Goal: Task Accomplishment & Management: Use online tool/utility

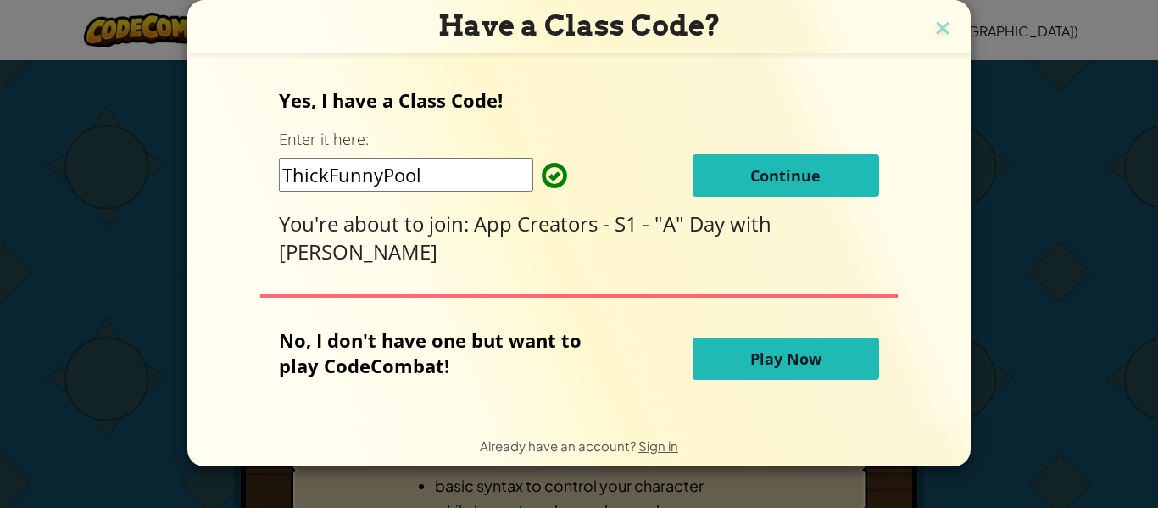
click at [766, 172] on span "Continue" at bounding box center [785, 175] width 70 height 20
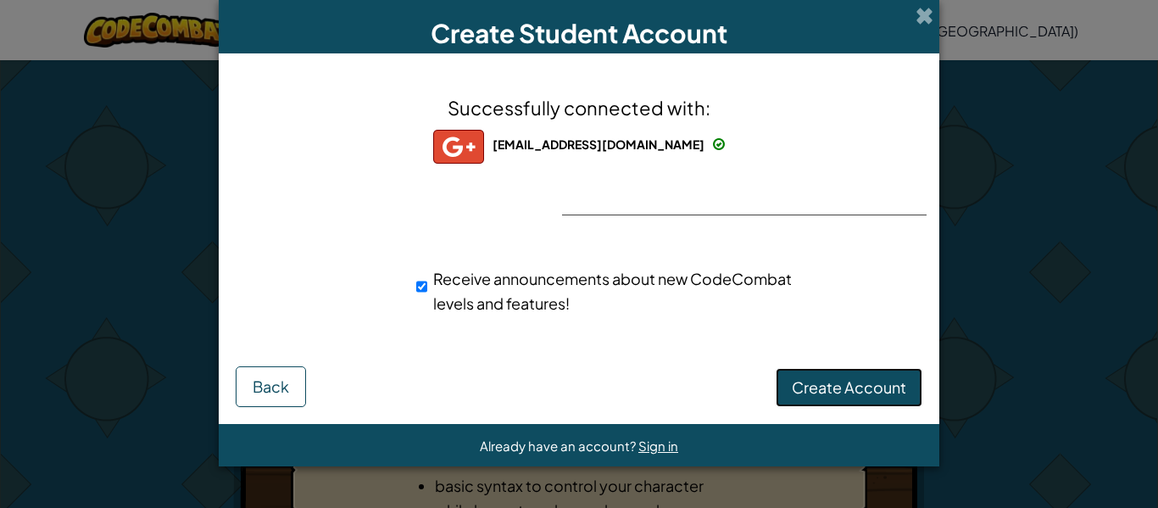
click at [861, 379] on span "Create Account" at bounding box center [849, 386] width 114 height 19
click at [841, 384] on button "Create Account" at bounding box center [849, 387] width 147 height 39
click at [810, 385] on button "Create Account" at bounding box center [849, 387] width 147 height 39
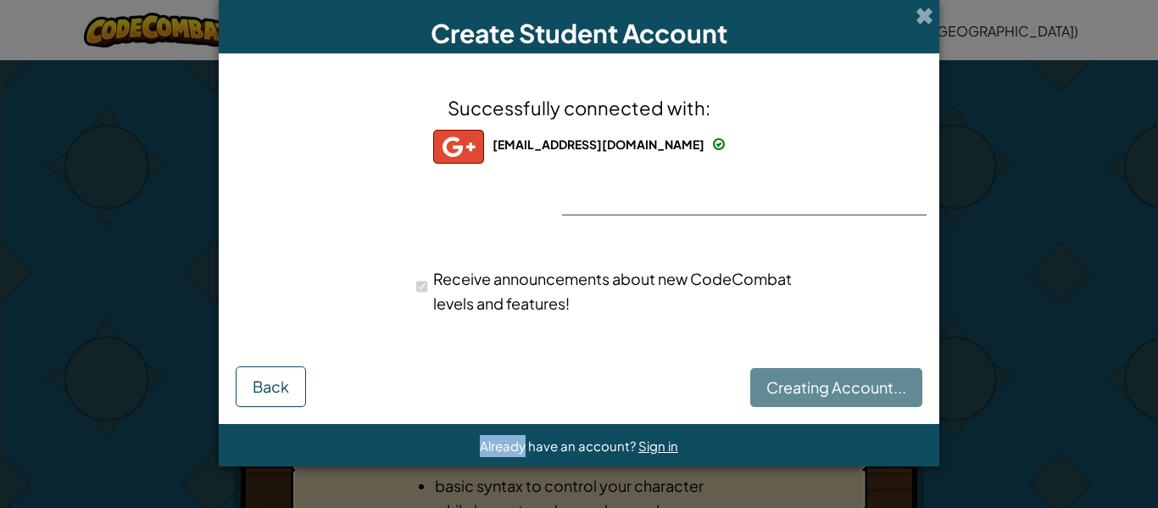
click at [810, 385] on div "Creating Account... Back" at bounding box center [579, 382] width 687 height 47
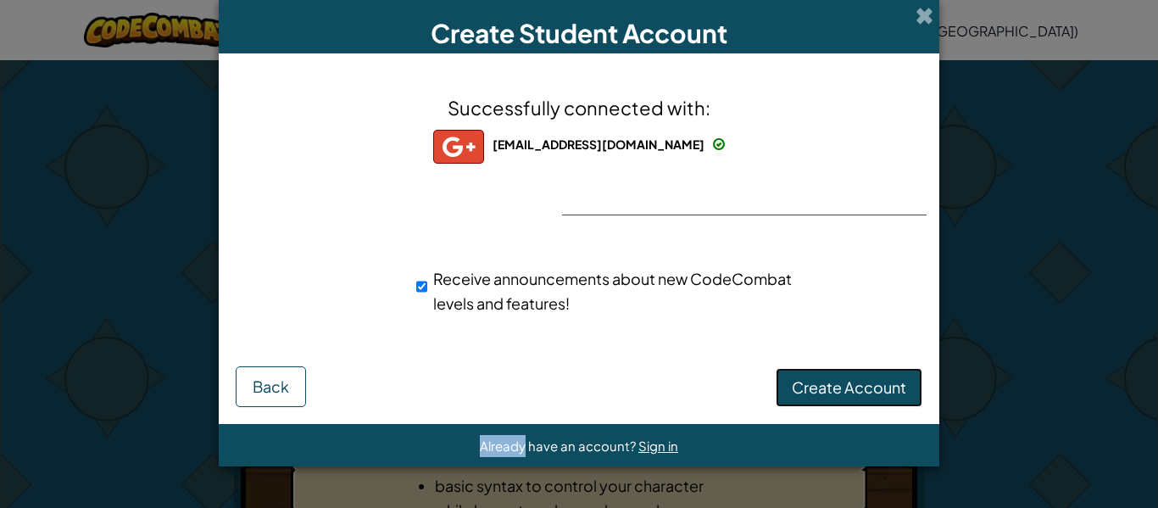
click at [810, 385] on button "Create Account" at bounding box center [849, 387] width 147 height 39
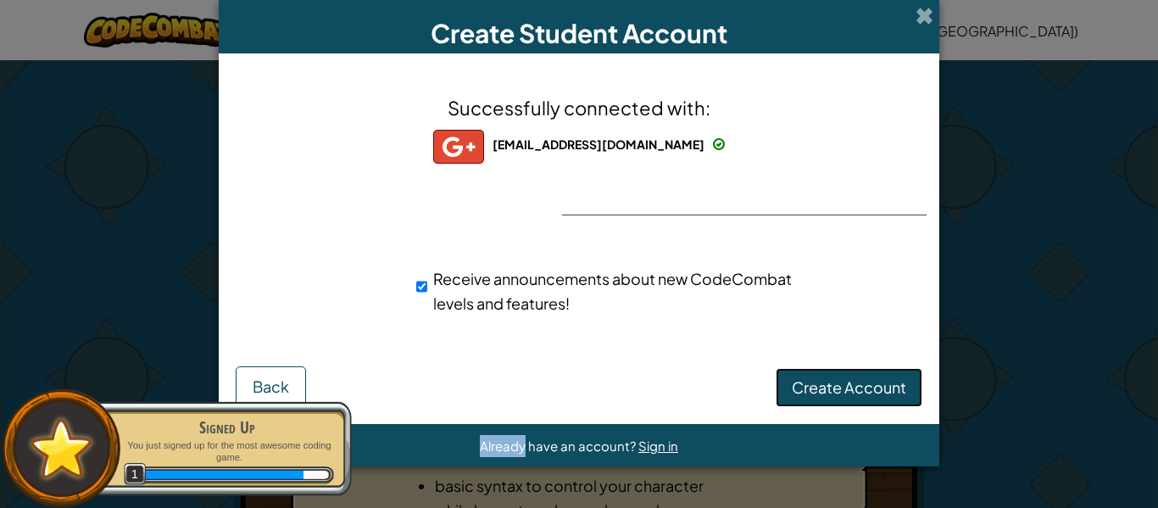
click at [810, 385] on button "Create Account" at bounding box center [849, 387] width 147 height 39
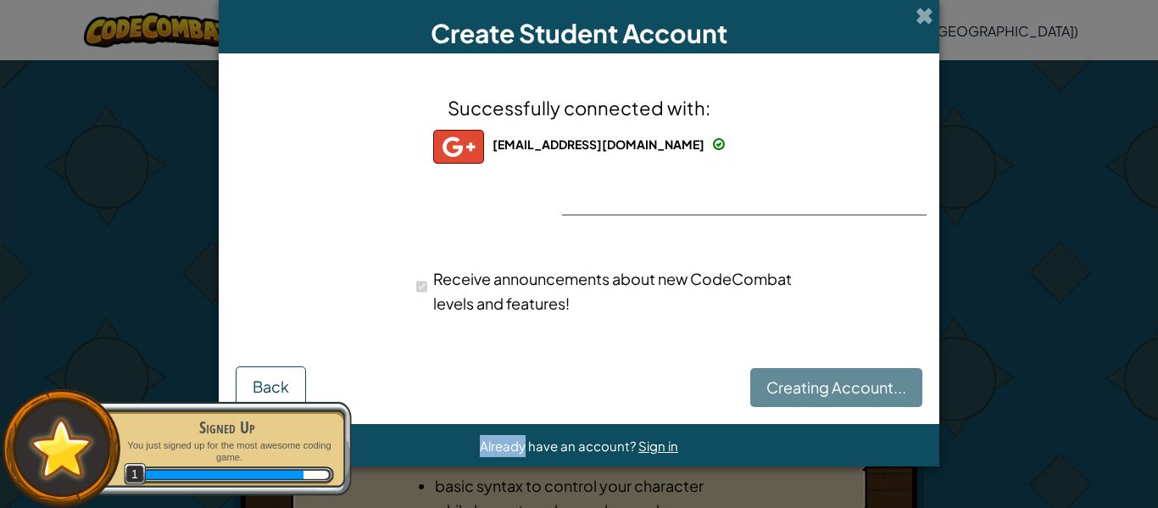
click at [810, 385] on div "Creating Account... Back" at bounding box center [579, 382] width 687 height 47
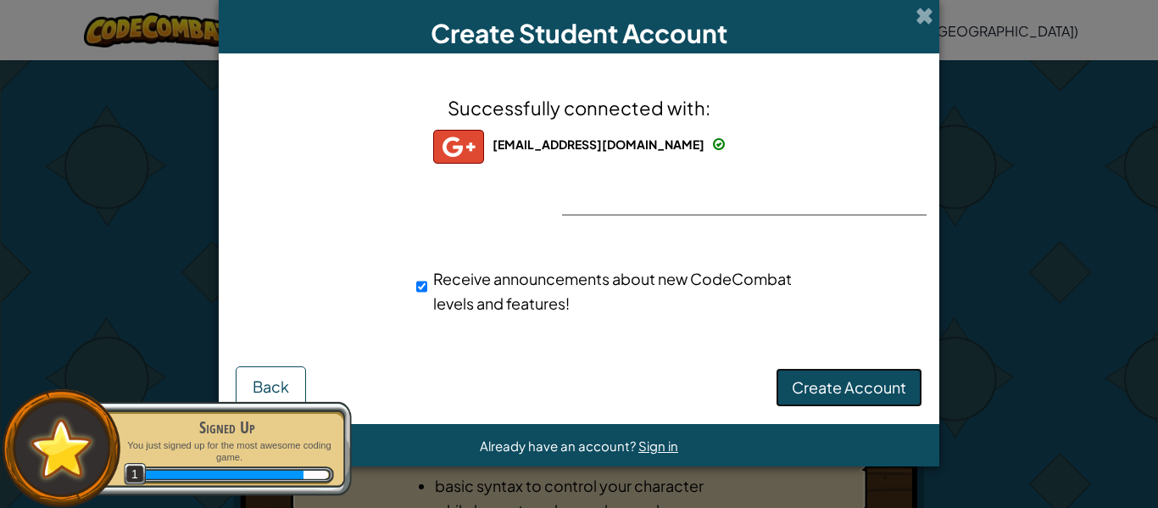
click at [810, 385] on button "Create Account" at bounding box center [849, 387] width 147 height 39
click at [811, 385] on button "Create Account" at bounding box center [849, 387] width 147 height 39
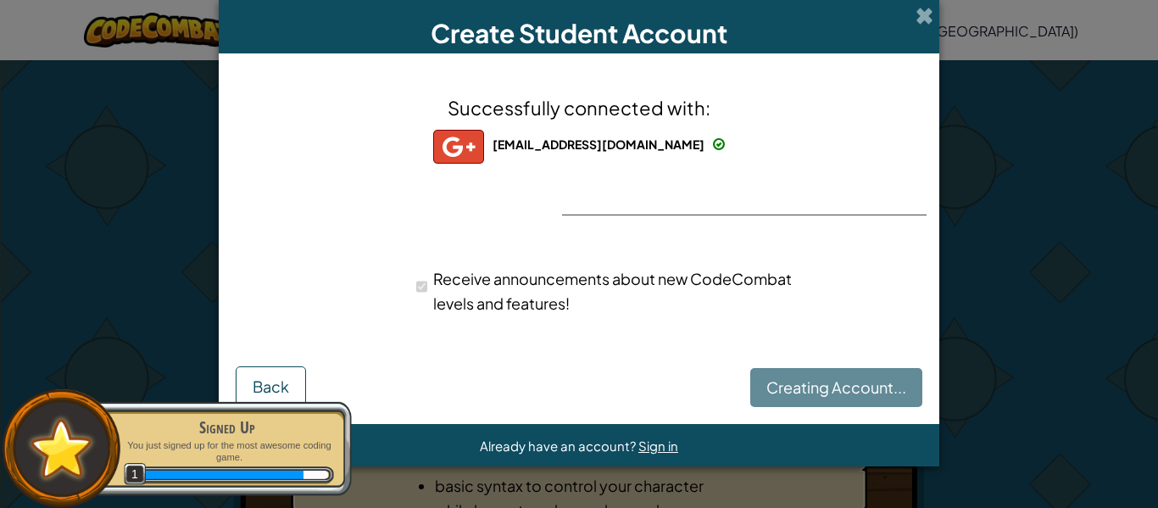
click at [811, 385] on div "Creating Account... Back" at bounding box center [579, 382] width 687 height 47
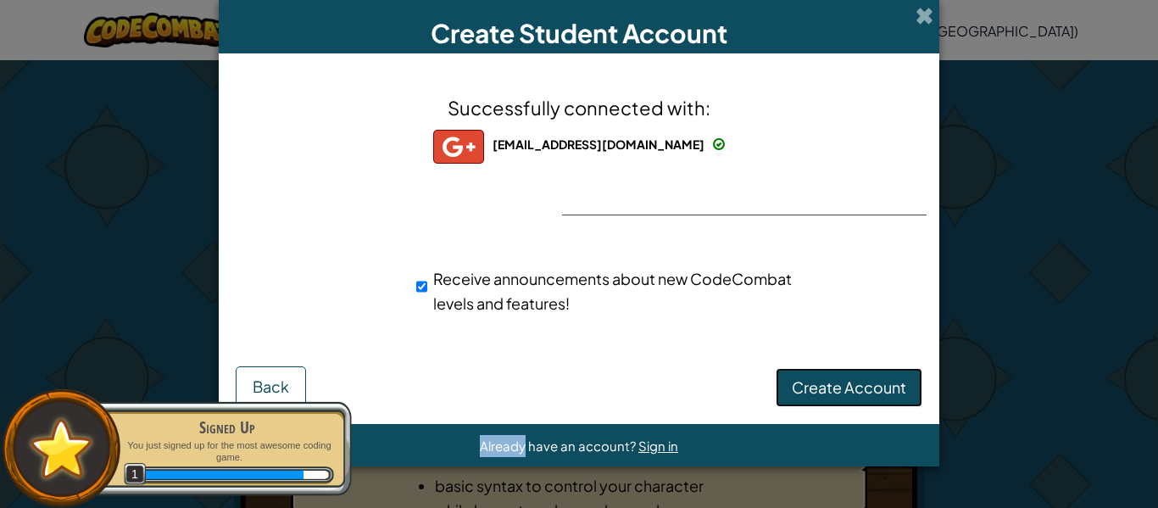
click at [811, 385] on button "Create Account" at bounding box center [849, 387] width 147 height 39
click at [811, 385] on div "Create Account Back" at bounding box center [579, 382] width 687 height 47
click at [811, 385] on button "Create Account" at bounding box center [849, 387] width 147 height 39
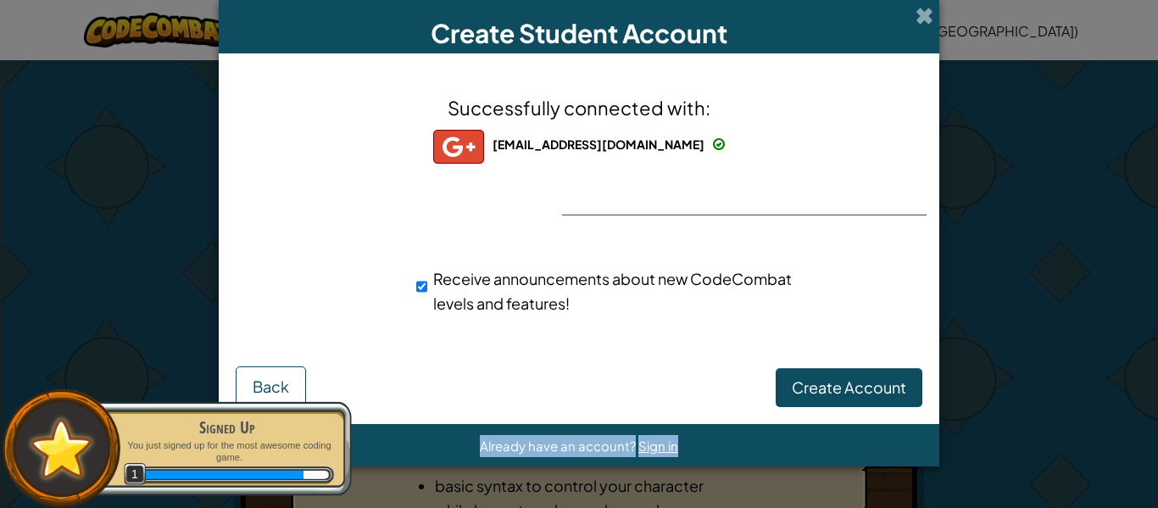
click at [811, 385] on div "Create Account Back" at bounding box center [579, 382] width 687 height 47
click at [811, 385] on button "Create Account" at bounding box center [849, 387] width 147 height 39
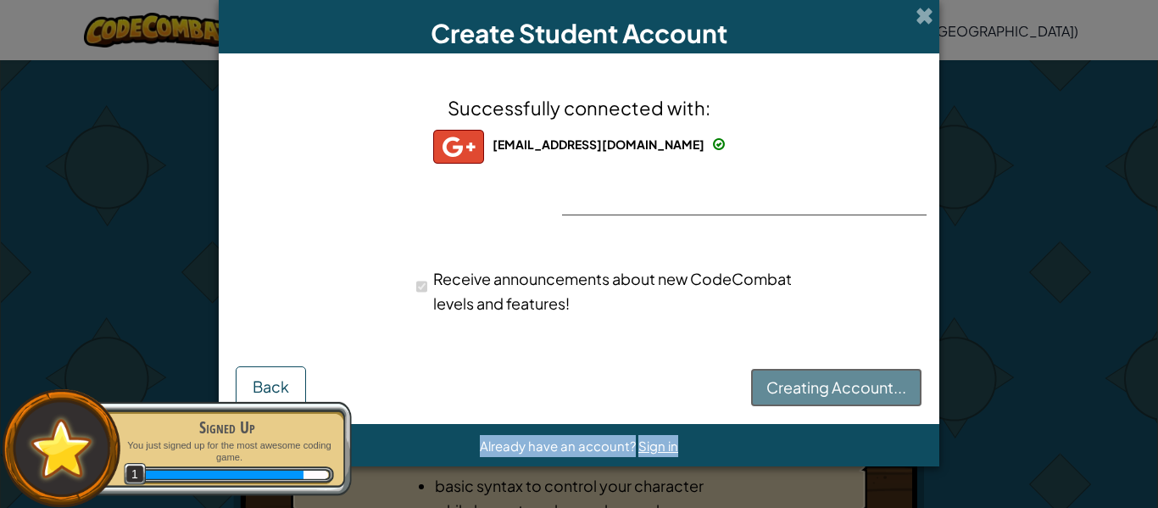
click at [811, 385] on button "Creating Account..." at bounding box center [836, 387] width 172 height 39
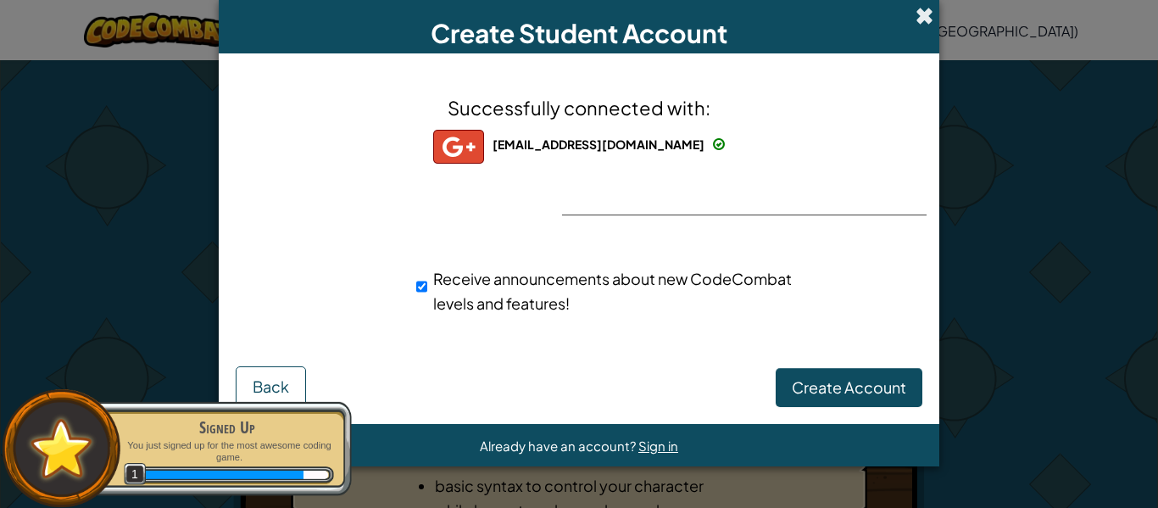
click at [921, 13] on span at bounding box center [925, 16] width 18 height 18
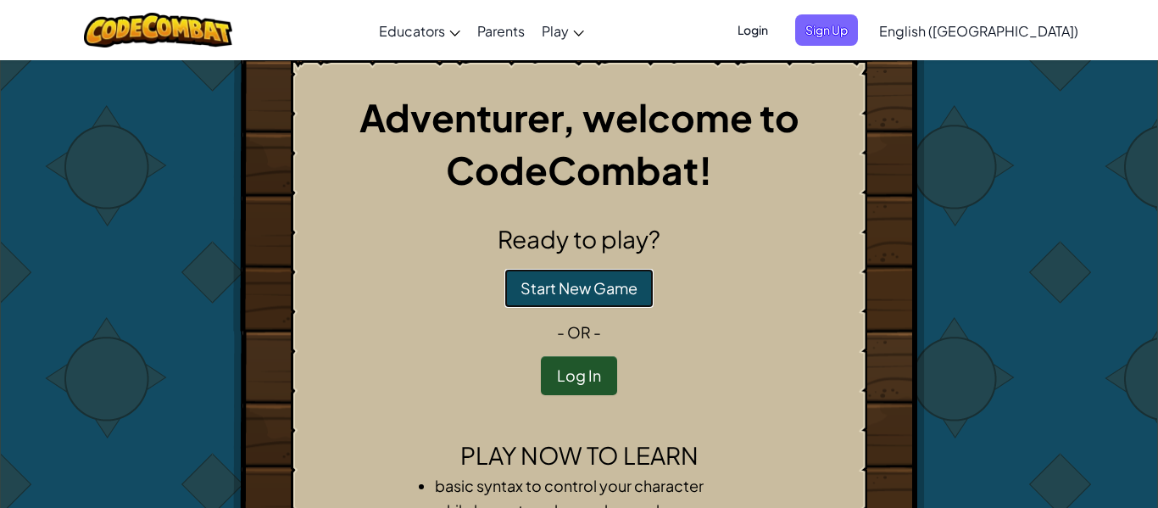
click at [578, 290] on button "Start New Game" at bounding box center [578, 288] width 149 height 39
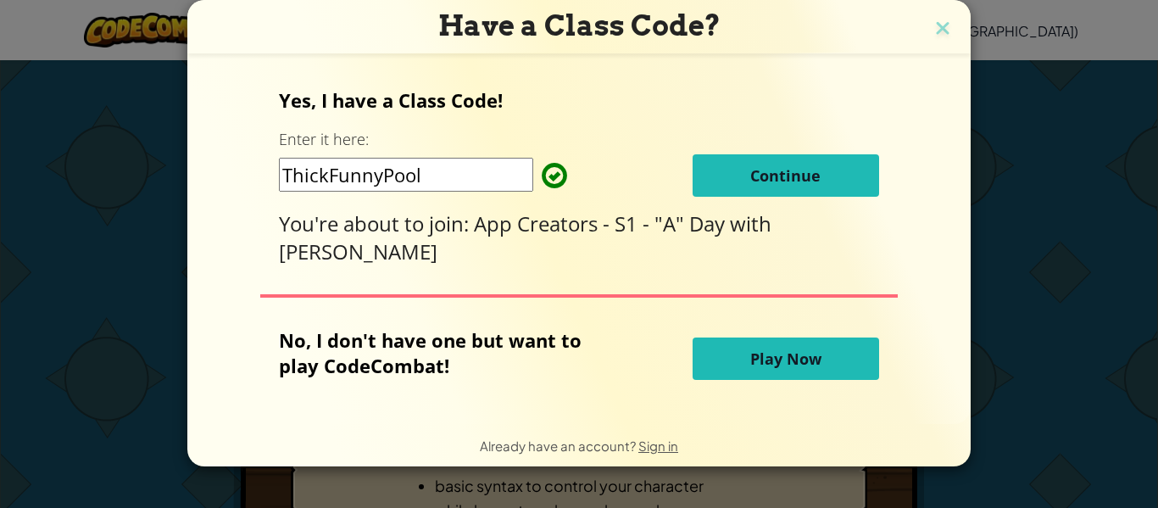
click at [827, 168] on button "Continue" at bounding box center [786, 175] width 186 height 42
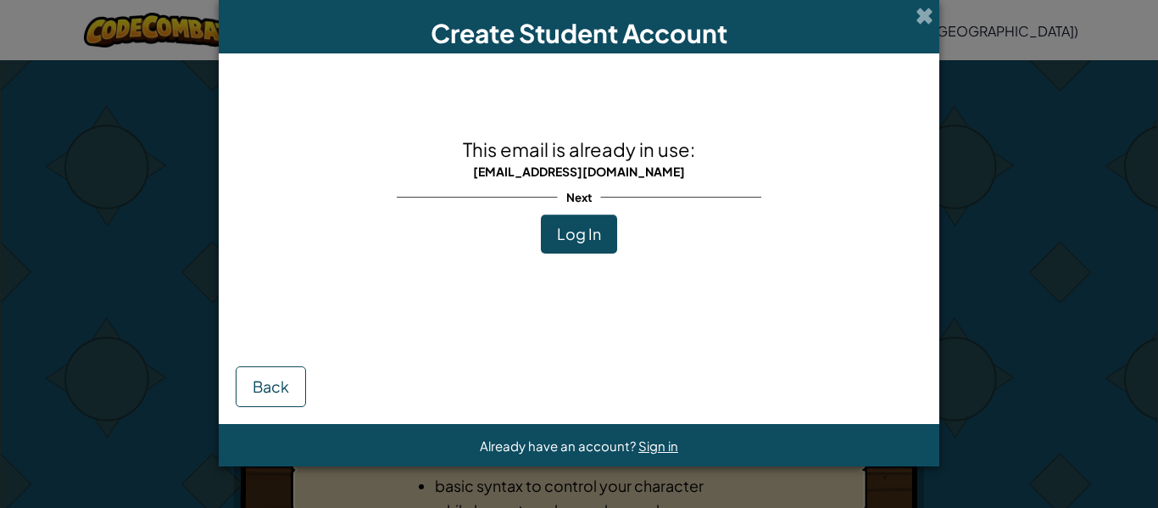
click at [570, 236] on span "Log In" at bounding box center [579, 233] width 44 height 19
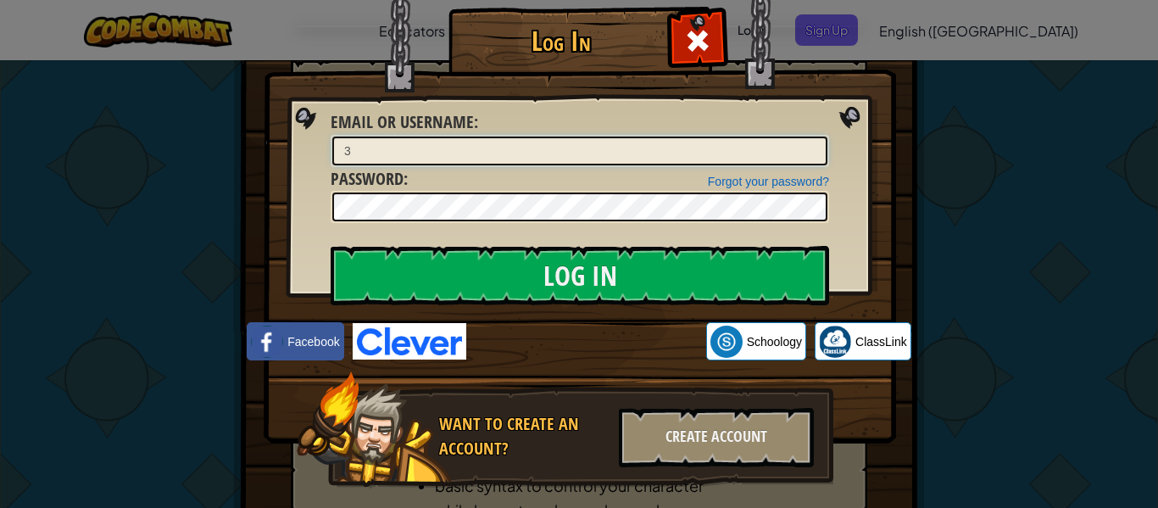
type input "3"
click at [898, 159] on div "Log In Unknown Error Email or Username : 3 Forgot your password? Password : Log…" at bounding box center [579, 254] width 1158 height 508
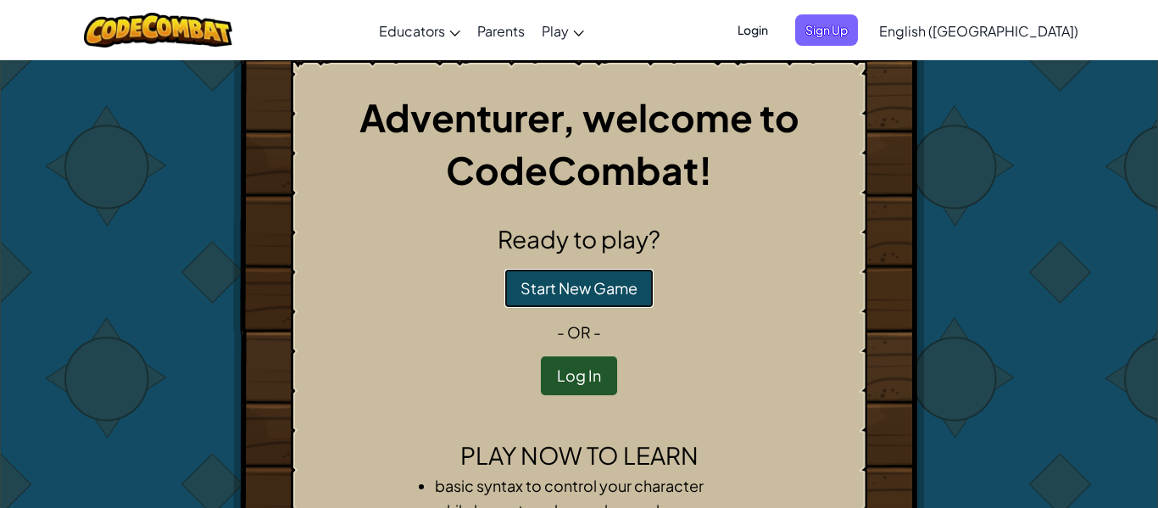
click at [593, 290] on button "Start New Game" at bounding box center [578, 288] width 149 height 39
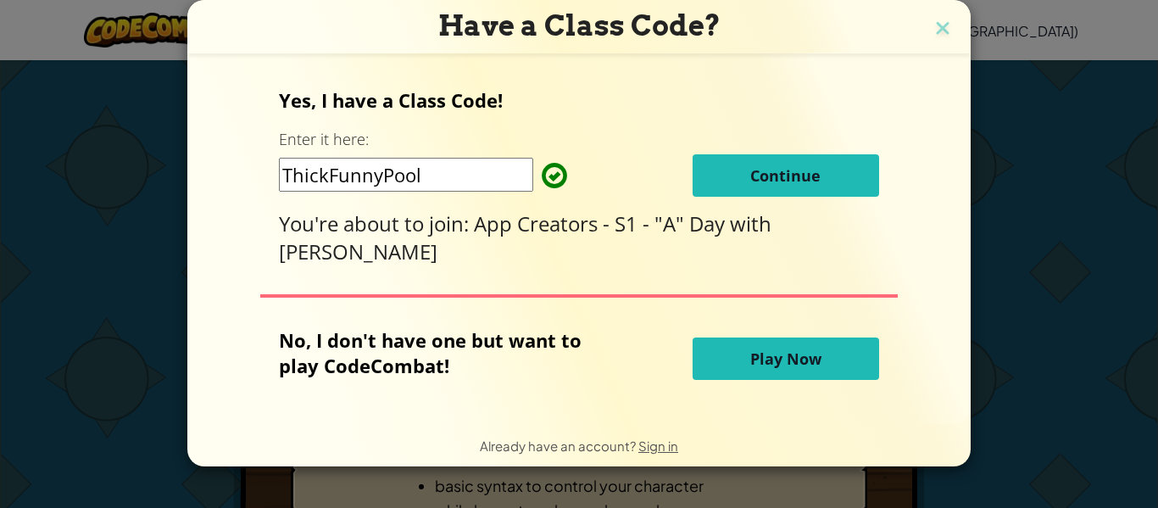
click at [804, 175] on span "Continue" at bounding box center [785, 175] width 70 height 20
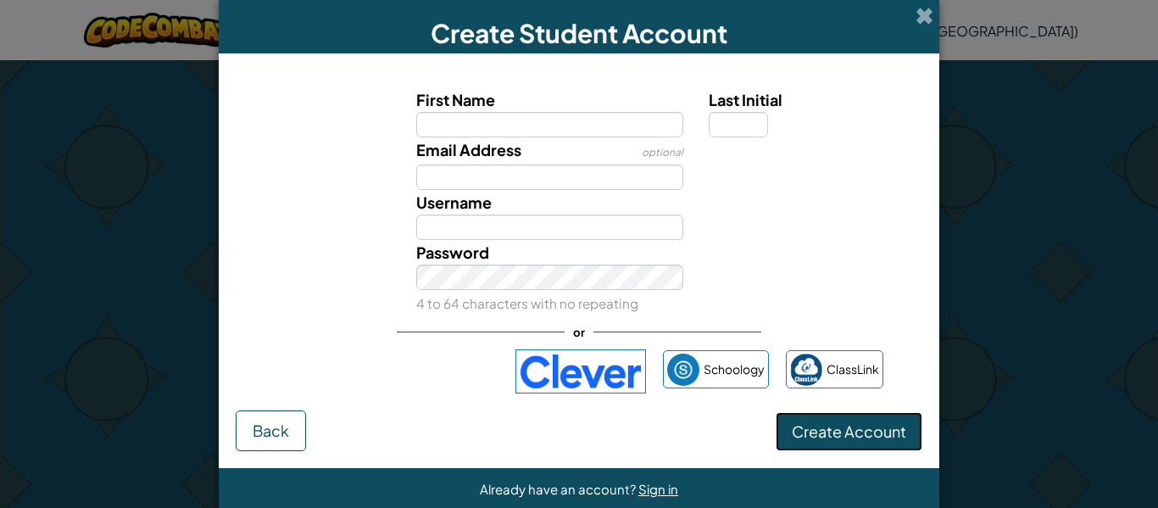
click at [908, 425] on button "Create Account" at bounding box center [849, 431] width 147 height 39
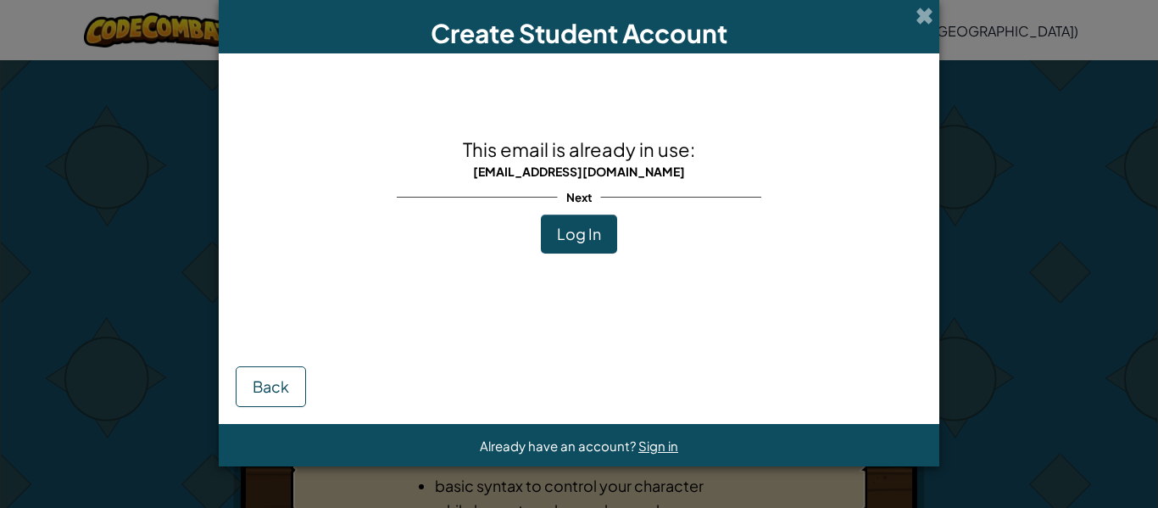
click at [571, 240] on span "Log In" at bounding box center [579, 233] width 44 height 19
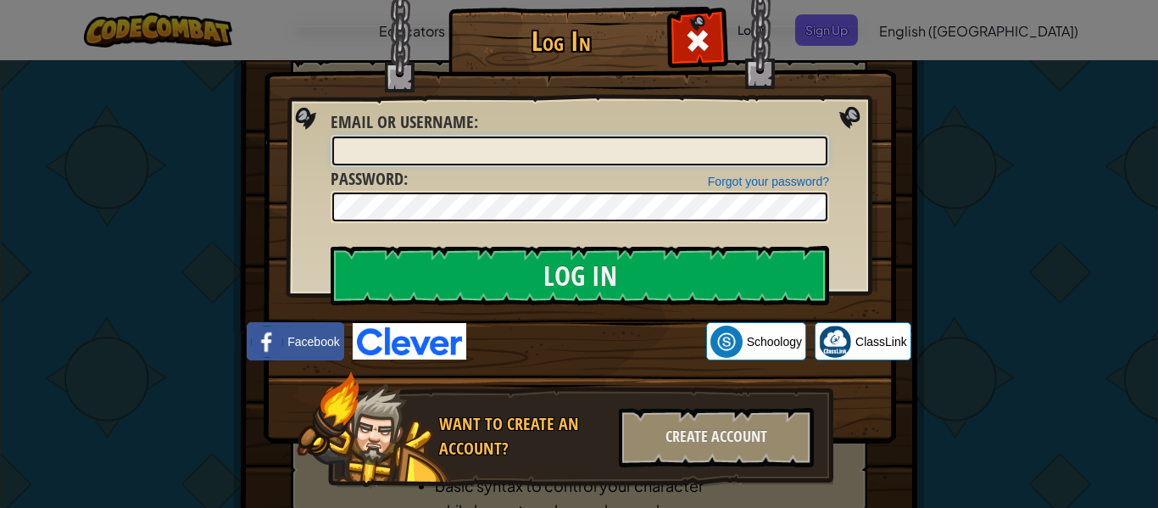
click at [359, 144] on input "Email or Username :" at bounding box center [579, 150] width 495 height 29
click at [923, 195] on div "Log In Unknown Error Email or Username : Forgot your password? Password : Log I…" at bounding box center [579, 254] width 1158 height 508
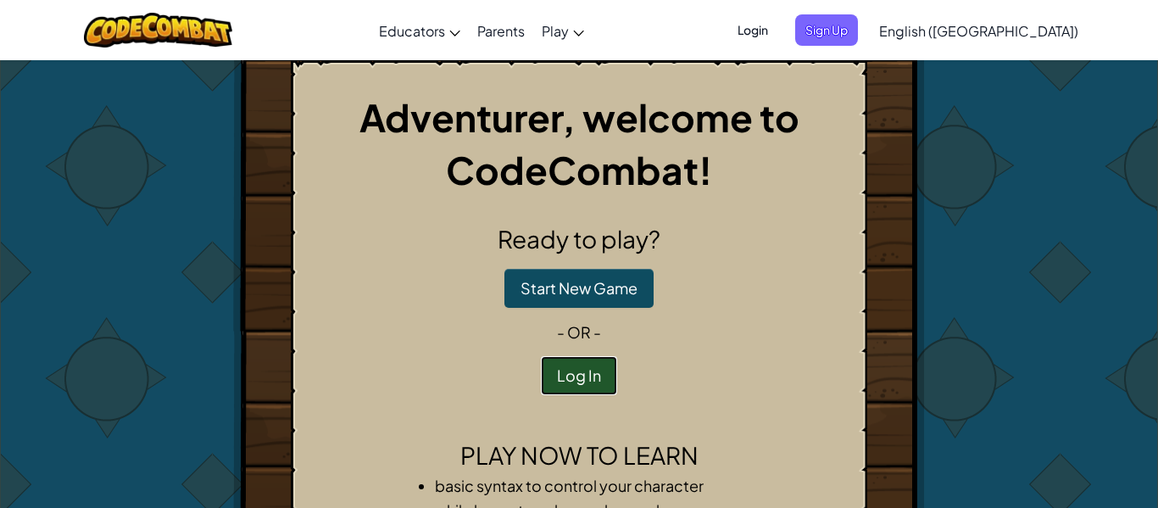
click at [576, 380] on button "Log In" at bounding box center [579, 375] width 76 height 39
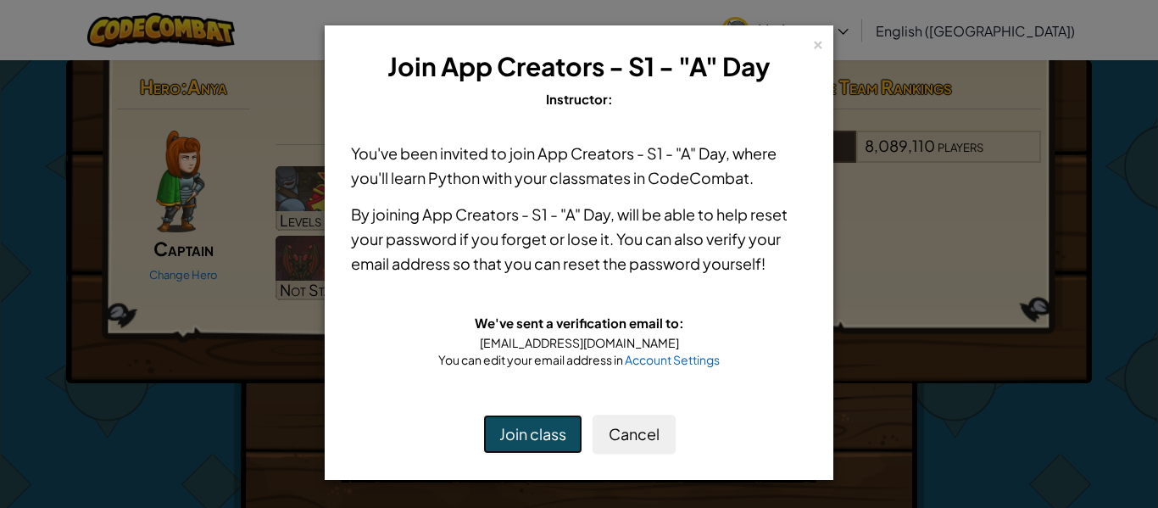
click at [554, 437] on button "Join class" at bounding box center [532, 434] width 99 height 39
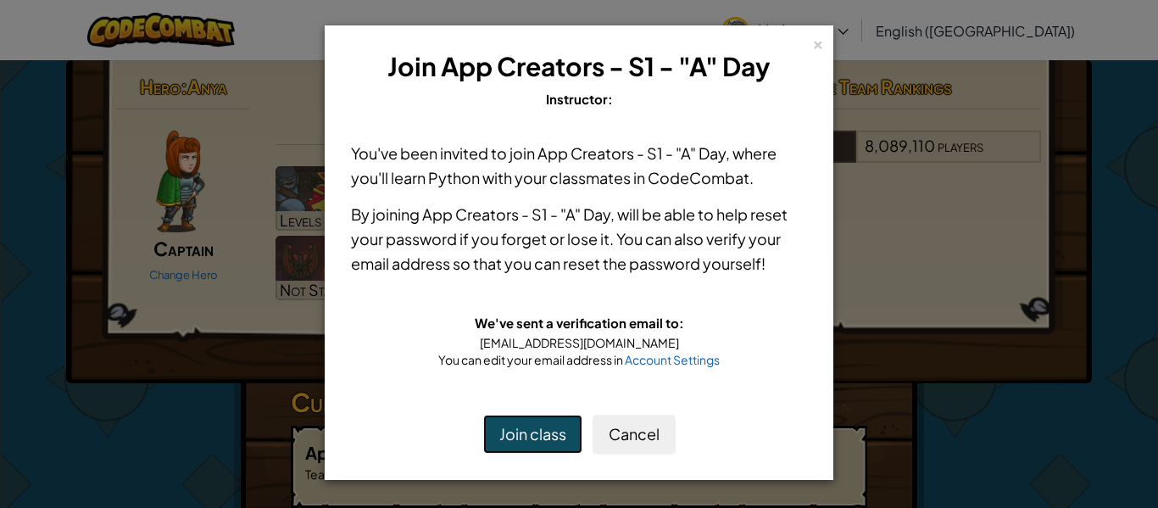
click at [554, 437] on button "Join class" at bounding box center [532, 434] width 99 height 39
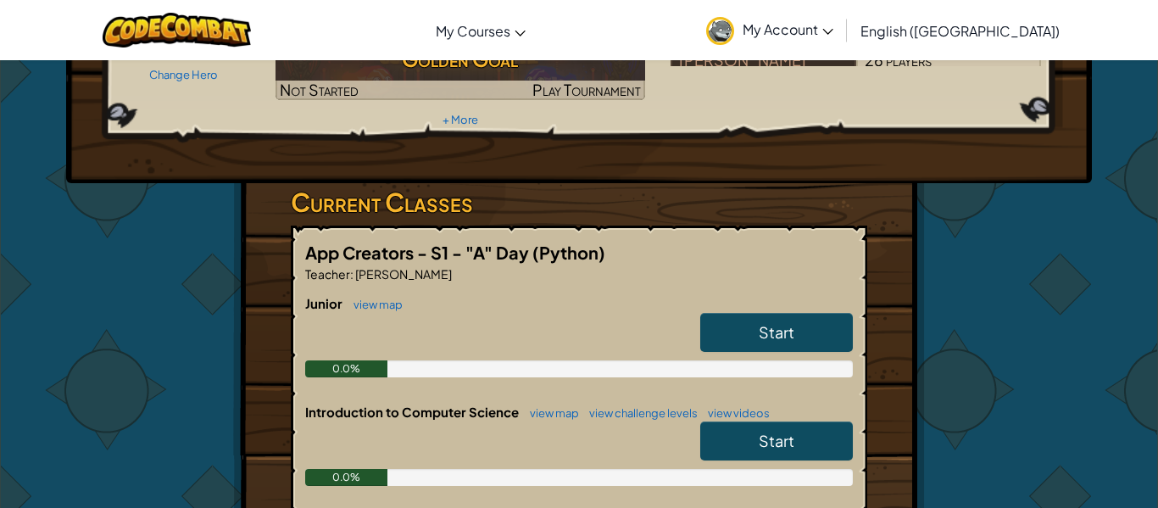
scroll to position [232, 0]
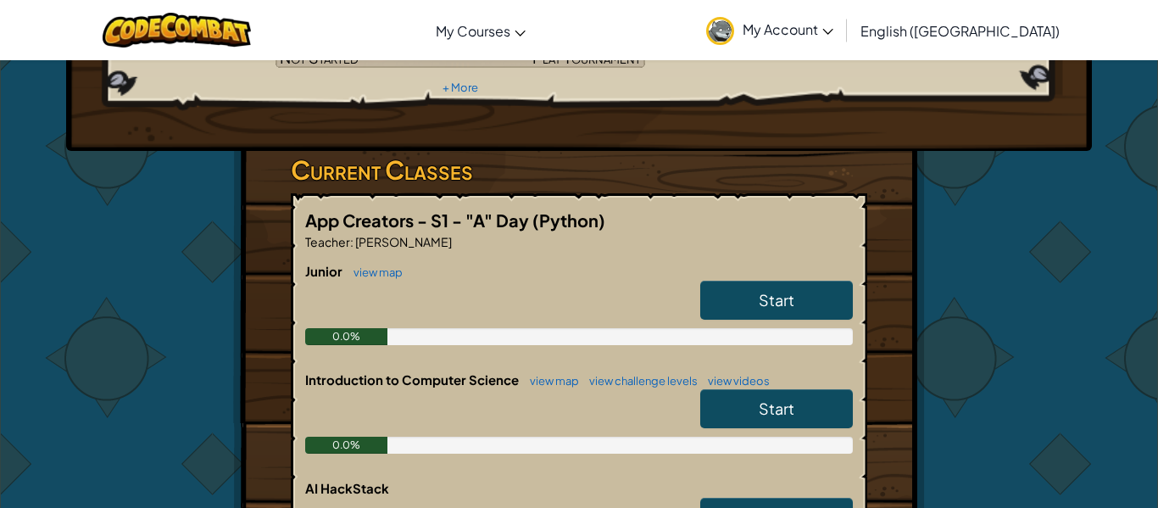
click at [730, 281] on link "Start" at bounding box center [776, 300] width 153 height 39
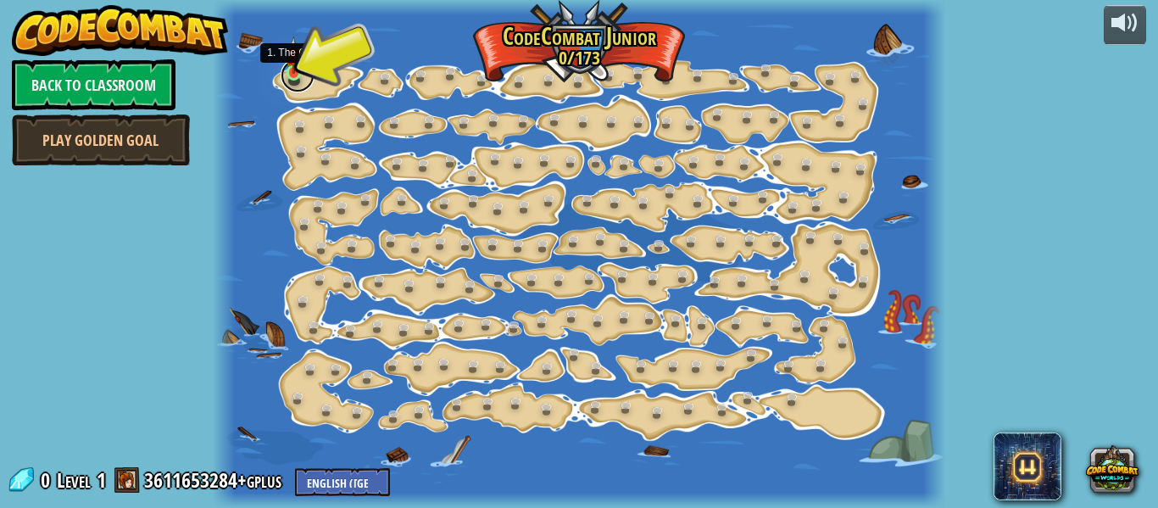
click at [289, 73] on link at bounding box center [298, 75] width 34 height 34
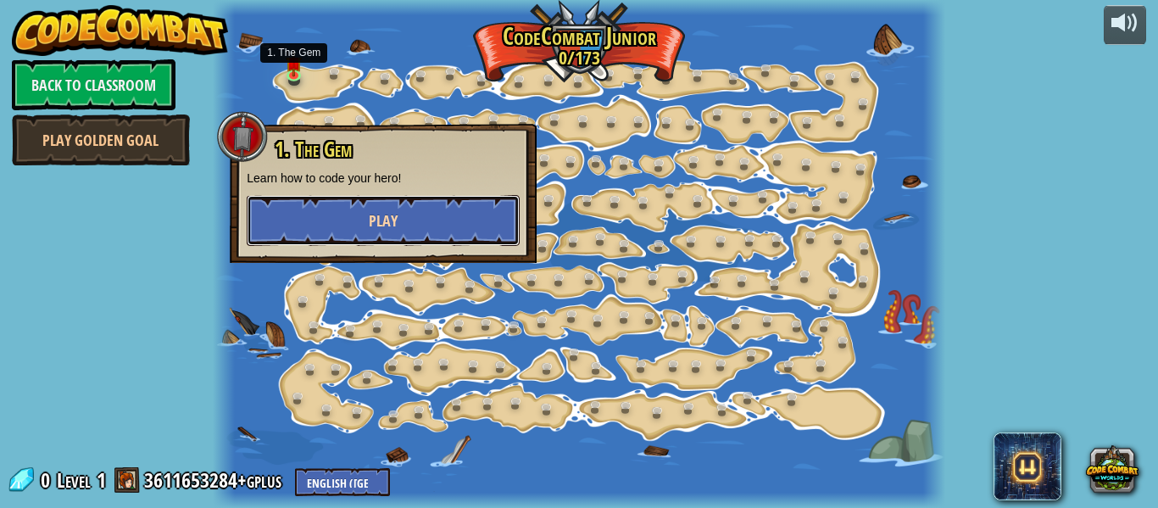
click at [406, 206] on button "Play" at bounding box center [383, 220] width 273 height 51
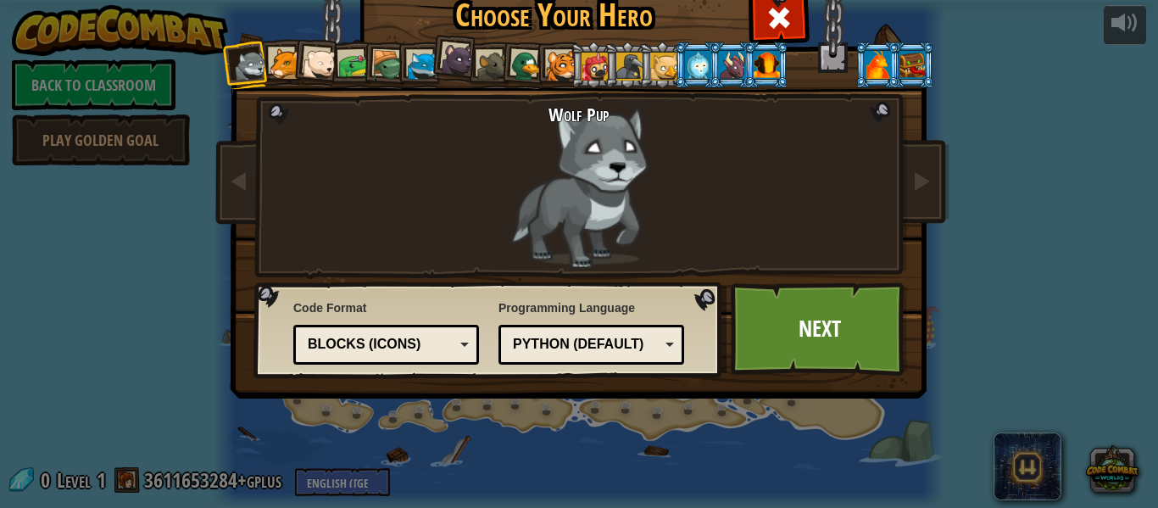
click at [604, 155] on div "Wolf Pup" at bounding box center [579, 186] width 445 height 164
click at [638, 338] on div "Python (Default)" at bounding box center [586, 344] width 147 height 19
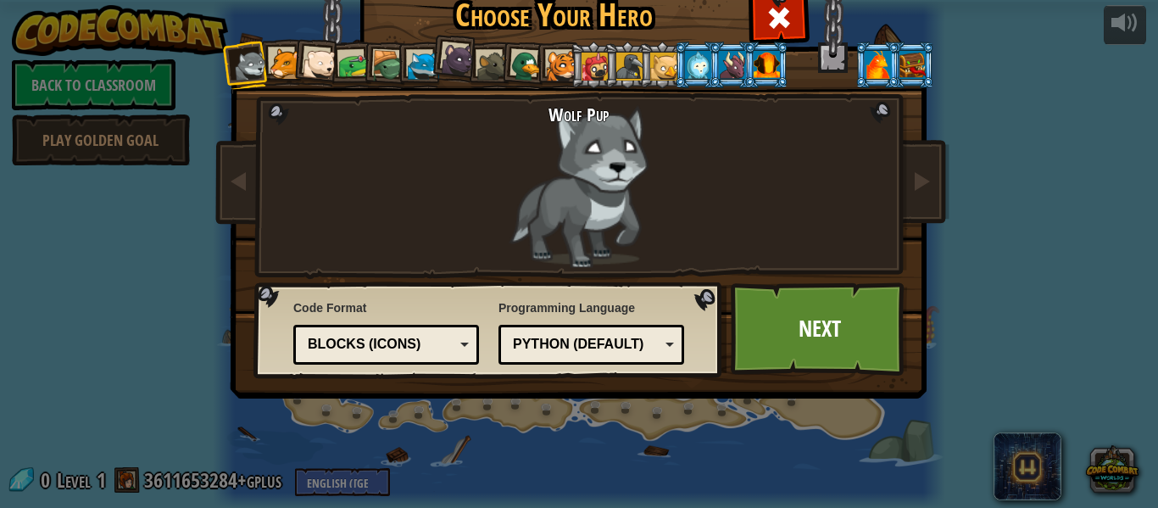
click at [589, 104] on h2 "Wolf Pup" at bounding box center [579, 114] width 445 height 20
click at [777, 330] on link "Next" at bounding box center [819, 328] width 177 height 93
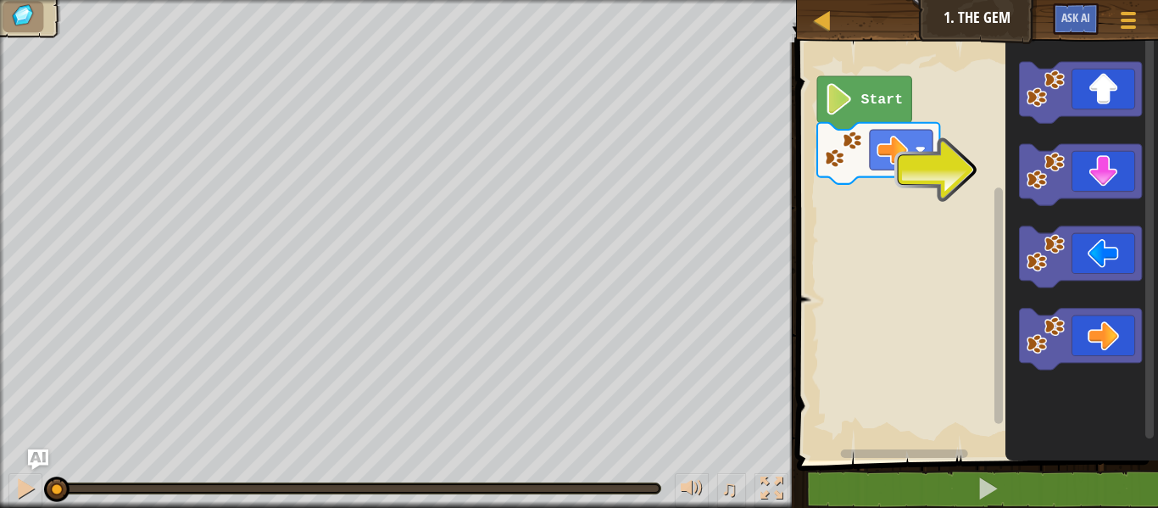
click at [874, 92] on text "Start" at bounding box center [881, 100] width 42 height 16
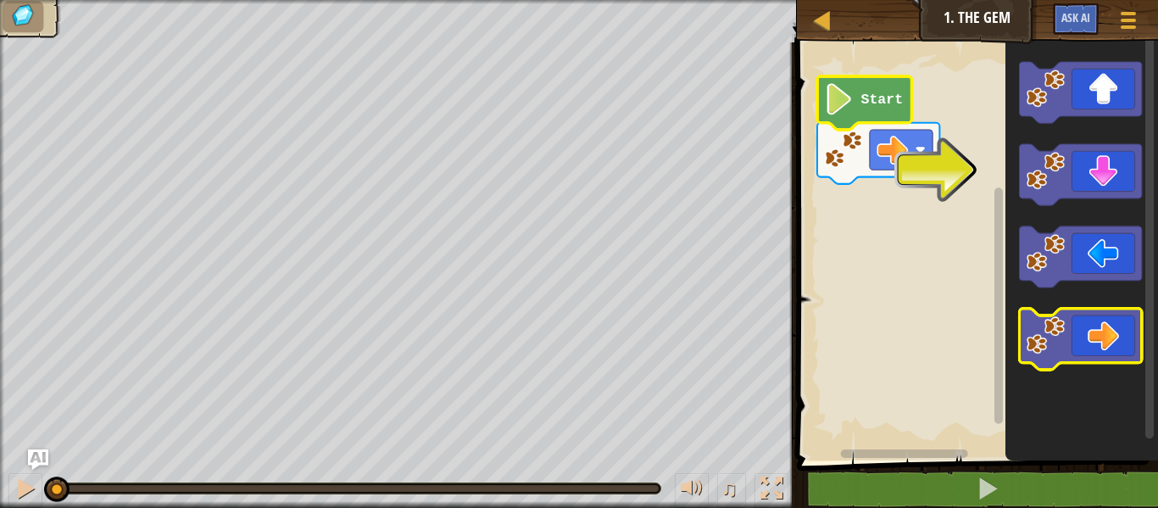
click at [1096, 345] on icon "Blockly Workspace" at bounding box center [1080, 339] width 122 height 61
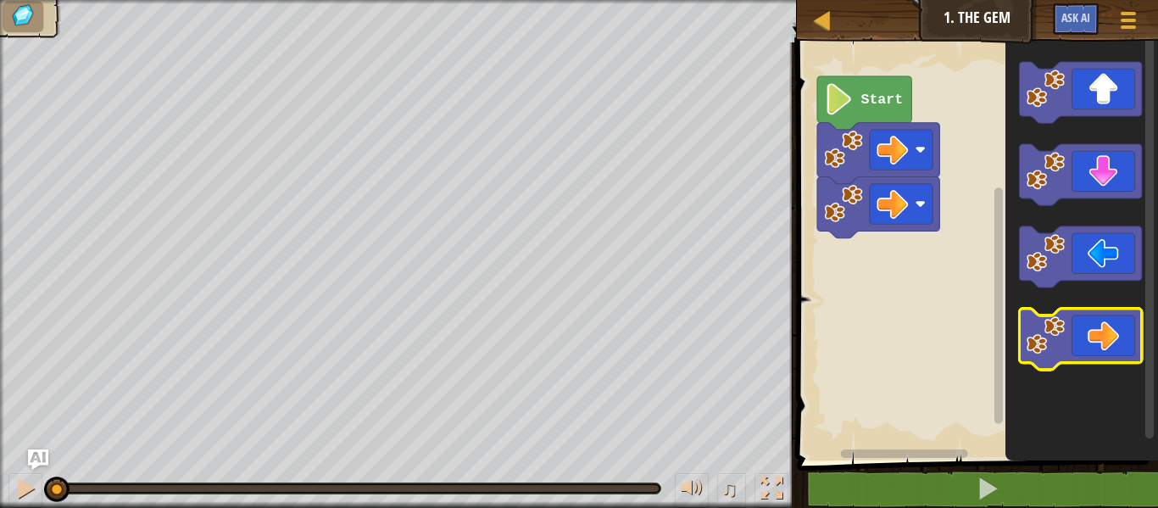
click at [1096, 345] on icon "Blockly Workspace" at bounding box center [1080, 339] width 122 height 61
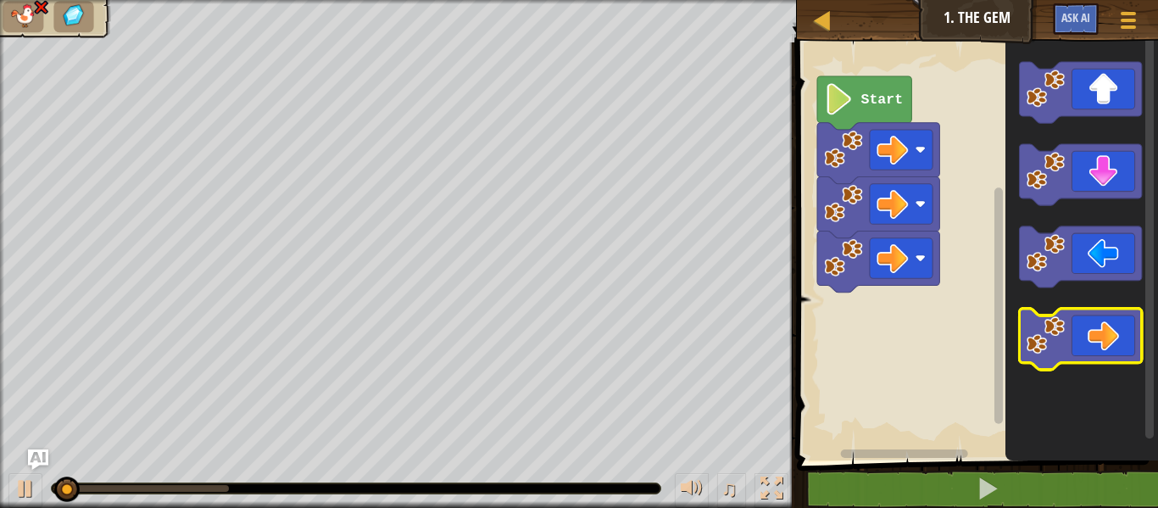
click at [1096, 345] on icon "Blockly Workspace" at bounding box center [1080, 339] width 122 height 61
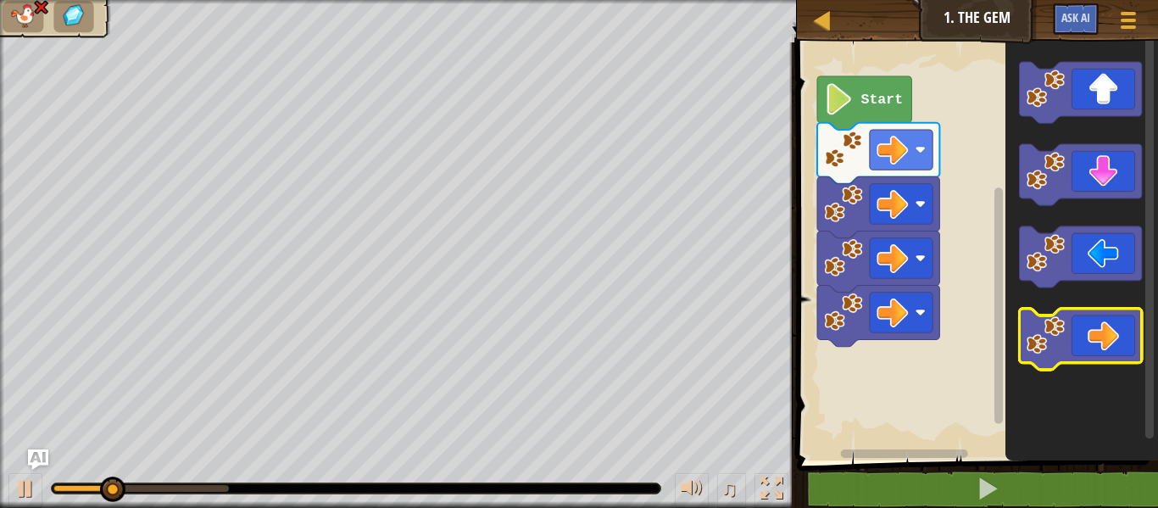
click at [1096, 345] on icon "Blockly Workspace" at bounding box center [1080, 339] width 122 height 61
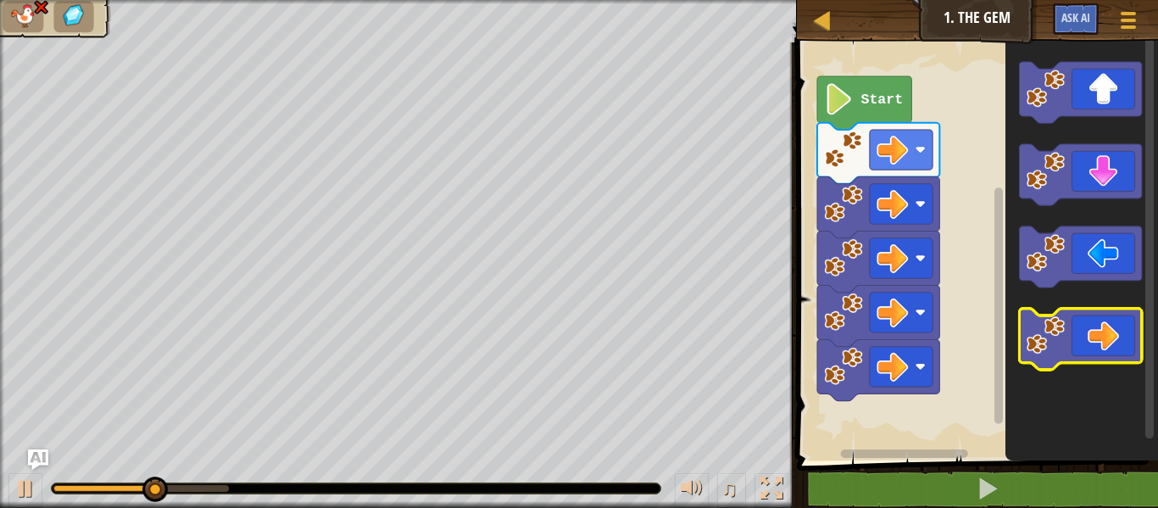
click at [1096, 345] on icon "Blockly Workspace" at bounding box center [1080, 339] width 122 height 61
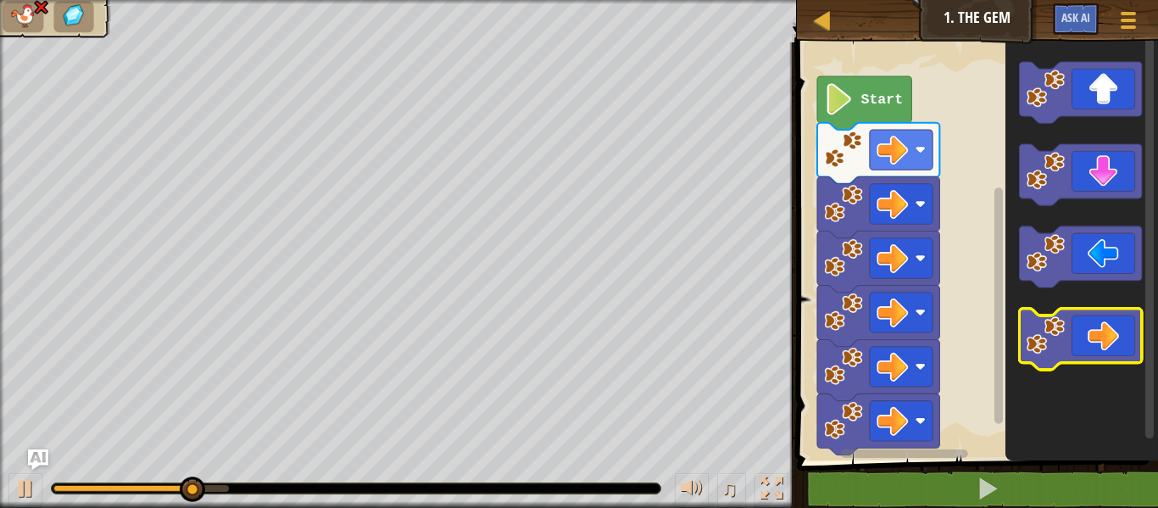
click at [1096, 345] on icon "Blockly Workspace" at bounding box center [1080, 339] width 122 height 61
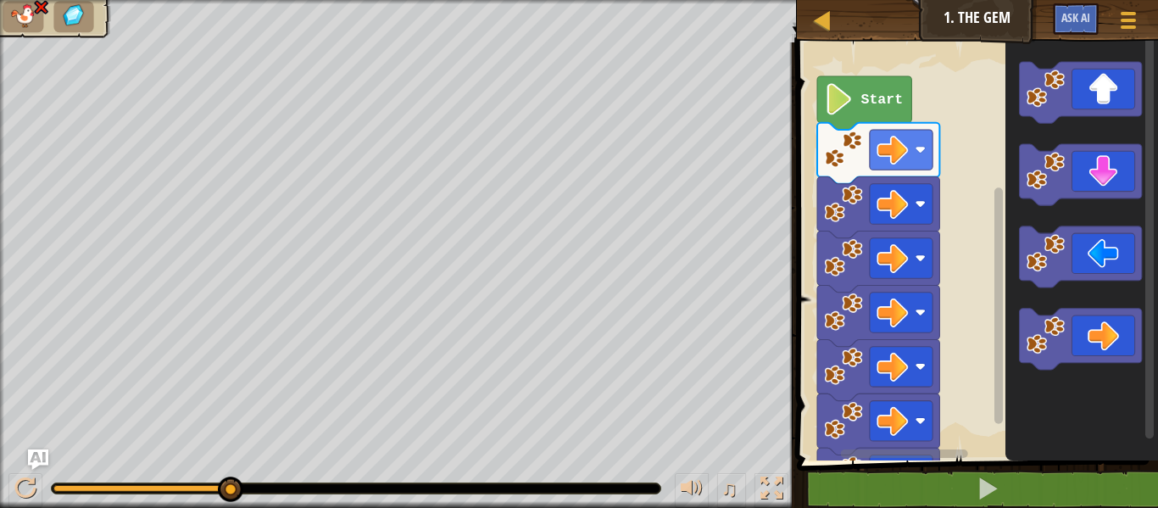
click at [876, 119] on icon "Blockly Workspace" at bounding box center [864, 102] width 94 height 53
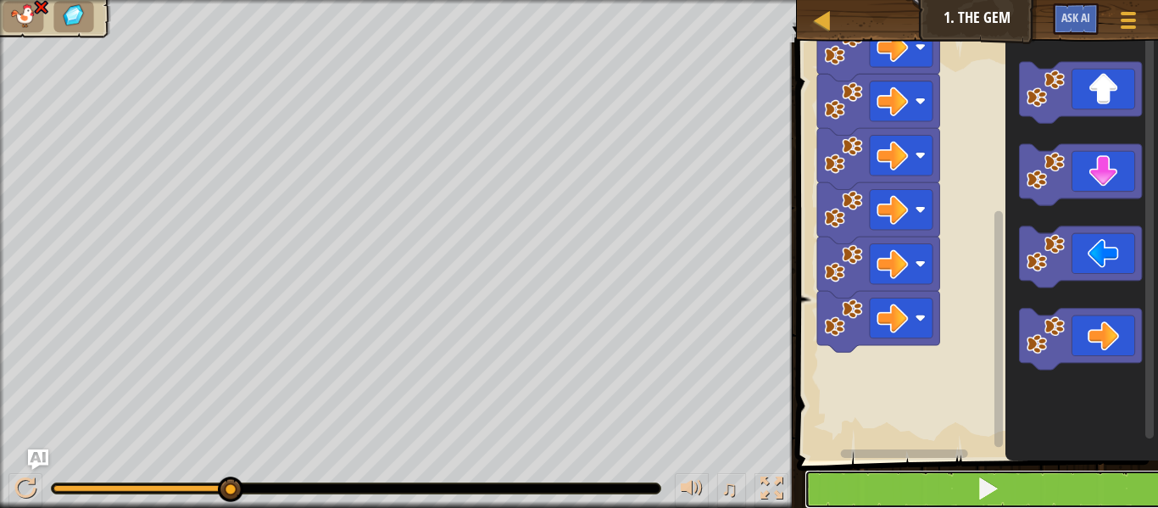
click at [961, 474] on button at bounding box center [987, 489] width 366 height 39
click at [973, 481] on button at bounding box center [987, 489] width 366 height 39
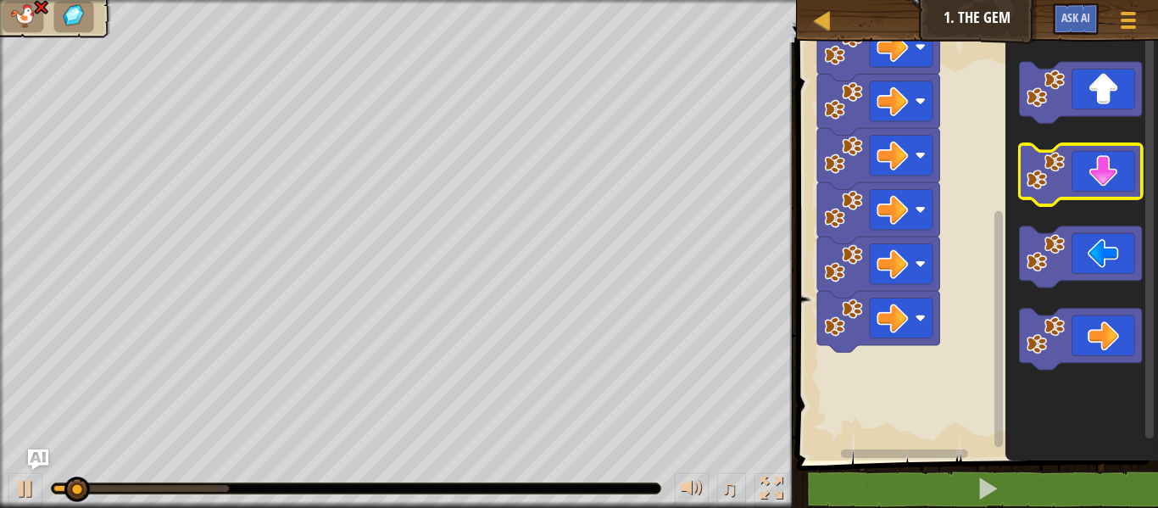
click at [1097, 175] on icon "Blockly Workspace" at bounding box center [1080, 174] width 122 height 61
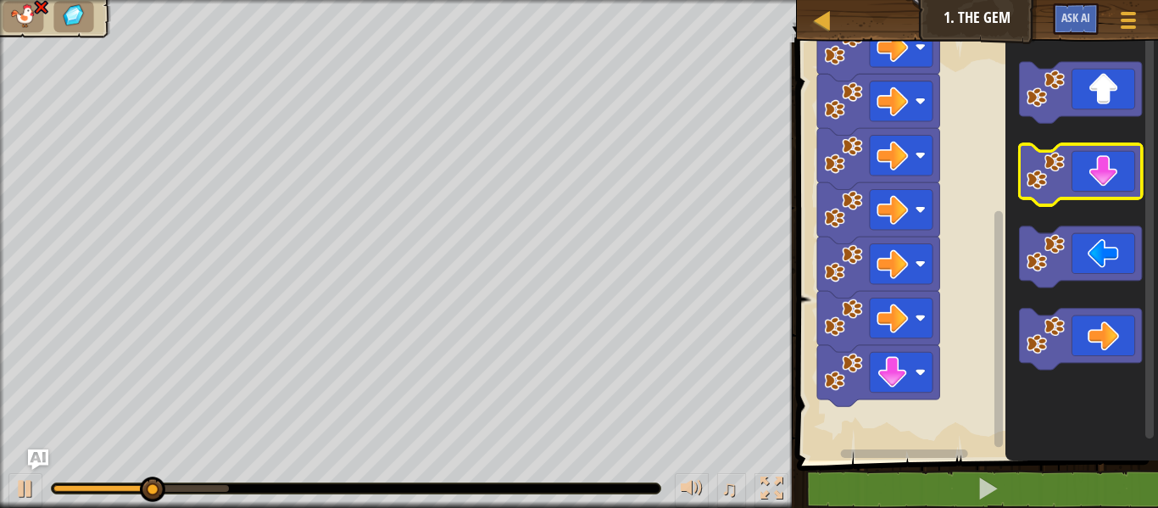
click at [1072, 168] on icon "Blockly Workspace" at bounding box center [1080, 174] width 122 height 61
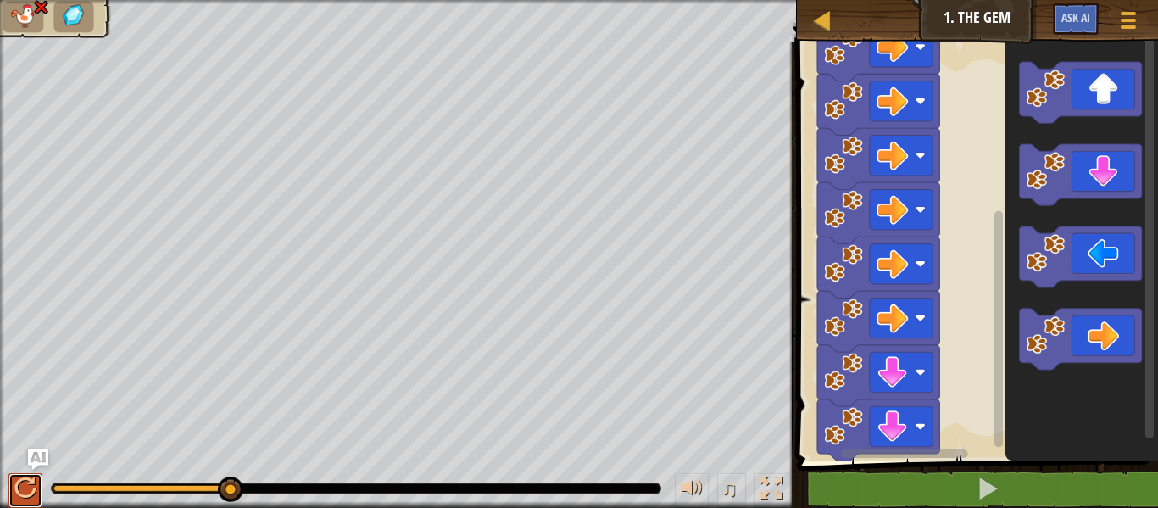
click at [30, 493] on div at bounding box center [25, 488] width 22 height 22
click at [1126, 15] on div at bounding box center [1127, 20] width 23 height 25
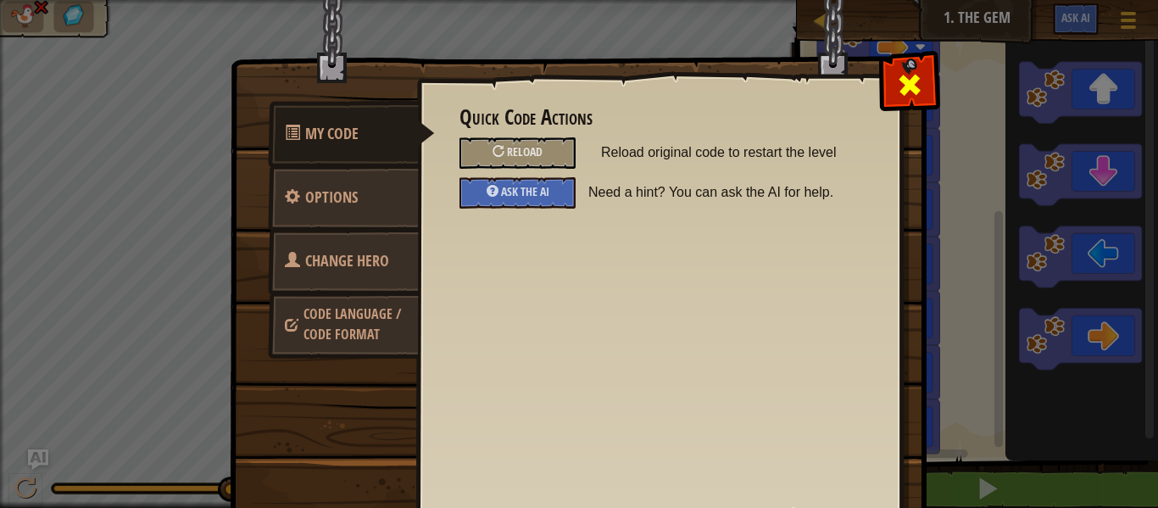
click at [897, 79] on span at bounding box center [909, 84] width 27 height 27
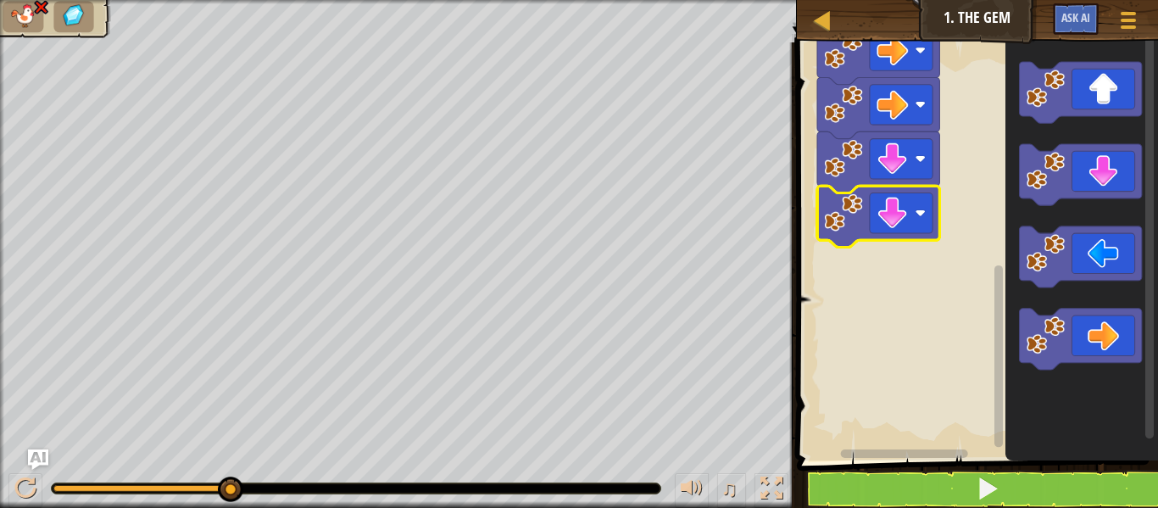
click at [954, 170] on rect "Blockly Workspace" at bounding box center [975, 247] width 366 height 426
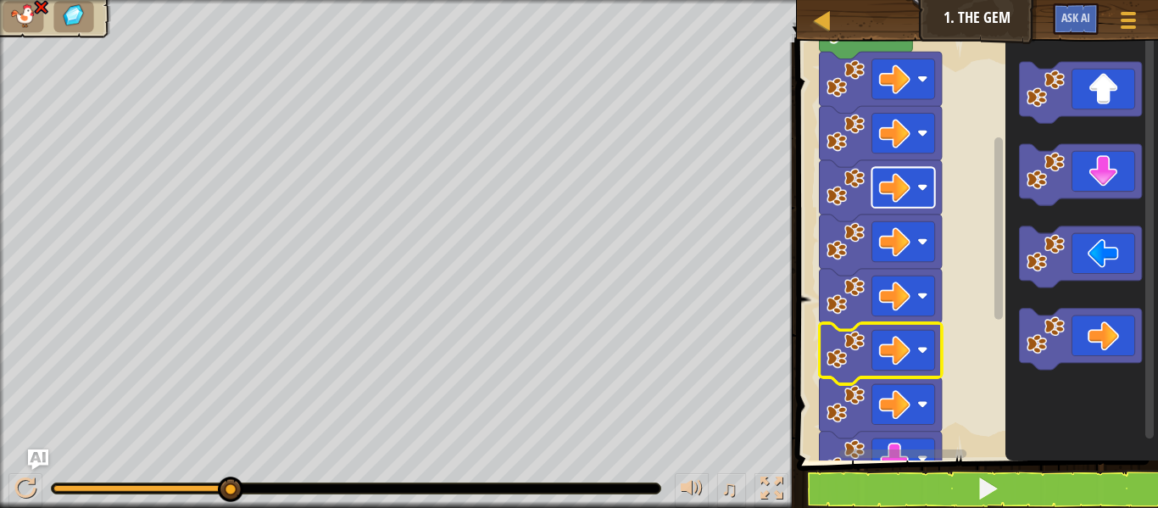
click at [922, 353] on image "Blockly Workspace" at bounding box center [922, 350] width 10 height 10
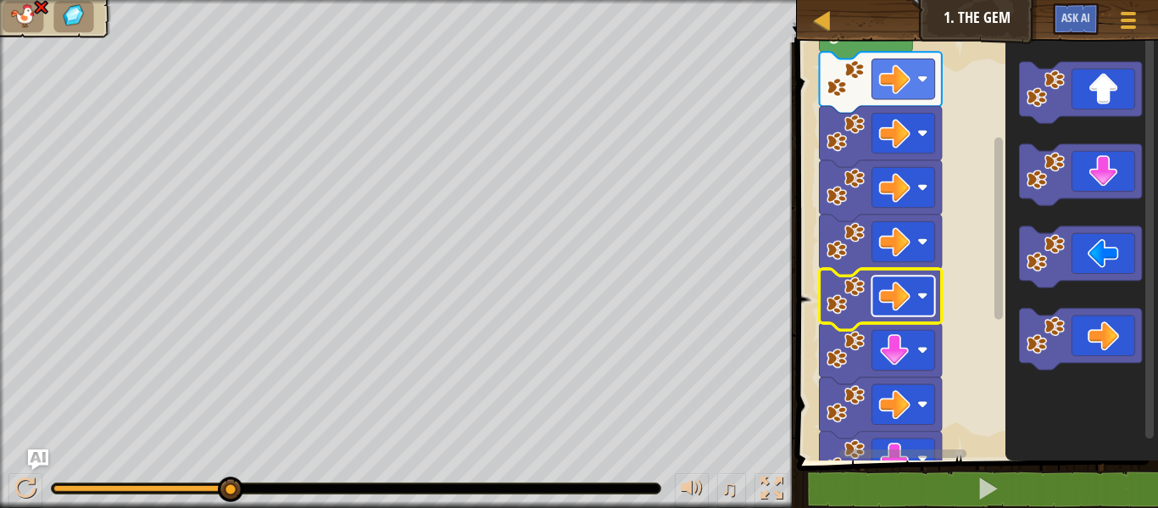
click at [926, 288] on rect "Blockly Workspace" at bounding box center [902, 296] width 63 height 40
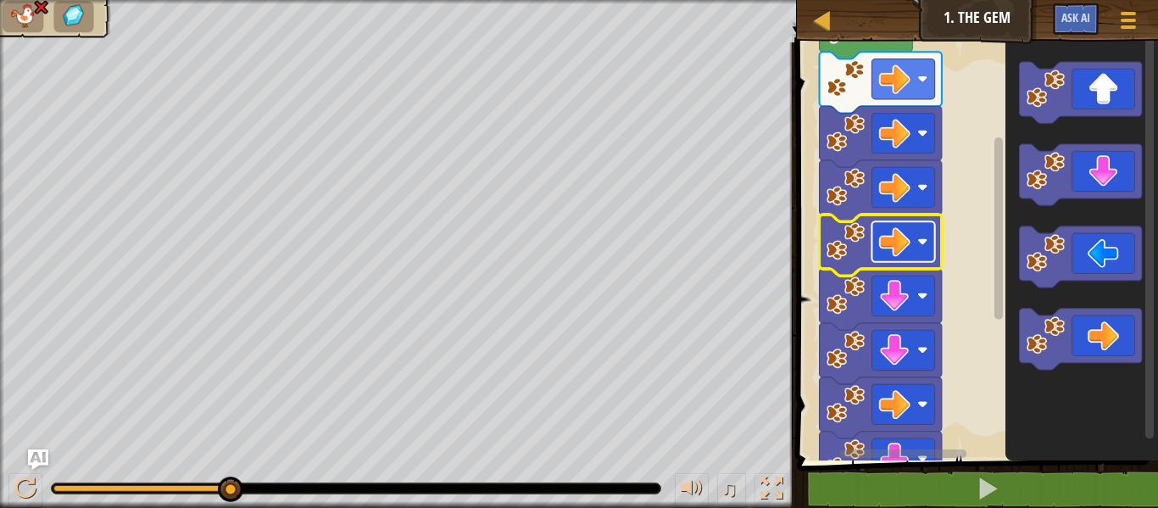
click at [925, 237] on image "Blockly Workspace" at bounding box center [922, 242] width 10 height 10
click at [919, 184] on image "Blockly Workspace" at bounding box center [922, 187] width 10 height 10
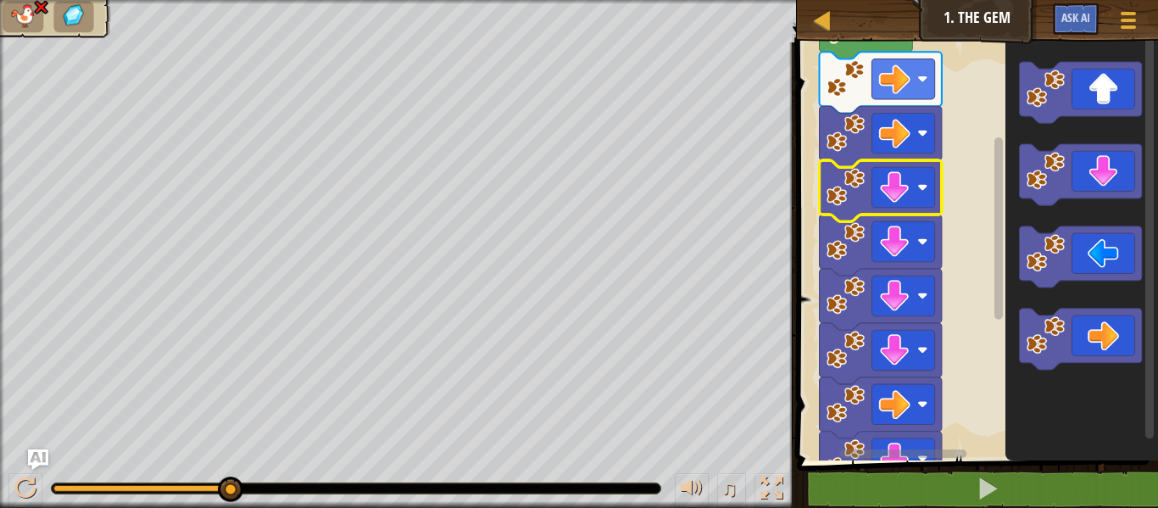
click at [31, 24] on img at bounding box center [23, 16] width 28 height 24
click at [31, 20] on img at bounding box center [23, 16] width 28 height 24
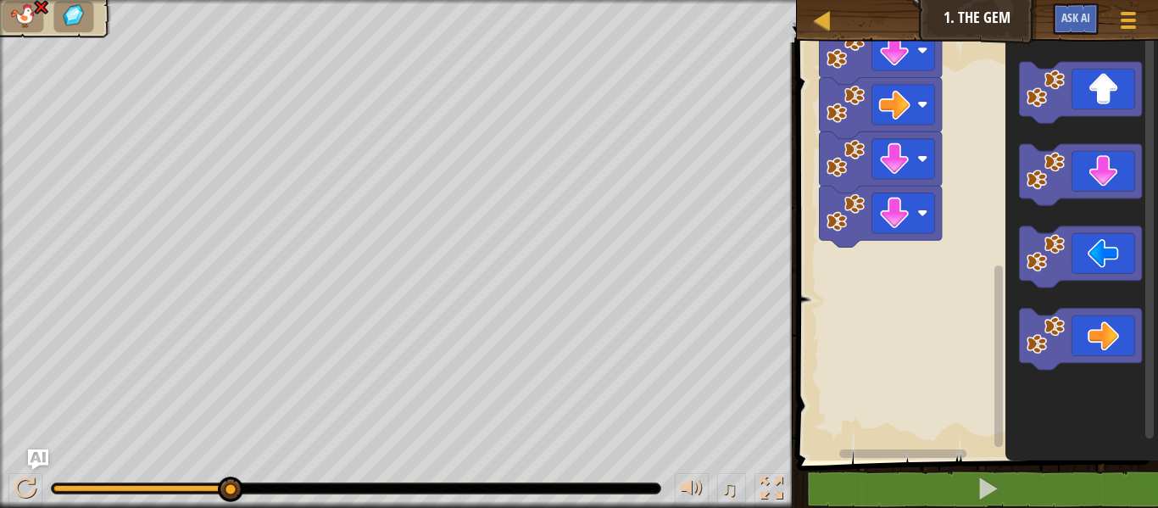
click at [882, 452] on rect "Blockly Workspace" at bounding box center [902, 453] width 127 height 8
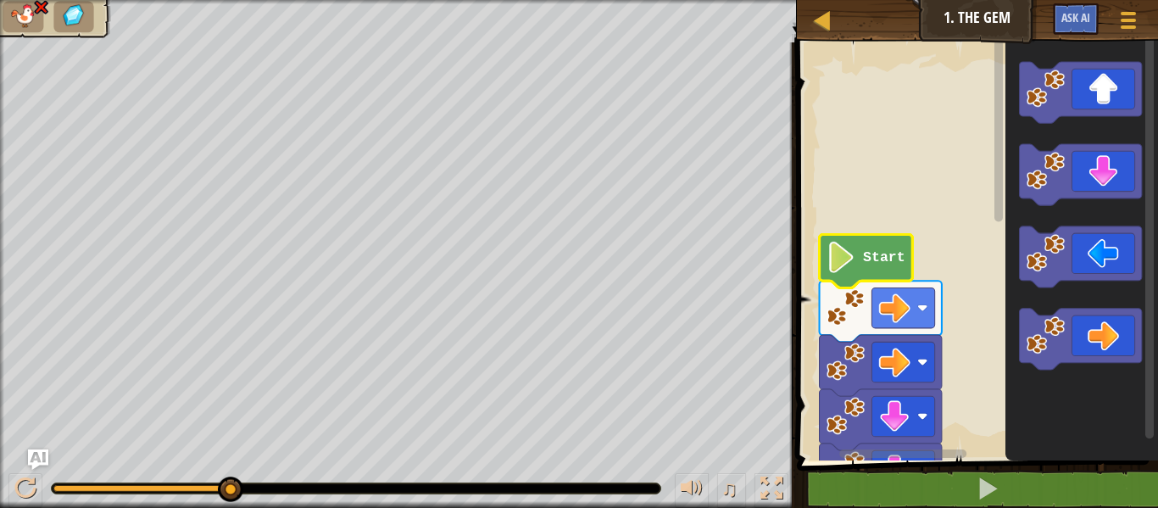
click at [863, 259] on text "Start" at bounding box center [884, 257] width 42 height 16
click at [841, 259] on image "Blockly Workspace" at bounding box center [841, 257] width 30 height 31
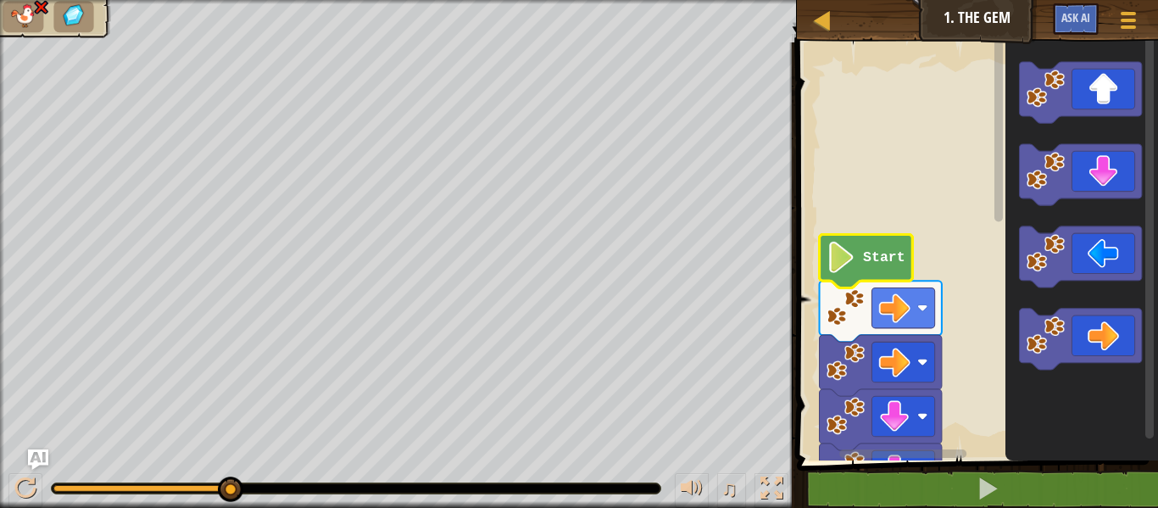
click at [841, 259] on image "Blockly Workspace" at bounding box center [841, 257] width 30 height 31
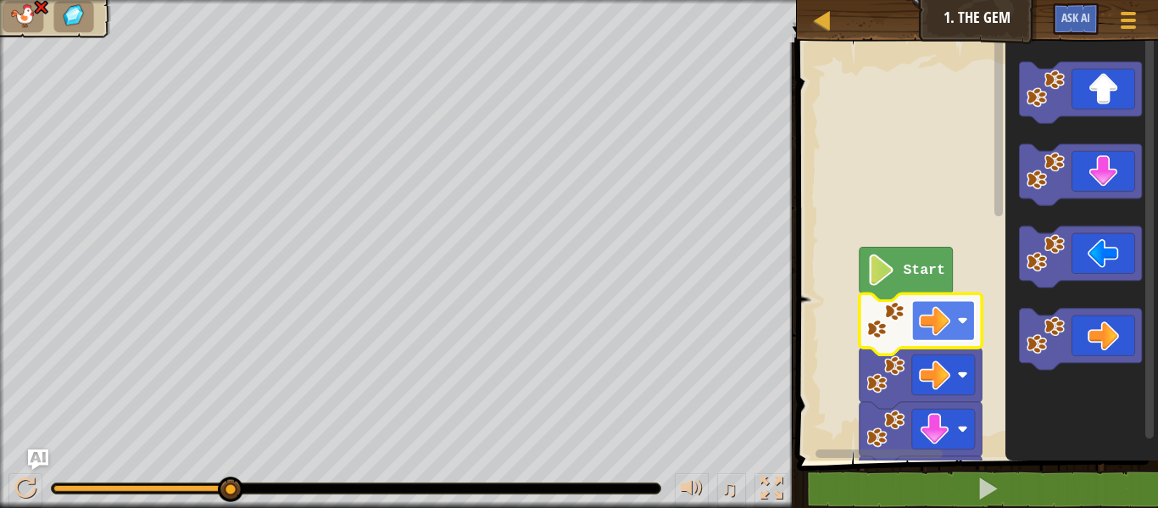
click at [971, 324] on rect "Blockly Workspace" at bounding box center [942, 320] width 63 height 40
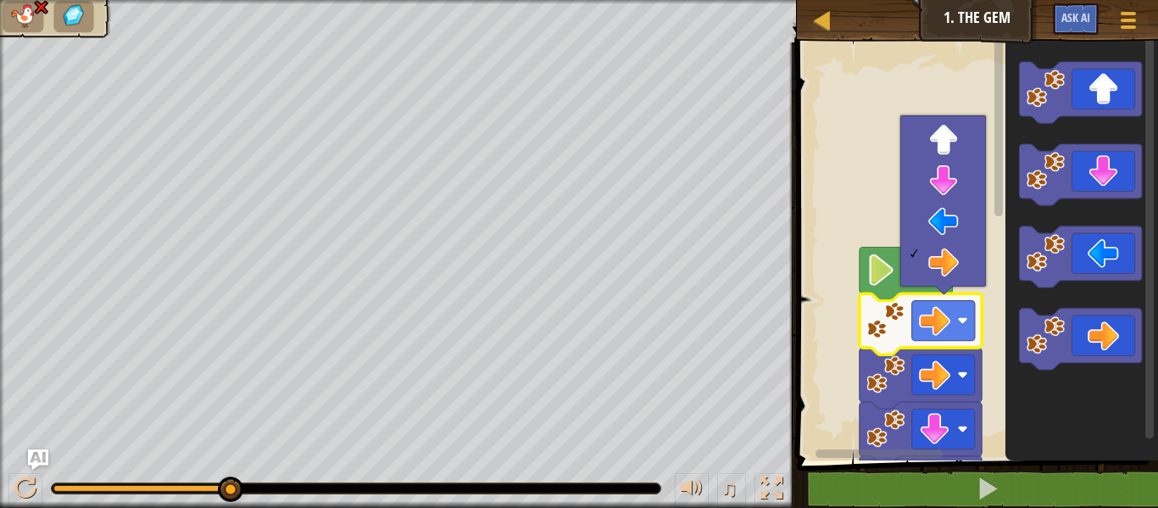
click at [899, 75] on rect "Blockly Workspace" at bounding box center [975, 247] width 366 height 426
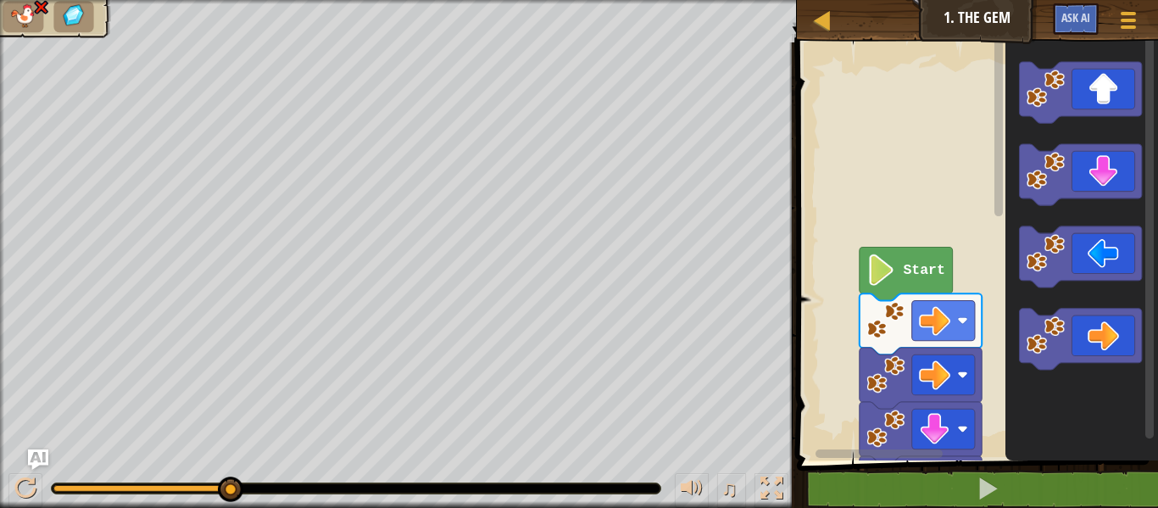
click at [899, 75] on rect "Blockly Workspace" at bounding box center [975, 247] width 366 height 426
click at [831, 19] on div at bounding box center [821, 19] width 21 height 21
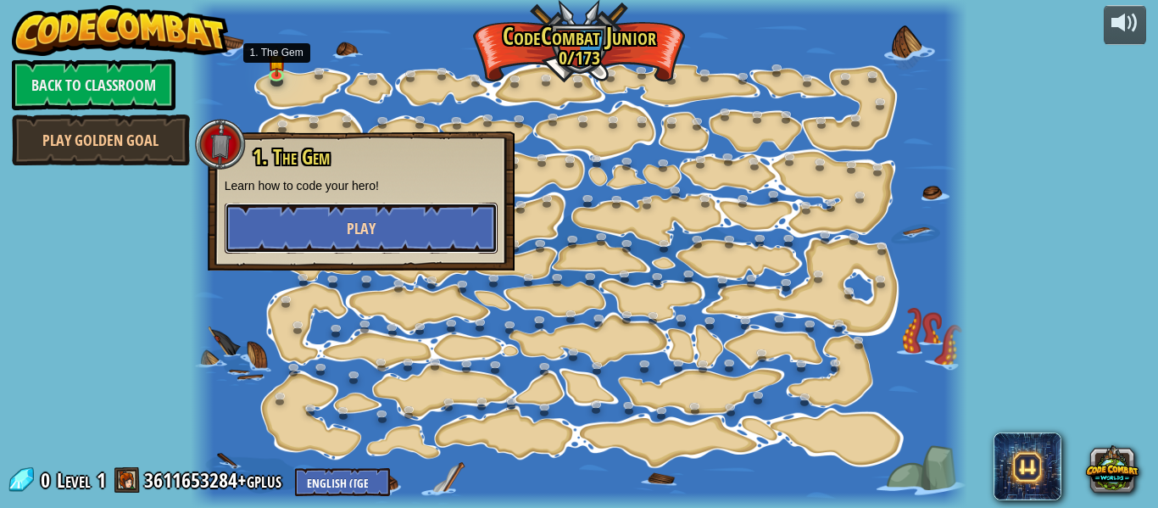
click at [369, 218] on span "Play" at bounding box center [361, 228] width 29 height 21
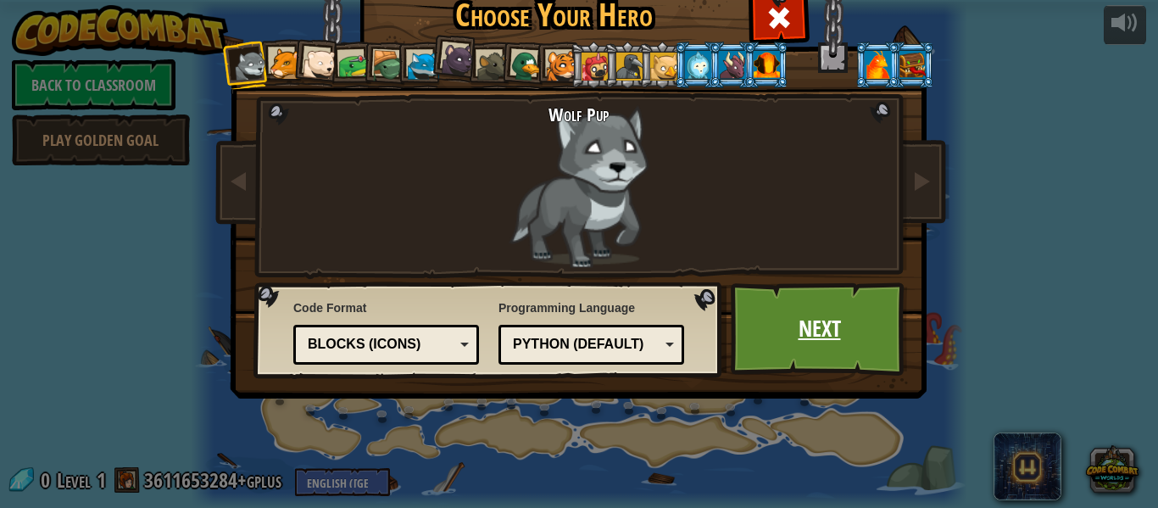
click at [824, 320] on link "Next" at bounding box center [819, 328] width 177 height 93
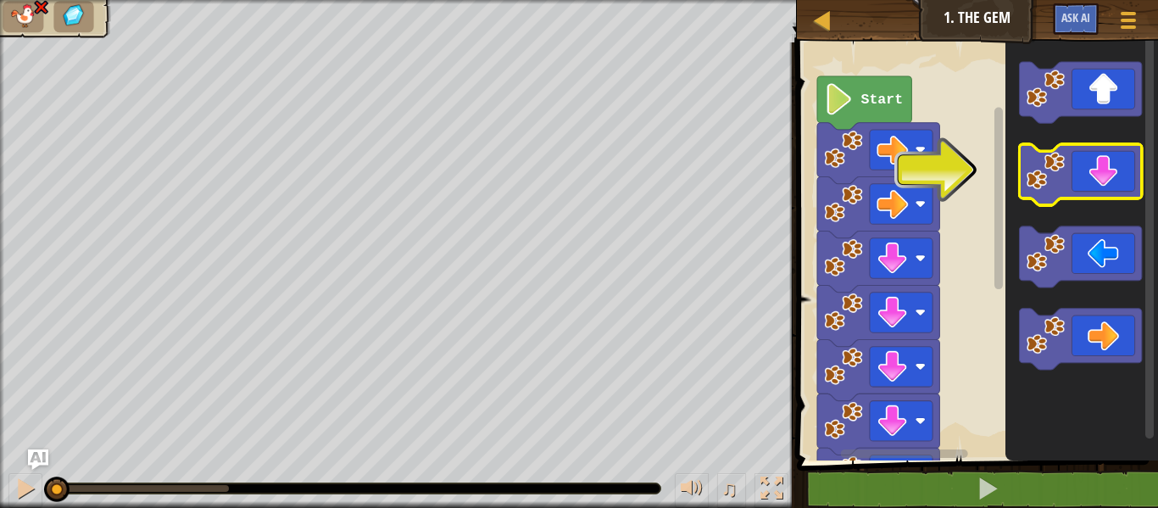
click at [1094, 174] on icon "Blockly Workspace" at bounding box center [1080, 174] width 122 height 61
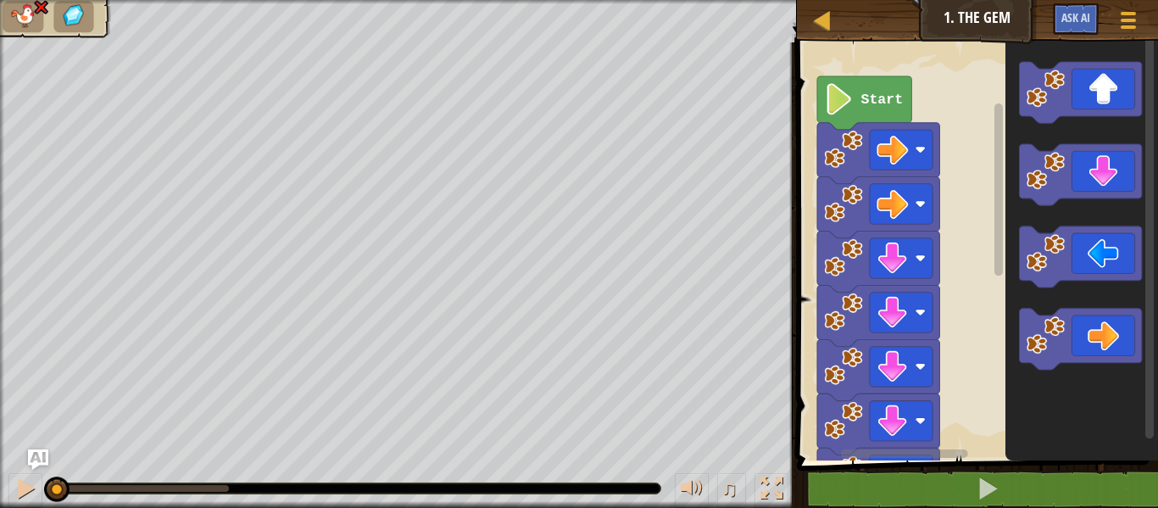
click at [809, 142] on rect "Blockly Workspace" at bounding box center [975, 247] width 366 height 426
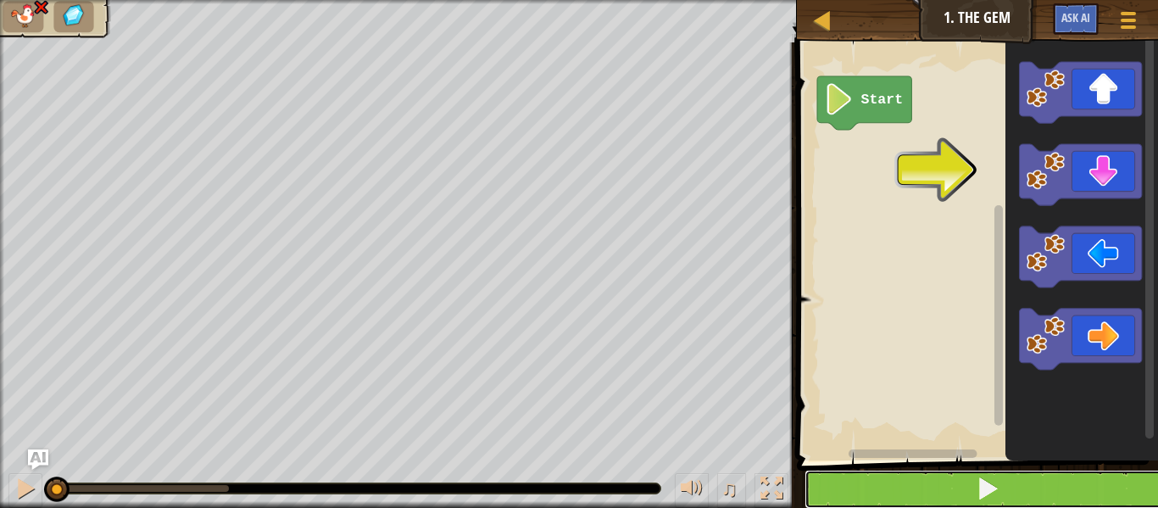
click at [956, 492] on button at bounding box center [987, 489] width 366 height 39
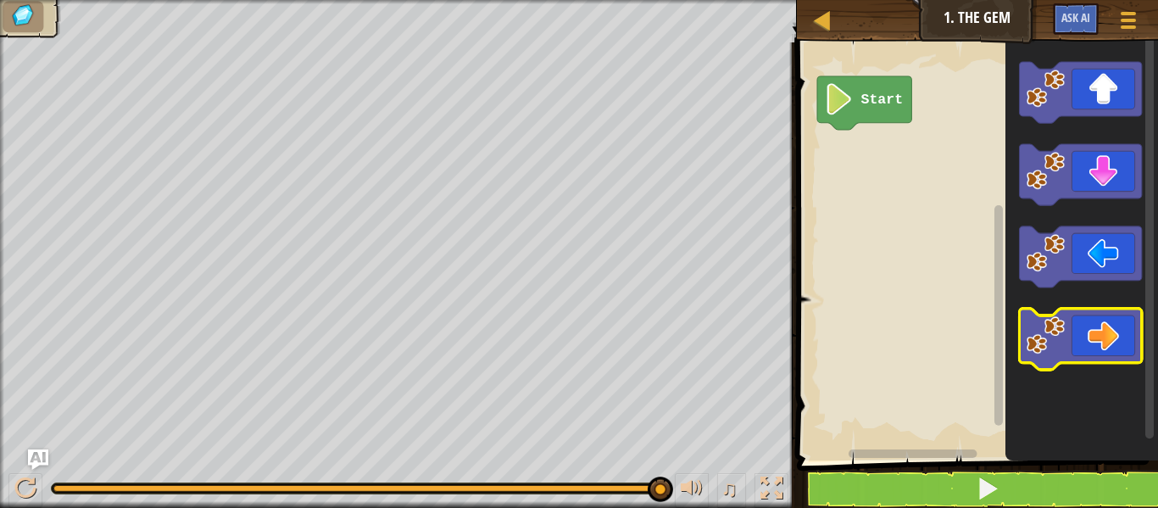
click at [1099, 323] on icon "Blockly Workspace" at bounding box center [1080, 339] width 122 height 61
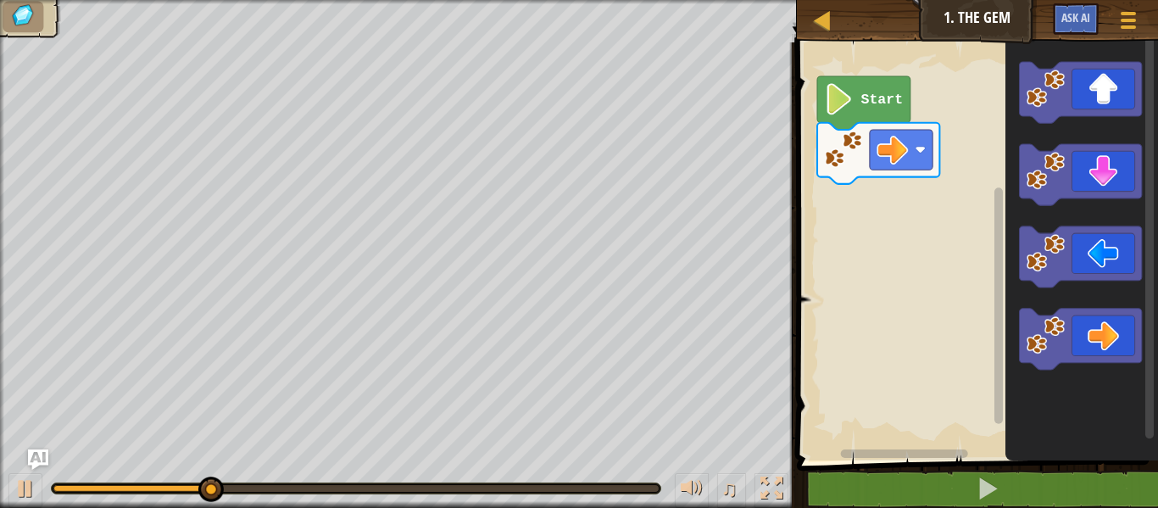
click at [907, 198] on rect "Blockly Workspace" at bounding box center [975, 247] width 366 height 426
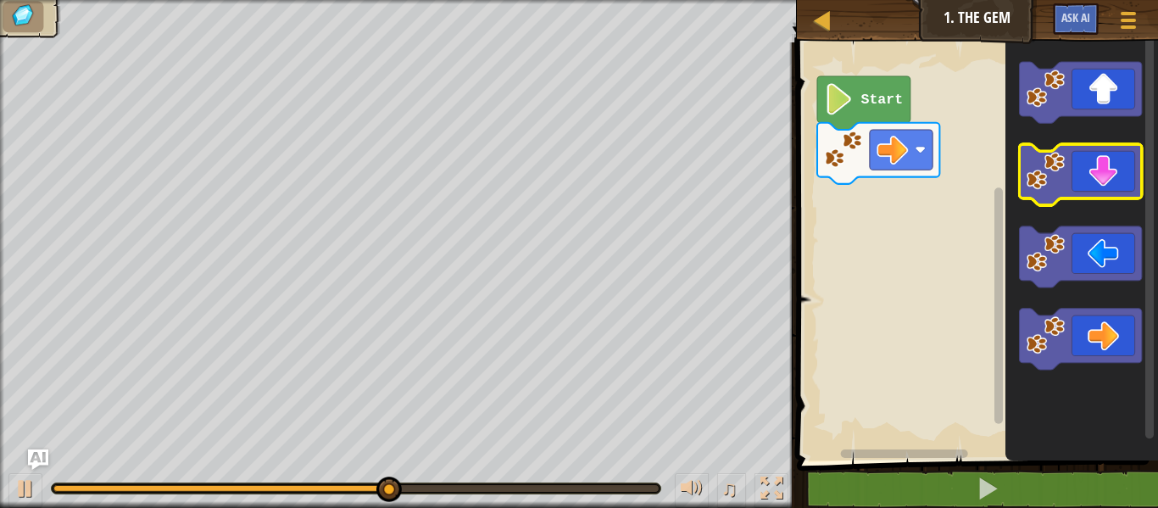
click at [1126, 170] on icon "Blockly Workspace" at bounding box center [1080, 174] width 122 height 61
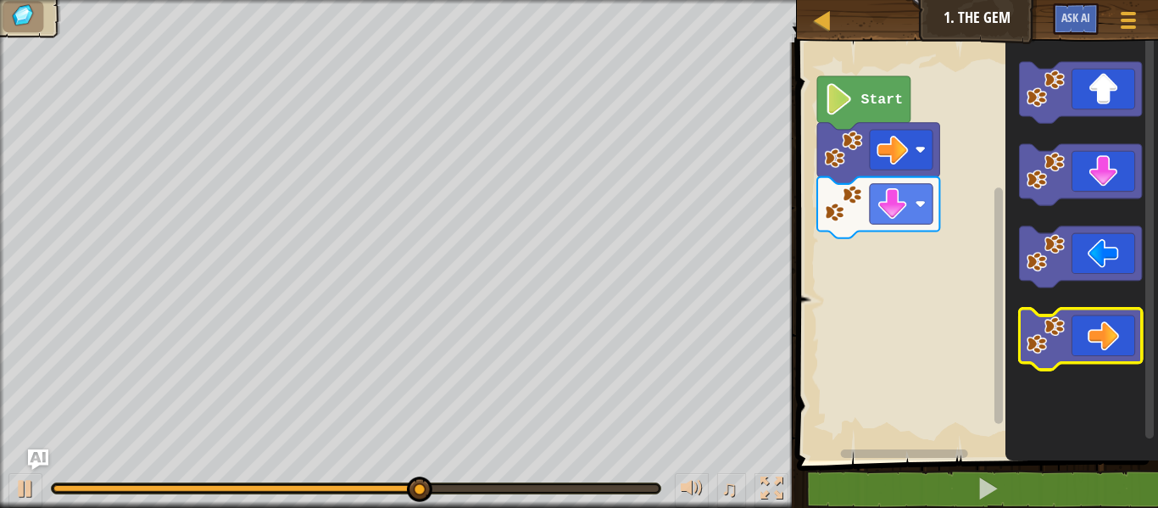
click at [1088, 320] on icon "Blockly Workspace" at bounding box center [1080, 339] width 122 height 61
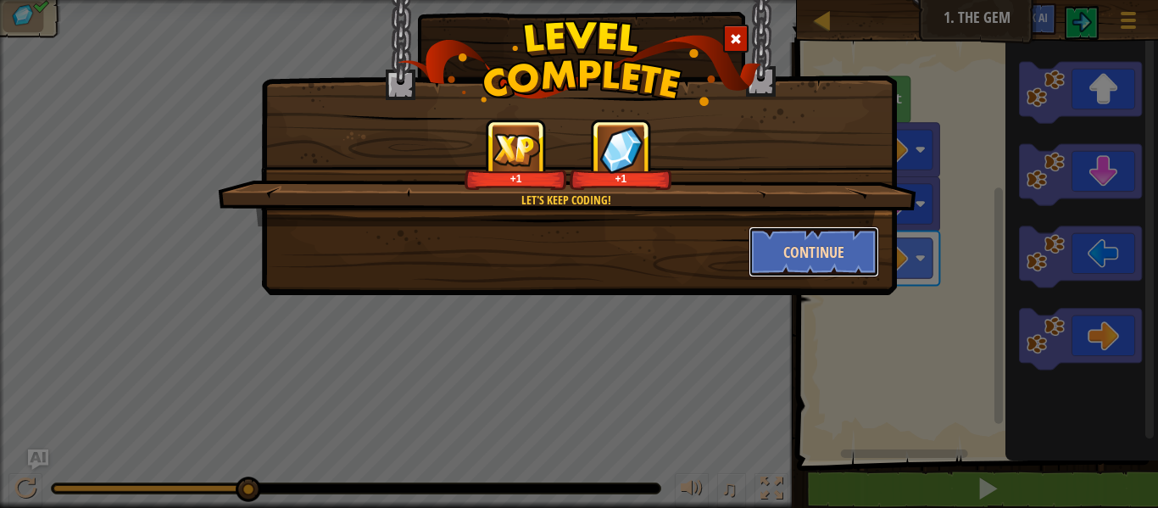
click at [774, 253] on button "Continue" at bounding box center [814, 251] width 131 height 51
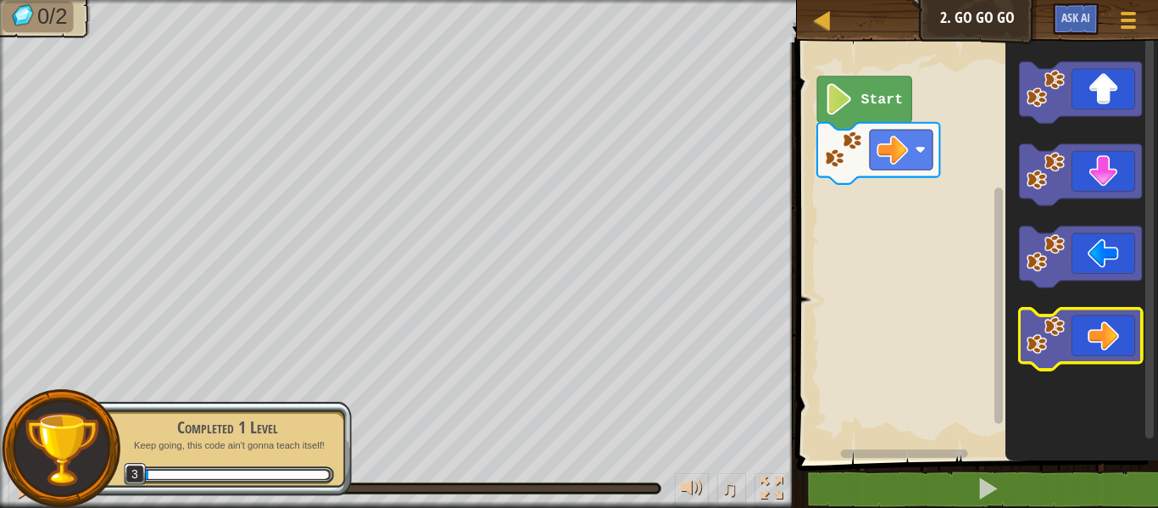
click at [1085, 335] on icon "Blockly Workspace" at bounding box center [1080, 339] width 122 height 61
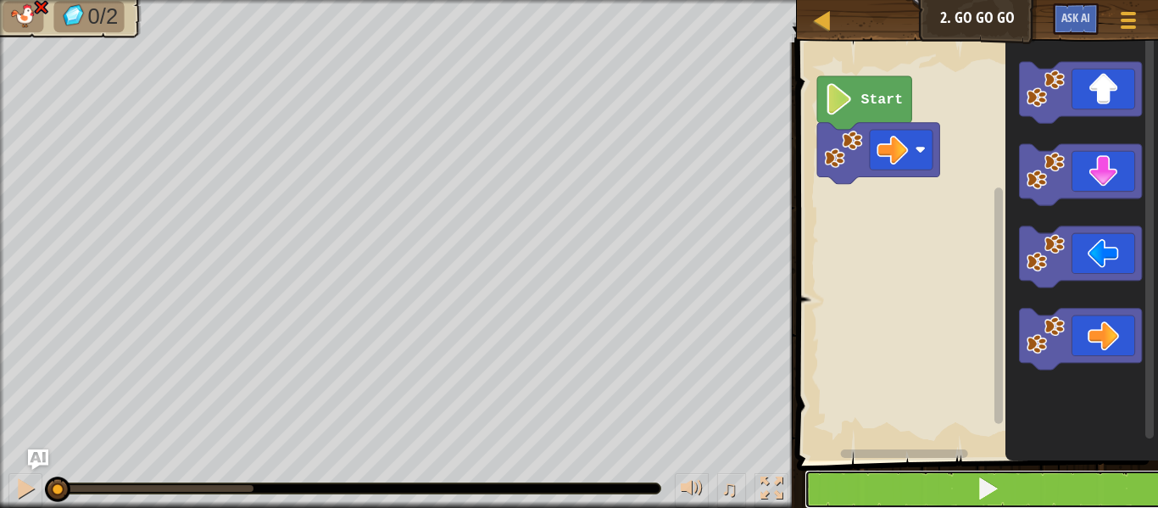
click at [955, 487] on button at bounding box center [987, 489] width 366 height 39
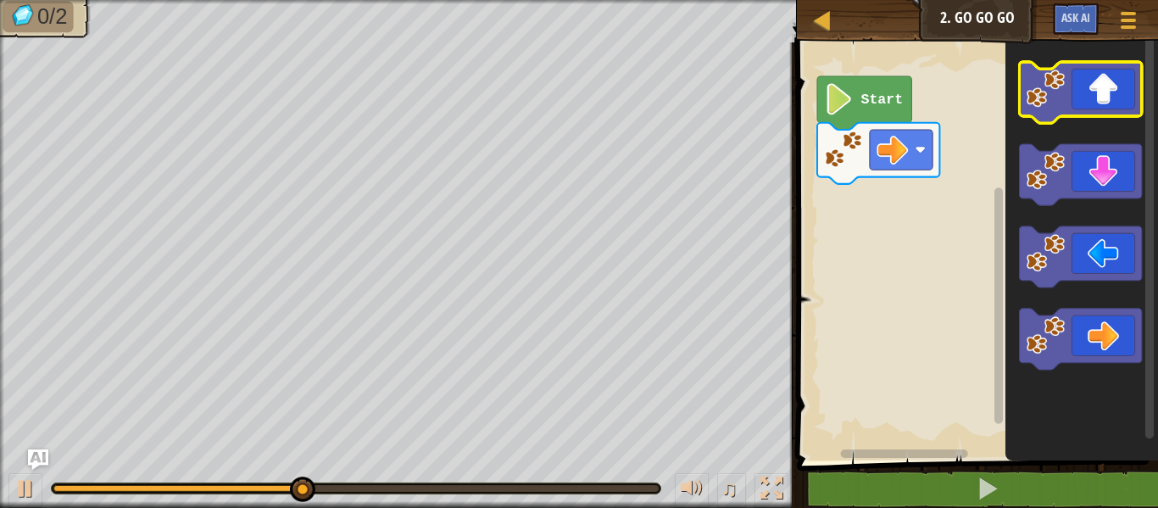
click at [1061, 68] on icon "Blockly Workspace" at bounding box center [1080, 92] width 122 height 61
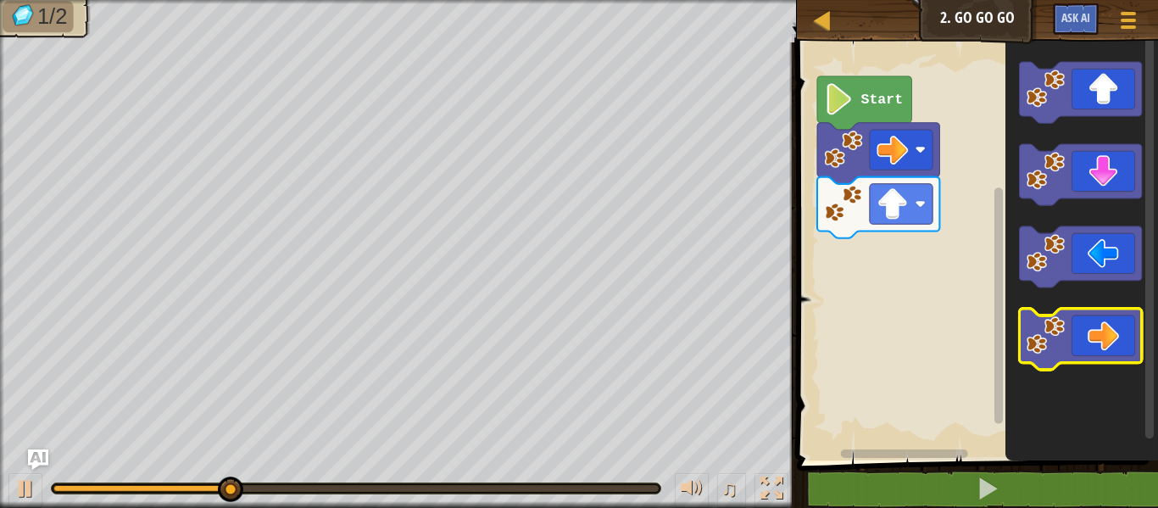
click at [1105, 328] on icon "Blockly Workspace" at bounding box center [1080, 339] width 122 height 61
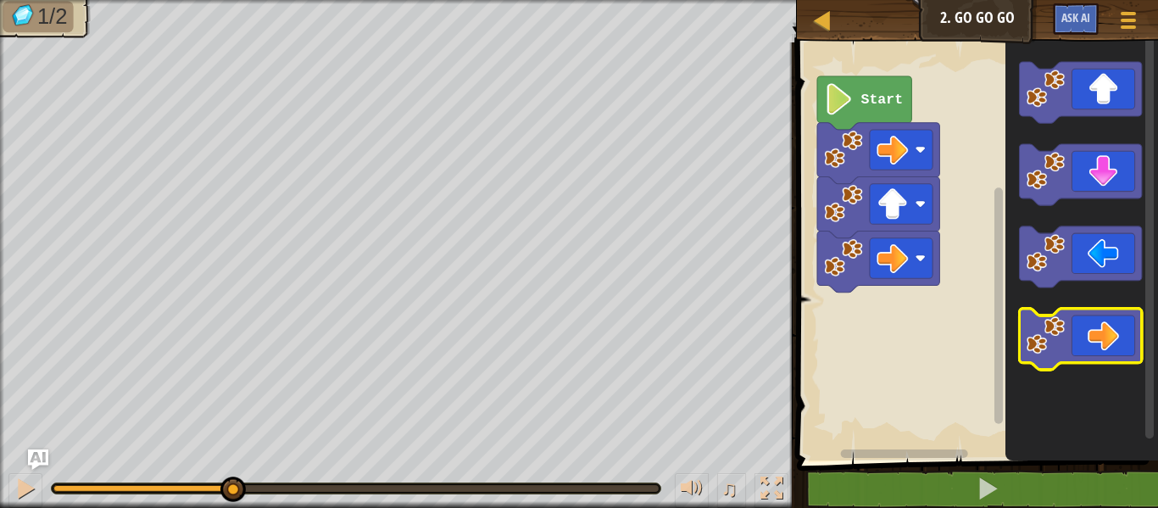
click at [1105, 328] on icon "Blockly Workspace" at bounding box center [1080, 339] width 122 height 61
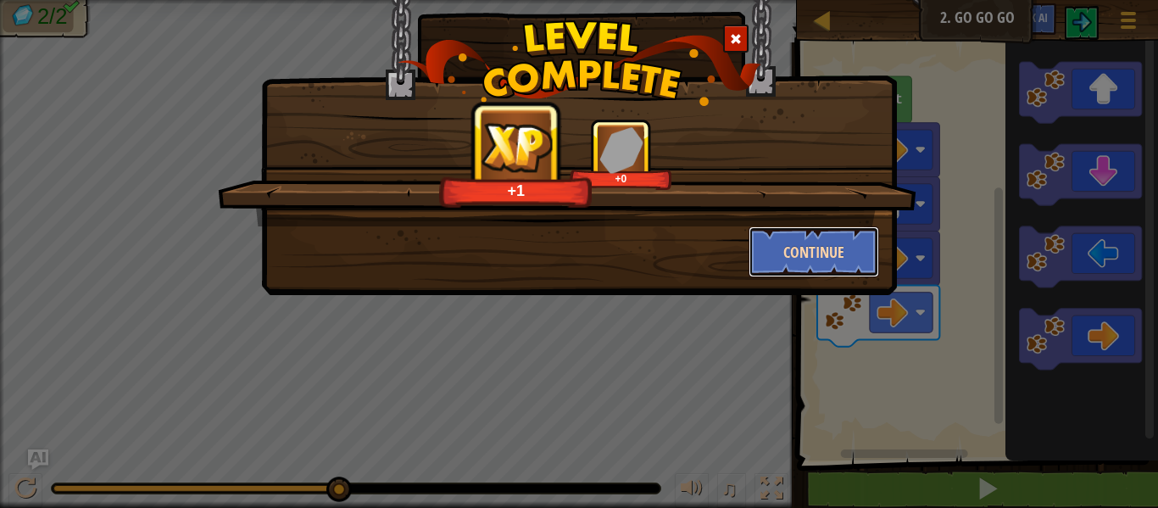
click at [794, 257] on button "Continue" at bounding box center [814, 251] width 131 height 51
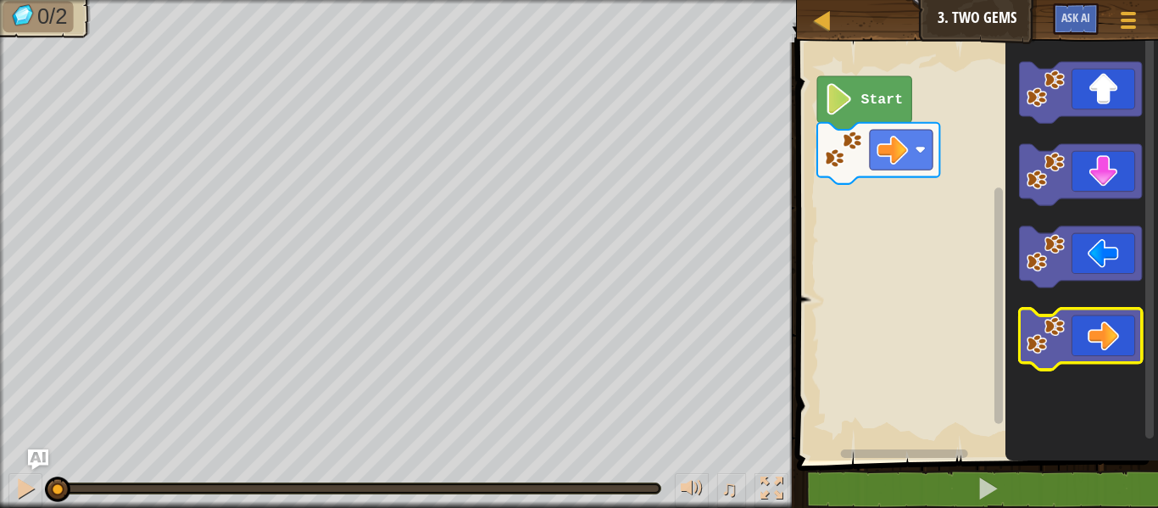
click at [1100, 327] on icon "Blockly Workspace" at bounding box center [1080, 339] width 122 height 61
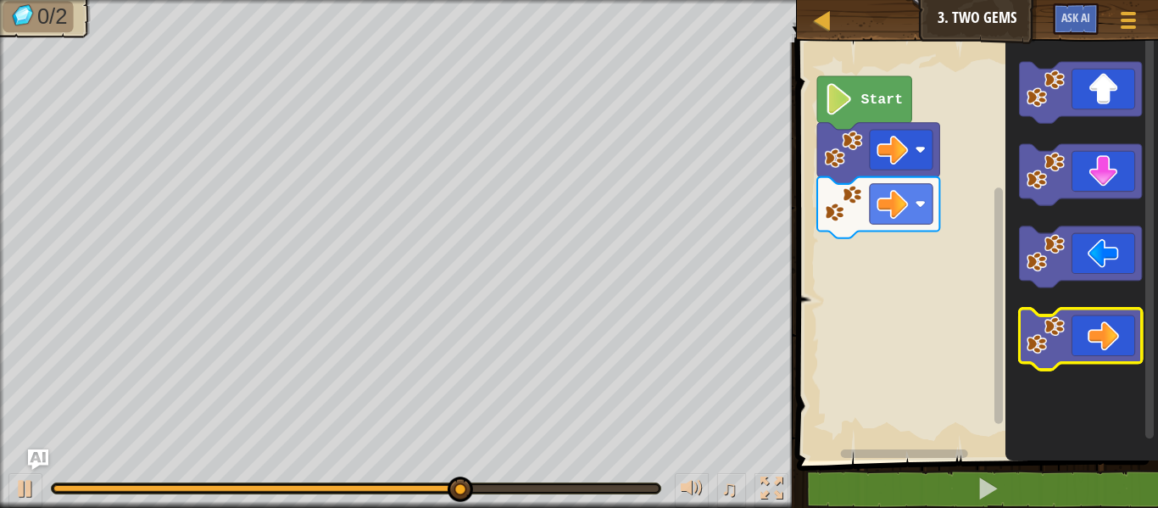
click at [1097, 330] on icon "Blockly Workspace" at bounding box center [1080, 339] width 122 height 61
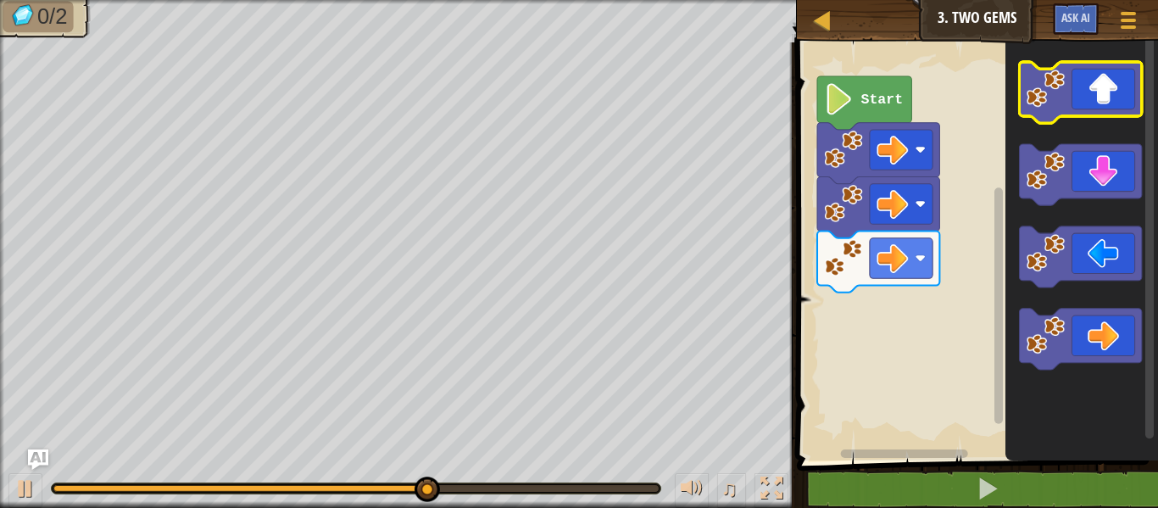
click at [1093, 107] on icon "Blockly Workspace" at bounding box center [1080, 92] width 122 height 61
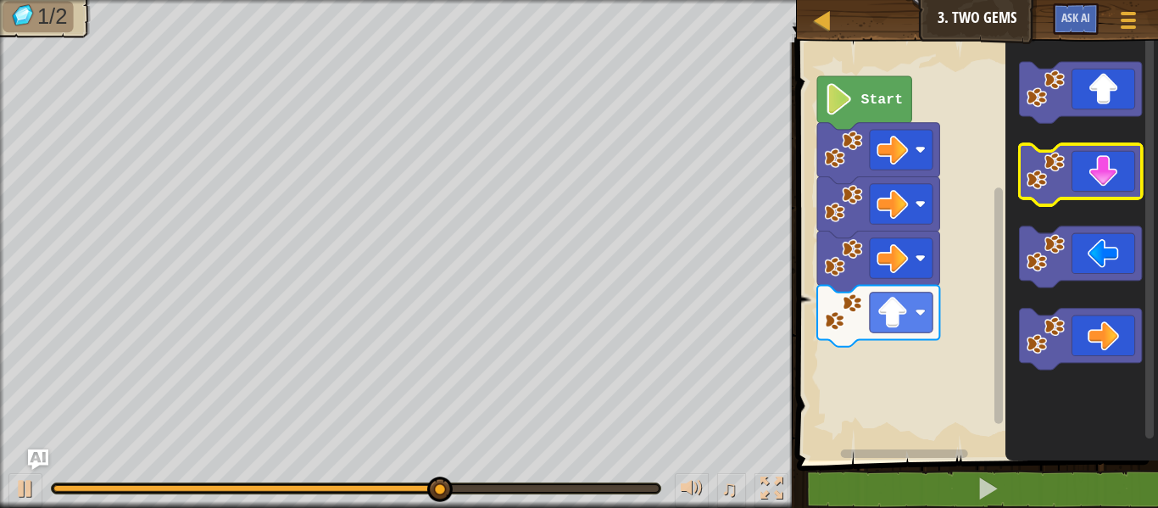
click at [1097, 179] on icon "Blockly Workspace" at bounding box center [1080, 174] width 122 height 61
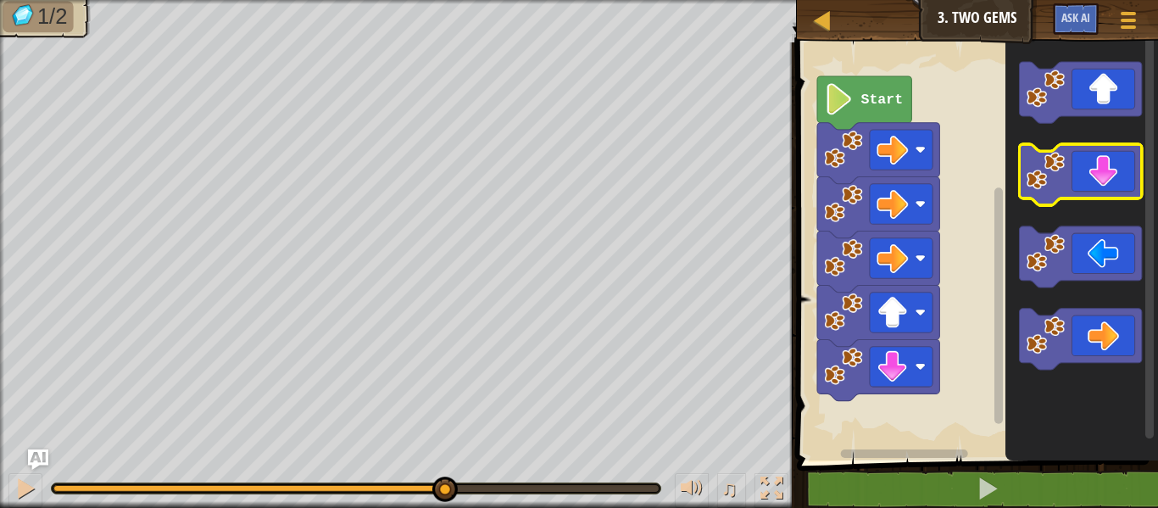
click at [1097, 179] on icon "Blockly Workspace" at bounding box center [1080, 174] width 122 height 61
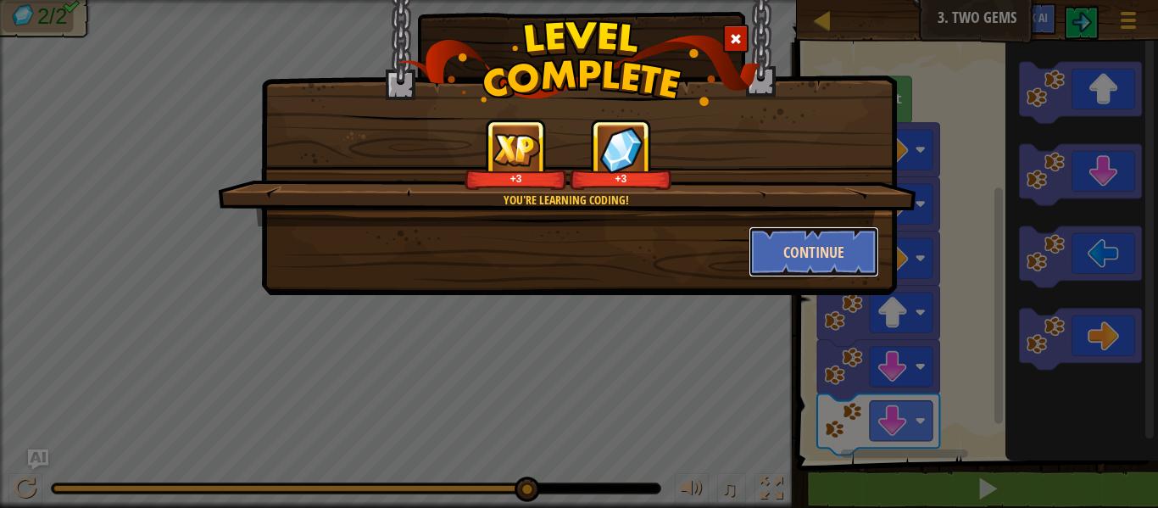
click at [784, 266] on button "Continue" at bounding box center [814, 251] width 131 height 51
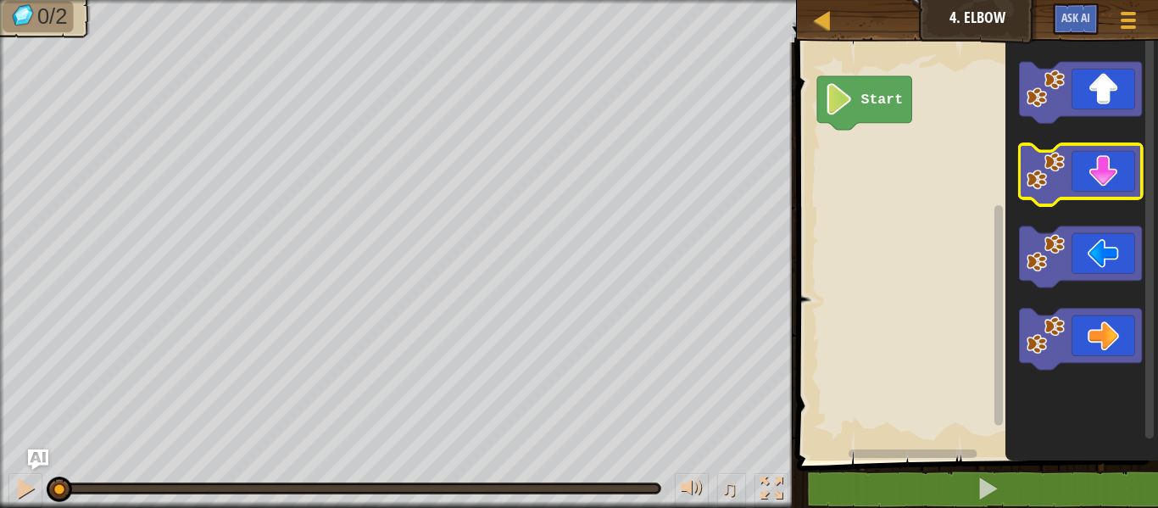
click at [1105, 189] on icon "Blockly Workspace" at bounding box center [1080, 174] width 122 height 61
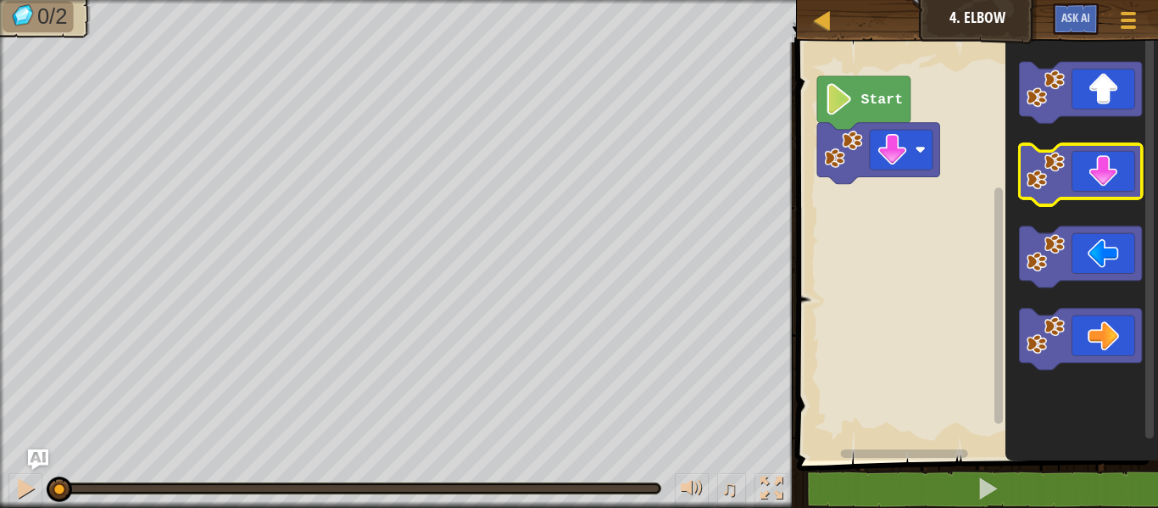
click at [1105, 189] on icon "Blockly Workspace" at bounding box center [1080, 174] width 122 height 61
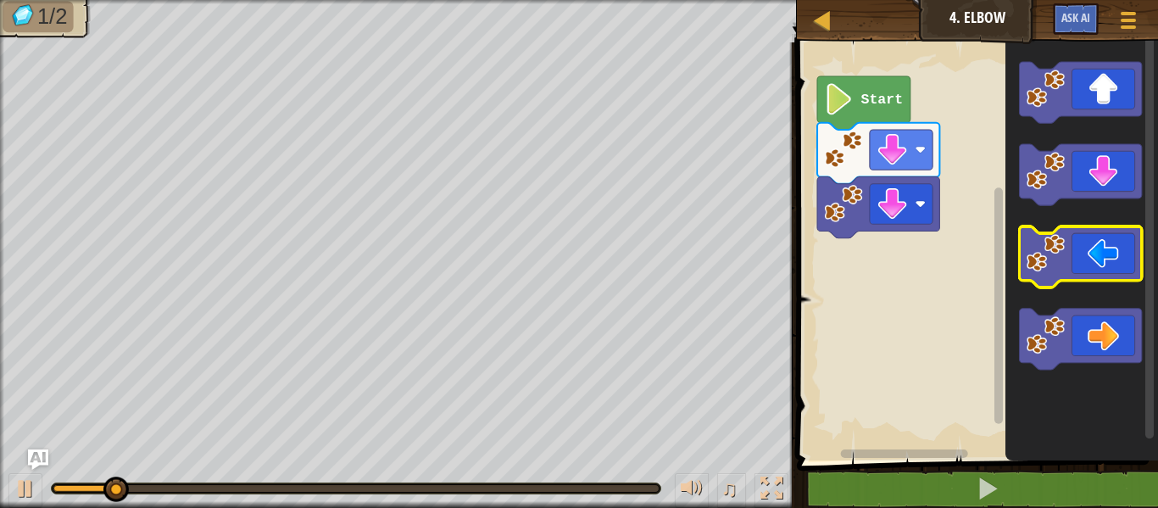
click at [1081, 262] on icon "Blockly Workspace" at bounding box center [1080, 256] width 122 height 61
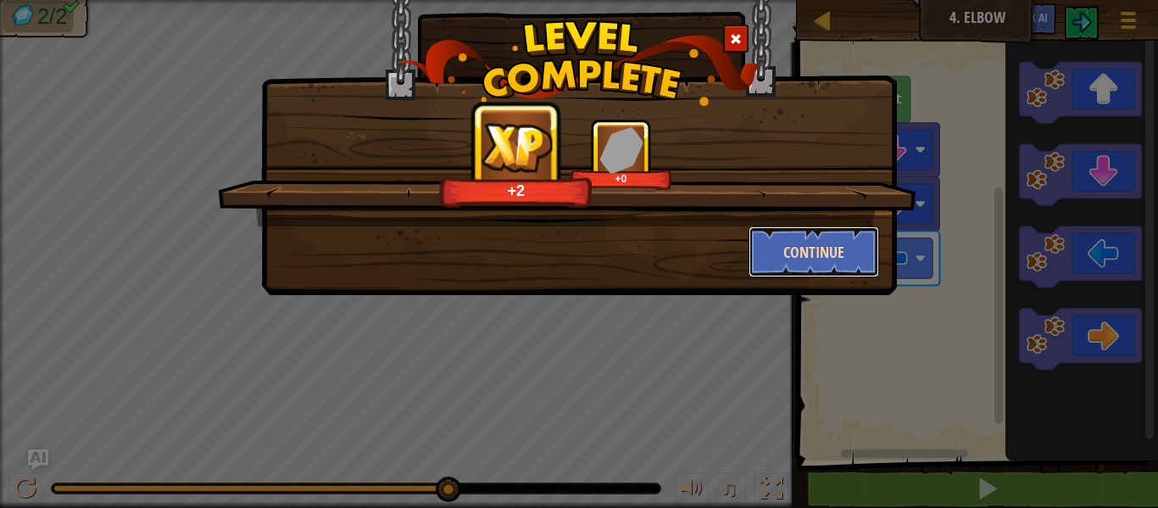
click at [797, 261] on button "Continue" at bounding box center [814, 251] width 131 height 51
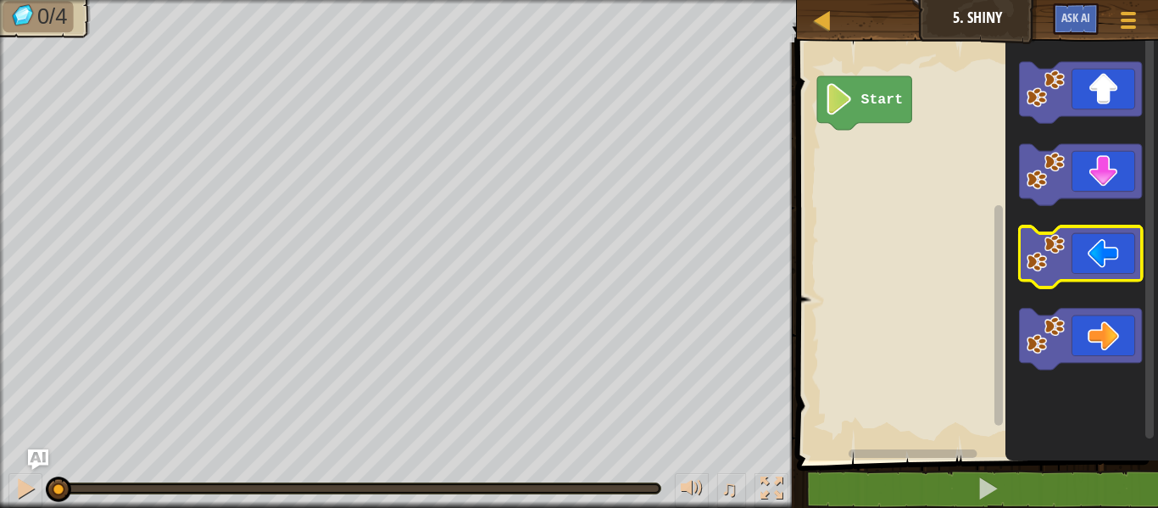
click at [1070, 259] on icon "Blockly Workspace" at bounding box center [1080, 256] width 122 height 61
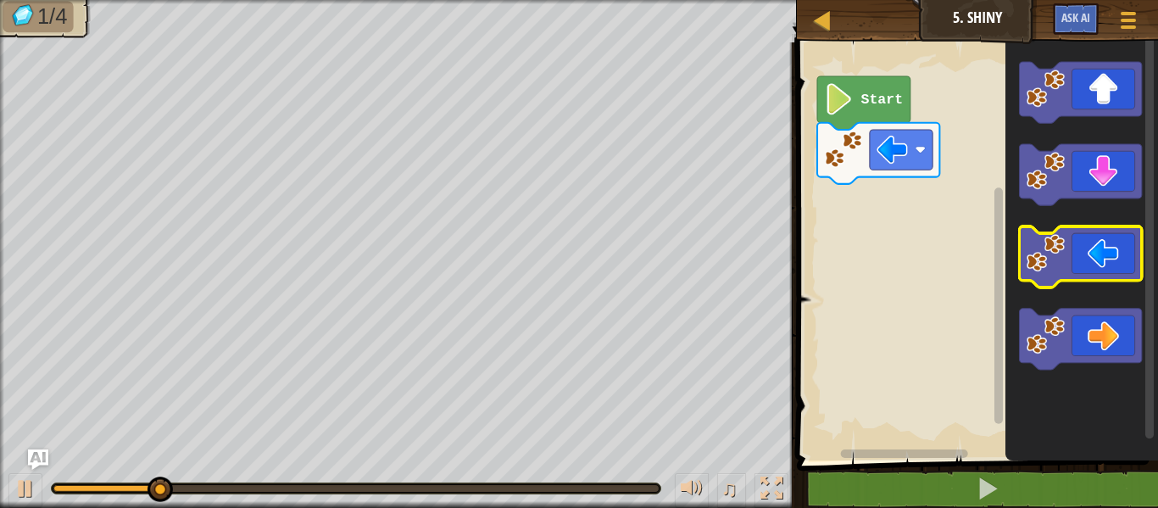
click at [1070, 259] on icon "Blockly Workspace" at bounding box center [1080, 256] width 122 height 61
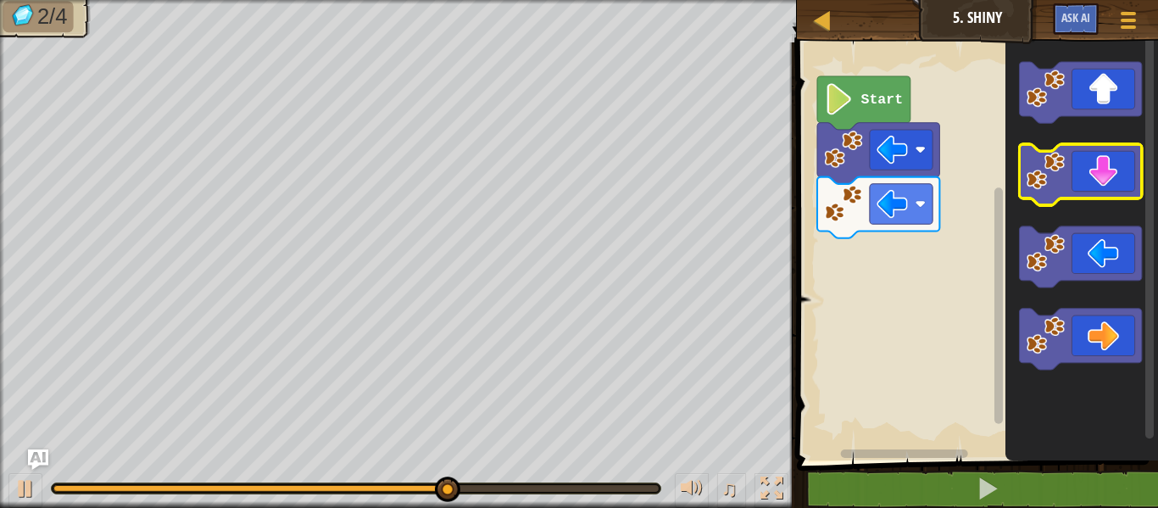
click at [1123, 186] on icon "Blockly Workspace" at bounding box center [1080, 174] width 122 height 61
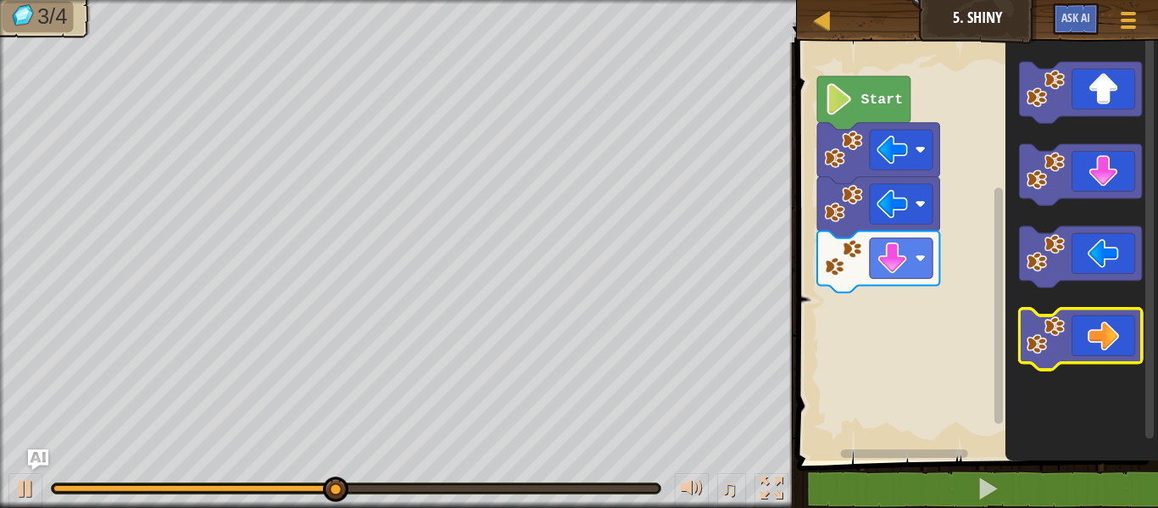
click at [1113, 331] on icon "Blockly Workspace" at bounding box center [1080, 339] width 122 height 61
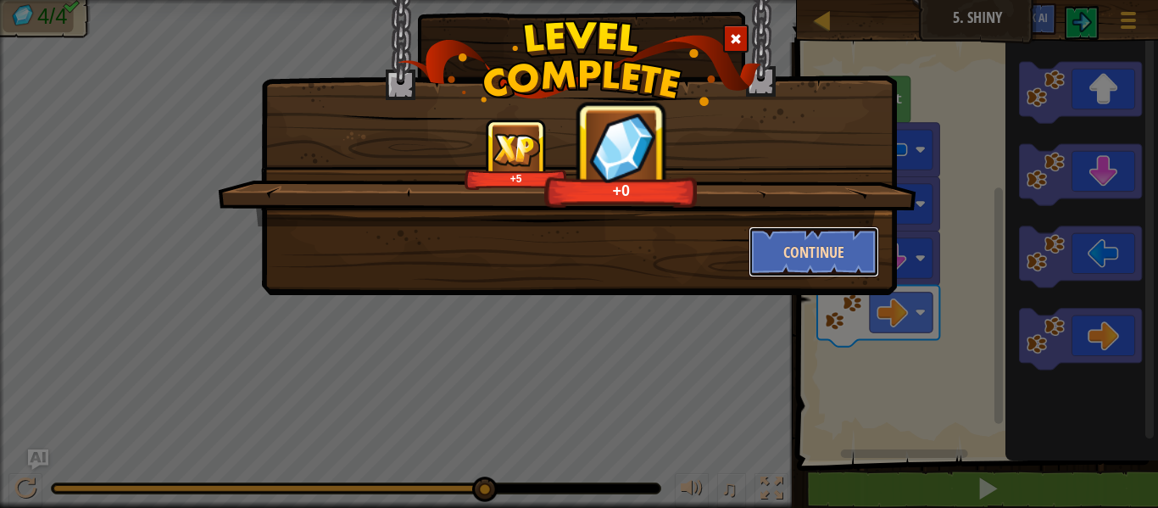
click at [782, 268] on button "Continue" at bounding box center [814, 251] width 131 height 51
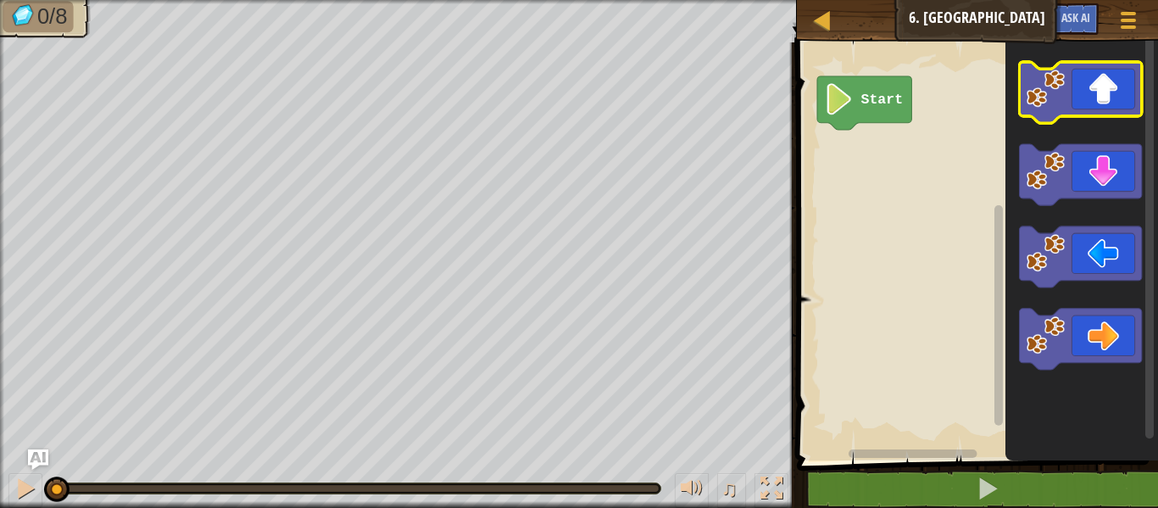
click at [1088, 92] on icon "Blockly Workspace" at bounding box center [1080, 92] width 122 height 61
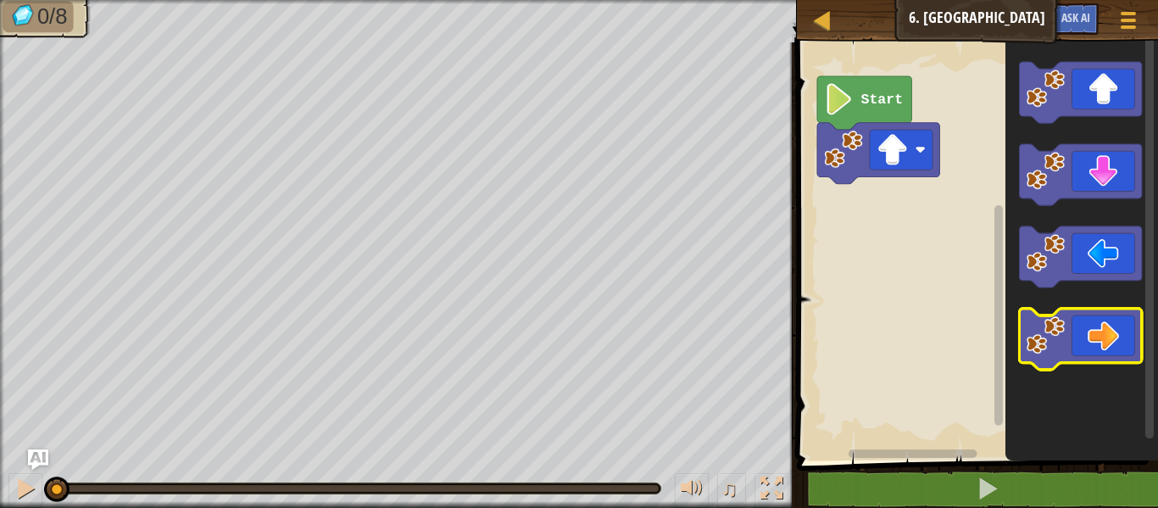
click at [1108, 343] on icon "Blockly Workspace" at bounding box center [1080, 339] width 122 height 61
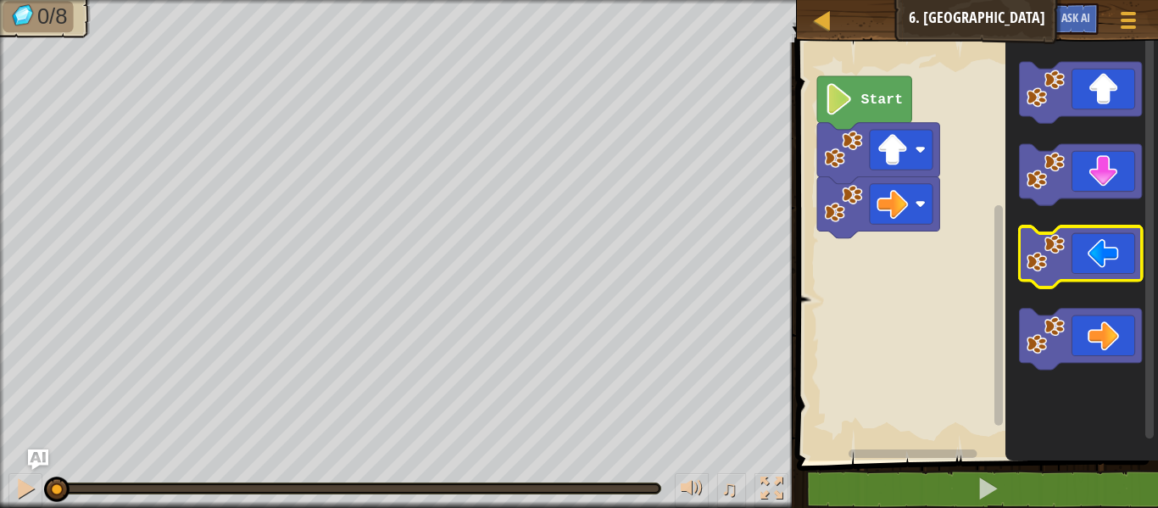
click at [1110, 248] on icon "Blockly Workspace" at bounding box center [1080, 256] width 122 height 61
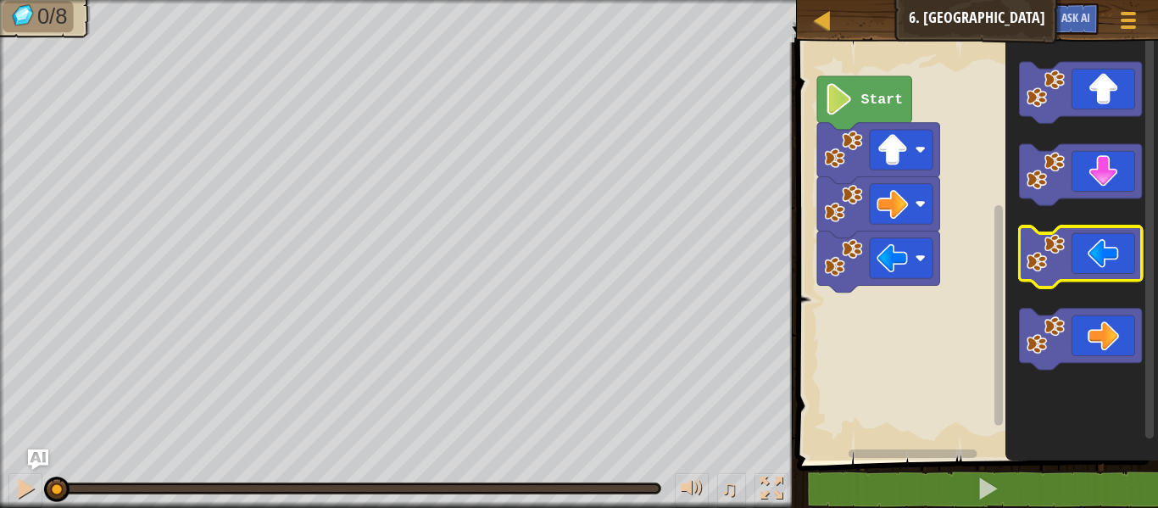
click at [1110, 248] on icon "Blockly Workspace" at bounding box center [1080, 256] width 122 height 61
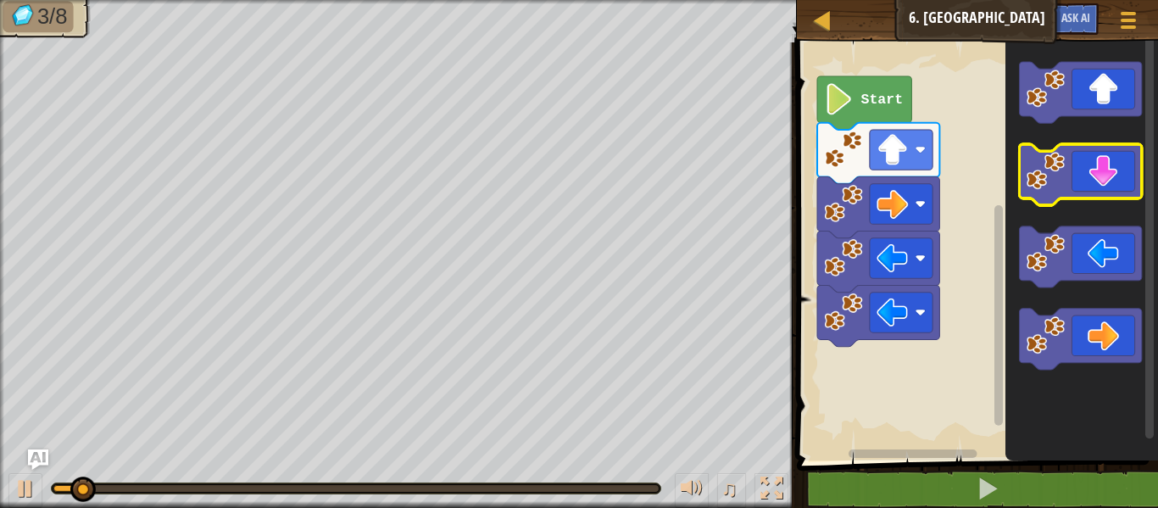
click at [1106, 164] on icon "Blockly Workspace" at bounding box center [1080, 174] width 122 height 61
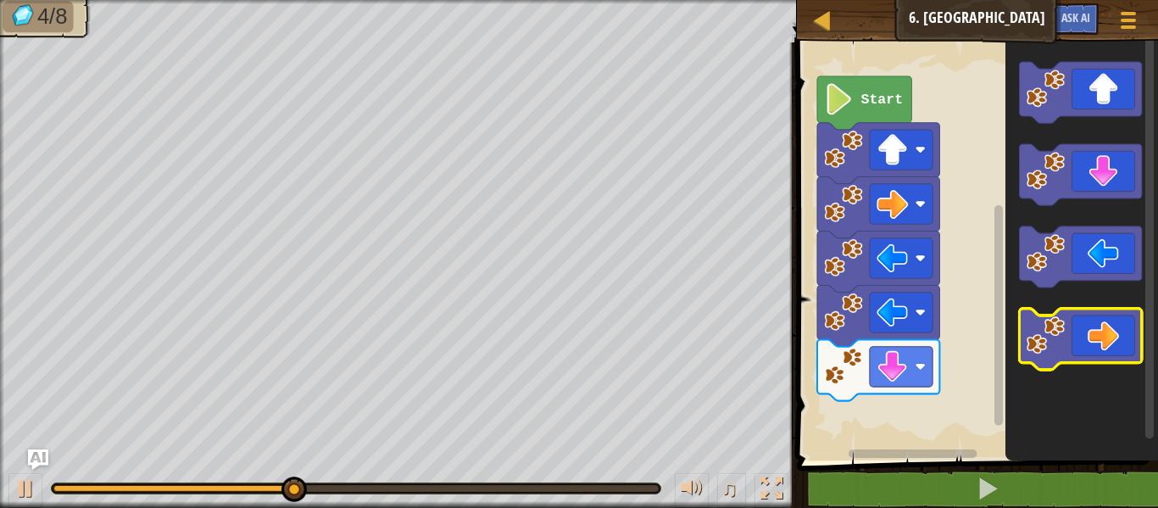
click at [1085, 316] on icon "Blockly Workspace" at bounding box center [1080, 339] width 122 height 61
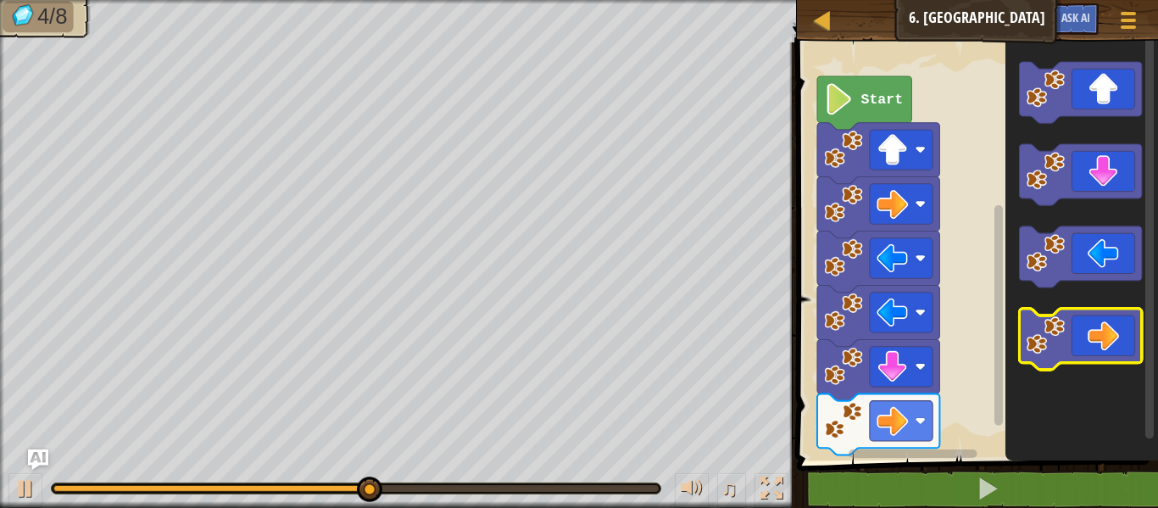
click at [1106, 331] on icon "Blockly Workspace" at bounding box center [1080, 339] width 122 height 61
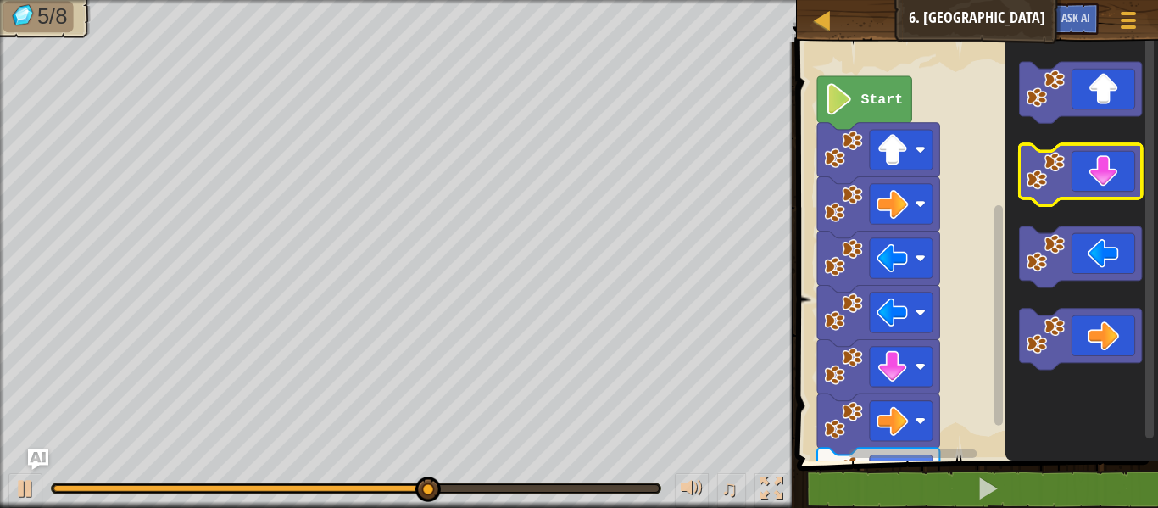
click at [1105, 178] on icon "Blockly Workspace" at bounding box center [1080, 174] width 122 height 61
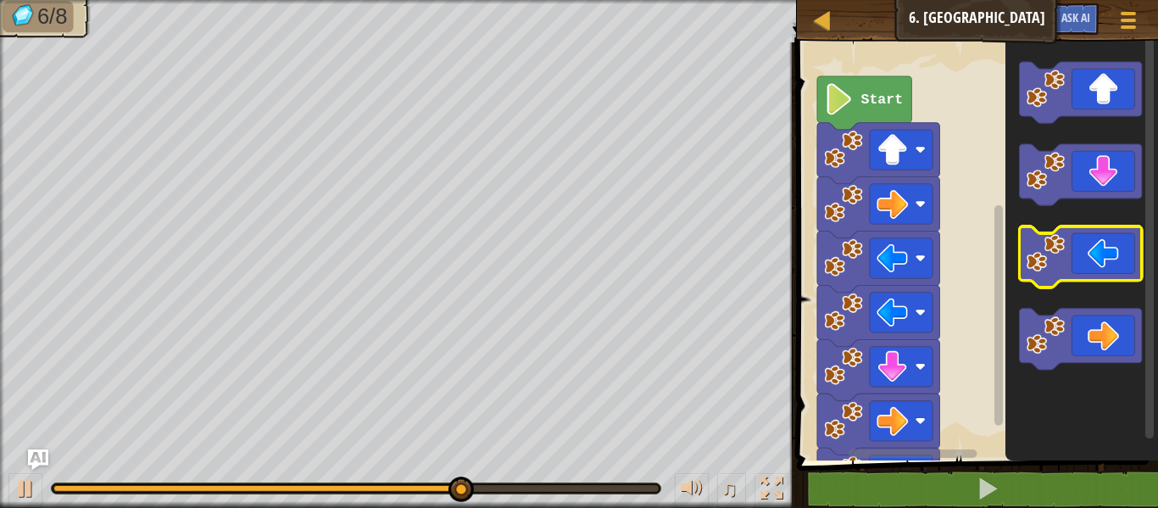
click at [1111, 260] on icon "Blockly Workspace" at bounding box center [1080, 256] width 122 height 61
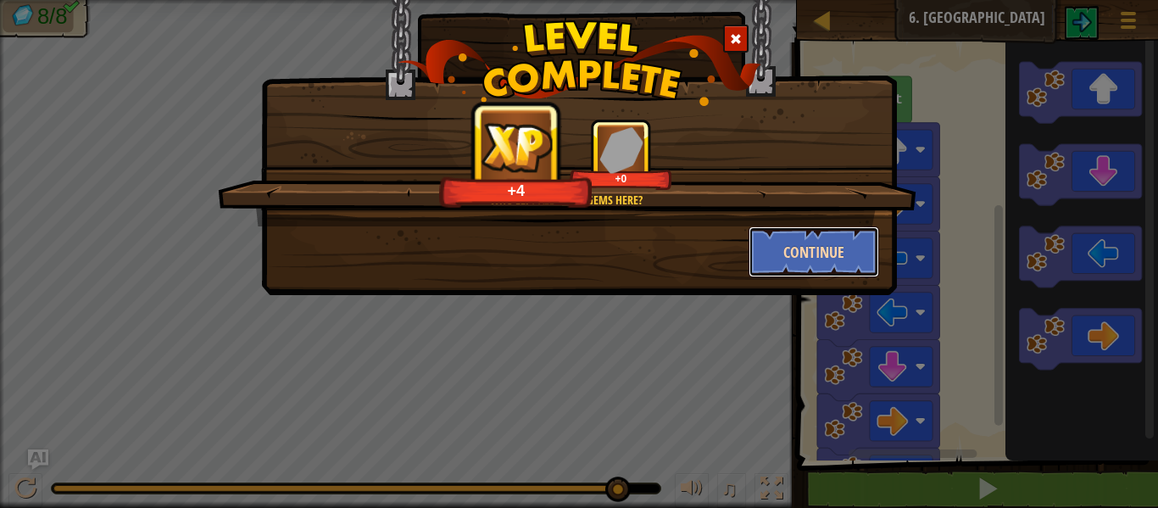
click at [790, 264] on button "Continue" at bounding box center [814, 251] width 131 height 51
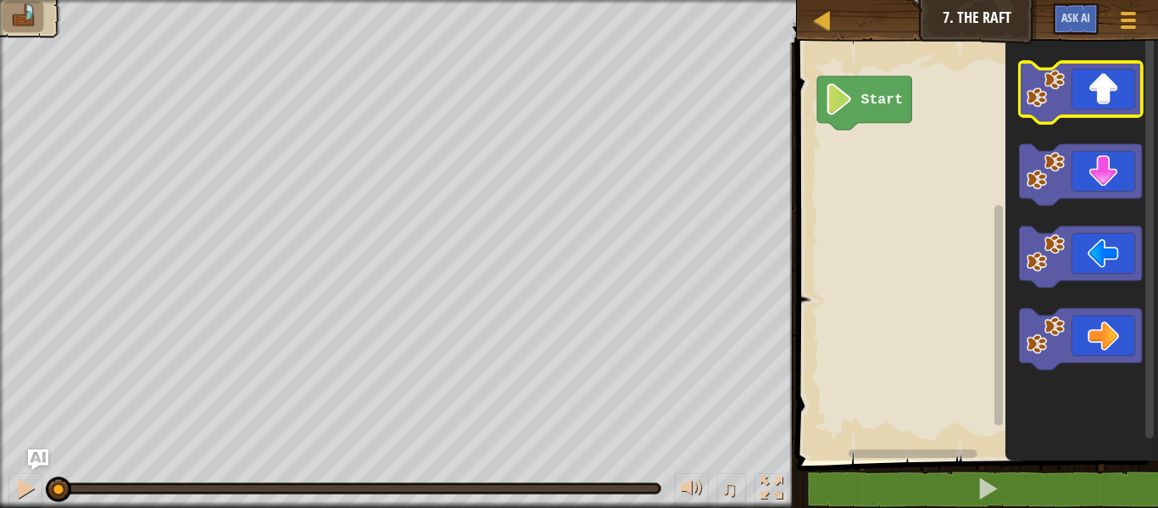
click at [1080, 86] on icon "Blockly Workspace" at bounding box center [1080, 92] width 122 height 61
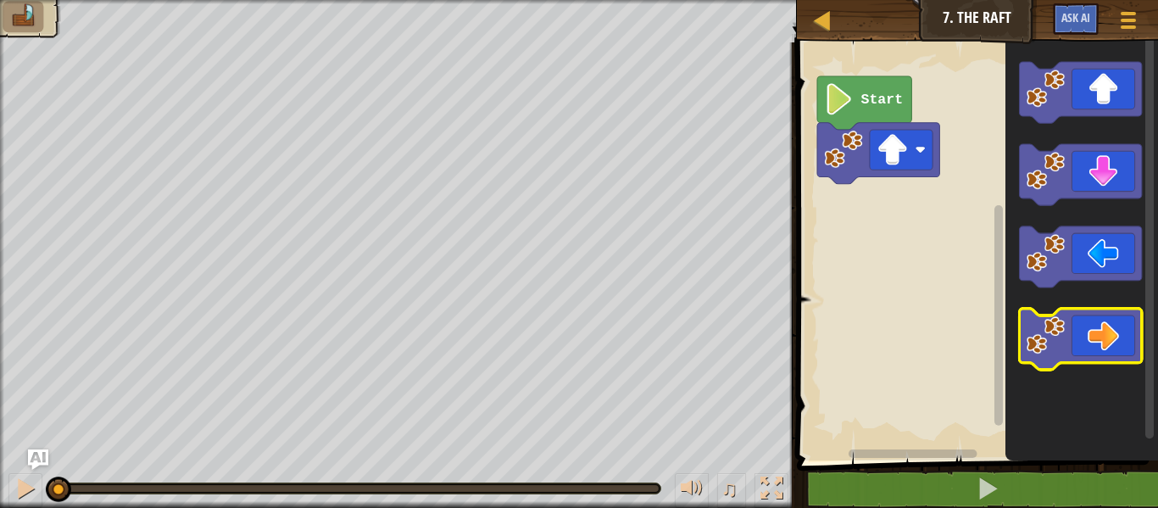
click at [1095, 318] on icon "Blockly Workspace" at bounding box center [1080, 339] width 122 height 61
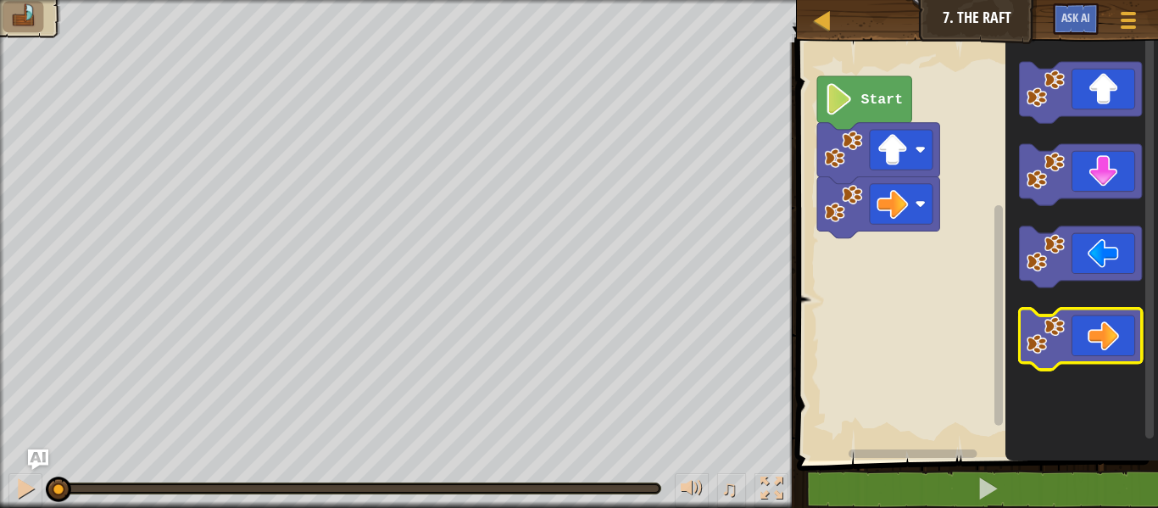
click at [1095, 318] on icon "Blockly Workspace" at bounding box center [1080, 339] width 122 height 61
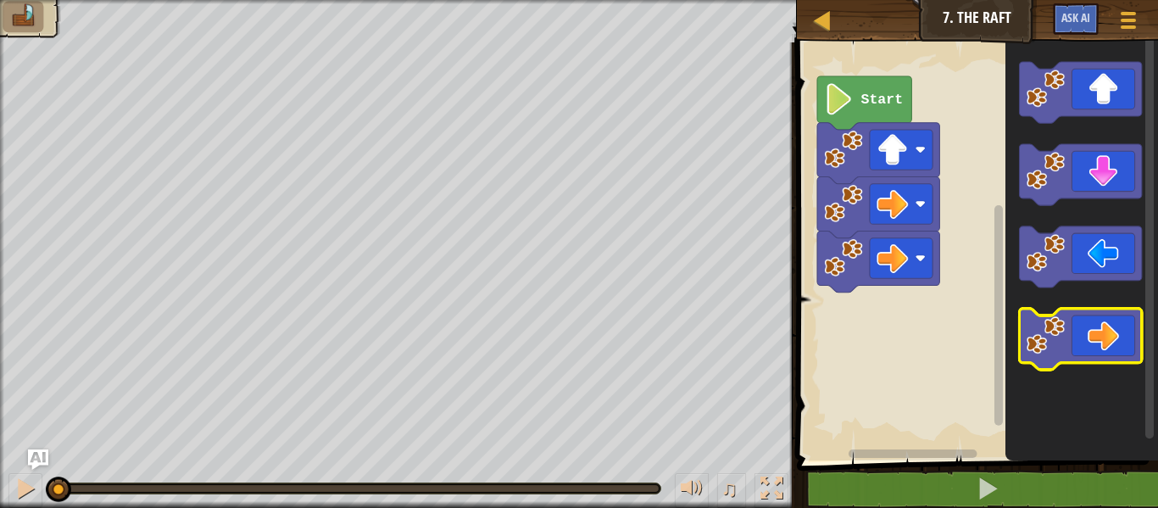
click at [1095, 318] on icon "Blockly Workspace" at bounding box center [1080, 339] width 122 height 61
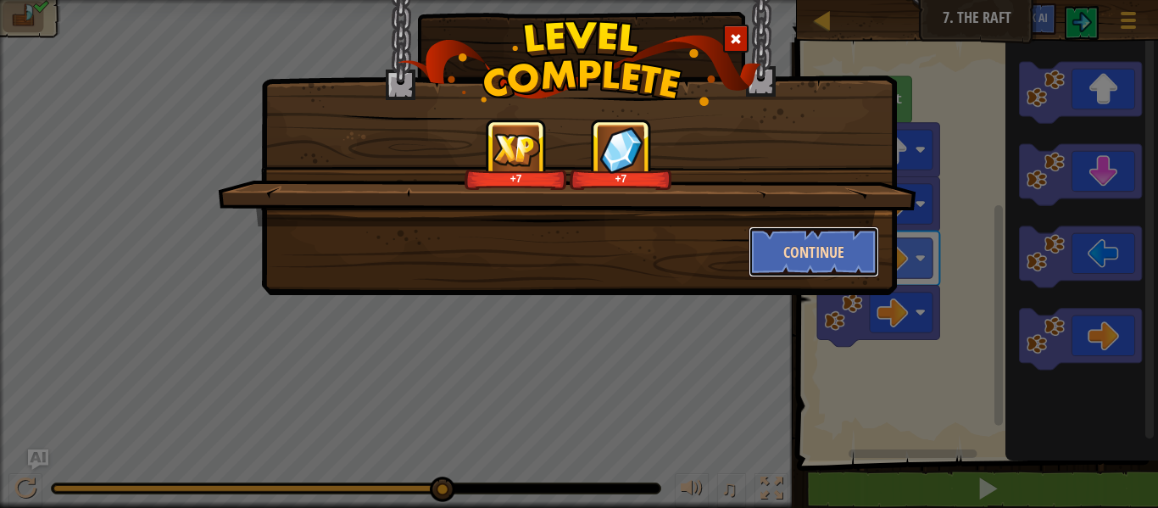
click at [840, 261] on button "Continue" at bounding box center [814, 251] width 131 height 51
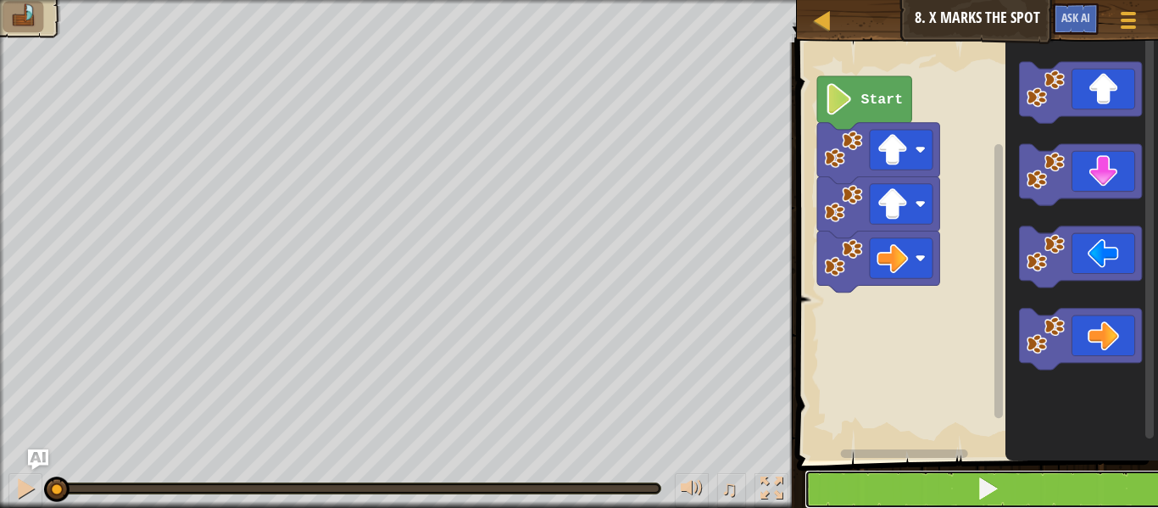
click at [866, 485] on button at bounding box center [987, 489] width 366 height 39
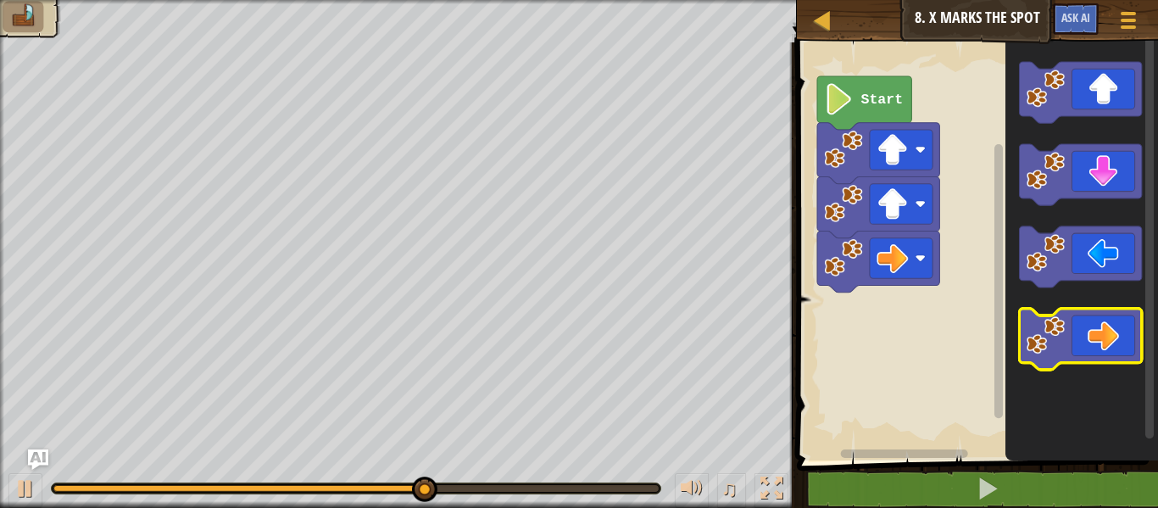
click at [1066, 332] on icon "Blockly Workspace" at bounding box center [1080, 339] width 122 height 61
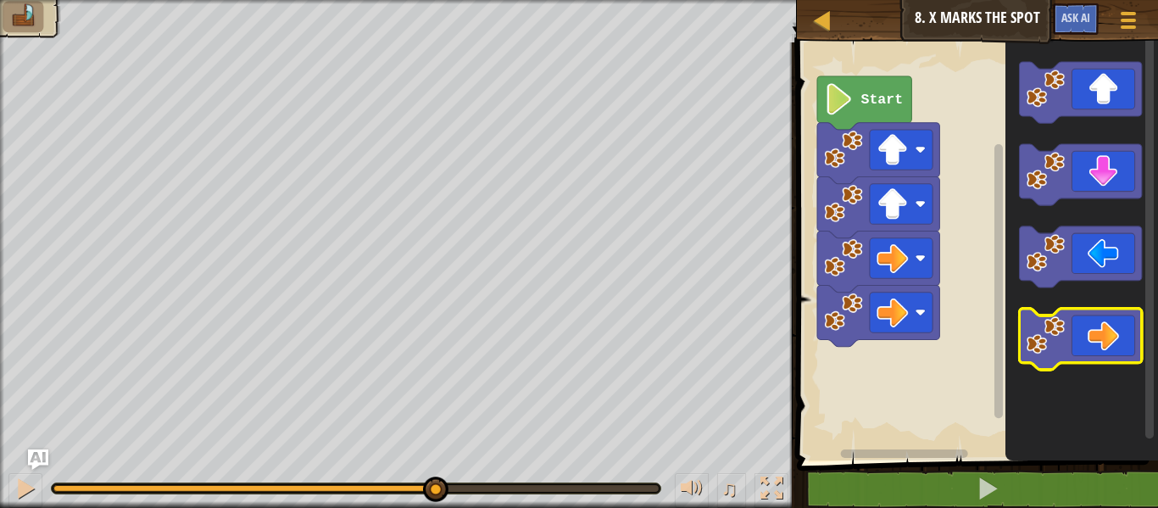
click at [1066, 332] on icon "Blockly Workspace" at bounding box center [1080, 339] width 122 height 61
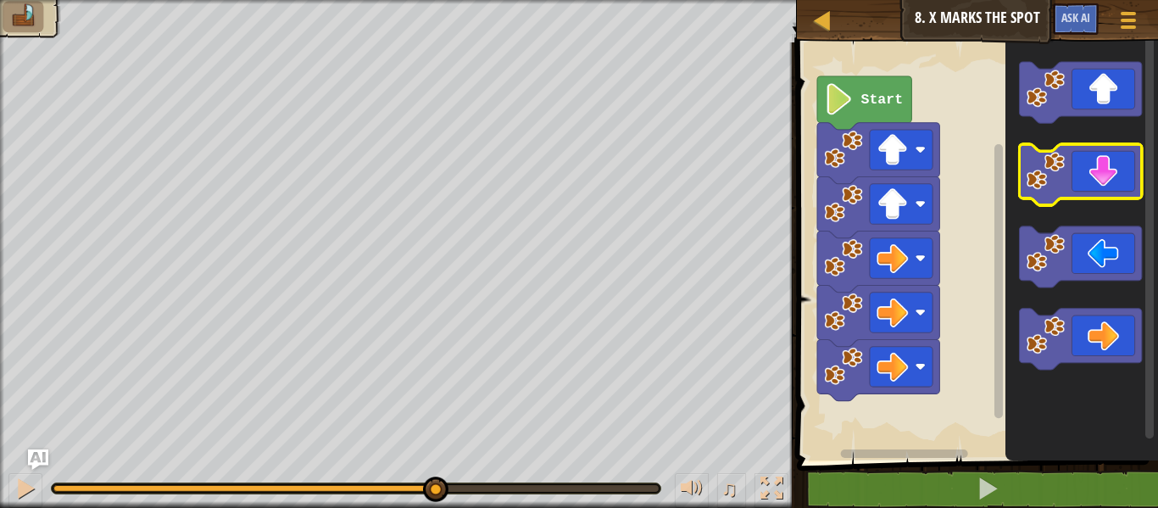
click at [1075, 172] on icon "Blockly Workspace" at bounding box center [1080, 174] width 122 height 61
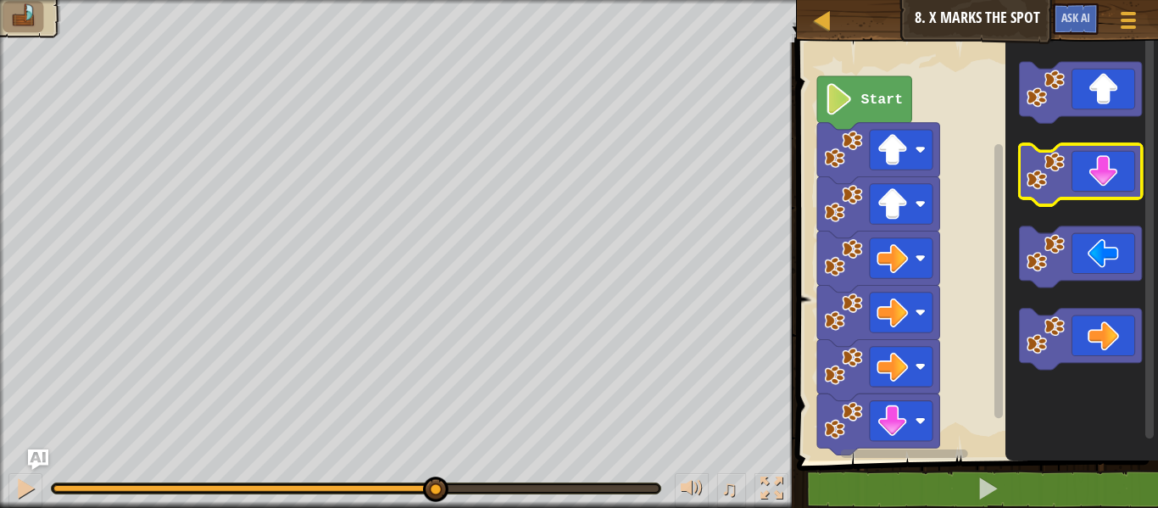
click at [1075, 172] on icon "Blockly Workspace" at bounding box center [1080, 174] width 122 height 61
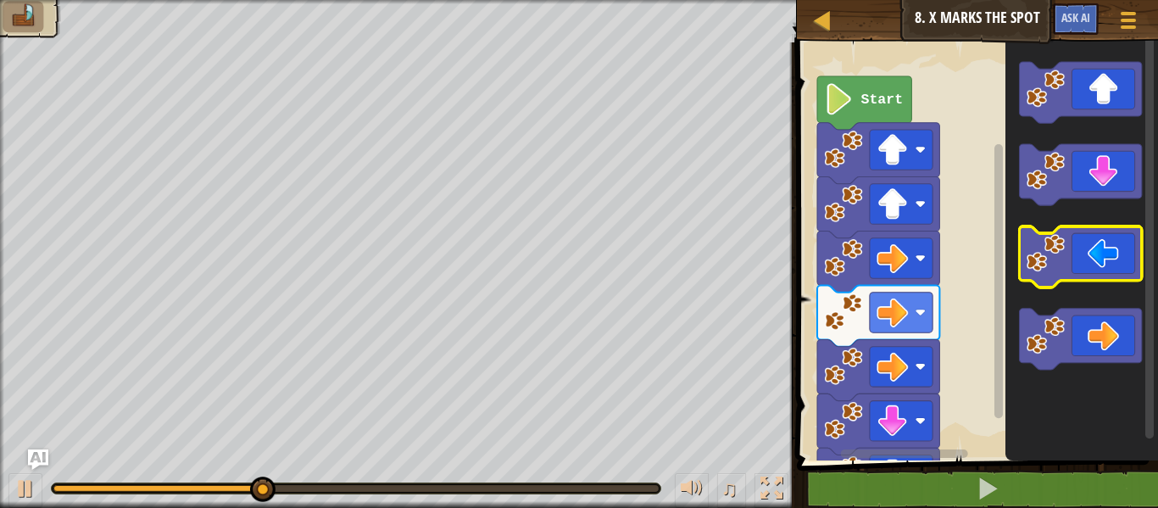
click at [1071, 254] on icon "Blockly Workspace" at bounding box center [1080, 256] width 122 height 61
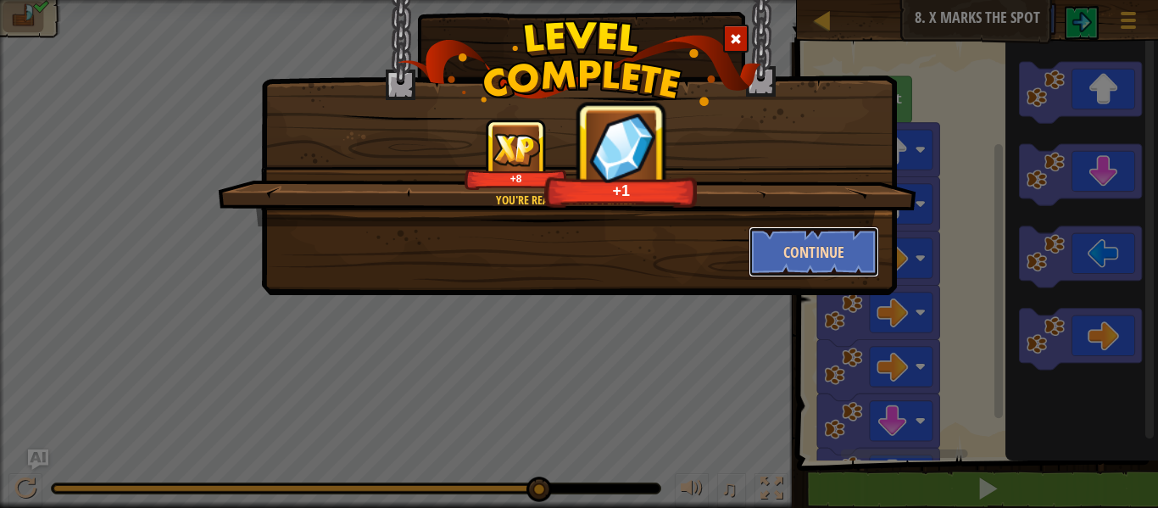
click at [848, 252] on button "Continue" at bounding box center [814, 251] width 131 height 51
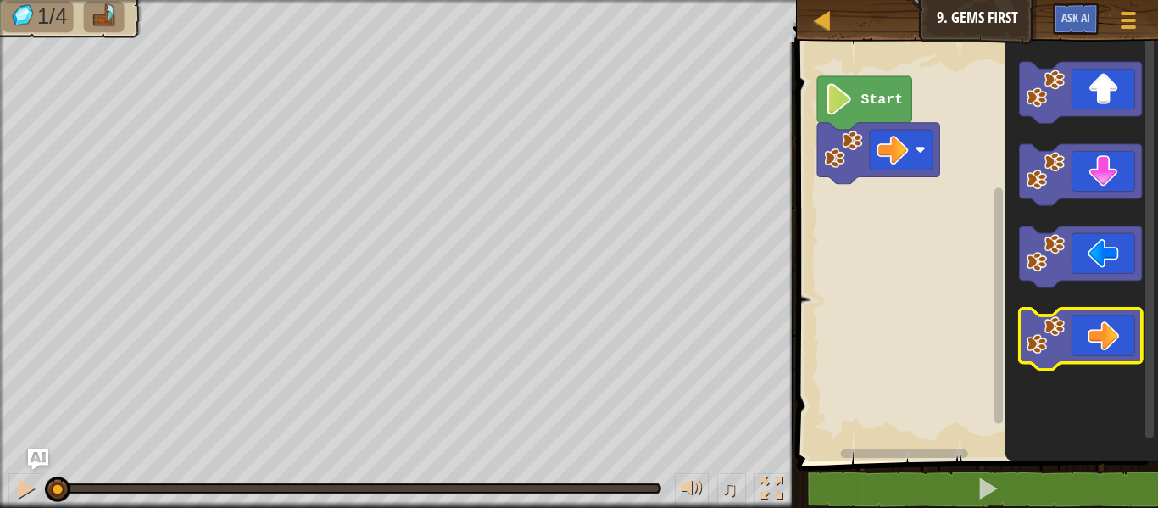
click at [1089, 328] on icon "Blockly Workspace" at bounding box center [1080, 339] width 122 height 61
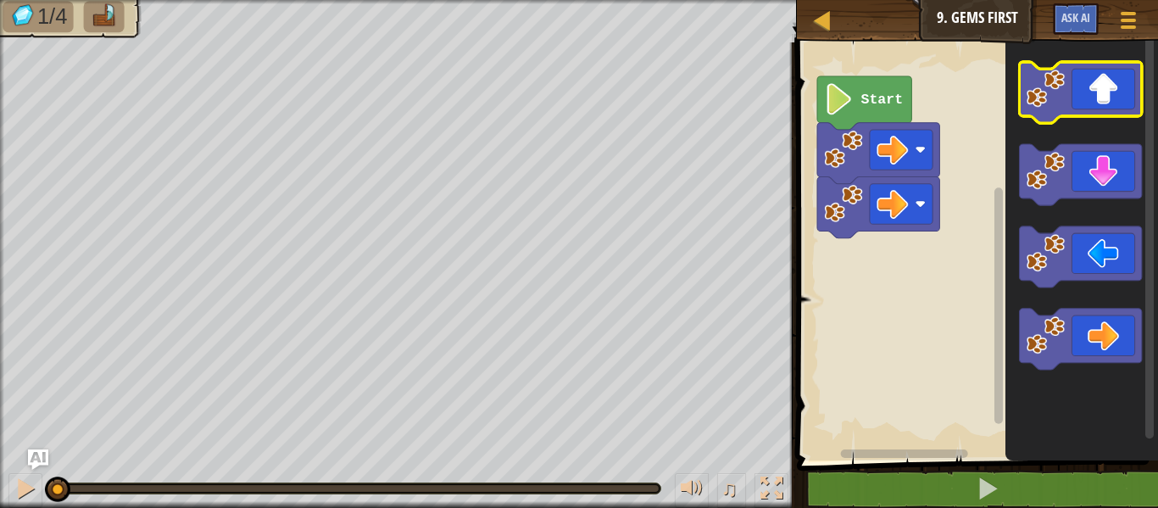
click at [1102, 99] on icon "Blockly Workspace" at bounding box center [1080, 92] width 122 height 61
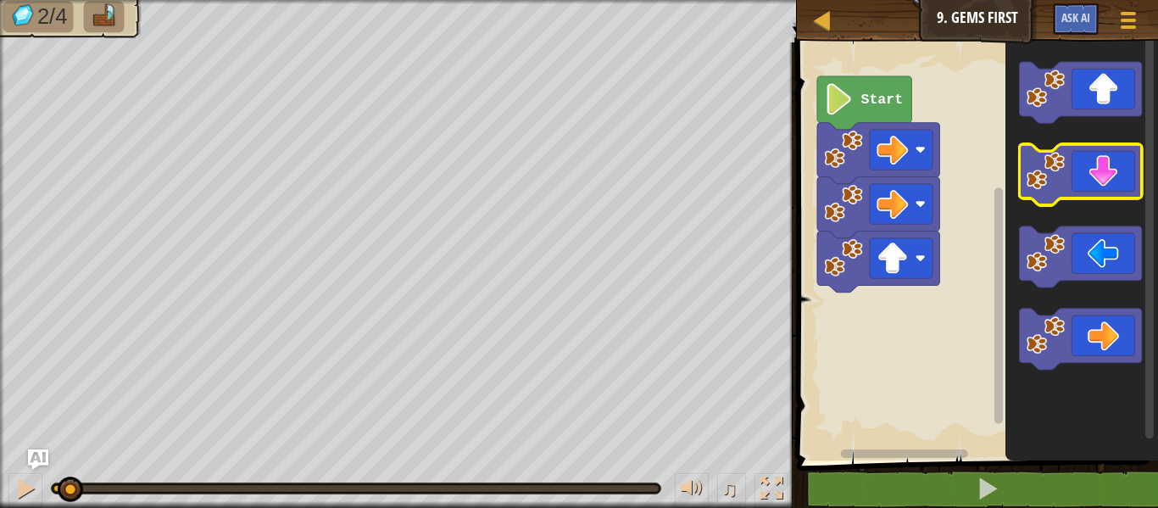
click at [1100, 161] on icon "Blockly Workspace" at bounding box center [1080, 174] width 122 height 61
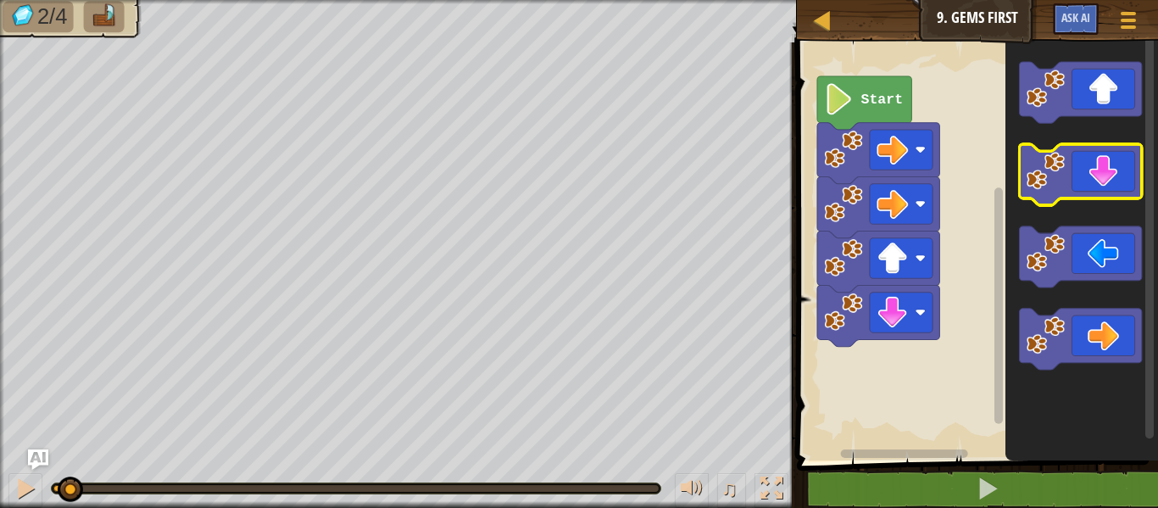
click at [1100, 161] on icon "Blockly Workspace" at bounding box center [1080, 174] width 122 height 61
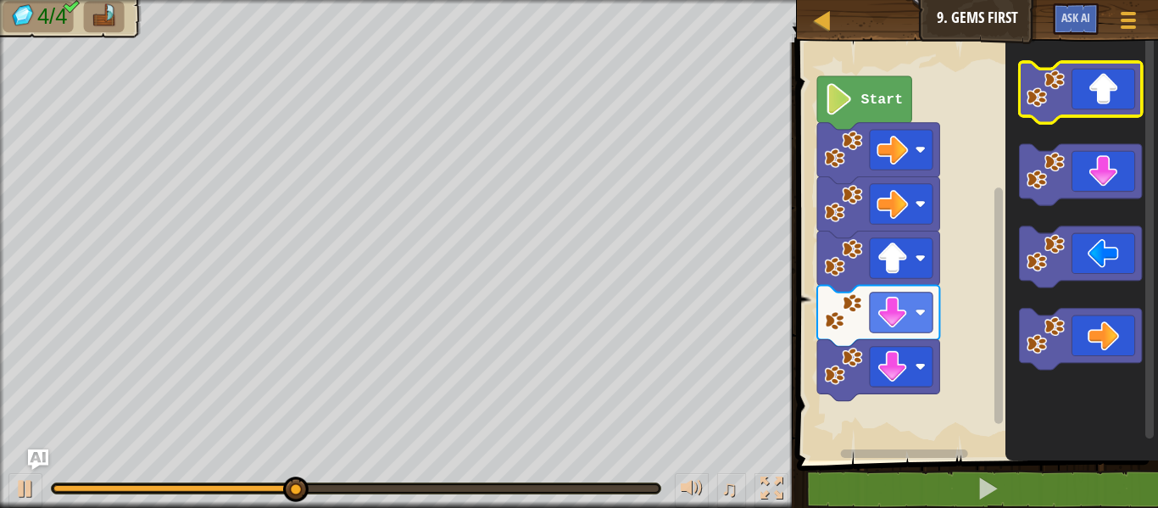
click at [1088, 116] on rect "Blockly Workspace" at bounding box center [1080, 92] width 122 height 61
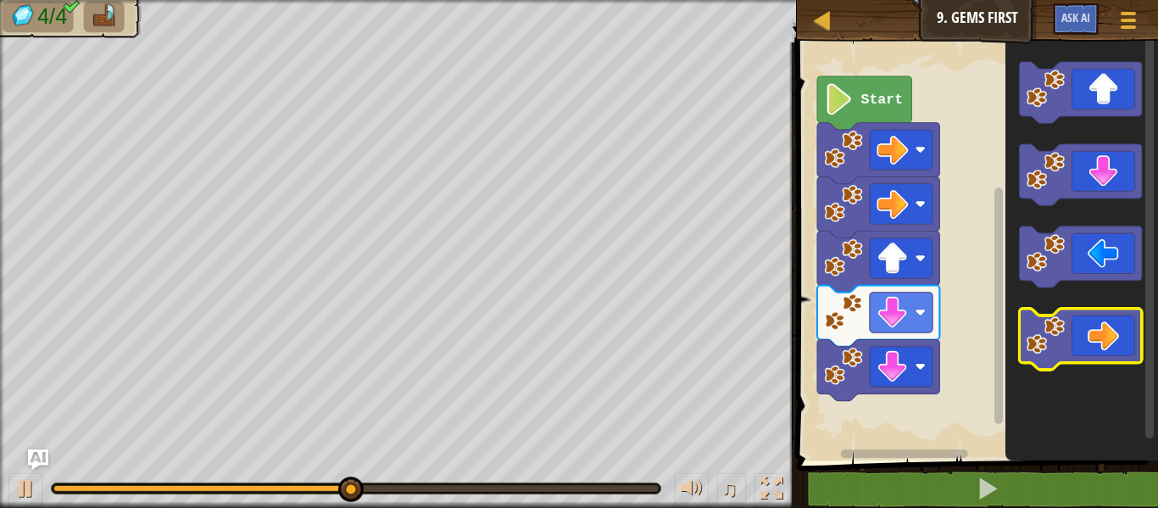
click at [1111, 323] on icon "Blockly Workspace" at bounding box center [1080, 339] width 122 height 61
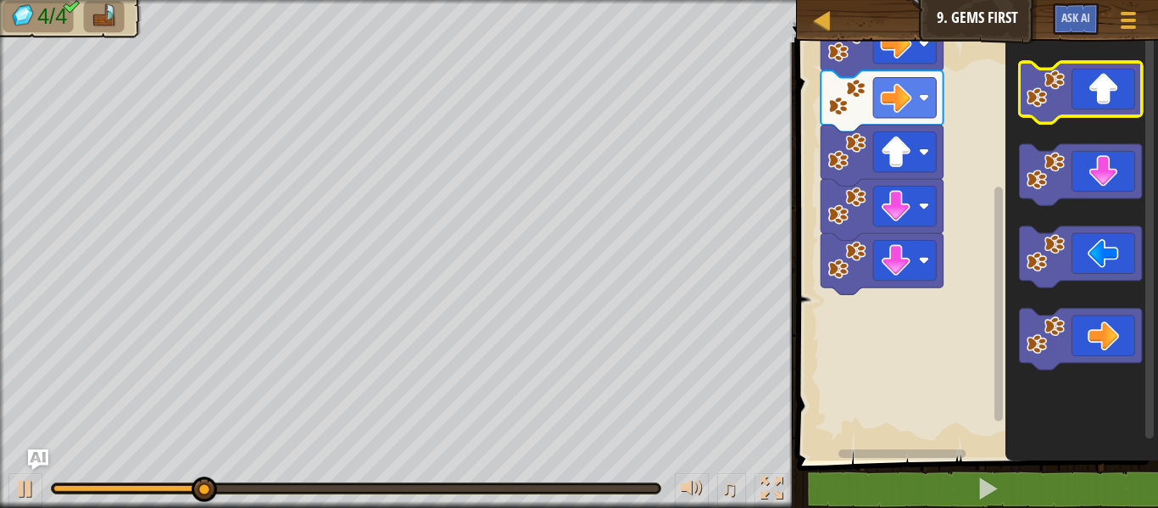
click at [1095, 118] on rect "Blockly Workspace" at bounding box center [1080, 92] width 122 height 61
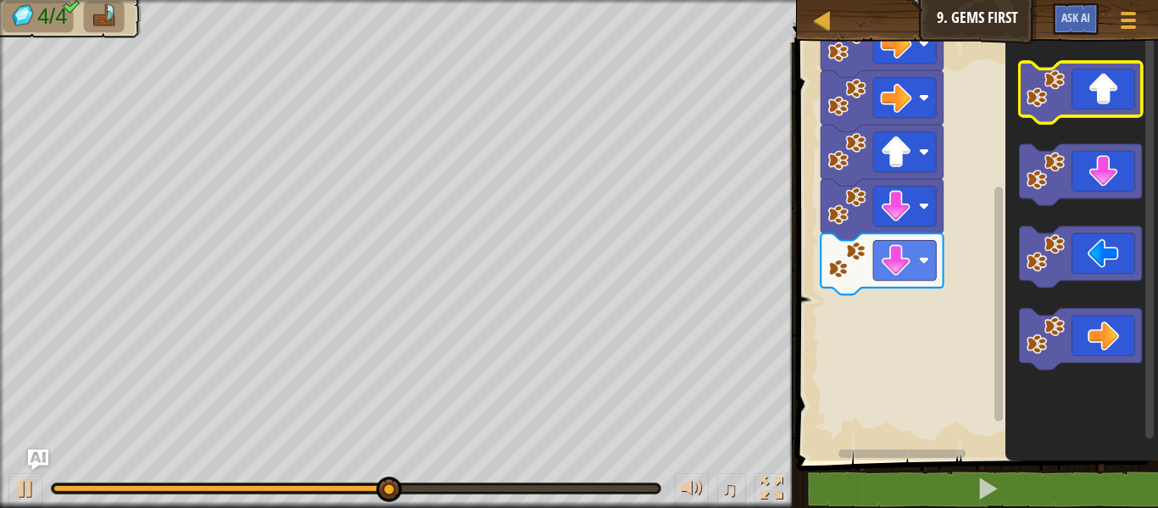
click at [1095, 118] on rect "Blockly Workspace" at bounding box center [1080, 92] width 122 height 61
click at [1086, 102] on icon "Blockly Workspace" at bounding box center [1080, 92] width 122 height 61
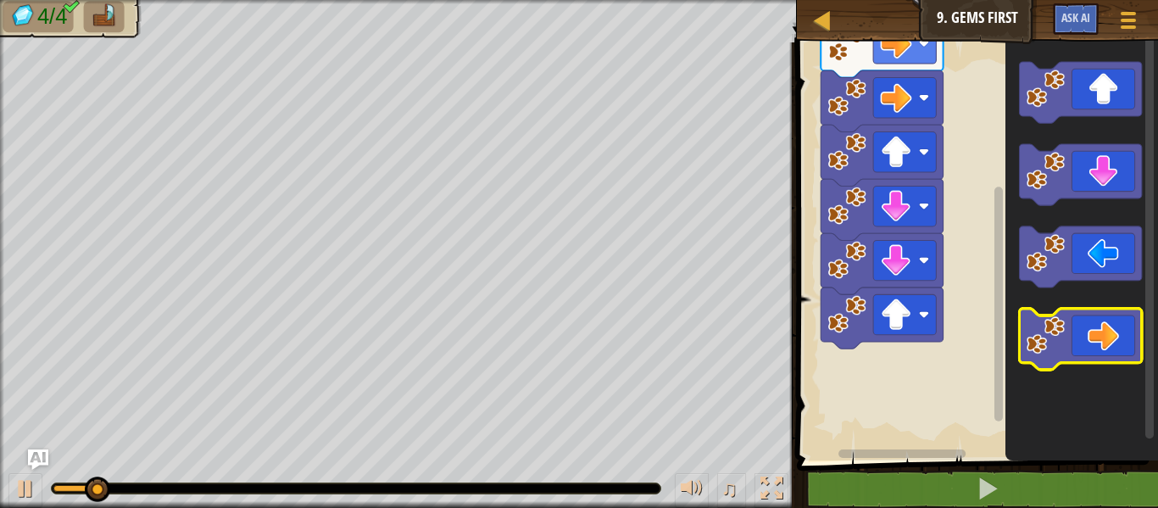
click at [1098, 339] on icon "Blockly Workspace" at bounding box center [1080, 339] width 122 height 61
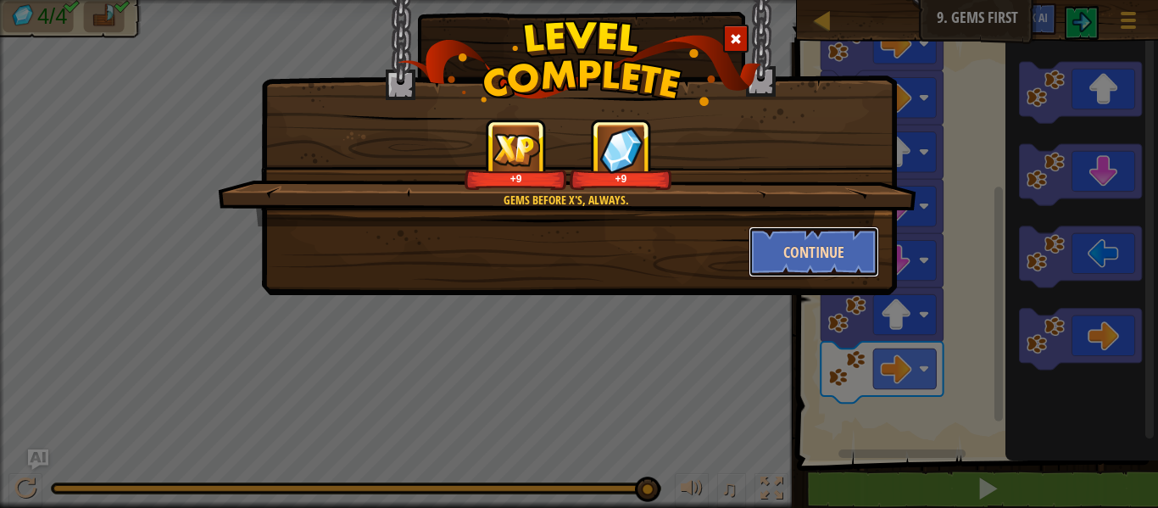
click at [822, 264] on button "Continue" at bounding box center [814, 251] width 131 height 51
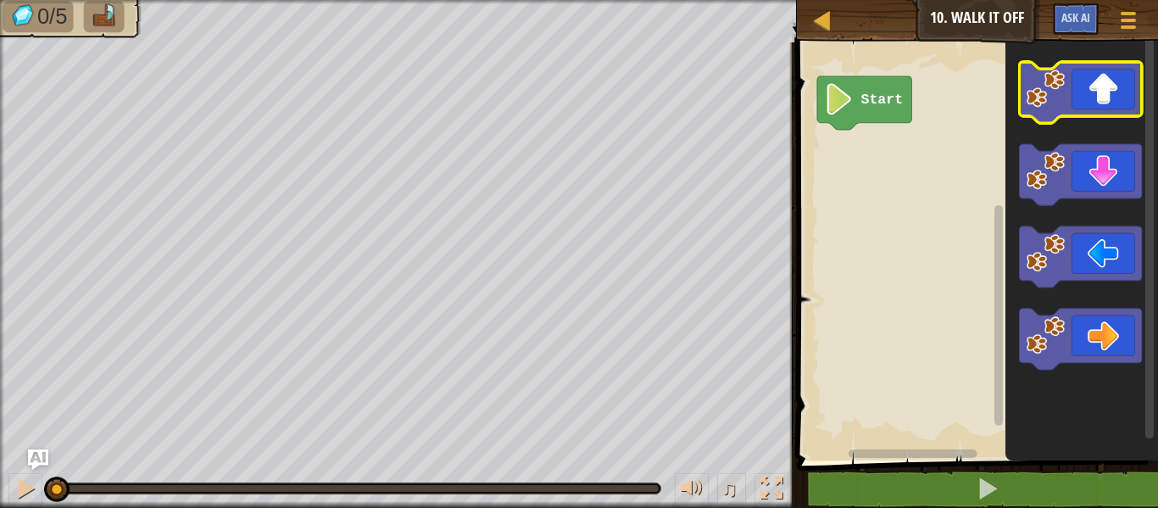
click at [1099, 89] on icon "Blockly Workspace" at bounding box center [1080, 92] width 122 height 61
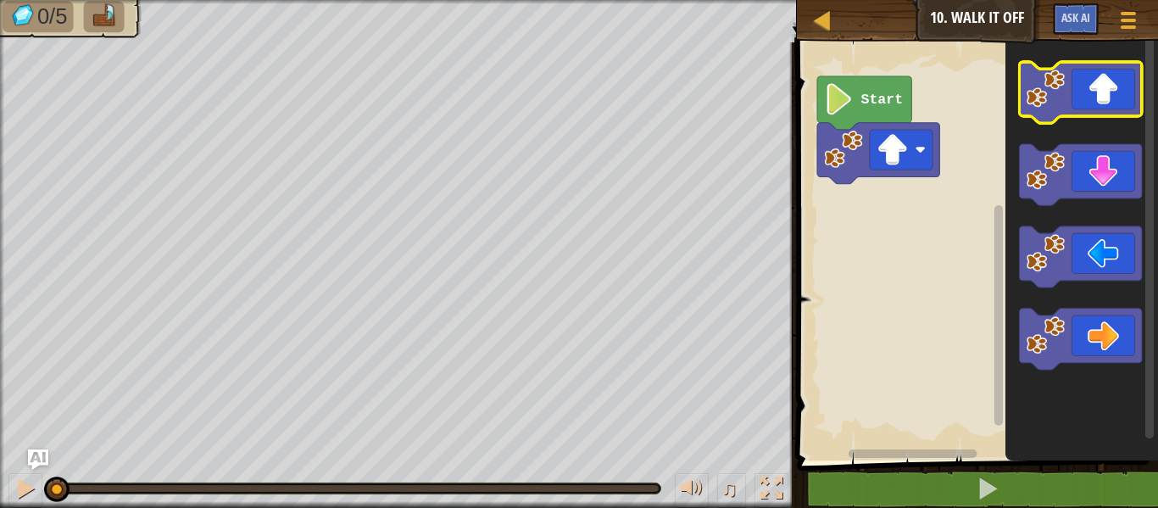
click at [1099, 89] on icon "Blockly Workspace" at bounding box center [1080, 92] width 122 height 61
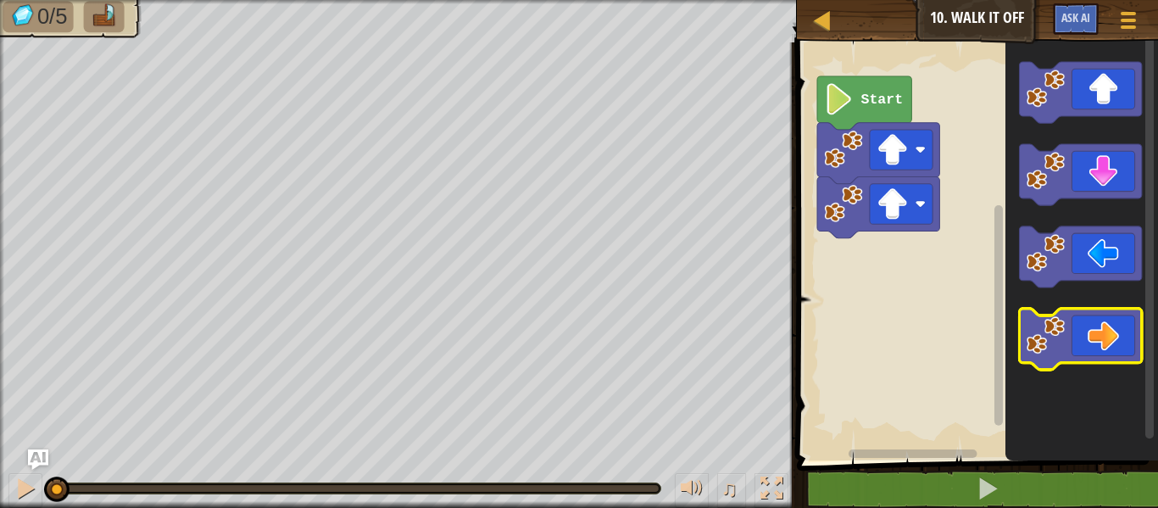
click at [1103, 338] on icon "Blockly Workspace" at bounding box center [1080, 339] width 122 height 61
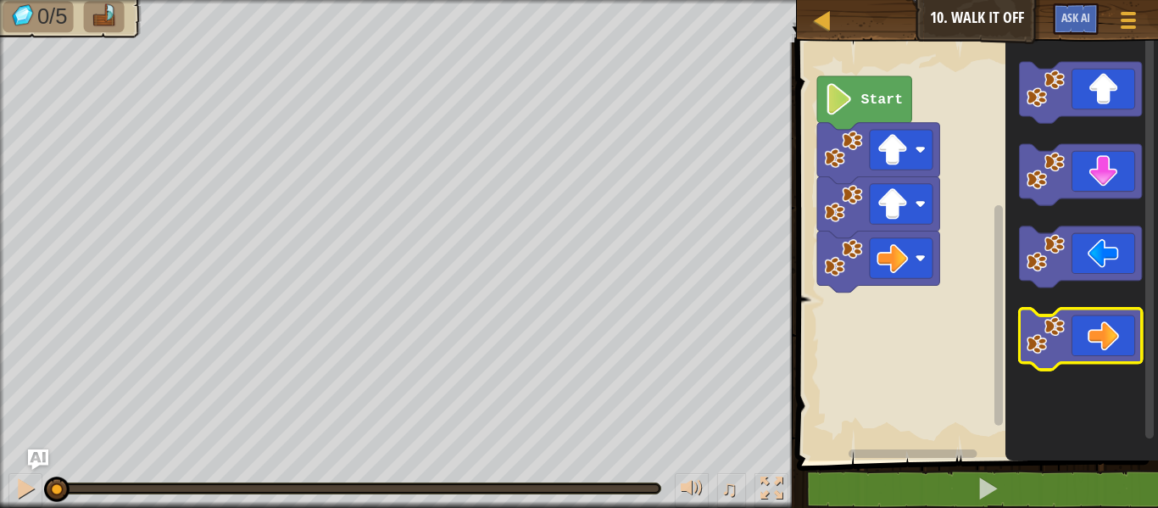
click at [1103, 338] on icon "Blockly Workspace" at bounding box center [1080, 339] width 122 height 61
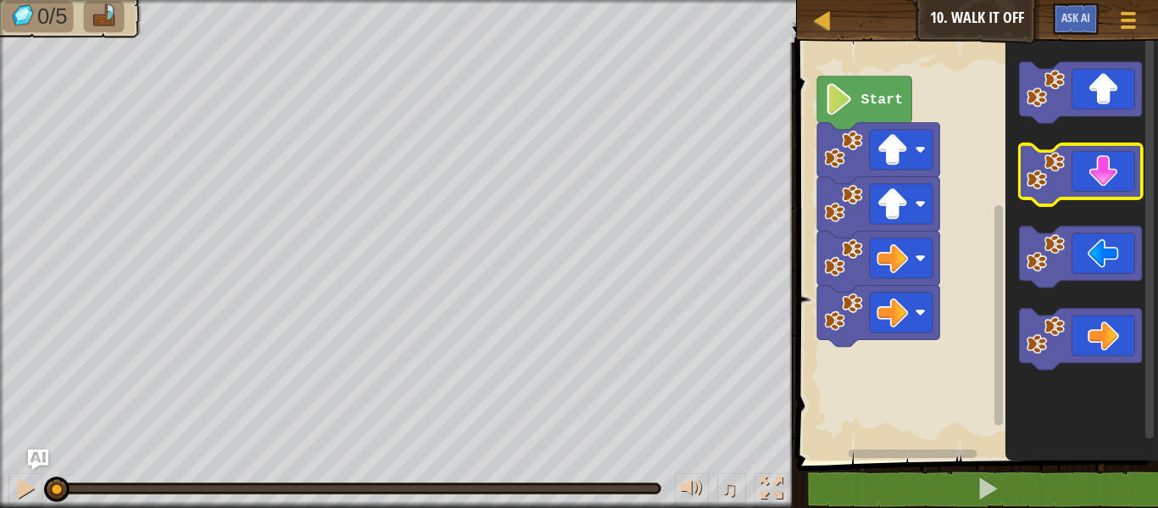
click at [1111, 198] on icon "Blockly Workspace" at bounding box center [1080, 174] width 122 height 61
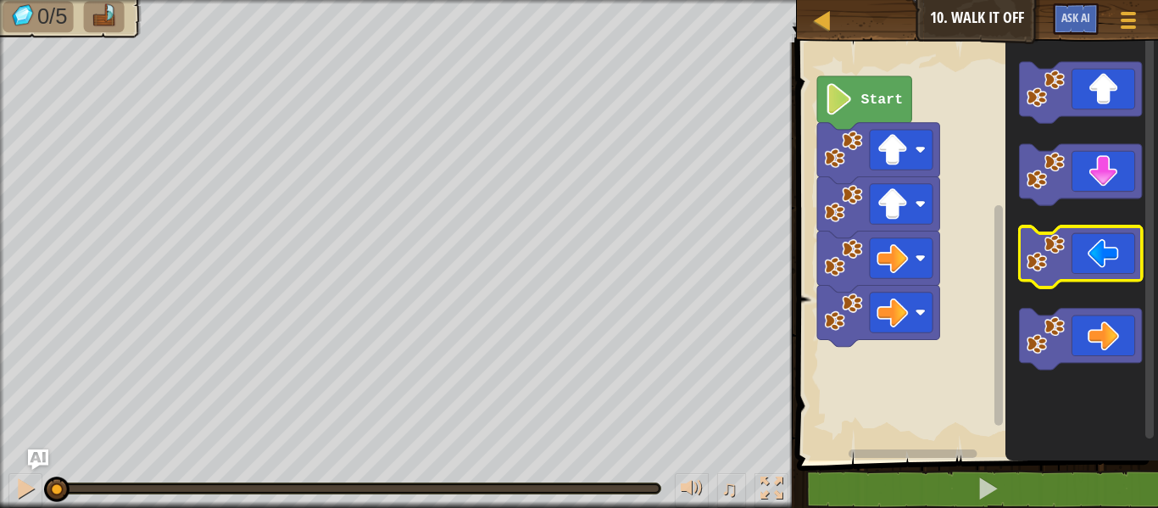
click at [1109, 259] on icon "Blockly Workspace" at bounding box center [1080, 256] width 122 height 61
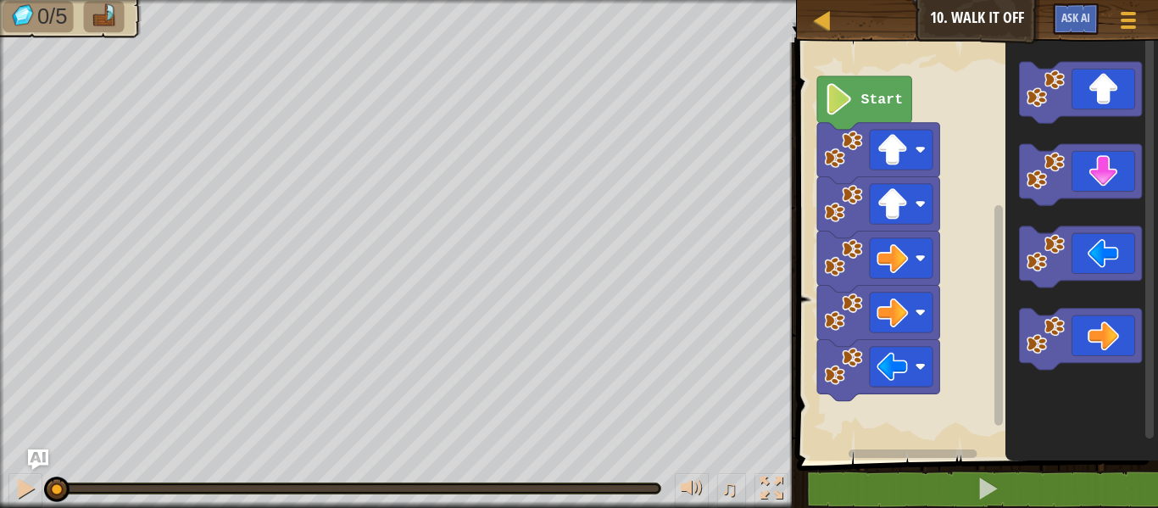
click at [866, 109] on icon "Blockly Workspace" at bounding box center [864, 102] width 94 height 53
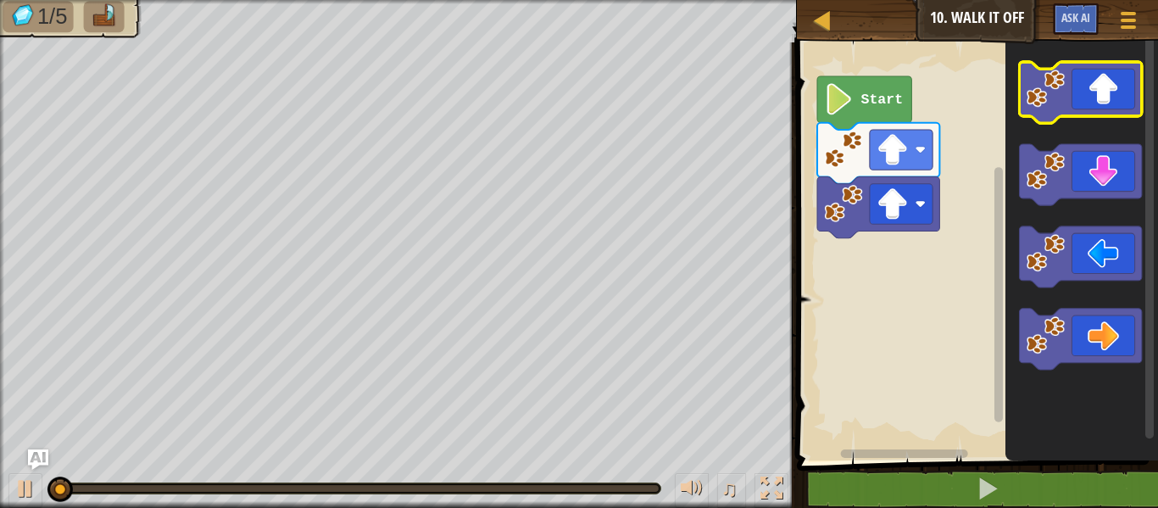
click at [1100, 82] on icon "Blockly Workspace" at bounding box center [1080, 92] width 122 height 61
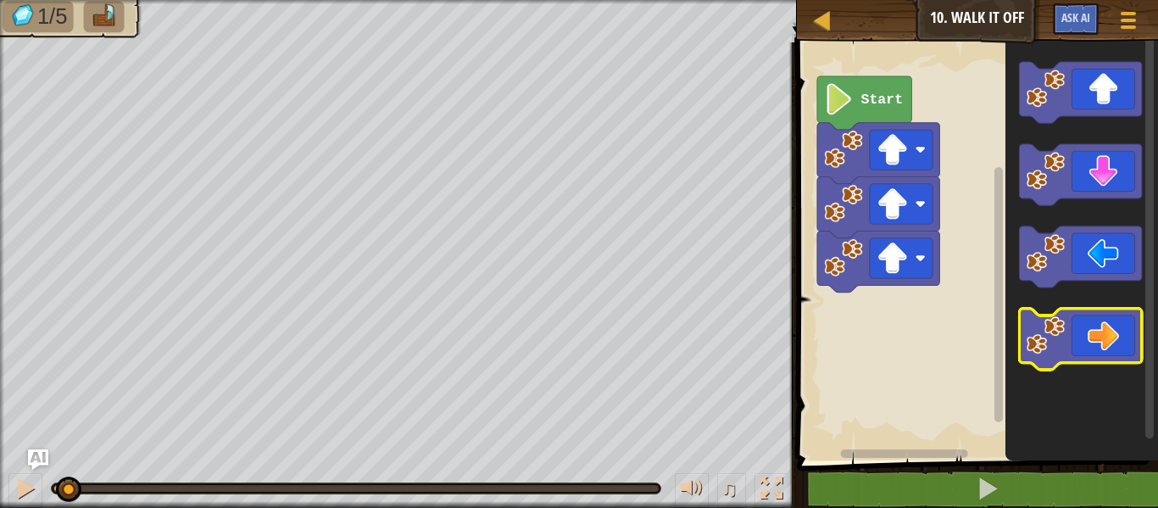
click at [1079, 344] on icon "Blockly Workspace" at bounding box center [1080, 339] width 122 height 61
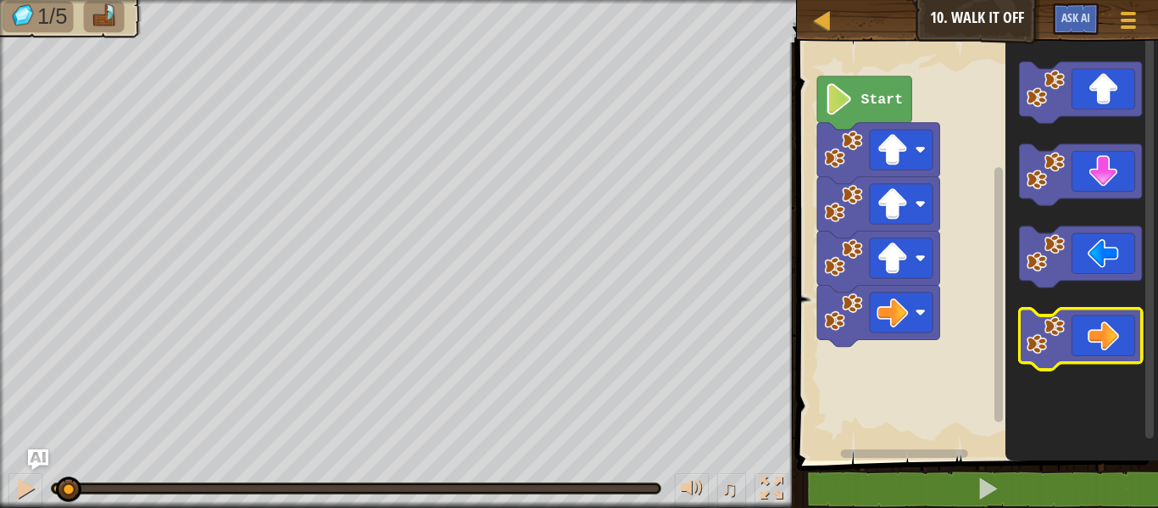
click at [1079, 344] on icon "Blockly Workspace" at bounding box center [1080, 339] width 122 height 61
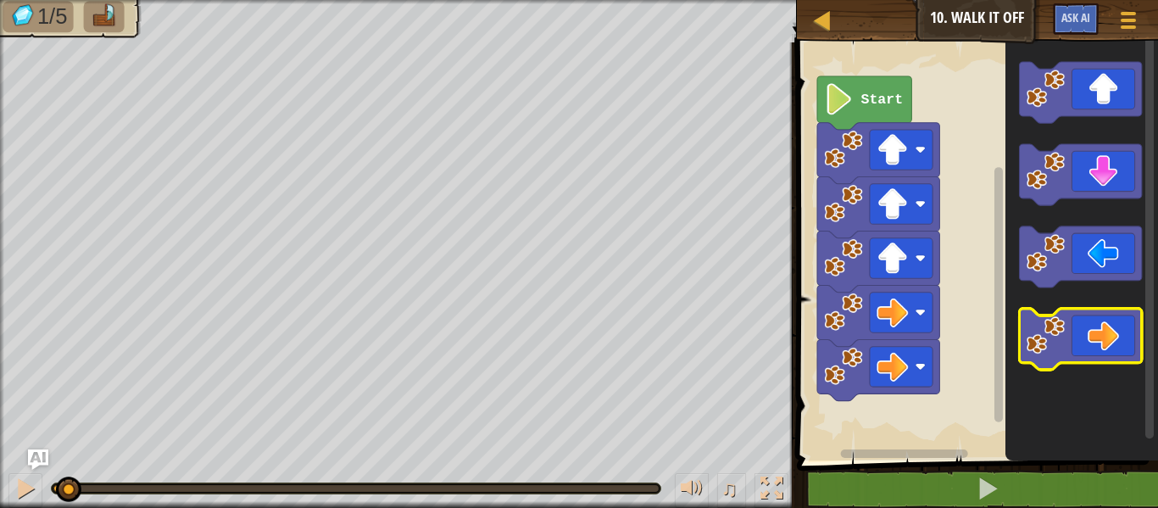
click at [1079, 344] on icon "Blockly Workspace" at bounding box center [1080, 339] width 122 height 61
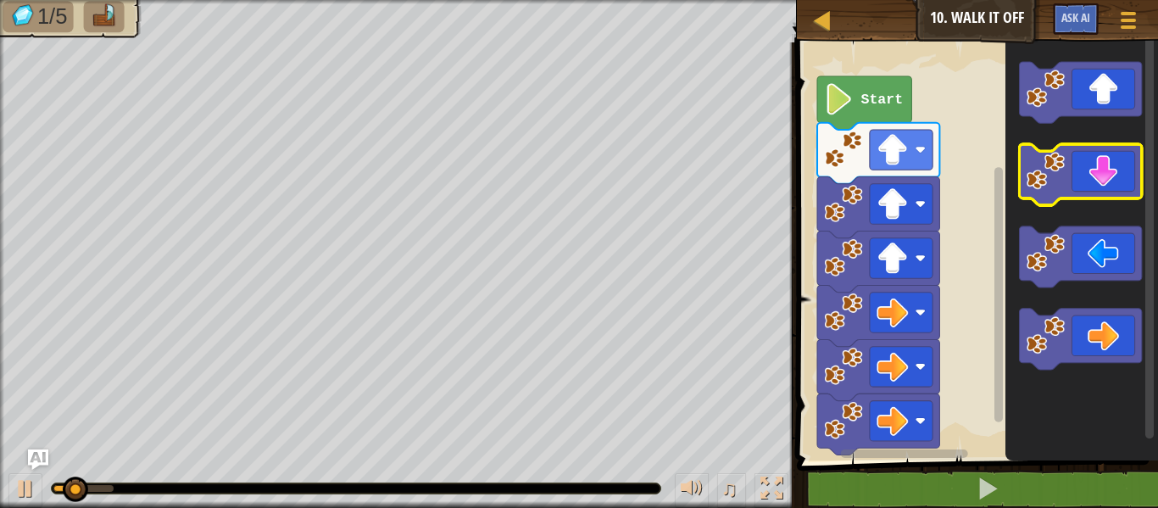
click at [1094, 185] on icon "Blockly Workspace" at bounding box center [1080, 174] width 122 height 61
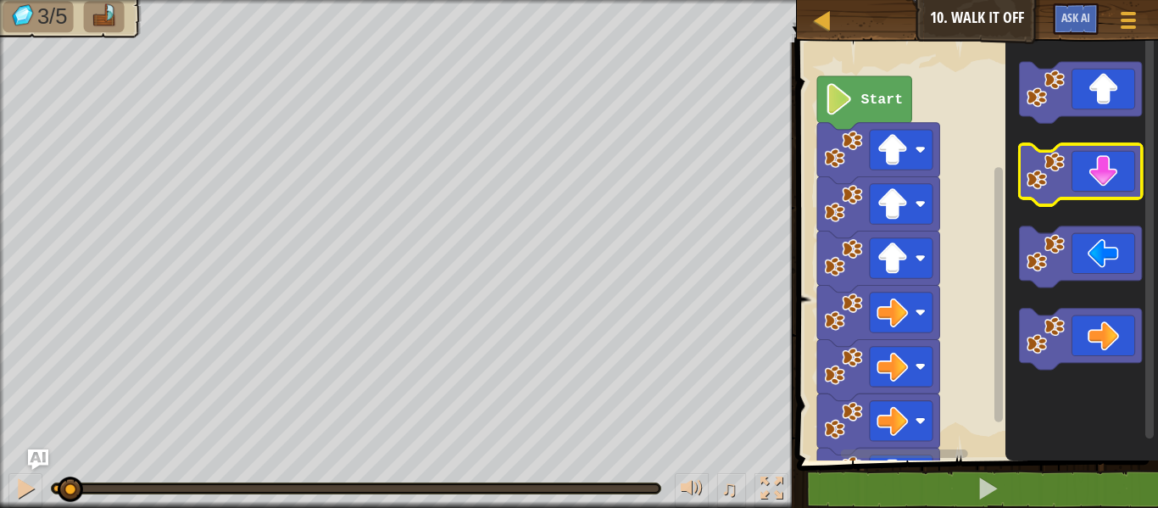
click at [1094, 185] on icon "Blockly Workspace" at bounding box center [1080, 174] width 122 height 61
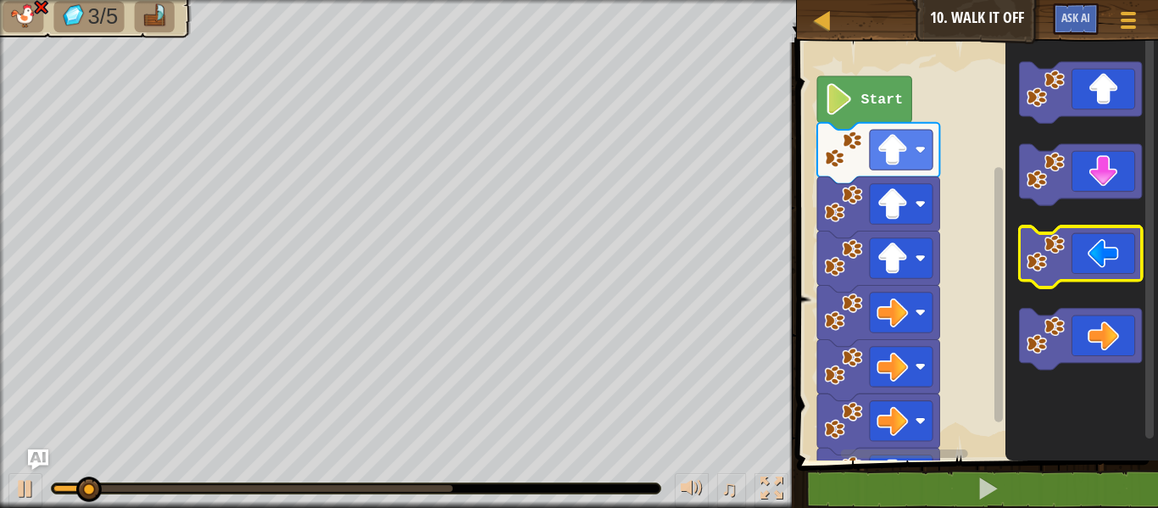
click at [1092, 258] on icon "Blockly Workspace" at bounding box center [1080, 256] width 122 height 61
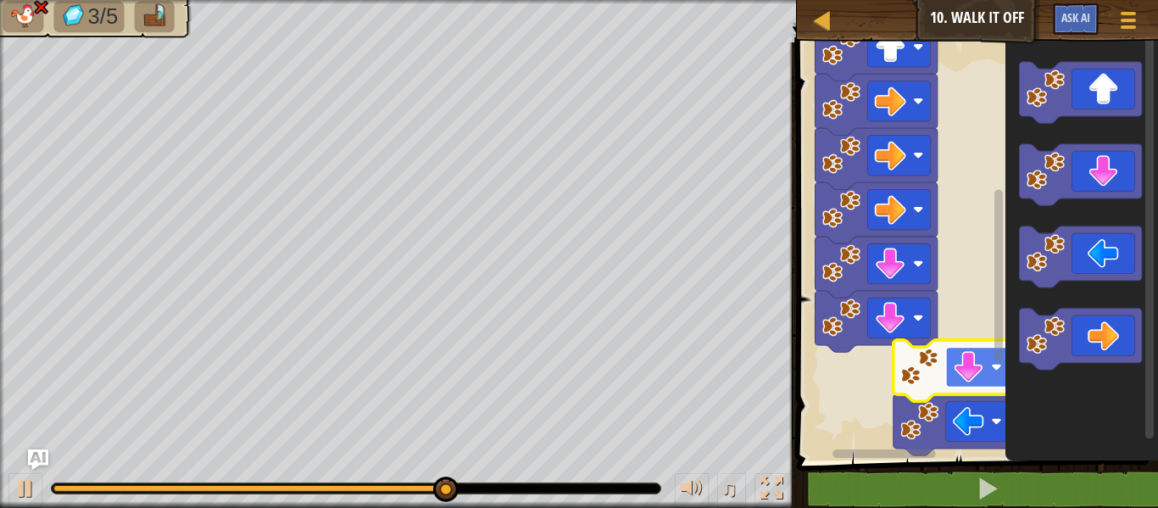
click at [952, 381] on g "Blockly Workspace" at bounding box center [976, 367] width 63 height 40
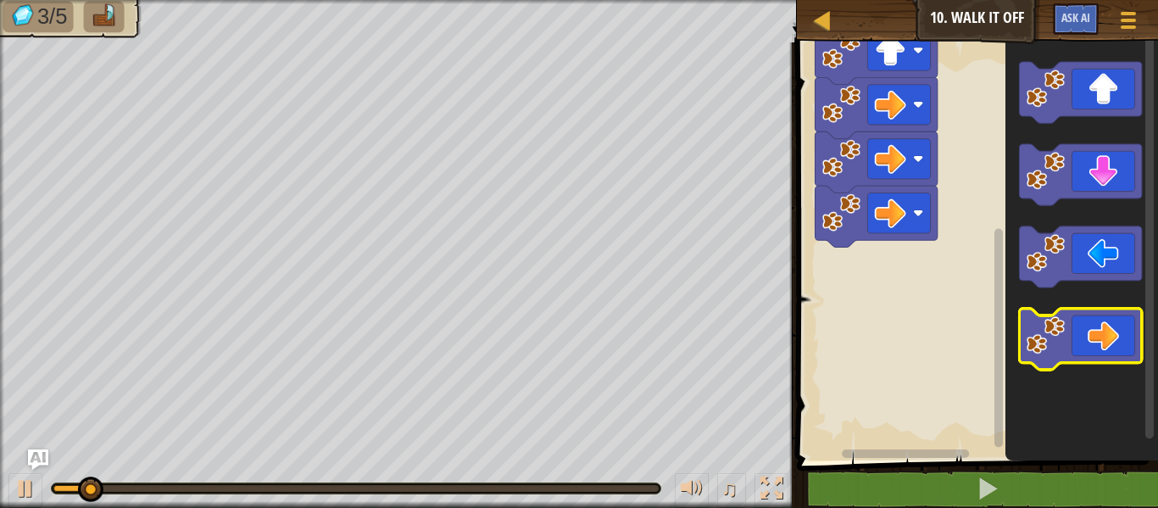
click at [1093, 320] on icon "Blockly Workspace" at bounding box center [1080, 339] width 122 height 61
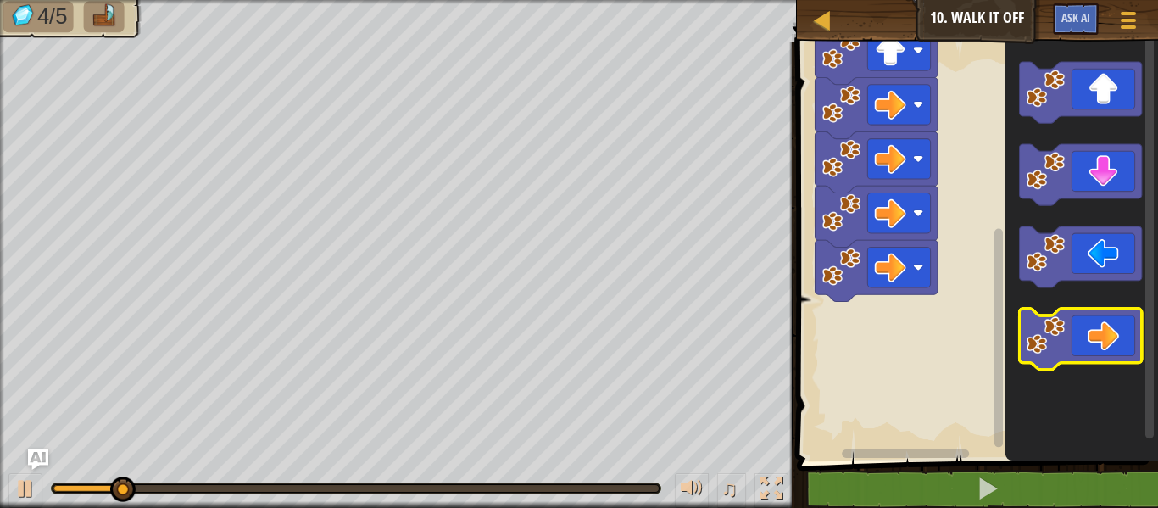
click at [1102, 331] on icon "Blockly Workspace" at bounding box center [1080, 339] width 122 height 61
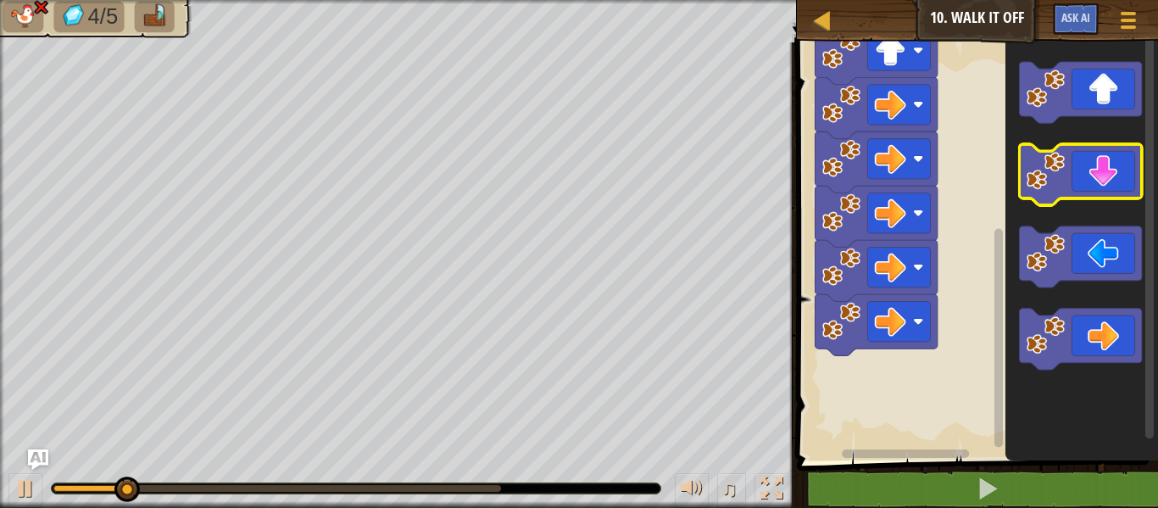
click at [1116, 173] on icon "Blockly Workspace" at bounding box center [1080, 174] width 122 height 61
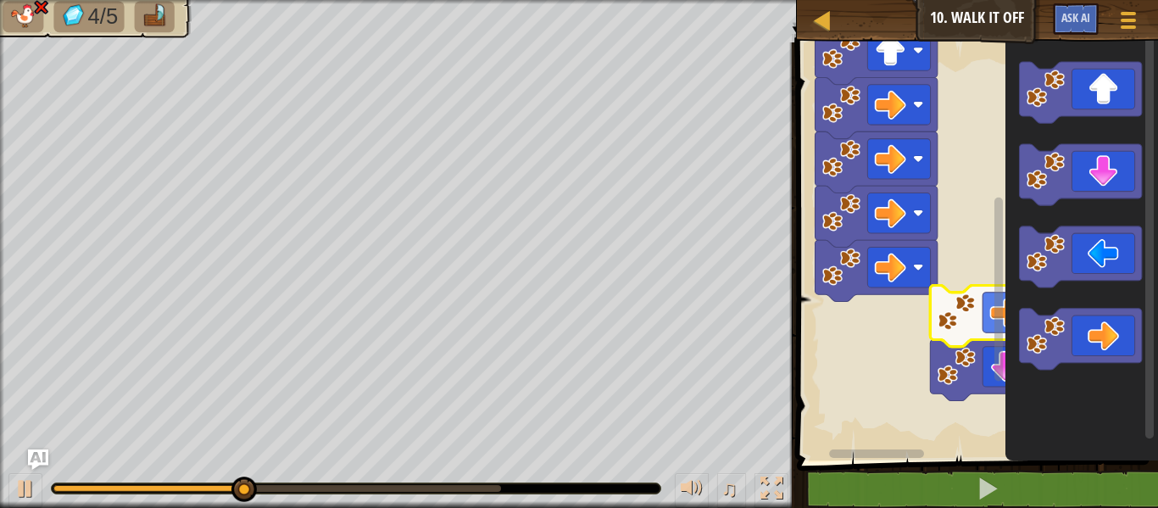
click at [1001, 321] on rect "Blockly Workspace" at bounding box center [998, 290] width 8 height 184
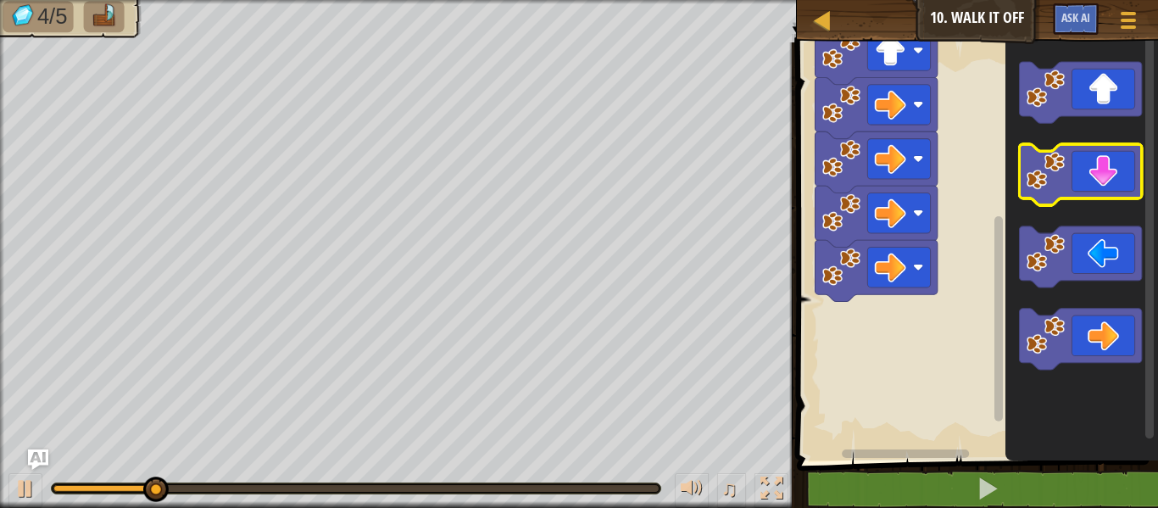
click at [1100, 179] on icon "Blockly Workspace" at bounding box center [1080, 174] width 122 height 61
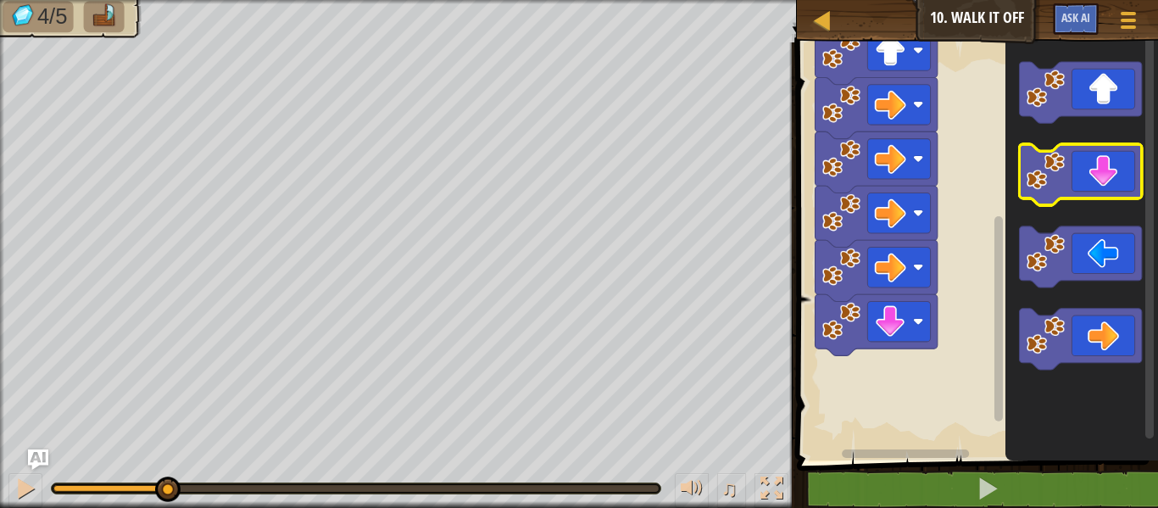
click at [1100, 179] on icon "Blockly Workspace" at bounding box center [1080, 174] width 122 height 61
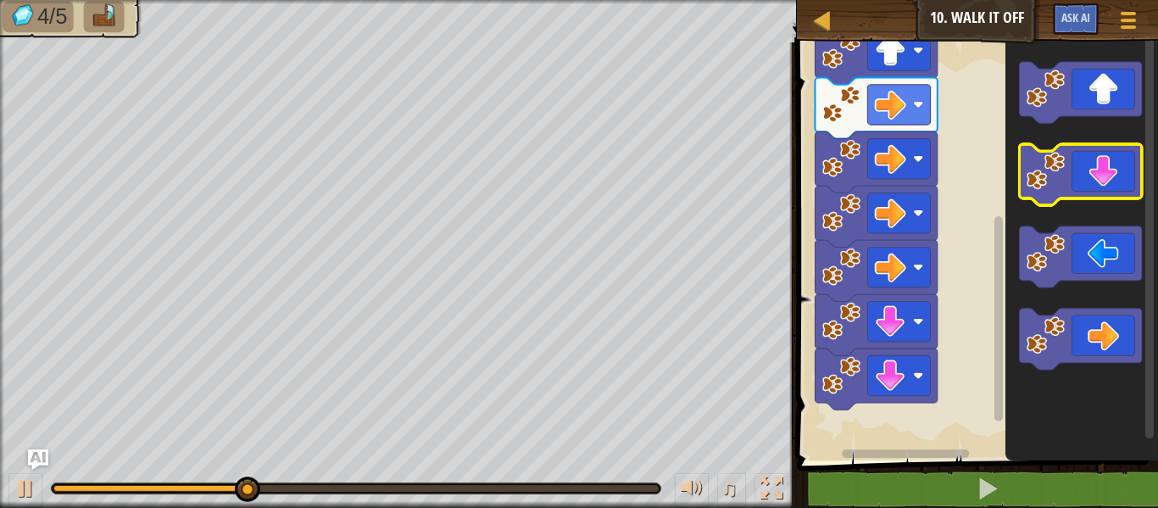
click at [1108, 158] on icon "Blockly Workspace" at bounding box center [1080, 174] width 122 height 61
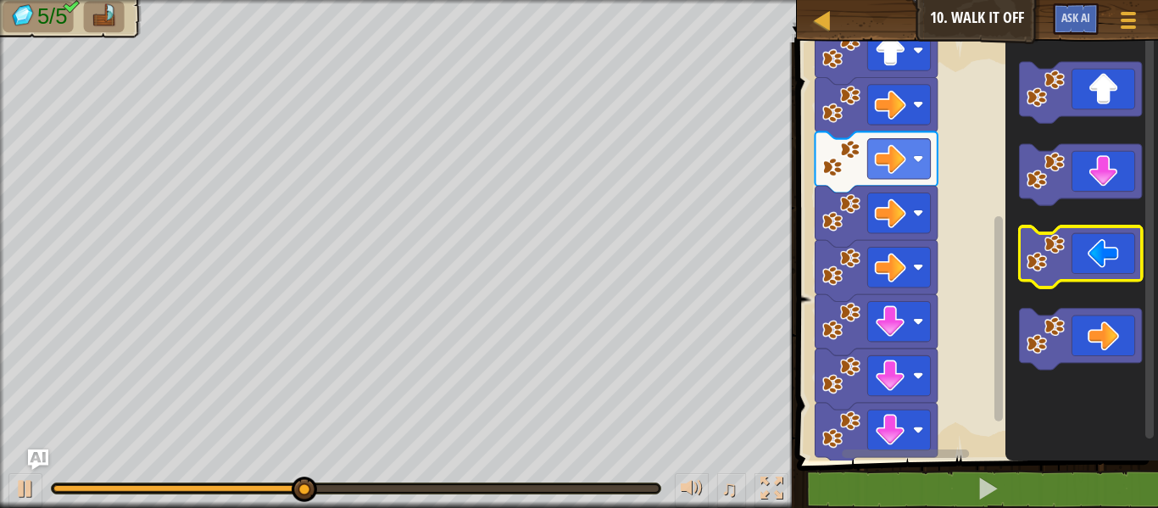
click at [1110, 281] on rect "Blockly Workspace" at bounding box center [1080, 256] width 122 height 61
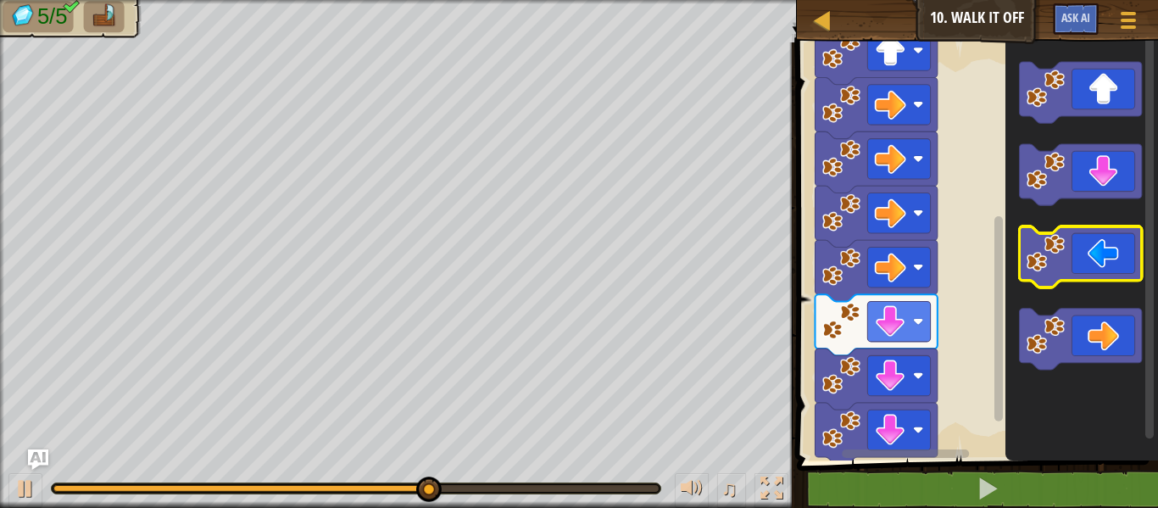
click at [1077, 253] on icon "Blockly Workspace" at bounding box center [1080, 256] width 122 height 61
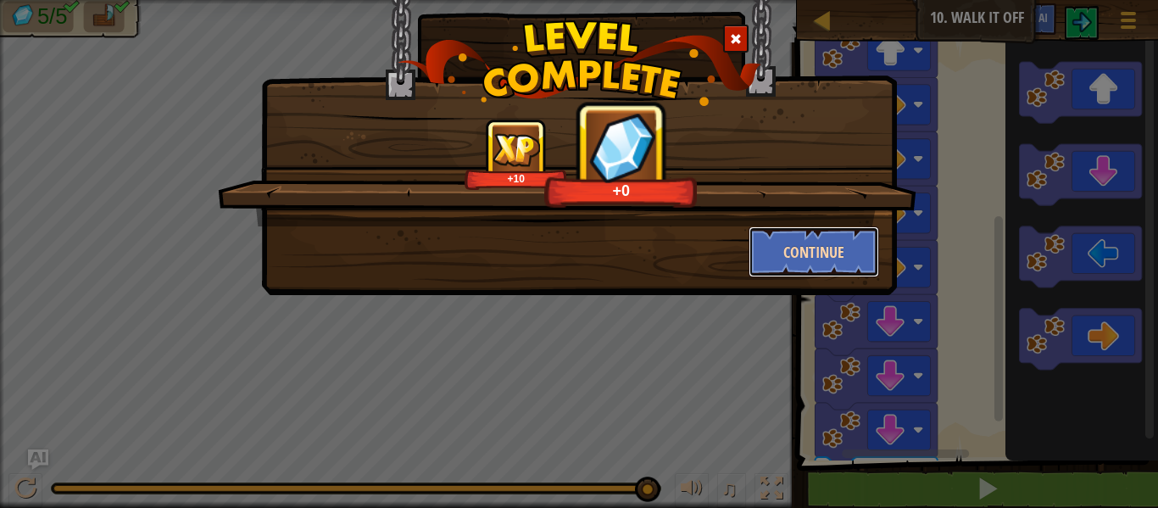
click at [823, 260] on button "Continue" at bounding box center [814, 251] width 131 height 51
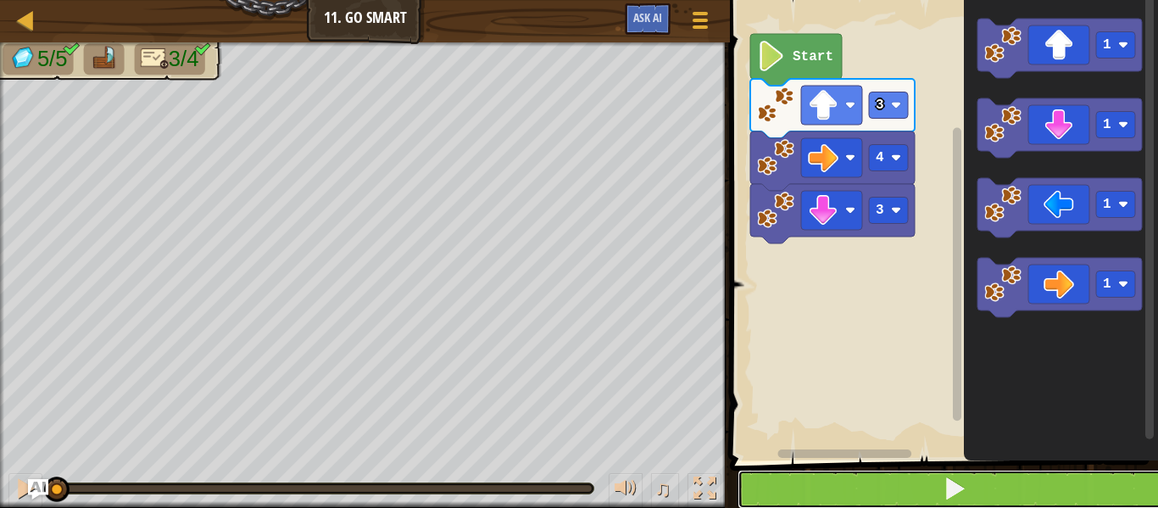
click at [861, 495] on button at bounding box center [954, 489] width 433 height 39
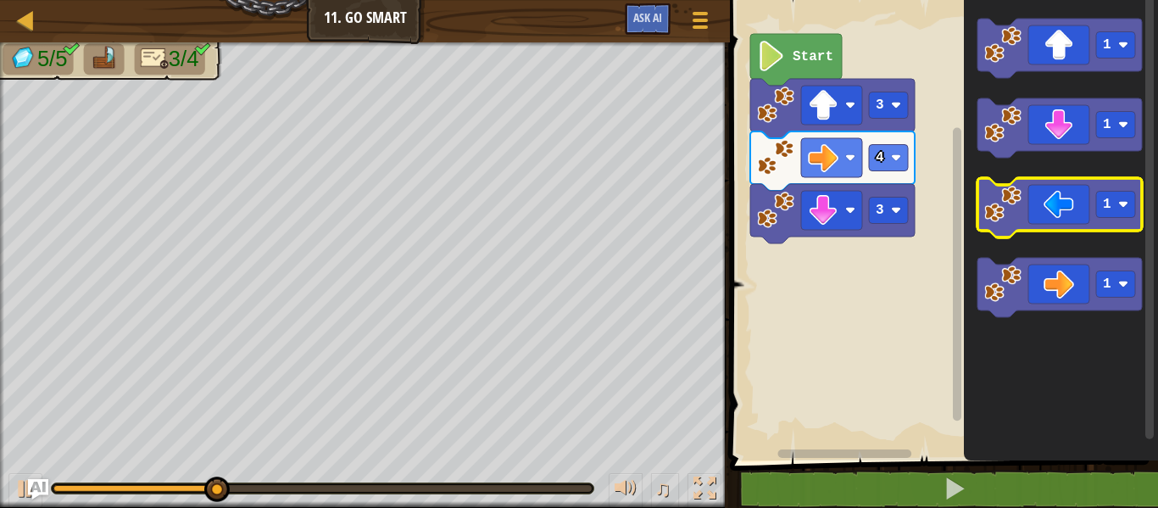
click at [1016, 209] on image "Blockly Workspace" at bounding box center [1002, 204] width 37 height 37
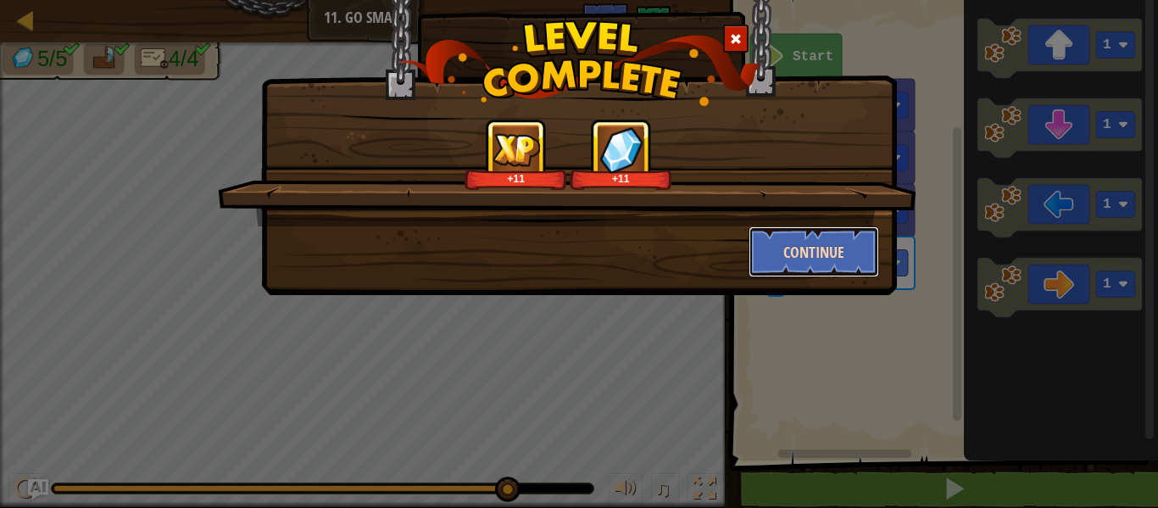
click at [849, 254] on button "Continue" at bounding box center [814, 251] width 131 height 51
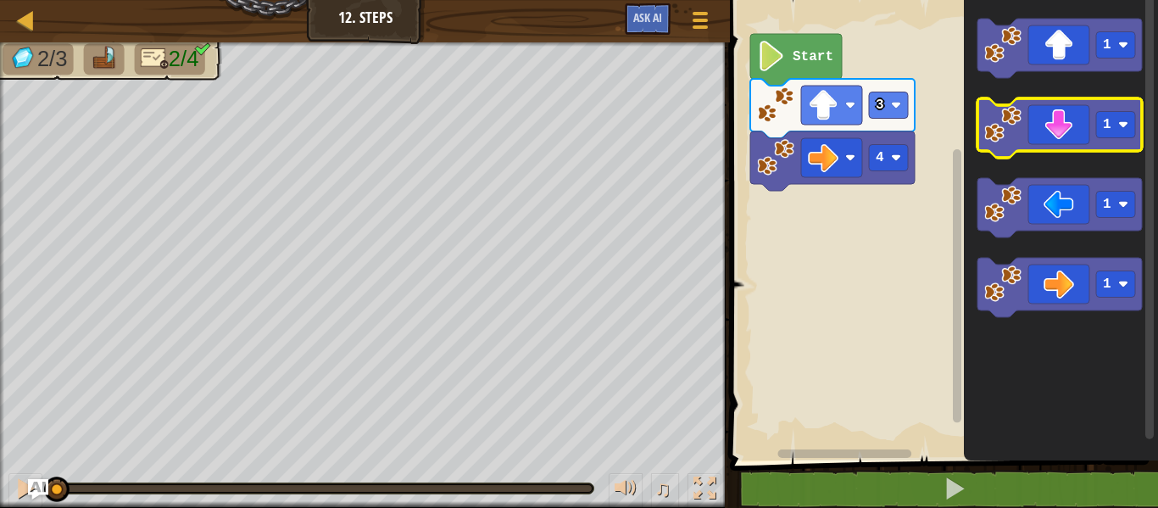
click at [1060, 133] on icon "Blockly Workspace" at bounding box center [1059, 127] width 164 height 59
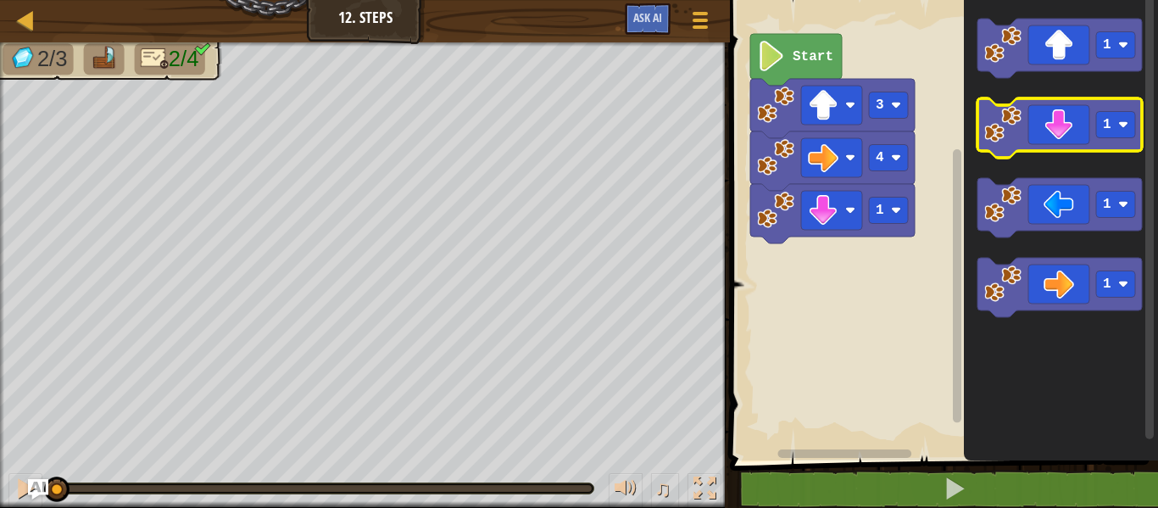
click at [1060, 133] on icon "Blockly Workspace" at bounding box center [1059, 127] width 164 height 59
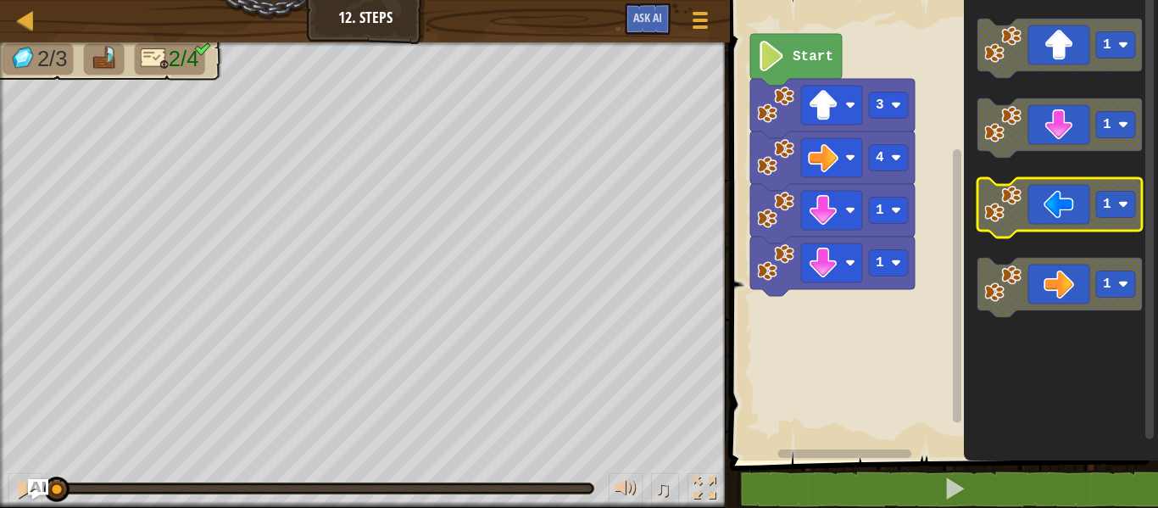
click at [1060, 216] on icon "Blockly Workspace" at bounding box center [1059, 207] width 164 height 59
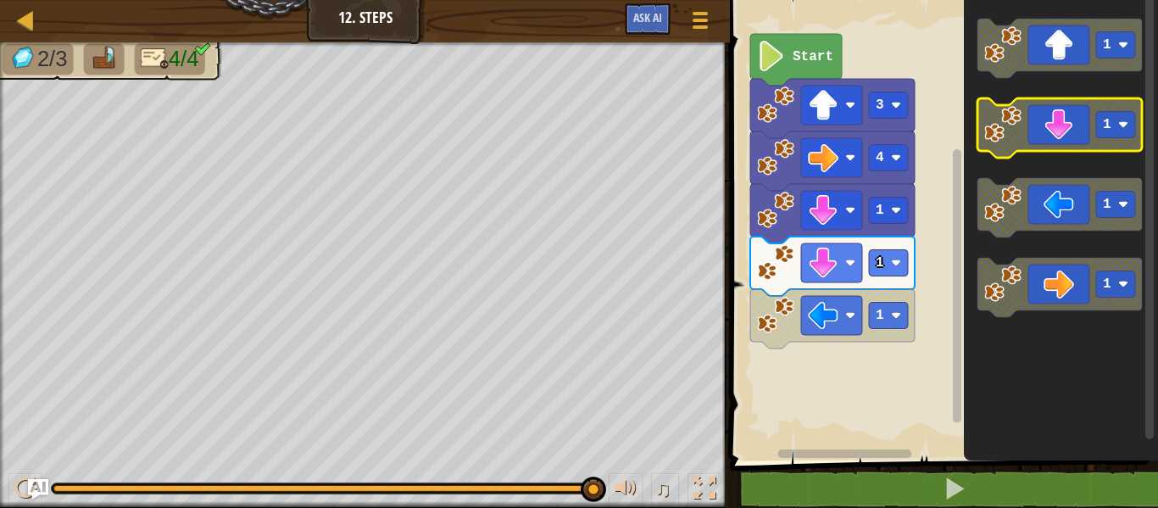
click at [1034, 123] on icon "Blockly Workspace" at bounding box center [1059, 127] width 164 height 59
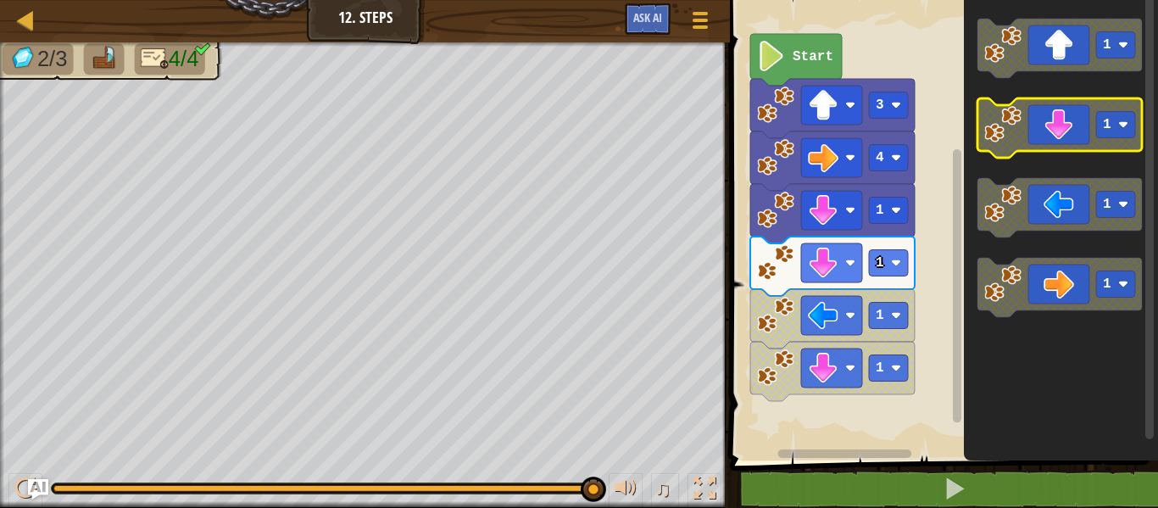
click at [1050, 129] on icon "Blockly Workspace" at bounding box center [1059, 127] width 164 height 59
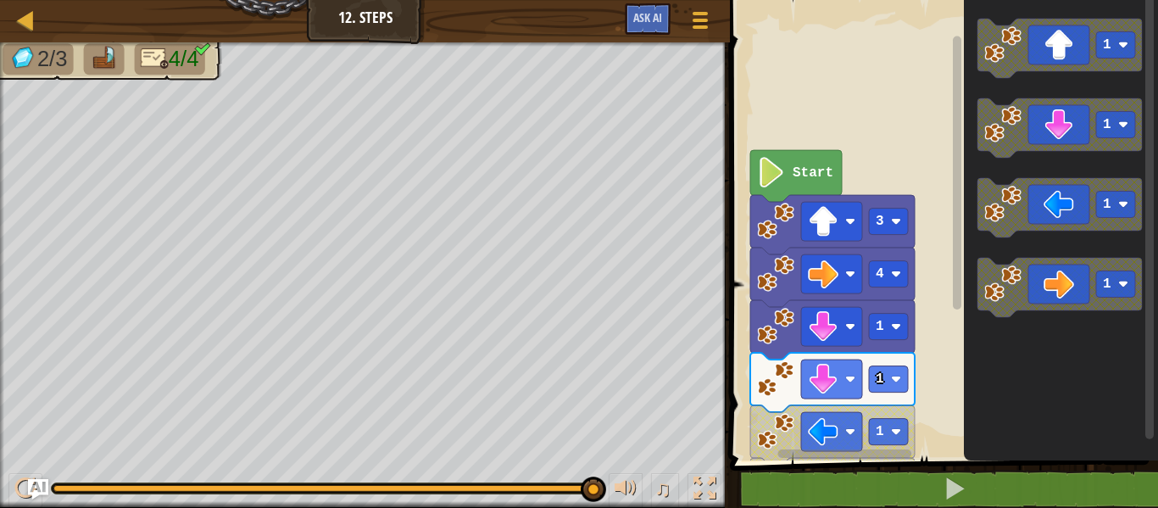
click at [766, 182] on image "Blockly Workspace" at bounding box center [771, 172] width 29 height 31
click at [765, 182] on image "Blockly Workspace" at bounding box center [771, 172] width 29 height 31
click at [764, 183] on image "Blockly Workspace" at bounding box center [771, 172] width 29 height 31
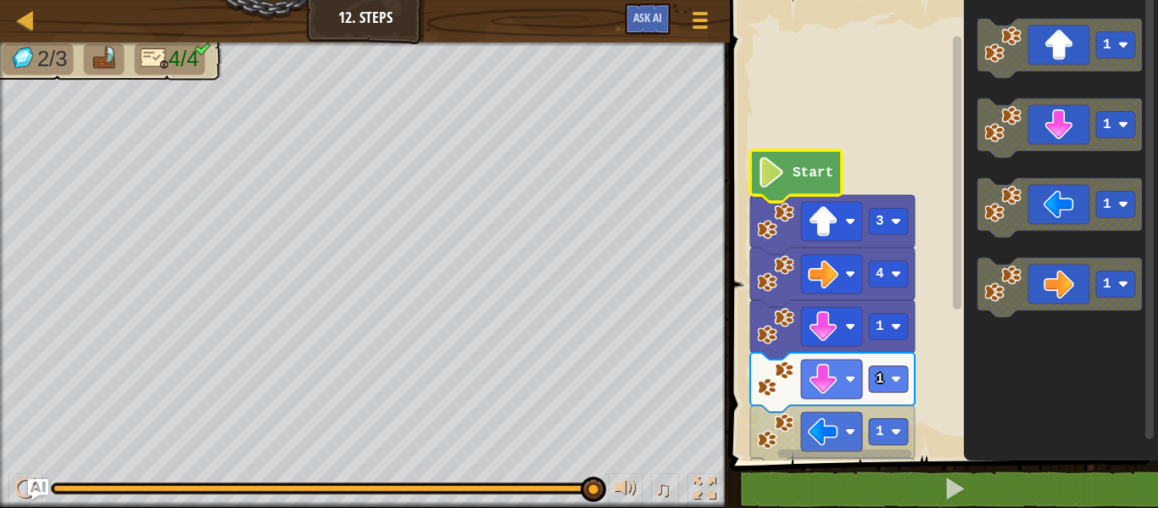
click at [764, 183] on image "Blockly Workspace" at bounding box center [771, 172] width 29 height 31
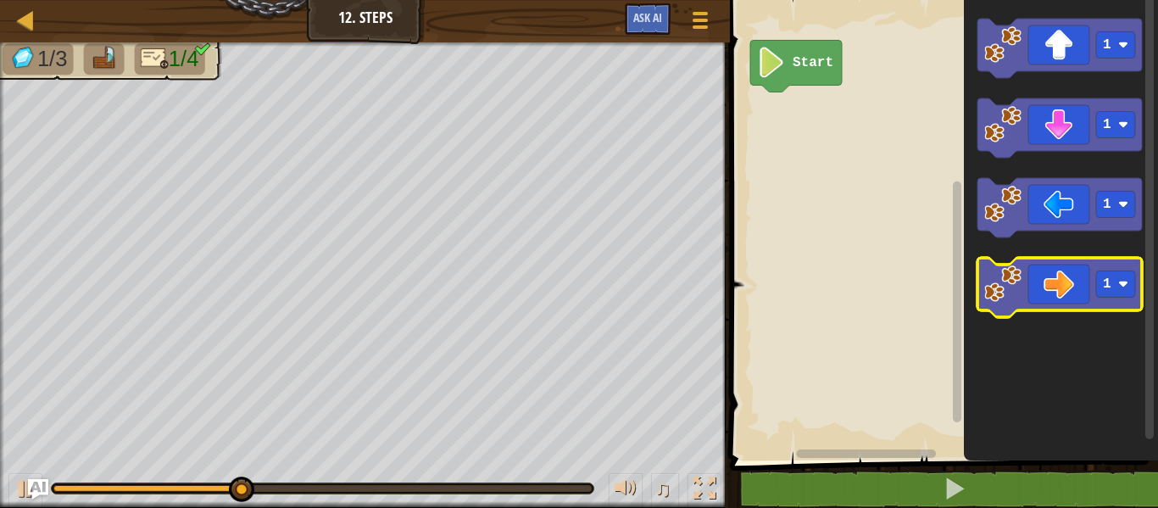
click at [1071, 281] on icon "Blockly Workspace" at bounding box center [1059, 287] width 164 height 59
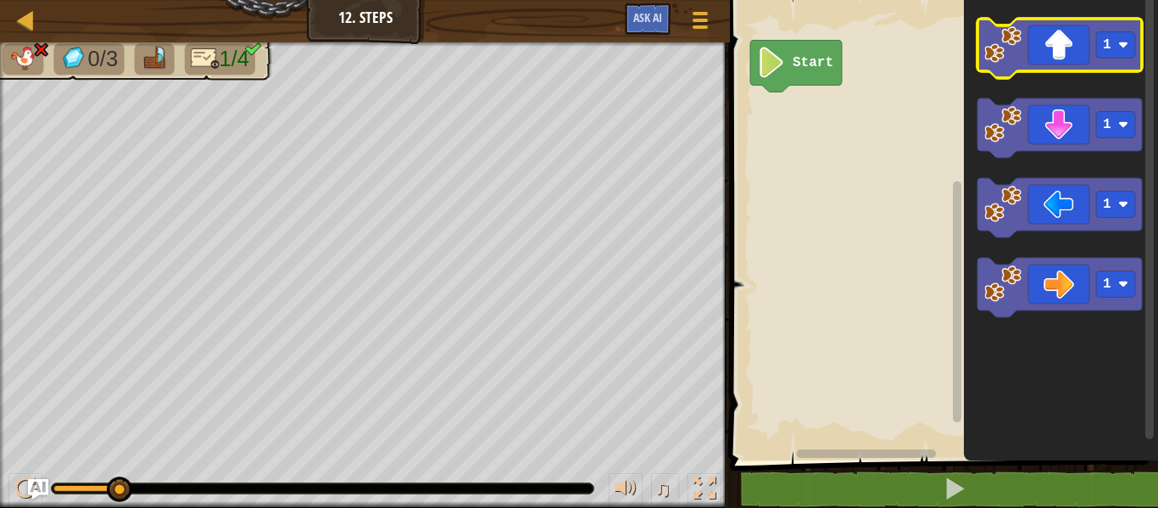
click at [1035, 62] on icon "Blockly Workspace" at bounding box center [1059, 48] width 164 height 59
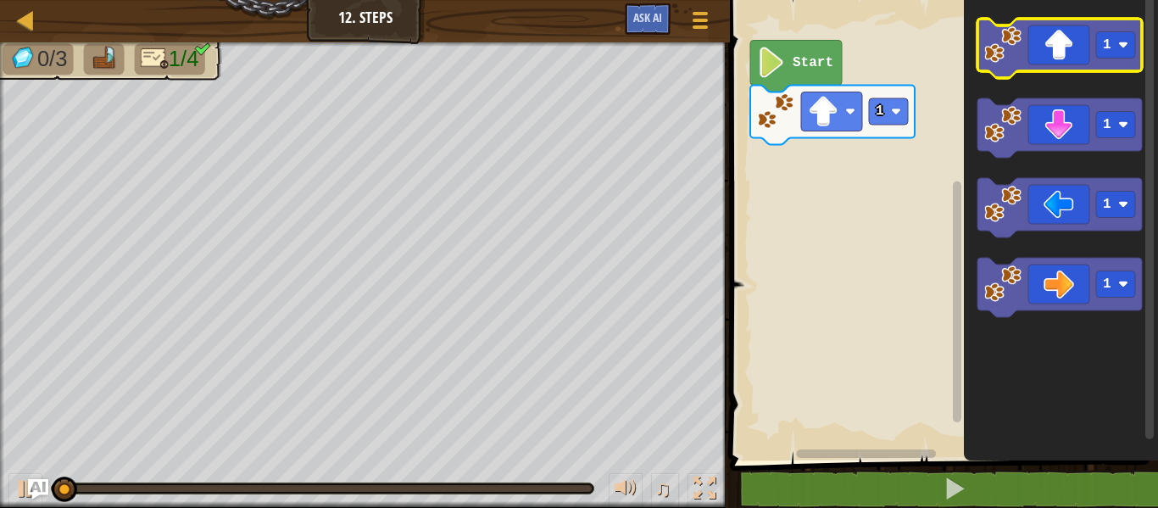
click at [1035, 62] on icon "Blockly Workspace" at bounding box center [1059, 48] width 164 height 59
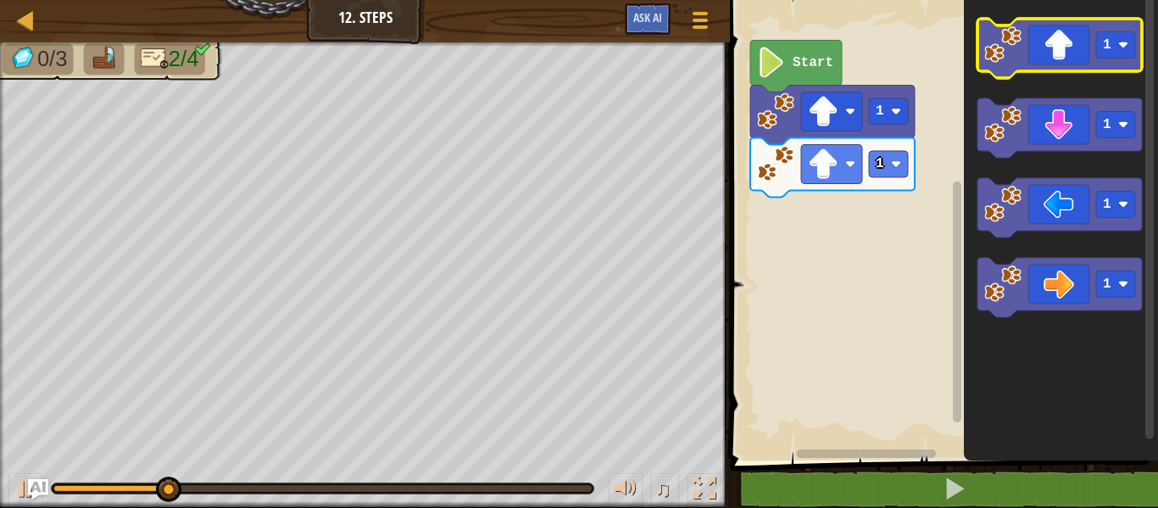
click at [1031, 60] on icon "Blockly Workspace" at bounding box center [1059, 48] width 164 height 59
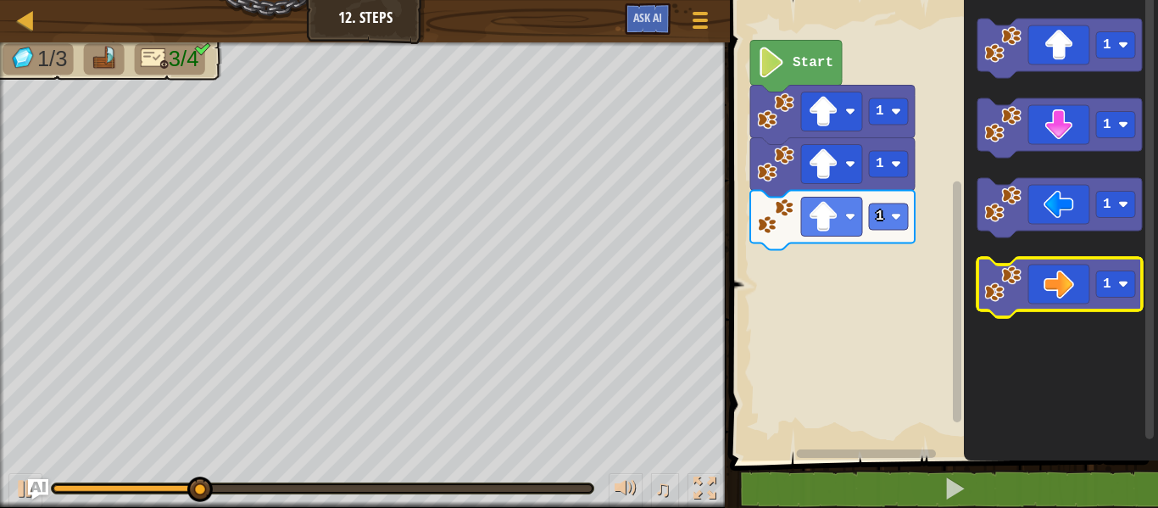
click at [1049, 281] on icon "Blockly Workspace" at bounding box center [1059, 287] width 164 height 59
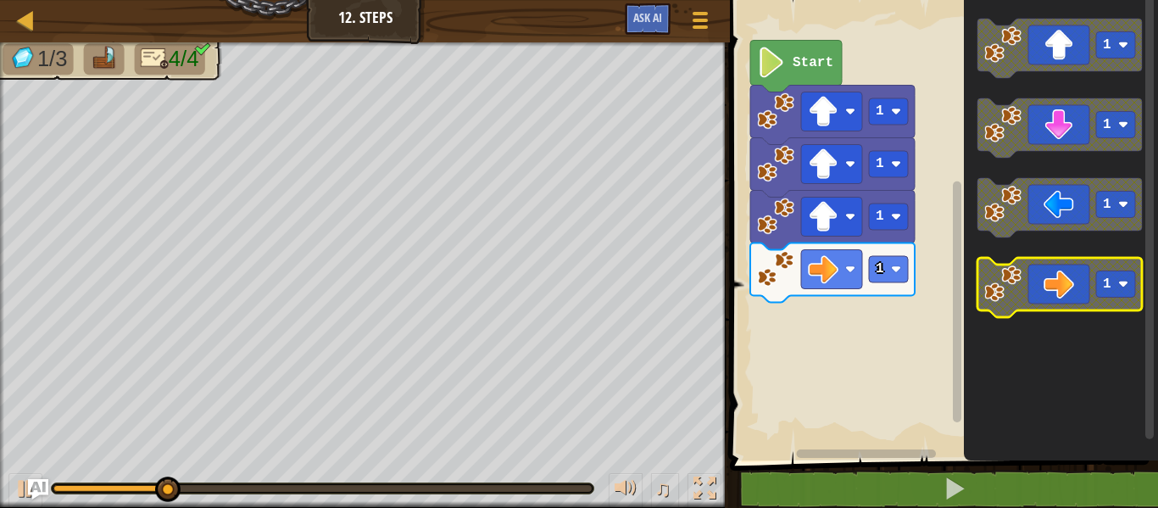
click at [1049, 281] on icon "Blockly Workspace" at bounding box center [1059, 287] width 164 height 59
click at [1066, 274] on icon "Blockly Workspace" at bounding box center [1059, 287] width 164 height 59
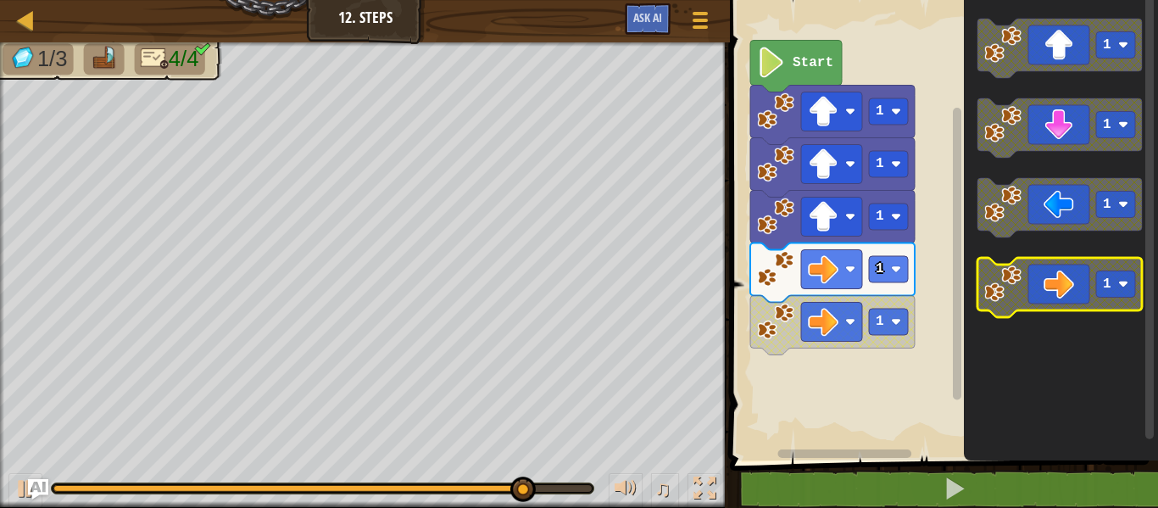
click at [1066, 274] on icon "Blockly Workspace" at bounding box center [1059, 287] width 164 height 59
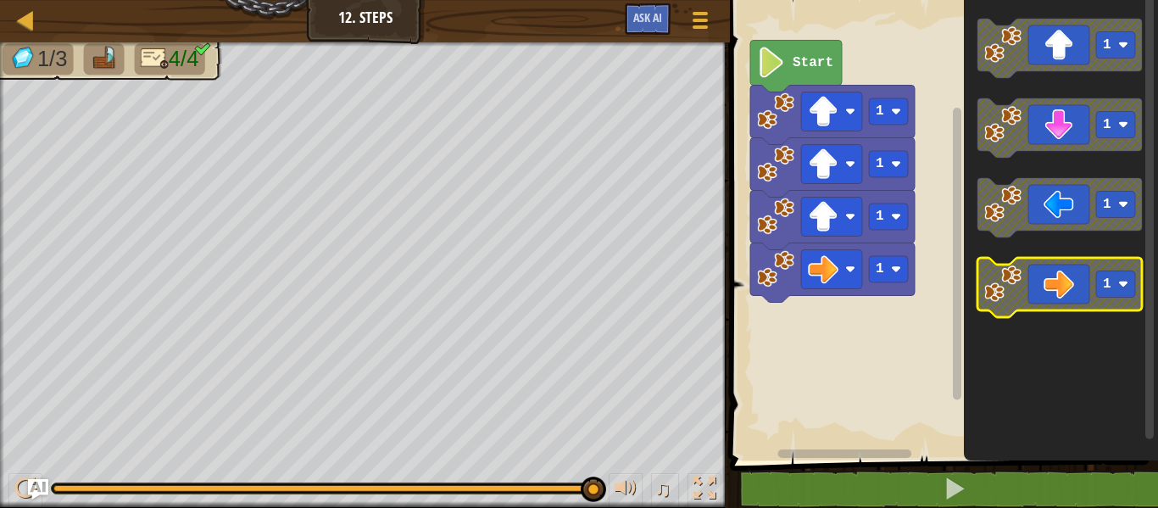
click at [1063, 285] on icon "Blockly Workspace" at bounding box center [1059, 287] width 164 height 59
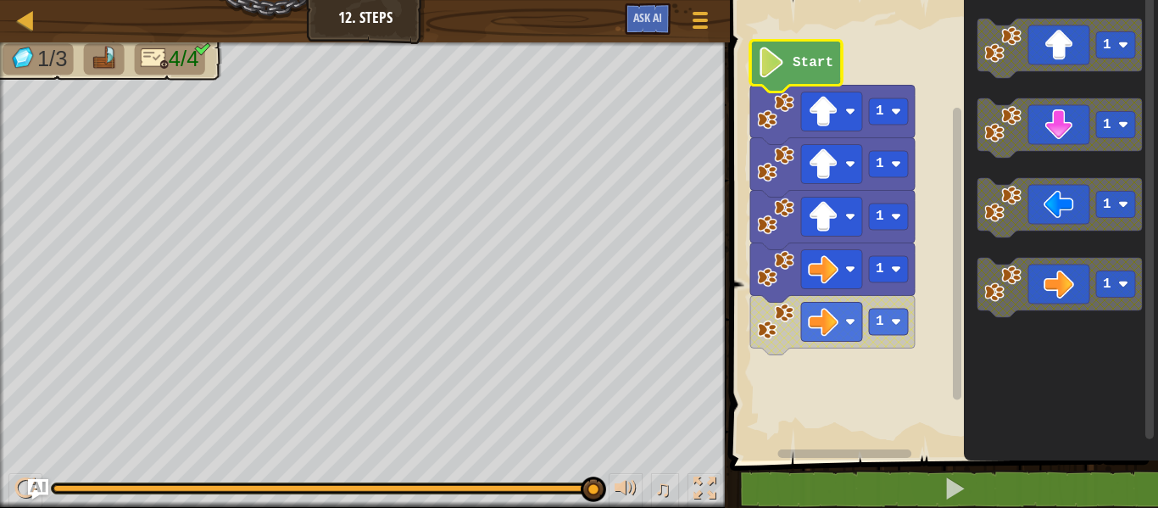
click at [805, 64] on text "Start" at bounding box center [813, 62] width 41 height 15
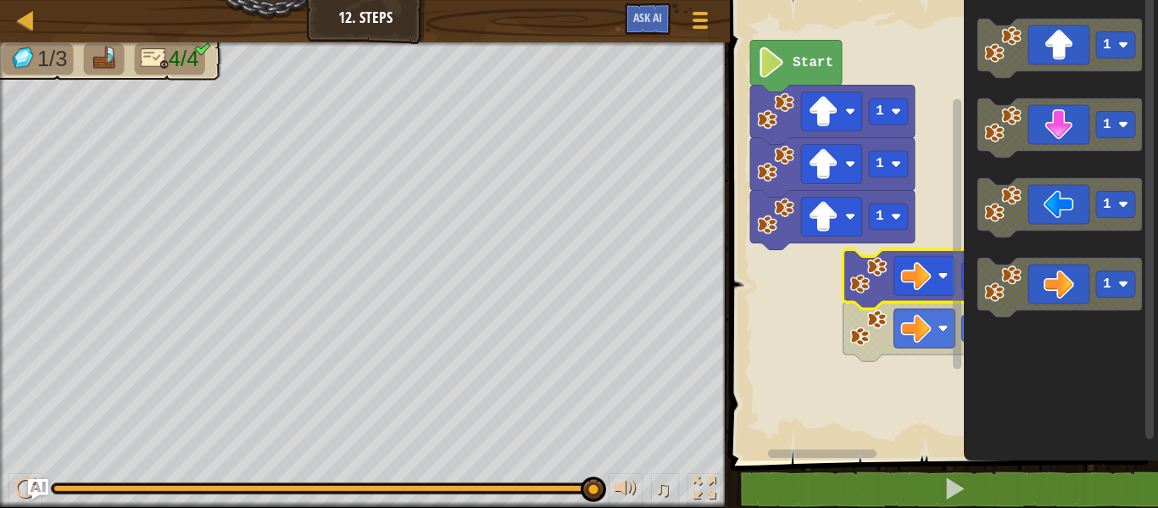
click at [900, 328] on rect "Blockly Workspace" at bounding box center [941, 226] width 433 height 469
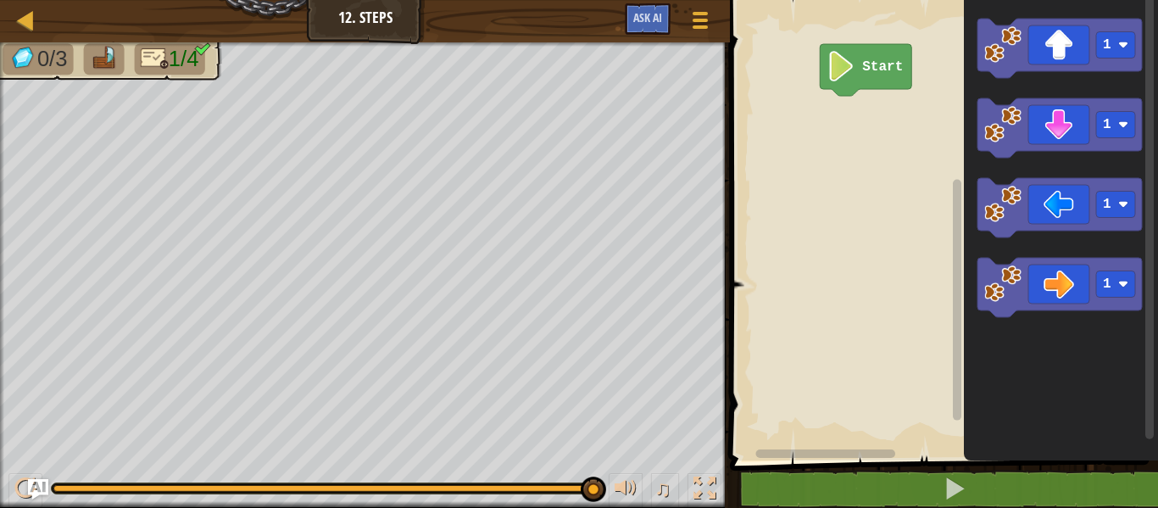
click at [860, 76] on icon "Blockly Workspace" at bounding box center [866, 70] width 92 height 52
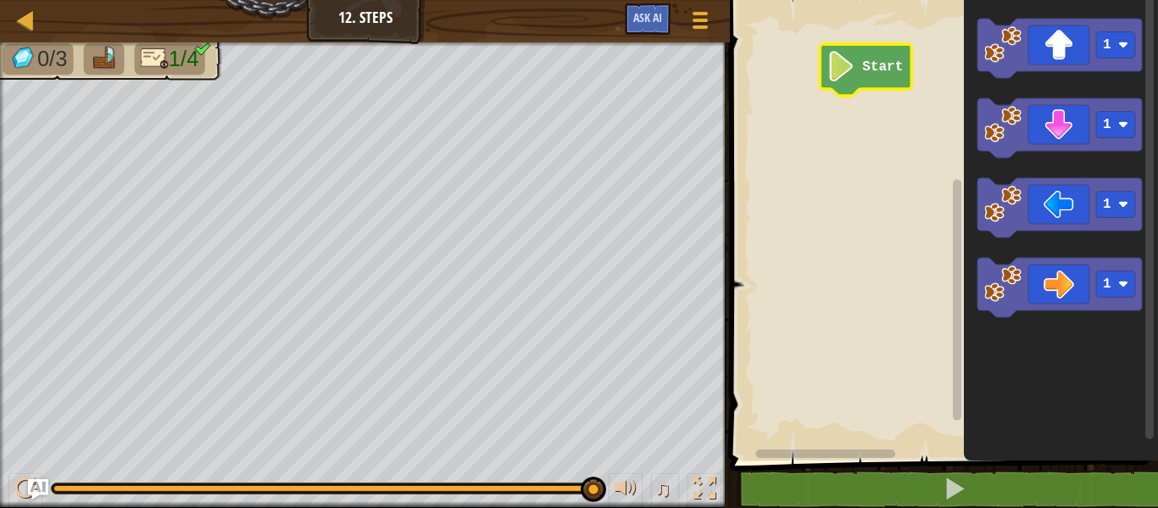
click at [860, 76] on icon "Blockly Workspace" at bounding box center [866, 70] width 92 height 52
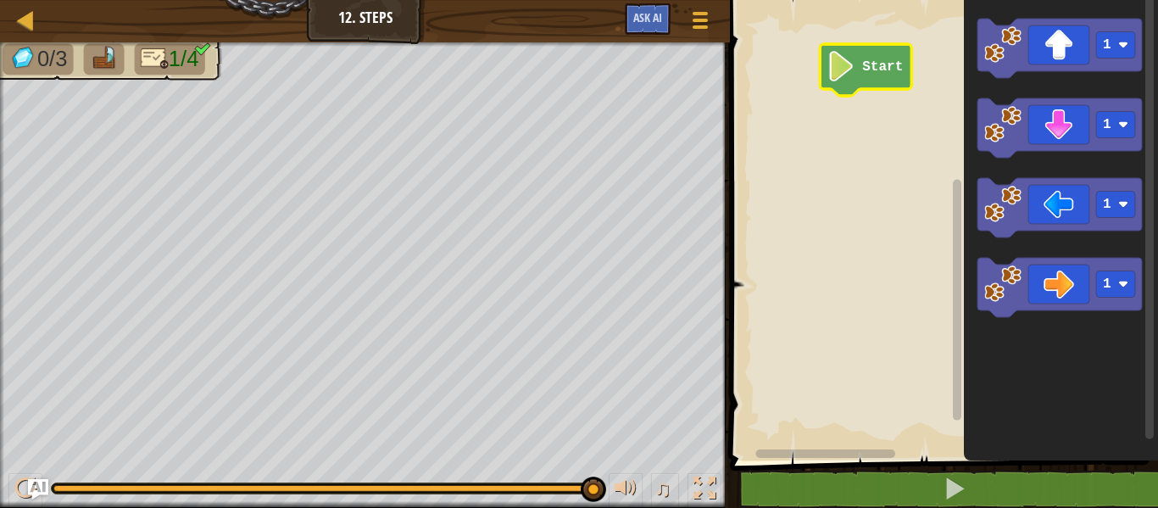
click at [860, 76] on icon "Blockly Workspace" at bounding box center [866, 70] width 92 height 52
click at [35, 19] on div at bounding box center [25, 19] width 21 height 21
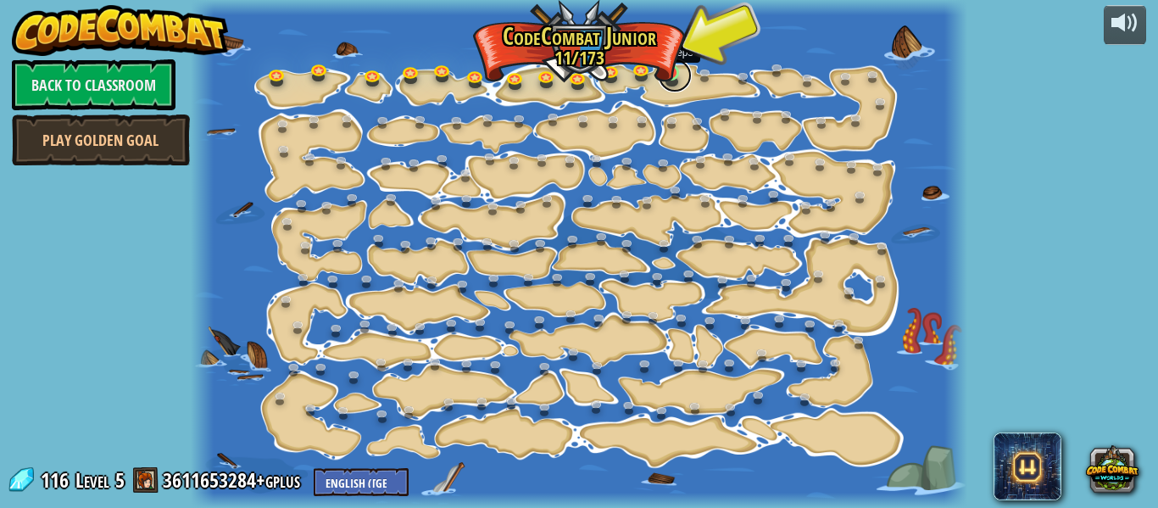
click at [663, 75] on link at bounding box center [675, 75] width 34 height 34
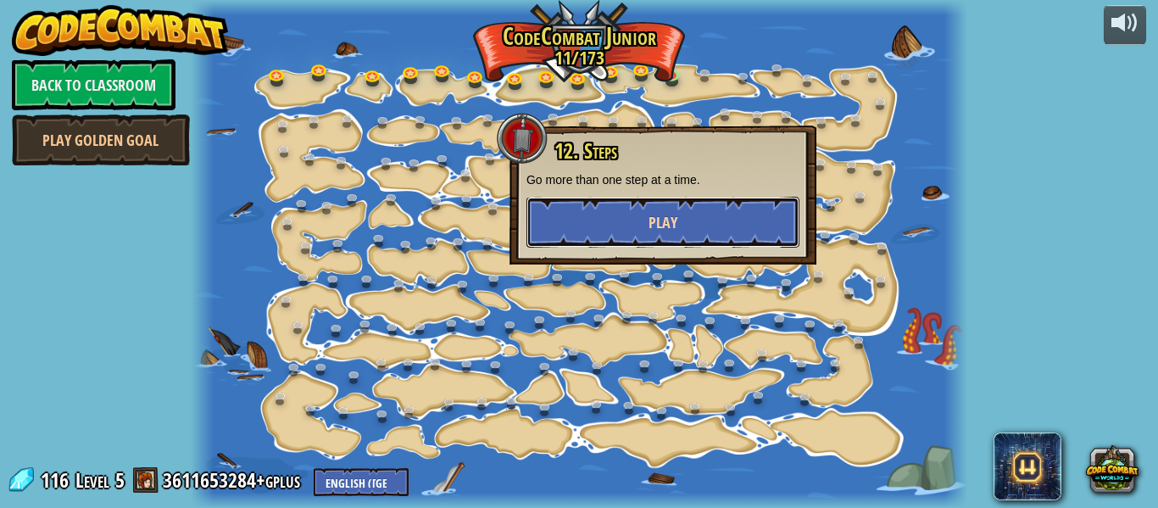
click at [649, 234] on button "Play" at bounding box center [662, 222] width 273 height 51
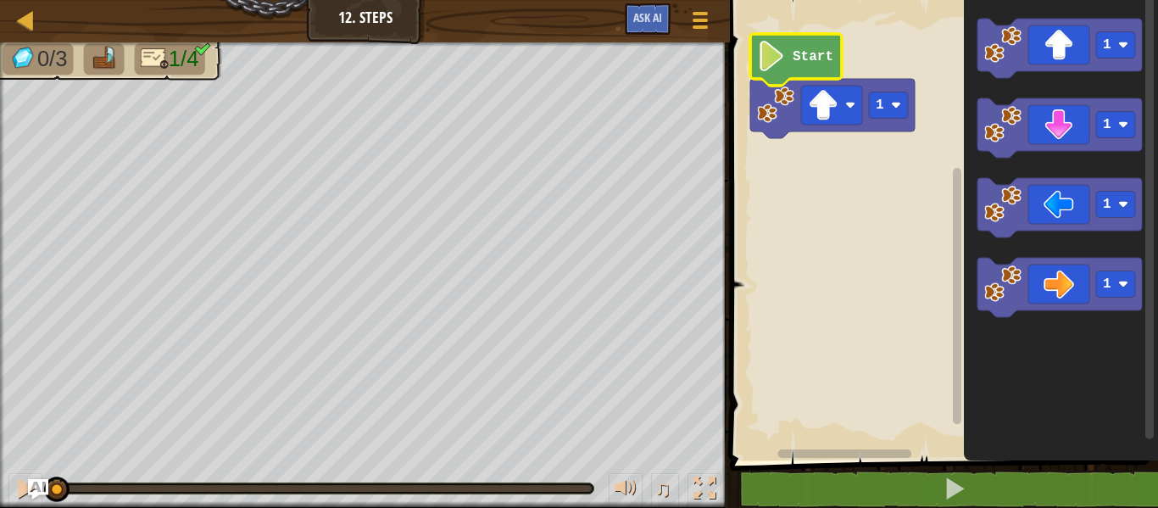
click at [788, 56] on icon "Blockly Workspace" at bounding box center [796, 60] width 92 height 52
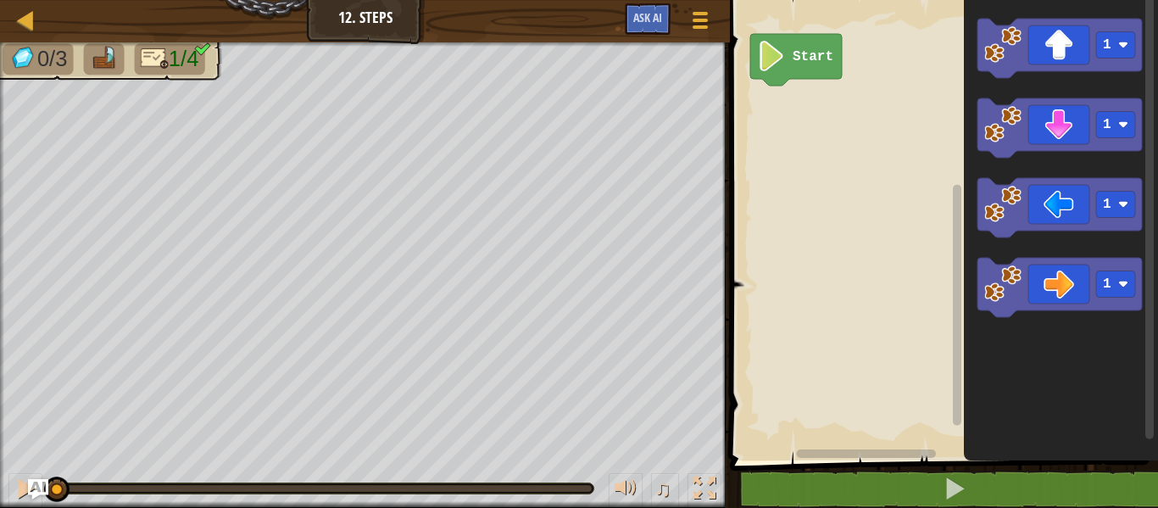
click at [108, 75] on div "0/3 1/4" at bounding box center [102, 55] width 242 height 48
click at [87, 36] on div "Map Junior 12. Steps Game Menu Ask AI" at bounding box center [365, 21] width 730 height 42
click at [118, 67] on img at bounding box center [104, 59] width 28 height 24
click at [692, 25] on div at bounding box center [700, 20] width 23 height 25
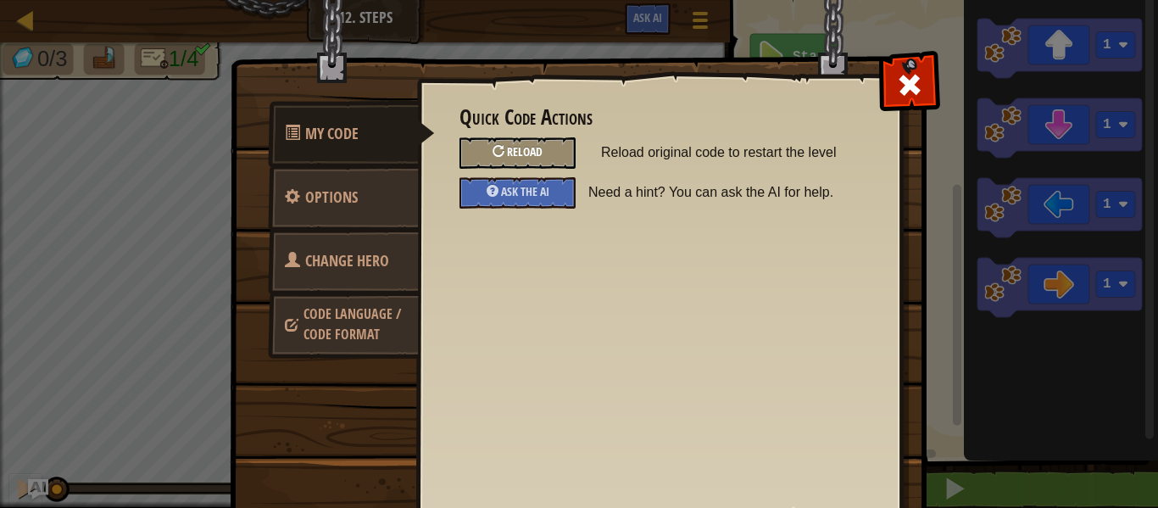
click at [539, 154] on span "Reload" at bounding box center [525, 151] width 36 height 16
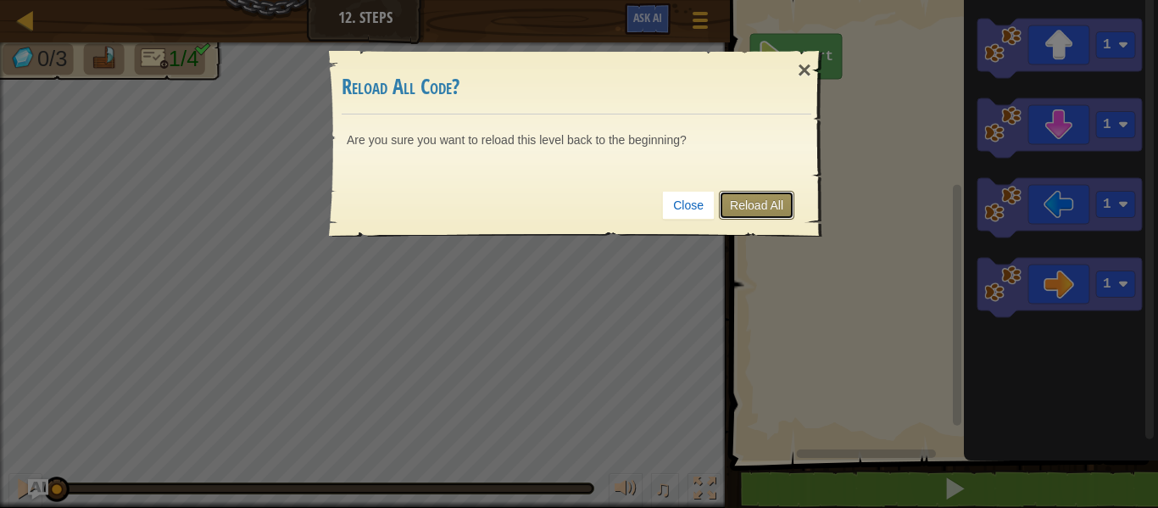
click at [748, 193] on link "Reload All" at bounding box center [756, 205] width 75 height 29
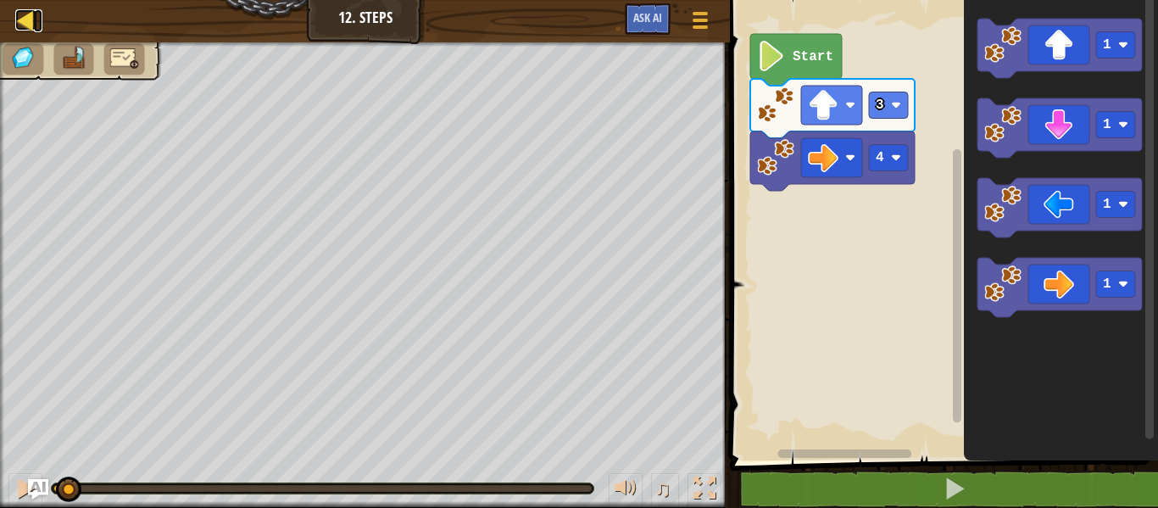
click at [26, 26] on div at bounding box center [25, 19] width 21 height 21
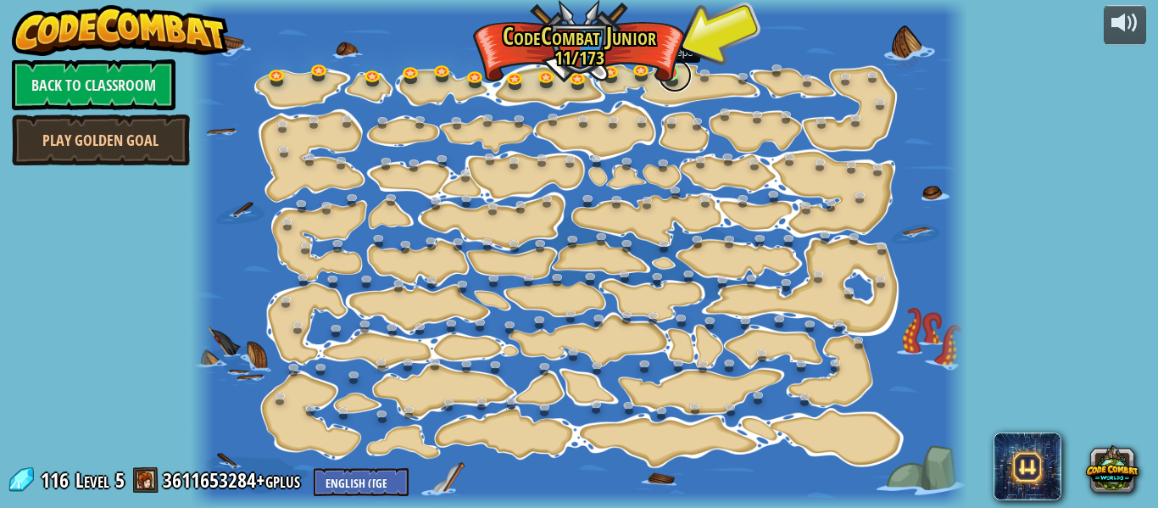
click at [676, 74] on link at bounding box center [675, 75] width 34 height 34
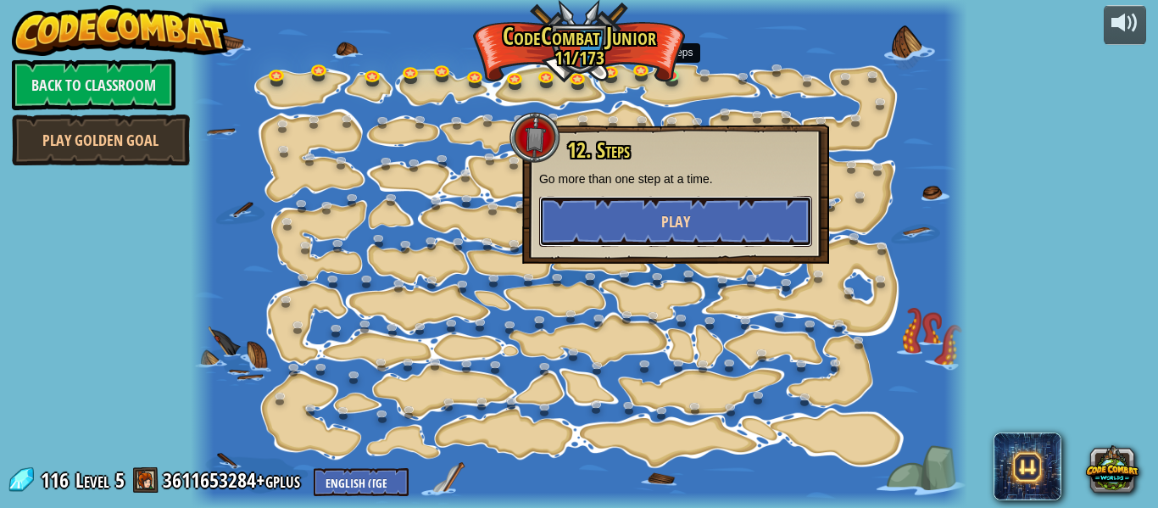
click at [710, 215] on button "Play" at bounding box center [675, 221] width 273 height 51
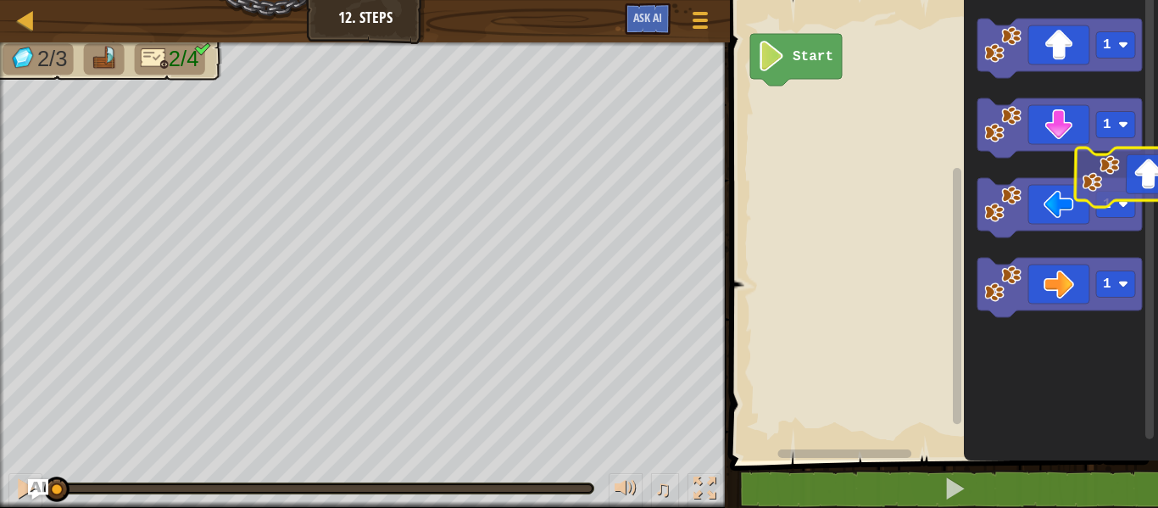
click at [1157, 175] on icon "Blockly Workspace" at bounding box center [1061, 226] width 194 height 469
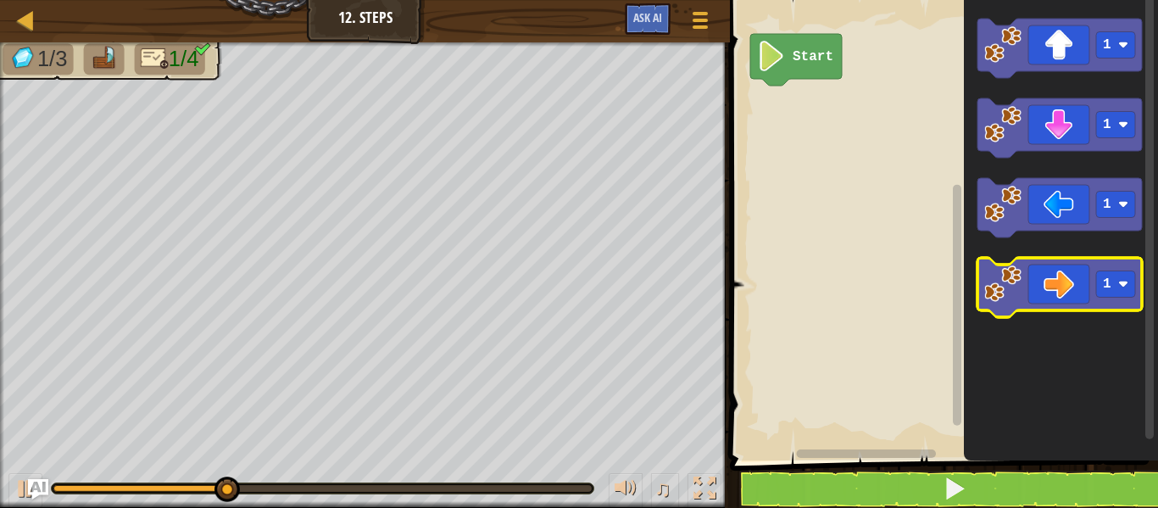
click at [1074, 285] on icon "Blockly Workspace" at bounding box center [1059, 287] width 164 height 59
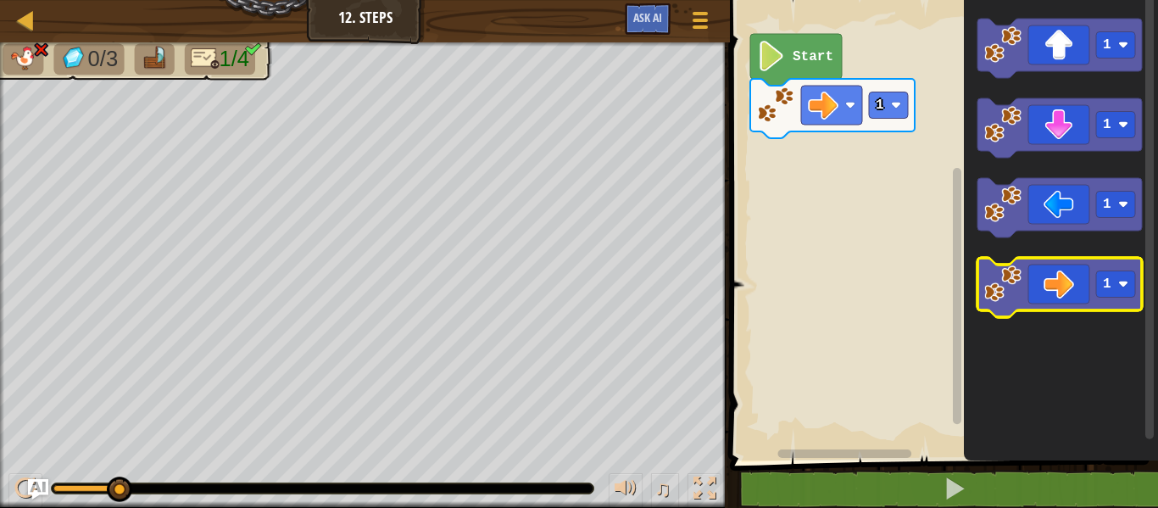
click at [1074, 285] on icon "Blockly Workspace" at bounding box center [1059, 287] width 164 height 59
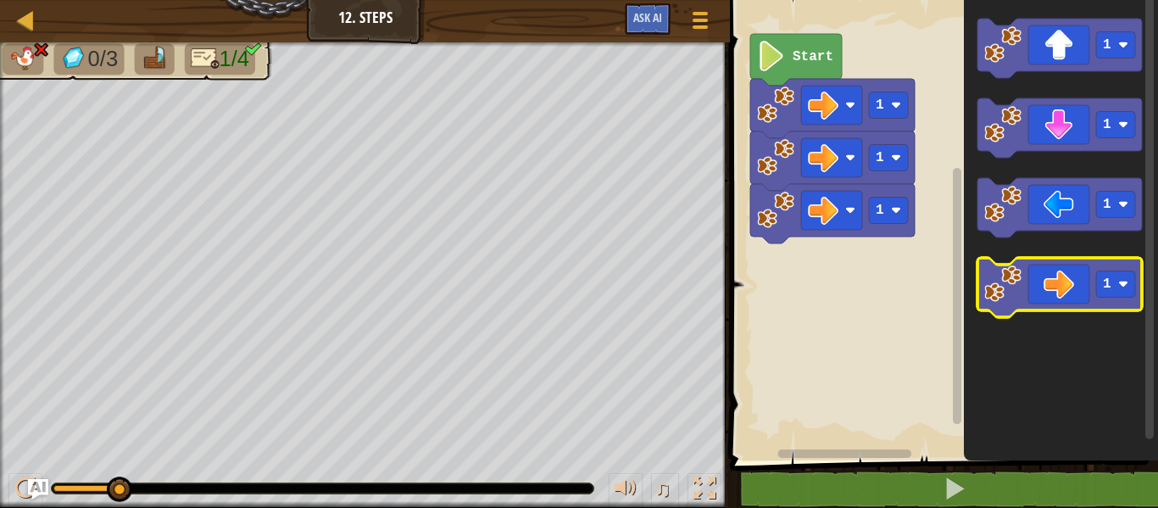
click at [1038, 300] on icon "Blockly Workspace" at bounding box center [1059, 287] width 164 height 59
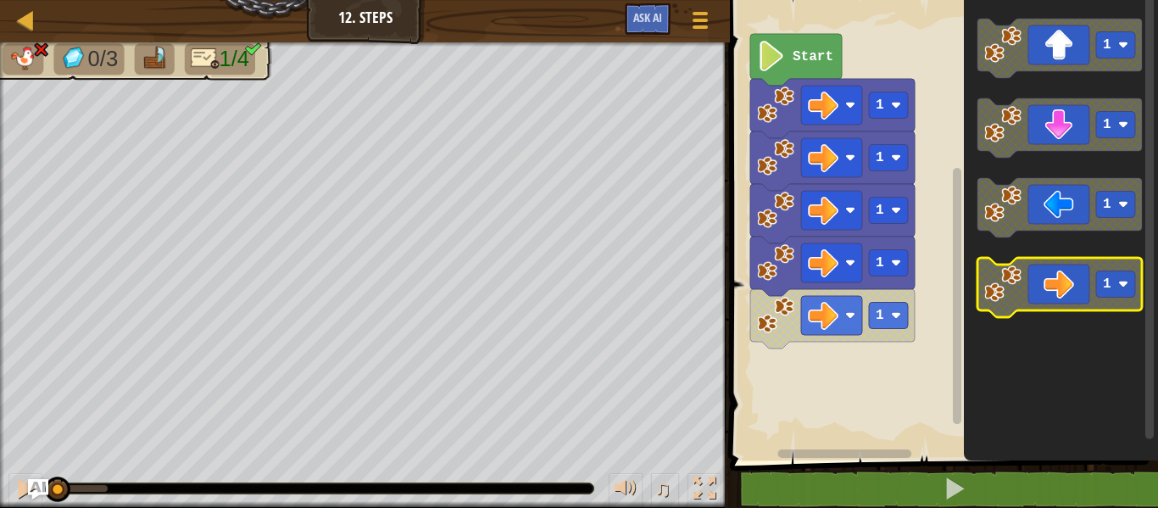
click at [1038, 300] on icon "Blockly Workspace" at bounding box center [1059, 287] width 164 height 59
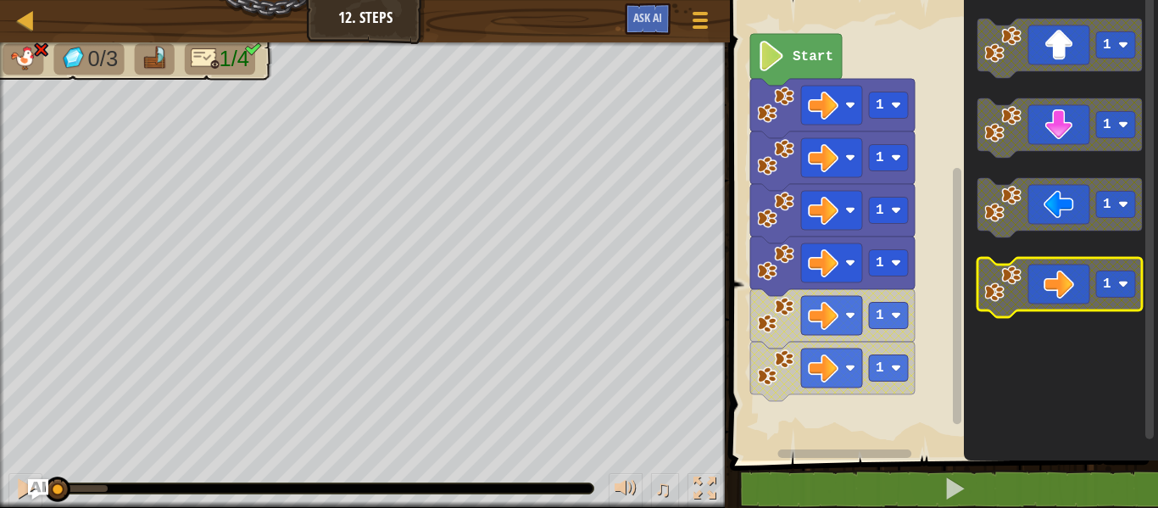
click at [1038, 300] on icon "Blockly Workspace" at bounding box center [1059, 287] width 164 height 59
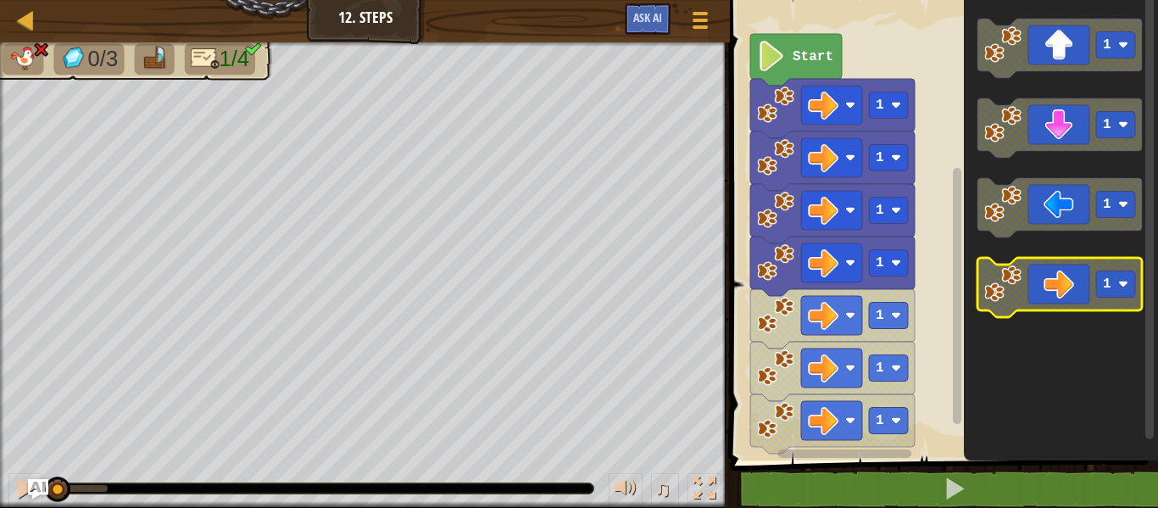
click at [1038, 300] on icon "Blockly Workspace" at bounding box center [1059, 287] width 164 height 59
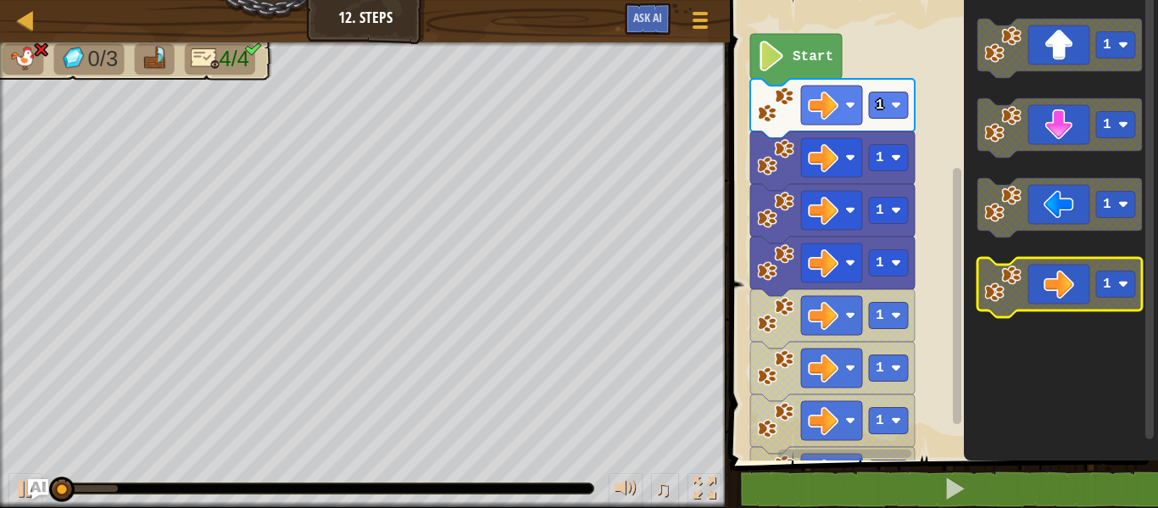
click at [1038, 300] on icon "Blockly Workspace" at bounding box center [1059, 287] width 164 height 59
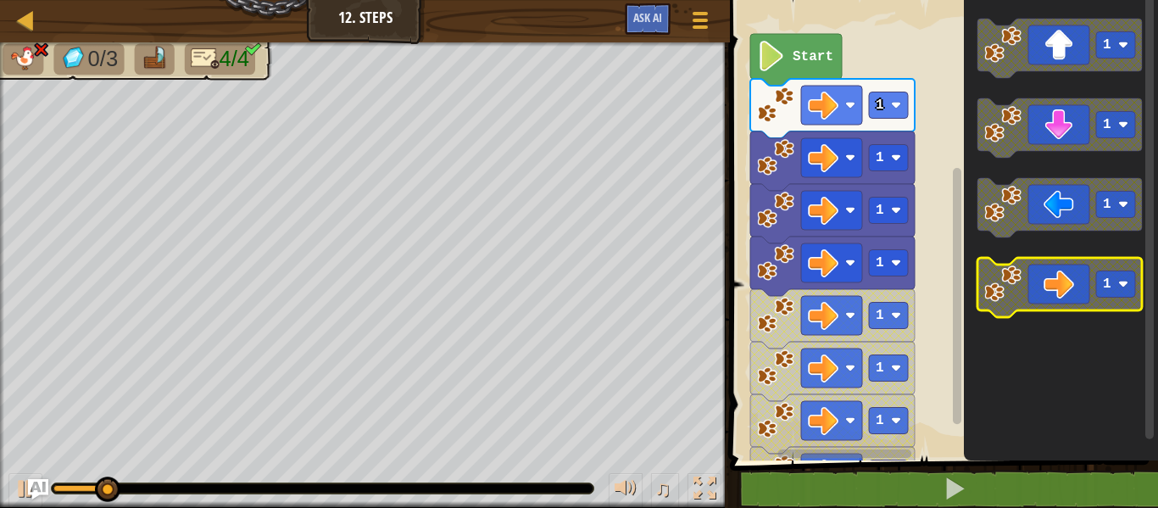
click at [1038, 300] on icon "Blockly Workspace" at bounding box center [1059, 287] width 164 height 59
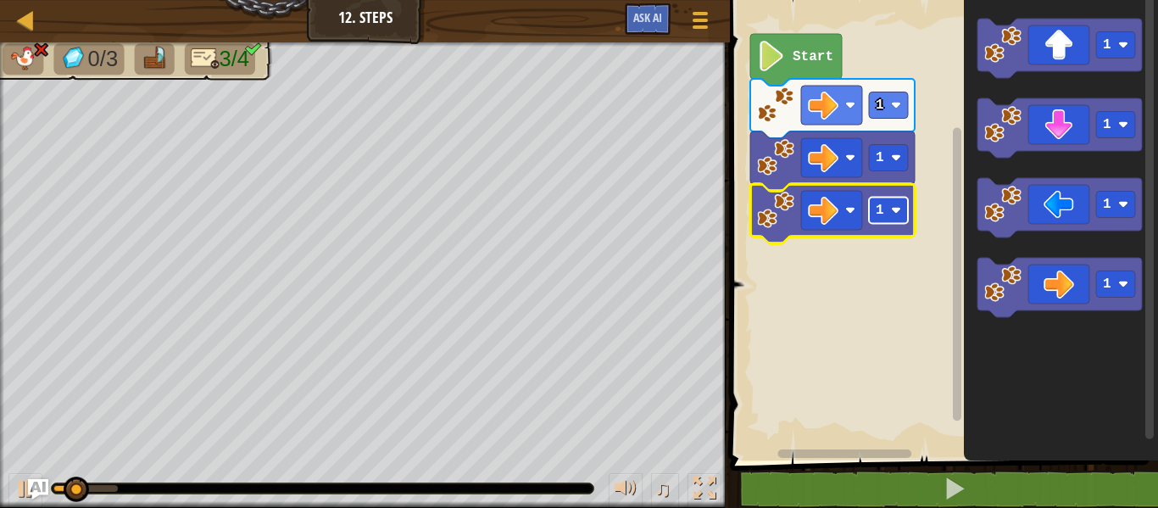
click at [894, 203] on rect "Blockly Workspace" at bounding box center [888, 211] width 39 height 26
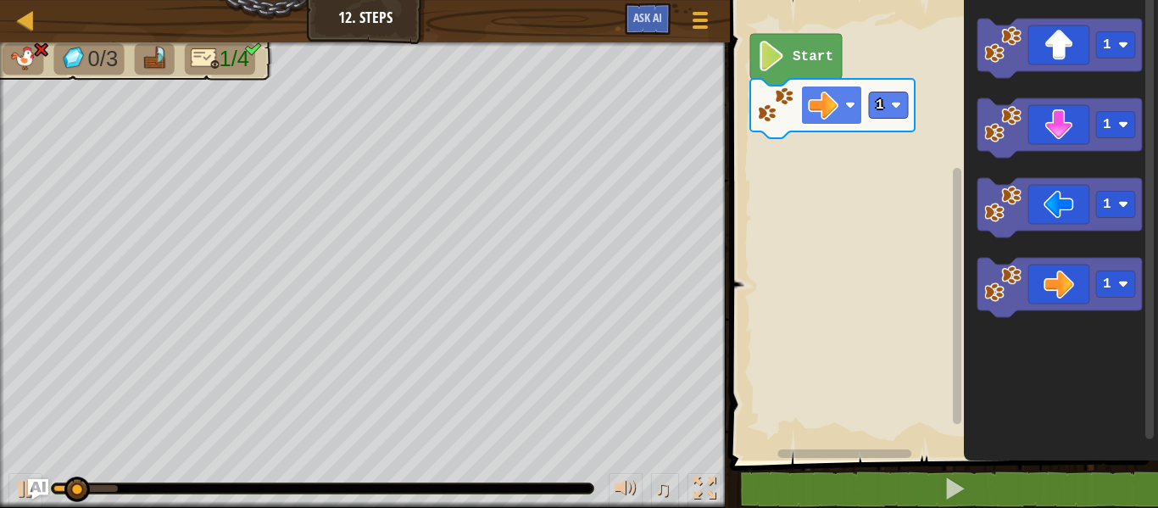
click at [824, 120] on rect "Blockly Workspace" at bounding box center [831, 105] width 61 height 39
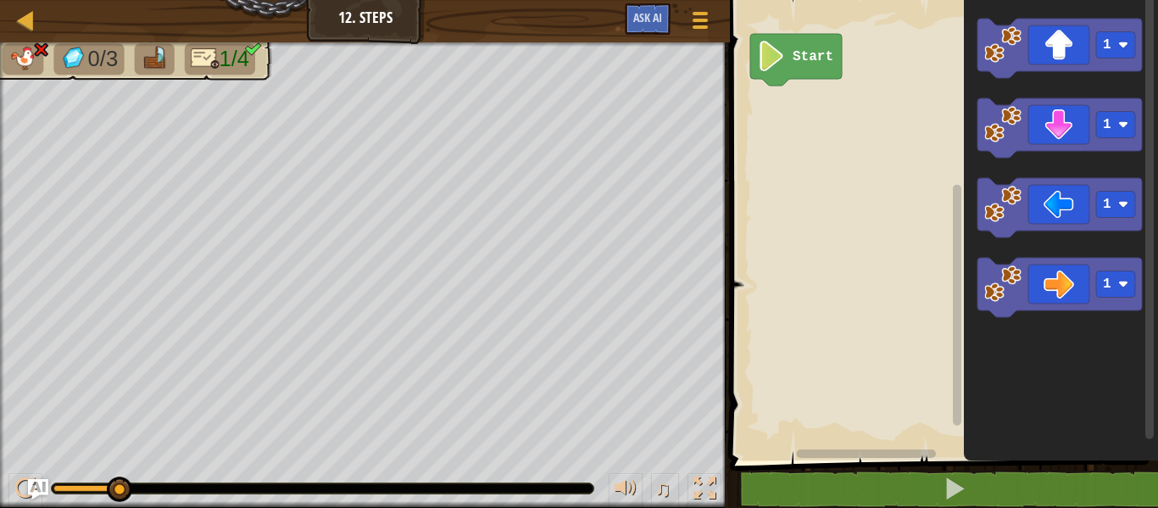
click at [804, 70] on icon "Blockly Workspace" at bounding box center [796, 60] width 92 height 52
click at [1036, 53] on icon "Blockly Workspace" at bounding box center [1059, 48] width 164 height 59
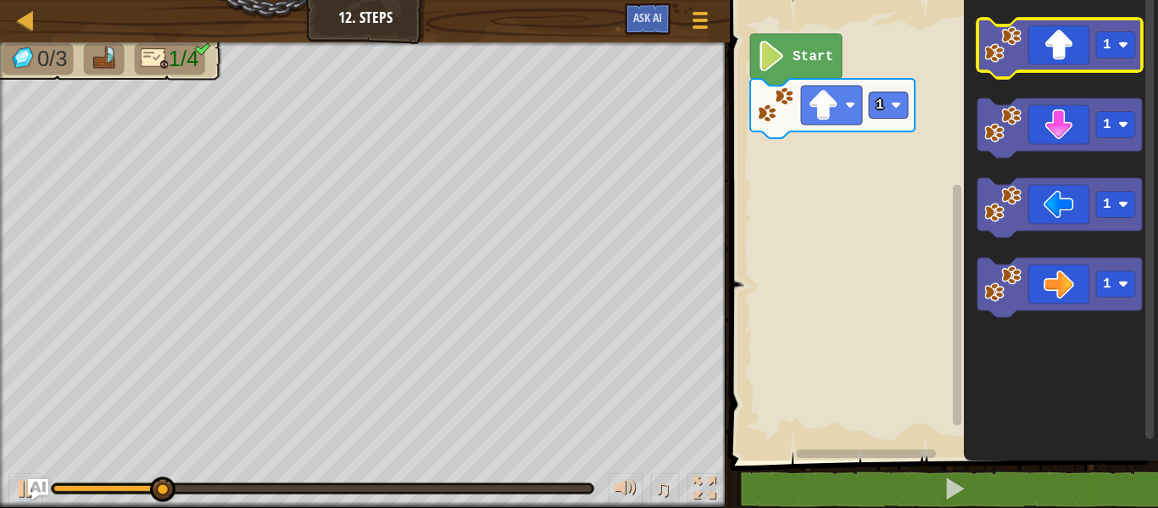
click at [1036, 53] on icon "Blockly Workspace" at bounding box center [1059, 48] width 164 height 59
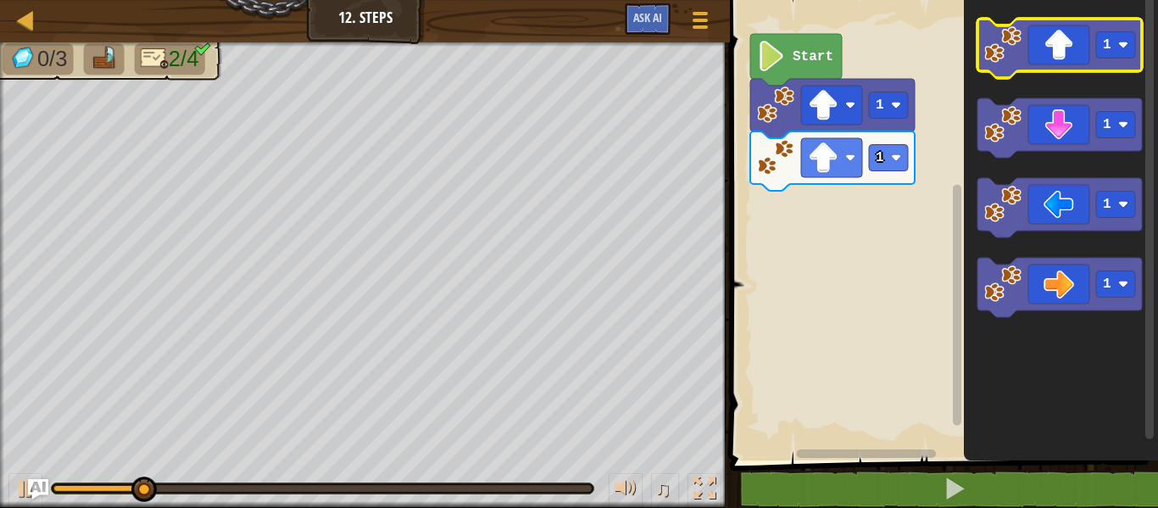
click at [1036, 53] on icon "Blockly Workspace" at bounding box center [1059, 48] width 164 height 59
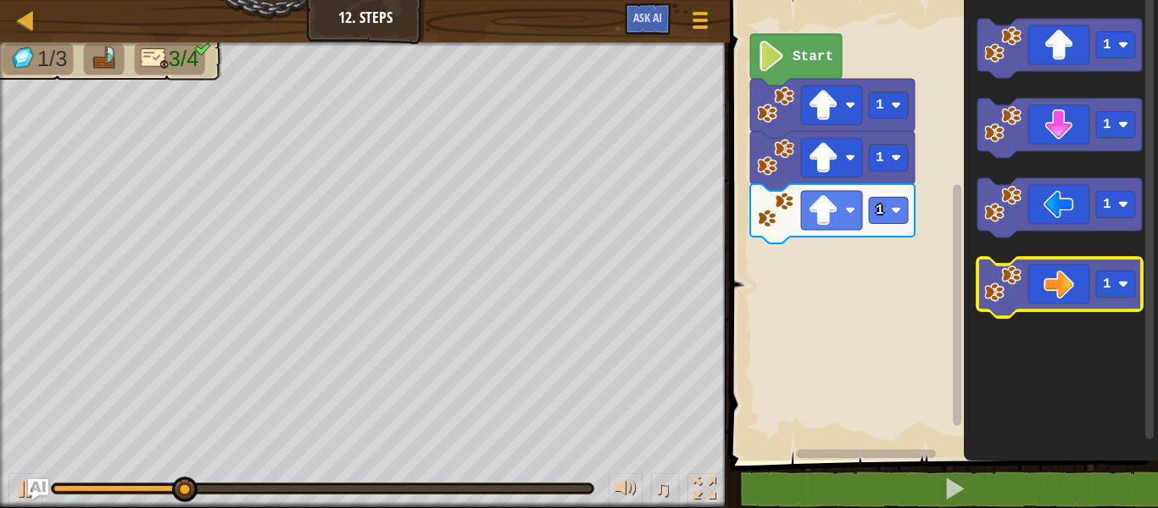
click at [1055, 271] on icon "Blockly Workspace" at bounding box center [1059, 287] width 164 height 59
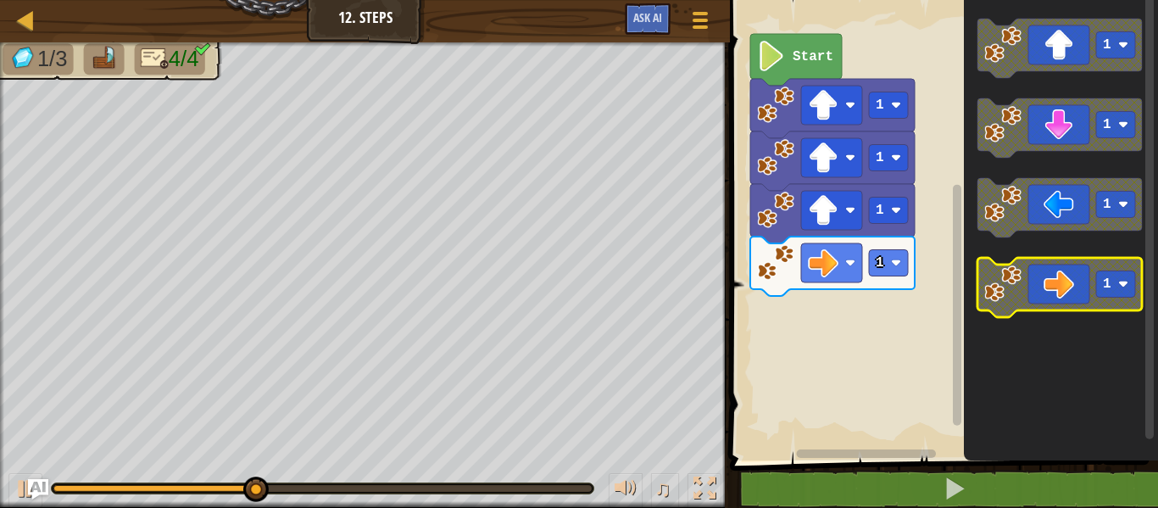
click at [1055, 271] on icon "Blockly Workspace" at bounding box center [1059, 287] width 164 height 59
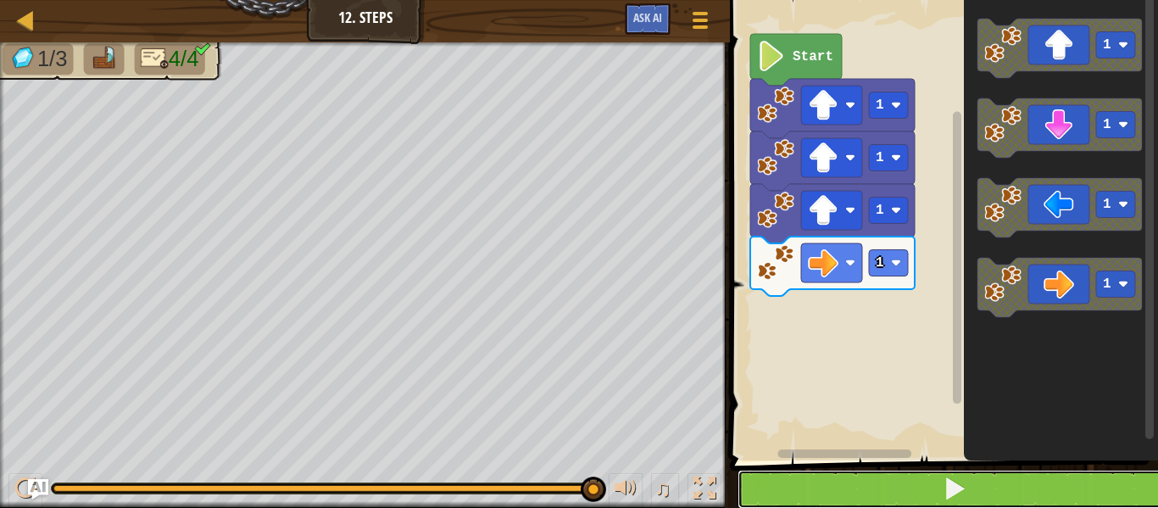
click at [835, 480] on button at bounding box center [954, 489] width 433 height 39
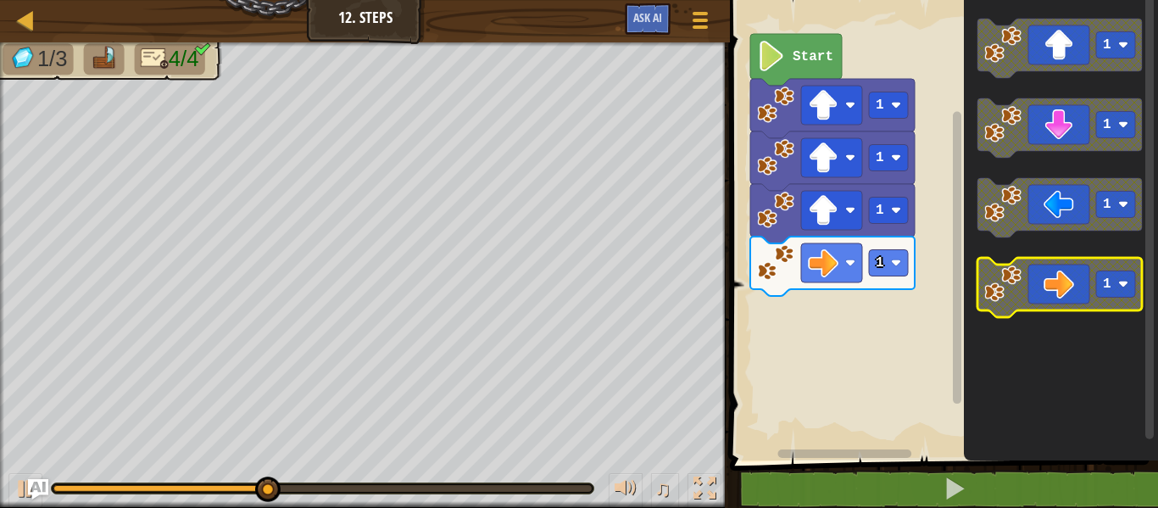
click at [1048, 299] on icon "Blockly Workspace" at bounding box center [1059, 287] width 164 height 59
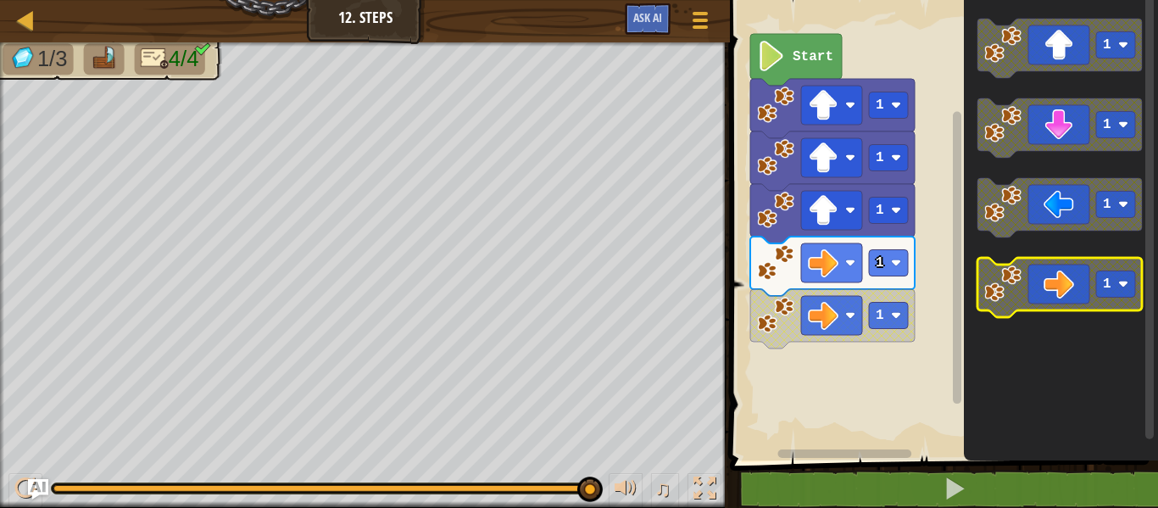
click at [1048, 299] on icon "Blockly Workspace" at bounding box center [1059, 287] width 164 height 59
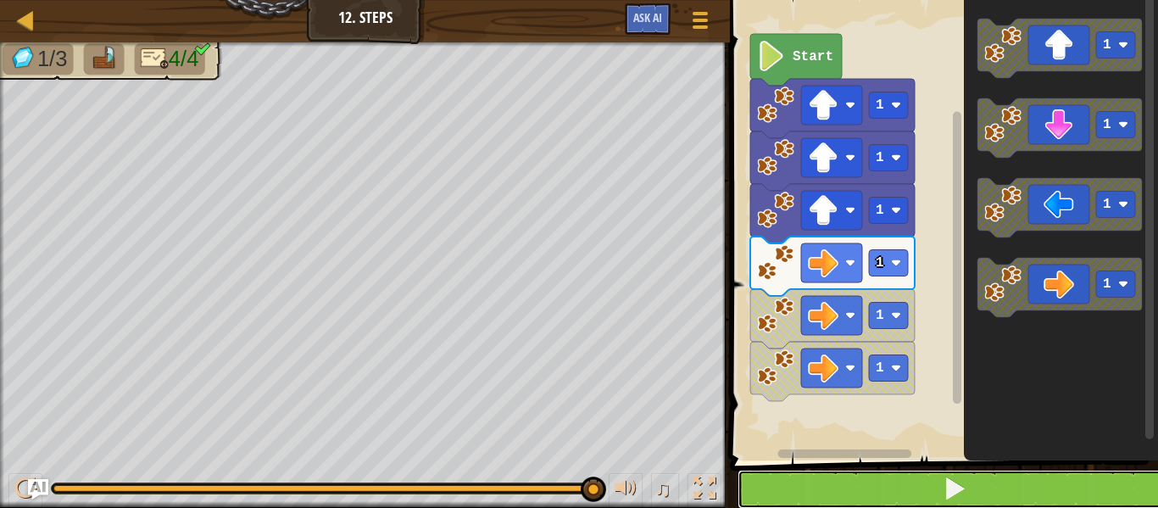
click at [1001, 479] on button at bounding box center [954, 489] width 433 height 39
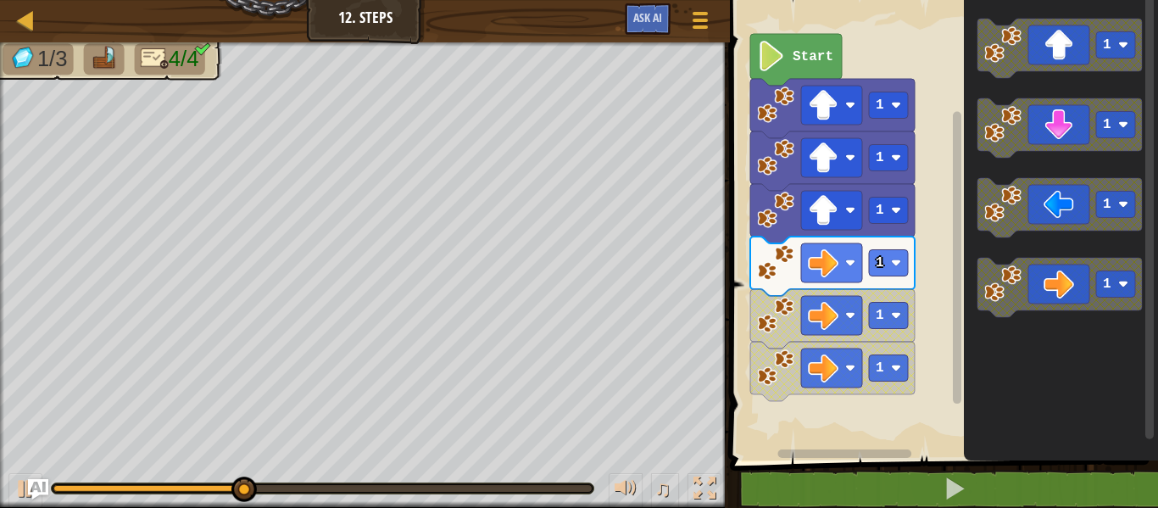
click at [196, 57] on span "4/4" at bounding box center [184, 59] width 31 height 25
click at [705, 28] on span at bounding box center [701, 26] width 16 height 3
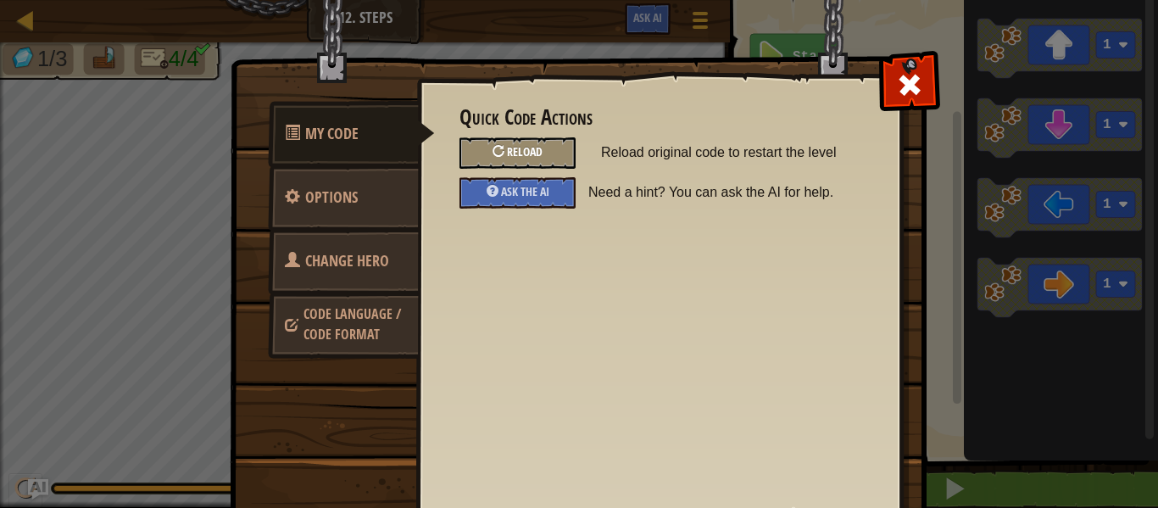
click at [540, 149] on span "Reload" at bounding box center [525, 151] width 36 height 16
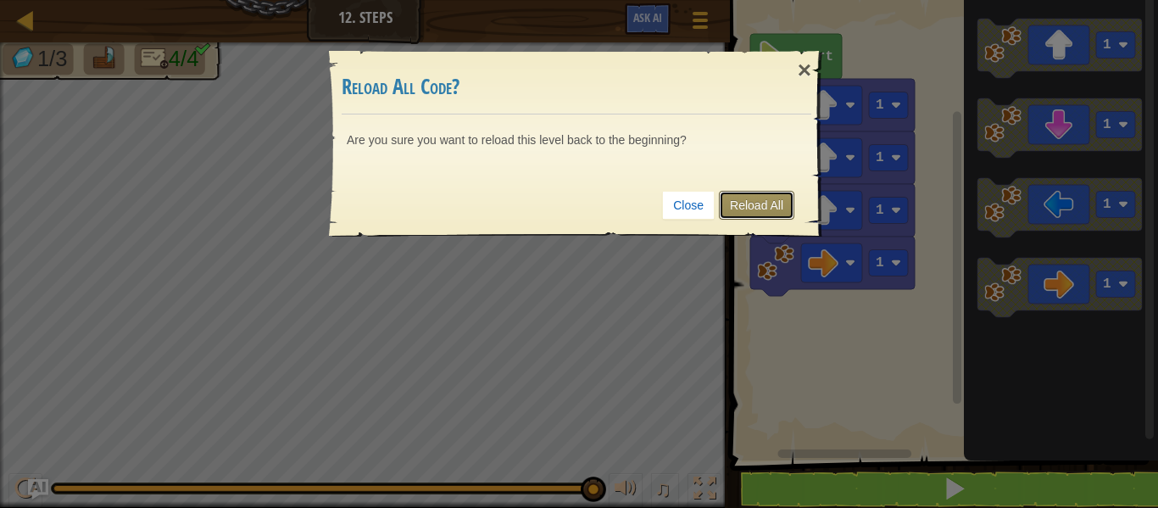
click at [771, 207] on link "Reload All" at bounding box center [756, 205] width 75 height 29
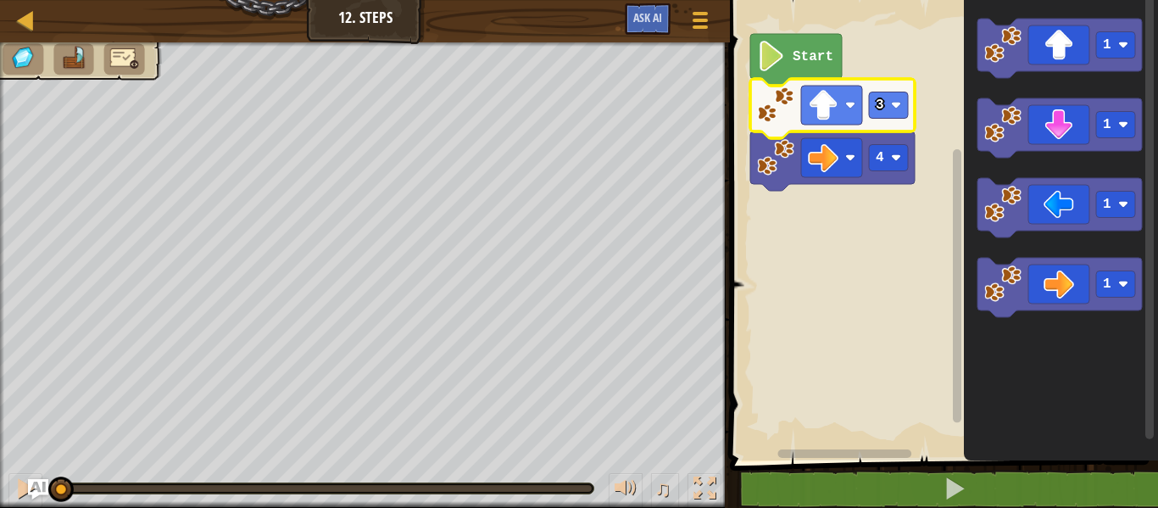
click at [784, 108] on image "Blockly Workspace" at bounding box center [775, 104] width 37 height 37
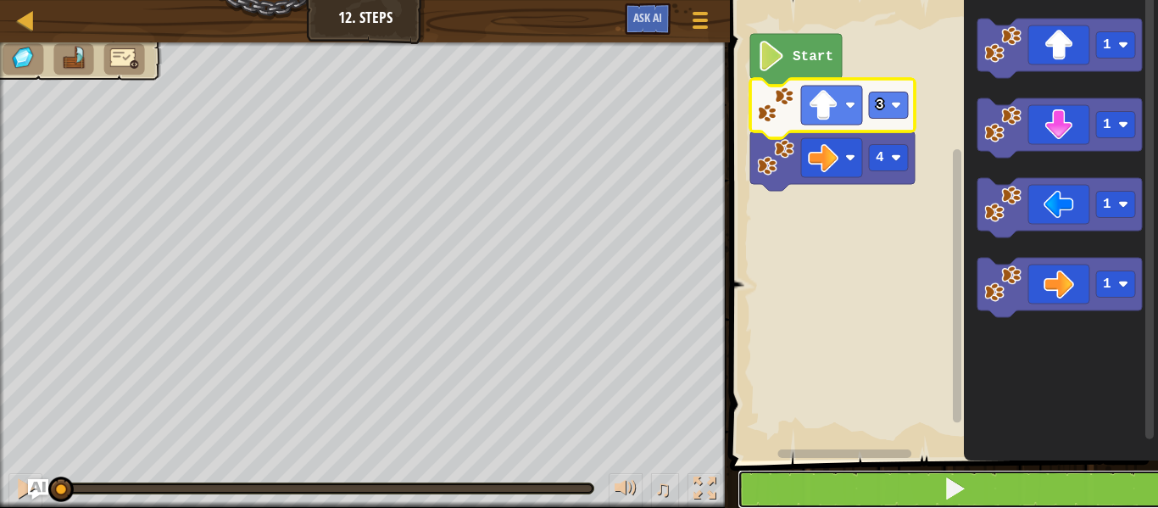
click at [908, 478] on button at bounding box center [954, 489] width 433 height 39
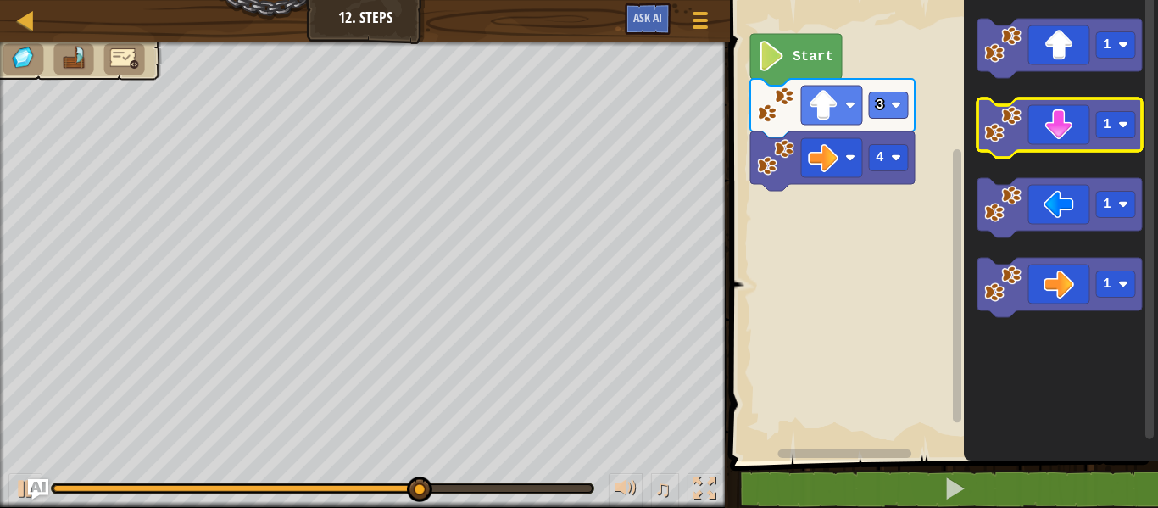
click at [1000, 118] on image "Blockly Workspace" at bounding box center [1002, 124] width 37 height 37
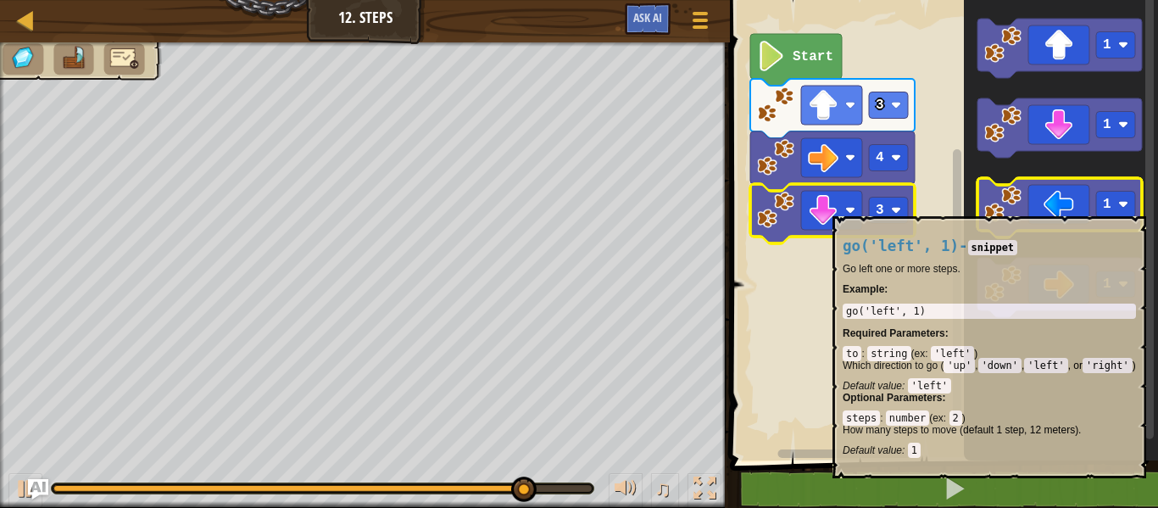
click at [1029, 208] on icon "Blockly Workspace" at bounding box center [1059, 207] width 164 height 59
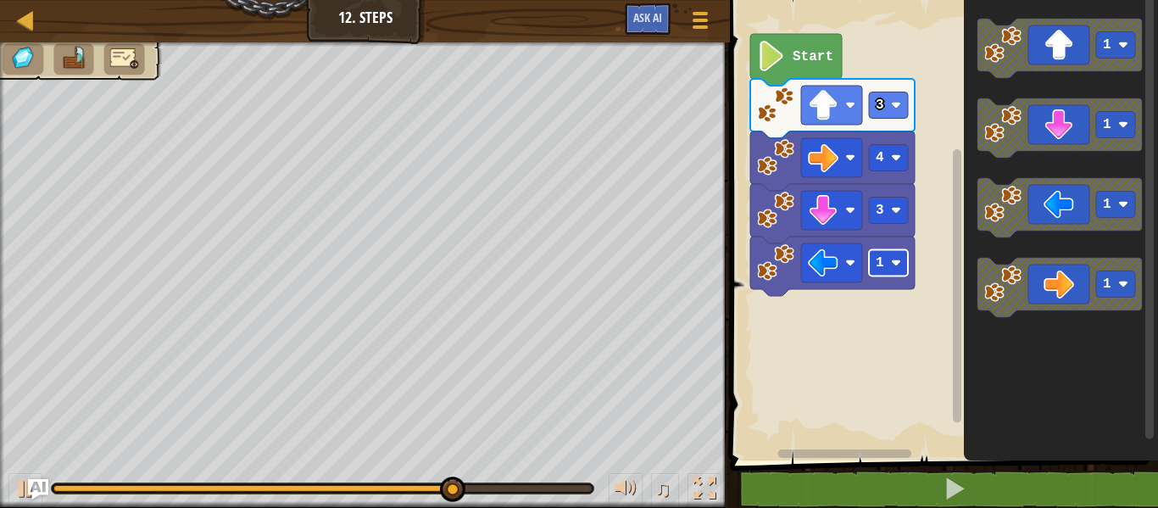
click at [896, 263] on image "Blockly Workspace" at bounding box center [896, 263] width 10 height 10
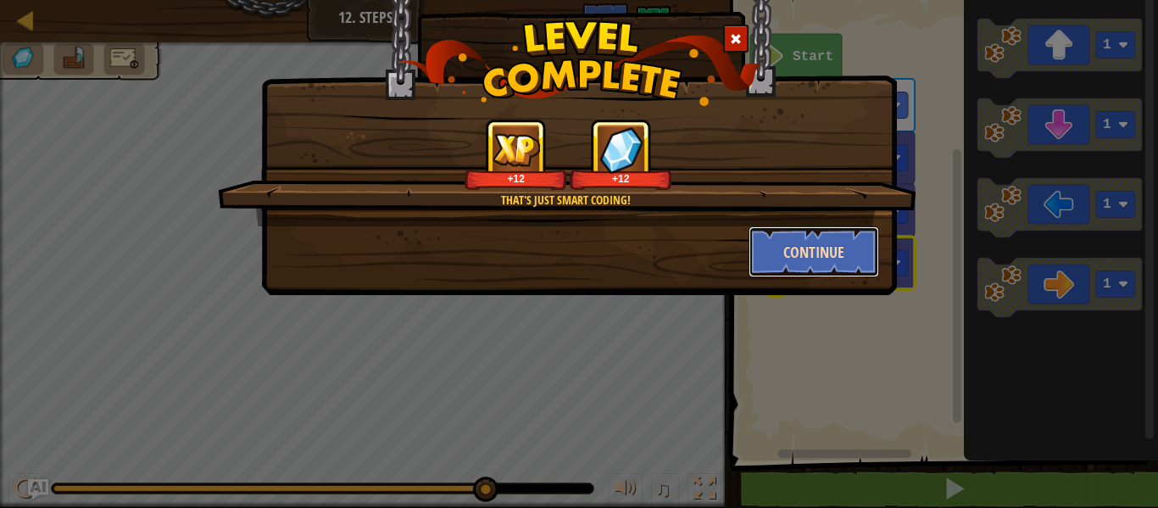
click at [804, 242] on button "Continue" at bounding box center [814, 251] width 131 height 51
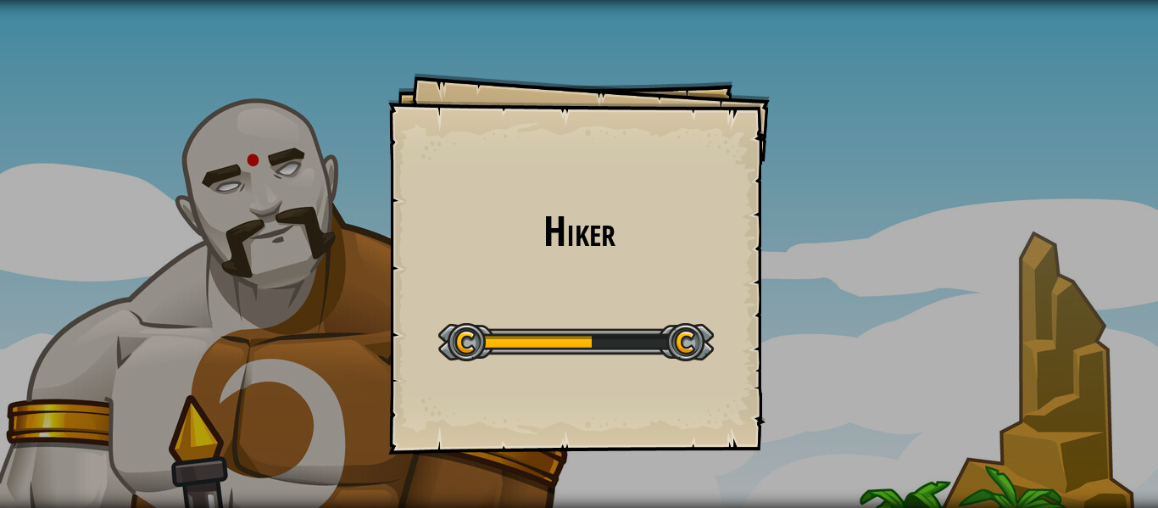
click at [804, 242] on div "Hiker Goals Start Level Error loading from server. Try refreshing the page. You…" at bounding box center [579, 254] width 1158 height 508
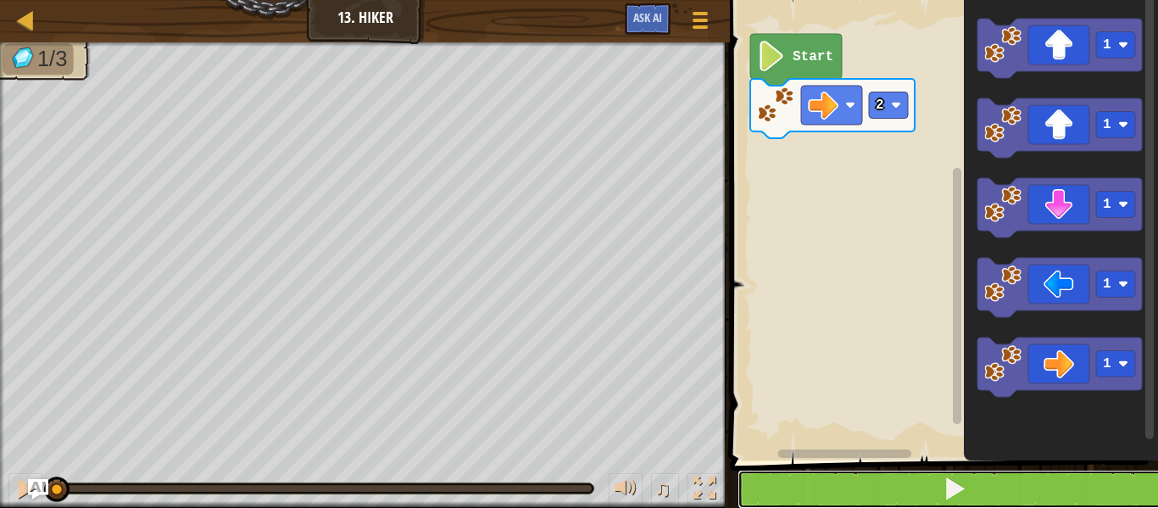
click at [889, 483] on button at bounding box center [954, 489] width 433 height 39
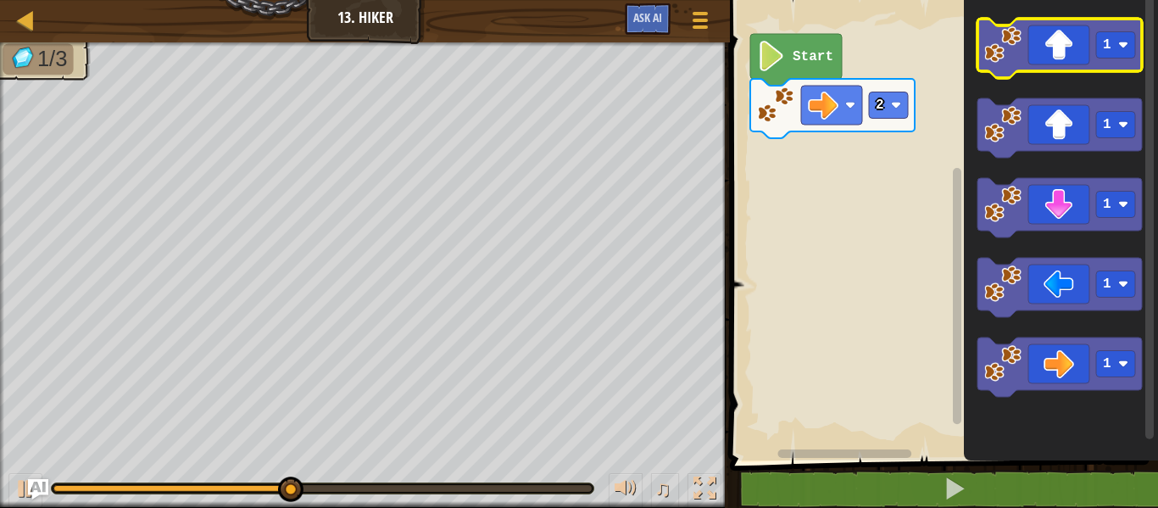
click at [1062, 59] on icon "Blockly Workspace" at bounding box center [1059, 48] width 164 height 59
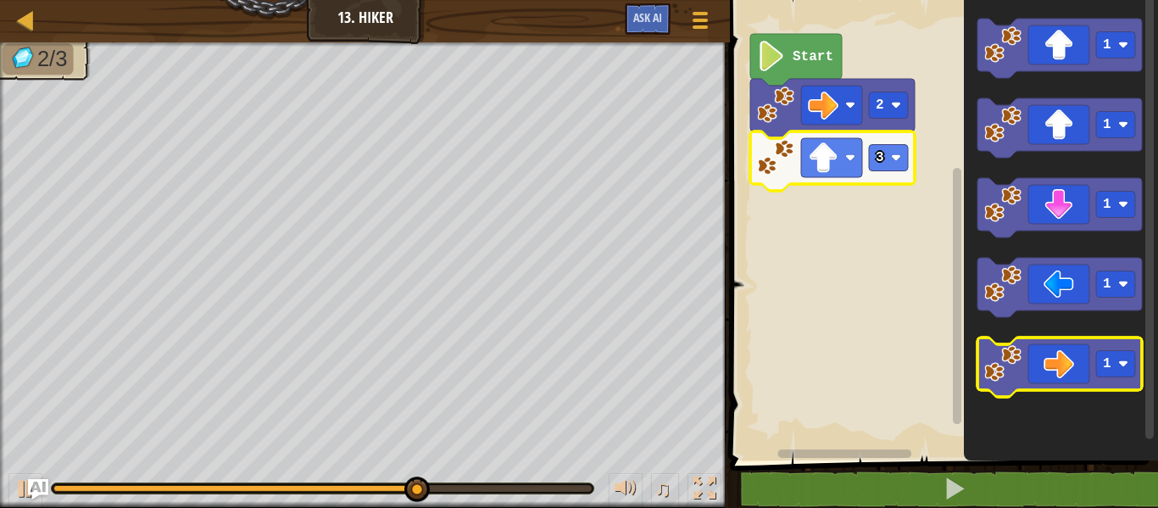
click at [1041, 352] on icon "Blockly Workspace" at bounding box center [1059, 366] width 164 height 59
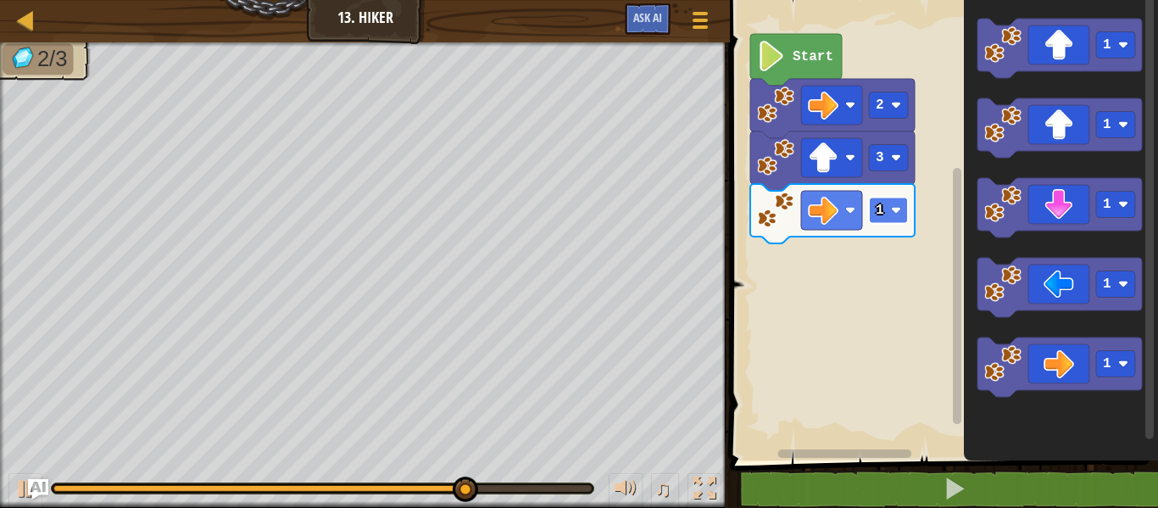
click at [902, 198] on rect "Blockly Workspace" at bounding box center [888, 211] width 39 height 26
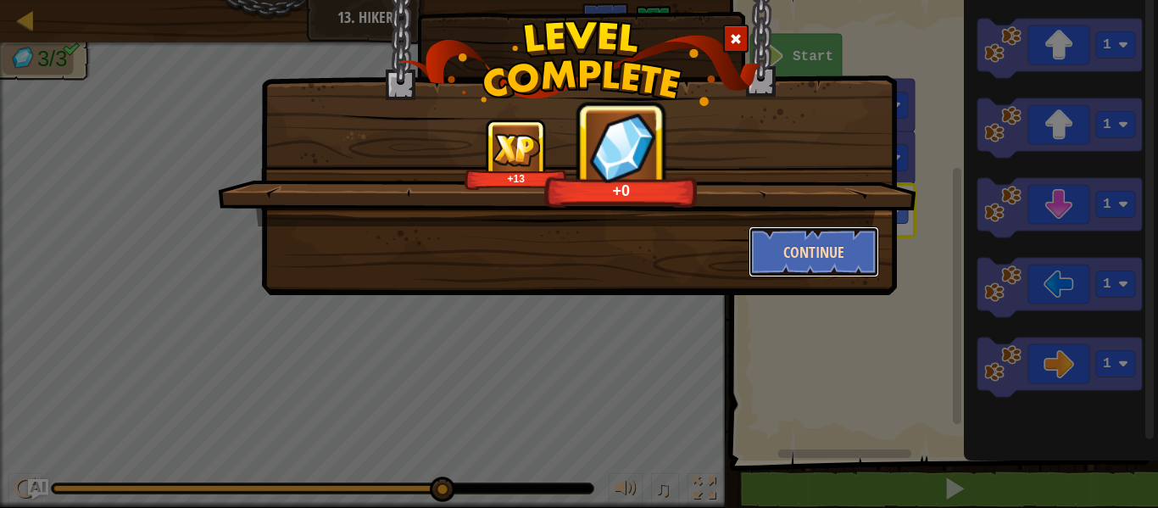
click at [820, 245] on button "Continue" at bounding box center [814, 251] width 131 height 51
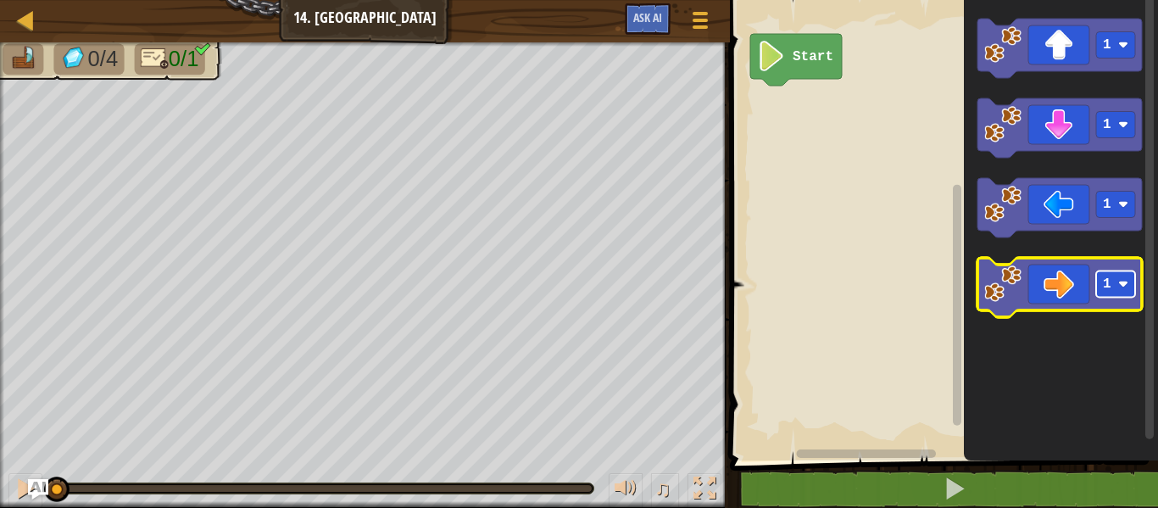
click at [1111, 285] on rect "Blockly Workspace" at bounding box center [1115, 284] width 39 height 26
click at [1047, 300] on icon "Blockly Workspace" at bounding box center [1059, 287] width 164 height 59
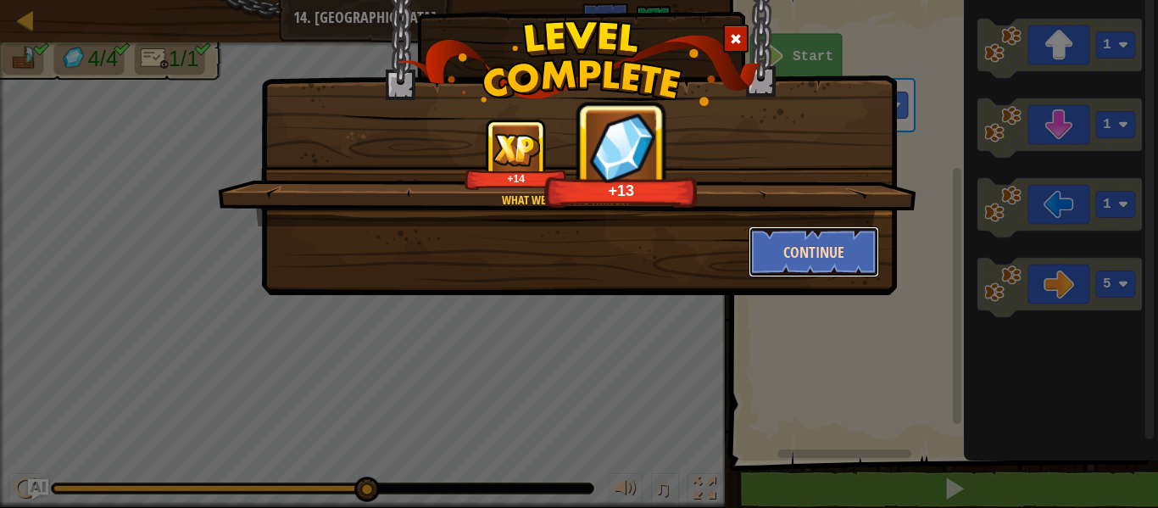
click at [801, 274] on button "Continue" at bounding box center [814, 251] width 131 height 51
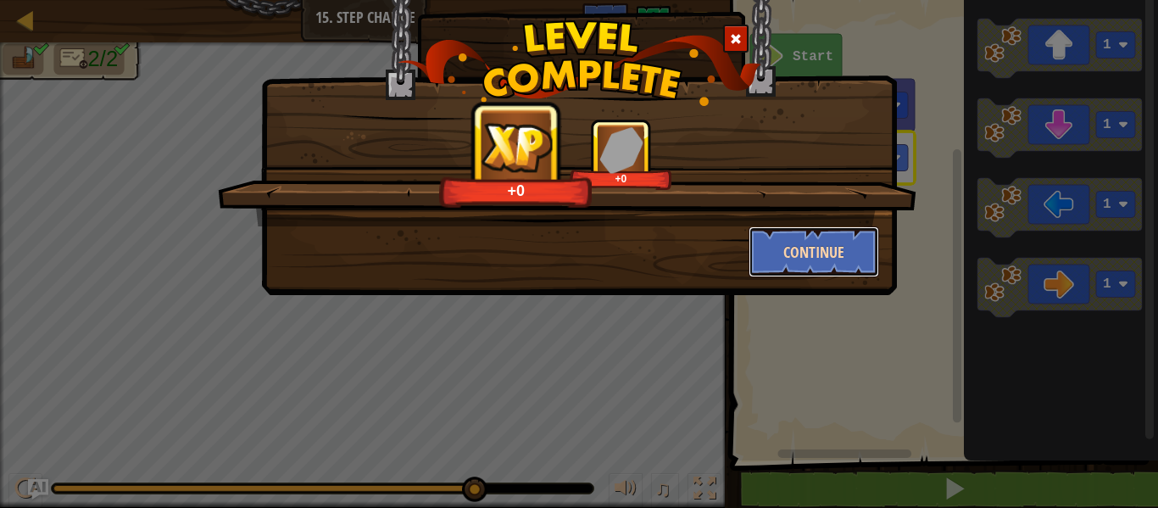
click at [803, 242] on button "Continue" at bounding box center [814, 251] width 131 height 51
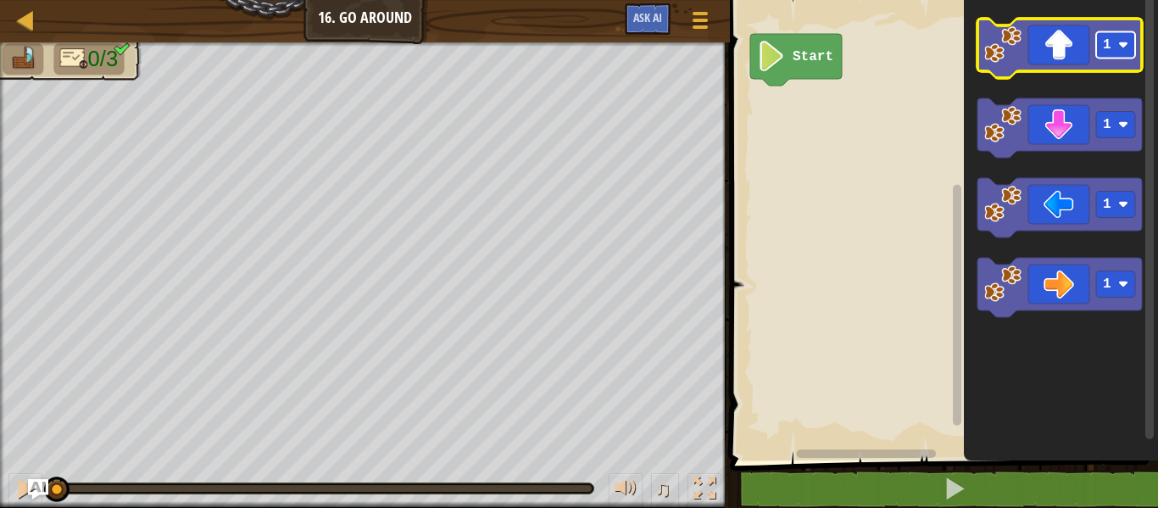
click at [1119, 46] on image "Blockly Workspace" at bounding box center [1123, 45] width 10 height 10
click at [1035, 42] on icon "Blockly Workspace" at bounding box center [1059, 48] width 164 height 59
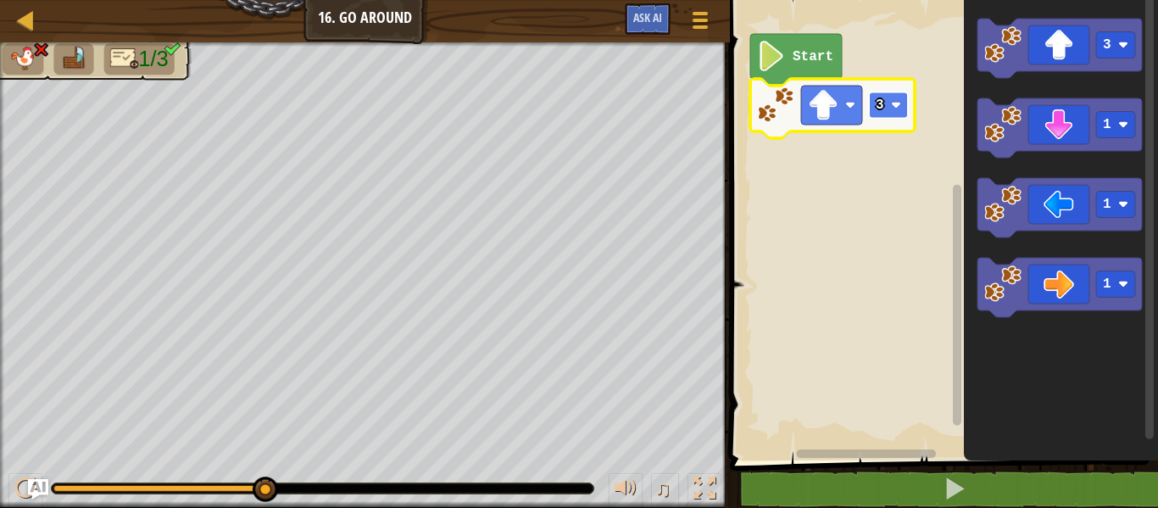
click at [882, 113] on rect "Blockly Workspace" at bounding box center [888, 105] width 39 height 26
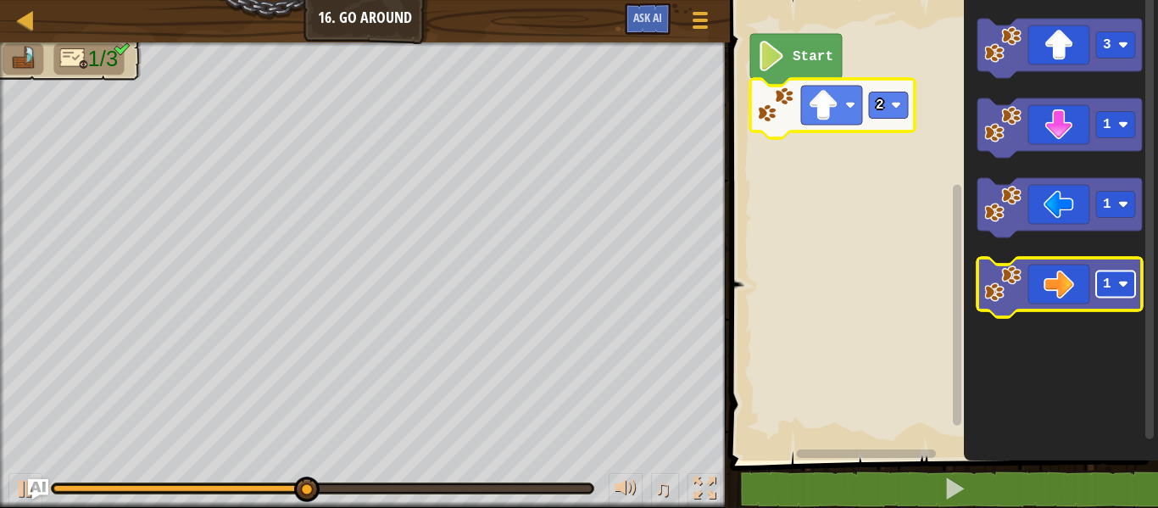
click at [1116, 276] on rect "Blockly Workspace" at bounding box center [1115, 284] width 39 height 26
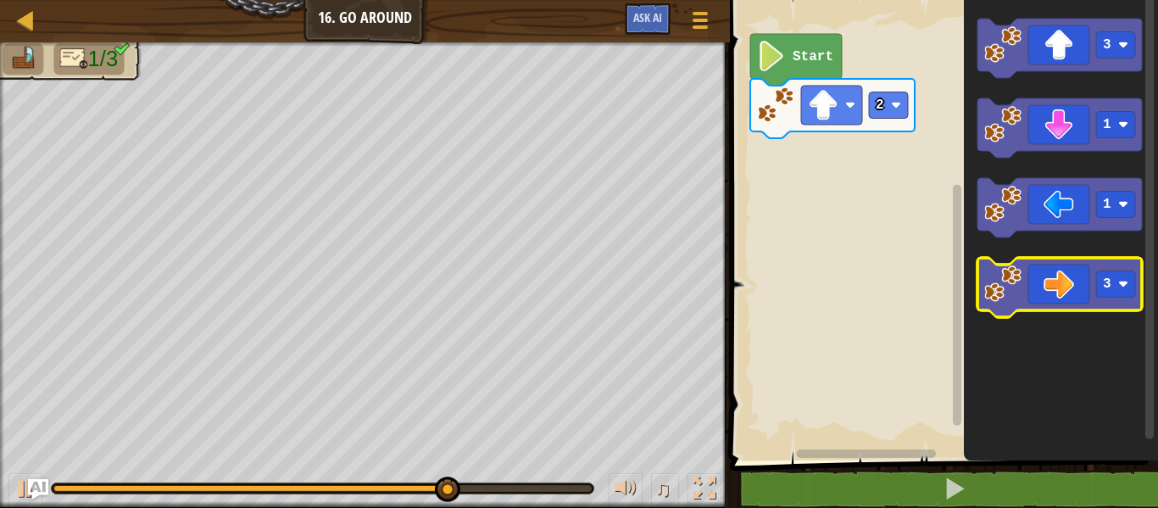
click at [1062, 287] on icon "Blockly Workspace" at bounding box center [1059, 287] width 164 height 59
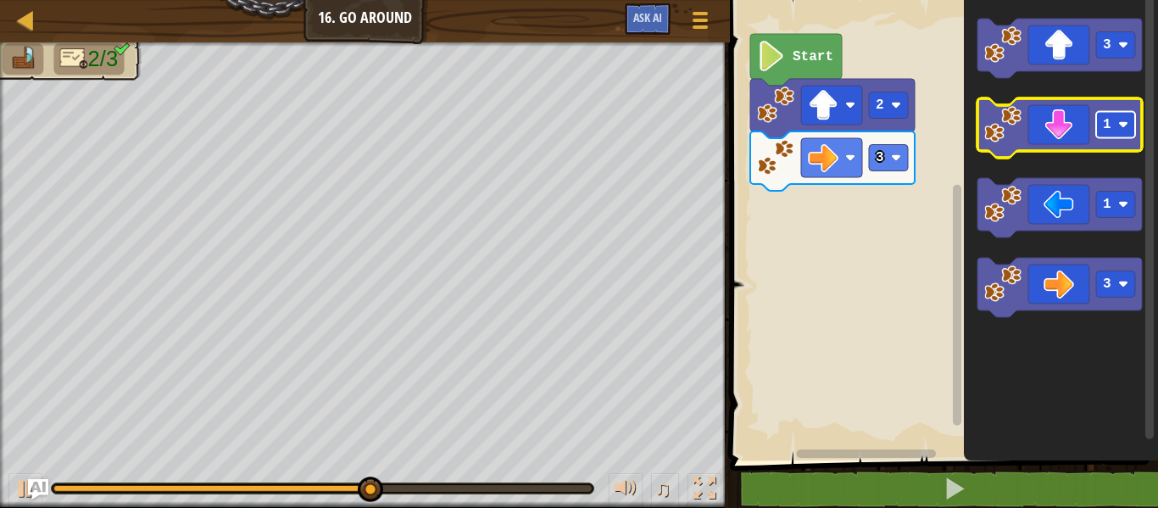
click at [1106, 132] on rect "Blockly Workspace" at bounding box center [1115, 125] width 39 height 26
click at [1062, 127] on icon "Blockly Workspace" at bounding box center [1059, 127] width 164 height 59
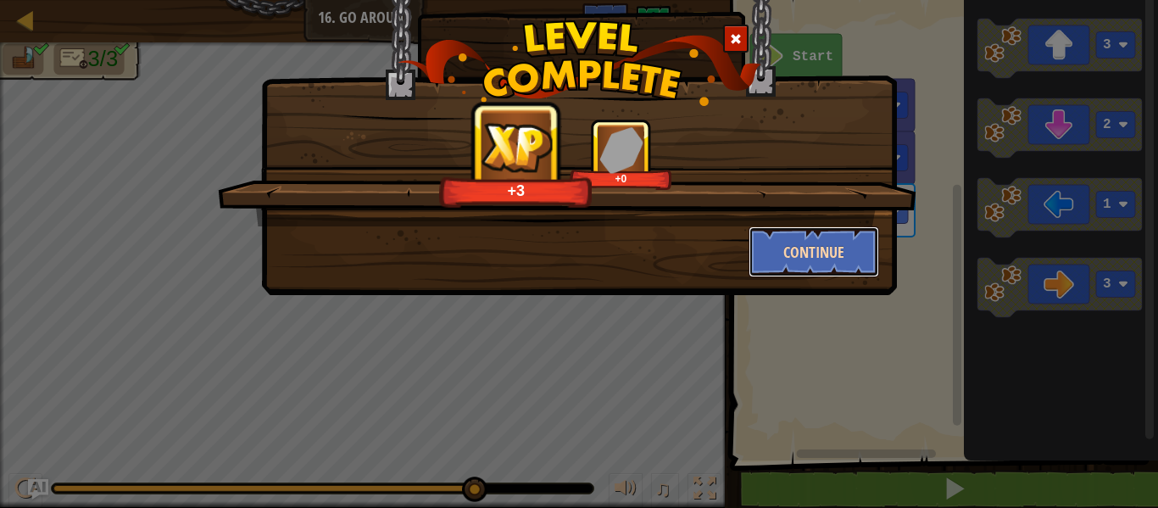
click at [802, 244] on button "Continue" at bounding box center [814, 251] width 131 height 51
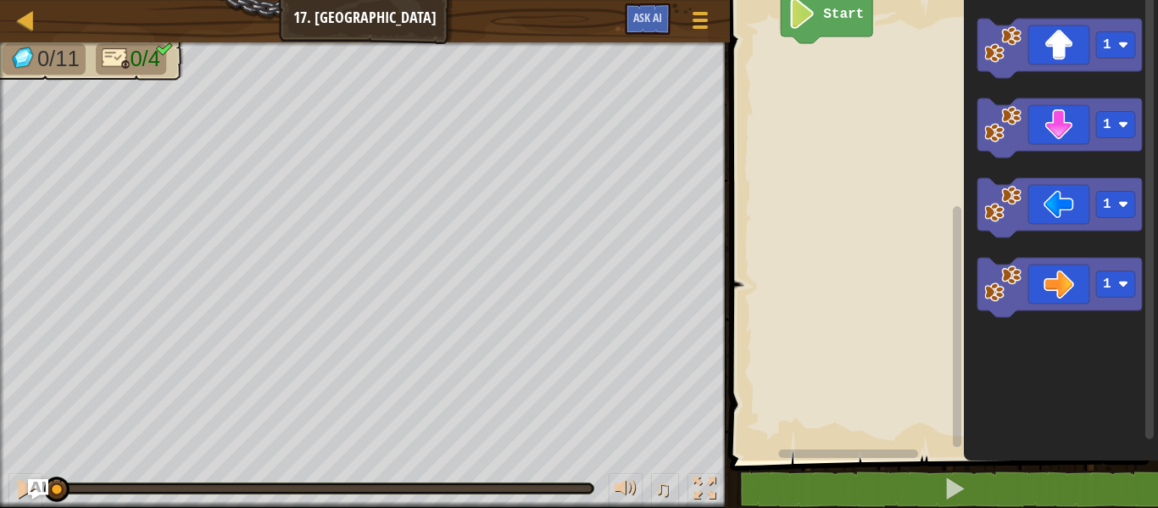
click at [757, 267] on rect "Blockly Workspace" at bounding box center [941, 226] width 433 height 469
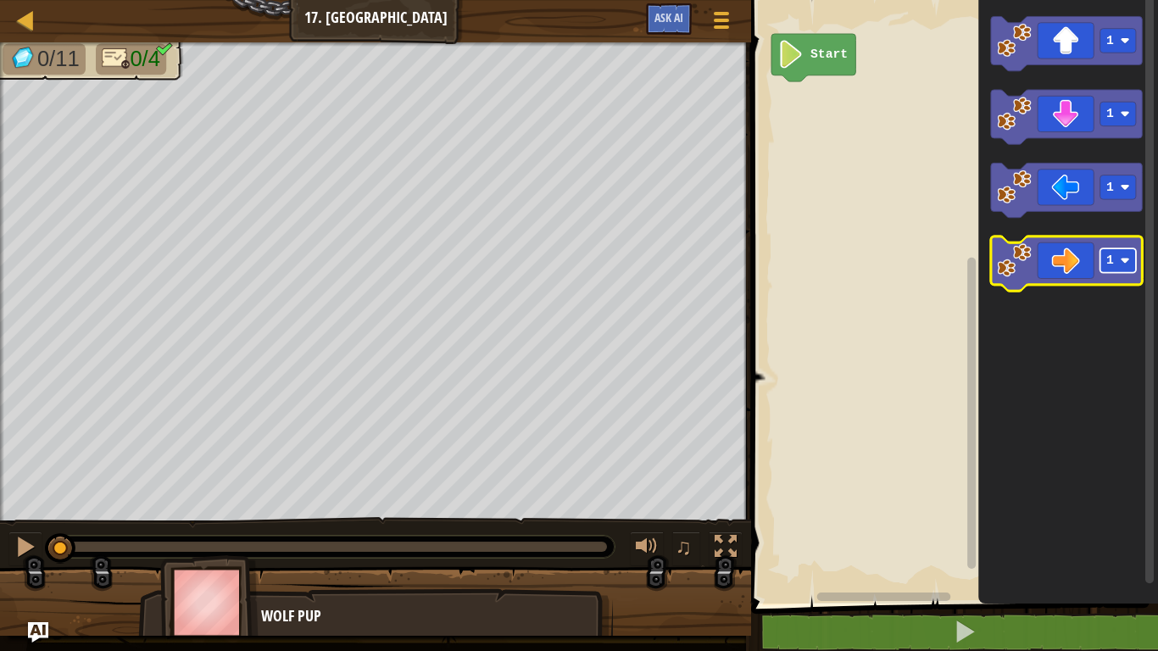
click at [1113, 259] on text "1" at bounding box center [1110, 260] width 8 height 14
click at [1124, 262] on image "Blockly Workspace" at bounding box center [1125, 260] width 9 height 9
click at [1069, 269] on icon "Blockly Workspace" at bounding box center [1066, 264] width 151 height 54
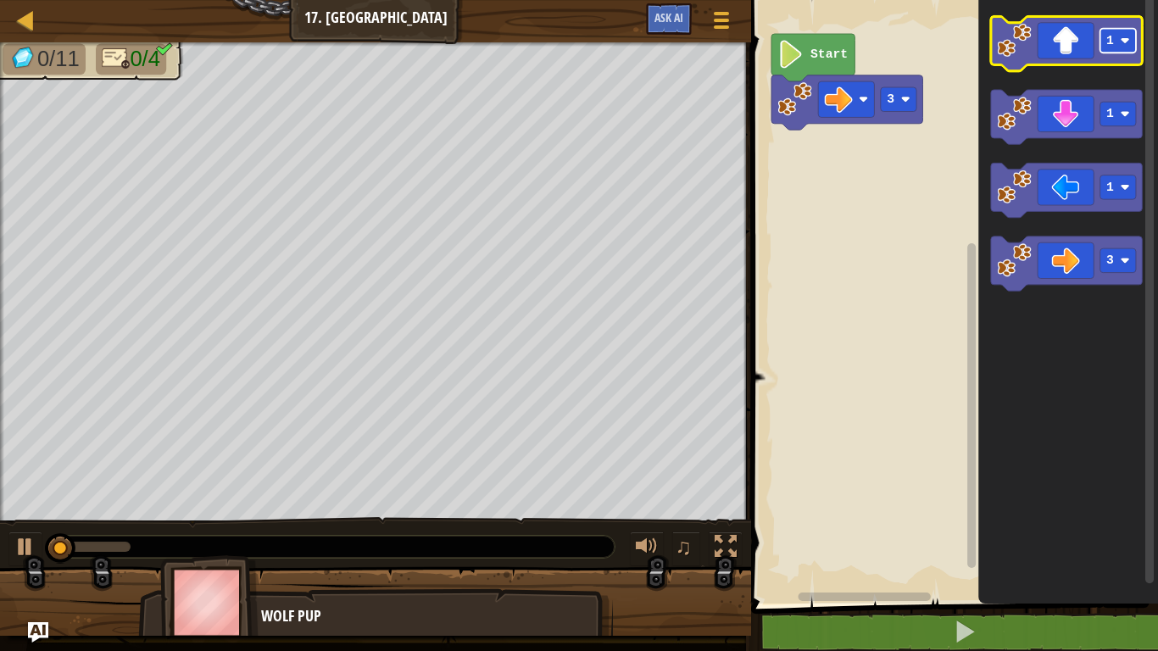
click at [1111, 42] on text "1" at bounding box center [1110, 41] width 8 height 14
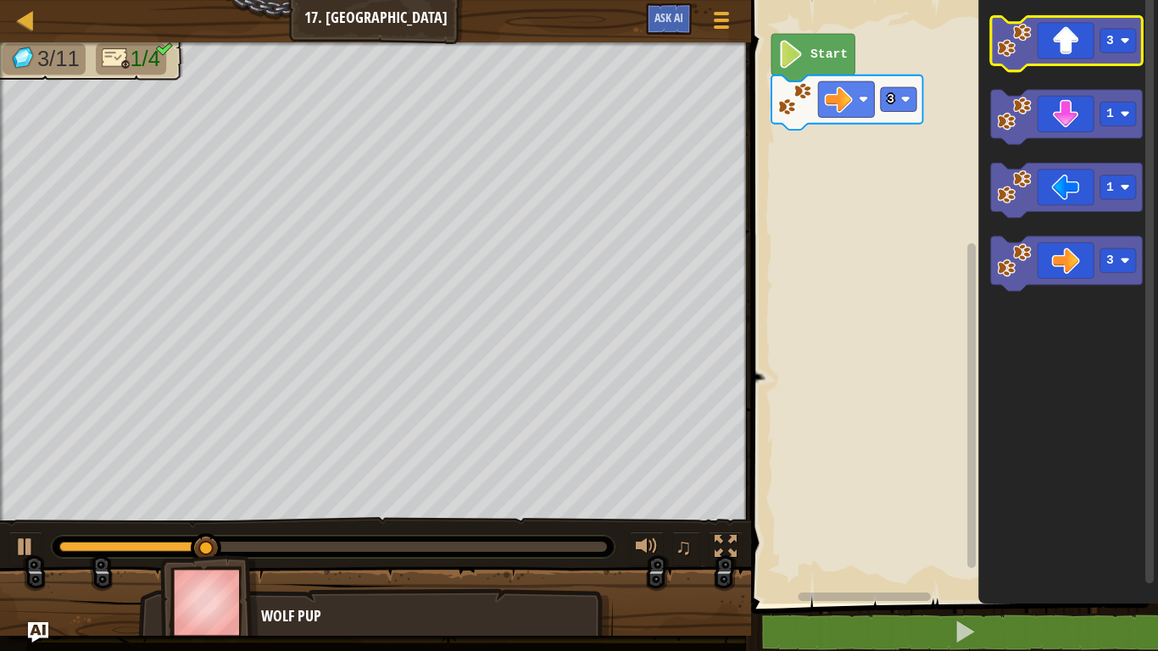
click at [1057, 46] on icon "Blockly Workspace" at bounding box center [1066, 43] width 151 height 54
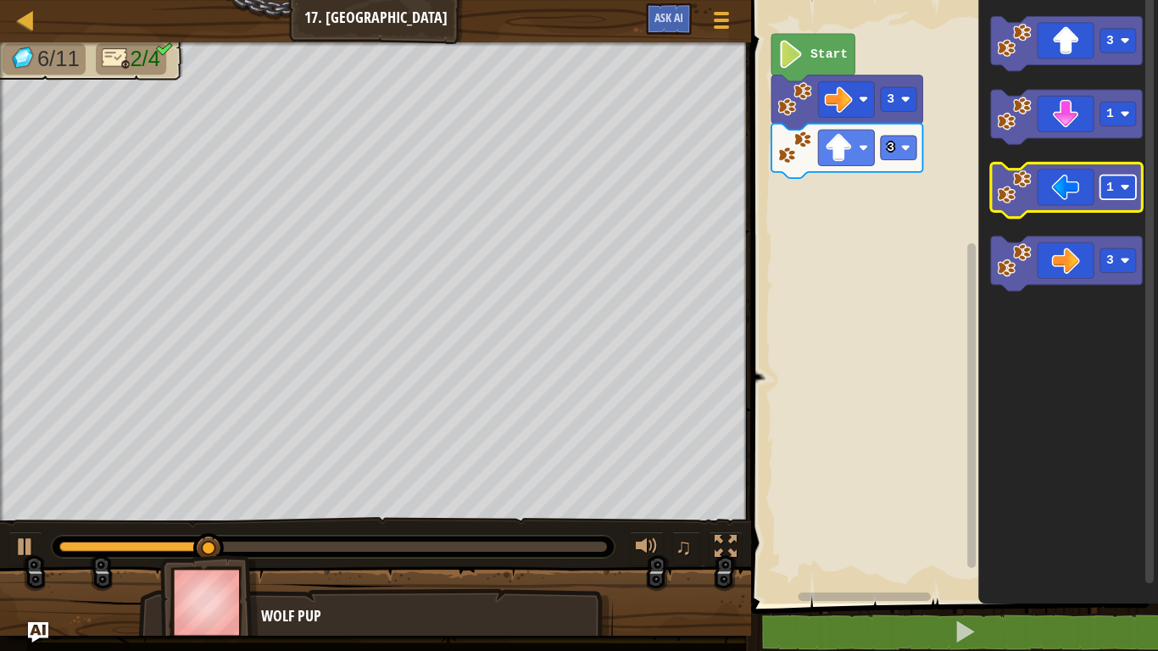
click at [1121, 190] on image "Blockly Workspace" at bounding box center [1125, 186] width 9 height 9
click at [1042, 179] on icon "Blockly Workspace" at bounding box center [1066, 190] width 151 height 54
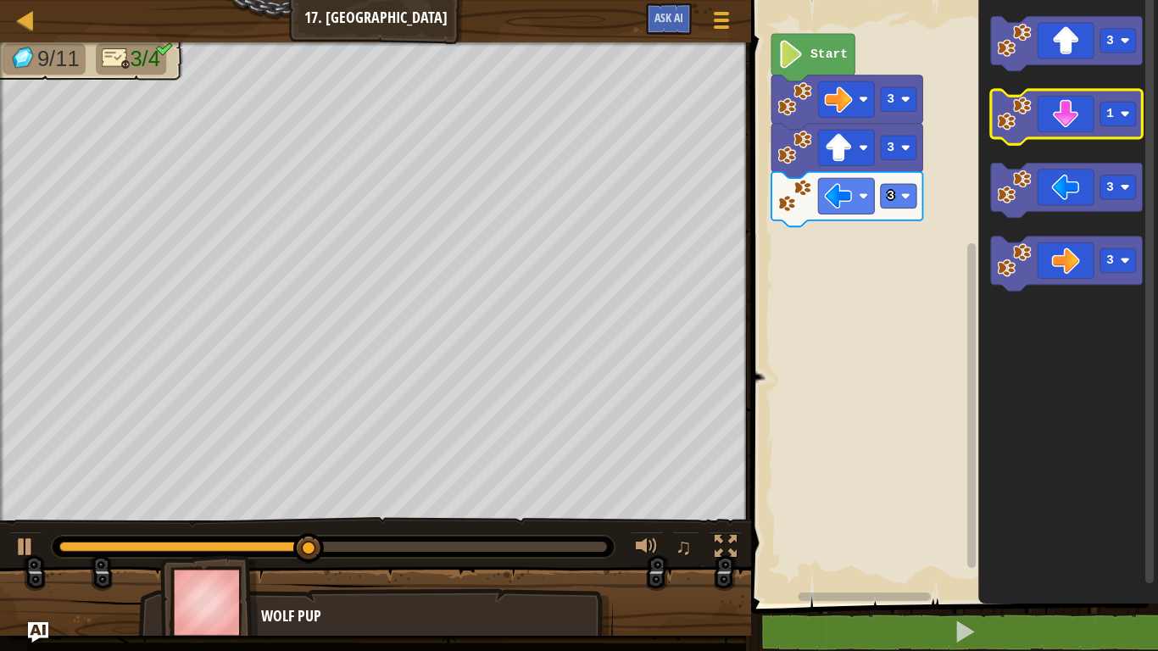
click at [1121, 128] on icon "Blockly Workspace" at bounding box center [1066, 117] width 151 height 54
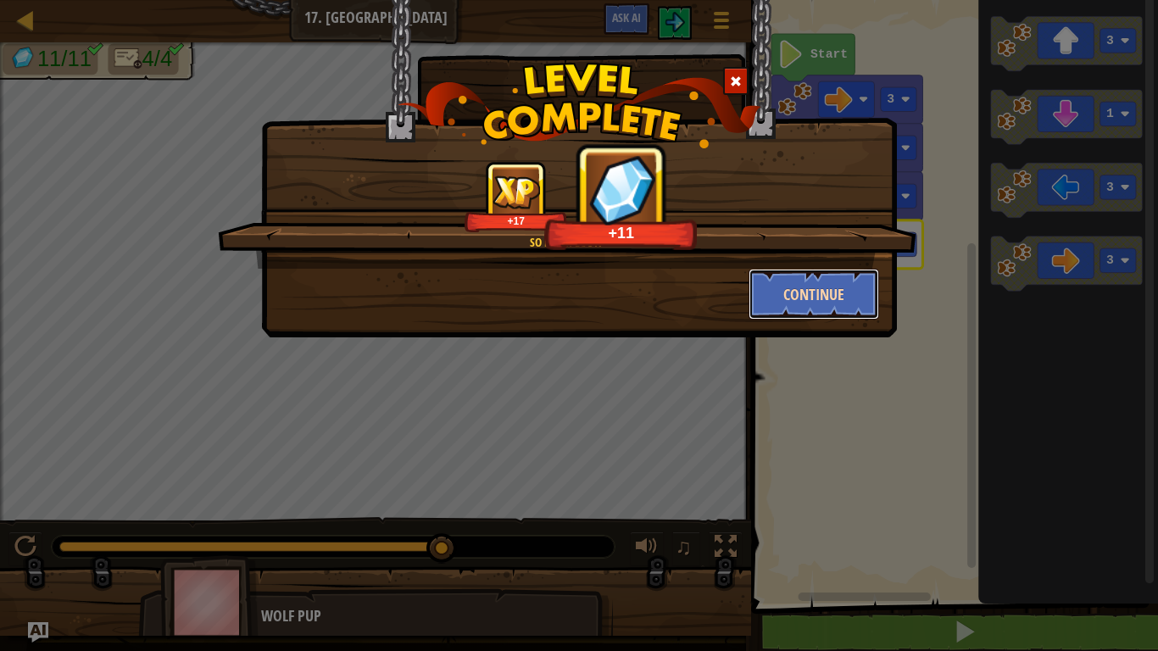
click at [818, 298] on button "Continue" at bounding box center [814, 294] width 131 height 51
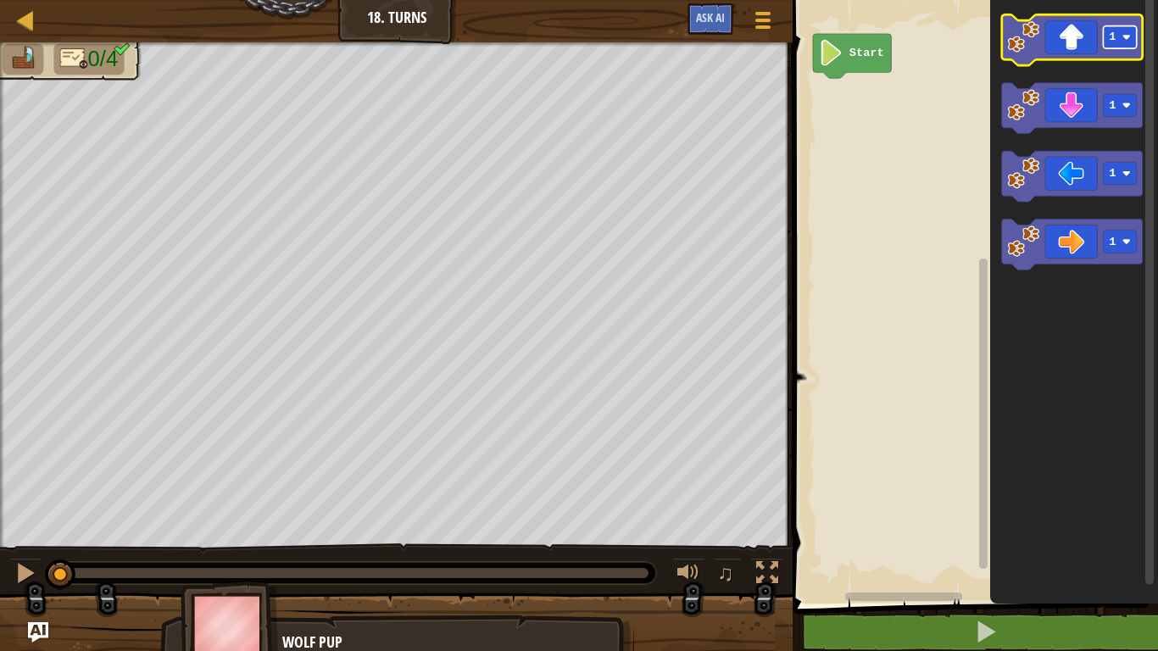
click at [1122, 40] on rect "Blockly Workspace" at bounding box center [1120, 37] width 33 height 23
click at [1063, 40] on icon "Blockly Workspace" at bounding box center [1072, 39] width 141 height 51
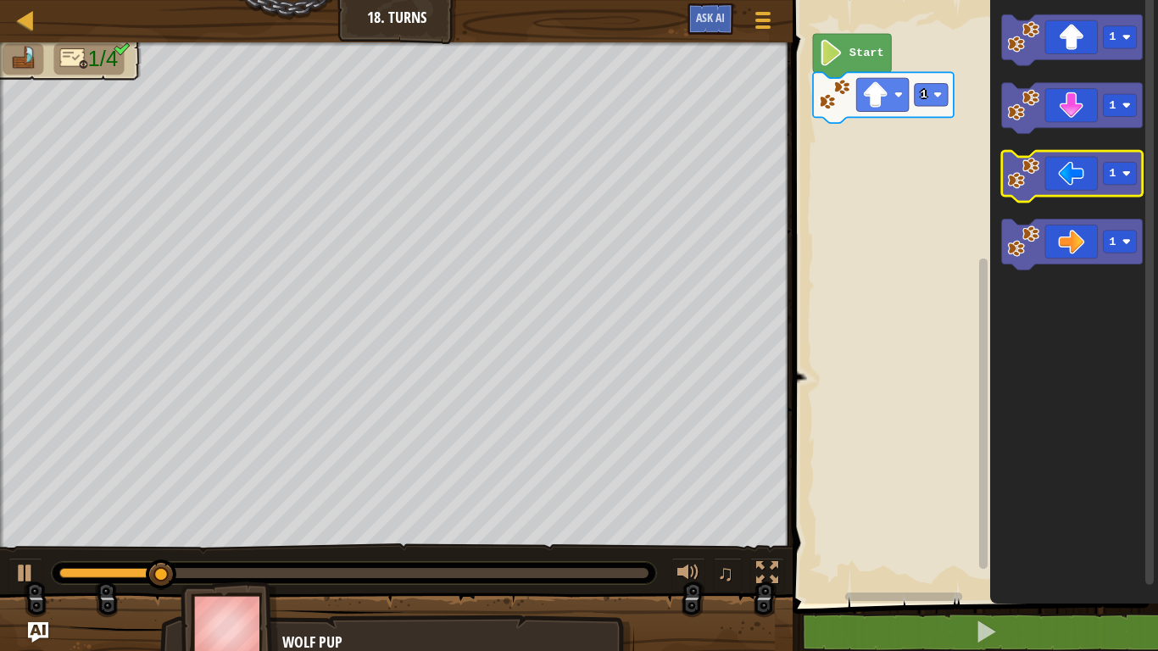
click at [1077, 170] on icon "Blockly Workspace" at bounding box center [1072, 176] width 141 height 51
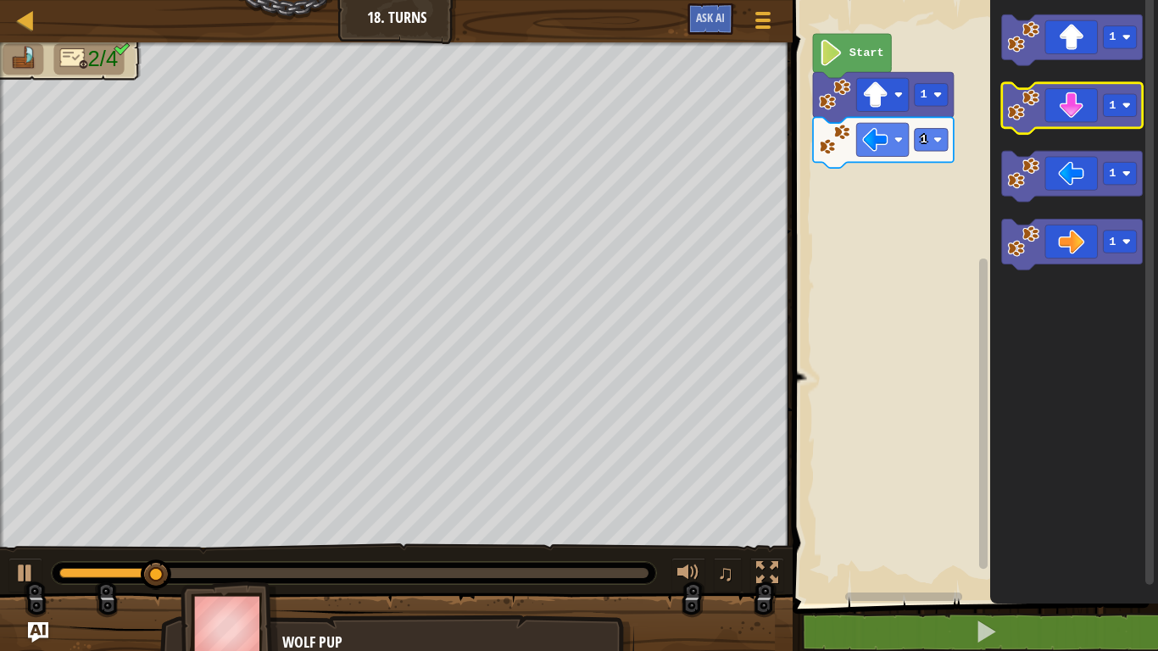
click at [1046, 114] on icon "Blockly Workspace" at bounding box center [1072, 108] width 141 height 51
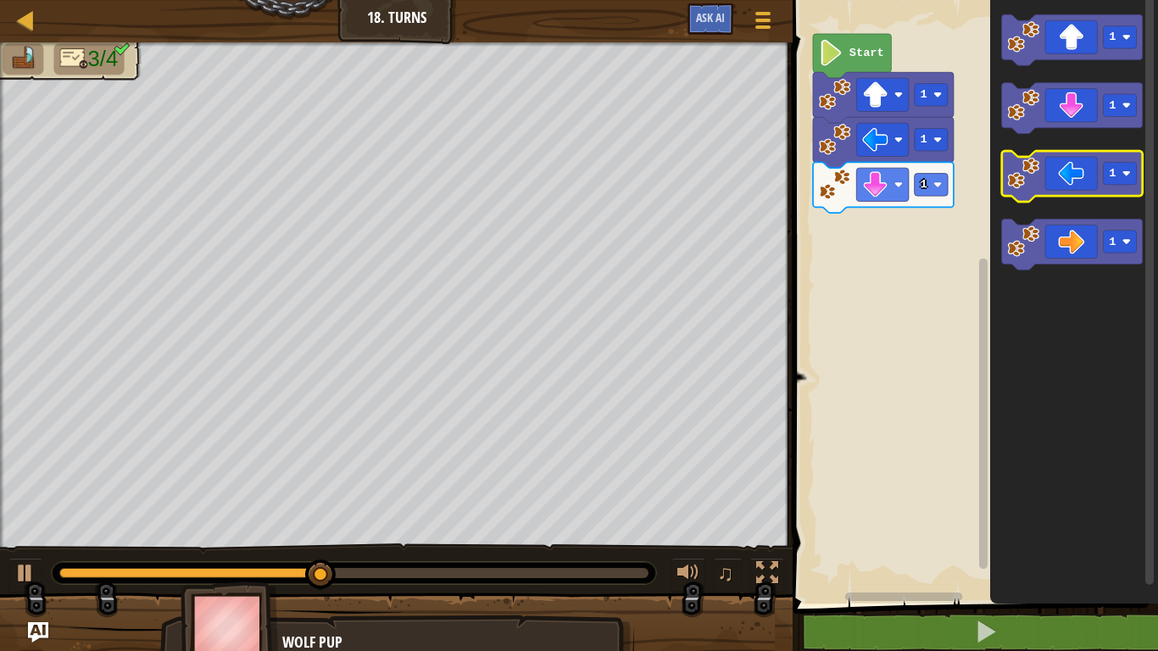
click at [1062, 189] on icon "Blockly Workspace" at bounding box center [1072, 176] width 141 height 51
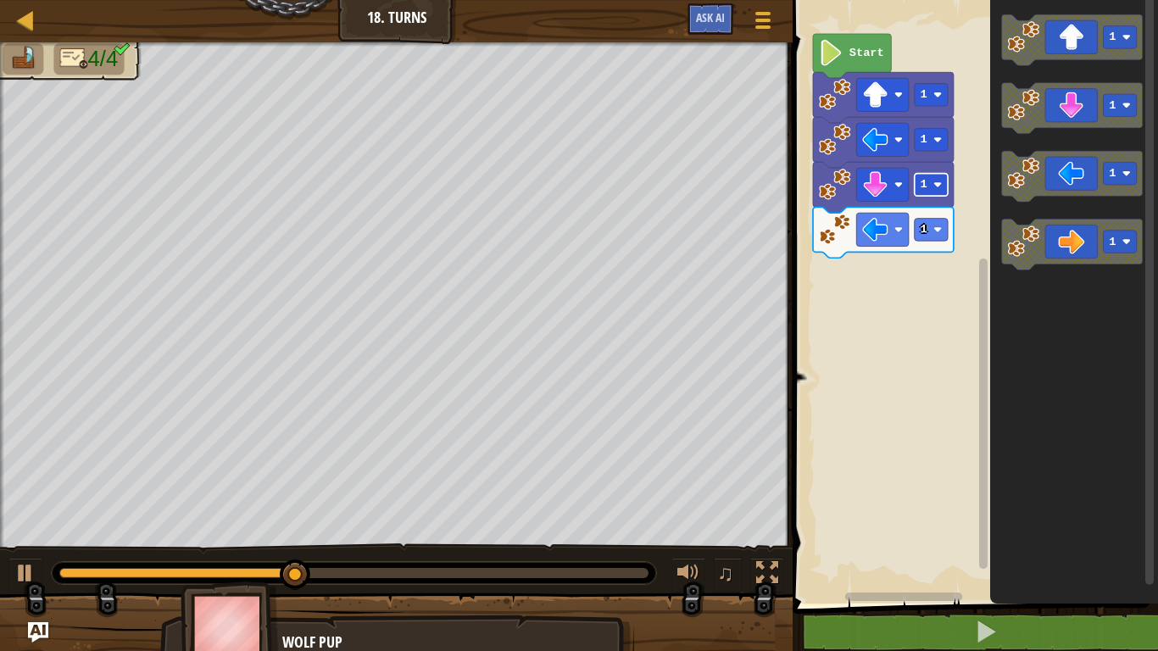
click at [917, 190] on rect "Blockly Workspace" at bounding box center [931, 185] width 33 height 23
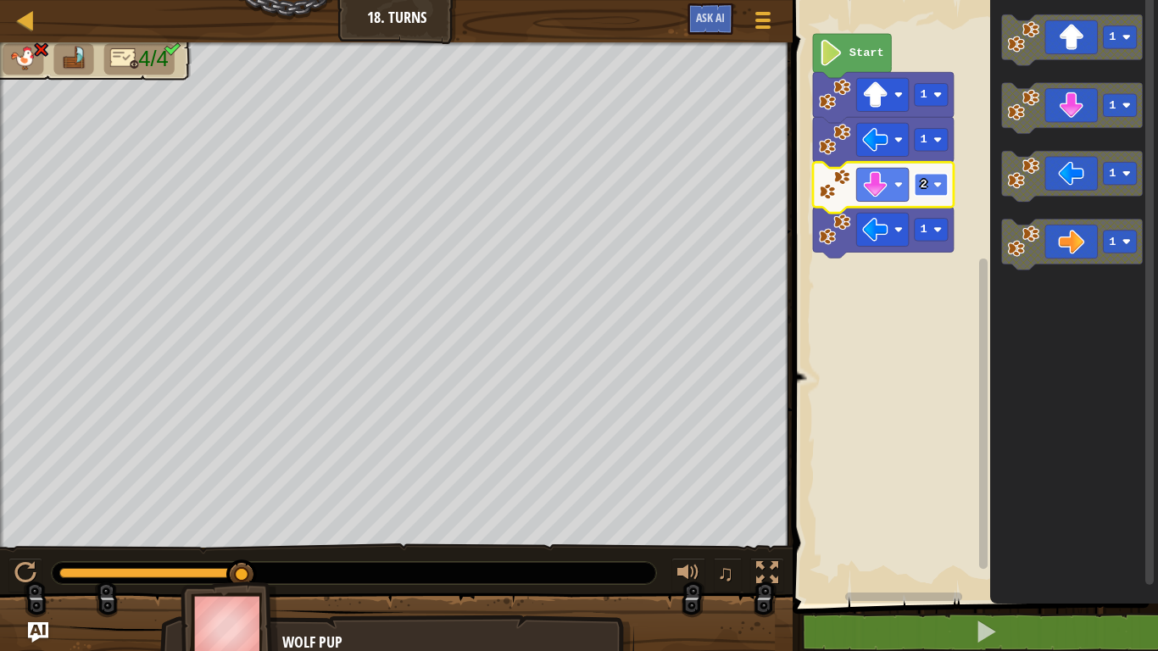
click at [921, 186] on text "2" at bounding box center [924, 184] width 7 height 13
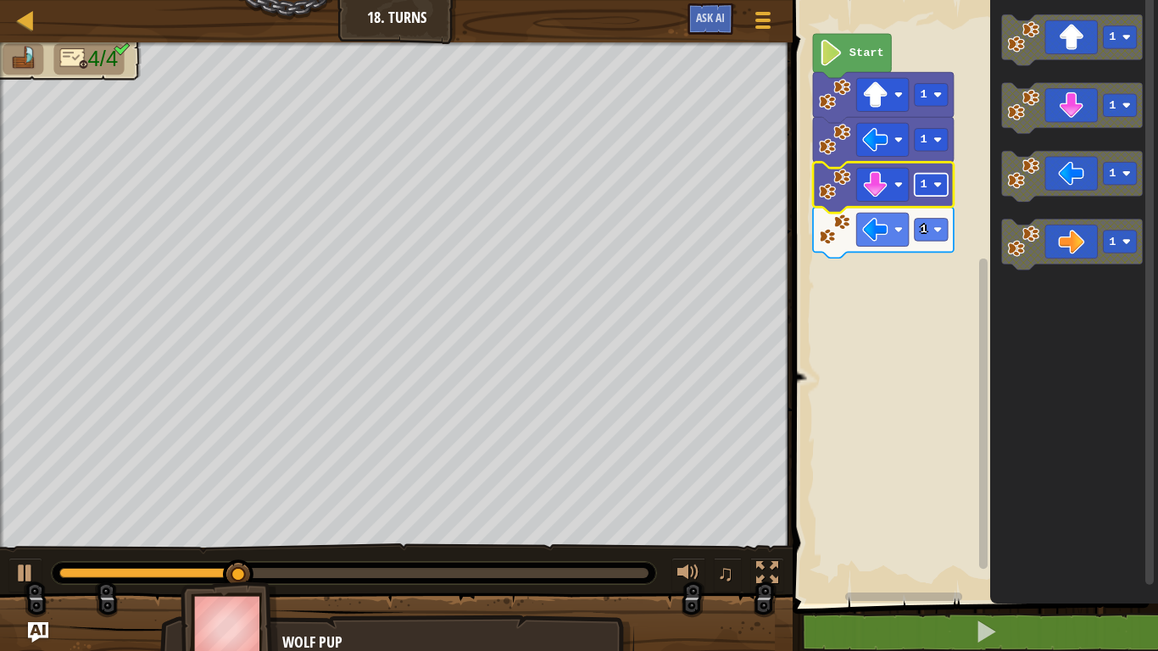
click at [919, 183] on rect "Blockly Workspace" at bounding box center [931, 185] width 33 height 23
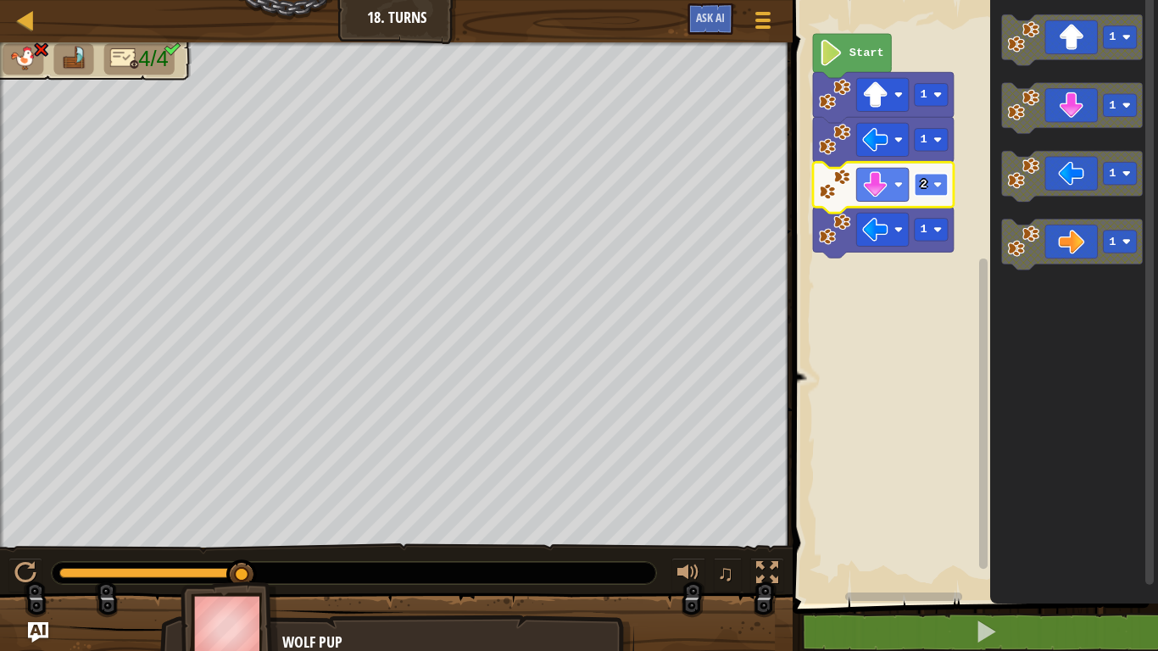
click at [936, 177] on rect "Blockly Workspace" at bounding box center [931, 185] width 33 height 23
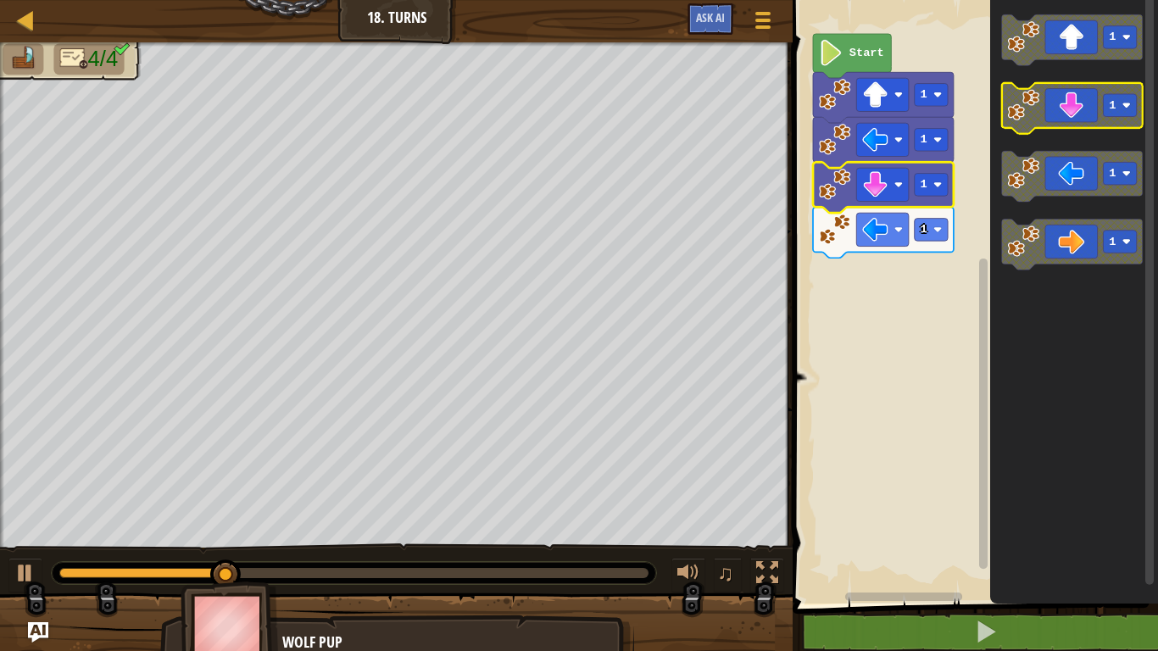
click at [1048, 90] on icon "Blockly Workspace" at bounding box center [1072, 108] width 141 height 51
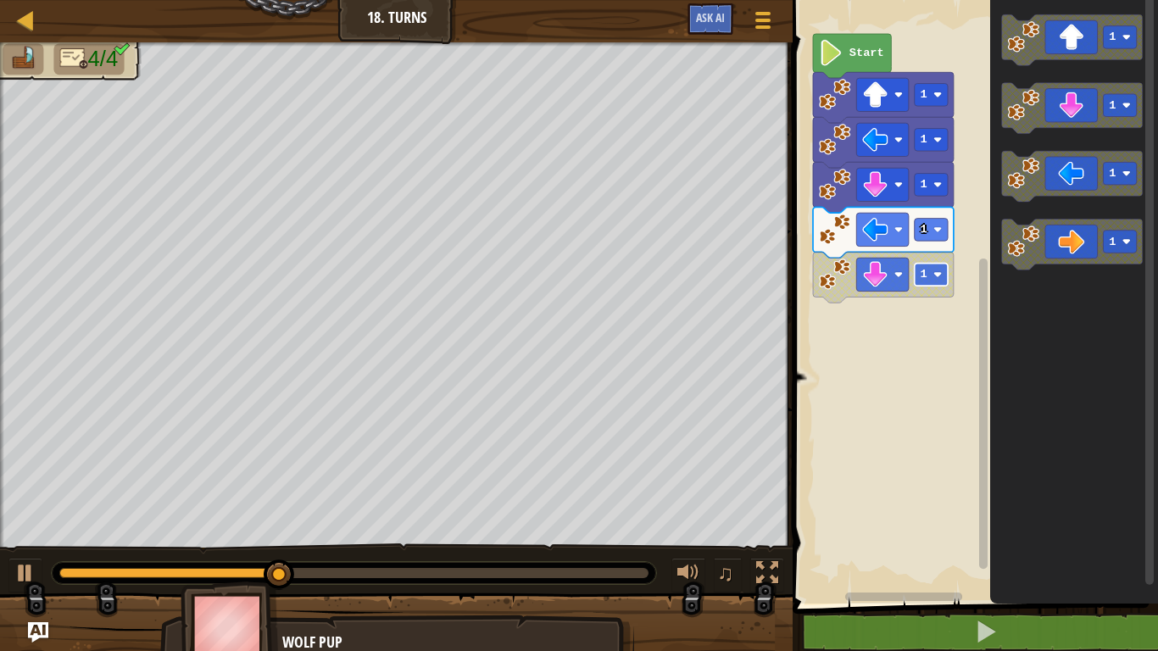
click at [927, 273] on rect "Blockly Workspace" at bounding box center [931, 275] width 33 height 23
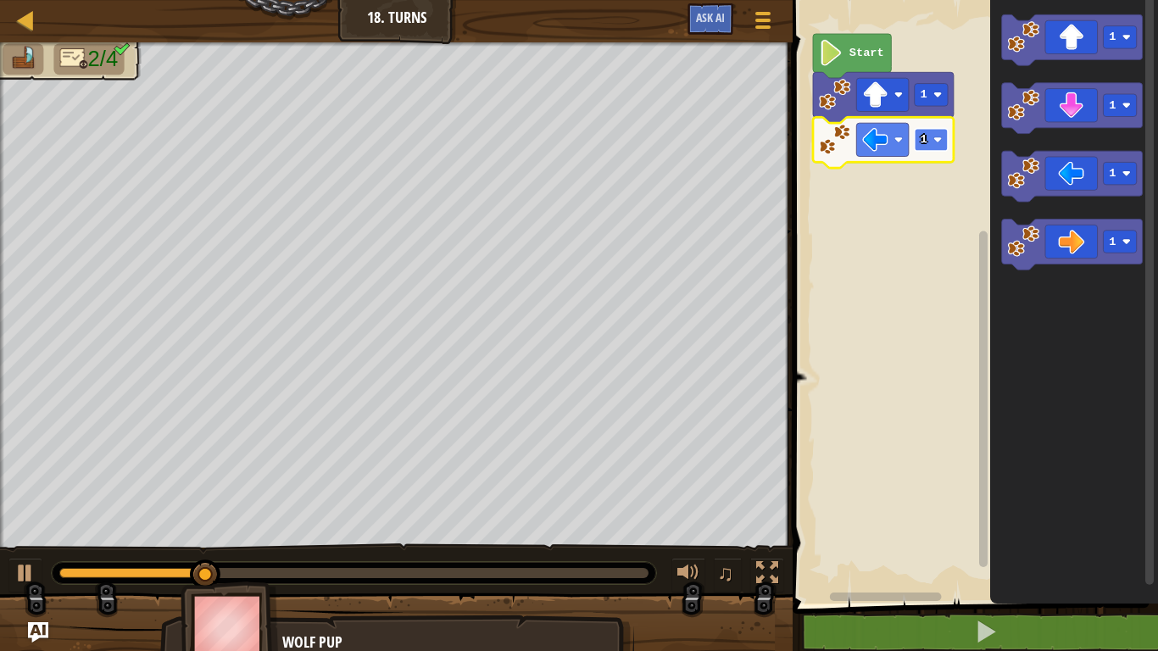
click at [940, 146] on rect "Blockly Workspace" at bounding box center [931, 140] width 33 height 23
click at [1076, 114] on icon "Blockly Workspace" at bounding box center [1072, 108] width 141 height 51
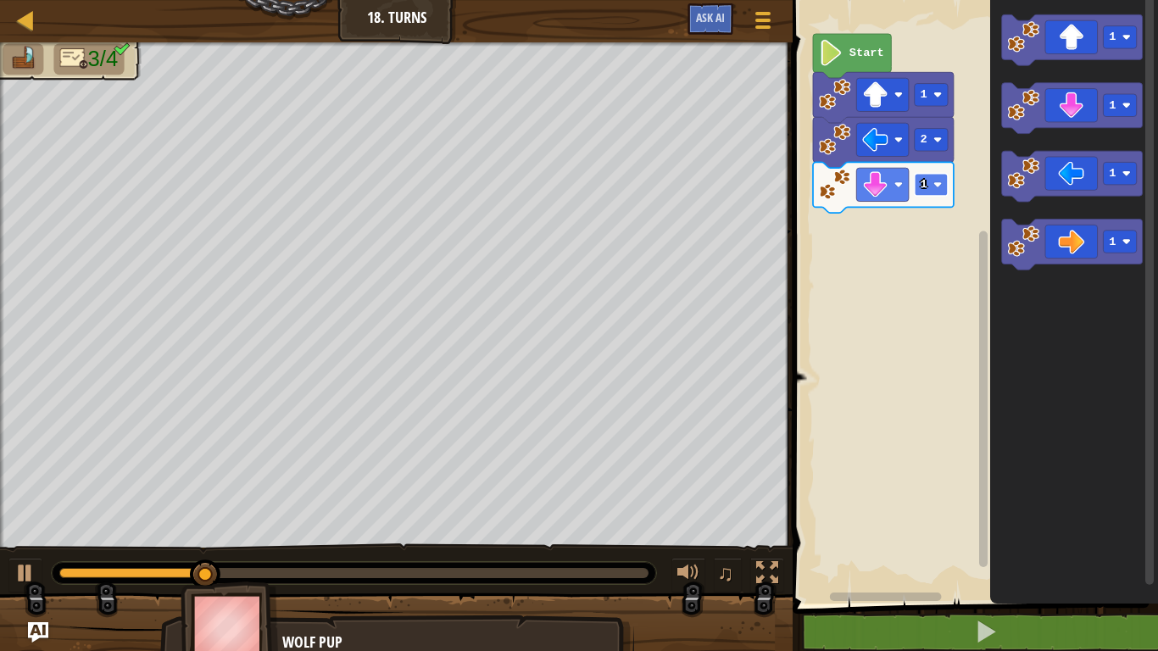
click at [931, 190] on rect "Blockly Workspace" at bounding box center [931, 185] width 33 height 23
click at [932, 186] on rect "Blockly Workspace" at bounding box center [931, 185] width 33 height 23
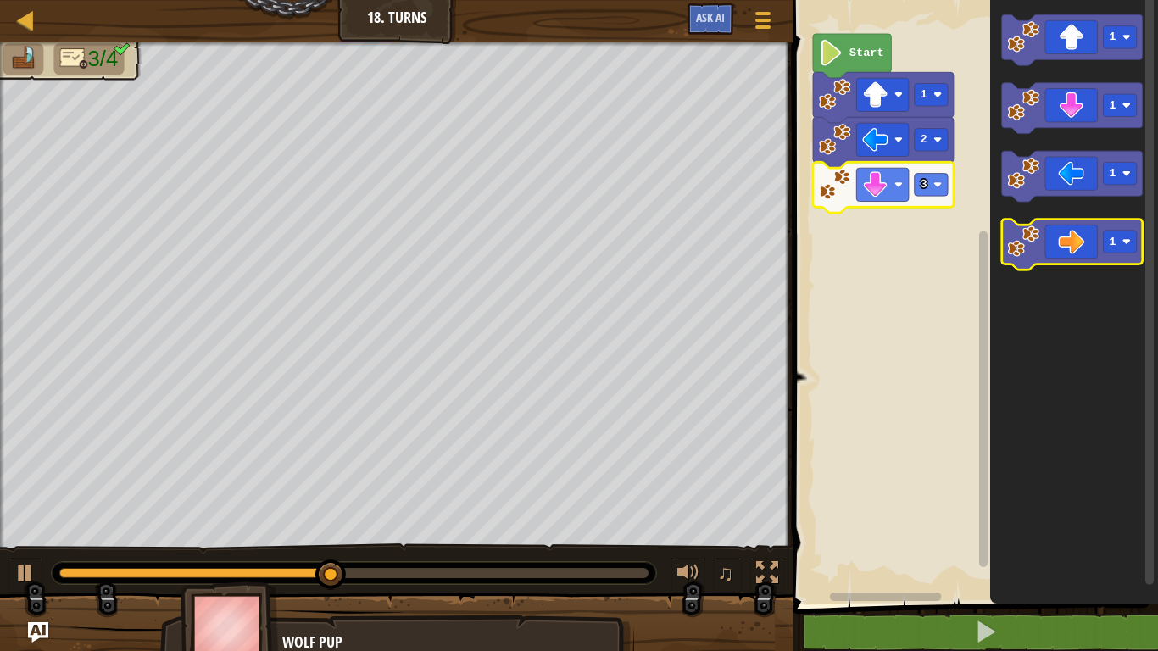
click at [1065, 242] on icon "Blockly Workspace" at bounding box center [1072, 245] width 141 height 51
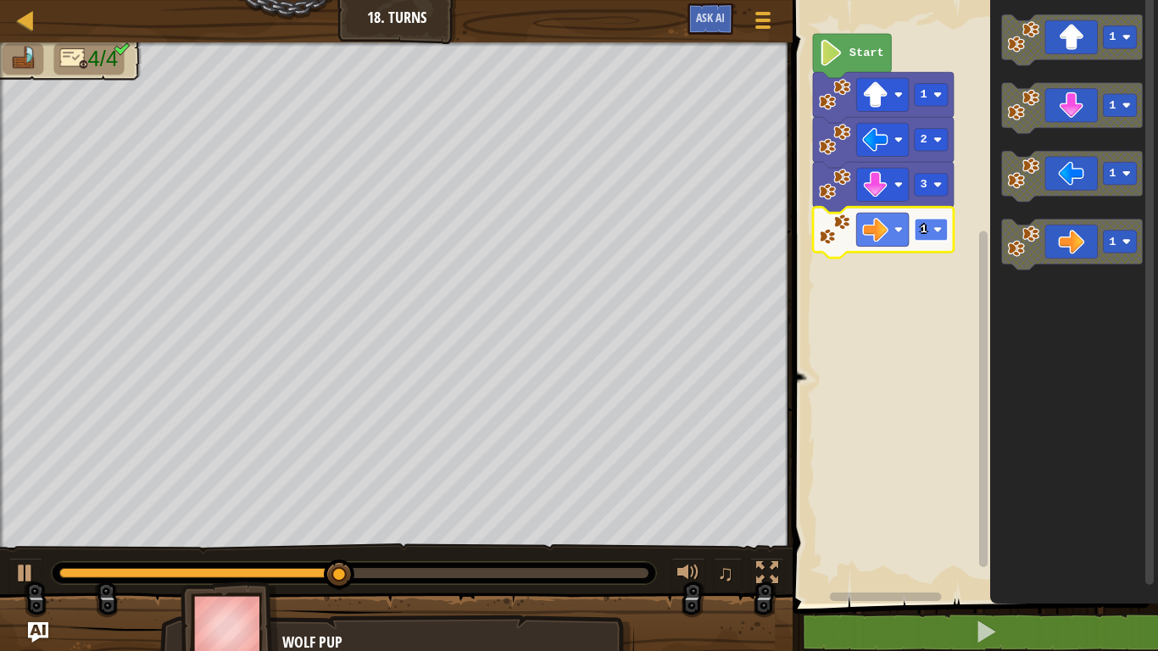
click at [927, 225] on rect "Blockly Workspace" at bounding box center [931, 230] width 33 height 23
click at [925, 232] on text "3" at bounding box center [924, 229] width 7 height 13
click at [926, 92] on text "1" at bounding box center [924, 94] width 7 height 13
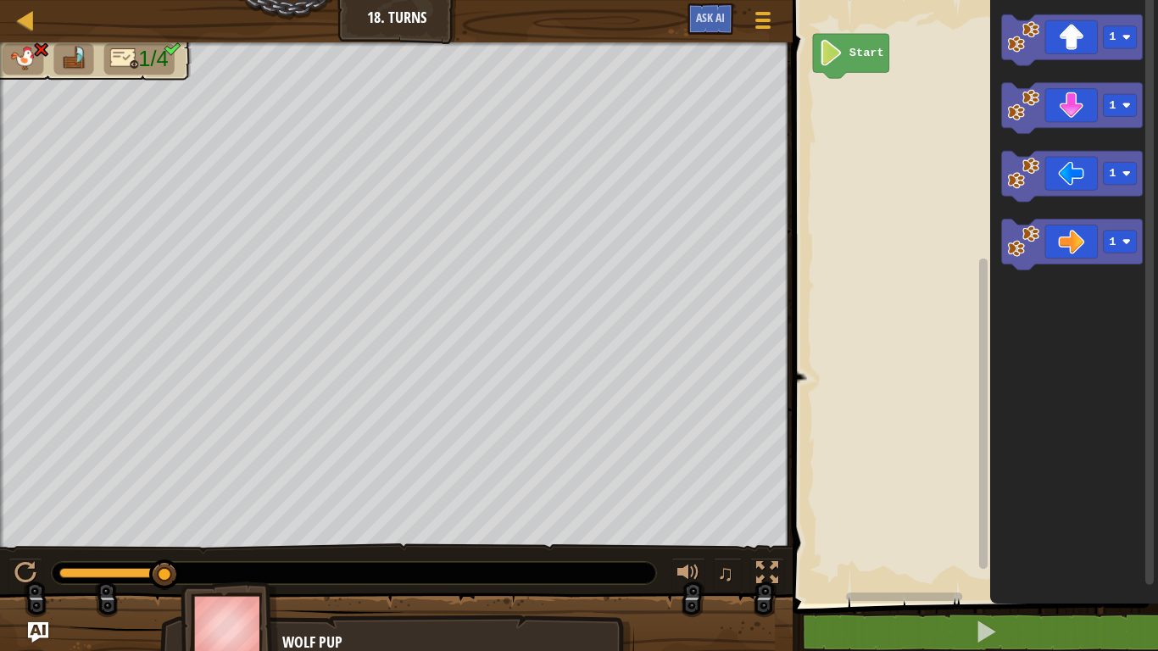
click at [823, 47] on image "Blockly Workspace" at bounding box center [831, 53] width 25 height 26
click at [1072, 170] on icon "Blockly Workspace" at bounding box center [1072, 176] width 141 height 51
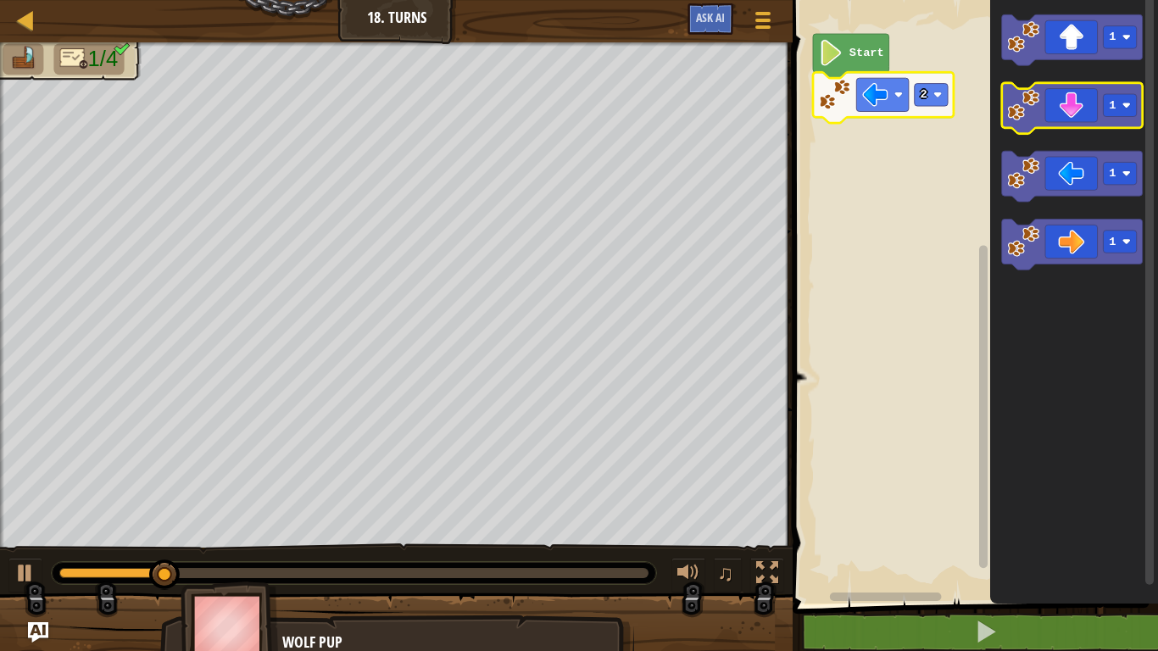
click at [1072, 103] on icon "Blockly Workspace" at bounding box center [1072, 108] width 141 height 51
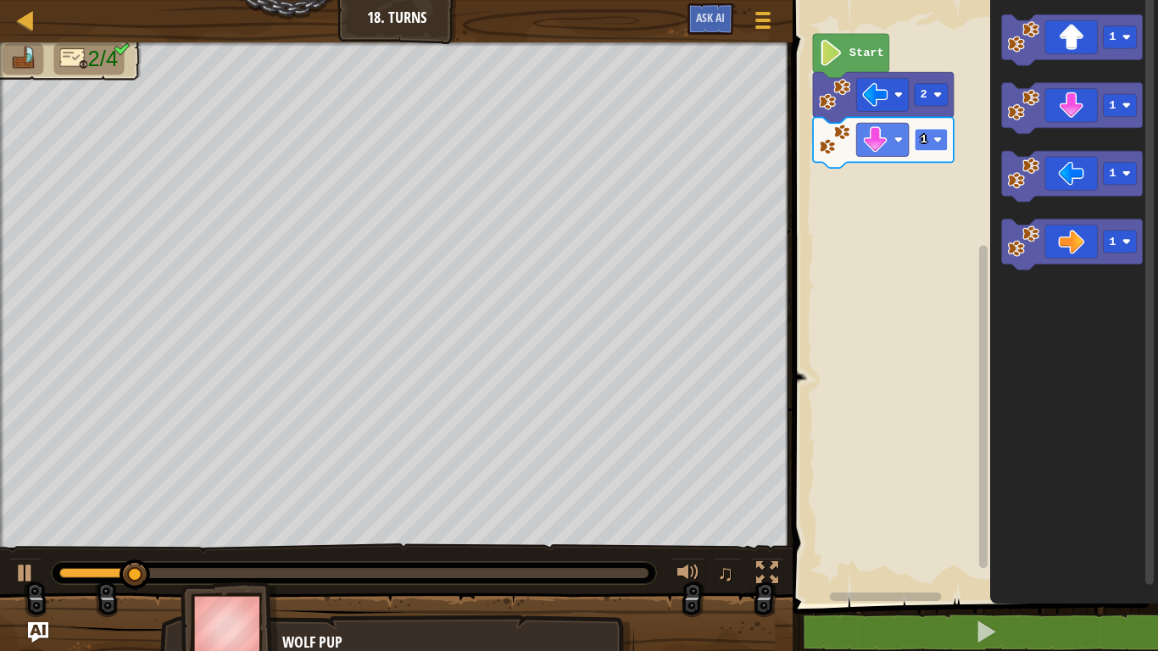
click at [921, 142] on text "1" at bounding box center [924, 139] width 7 height 13
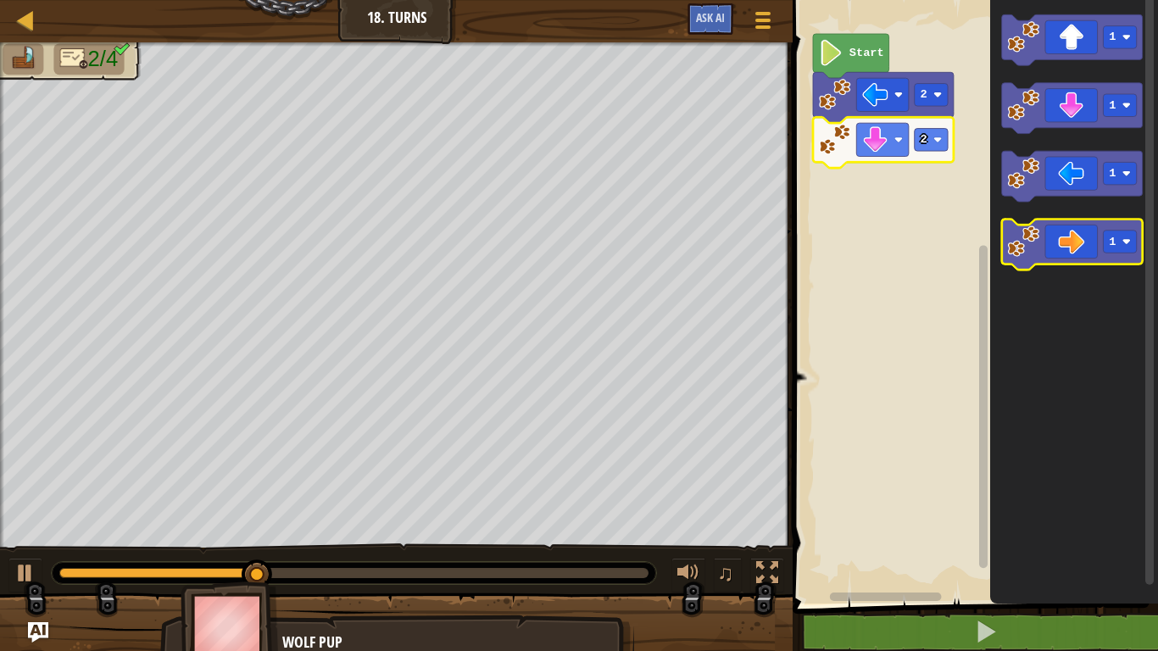
click at [1076, 237] on icon "Blockly Workspace" at bounding box center [1072, 245] width 141 height 51
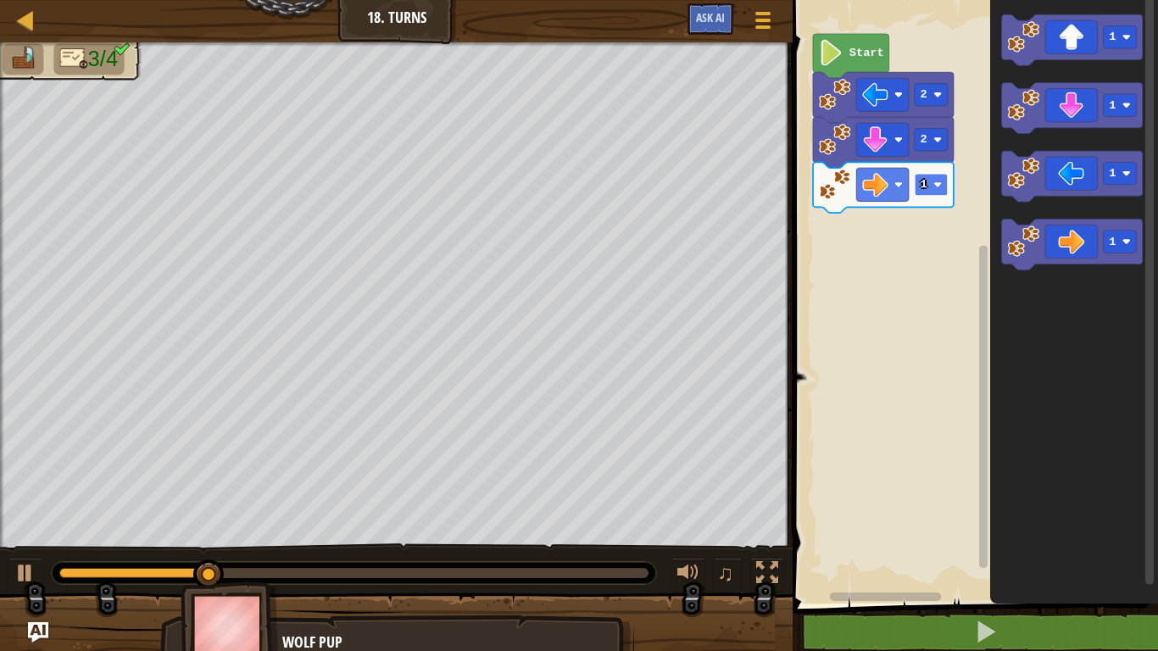
click at [940, 188] on image "Blockly Workspace" at bounding box center [937, 185] width 8 height 8
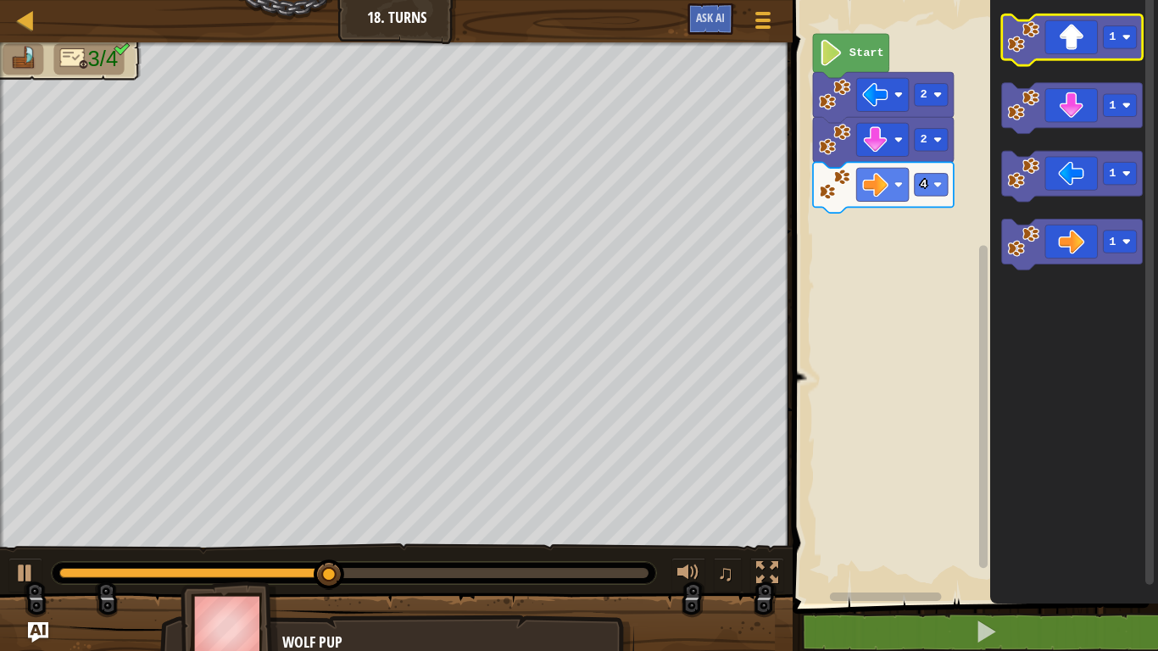
click at [1066, 46] on icon "Blockly Workspace" at bounding box center [1072, 39] width 141 height 51
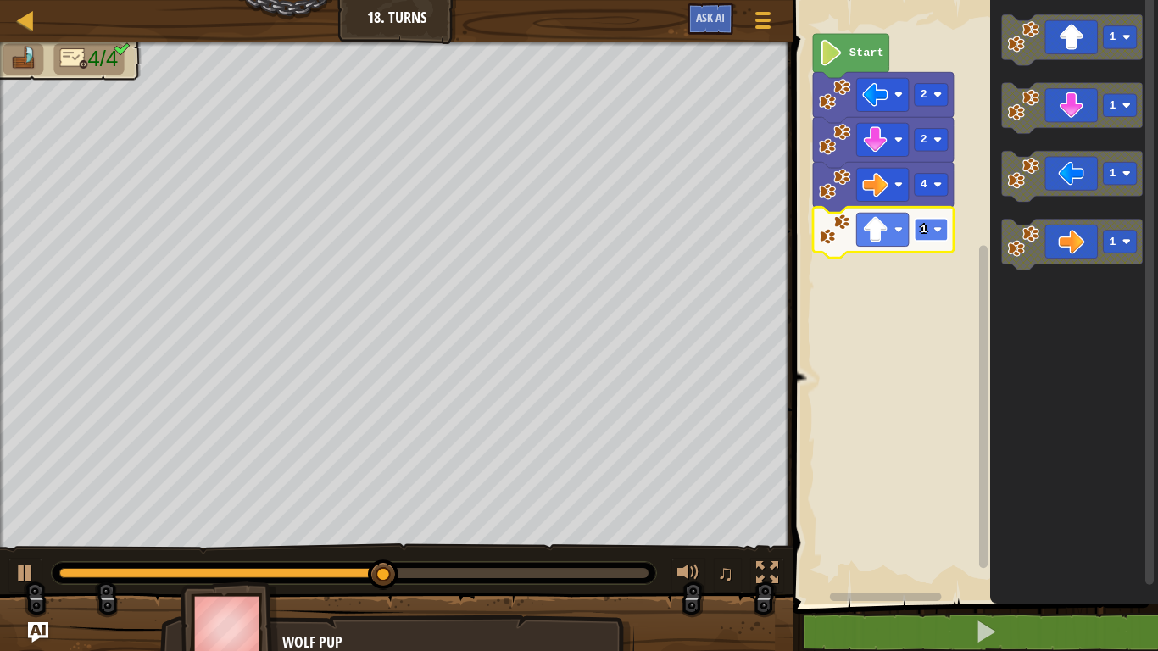
click at [930, 231] on rect "Blockly Workspace" at bounding box center [931, 230] width 33 height 23
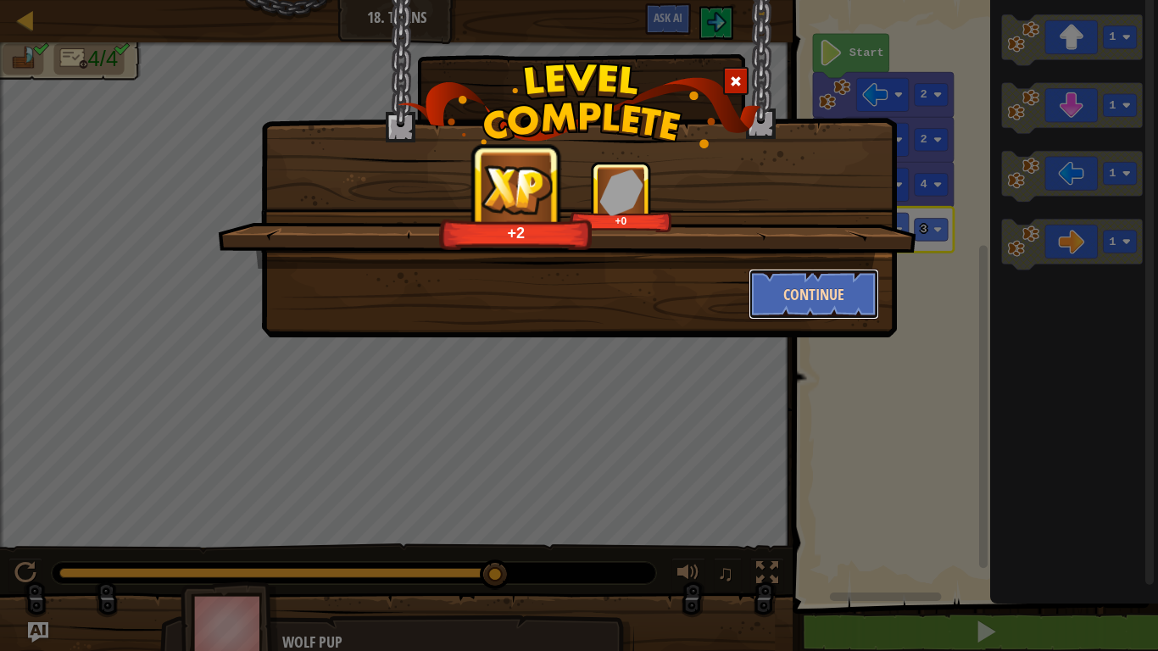
click at [804, 298] on button "Continue" at bounding box center [814, 294] width 131 height 51
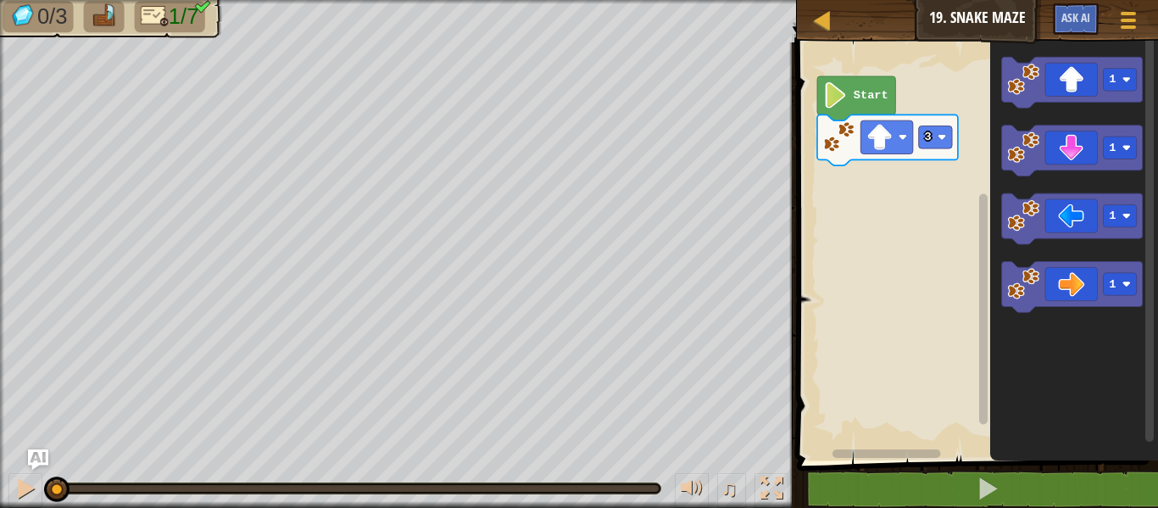
click at [865, 287] on rect "Blockly Workspace" at bounding box center [975, 247] width 366 height 426
click at [1071, 287] on icon "Blockly Workspace" at bounding box center [1071, 287] width 141 height 51
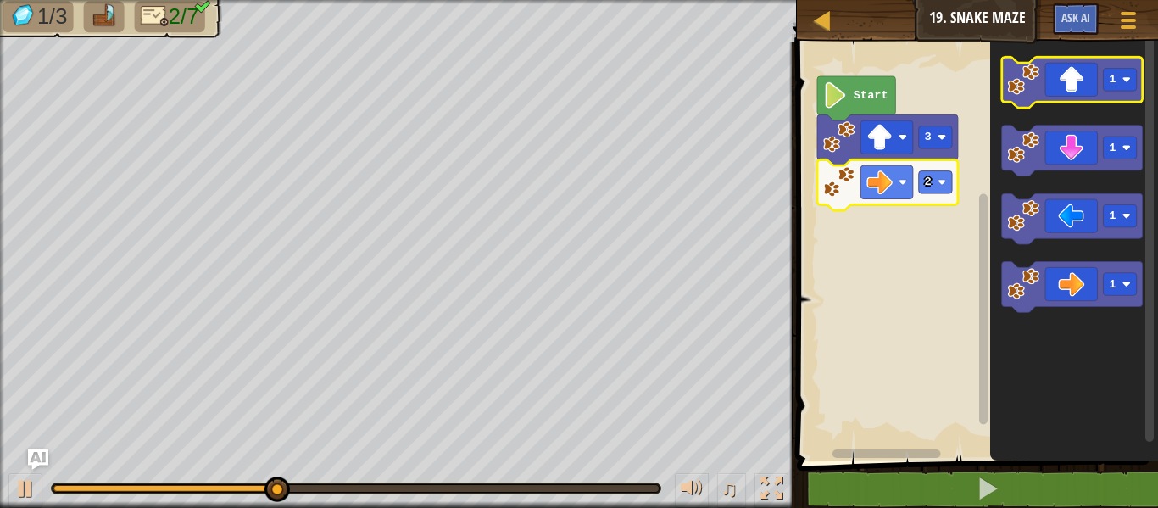
click at [1081, 80] on icon "Blockly Workspace" at bounding box center [1071, 82] width 141 height 51
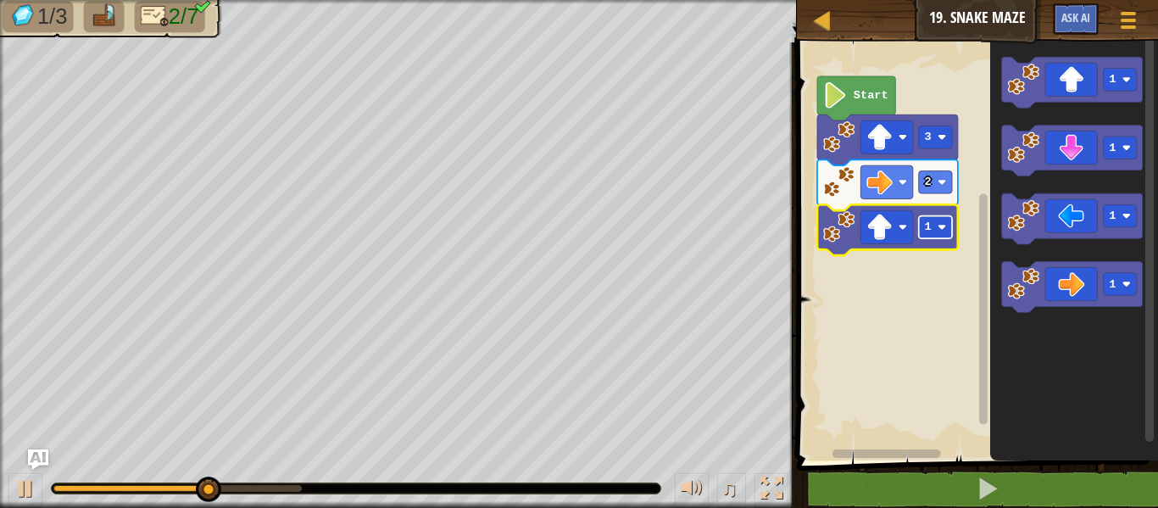
click at [929, 231] on text "1" at bounding box center [927, 226] width 7 height 13
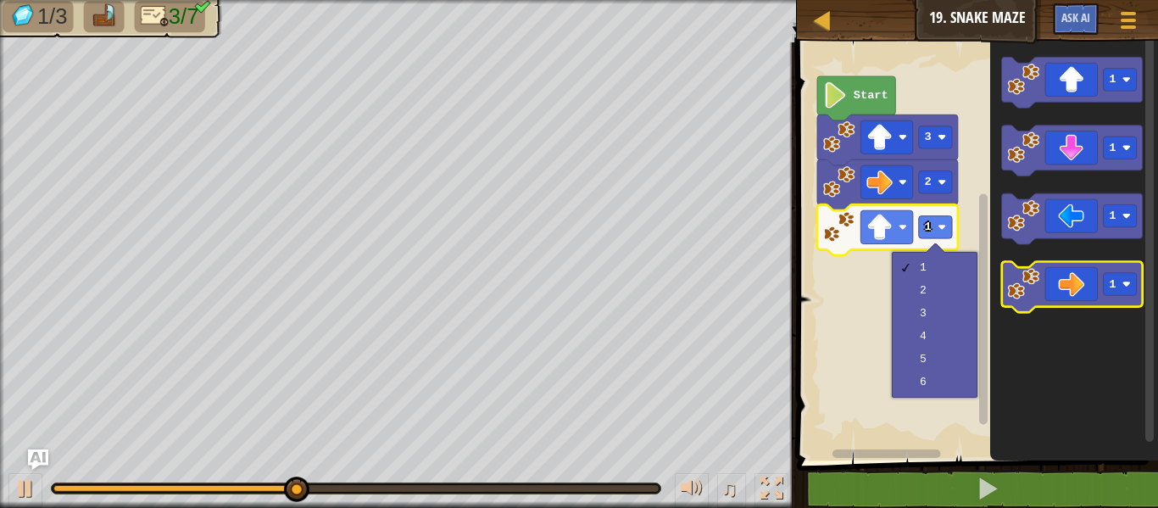
click at [1072, 280] on icon "Blockly Workspace" at bounding box center [1071, 287] width 141 height 51
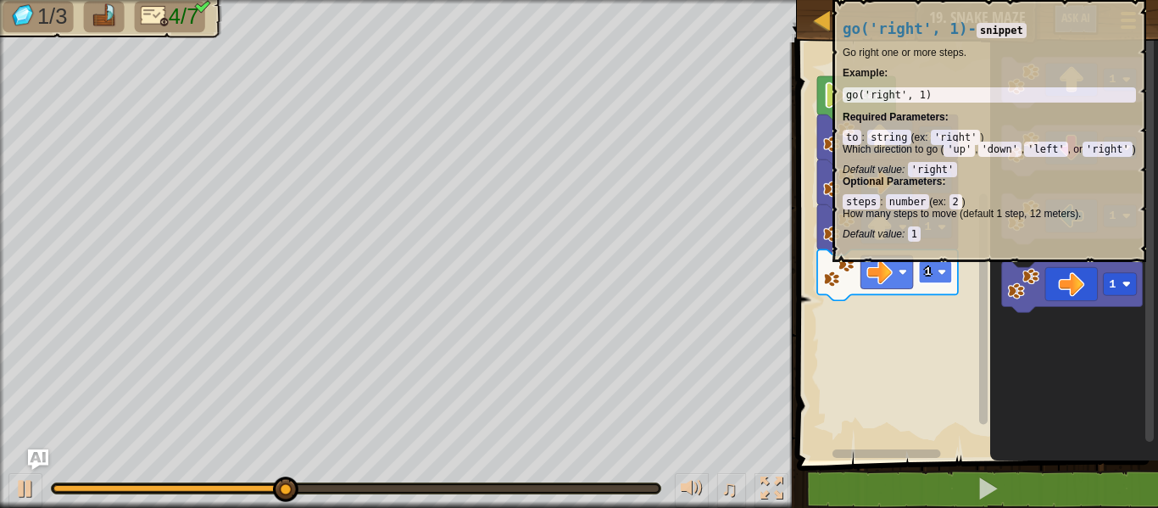
click at [941, 276] on rect "Blockly Workspace" at bounding box center [934, 272] width 33 height 23
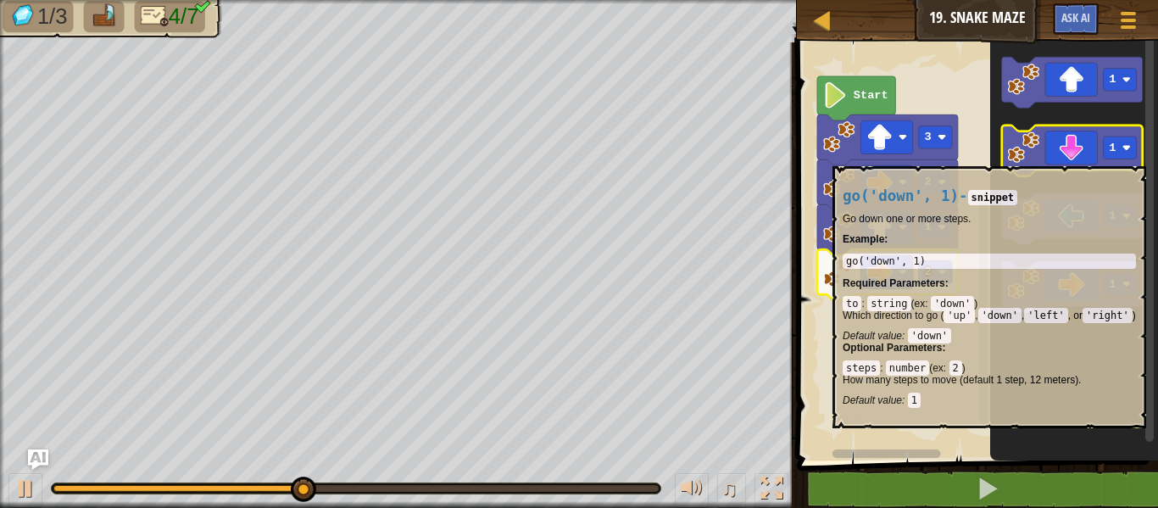
click at [1076, 157] on icon "Blockly Workspace" at bounding box center [1071, 150] width 141 height 51
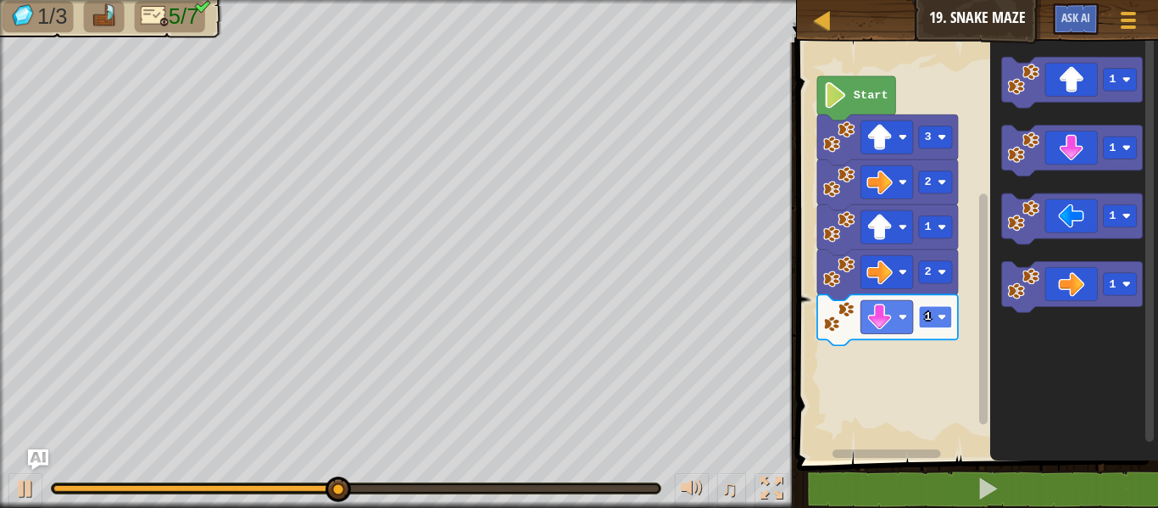
click at [930, 314] on text "1" at bounding box center [927, 316] width 7 height 13
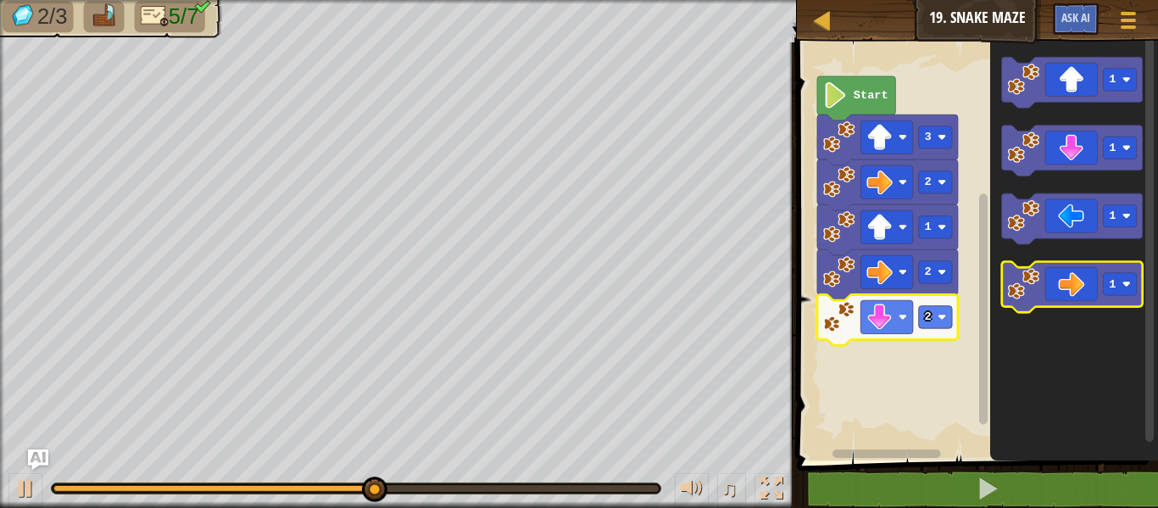
click at [1075, 280] on icon "Blockly Workspace" at bounding box center [1071, 287] width 141 height 51
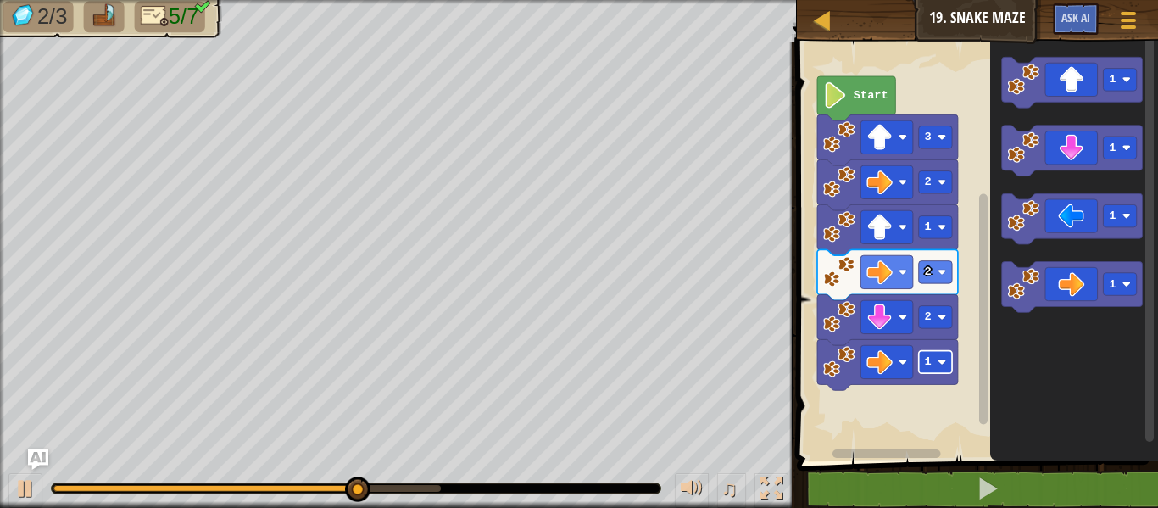
click at [934, 356] on rect "Blockly Workspace" at bounding box center [934, 362] width 33 height 23
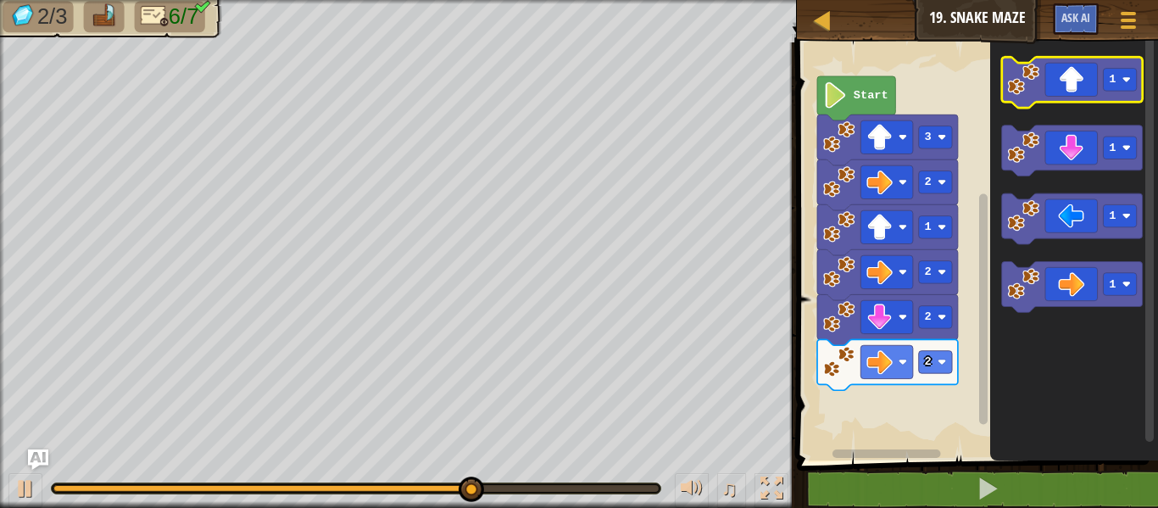
click at [1072, 79] on icon "Blockly Workspace" at bounding box center [1071, 82] width 141 height 51
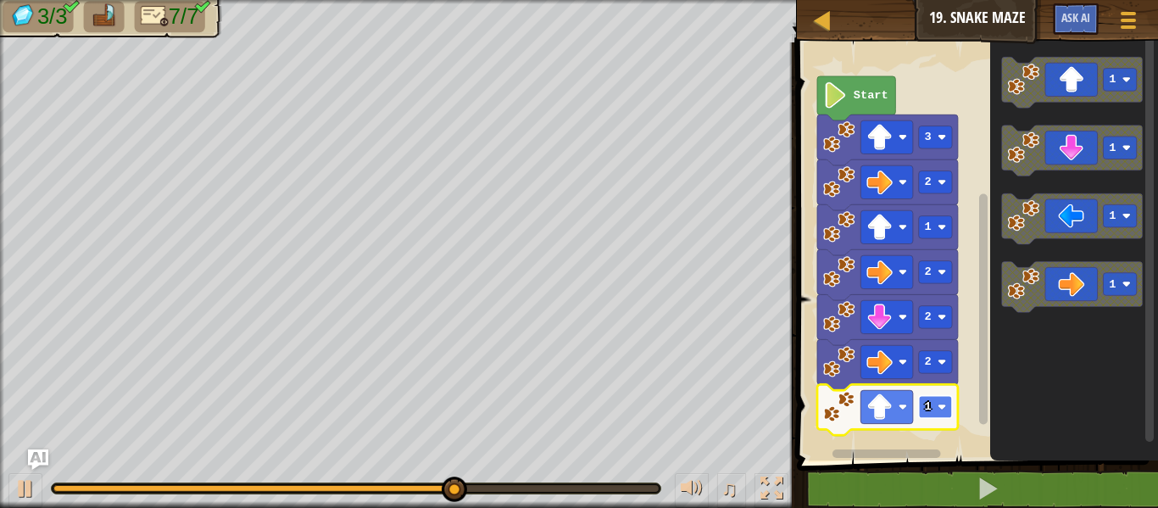
click at [937, 401] on rect "Blockly Workspace" at bounding box center [934, 407] width 33 height 23
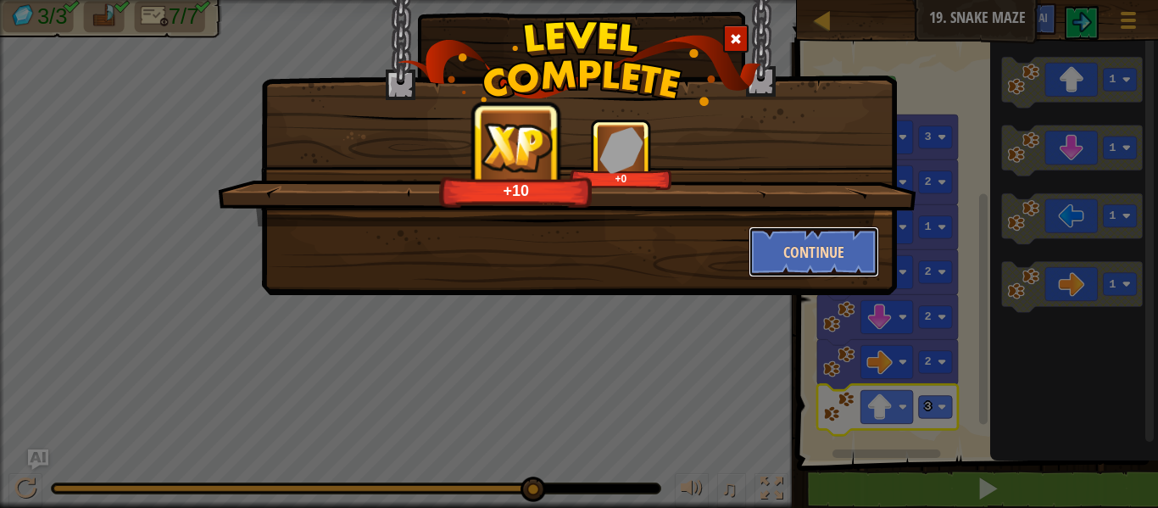
click at [862, 256] on button "Continue" at bounding box center [814, 251] width 131 height 51
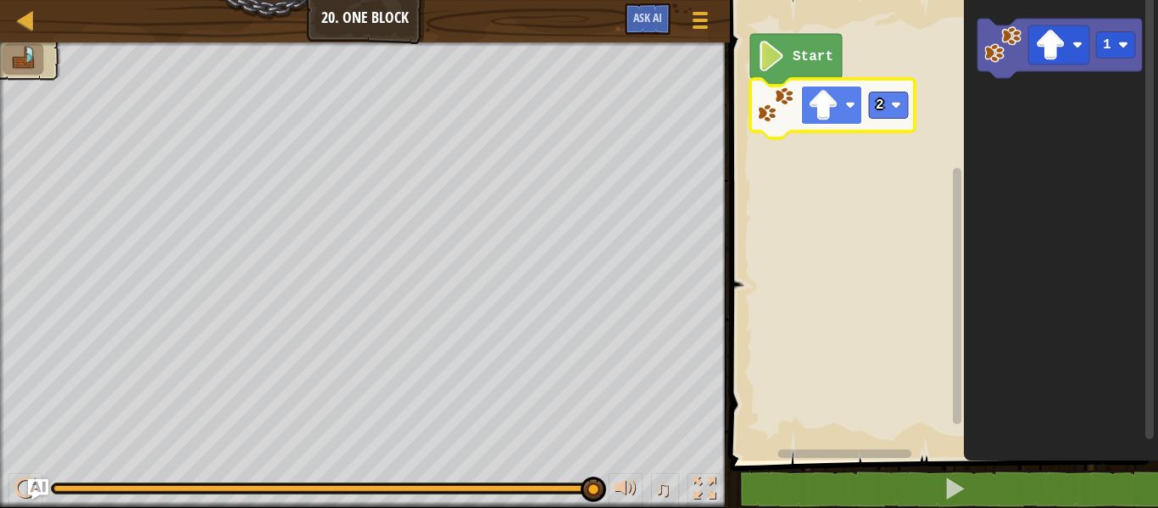
click at [849, 106] on image "Blockly Workspace" at bounding box center [850, 105] width 10 height 10
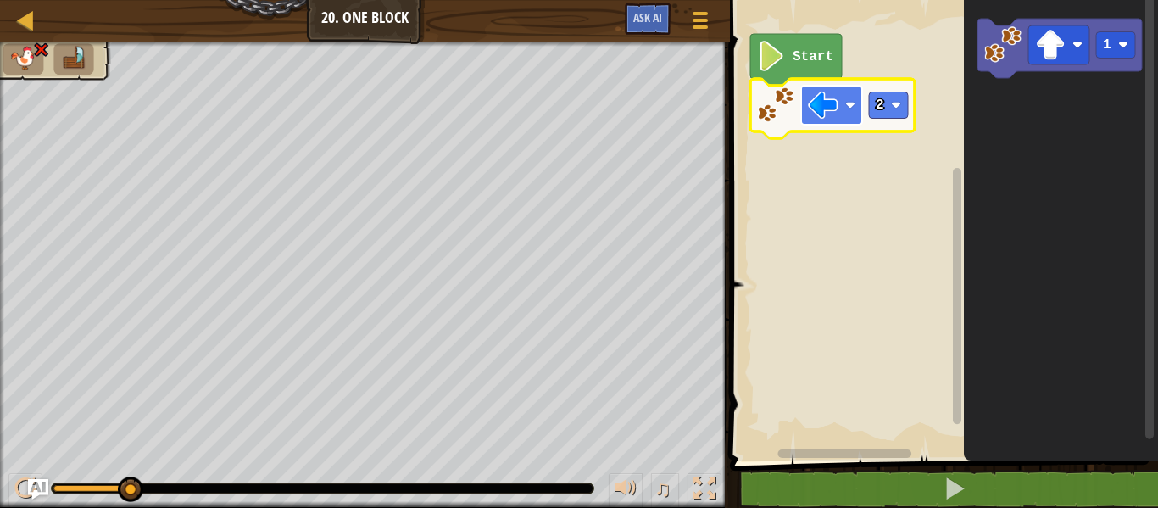
click at [849, 105] on image "Blockly Workspace" at bounding box center [850, 105] width 10 height 10
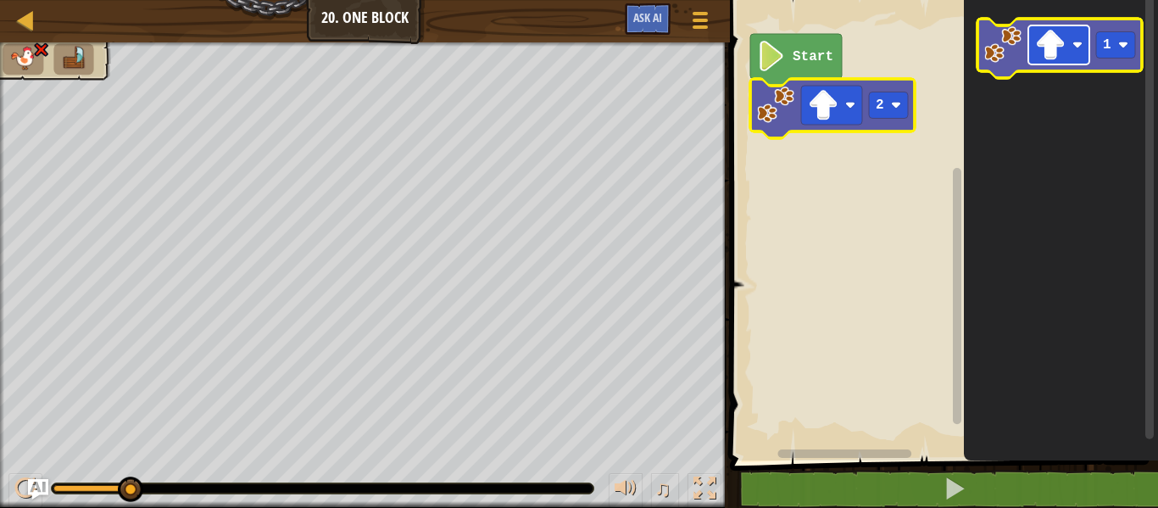
click at [1056, 52] on image "Blockly Workspace" at bounding box center [1050, 45] width 31 height 31
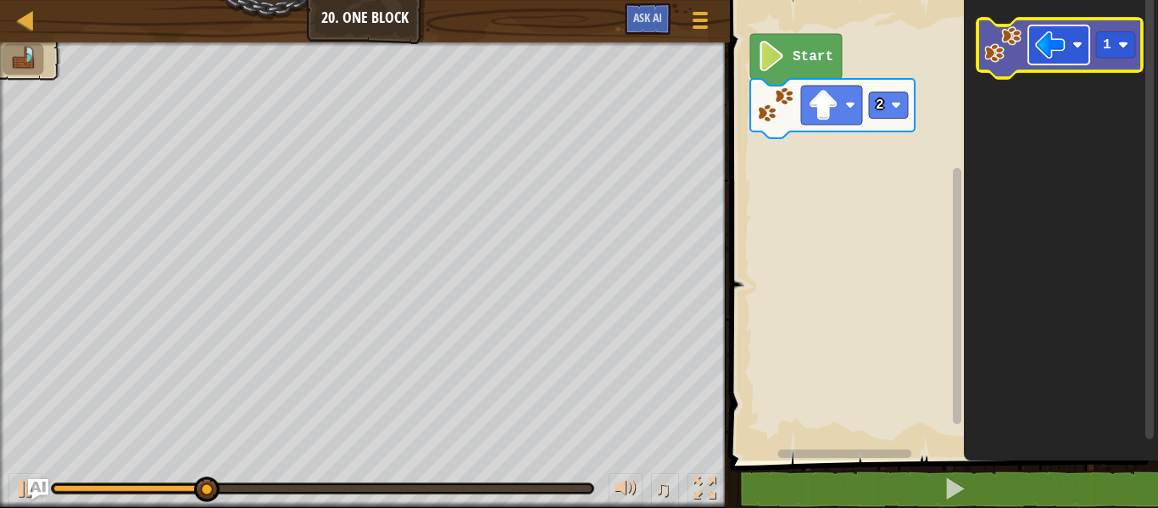
click at [1075, 29] on rect "Blockly Workspace" at bounding box center [1058, 44] width 61 height 39
click at [1111, 66] on icon "Blockly Workspace" at bounding box center [1059, 48] width 164 height 59
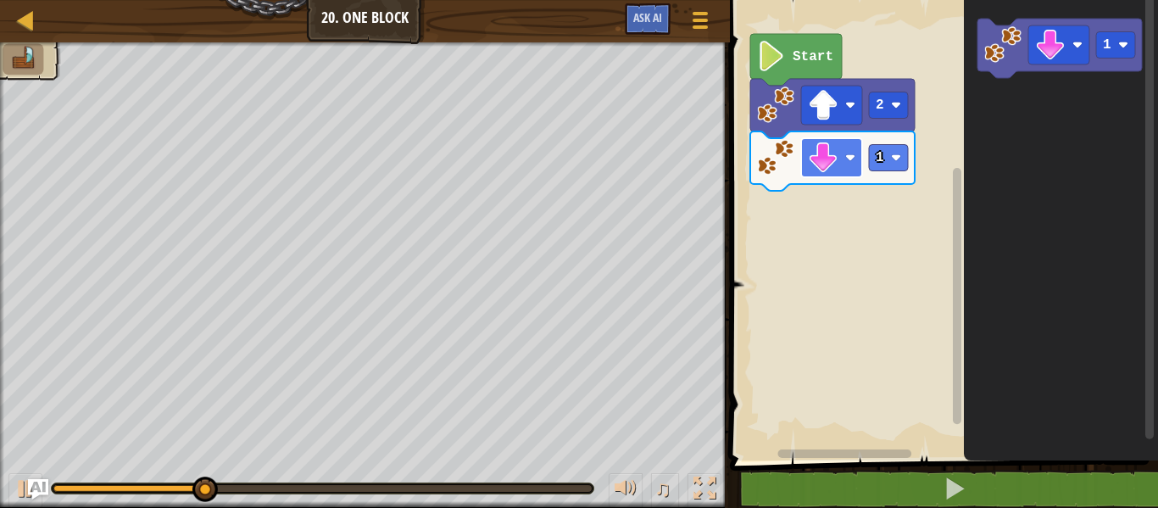
click at [843, 159] on rect "Blockly Workspace" at bounding box center [831, 157] width 61 height 39
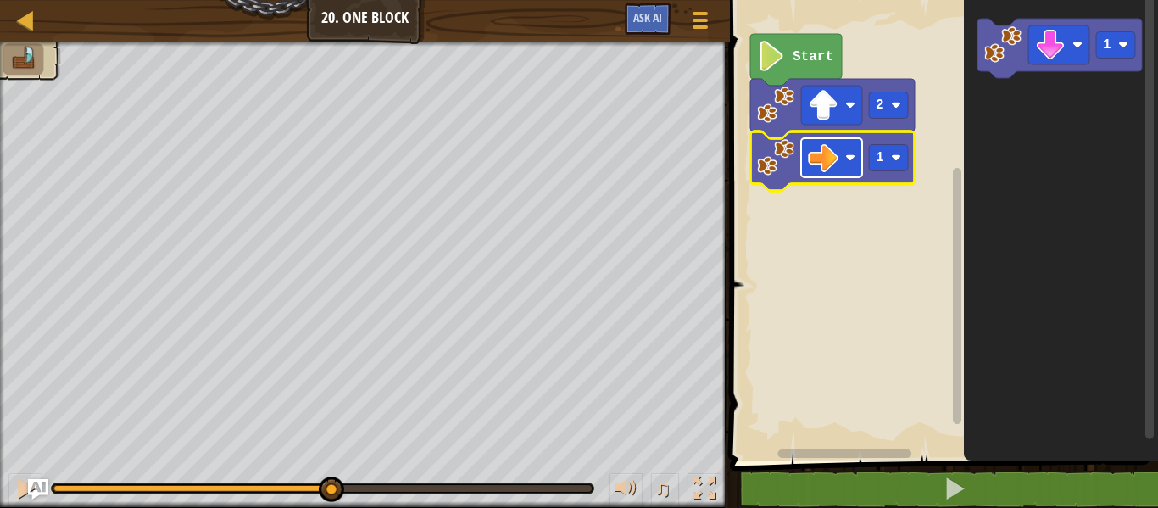
click at [845, 162] on rect "Blockly Workspace" at bounding box center [831, 157] width 61 height 39
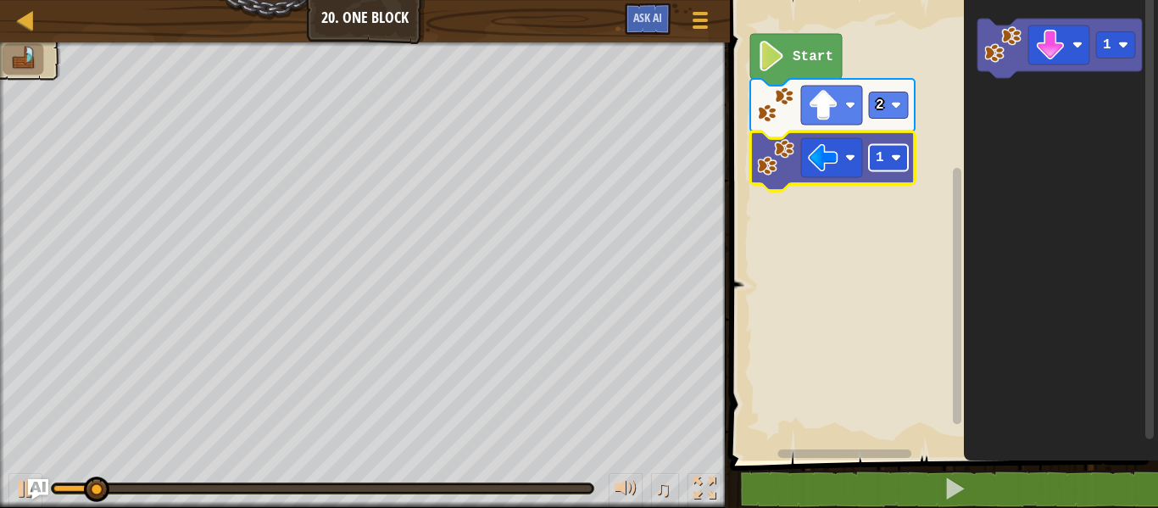
click at [882, 166] on rect "Blockly Workspace" at bounding box center [888, 158] width 39 height 26
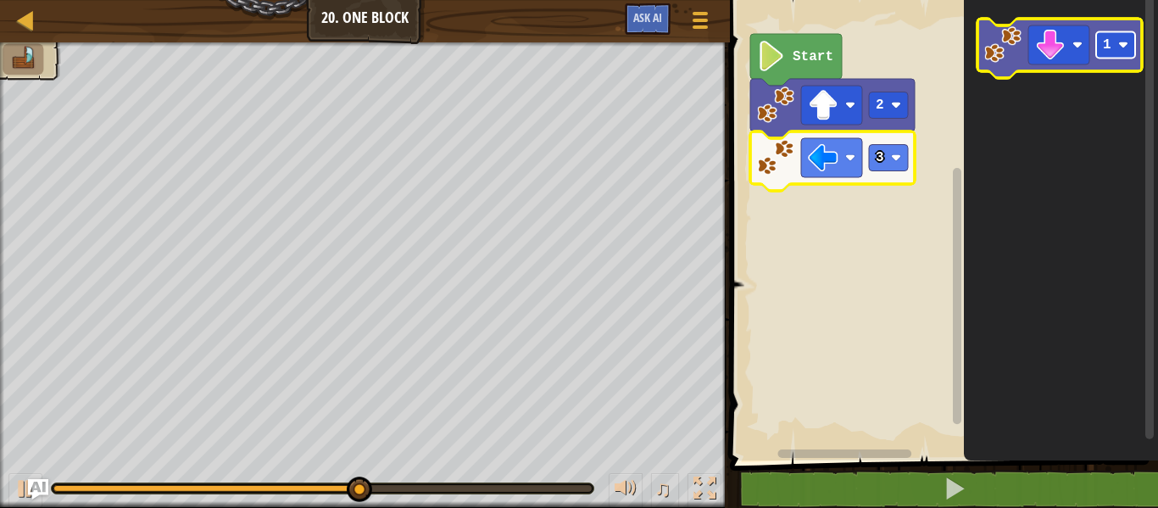
click at [1123, 39] on rect "Blockly Workspace" at bounding box center [1115, 45] width 39 height 26
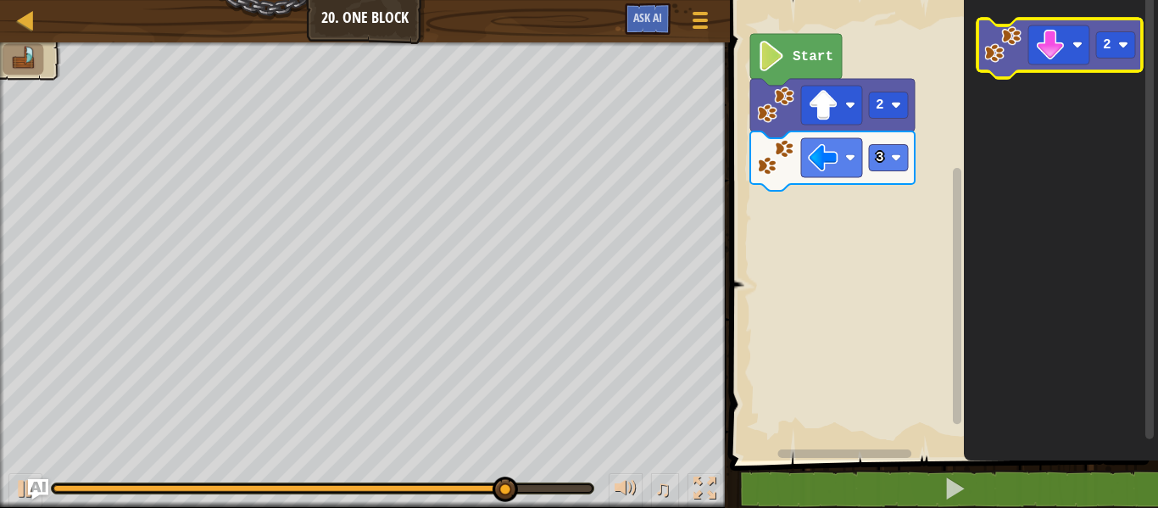
click at [1015, 59] on image "Blockly Workspace" at bounding box center [1002, 44] width 37 height 37
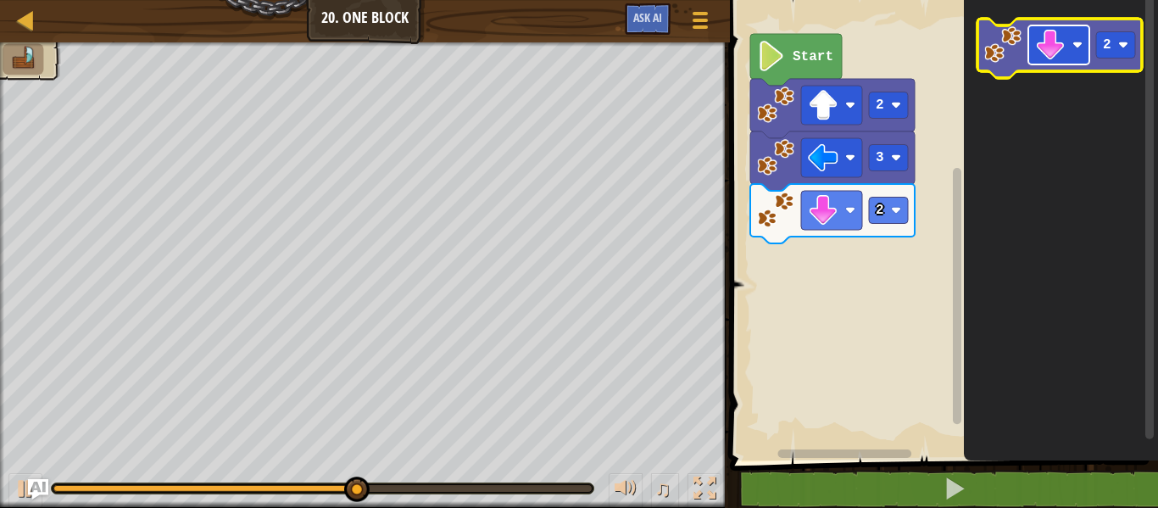
click at [1069, 47] on rect "Blockly Workspace" at bounding box center [1058, 44] width 61 height 39
click at [1121, 53] on rect "Blockly Workspace" at bounding box center [1115, 45] width 39 height 26
click at [1082, 59] on rect "Blockly Workspace" at bounding box center [1058, 44] width 61 height 39
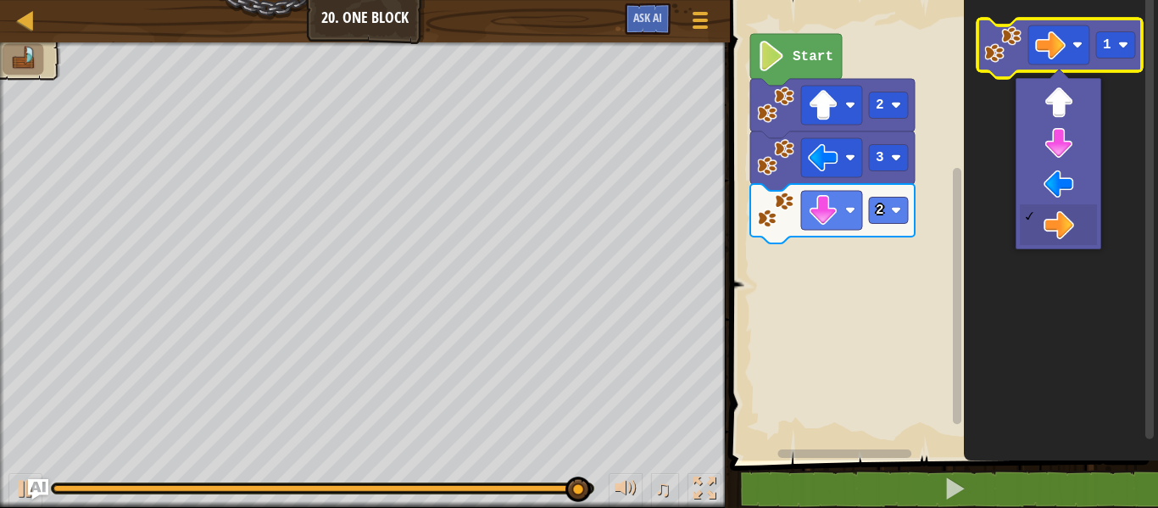
click at [1106, 62] on icon "Blockly Workspace" at bounding box center [1059, 48] width 164 height 59
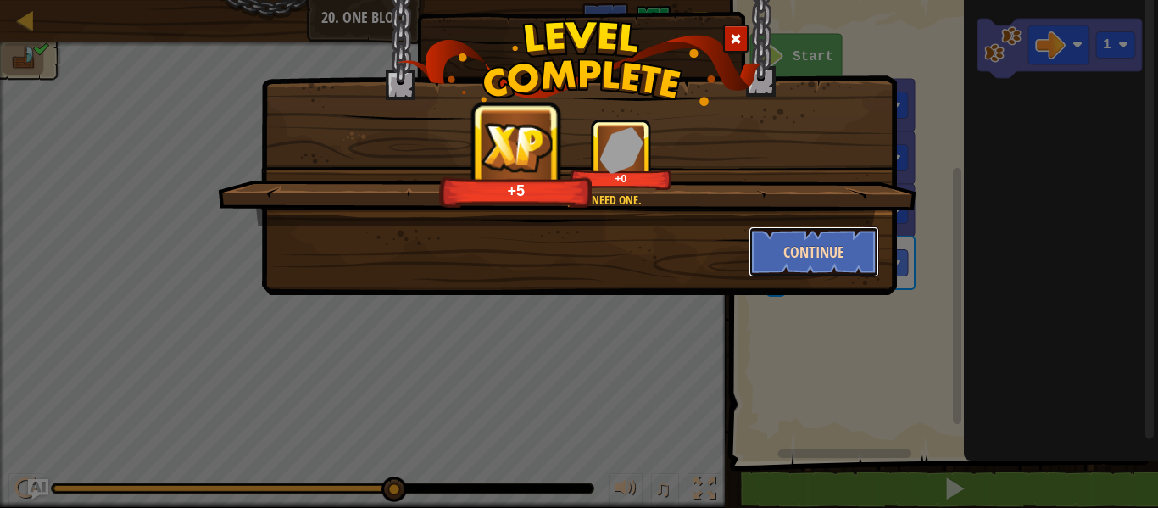
click at [825, 251] on button "Continue" at bounding box center [814, 251] width 131 height 51
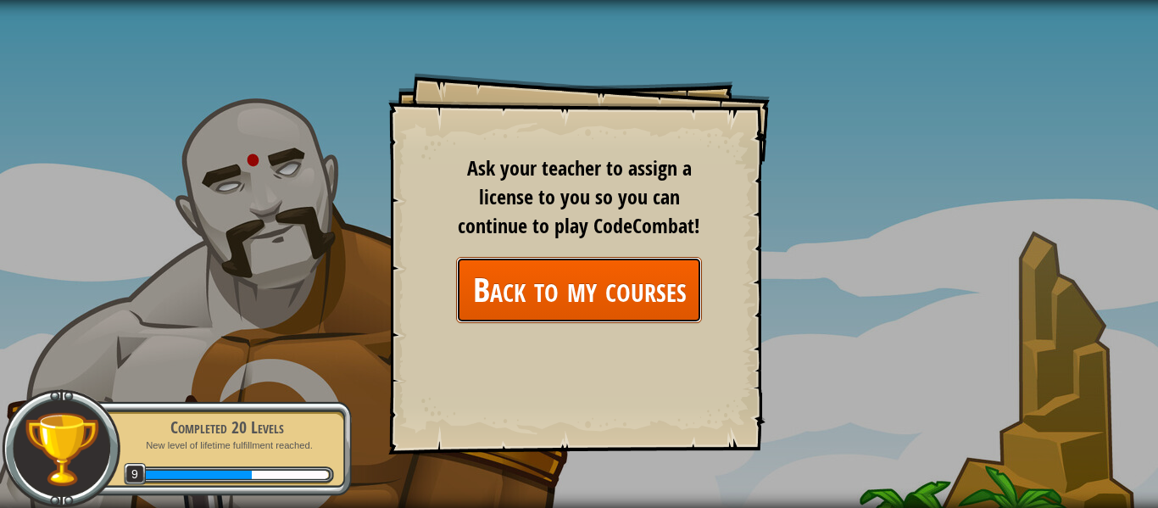
click at [580, 292] on link "Back to my courses" at bounding box center [579, 289] width 246 height 65
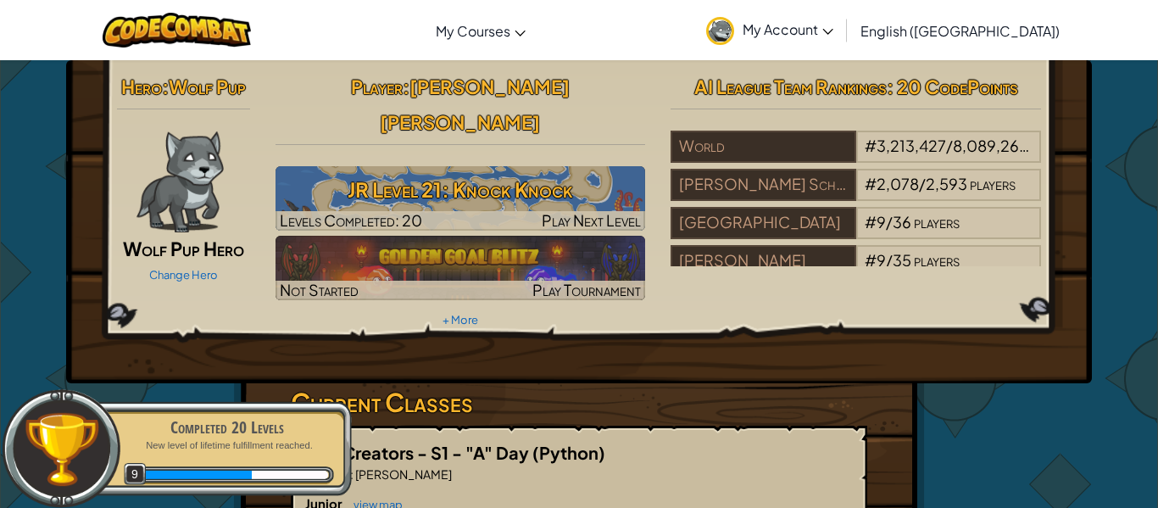
click at [734, 33] on img at bounding box center [720, 31] width 28 height 28
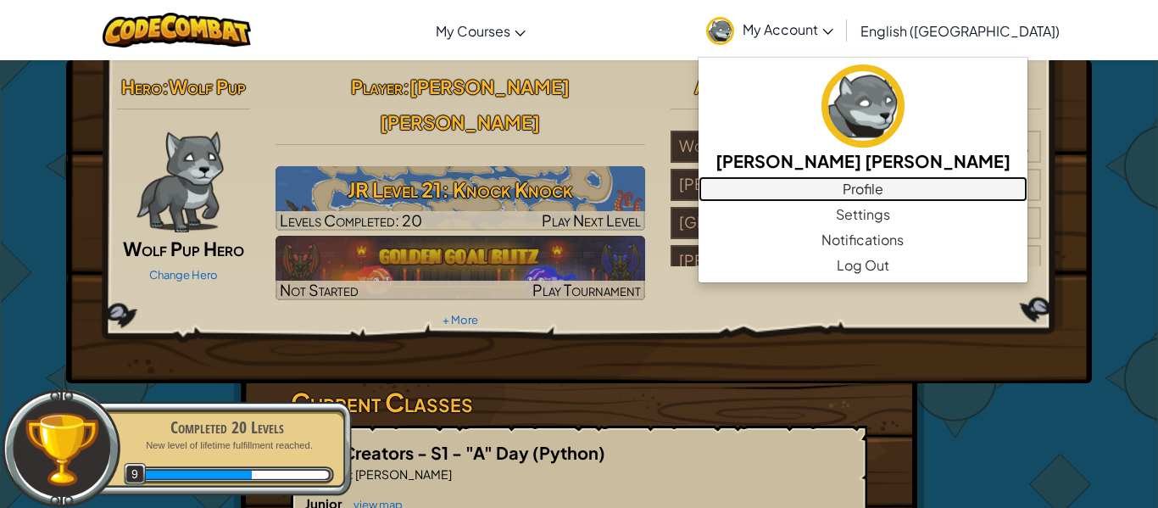
click at [910, 186] on link "Profile" at bounding box center [863, 188] width 329 height 25
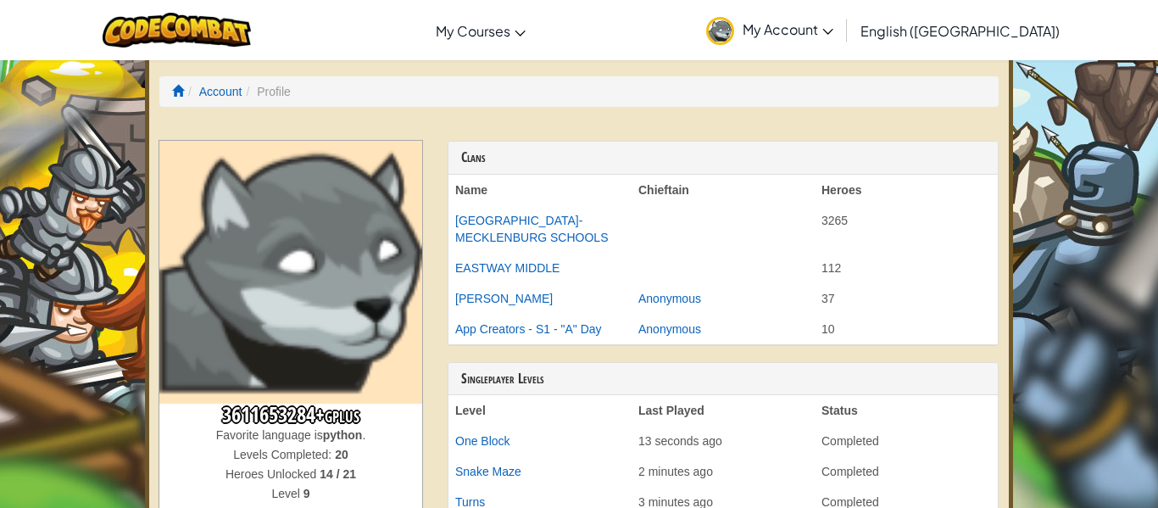
click at [833, 23] on span "My Account" at bounding box center [788, 29] width 91 height 18
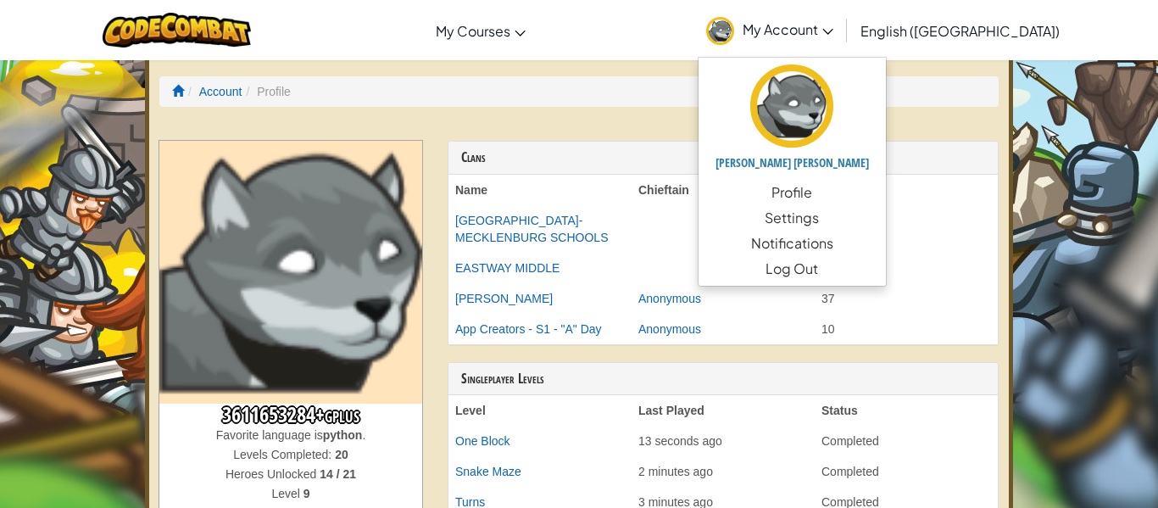
click at [624, 227] on td "[GEOGRAPHIC_DATA]-MECKLENBURG SCHOOLS" at bounding box center [539, 228] width 183 height 47
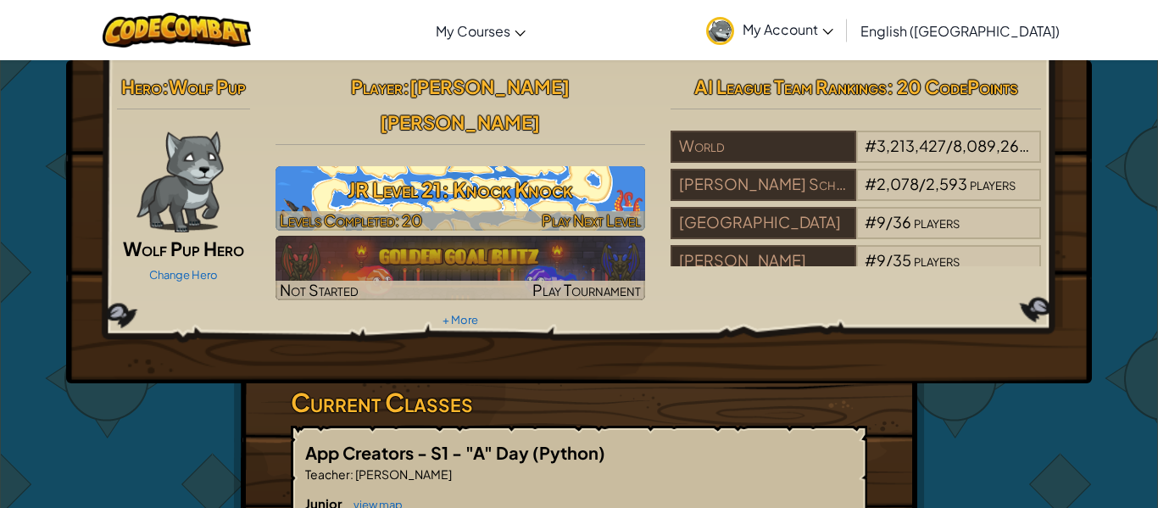
click at [359, 171] on h3 "JR Level 21: Knock Knock" at bounding box center [461, 189] width 370 height 38
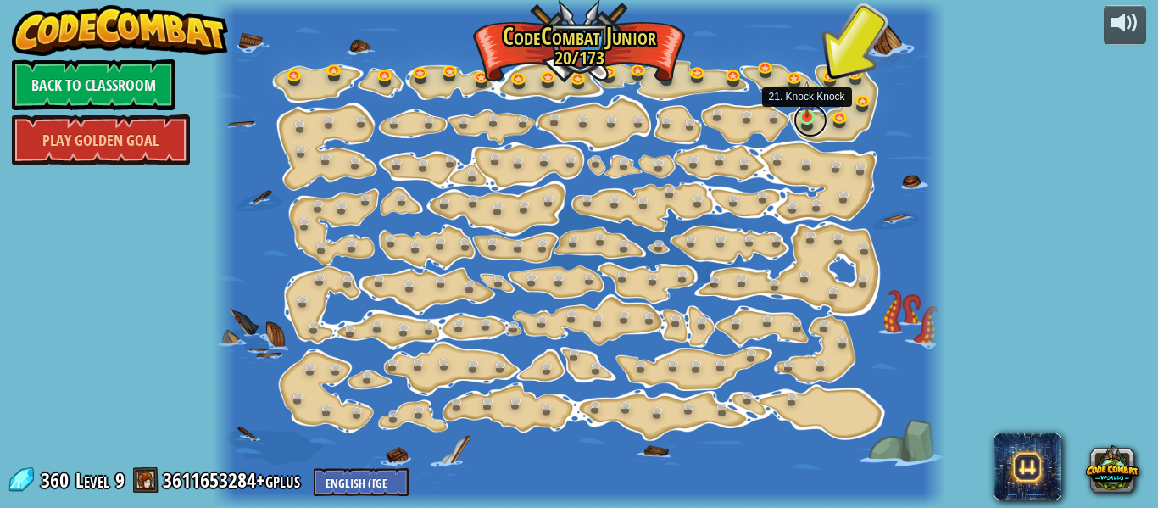
click at [804, 120] on link at bounding box center [810, 120] width 34 height 34
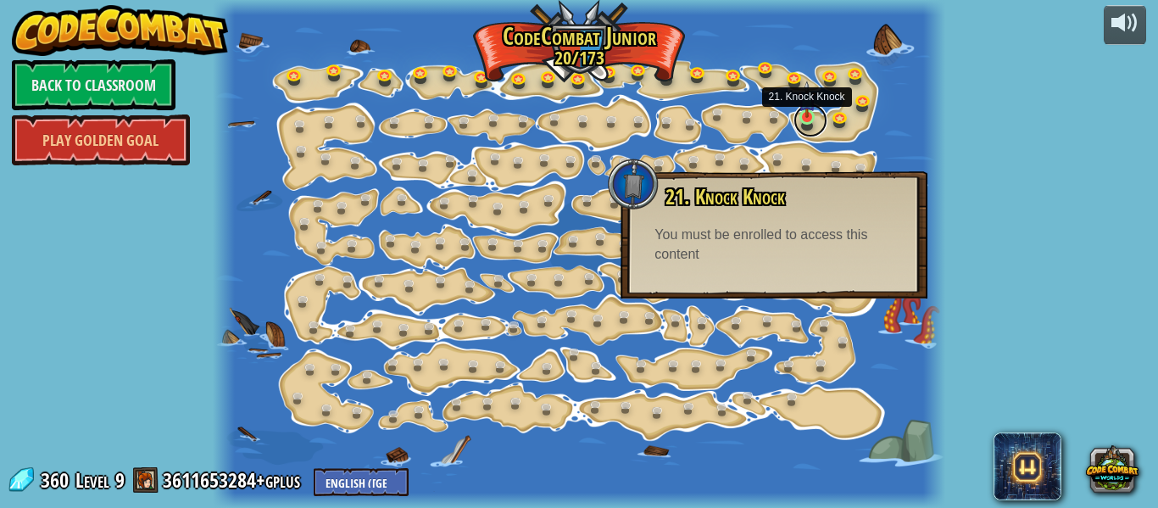
click at [804, 120] on link at bounding box center [810, 120] width 34 height 34
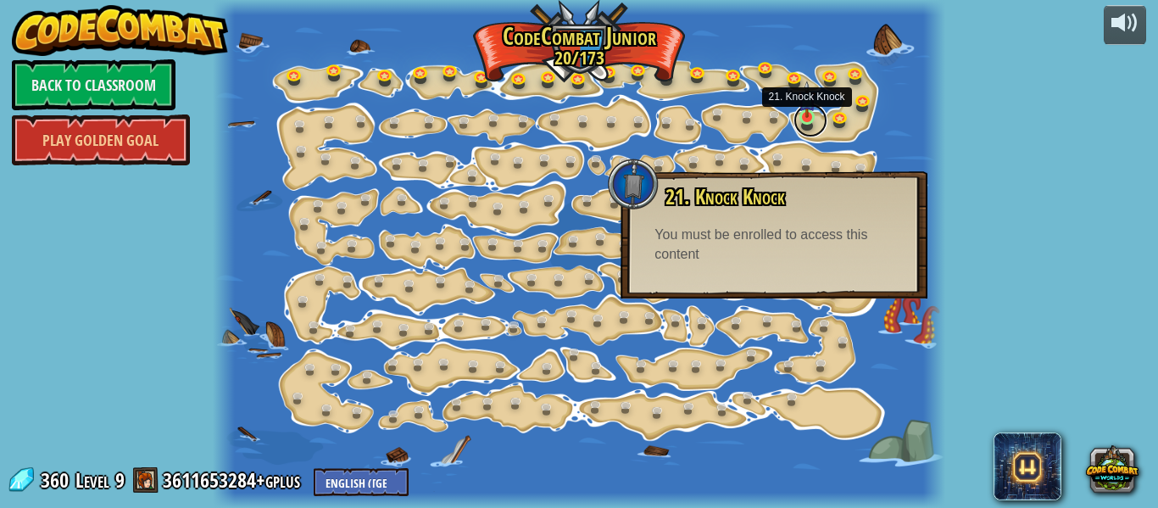
click at [804, 120] on link at bounding box center [810, 120] width 34 height 34
click at [803, 119] on link at bounding box center [810, 120] width 34 height 34
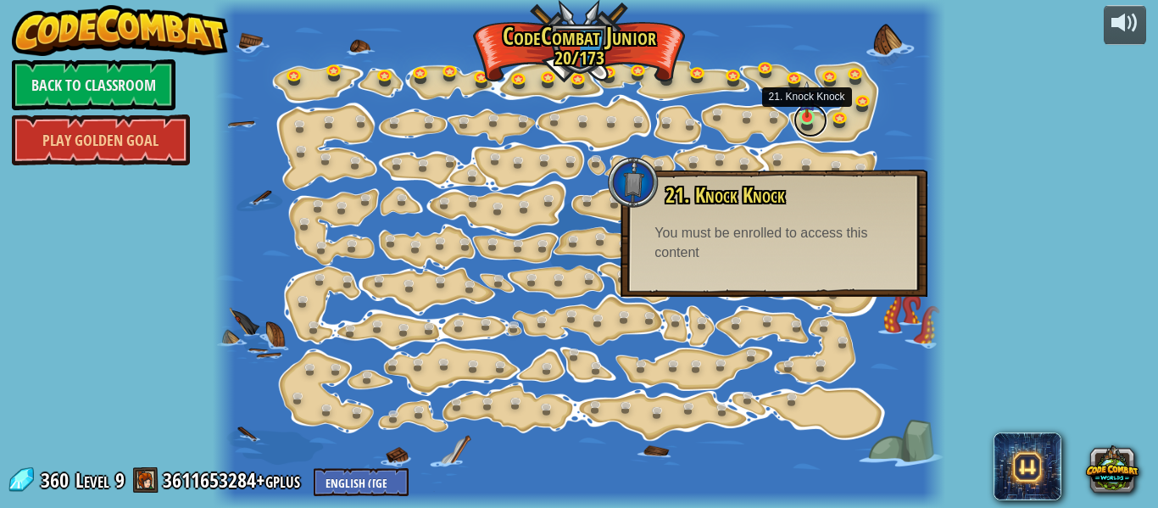
click at [803, 119] on link at bounding box center [810, 120] width 34 height 34
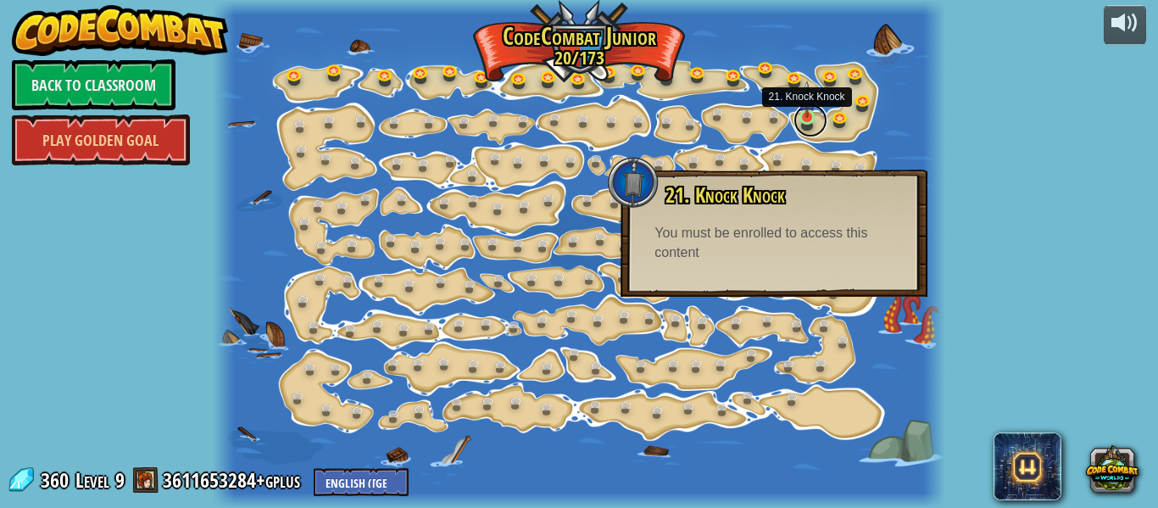
click at [803, 119] on link at bounding box center [810, 120] width 34 height 34
click at [991, 125] on div "powered by Back to Classroom Play Golden Goal 15. Step Change Change step argum…" at bounding box center [579, 254] width 1158 height 508
click at [812, 123] on link at bounding box center [810, 120] width 34 height 34
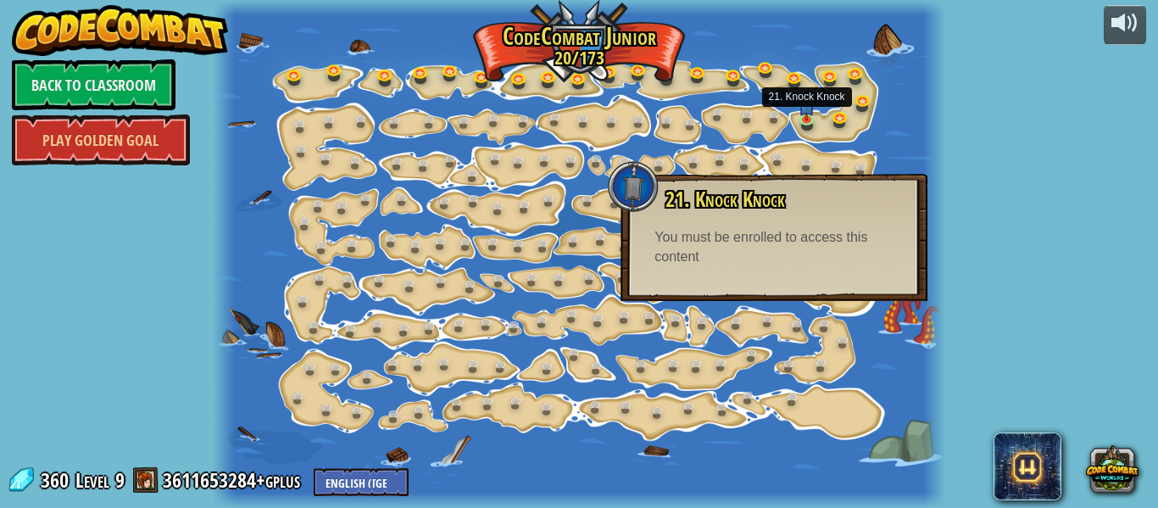
click at [820, 270] on div "21. Knock Knock You can hit crates to break them open. You must be enrolled to …" at bounding box center [774, 237] width 307 height 127
click at [1014, 195] on div "powered by Back to Classroom Play Golden Goal 15. Step Change Change step argum…" at bounding box center [579, 254] width 1158 height 508
click at [79, 88] on link "Back to Classroom" at bounding box center [94, 84] width 164 height 51
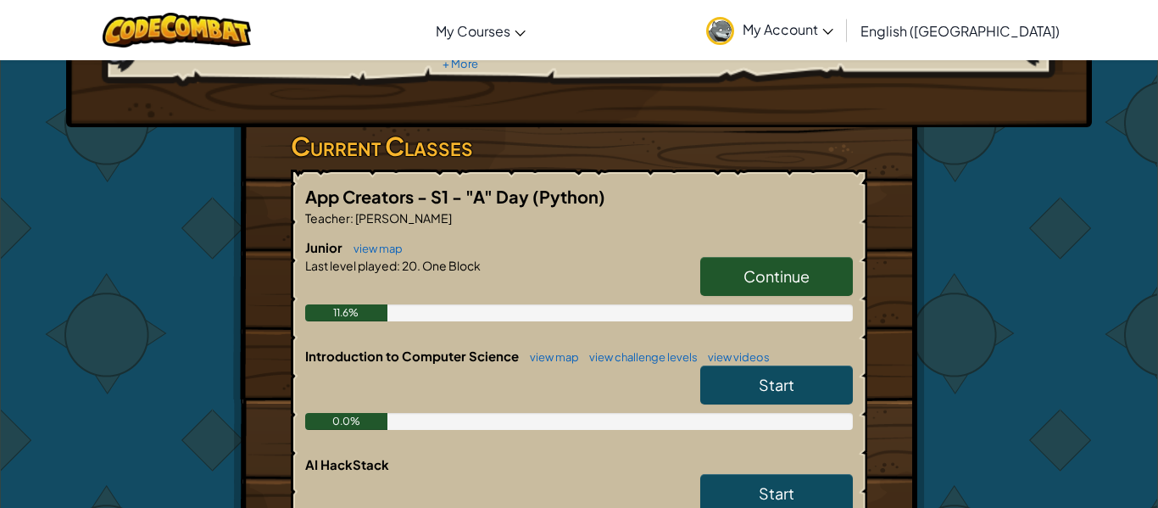
scroll to position [271, 0]
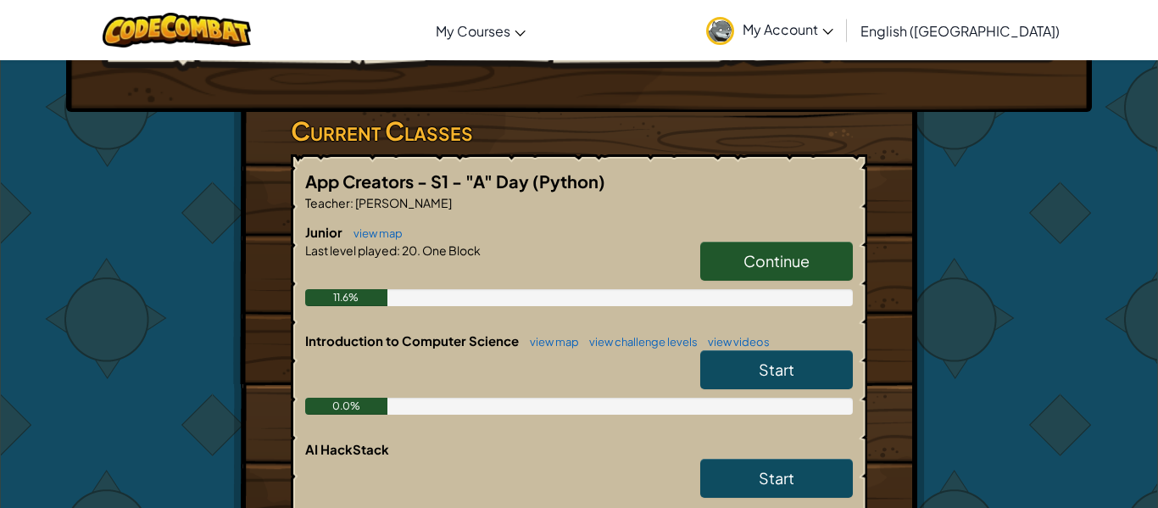
click at [729, 350] on link "Start" at bounding box center [776, 369] width 153 height 39
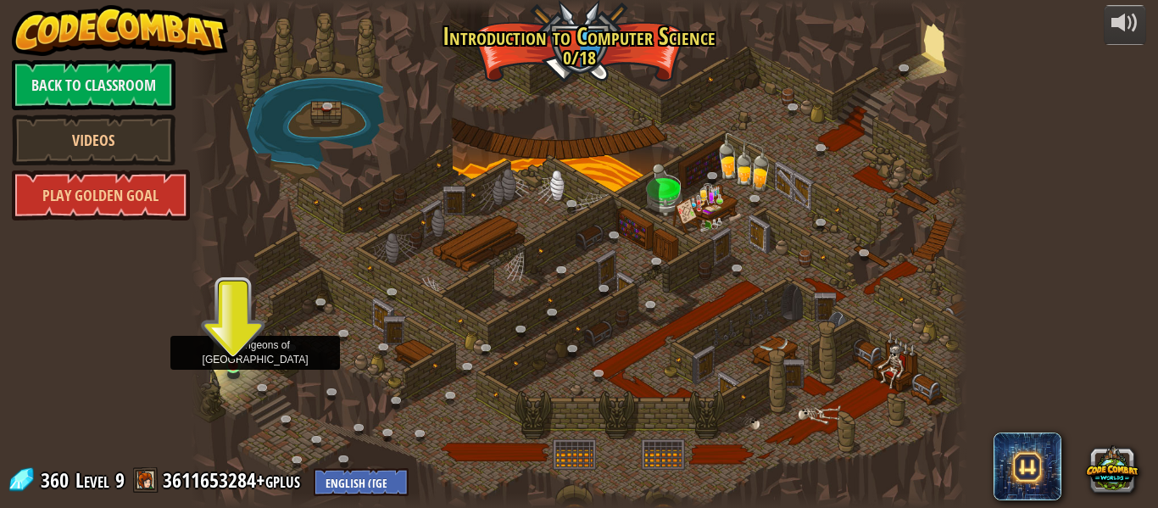
click at [231, 358] on img at bounding box center [234, 346] width 18 height 41
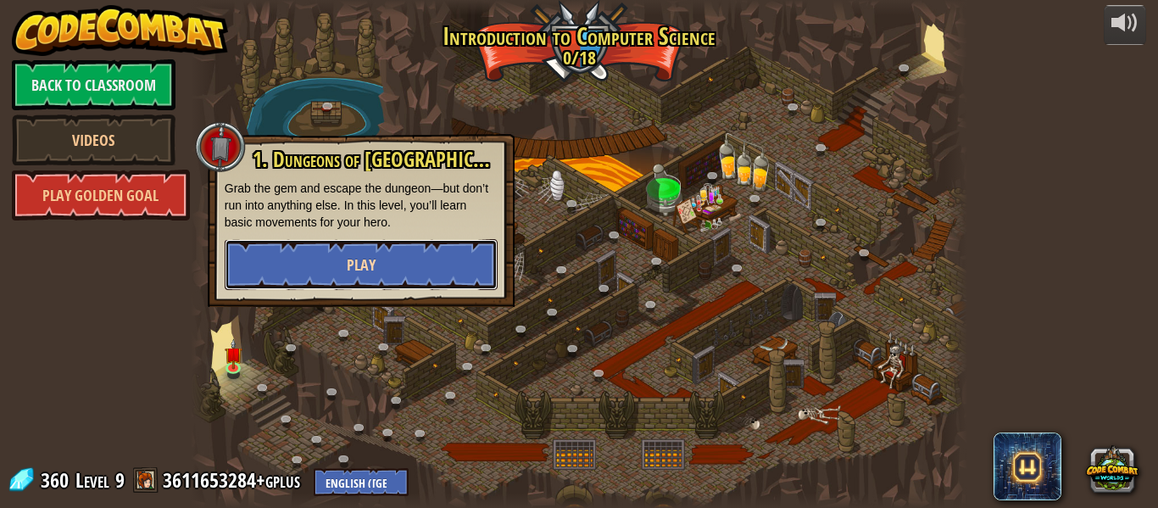
click at [348, 275] on span "Play" at bounding box center [361, 264] width 29 height 21
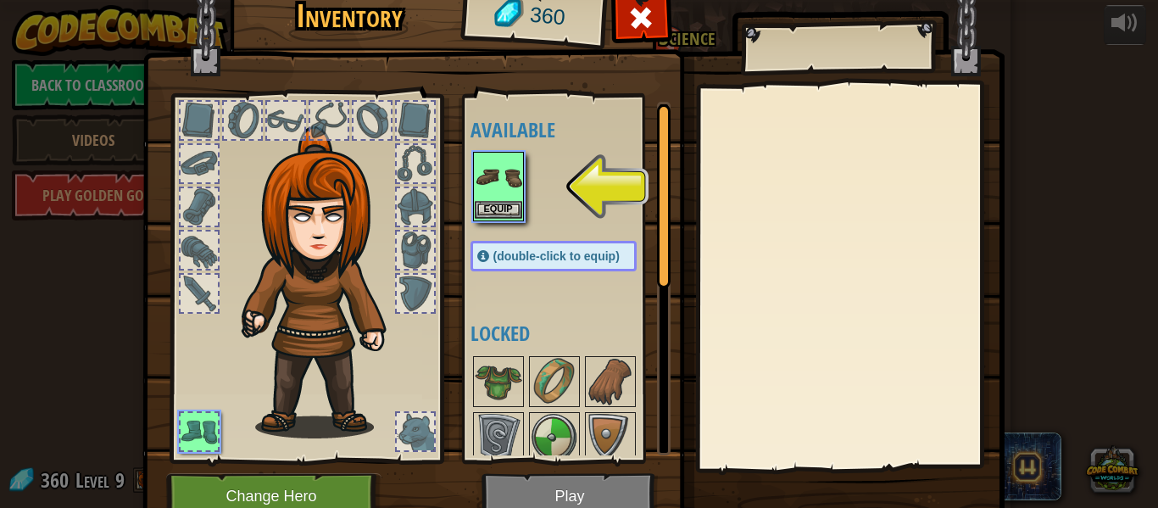
click at [509, 175] on img at bounding box center [498, 176] width 47 height 47
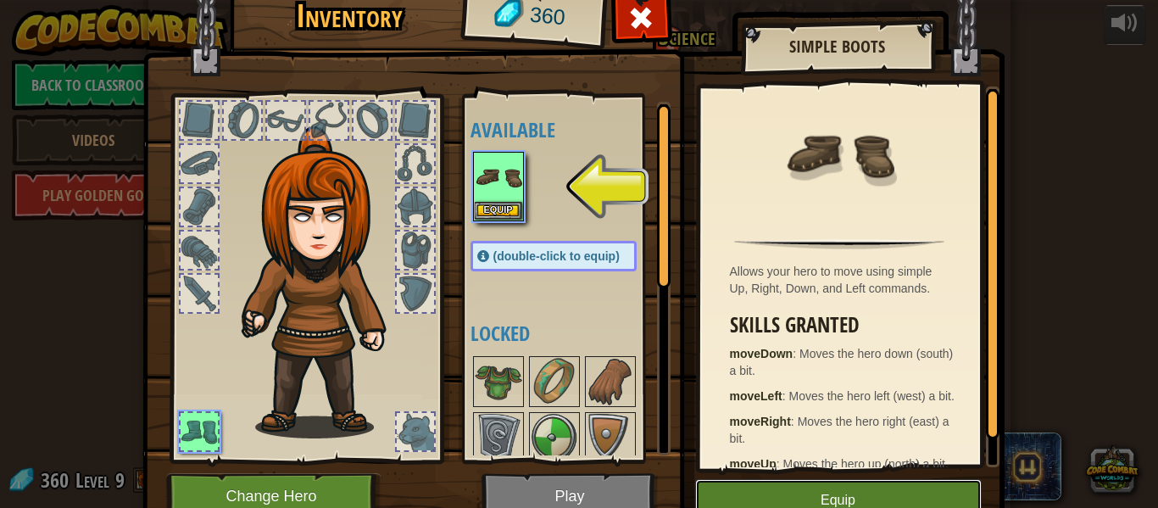
click at [802, 502] on button "Equip" at bounding box center [838, 500] width 287 height 42
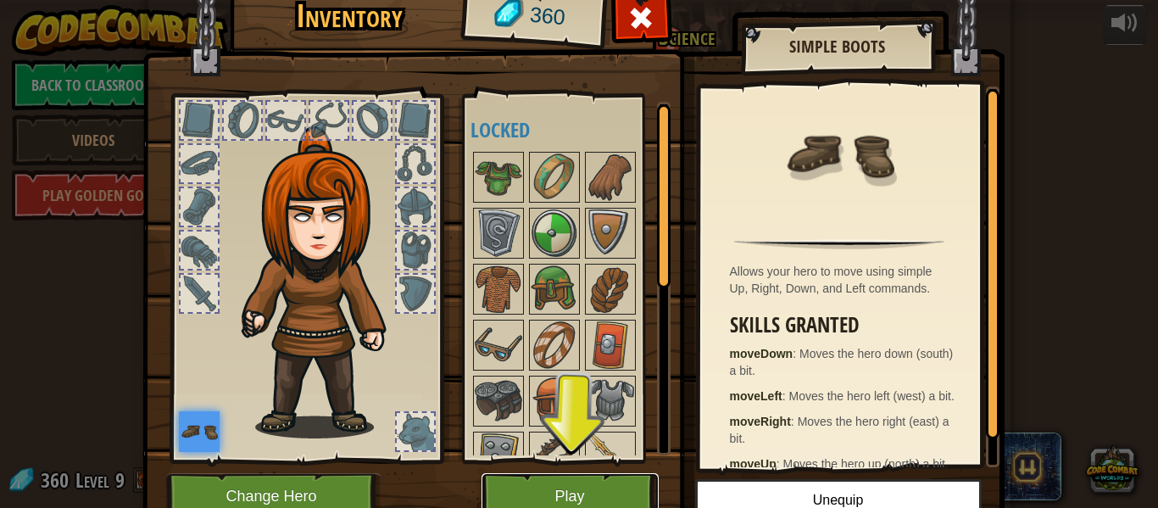
click at [597, 485] on button "Play" at bounding box center [570, 496] width 177 height 47
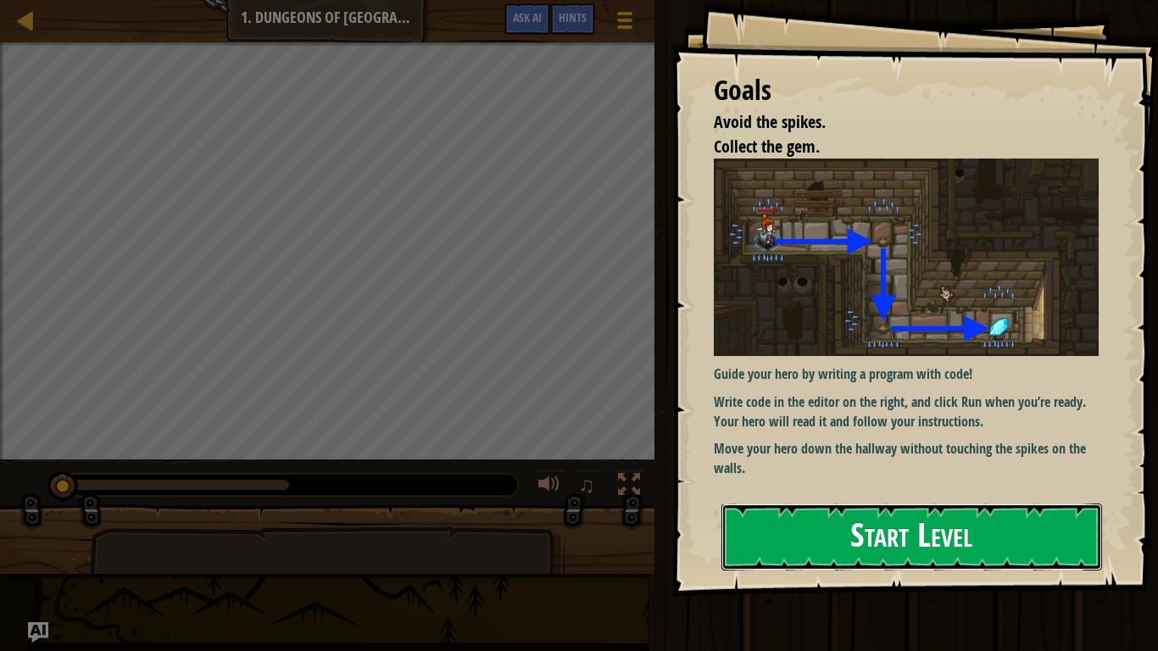
click at [854, 507] on button "Start Level" at bounding box center [911, 537] width 381 height 67
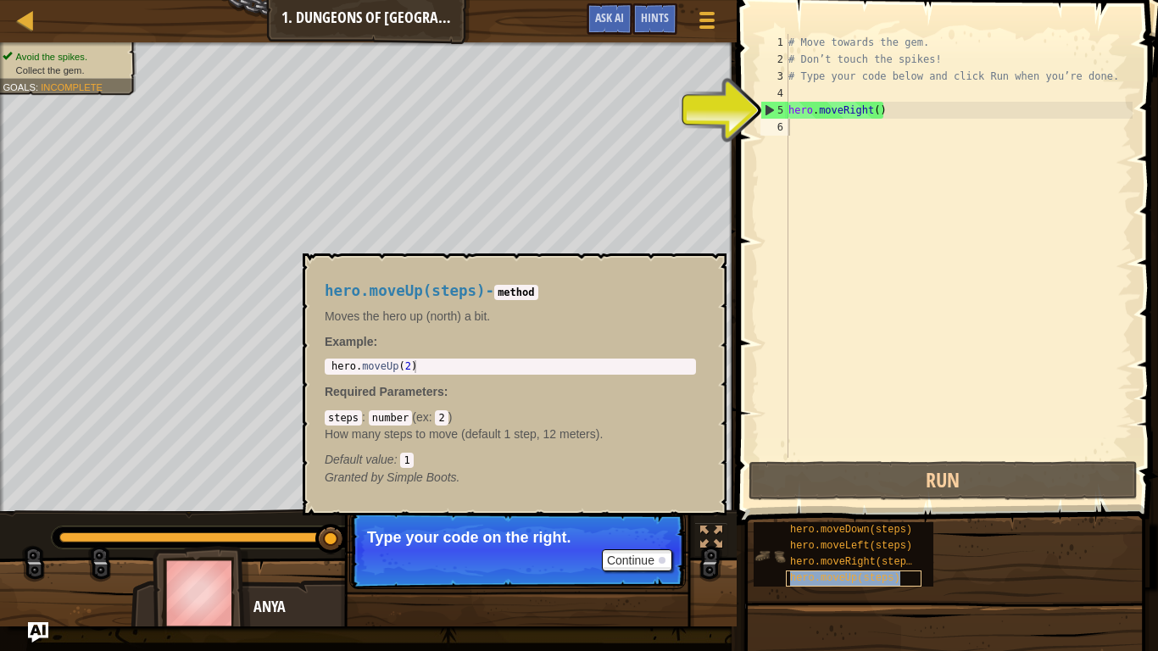
click at [873, 507] on span "hero.moveUp(steps)" at bounding box center [845, 578] width 110 height 12
click at [970, 507] on div "hero.moveDown(steps) hero.moveLeft(steps) hero.moveRight(steps) hero.moveUp(ste…" at bounding box center [949, 554] width 393 height 66
click at [889, 507] on span "hero.moveDown(steps)" at bounding box center [851, 530] width 122 height 12
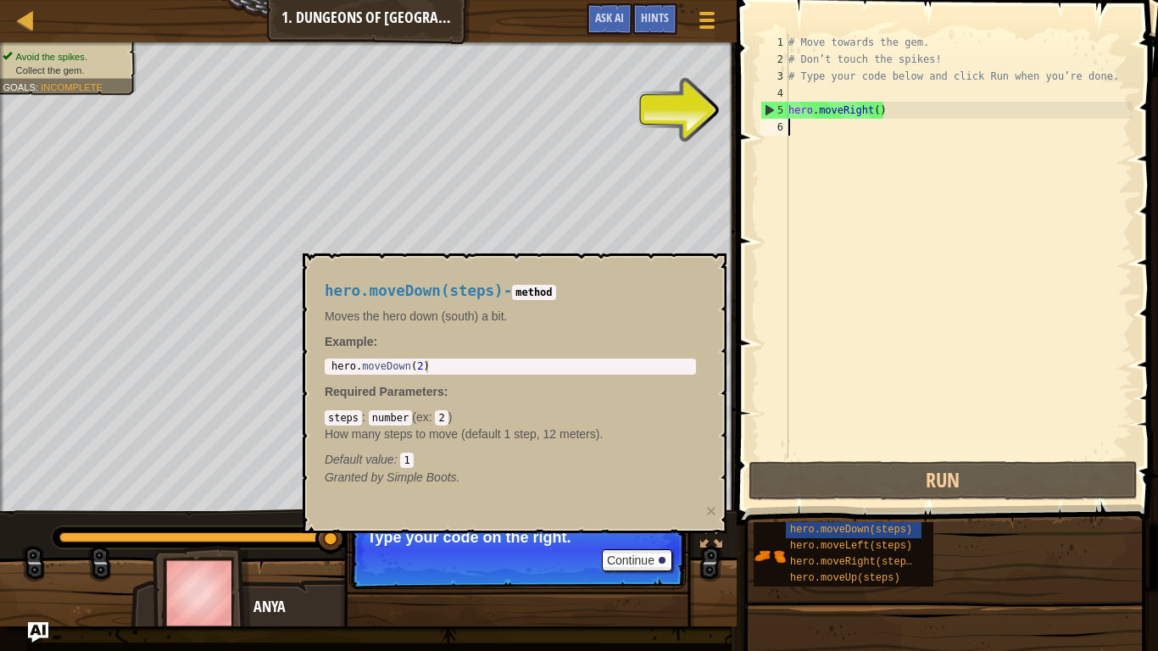
click at [806, 136] on div "# Move towards the gem. # Don’t touch the spikes! # Type your code below and cl…" at bounding box center [959, 263] width 348 height 458
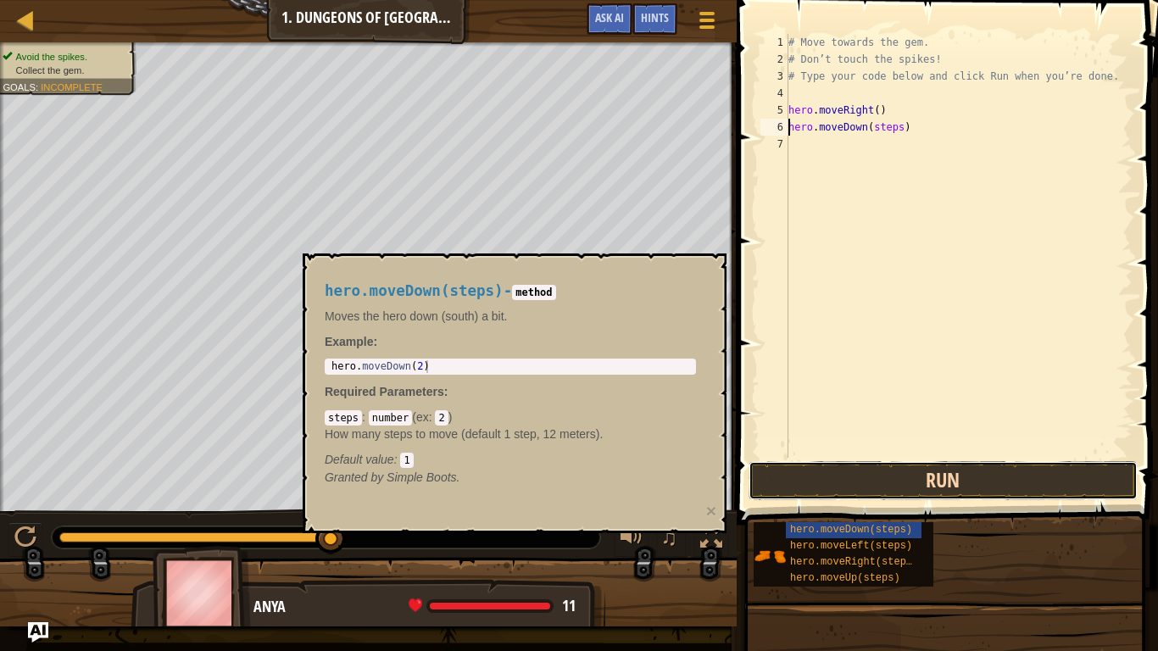
click at [905, 476] on button "Run" at bounding box center [943, 480] width 389 height 39
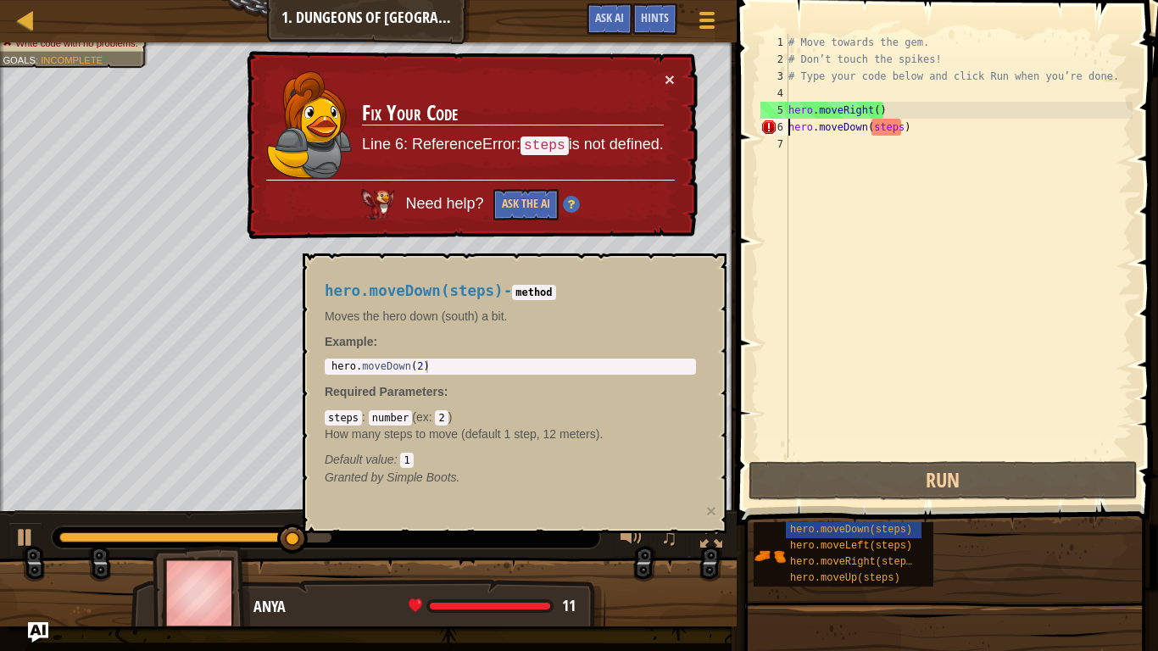
click at [555, 293] on code "method" at bounding box center [533, 292] width 43 height 15
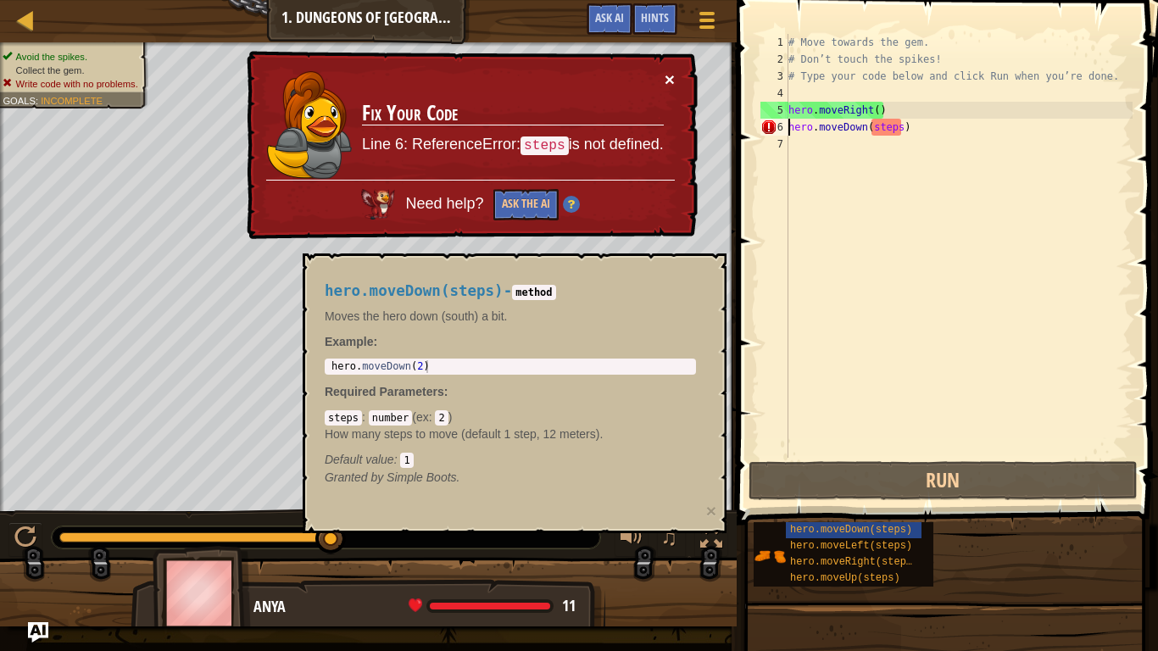
click at [666, 70] on button "×" at bounding box center [670, 79] width 10 height 18
click at [909, 129] on div "# Move towards the gem. # Don’t touch the spikes! # Type your code below and cl…" at bounding box center [959, 263] width 348 height 458
click at [900, 128] on div "# Move towards the gem. # Don’t touch the spikes! # Type your code below and cl…" at bounding box center [959, 263] width 348 height 458
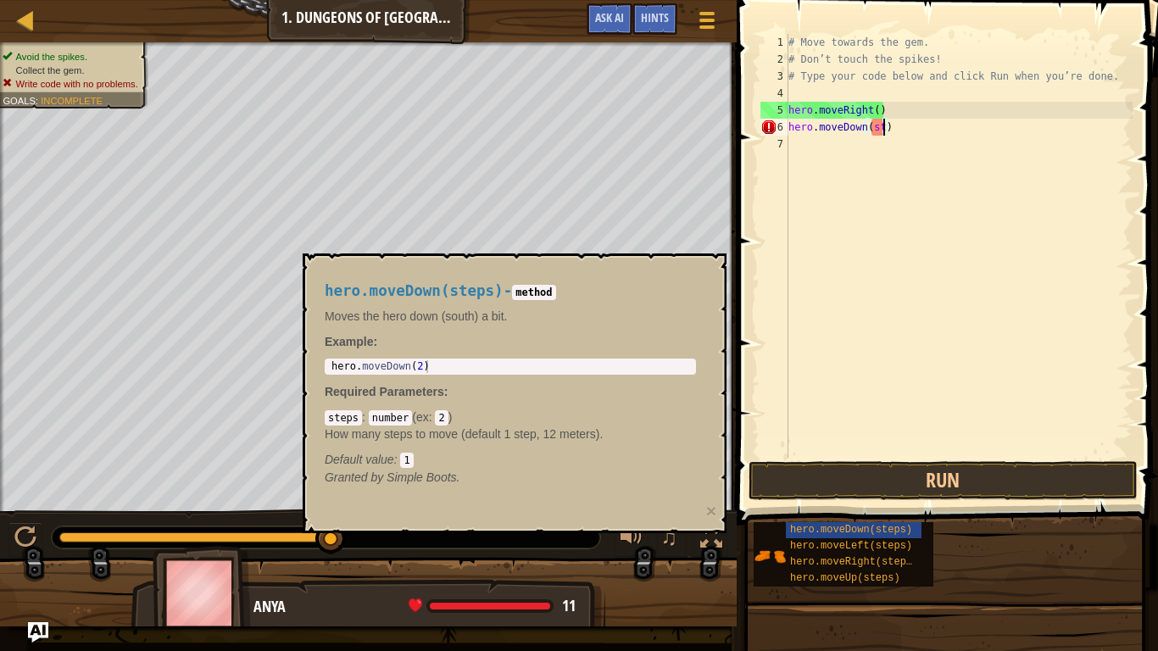
type textarea "hero.moveDown()"
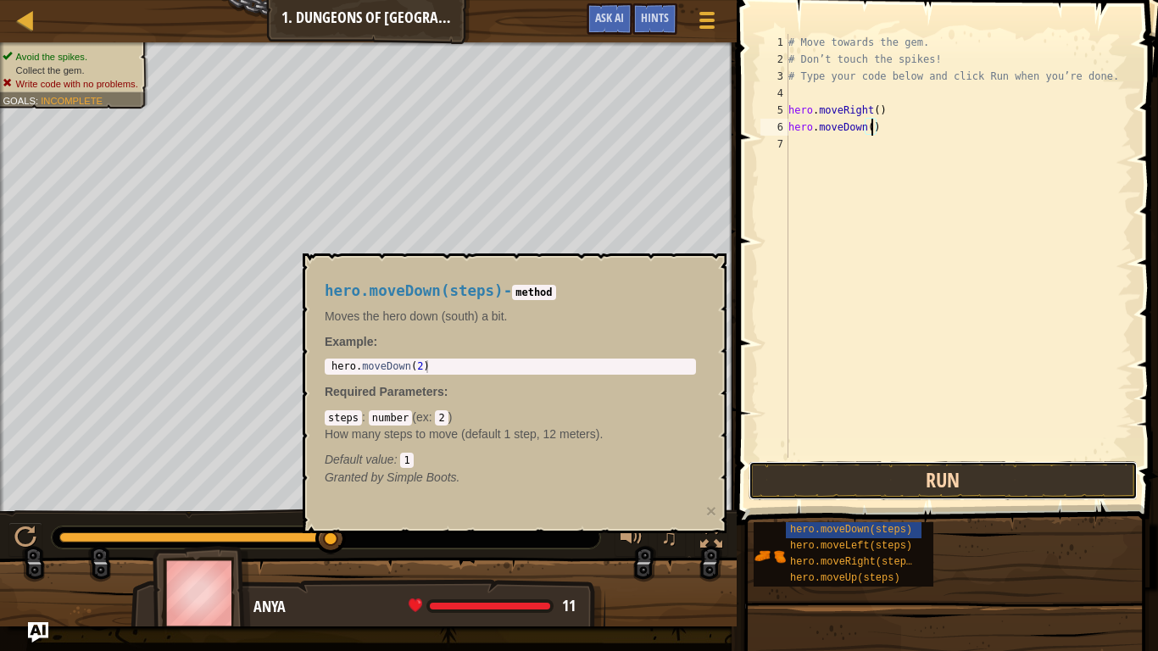
click at [960, 470] on button "Run" at bounding box center [943, 480] width 389 height 39
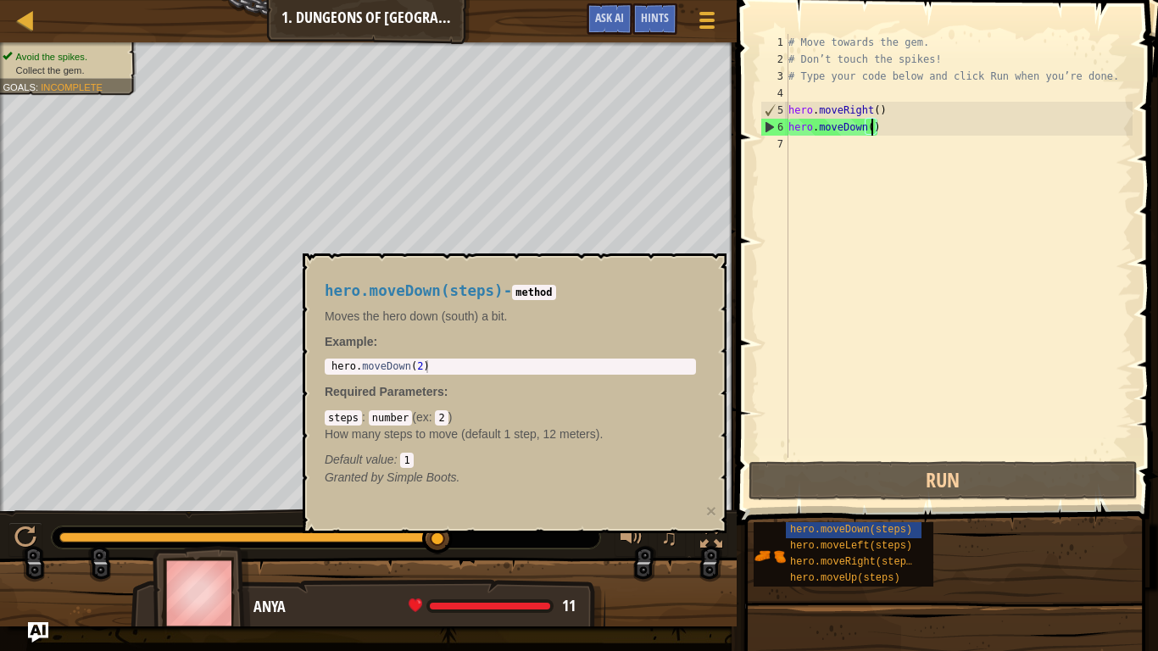
click at [441, 315] on p "Moves the hero down (south) a bit." at bounding box center [510, 316] width 371 height 17
click at [710, 507] on button "×" at bounding box center [711, 511] width 10 height 18
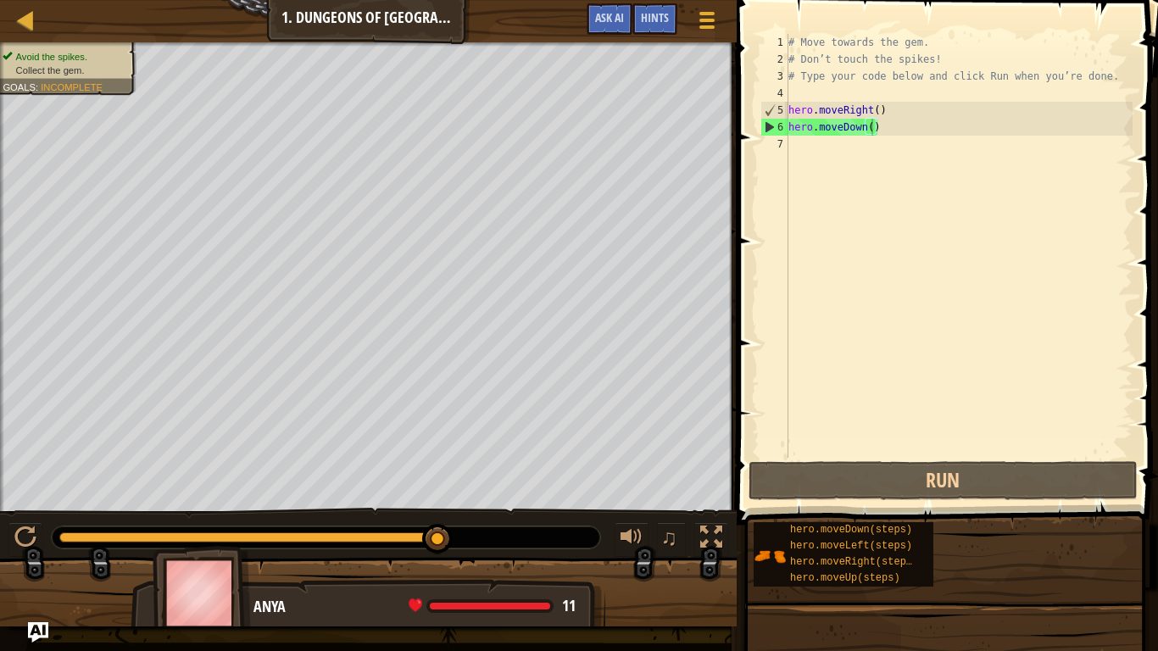
click at [796, 153] on div "# Move towards the gem. # Don’t touch the spikes! # Type your code below and cl…" at bounding box center [959, 263] width 348 height 458
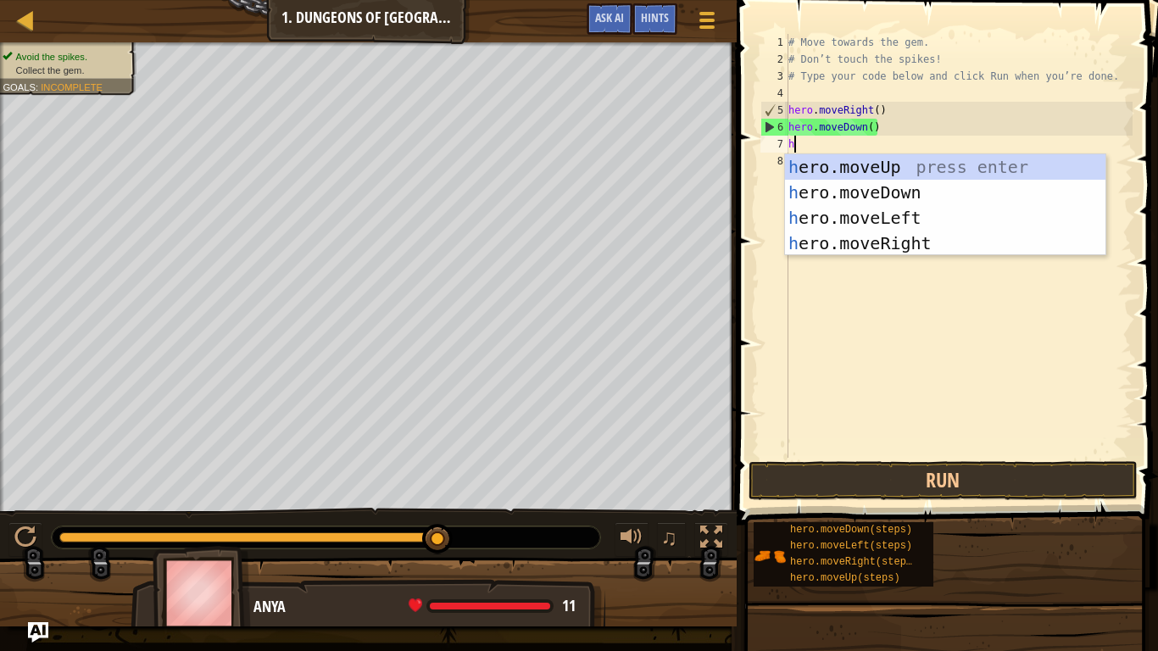
scroll to position [8, 0]
type textarea "hero"
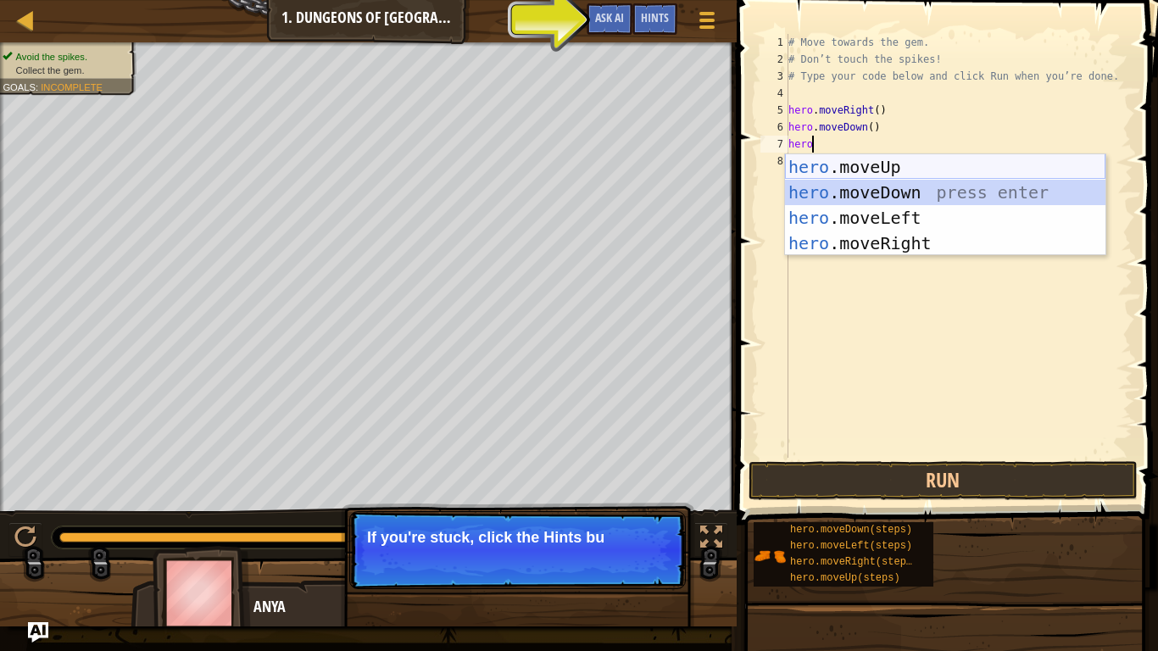
drag, startPoint x: 893, startPoint y: 188, endPoint x: 922, endPoint y: 175, distance: 32.6
click at [922, 175] on div "hero .moveUp press enter hero .moveDown press enter hero .moveLeft press enter …" at bounding box center [945, 230] width 320 height 153
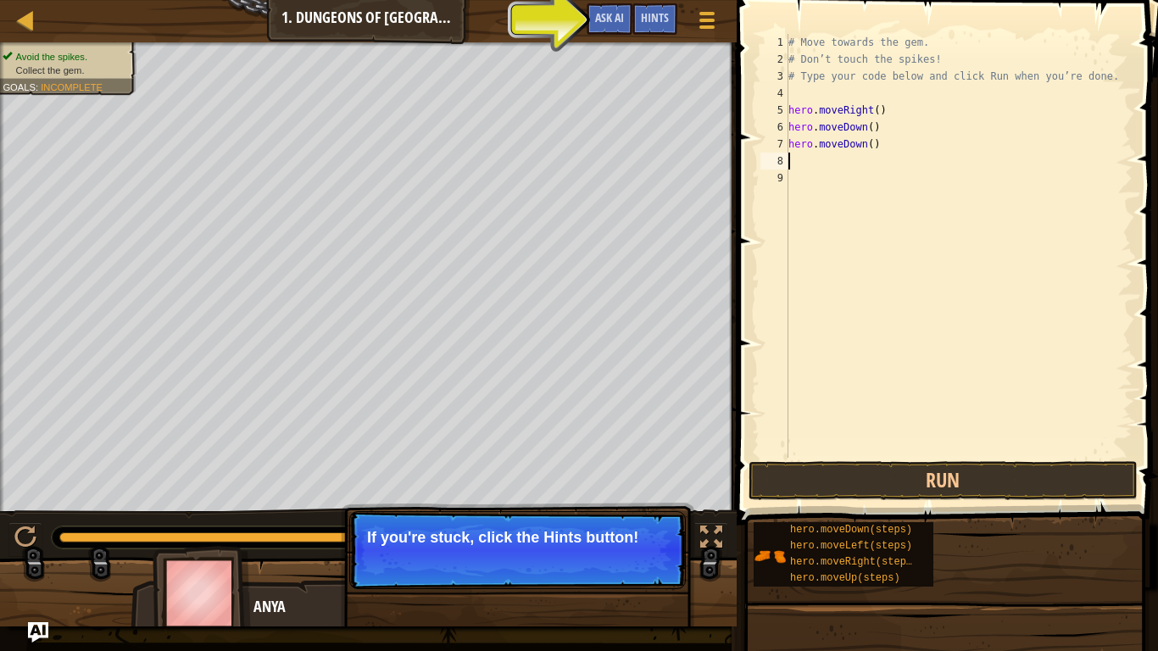
scroll to position [8, 0]
click at [922, 180] on div "# Move towards the gem. # Don’t touch the spikes! # Type your code below and cl…" at bounding box center [959, 263] width 348 height 458
click at [804, 161] on div "# Move towards the gem. # Don’t touch the spikes! # Type your code below and cl…" at bounding box center [959, 263] width 348 height 458
click at [804, 164] on div "# Move towards the gem. # Don’t touch the spikes! # Type your code below and cl…" at bounding box center [959, 263] width 348 height 458
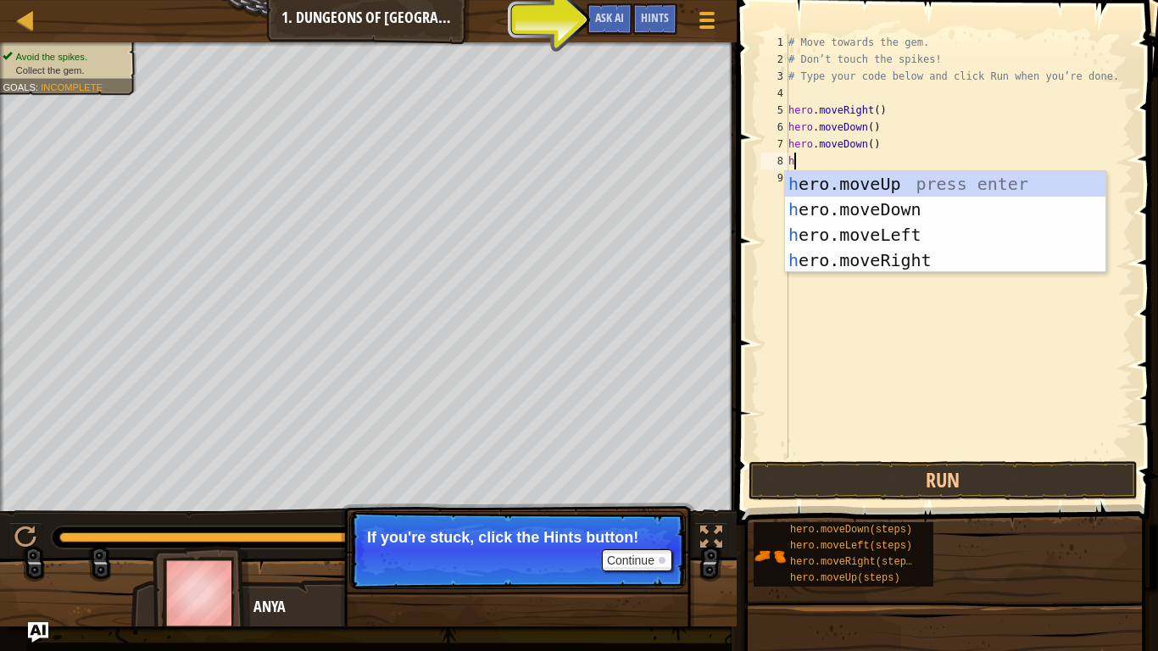
type textarea "he"
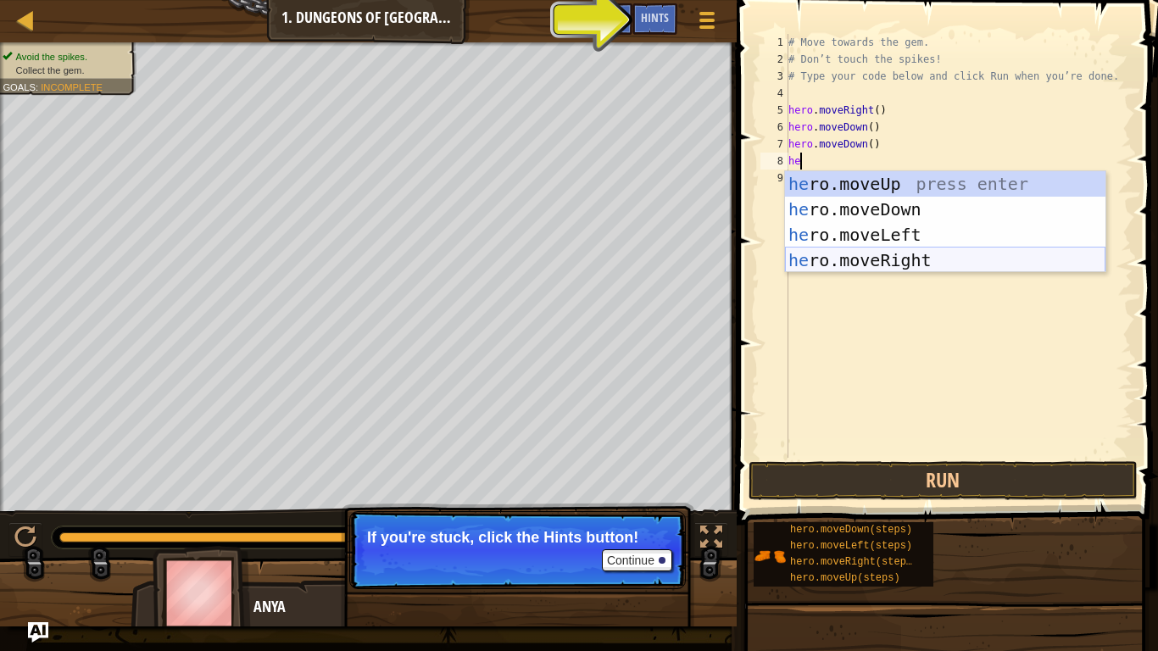
click at [921, 258] on div "he ro.moveUp press enter he ro.moveDown press enter he ro.moveLeft press enter …" at bounding box center [945, 247] width 320 height 153
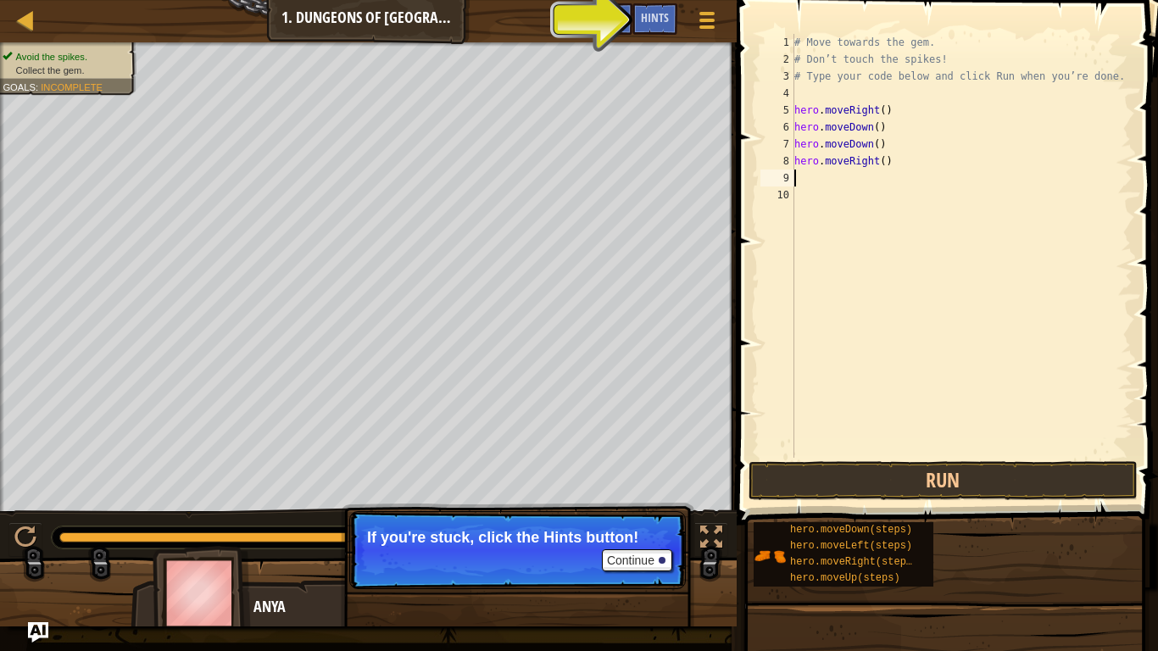
scroll to position [8, 0]
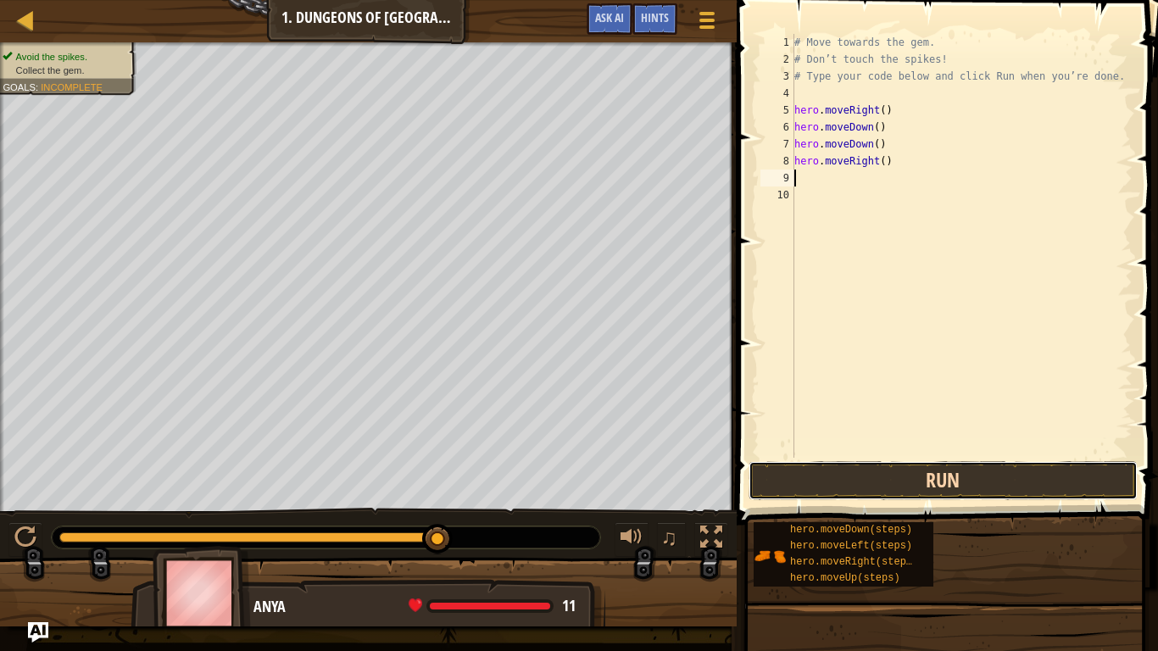
click at [901, 476] on button "Run" at bounding box center [943, 480] width 389 height 39
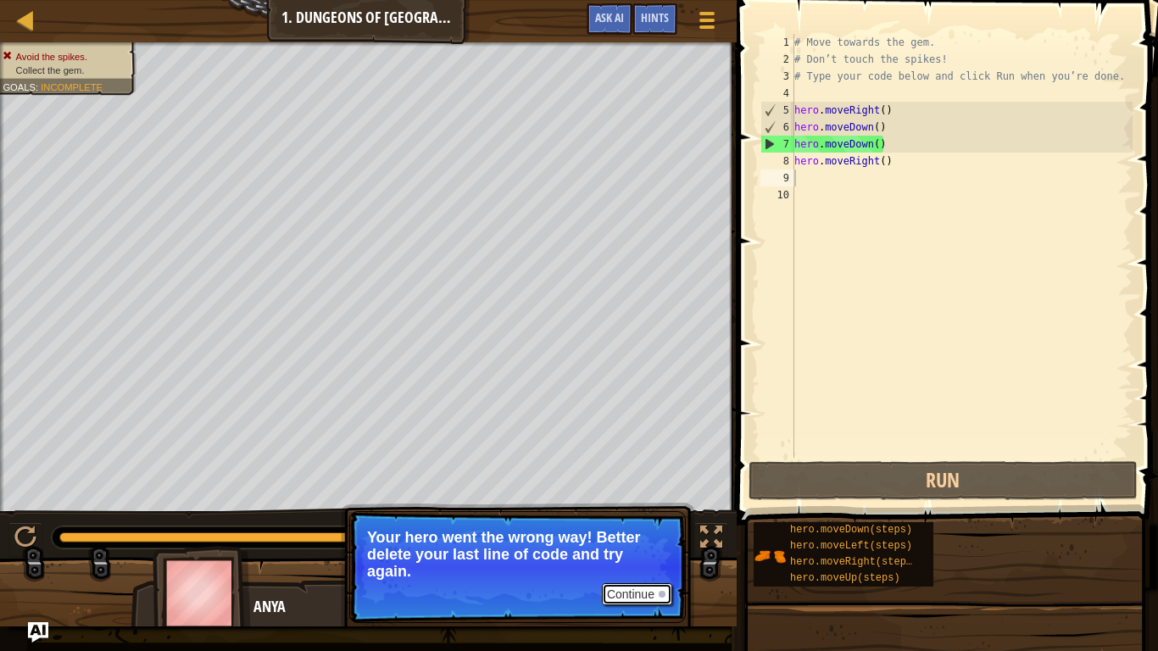
click at [650, 507] on button "Continue" at bounding box center [637, 594] width 70 height 22
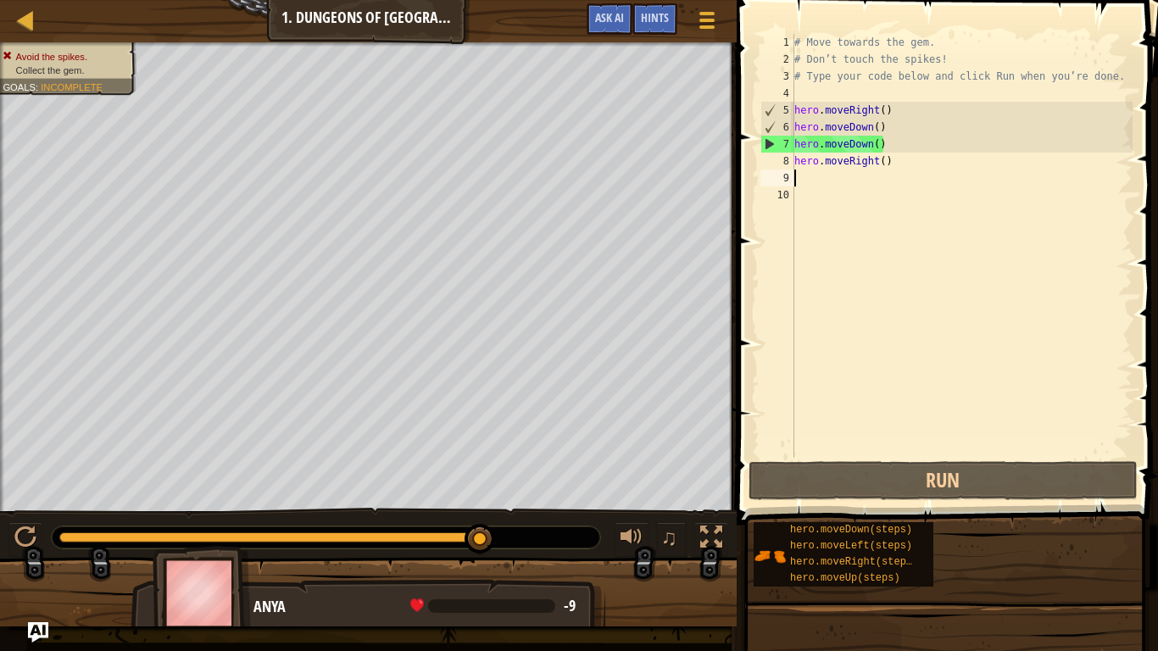
click at [854, 176] on div "# Move towards the gem. # Don’t touch the spikes! # Type your code below and cl…" at bounding box center [962, 263] width 342 height 458
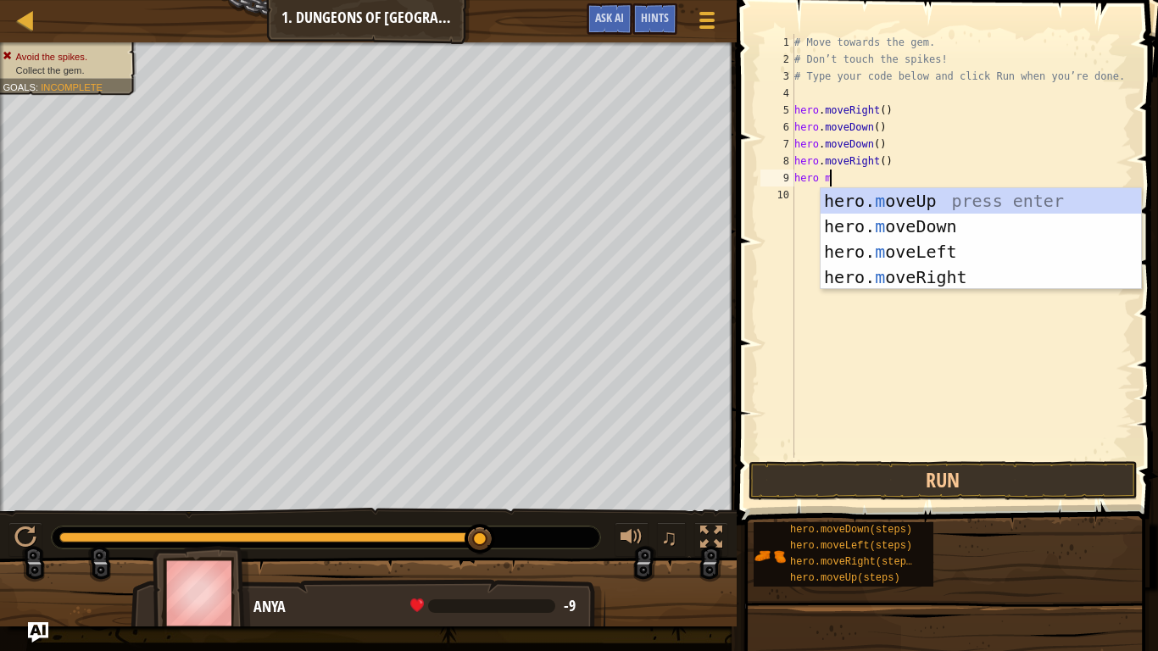
scroll to position [8, 5]
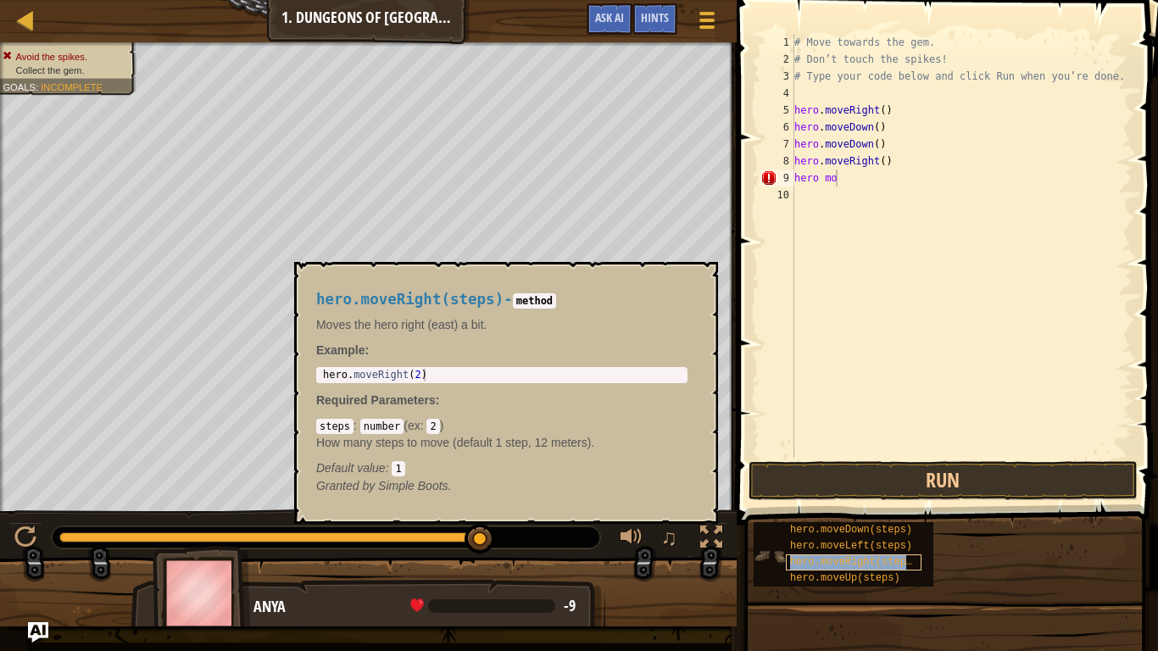
click at [849, 507] on span "hero.moveRight(steps)" at bounding box center [854, 562] width 128 height 12
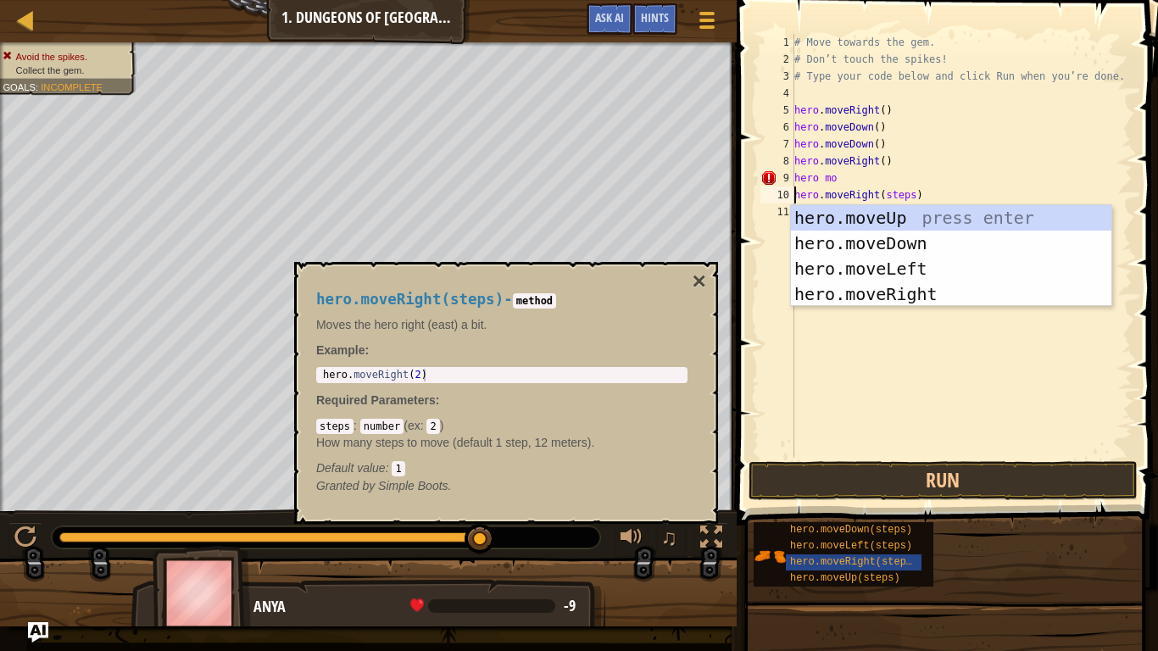
click at [912, 193] on div "# Move towards the gem. # Don’t touch the spikes! # Type your code below and cl…" at bounding box center [962, 263] width 342 height 458
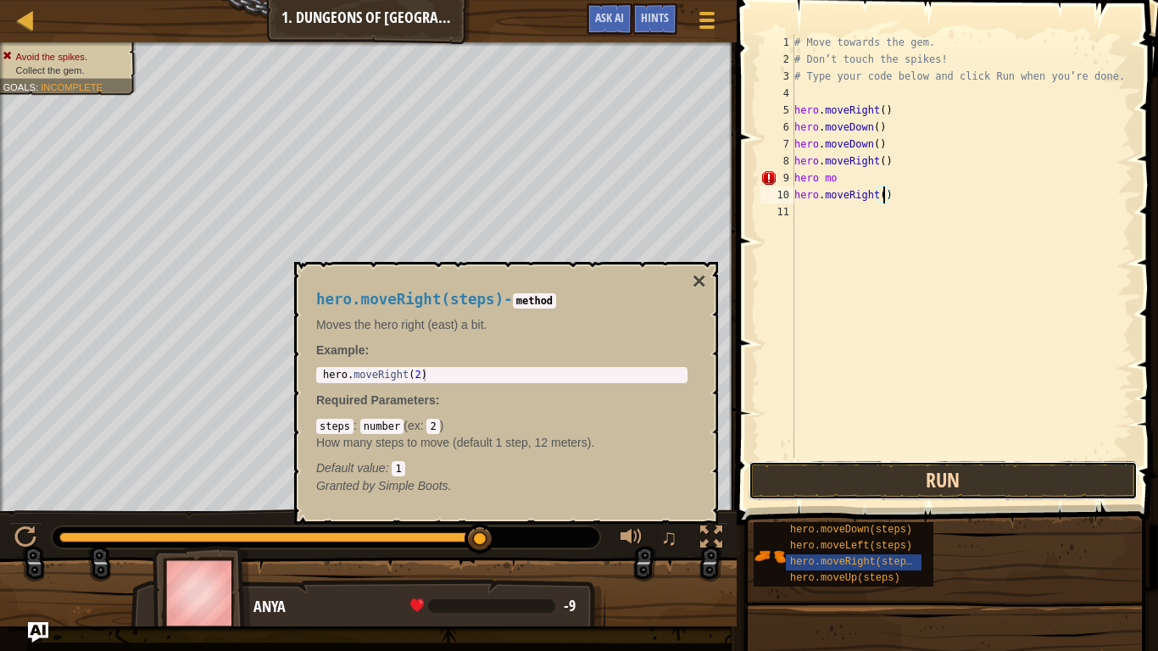
click at [1000, 486] on button "Run" at bounding box center [943, 480] width 389 height 39
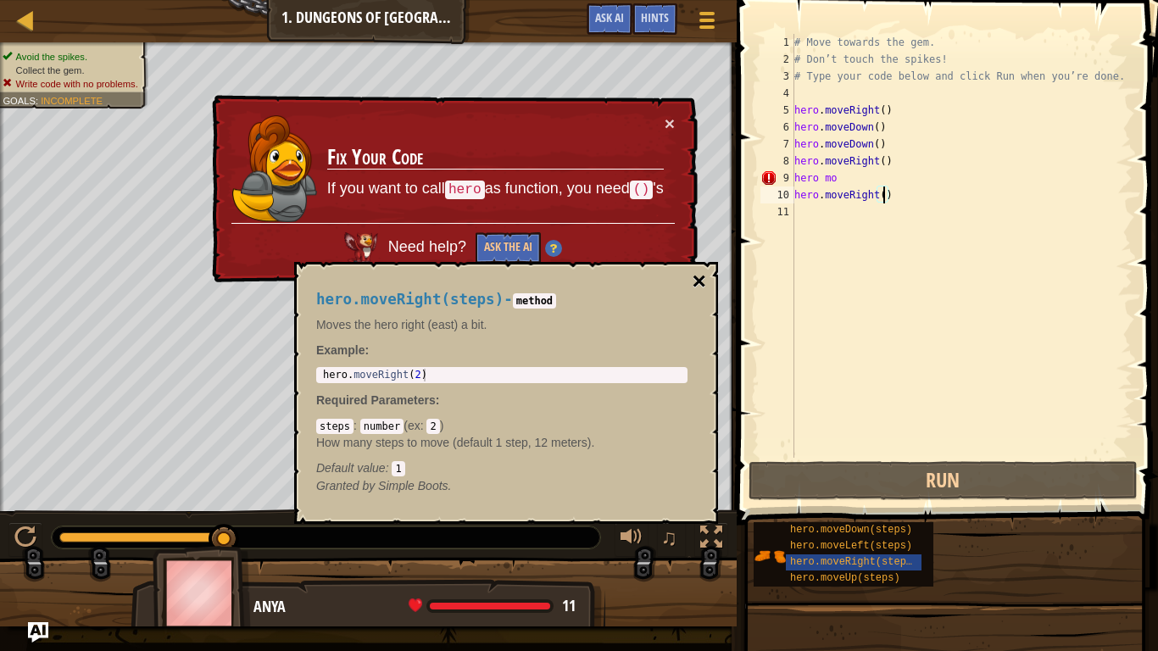
click at [704, 270] on button "×" at bounding box center [700, 282] width 14 height 24
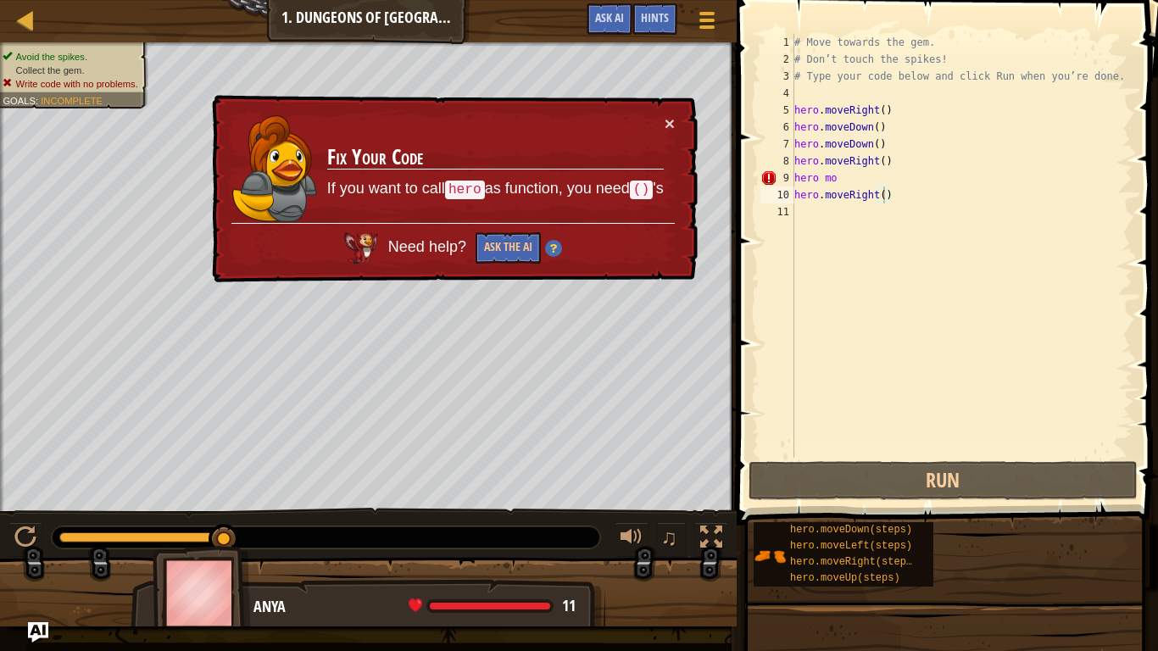
click at [843, 182] on div "# Move towards the gem. # Don’t touch the spikes! # Type your code below and cl…" at bounding box center [962, 263] width 342 height 458
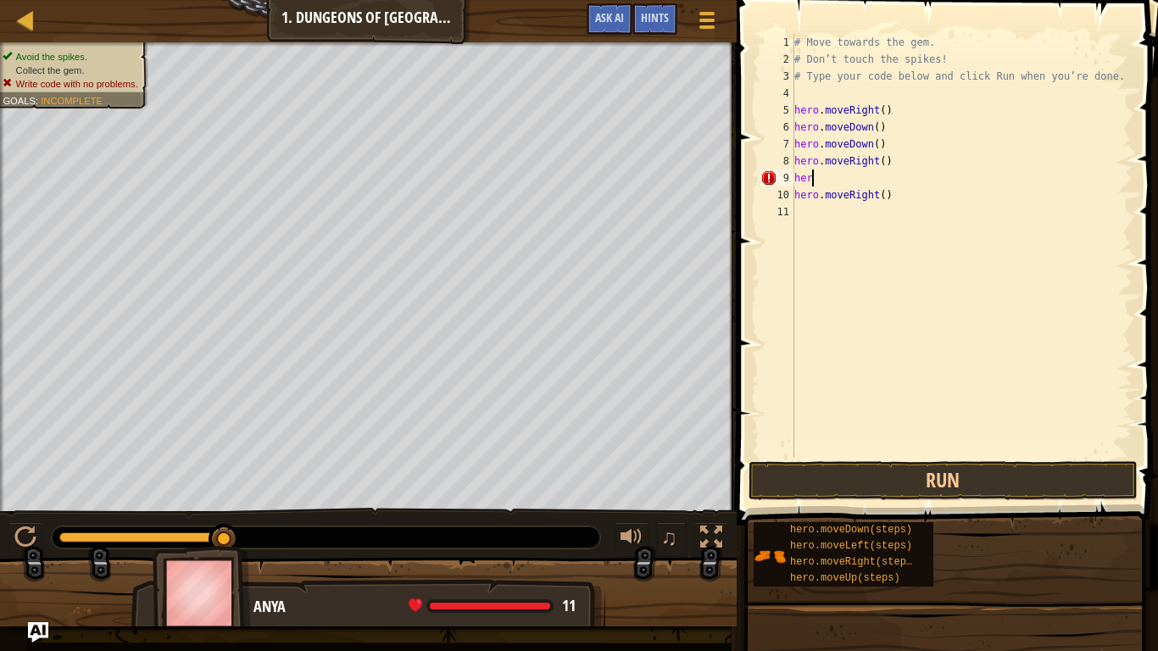
scroll to position [8, 1]
type textarea "h"
click at [950, 472] on button "Run" at bounding box center [943, 480] width 389 height 39
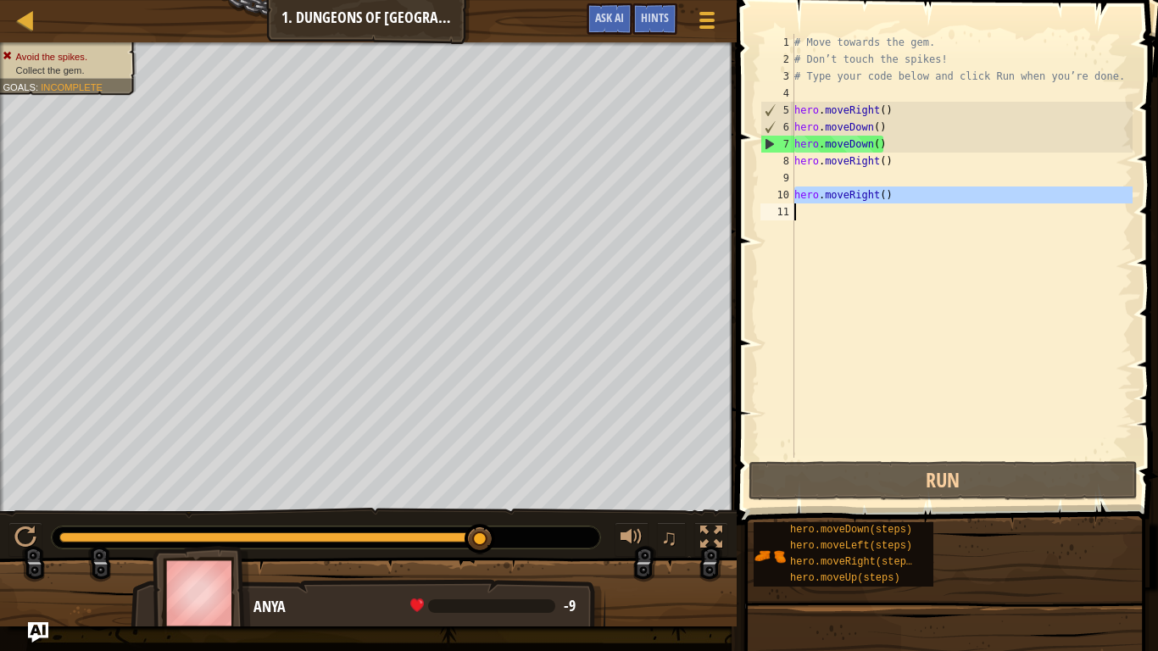
drag, startPoint x: 791, startPoint y: 193, endPoint x: 971, endPoint y: 182, distance: 180.1
click at [971, 182] on div "1 2 3 4 5 6 7 8 9 10 11 # Move towards the gem. # Don’t touch the spikes! # Typ…" at bounding box center [945, 246] width 376 height 424
click at [937, 188] on div "# Move towards the gem. # Don’t touch the spikes! # Type your code below and cl…" at bounding box center [962, 246] width 342 height 424
click at [909, 193] on div "# Move towards the gem. # Don’t touch the spikes! # Type your code below and cl…" at bounding box center [962, 263] width 342 height 458
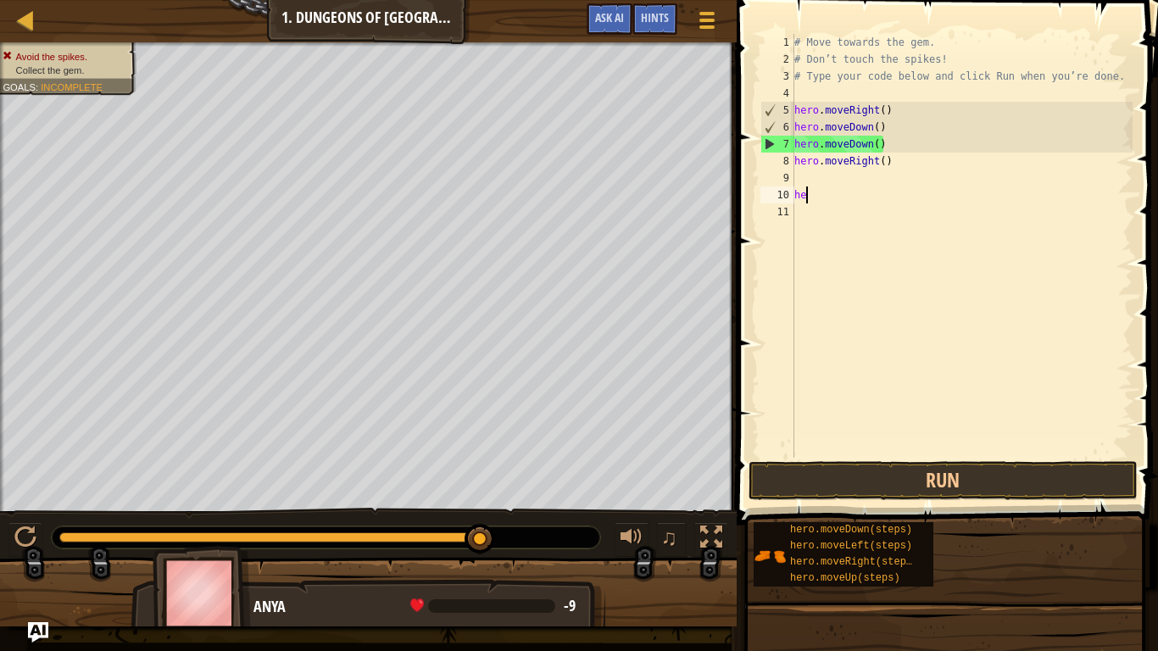
scroll to position [8, 1]
type textarea "h"
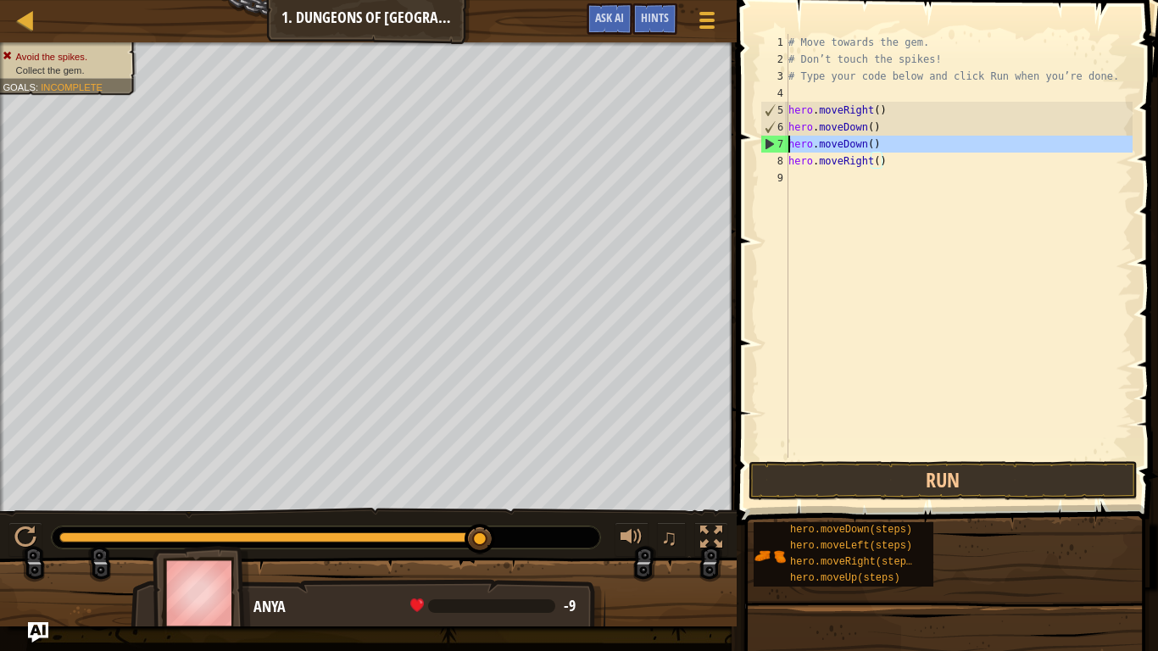
click at [769, 146] on div "7" at bounding box center [774, 144] width 27 height 17
type textarea "hero.moveDown()"
click at [853, 170] on div "# Move towards the gem. # Don’t touch the spikes! # Type your code below and cl…" at bounding box center [959, 263] width 348 height 458
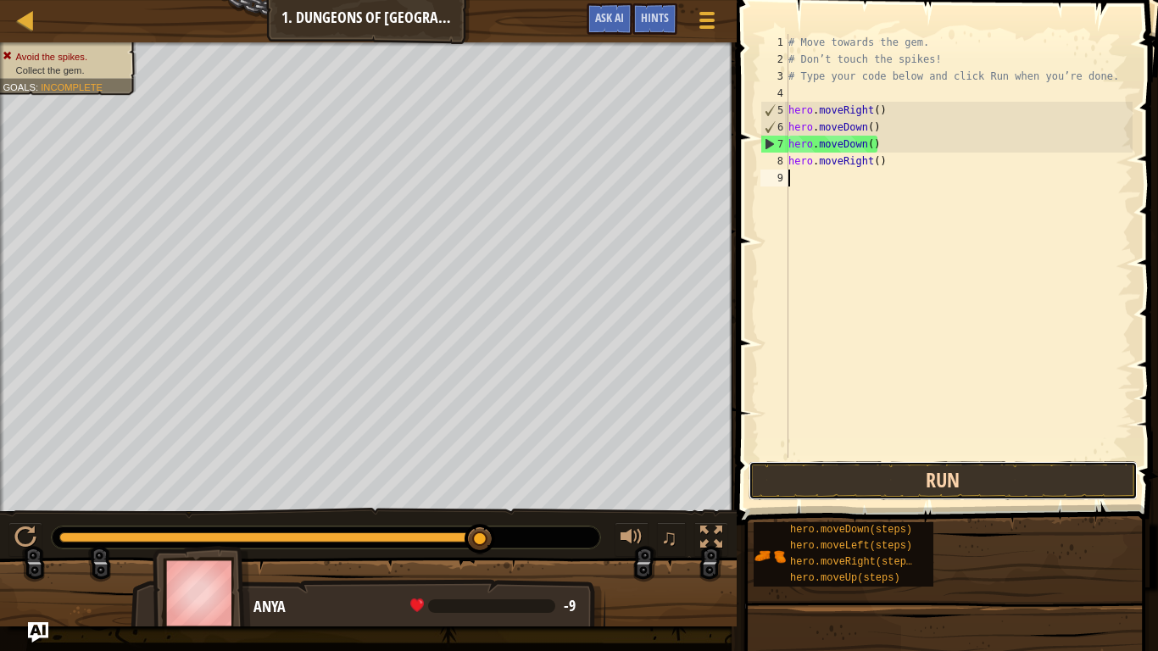
click at [843, 485] on button "Run" at bounding box center [943, 480] width 389 height 39
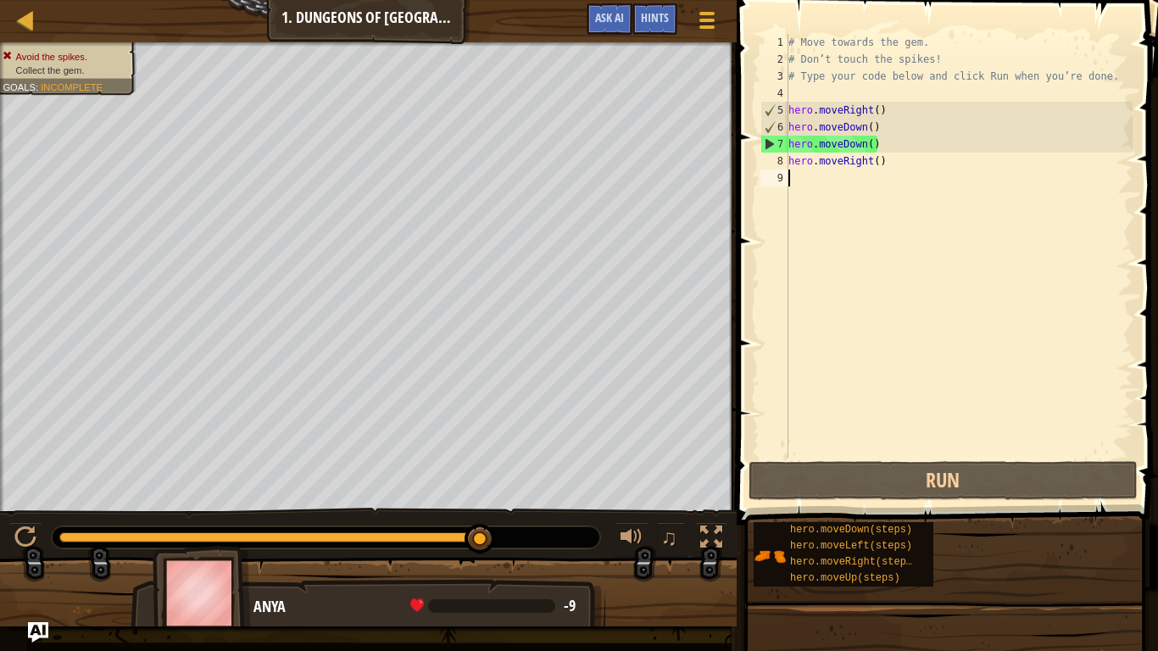
click at [244, 507] on img at bounding box center [202, 593] width 98 height 94
click at [208, 507] on img at bounding box center [202, 593] width 98 height 94
click at [607, 19] on span "Ask AI" at bounding box center [609, 17] width 29 height 16
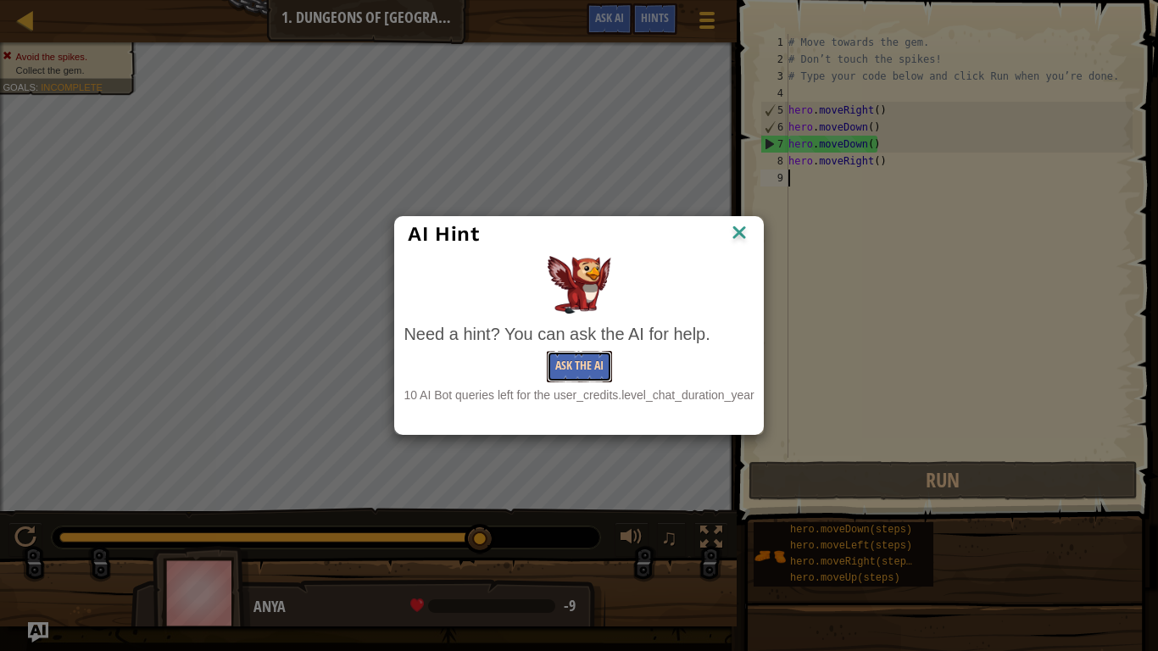
click at [569, 371] on button "Ask the AI" at bounding box center [579, 366] width 65 height 31
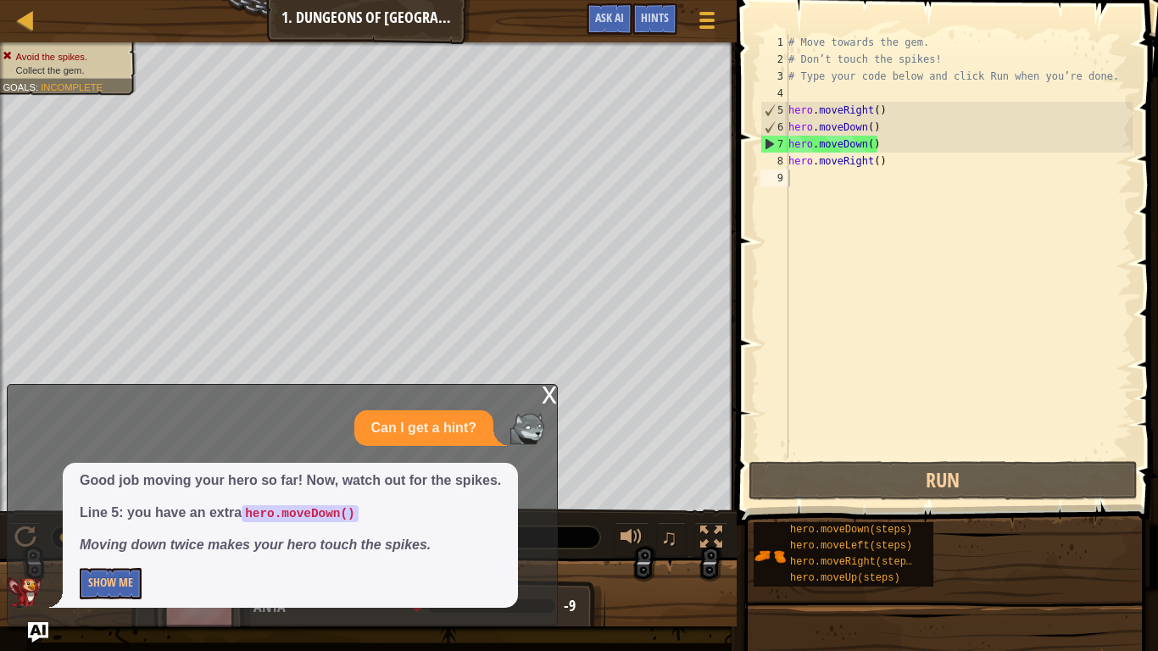
click at [544, 394] on div "x" at bounding box center [549, 393] width 15 height 17
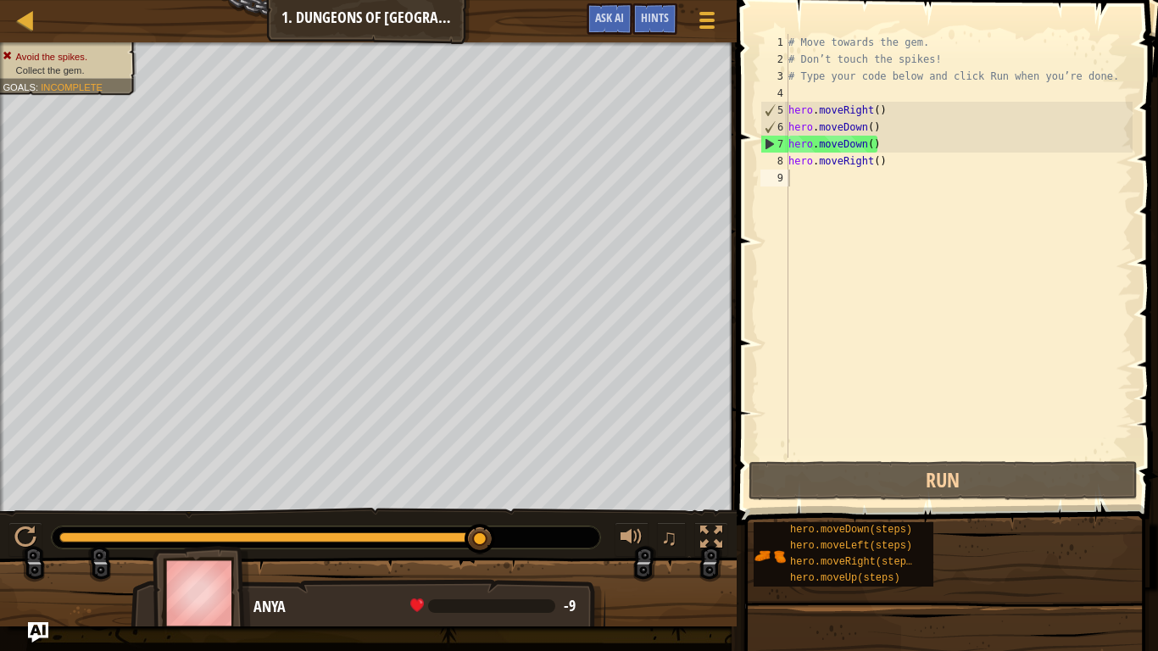
click at [851, 147] on div "# Move towards the gem. # Don’t touch the spikes! # Type your code below and cl…" at bounding box center [959, 263] width 348 height 458
click at [882, 142] on div "# Move towards the gem. # Don’t touch the spikes! # Type your code below and cl…" at bounding box center [959, 263] width 348 height 458
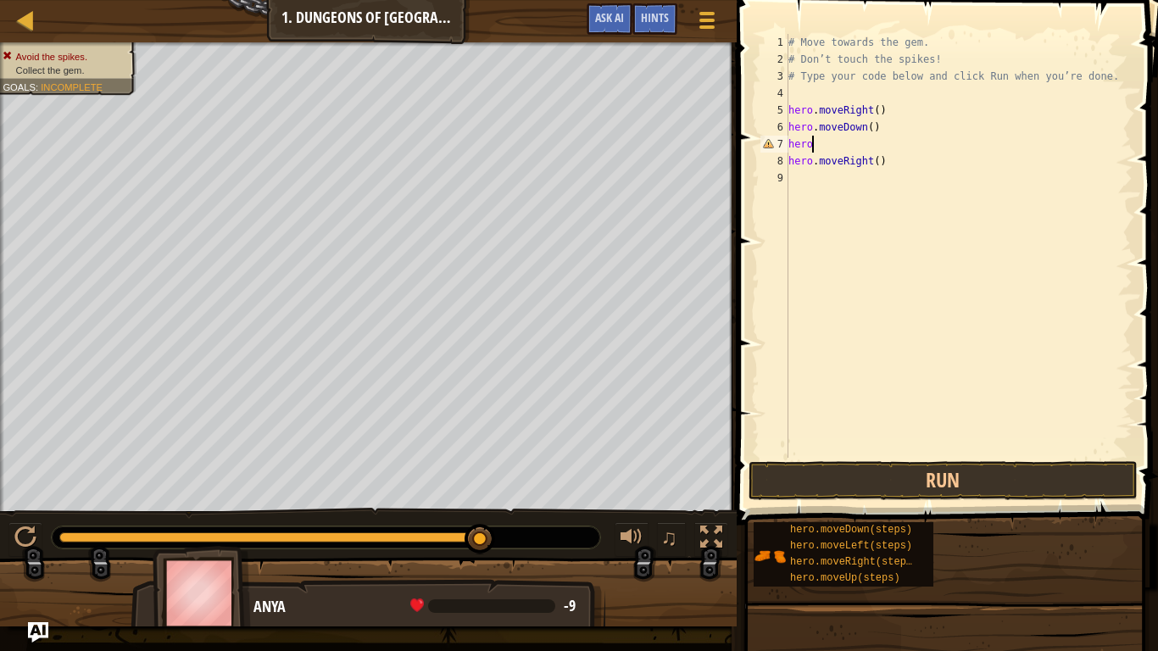
type textarea "h"
click at [929, 473] on button "Run" at bounding box center [943, 480] width 389 height 39
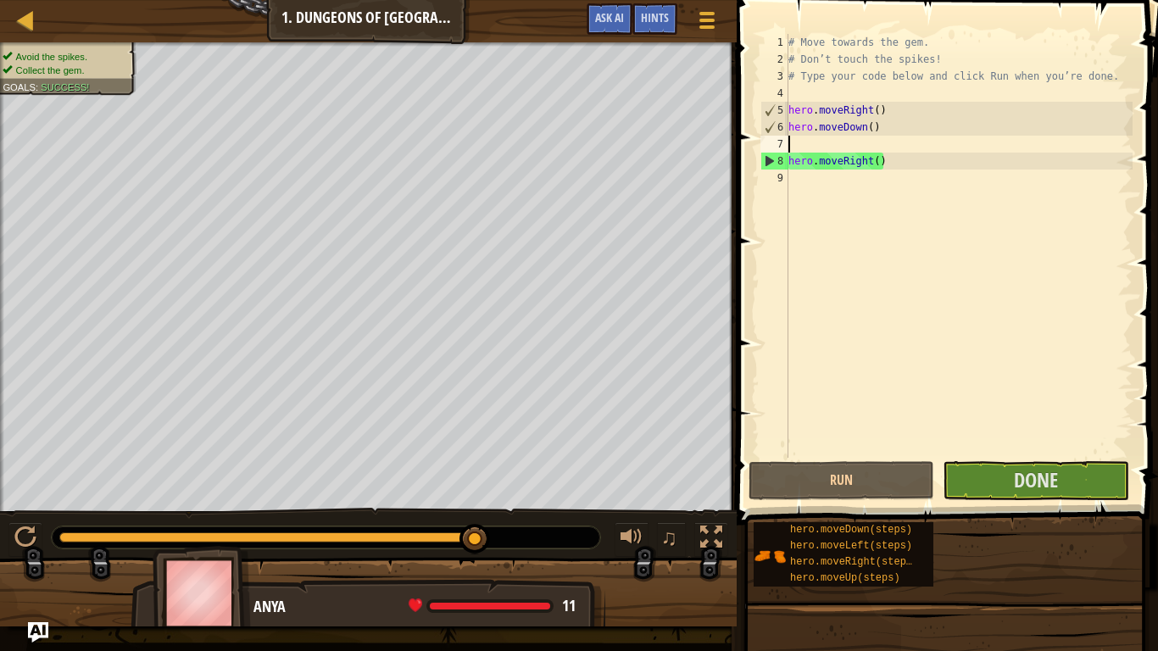
scroll to position [8, 0]
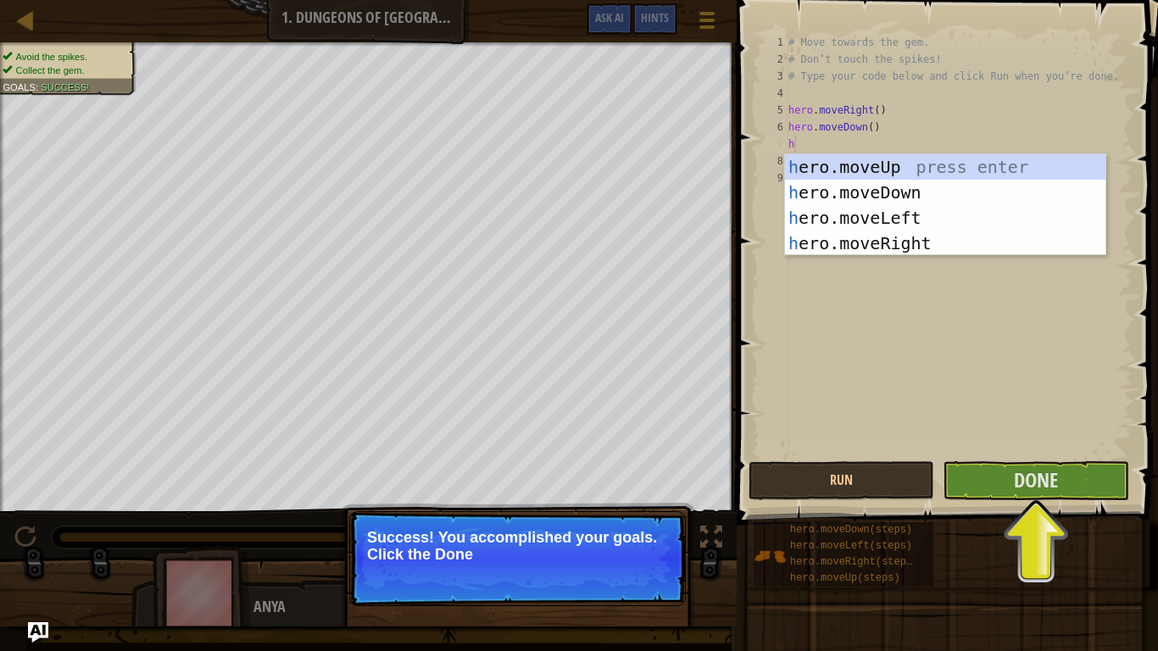
type textarea "h"
click at [705, 569] on div "Avoid the spikes. Collect the gem. Goals : Success! ♫ Anya 11 x: 30 y: 6 No tar…" at bounding box center [579, 334] width 1158 height 584
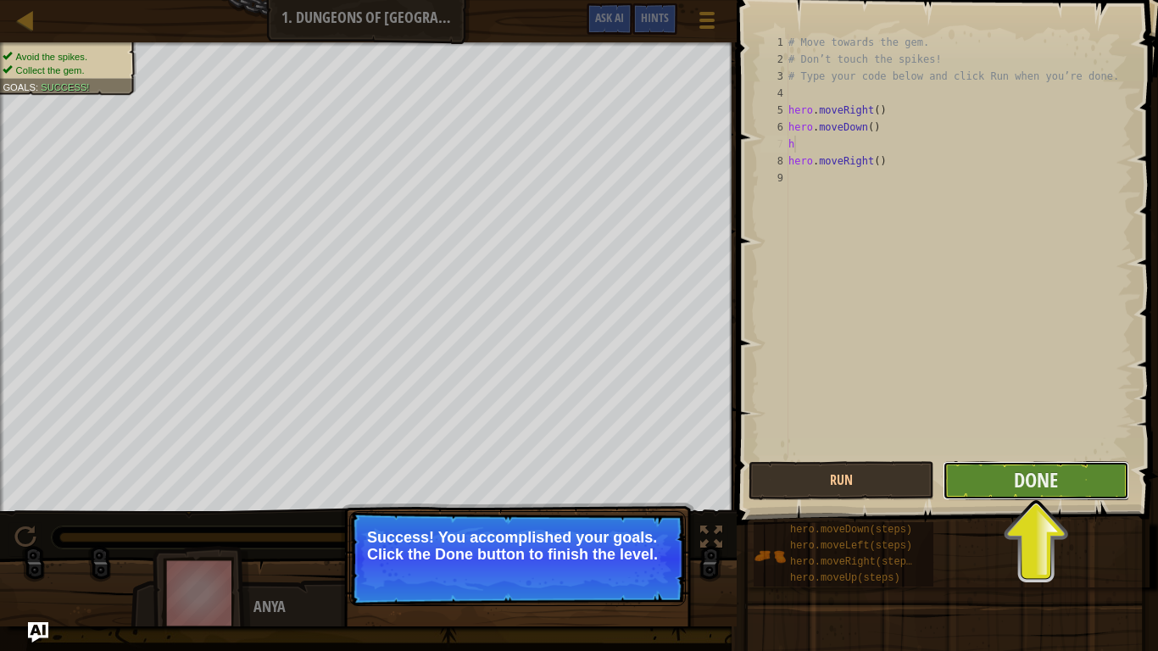
click at [972, 490] on button "Done" at bounding box center [1036, 480] width 186 height 39
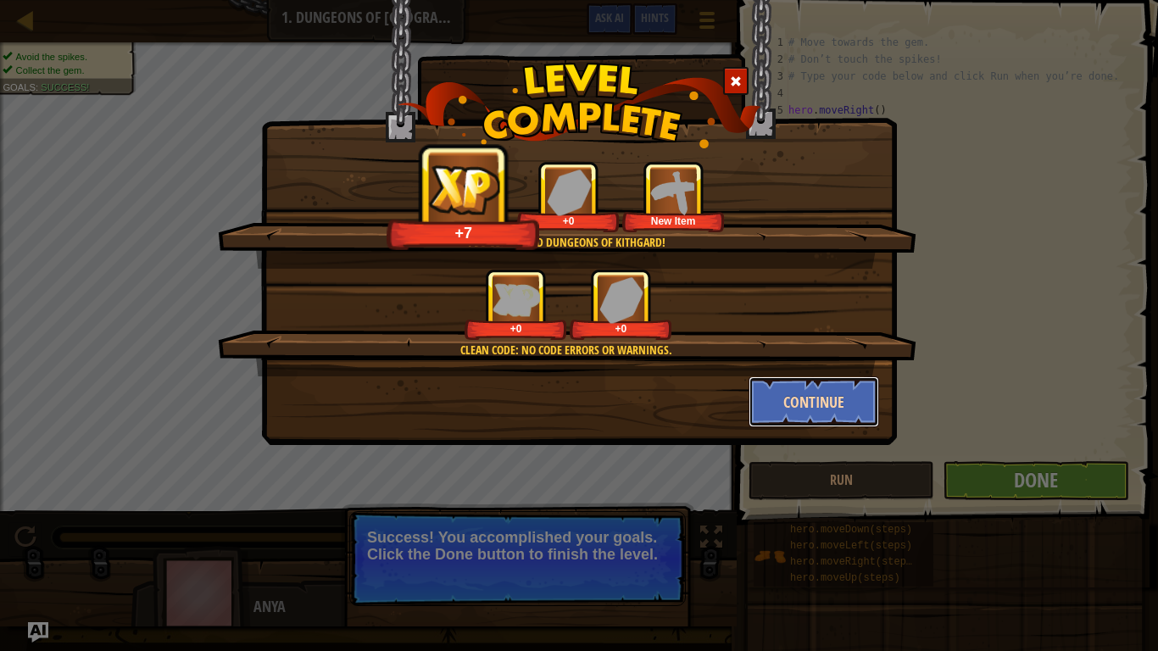
click at [828, 409] on button "Continue" at bounding box center [814, 401] width 131 height 51
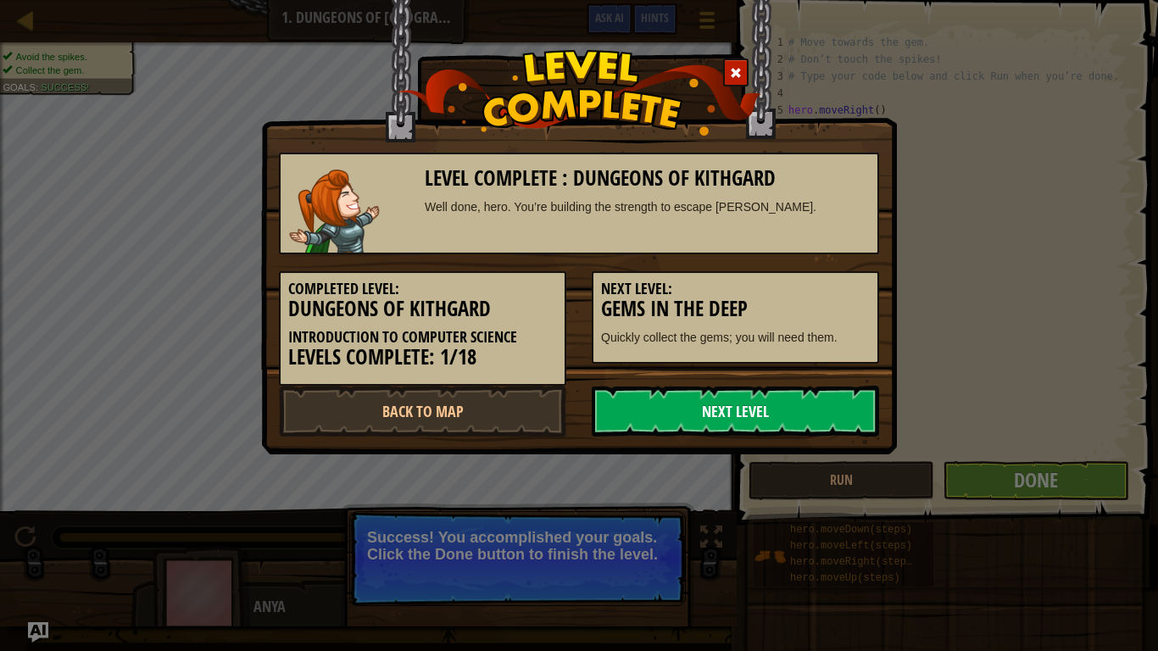
click at [703, 426] on link "Next Level" at bounding box center [735, 411] width 287 height 51
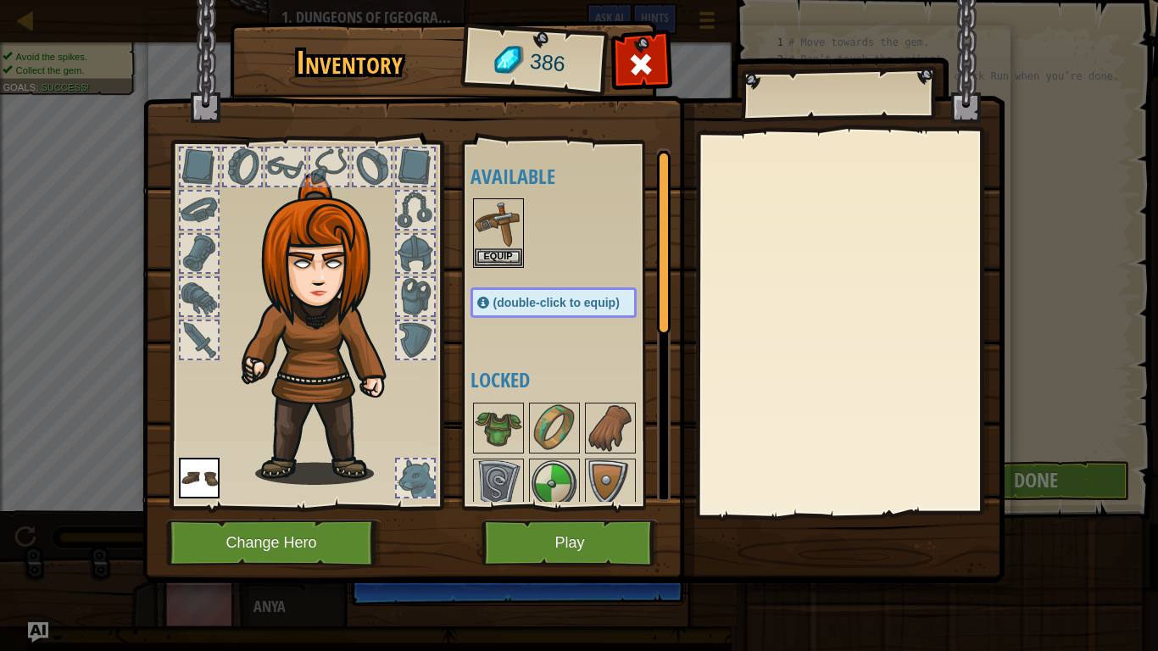
click at [244, 176] on div at bounding box center [242, 166] width 37 height 37
click at [429, 235] on div at bounding box center [415, 253] width 37 height 37
click at [424, 242] on div at bounding box center [415, 253] width 37 height 37
click at [511, 256] on button "Equip" at bounding box center [498, 257] width 47 height 18
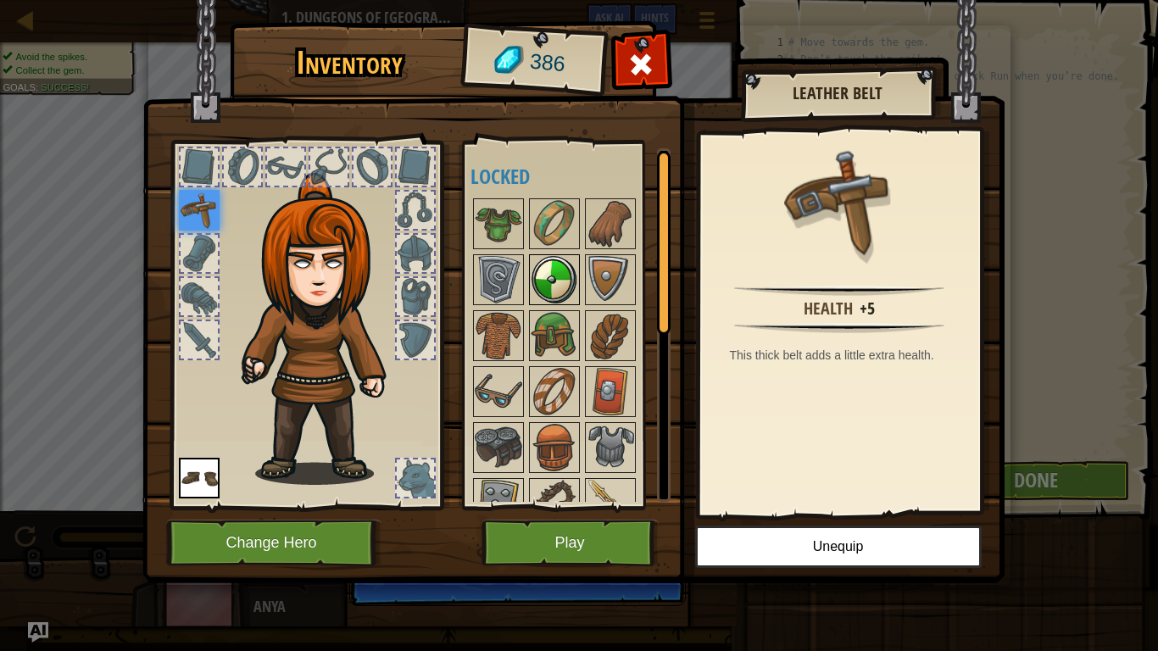
scroll to position [142, 0]
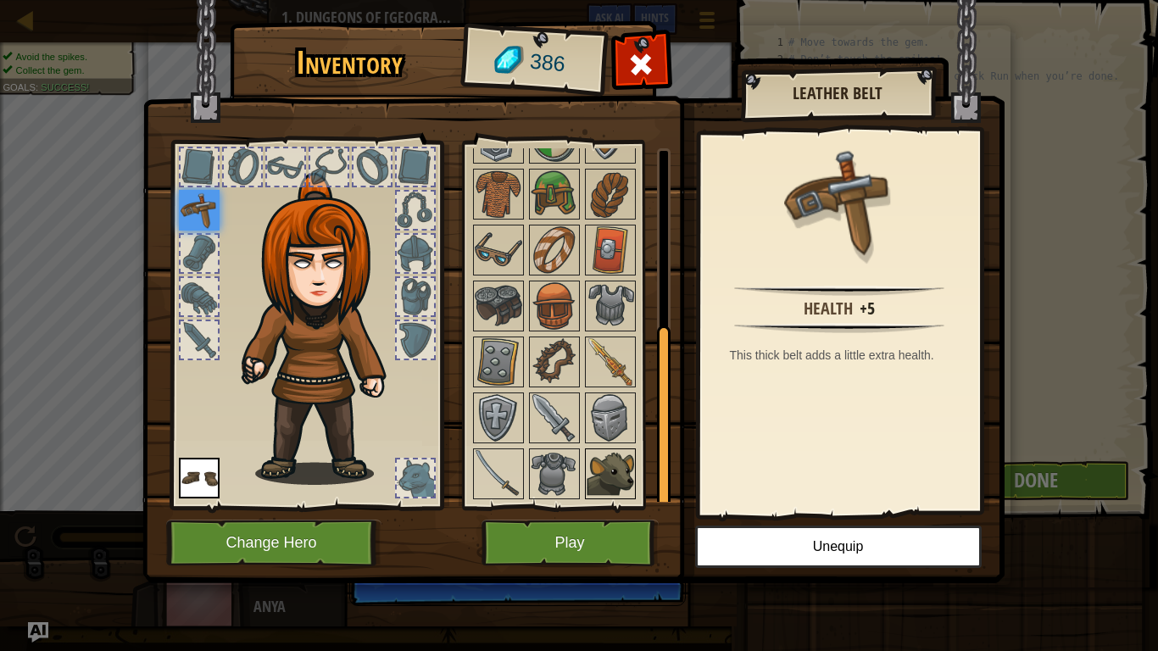
click at [599, 469] on img at bounding box center [610, 473] width 47 height 47
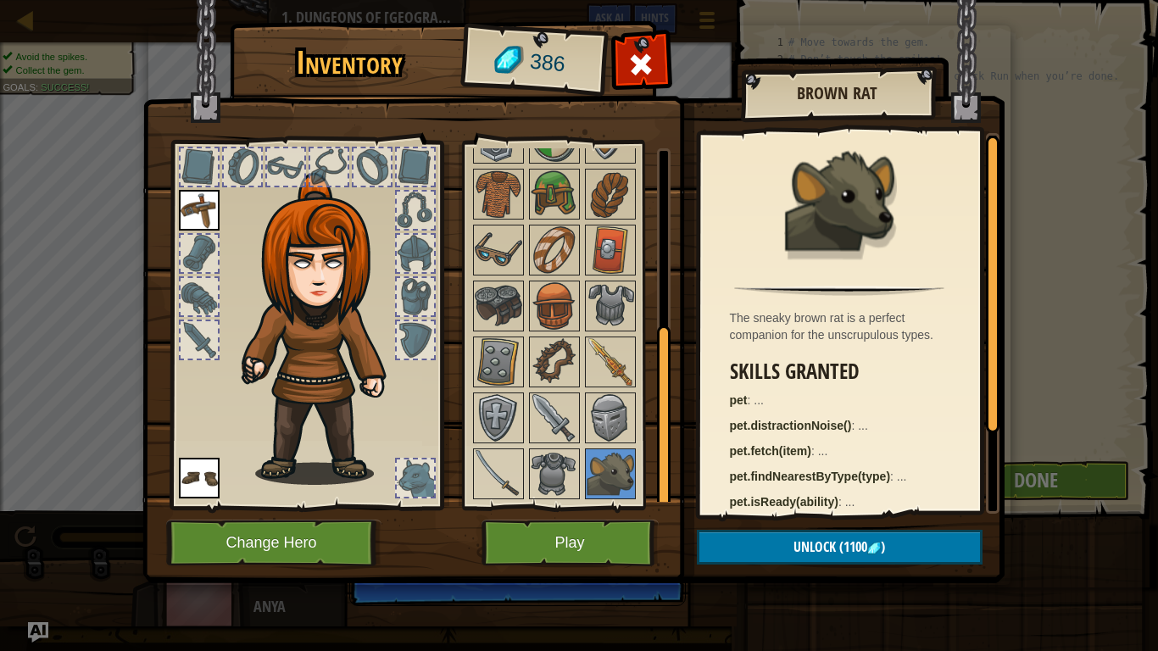
click at [422, 476] on div at bounding box center [415, 477] width 37 height 37
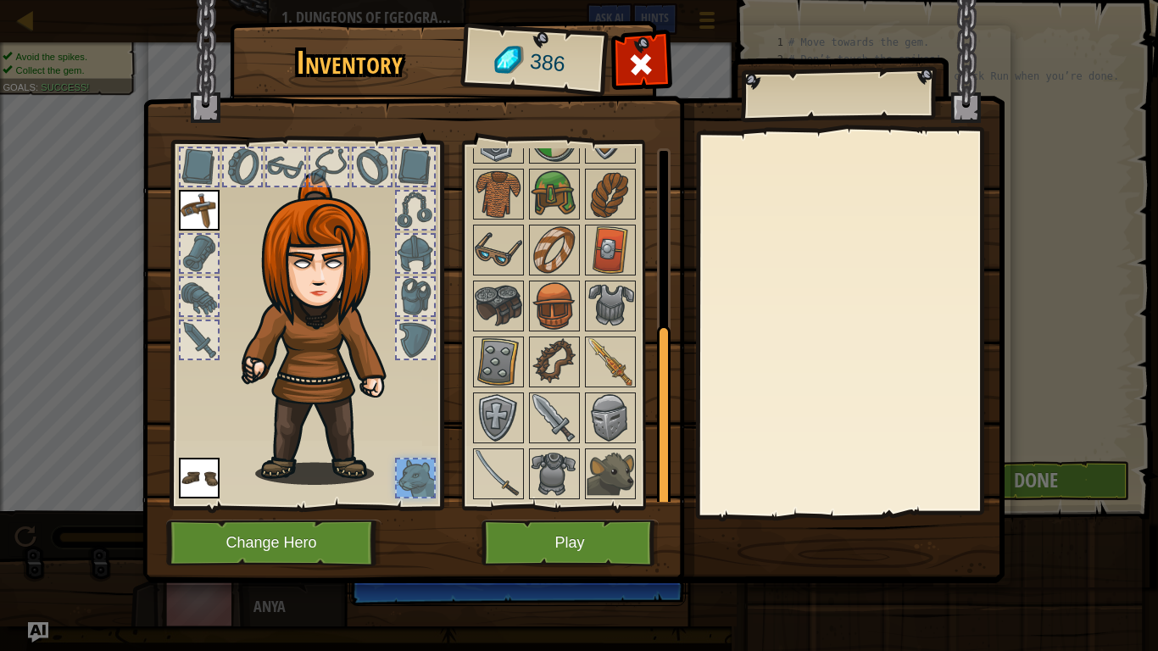
click at [422, 476] on div at bounding box center [415, 477] width 37 height 37
drag, startPoint x: 613, startPoint y: 458, endPoint x: 460, endPoint y: 463, distance: 152.7
click at [460, 463] on div "Inventory 386 Available Equip Equip (double-click to equip) Locked Equip Unequi…" at bounding box center [579, 304] width 862 height 559
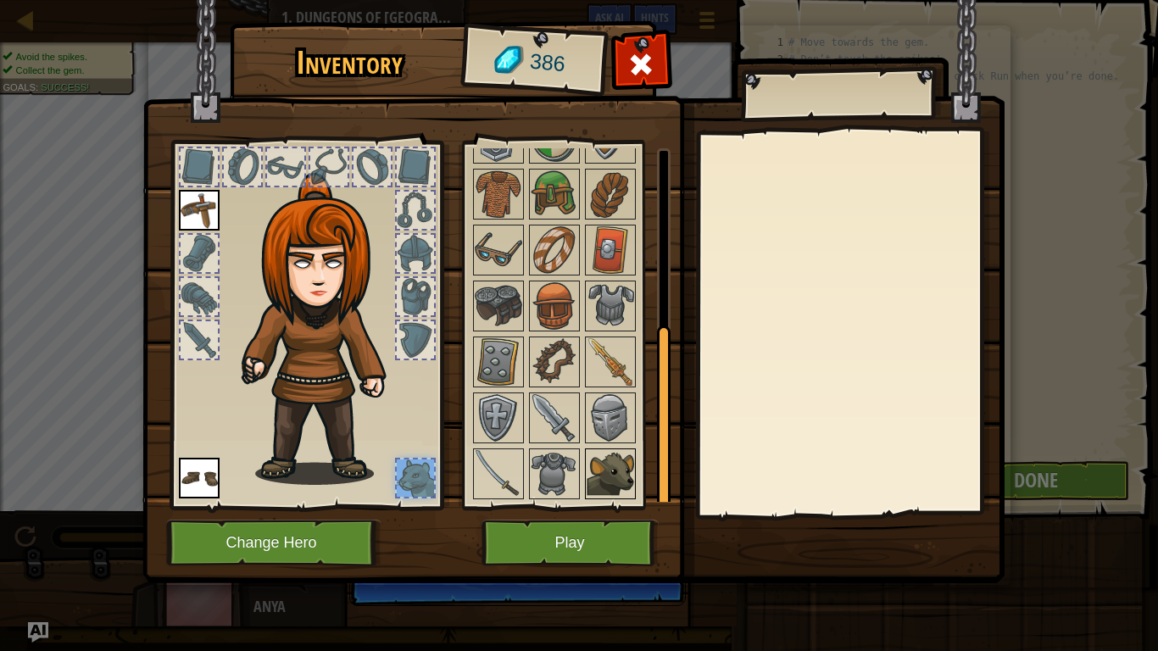
click at [626, 475] on img at bounding box center [610, 473] width 47 height 47
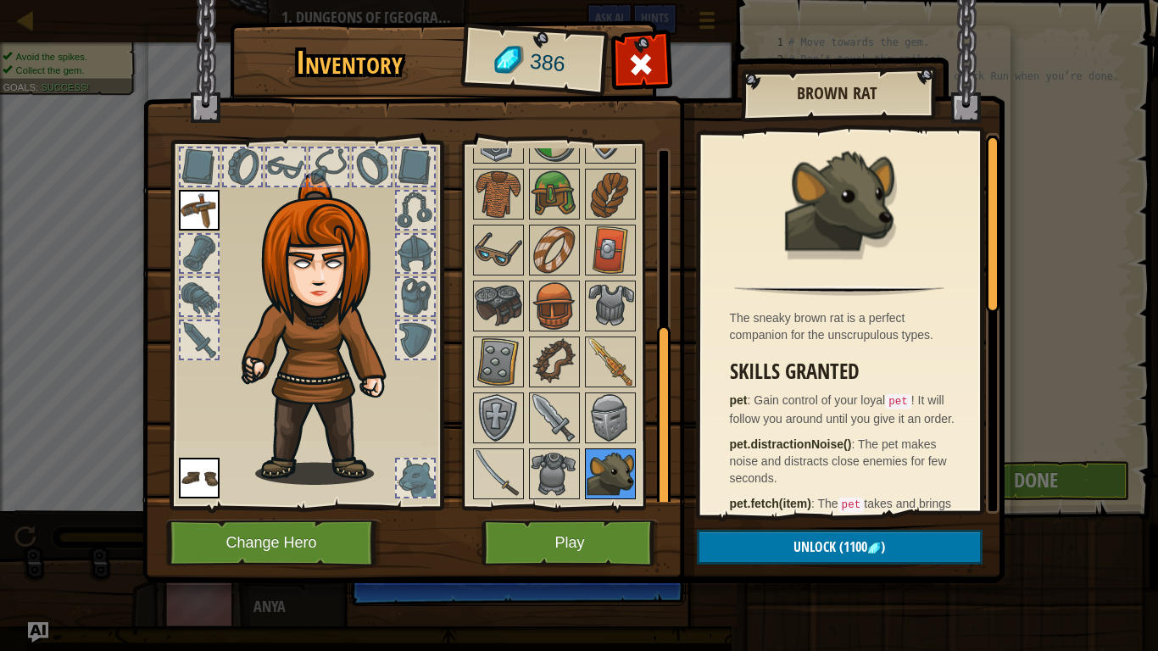
click at [626, 475] on img at bounding box center [610, 473] width 47 height 47
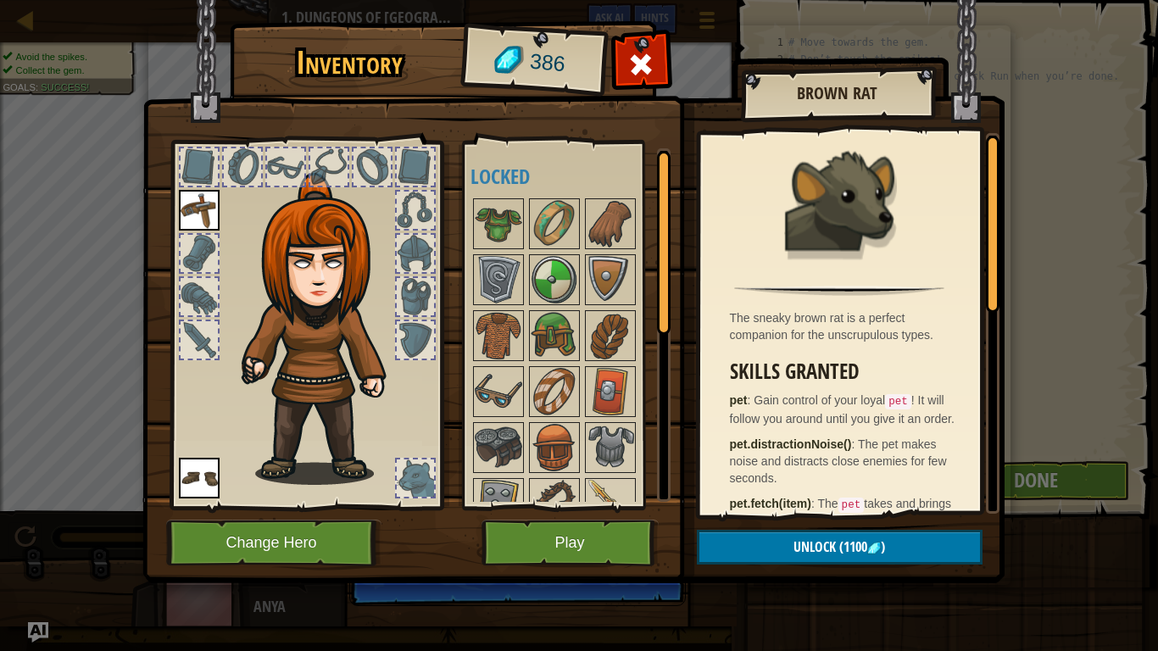
click at [207, 476] on img at bounding box center [199, 478] width 41 height 41
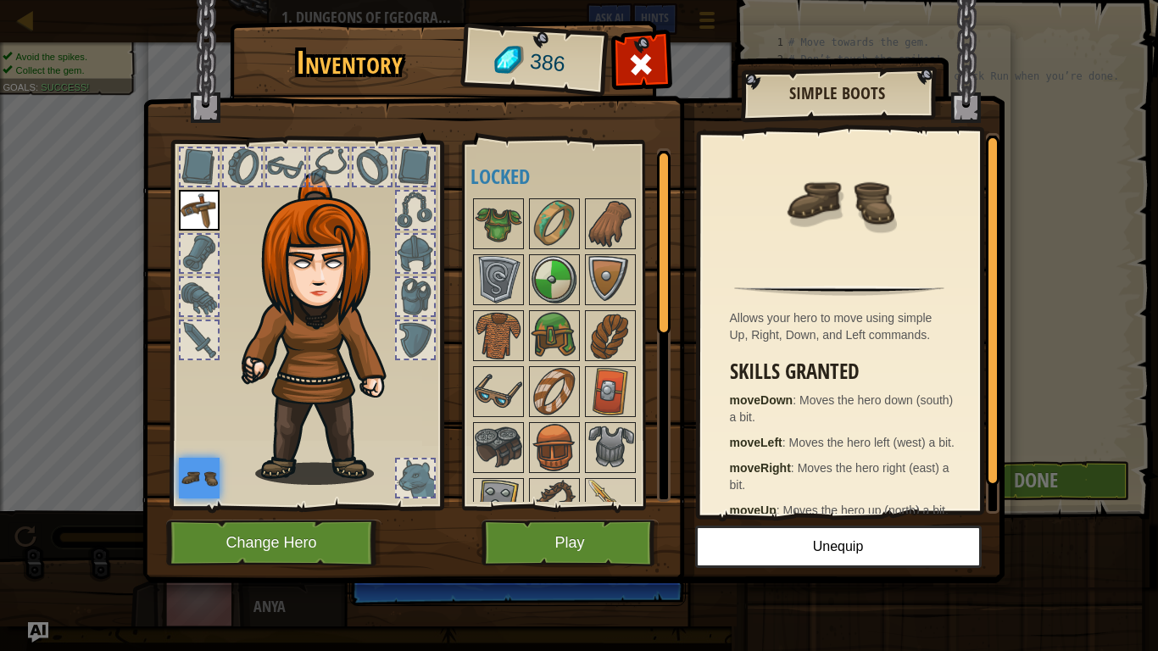
click at [177, 270] on div at bounding box center [306, 320] width 280 height 381
click at [286, 244] on img at bounding box center [325, 329] width 182 height 312
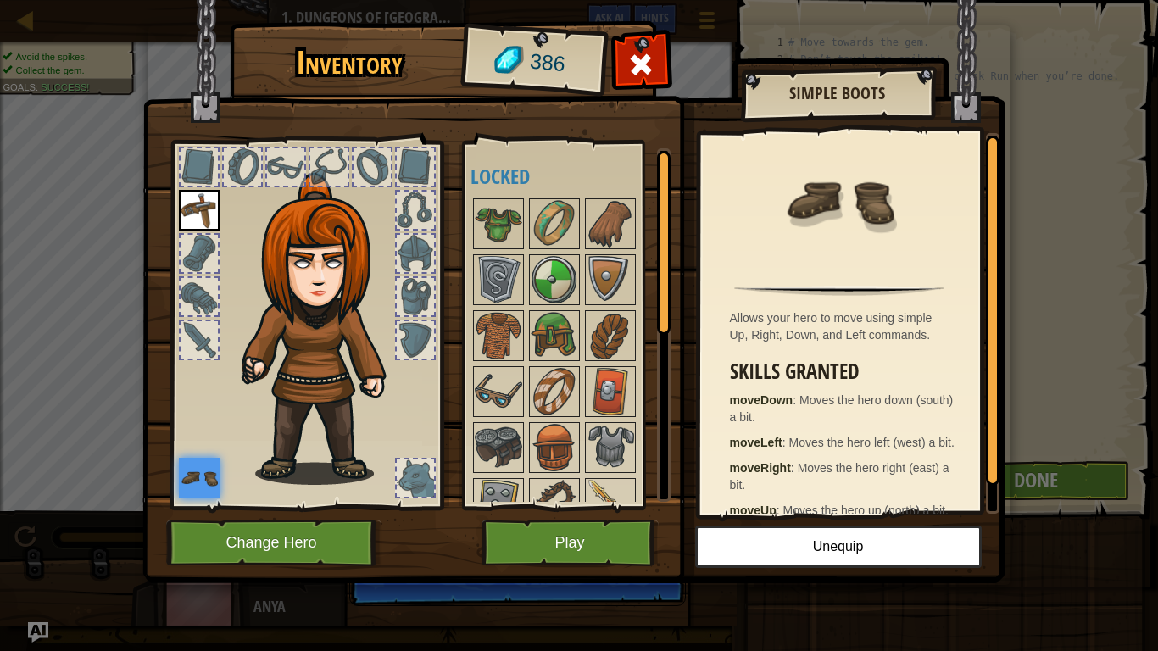
click at [286, 244] on img at bounding box center [325, 329] width 182 height 312
click at [286, 245] on img at bounding box center [325, 329] width 182 height 312
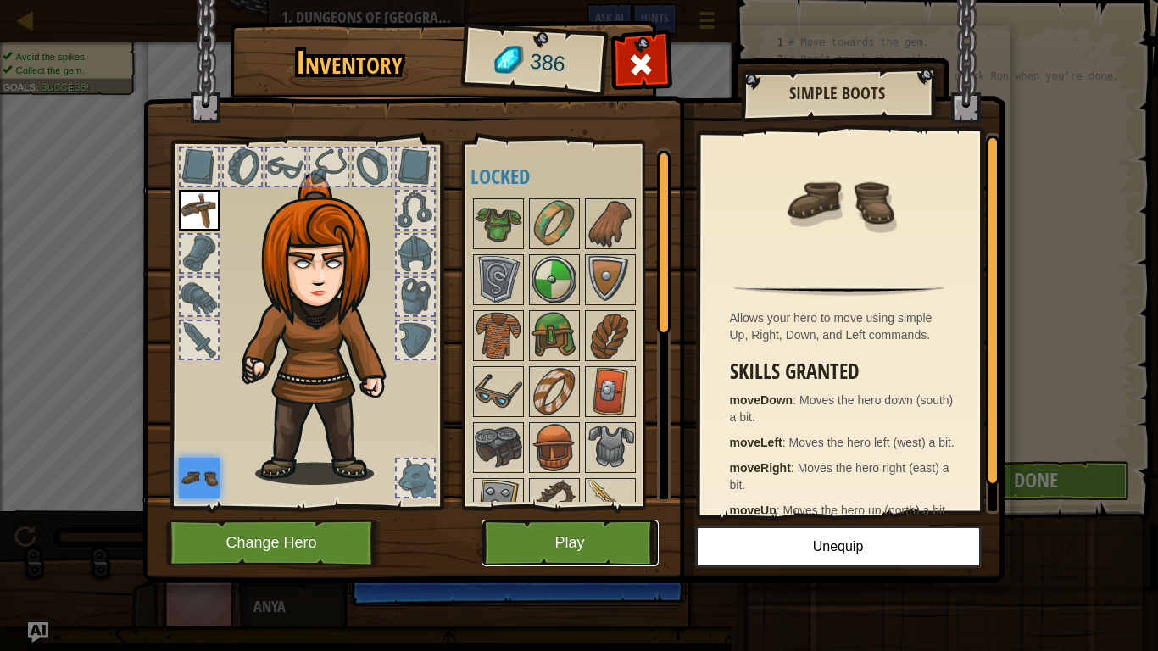
click at [594, 542] on button "Play" at bounding box center [570, 543] width 177 height 47
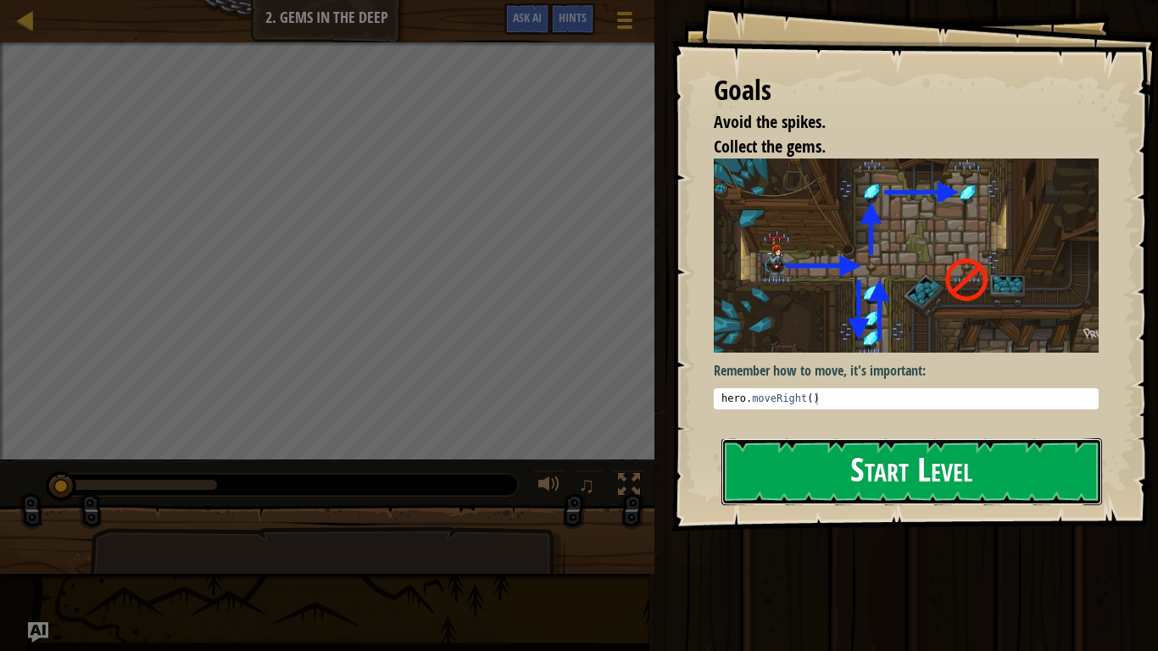
click at [799, 488] on button "Start Level" at bounding box center [911, 471] width 381 height 67
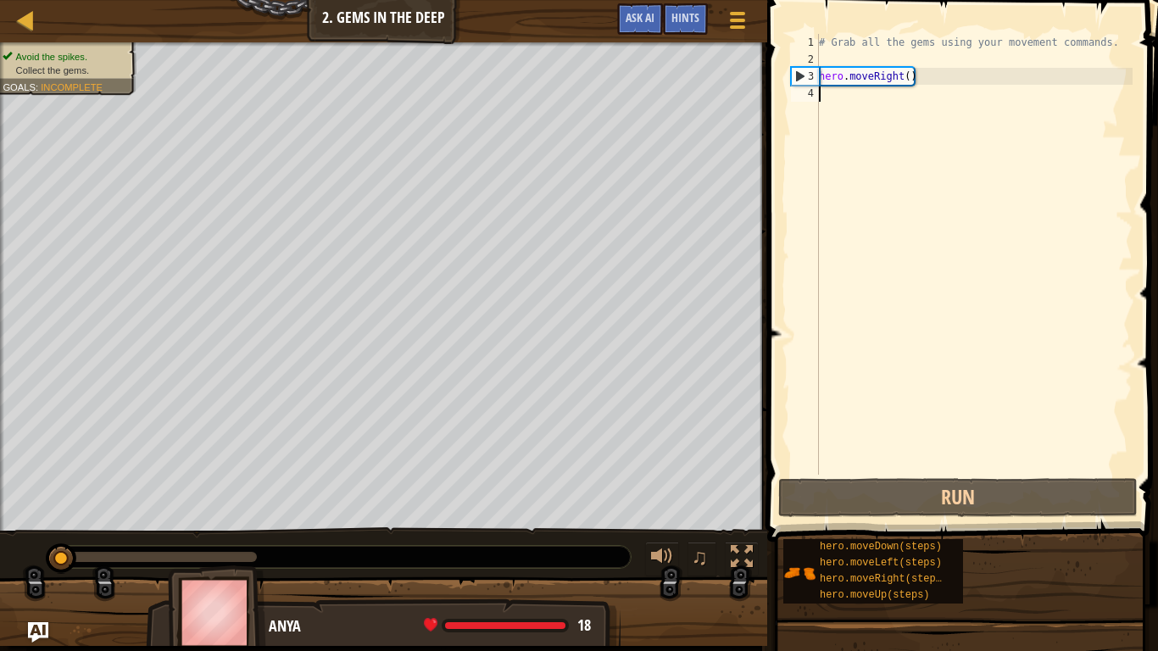
click at [839, 103] on div "# Grab all the gems using your movement commands. hero . moveRight ( )" at bounding box center [974, 271] width 317 height 475
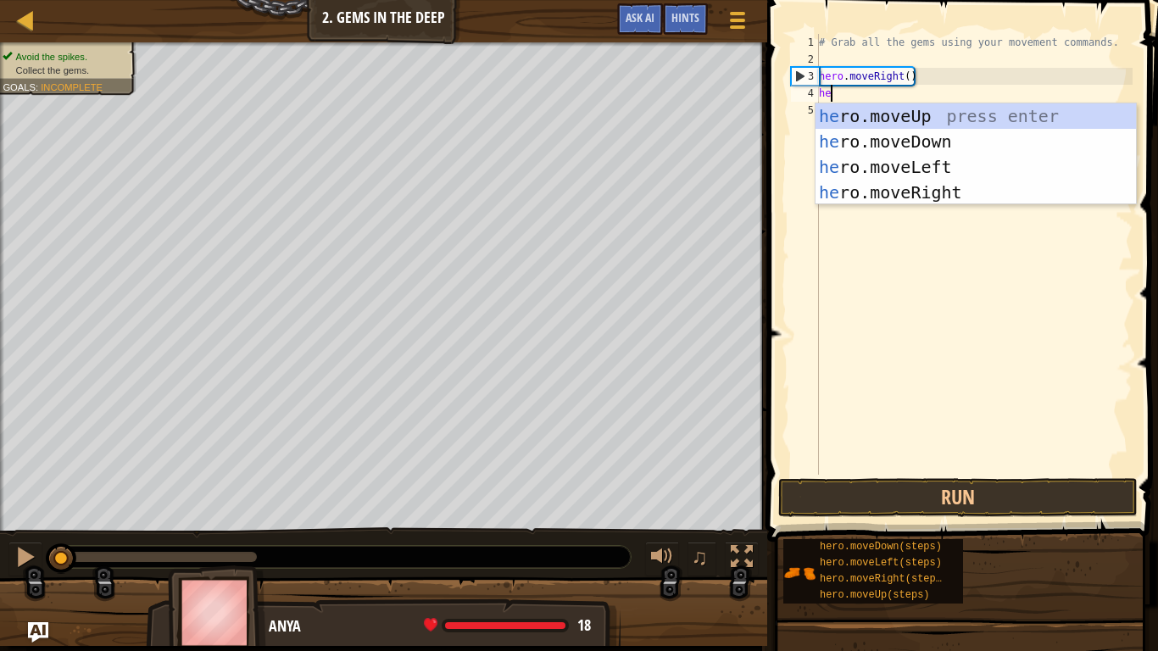
scroll to position [8, 1]
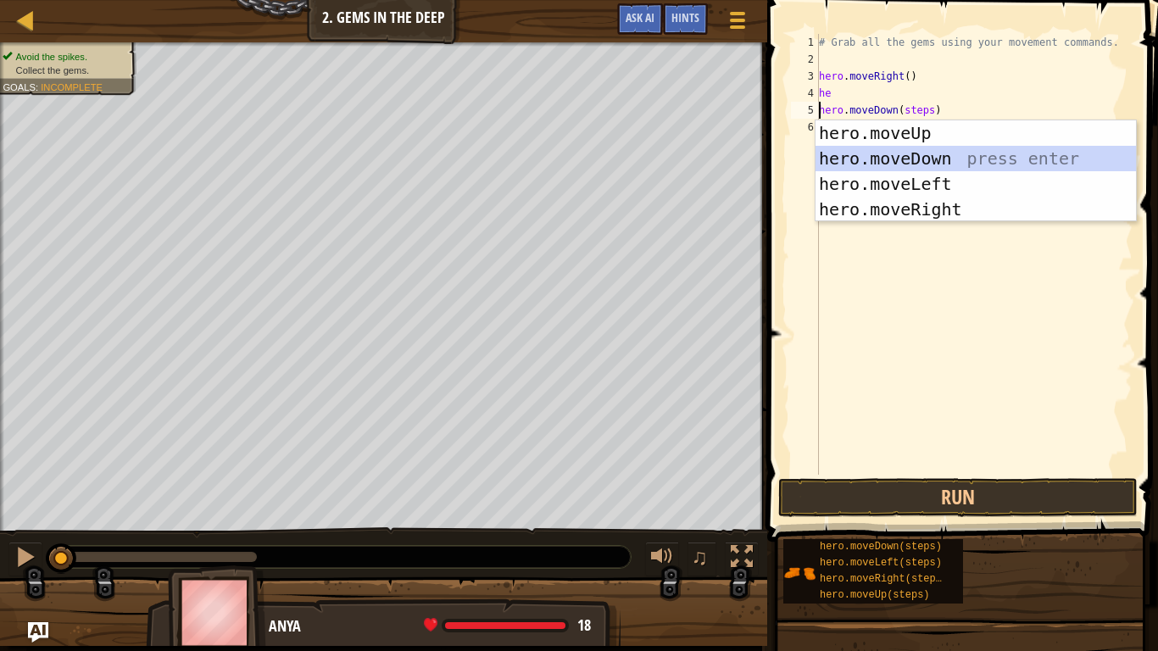
click at [891, 148] on div "hero.moveUp press enter hero.moveDown press enter hero.moveLeft press enter her…" at bounding box center [976, 196] width 320 height 153
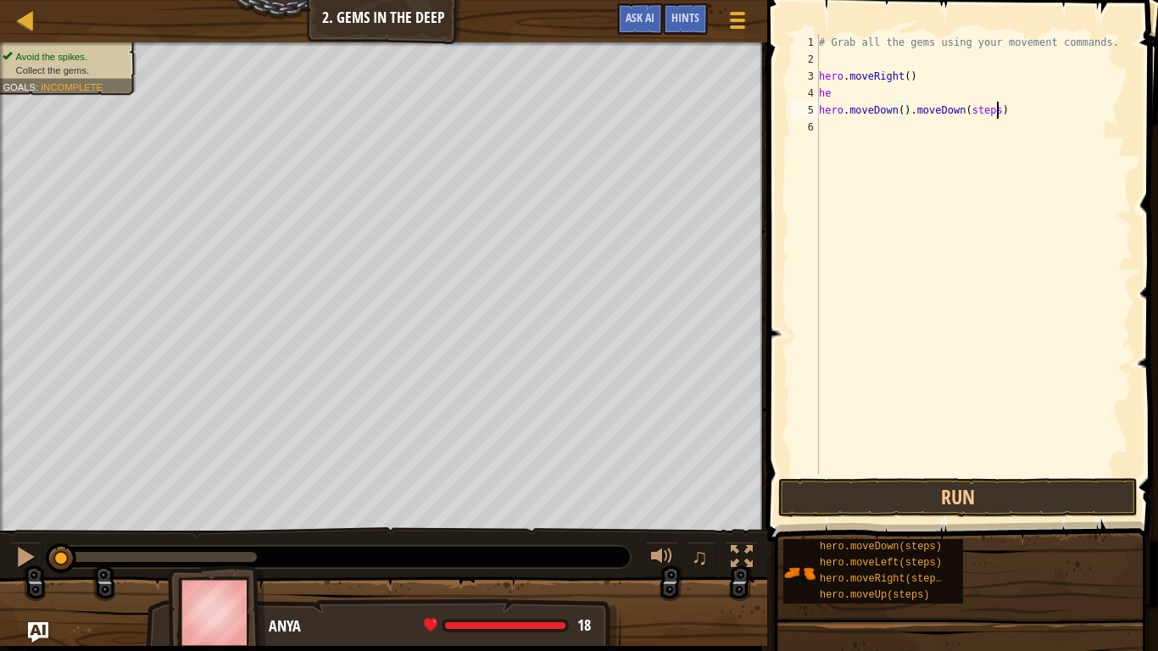
click at [994, 109] on div "# Grab all the gems using your movement commands. hero . moveRight ( ) he hero …" at bounding box center [974, 271] width 317 height 475
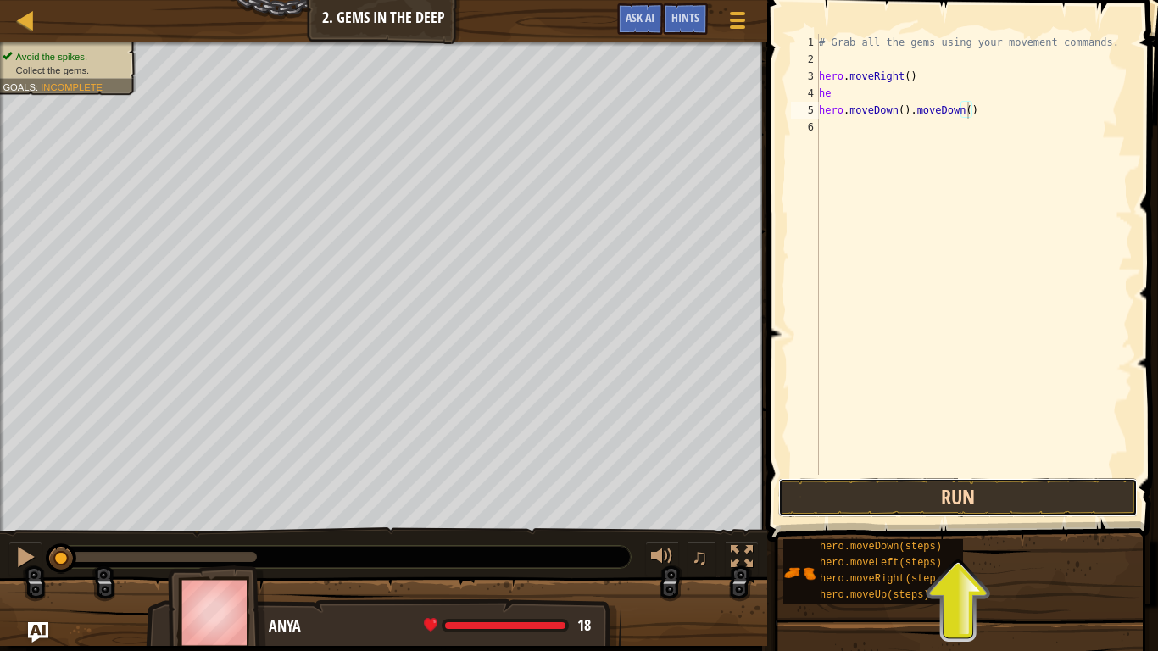
click at [968, 486] on button "Run" at bounding box center [957, 497] width 359 height 39
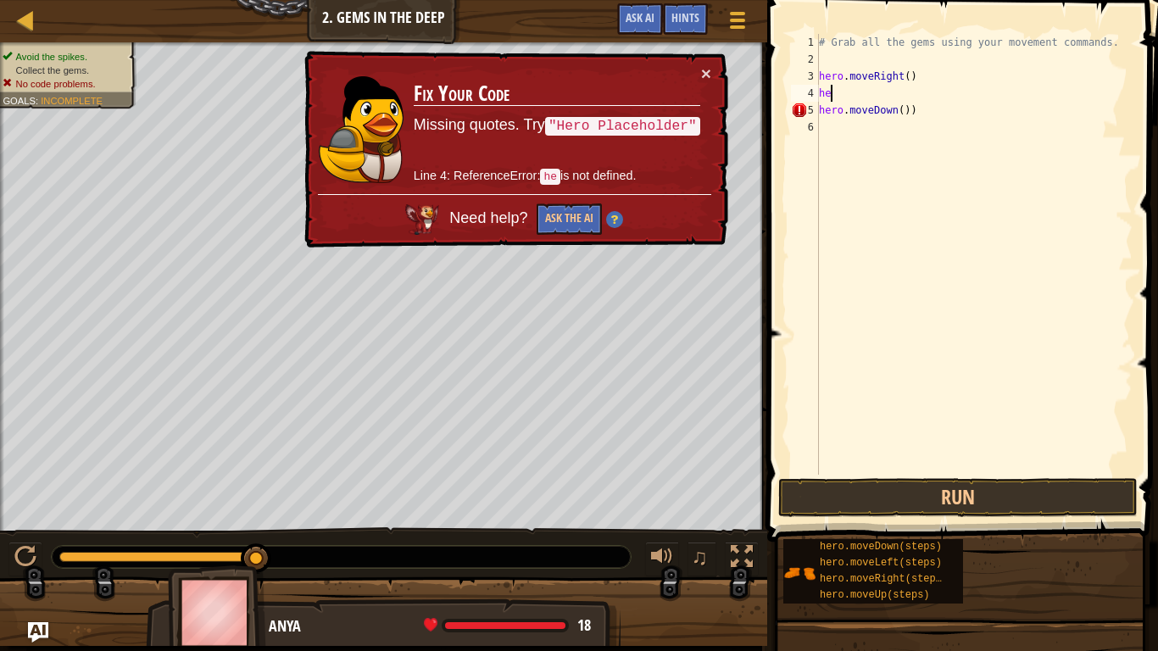
click at [836, 93] on div "# Grab all the gems using your movement commands. hero . moveRight ( ) he hero …" at bounding box center [974, 271] width 317 height 475
click at [914, 109] on div "# Grab all the gems using your movement commands. hero . moveRight ( ) he hero …" at bounding box center [974, 271] width 317 height 475
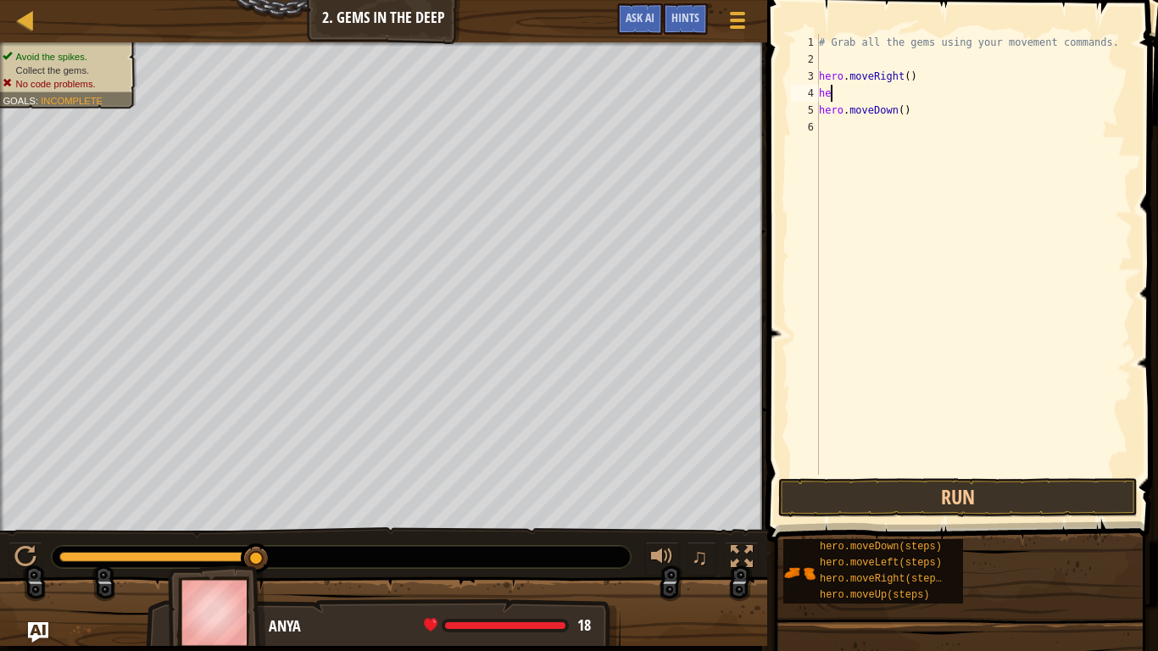
click at [847, 94] on div "# Grab all the gems using your movement commands. hero . moveRight ( ) he hero …" at bounding box center [974, 271] width 317 height 475
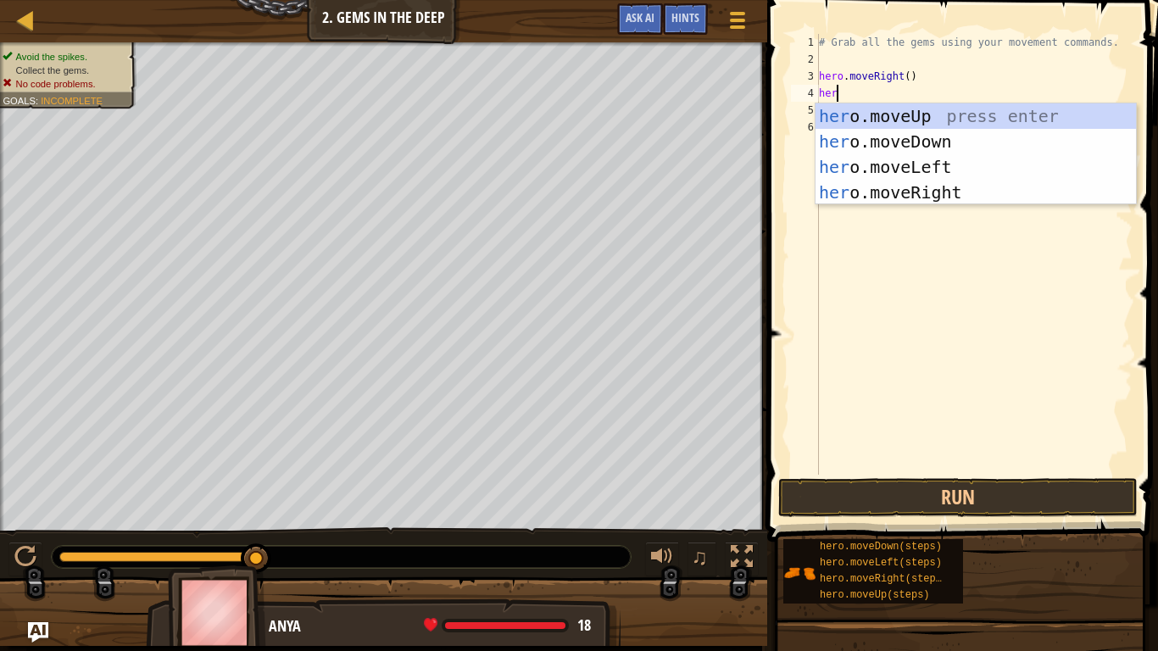
type textarea "hero"
click at [910, 138] on div "hero .moveUp press enter hero .moveDown press enter hero .moveLeft press enter …" at bounding box center [976, 179] width 320 height 153
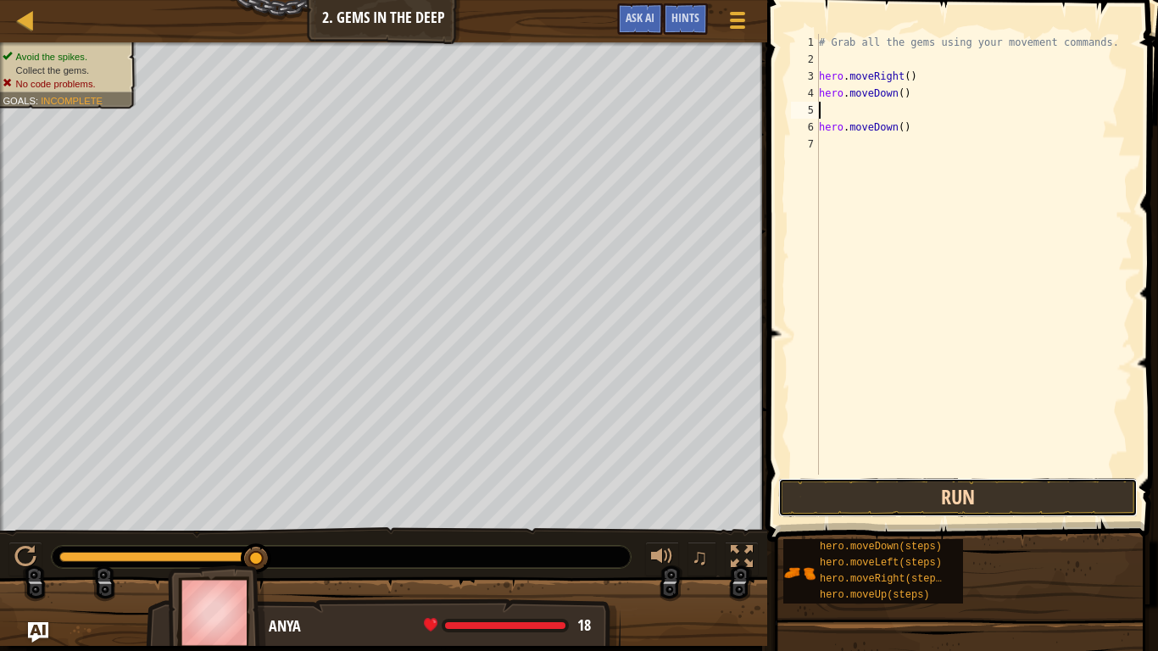
click at [873, 487] on button "Run" at bounding box center [957, 497] width 359 height 39
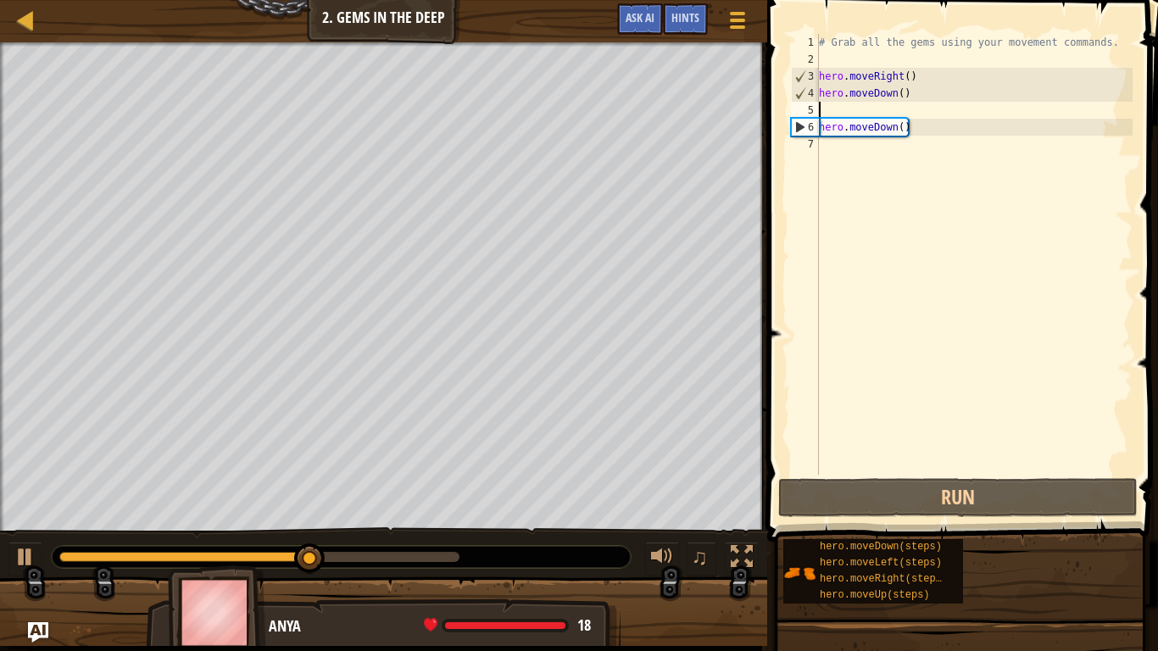
click at [821, 147] on div "# Grab all the gems using your movement commands. hero . moveRight ( ) hero . m…" at bounding box center [974, 271] width 317 height 475
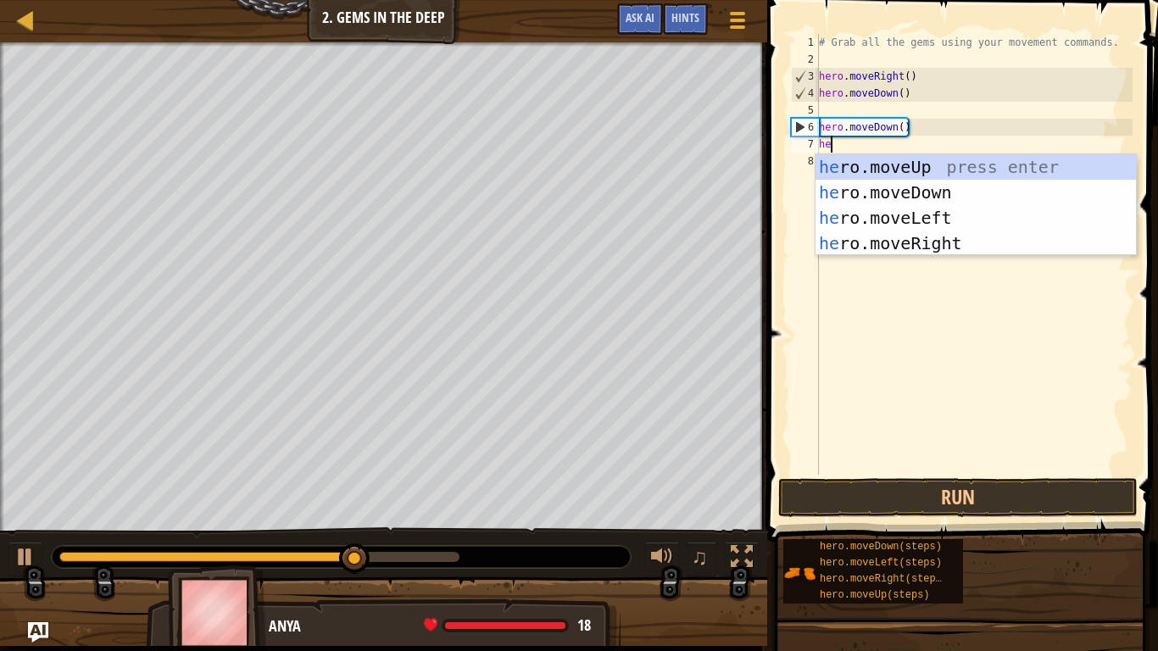
type textarea "her"
click at [907, 170] on div "her o.moveUp press enter her o.moveDown press enter her o.moveLeft press enter …" at bounding box center [976, 230] width 320 height 153
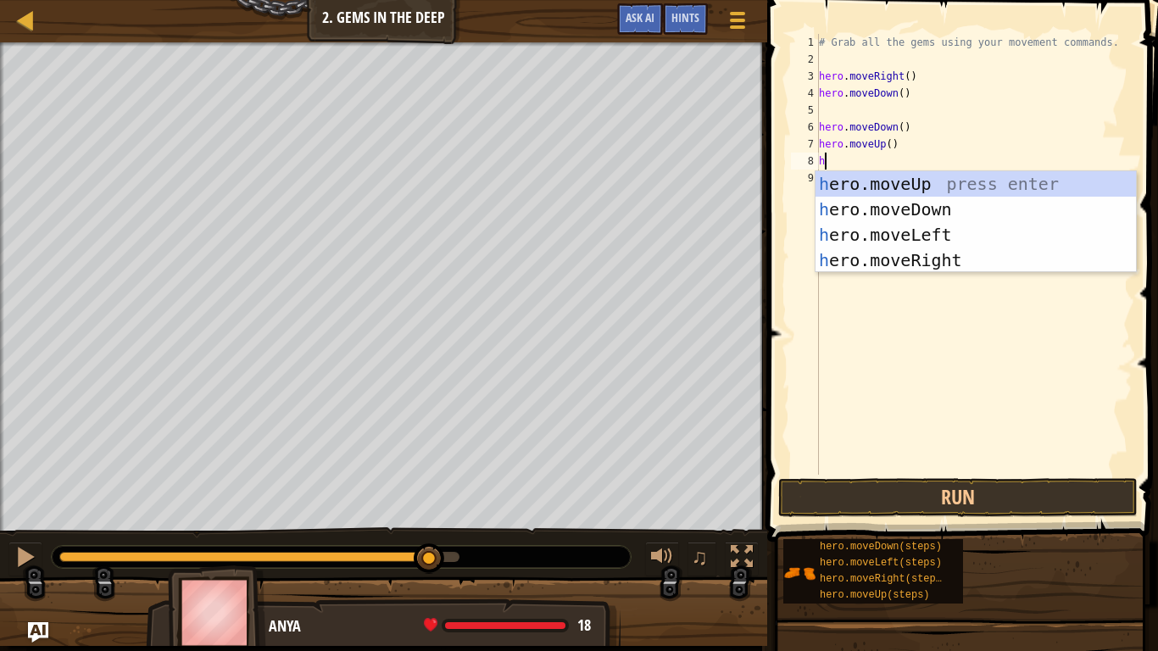
type textarea "he"
click at [915, 181] on div "he ro.moveUp press enter he ro.moveDown press enter he ro.moveLeft press enter …" at bounding box center [976, 247] width 320 height 153
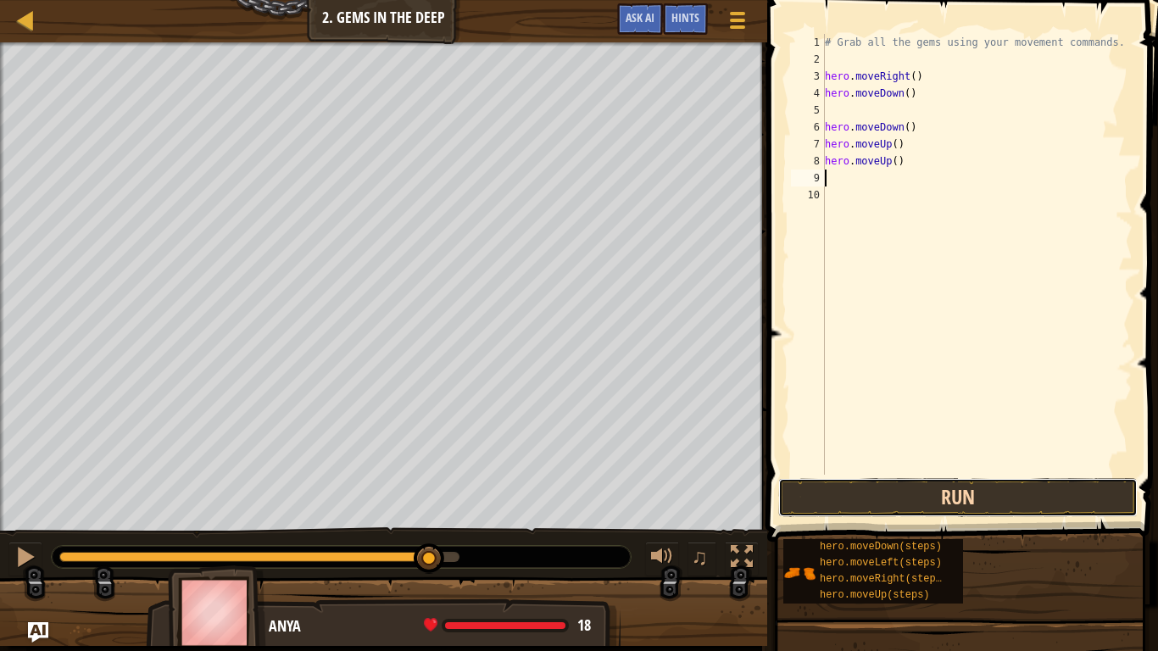
click at [958, 486] on button "Run" at bounding box center [957, 497] width 359 height 39
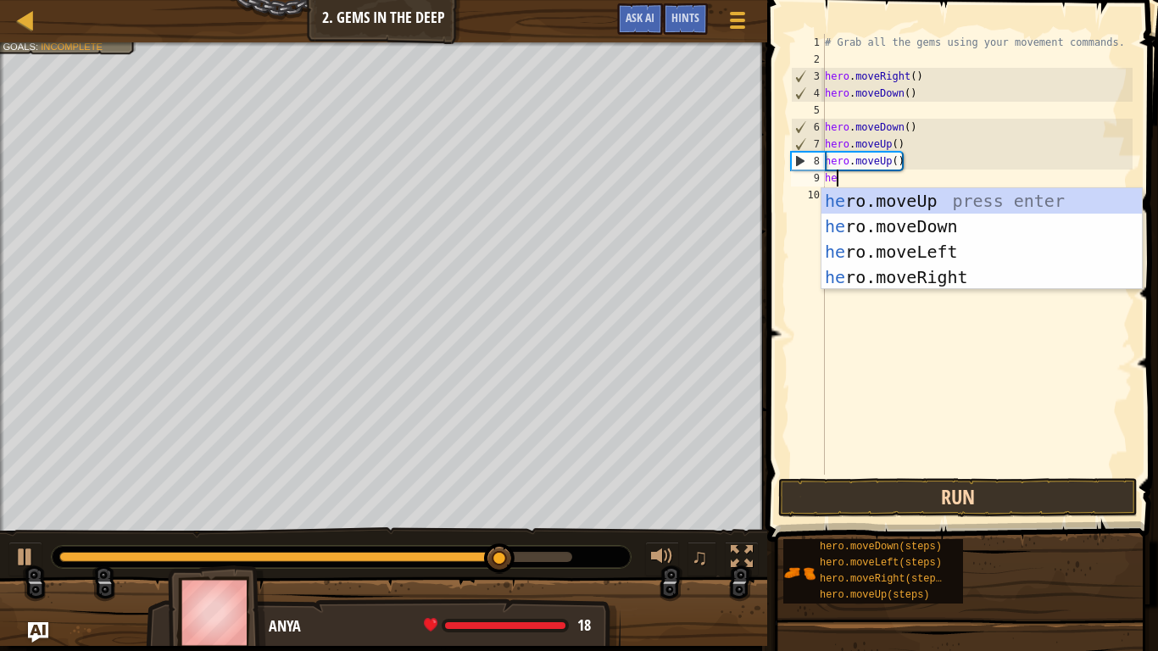
type textarea "her"
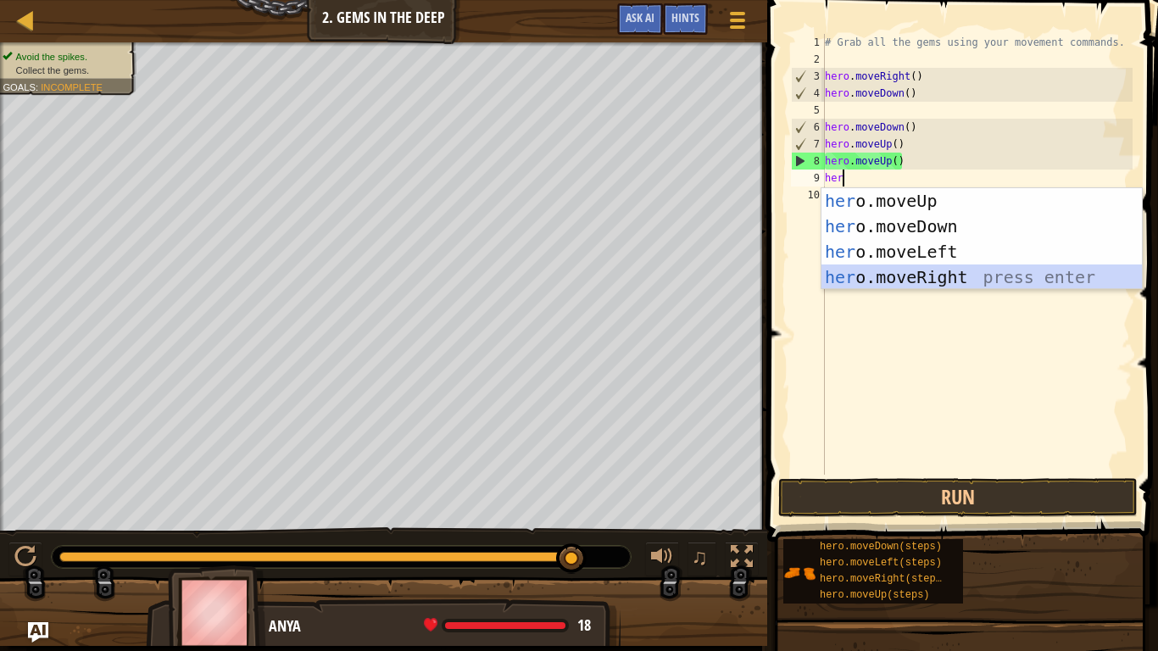
click at [940, 278] on div "her o.moveUp press enter her o.moveDown press enter her o.moveLeft press enter …" at bounding box center [981, 264] width 320 height 153
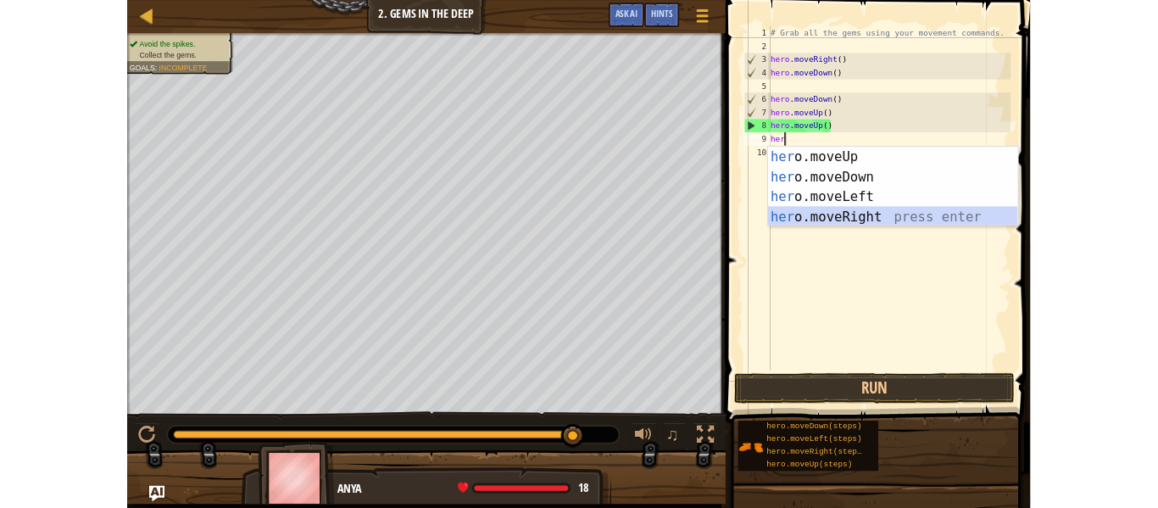
scroll to position [8, 0]
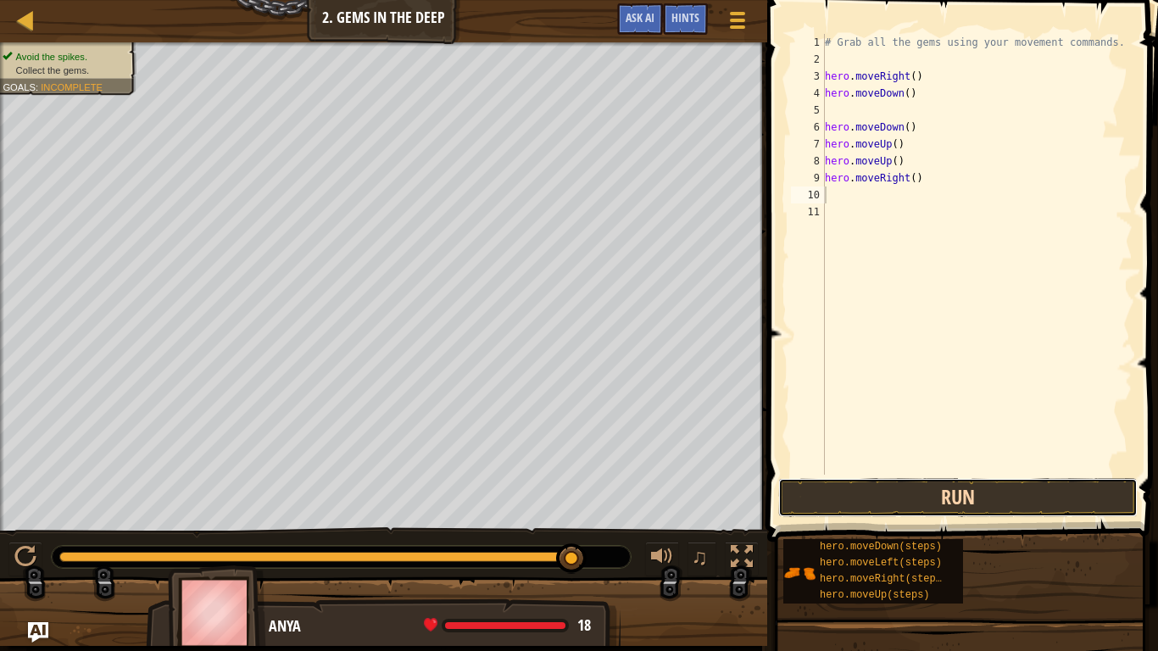
click at [939, 487] on button "Run" at bounding box center [957, 497] width 359 height 39
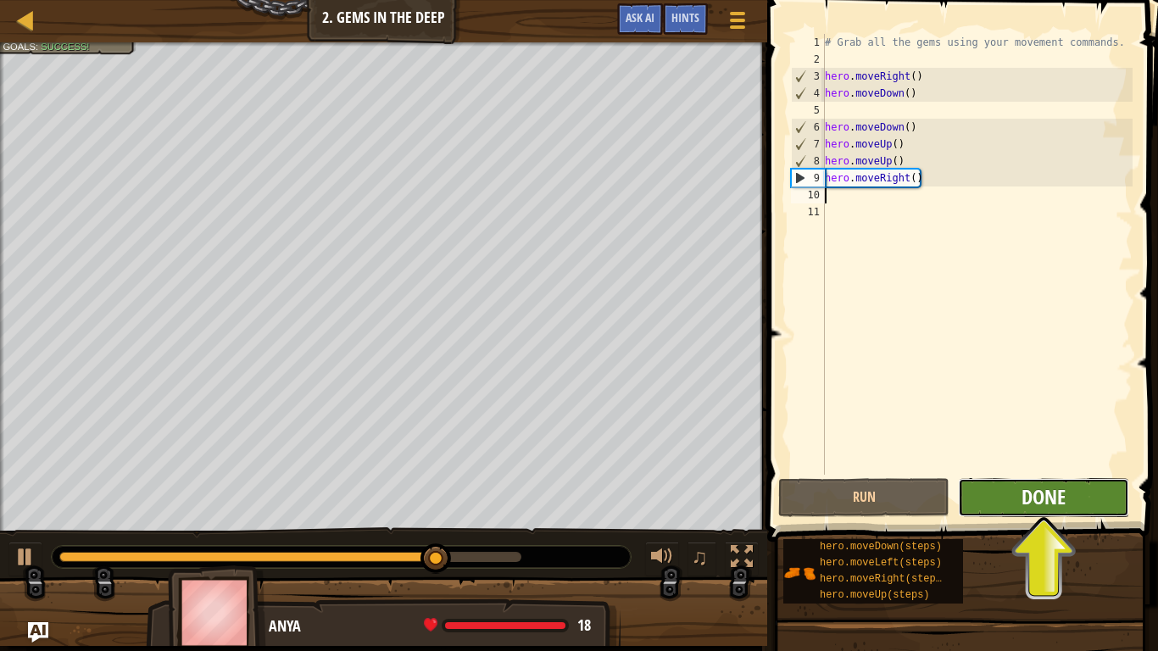
click at [1035, 508] on span "Done" at bounding box center [1043, 496] width 44 height 27
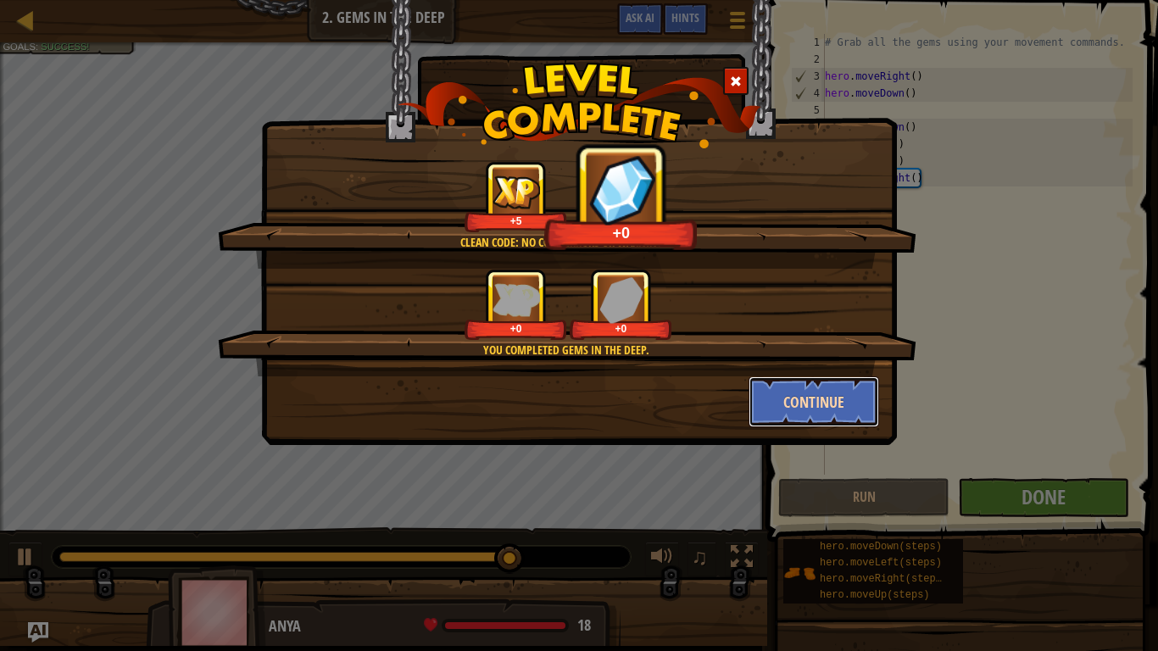
click at [832, 410] on button "Continue" at bounding box center [814, 401] width 131 height 51
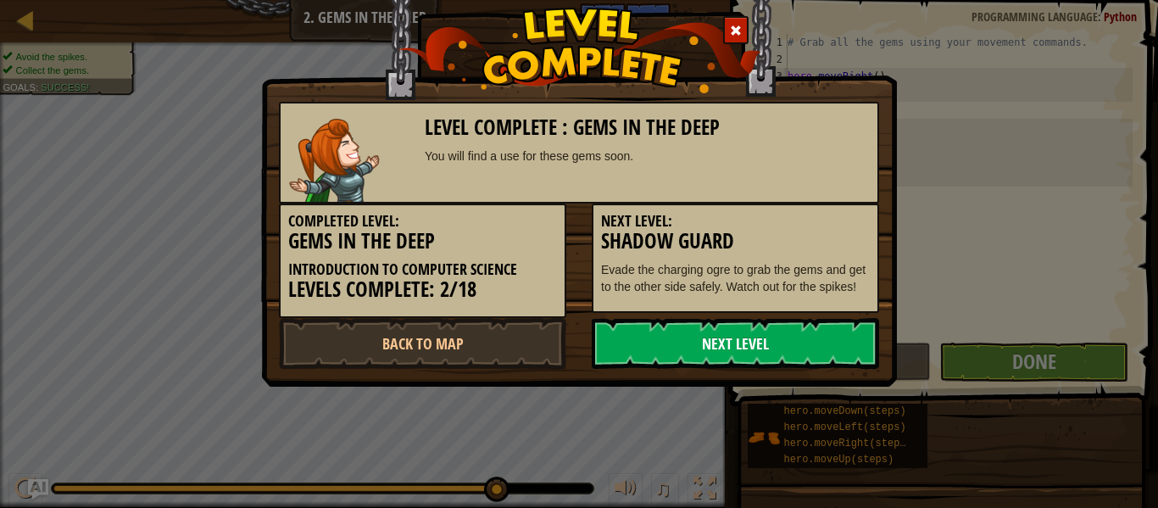
click at [774, 365] on link "Next Level" at bounding box center [735, 343] width 287 height 51
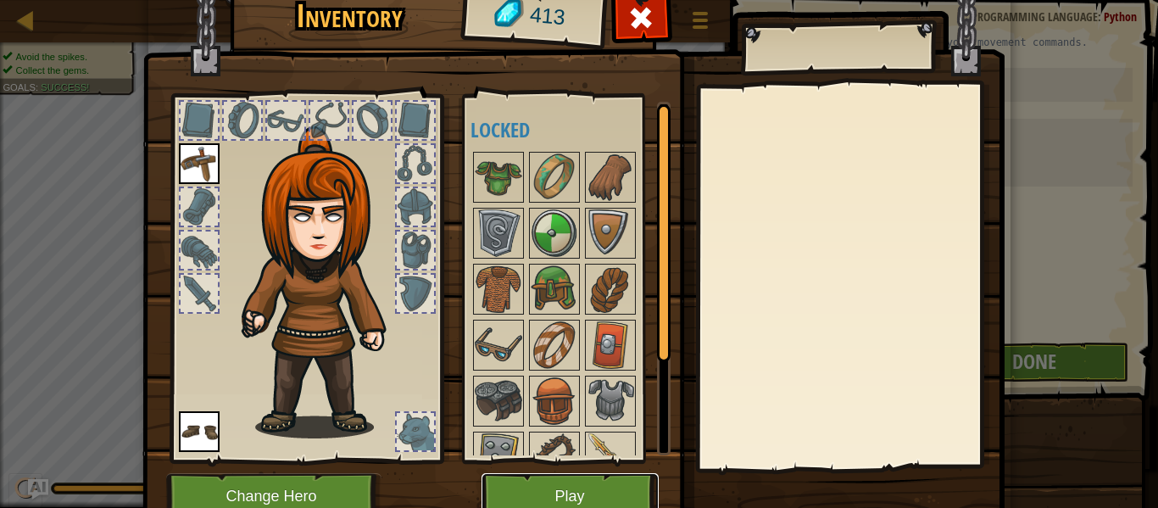
click at [578, 504] on button "Play" at bounding box center [570, 496] width 177 height 47
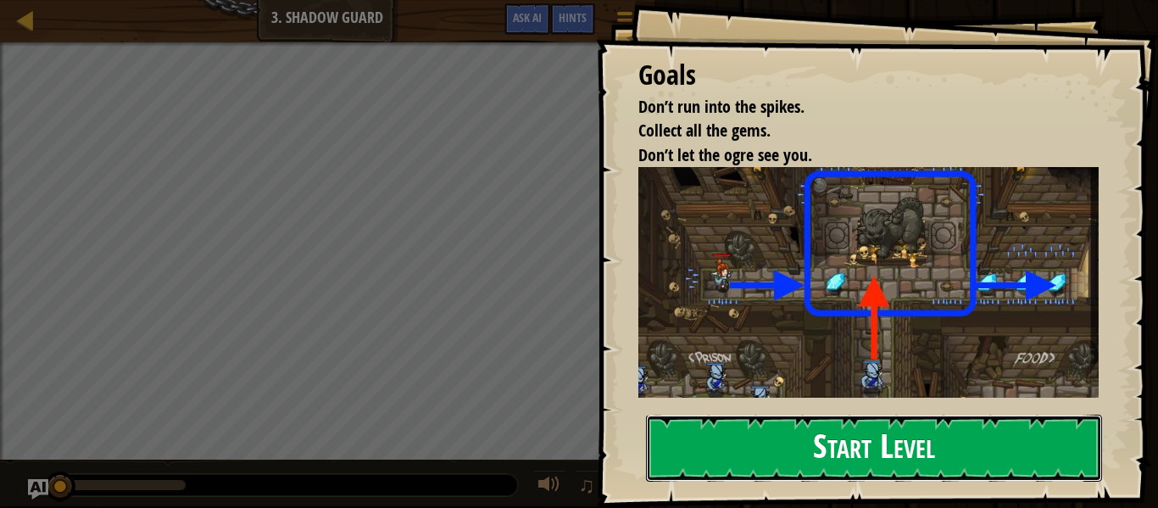
click at [828, 449] on button "Start Level" at bounding box center [874, 448] width 456 height 67
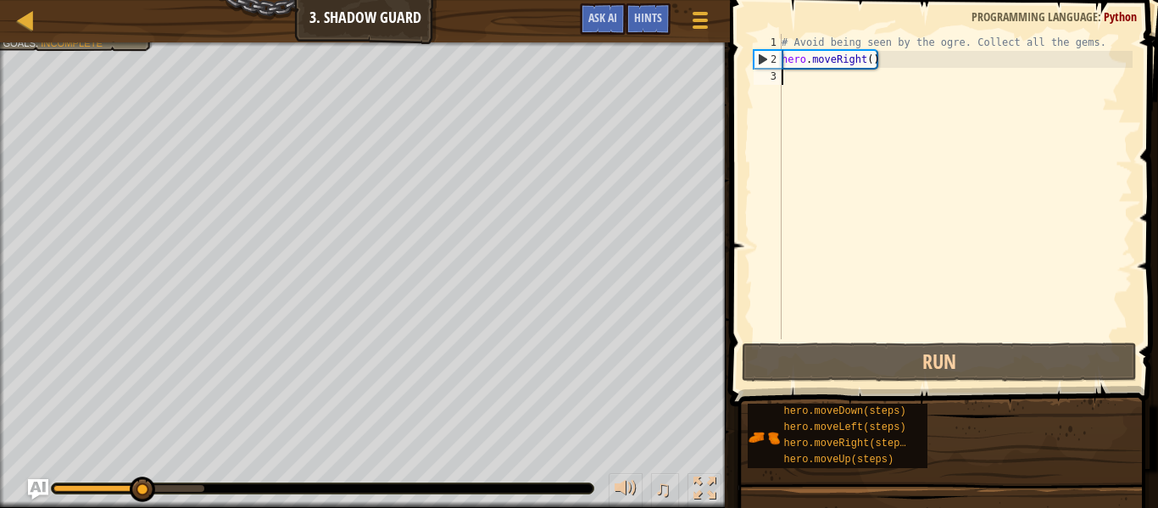
click at [818, 86] on div "# Avoid being seen by the ogre. Collect all the gems. hero . moveRight ( )" at bounding box center [955, 203] width 354 height 339
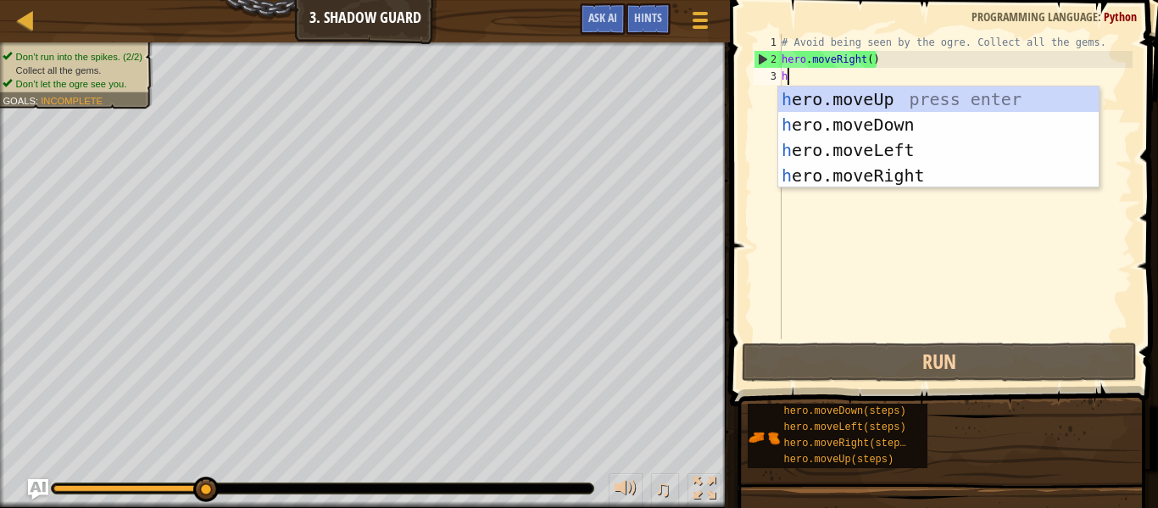
scroll to position [8, 0]
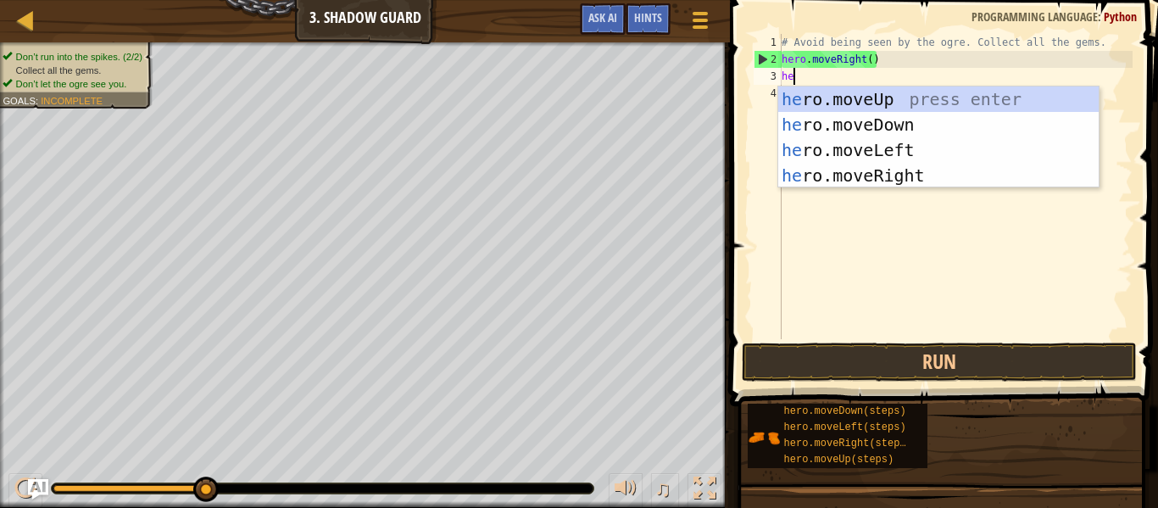
type textarea "her"
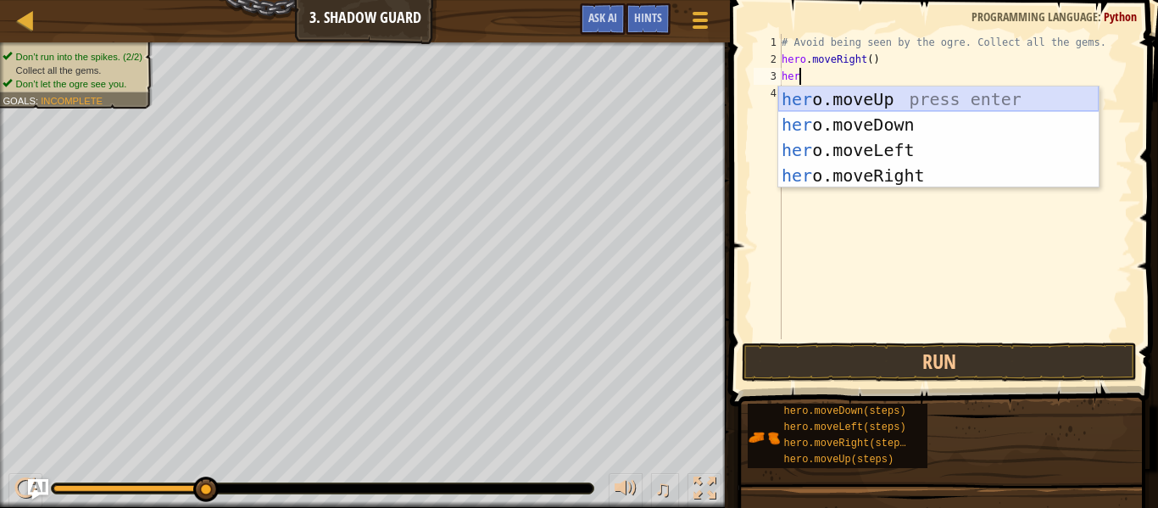
click at [861, 98] on div "her o.moveUp press enter her o.moveDown press enter her o.moveLeft press enter …" at bounding box center [938, 162] width 320 height 153
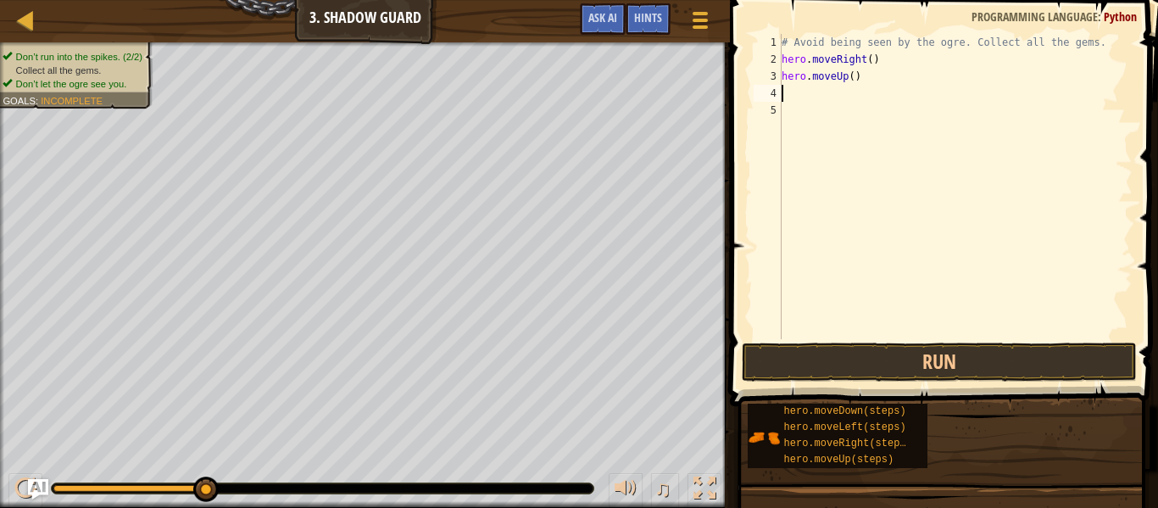
scroll to position [8, 0]
click at [806, 86] on div "# Avoid being seen by the ogre. Collect all the gems. hero . moveRight ( ) hero…" at bounding box center [955, 203] width 354 height 339
type textarea "h"
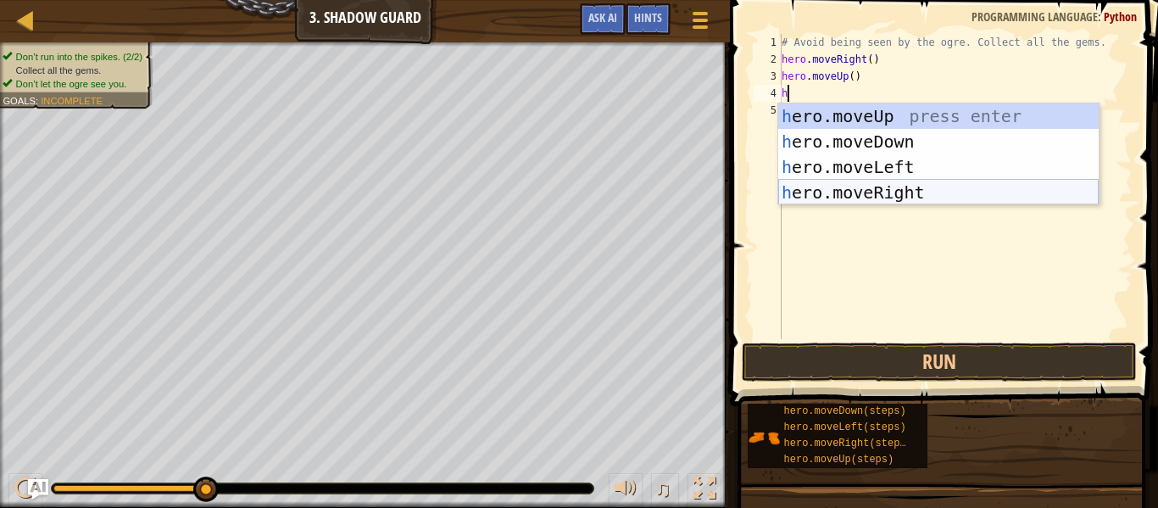
click at [866, 192] on div "h ero.moveUp press enter h ero.moveDown press enter h ero.moveLeft press enter …" at bounding box center [938, 179] width 320 height 153
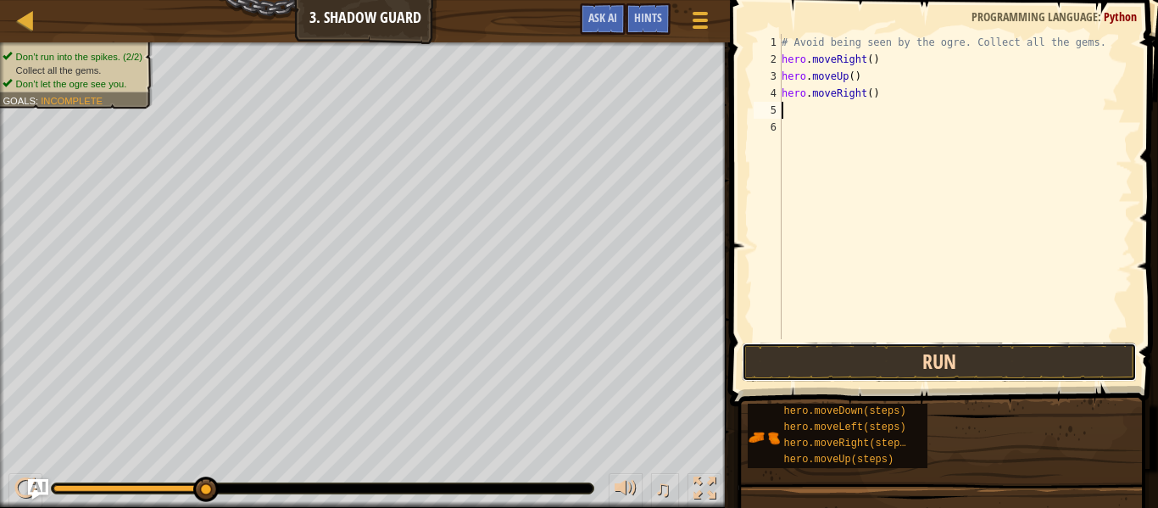
click at [908, 362] on button "Run" at bounding box center [939, 361] width 395 height 39
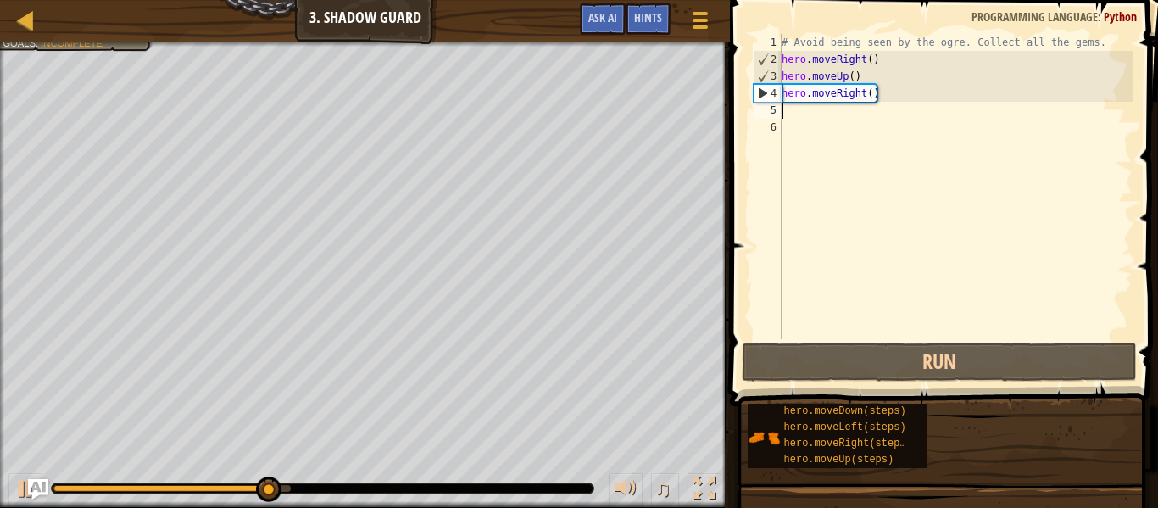
type textarea "h"
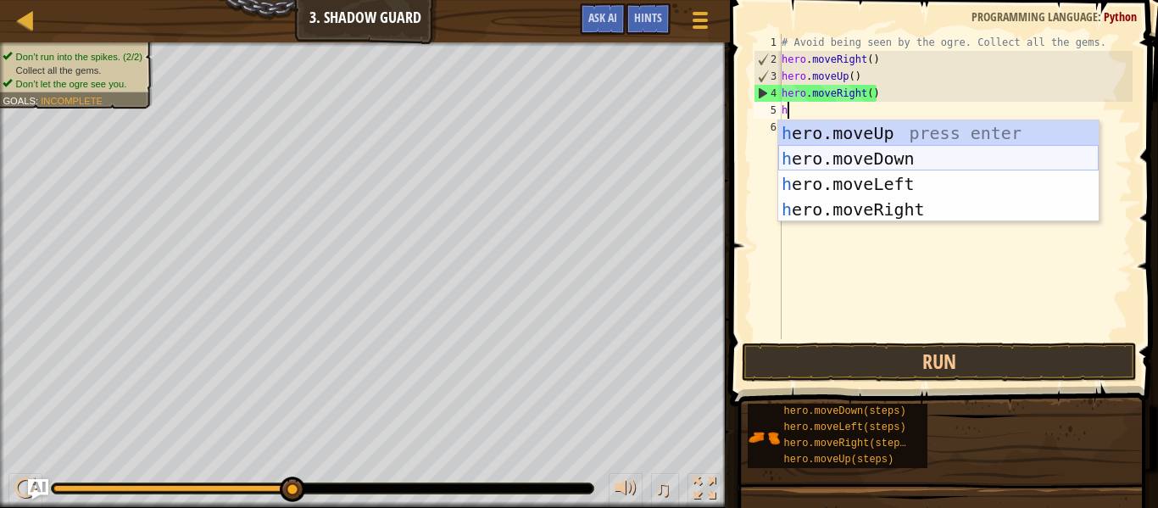
click at [903, 158] on div "h ero.moveUp press enter h ero.moveDown press enter h ero.moveLeft press enter …" at bounding box center [938, 196] width 320 height 153
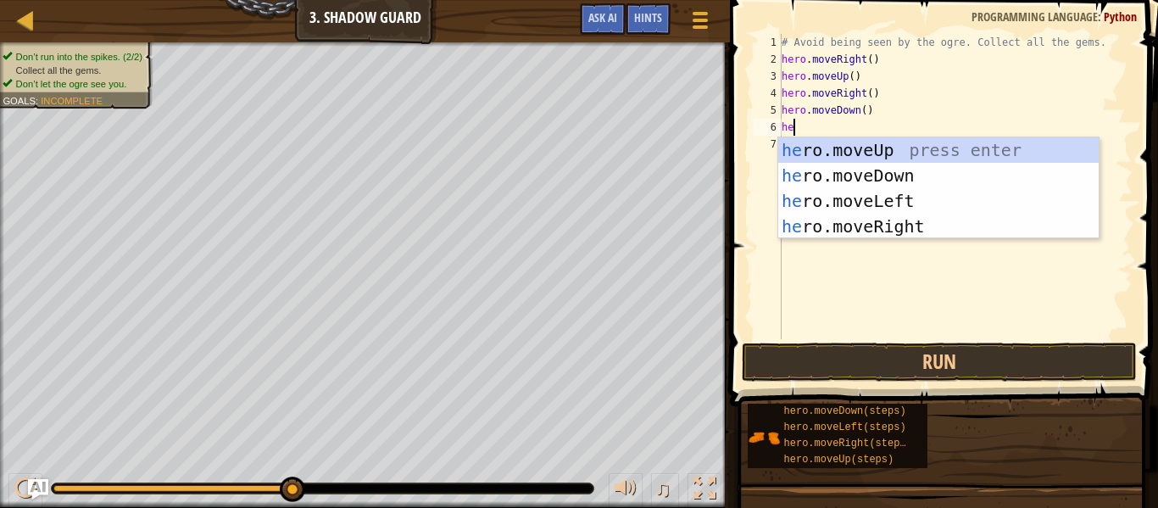
type textarea "her"
click at [893, 225] on div "her o.moveUp press enter her o.moveDown press enter her o.moveLeft press enter …" at bounding box center [938, 213] width 320 height 153
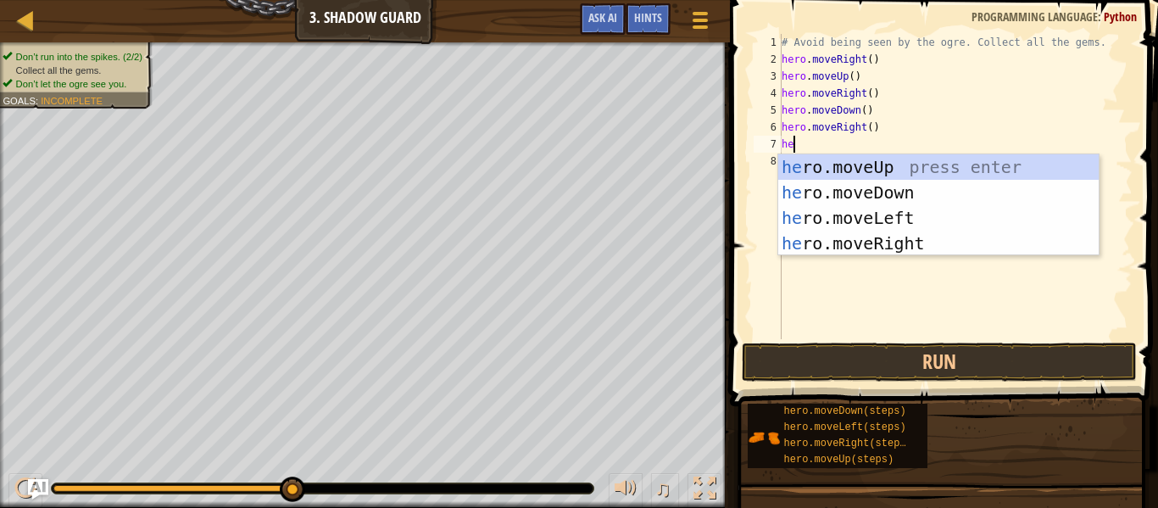
scroll to position [8, 1]
click at [970, 363] on button "Run" at bounding box center [939, 361] width 395 height 39
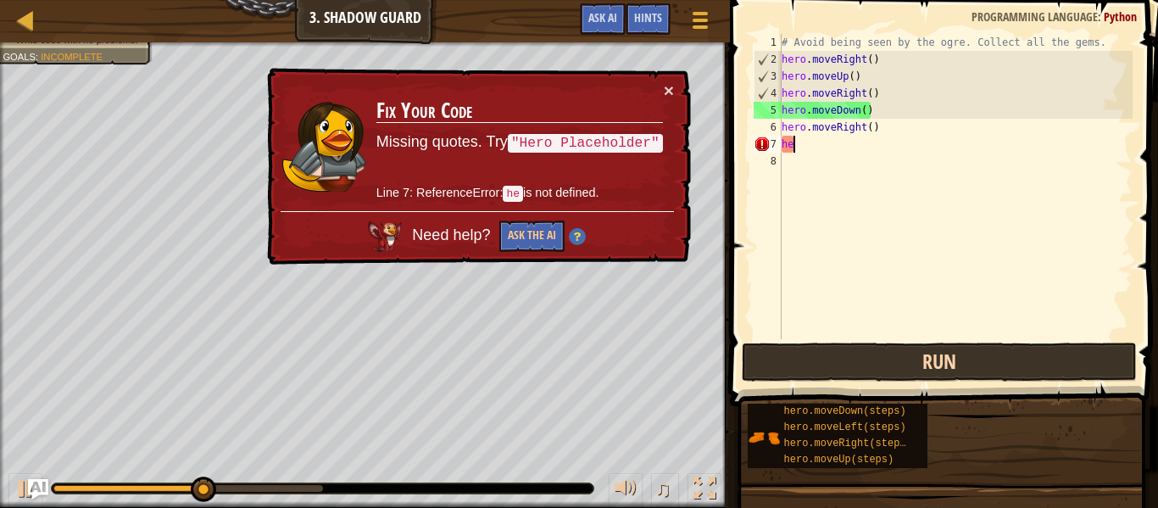
type textarea "h"
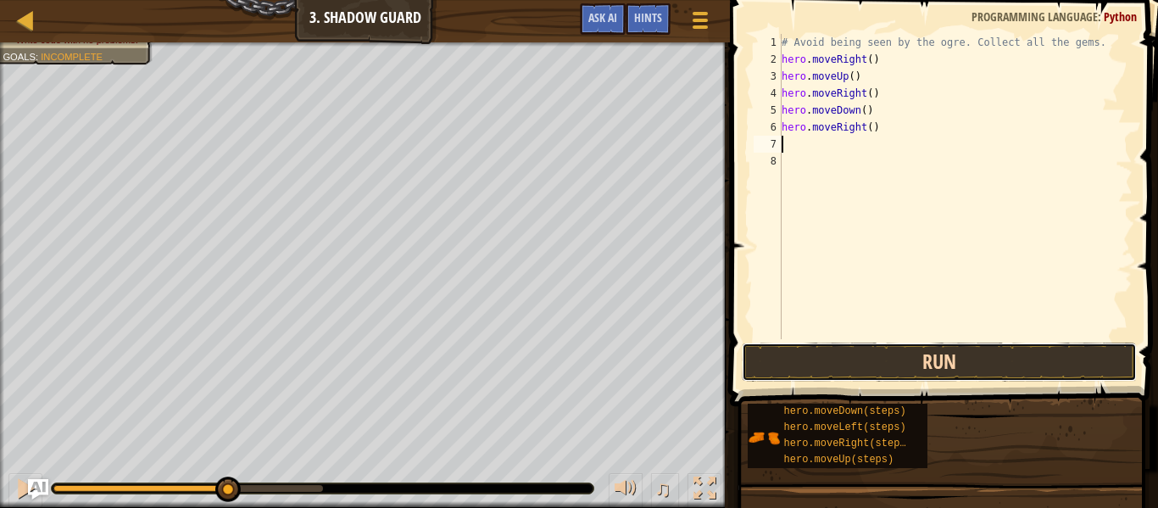
click at [1015, 358] on button "Run" at bounding box center [939, 361] width 395 height 39
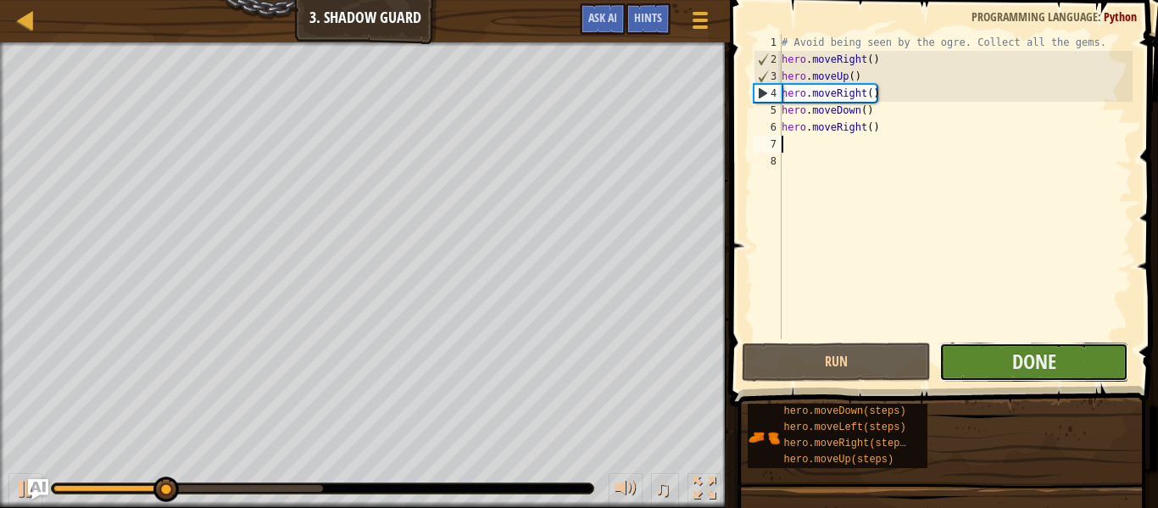
click at [1000, 360] on button "Done" at bounding box center [1033, 361] width 189 height 39
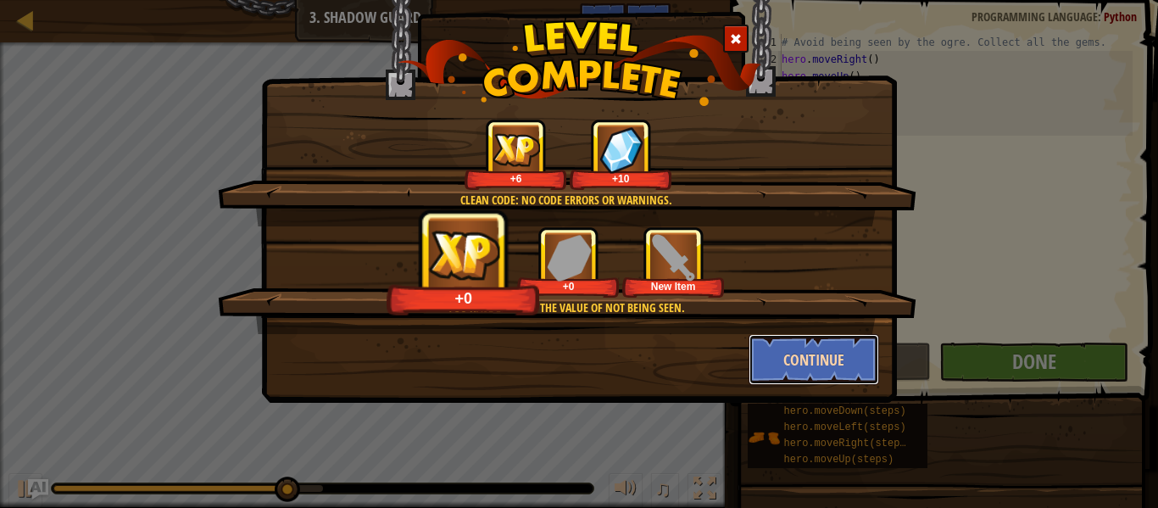
click at [803, 367] on button "Continue" at bounding box center [814, 359] width 131 height 51
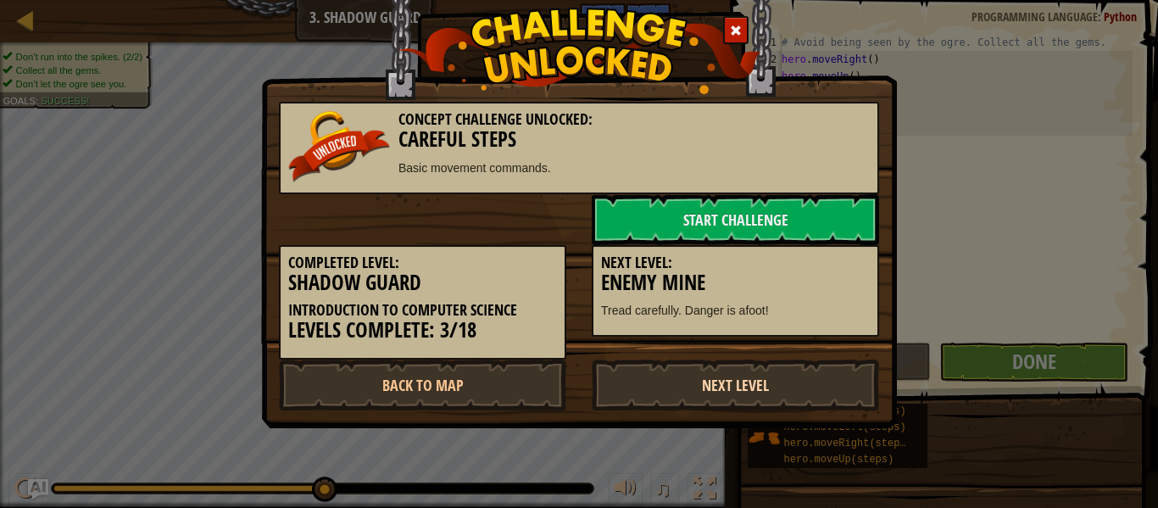
click at [727, 399] on link "Next Level" at bounding box center [735, 384] width 287 height 51
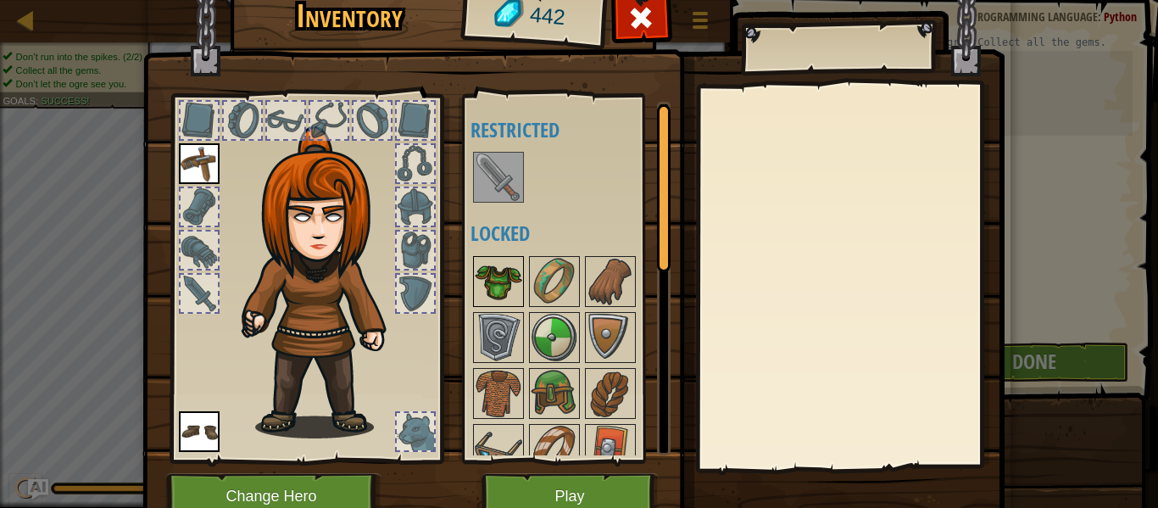
click at [498, 277] on img at bounding box center [498, 281] width 47 height 47
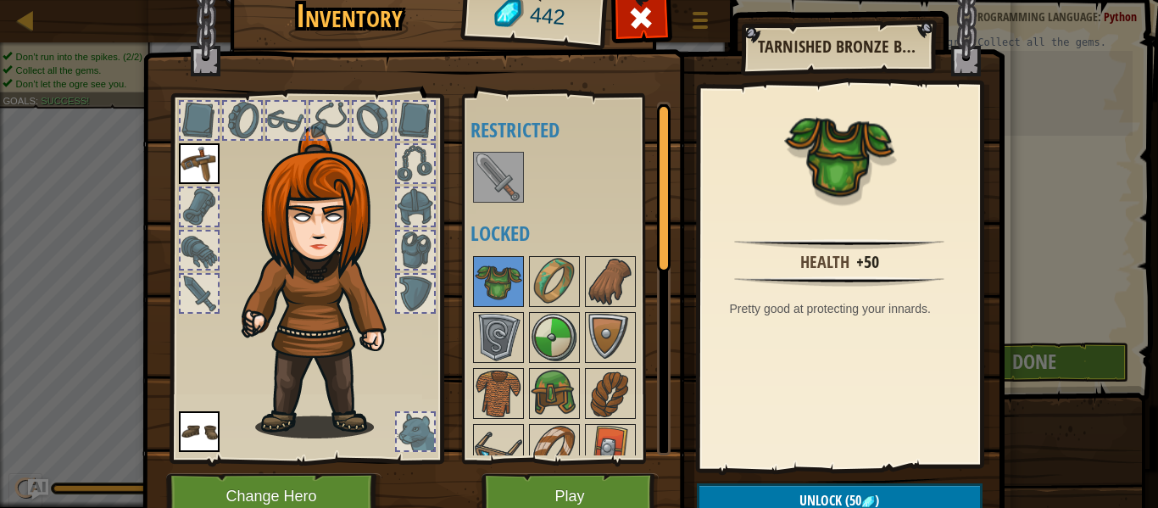
scroll to position [77, 0]
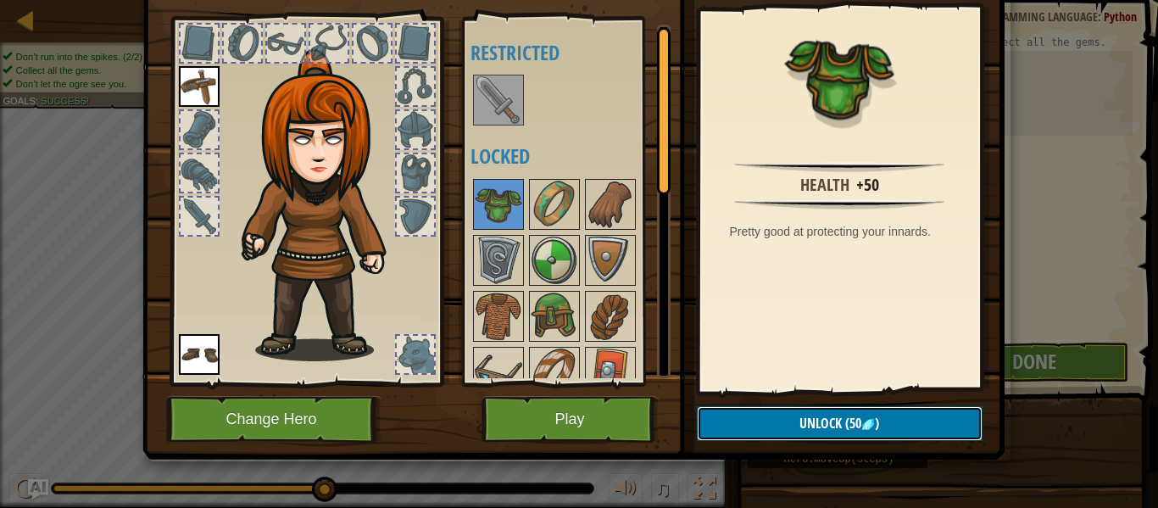
click at [786, 424] on button "Unlock (50 )" at bounding box center [840, 423] width 286 height 35
click at [755, 416] on button "Confirm" at bounding box center [840, 423] width 286 height 35
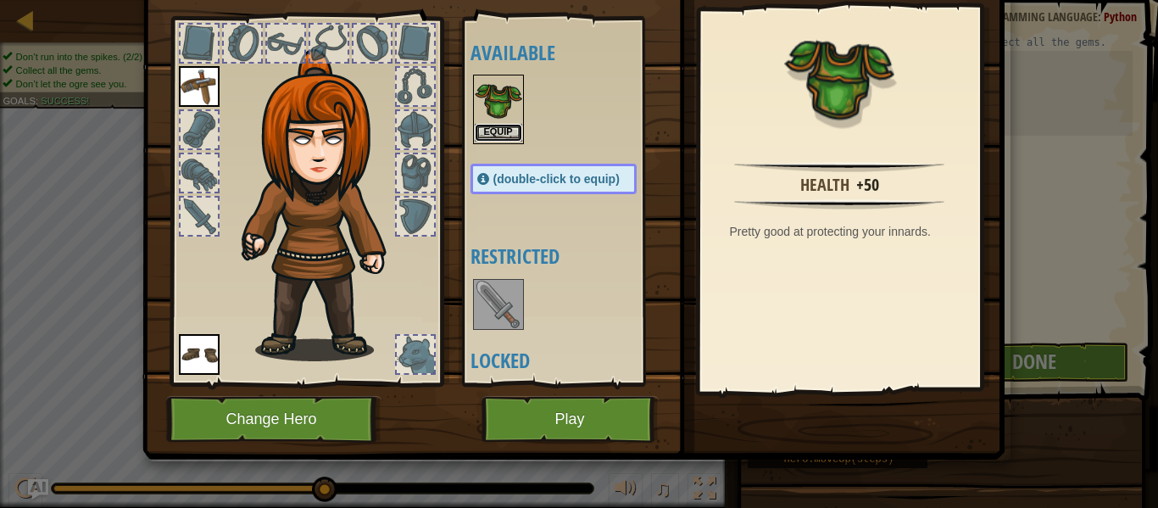
click at [500, 133] on button "Equip" at bounding box center [498, 133] width 47 height 18
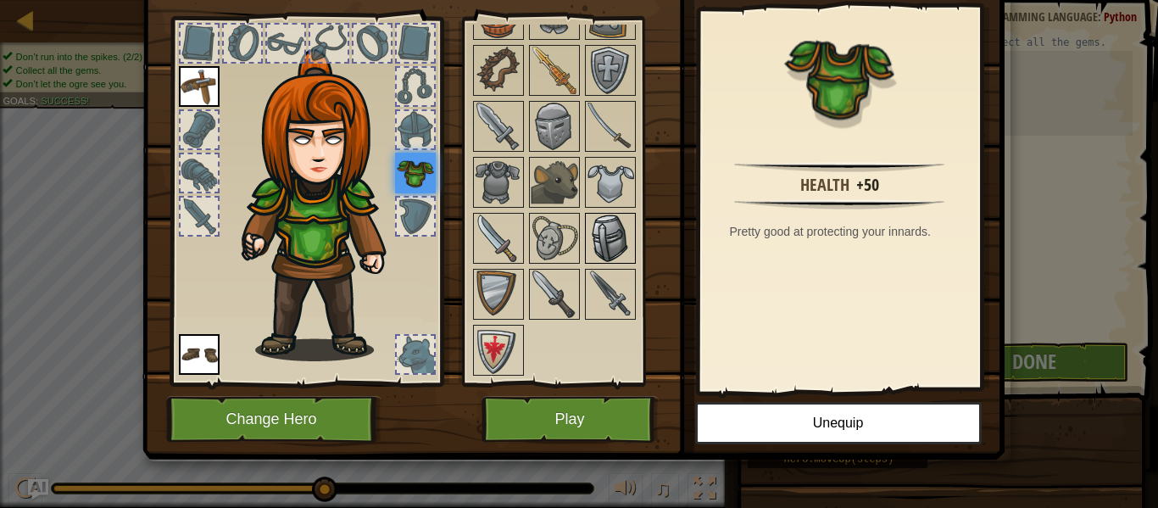
scroll to position [393, 0]
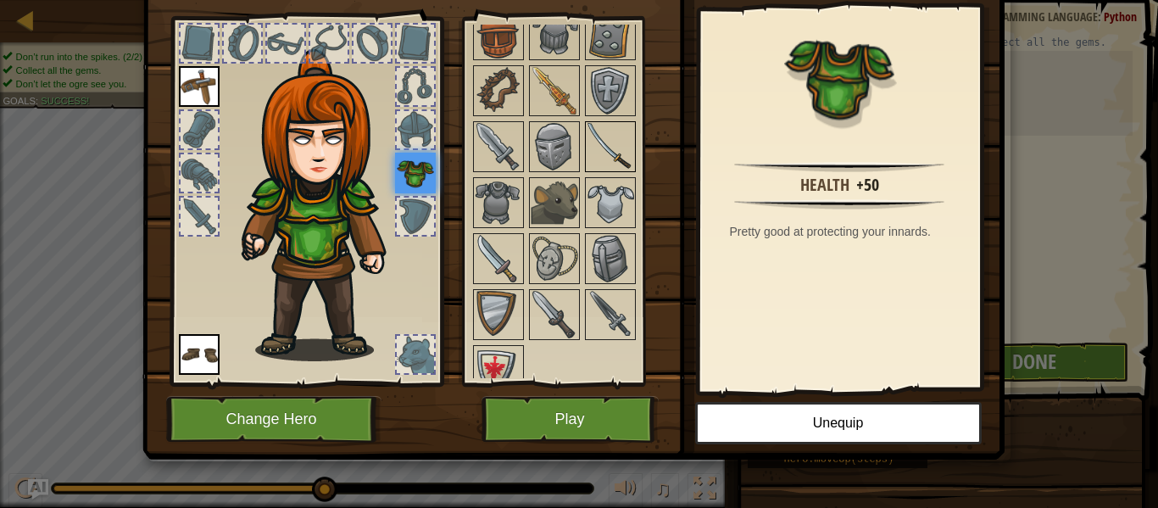
click at [617, 149] on img at bounding box center [610, 146] width 47 height 47
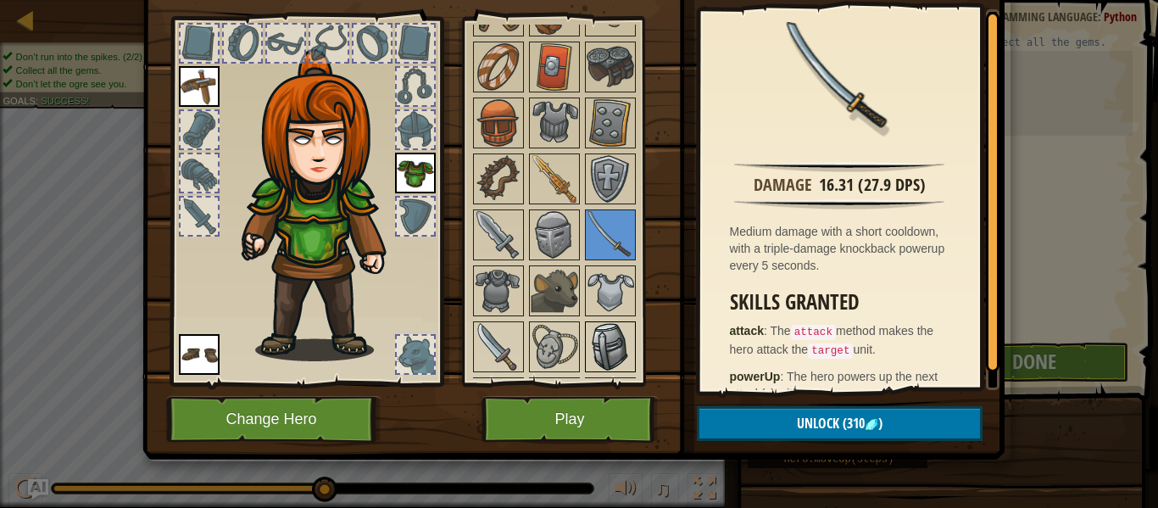
scroll to position [288, 0]
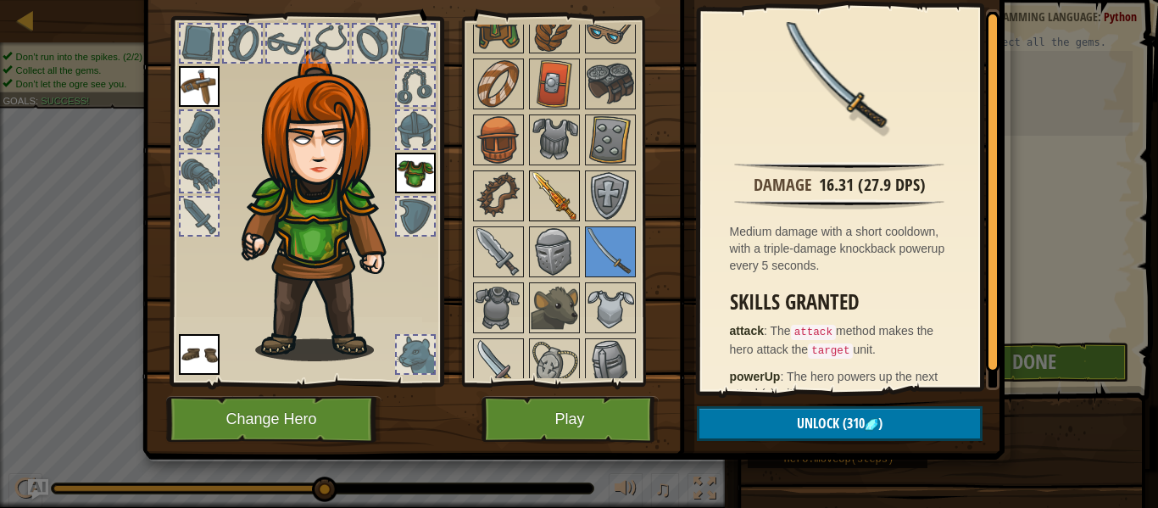
click at [547, 210] on img at bounding box center [554, 195] width 47 height 47
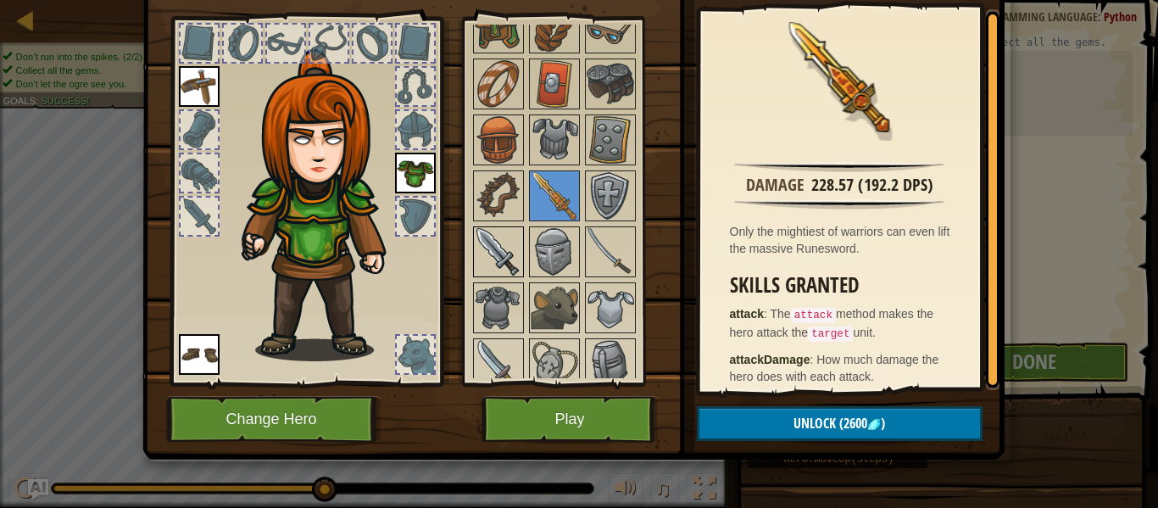
click at [491, 242] on img at bounding box center [498, 251] width 47 height 47
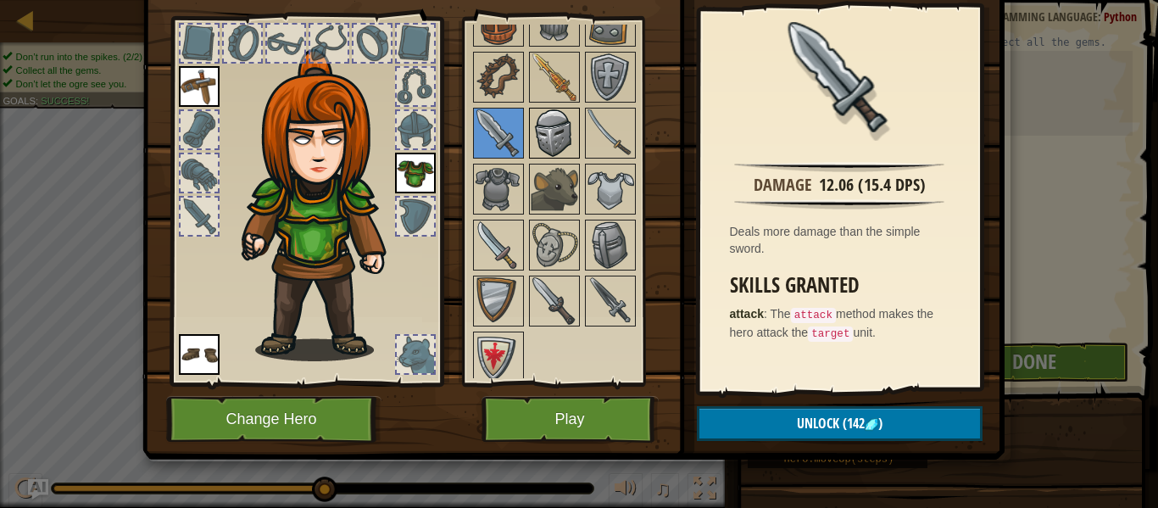
scroll to position [414, 0]
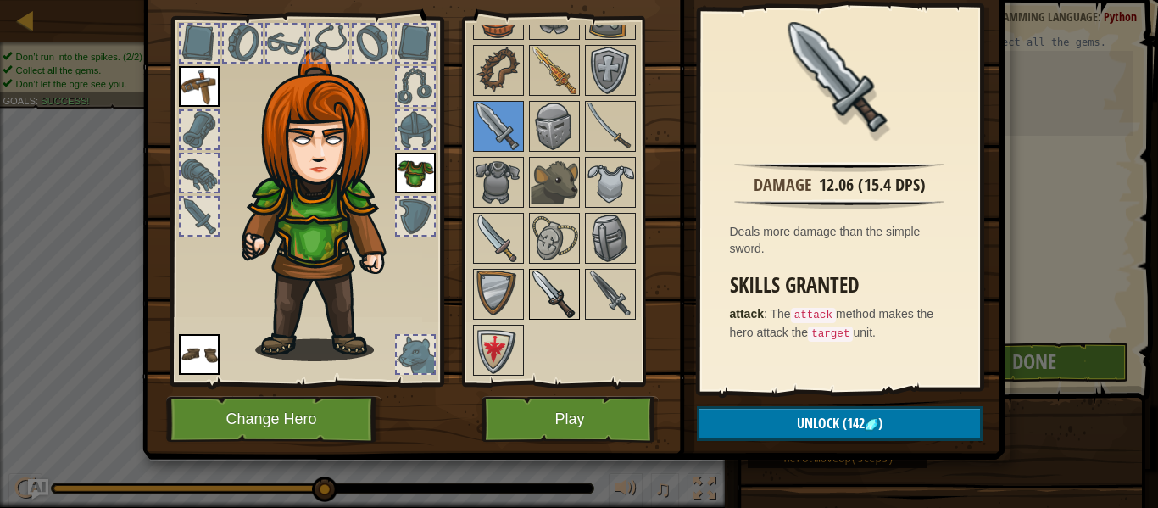
click at [546, 290] on img at bounding box center [554, 293] width 47 height 47
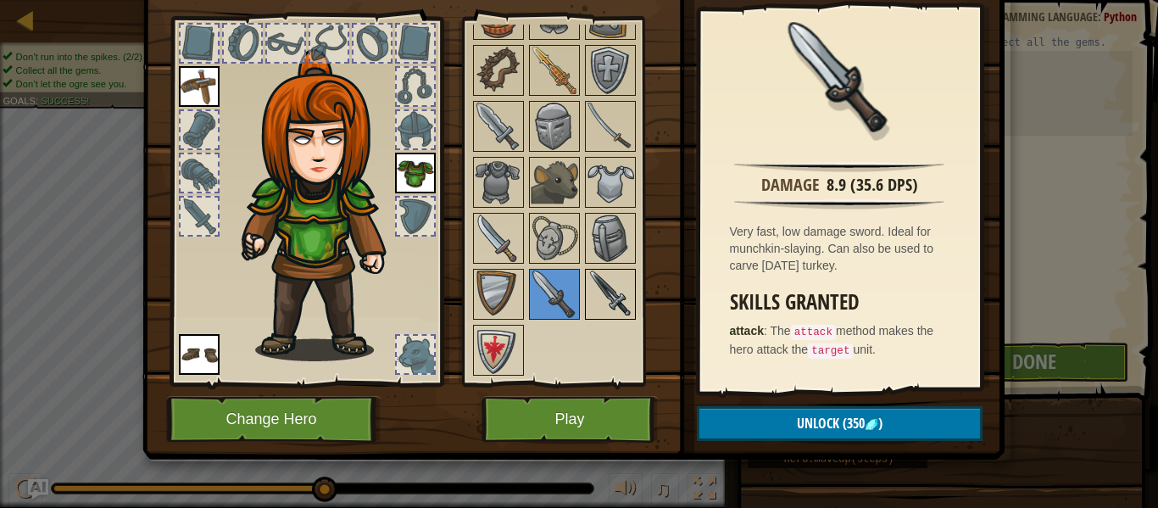
click at [602, 292] on img at bounding box center [610, 293] width 47 height 47
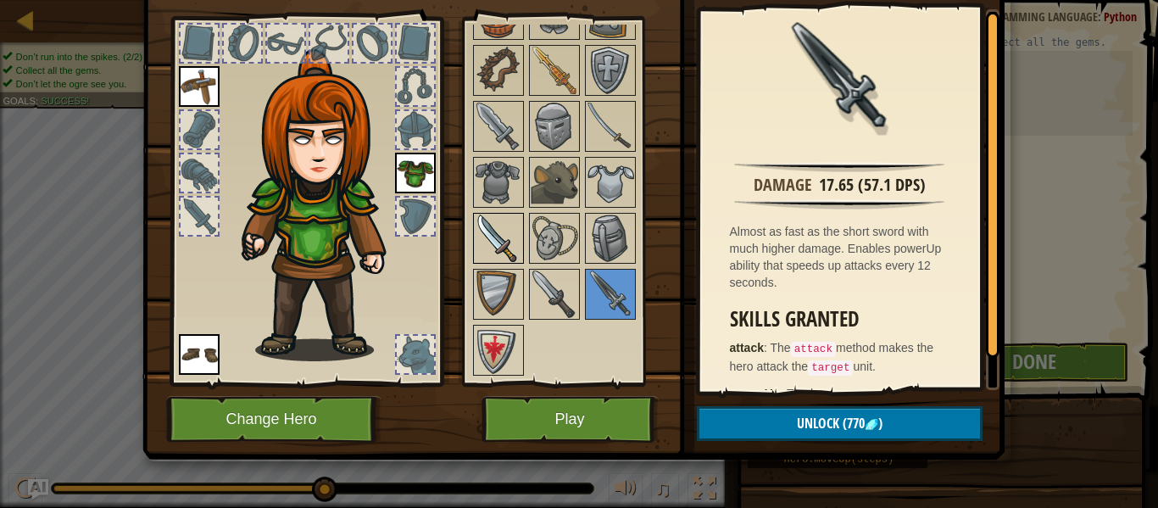
click at [496, 241] on img at bounding box center [498, 237] width 47 height 47
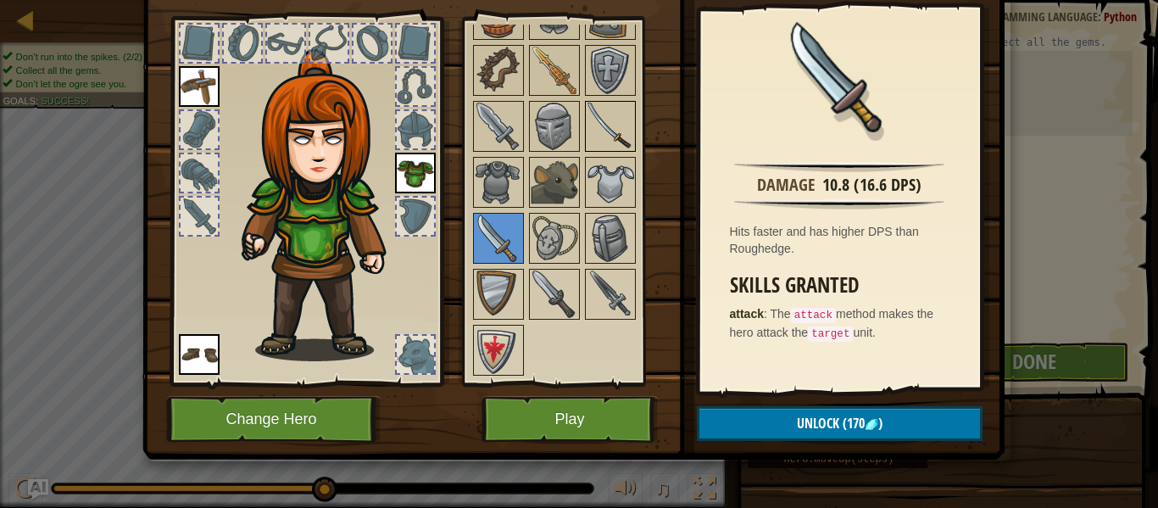
click at [613, 139] on img at bounding box center [610, 126] width 47 height 47
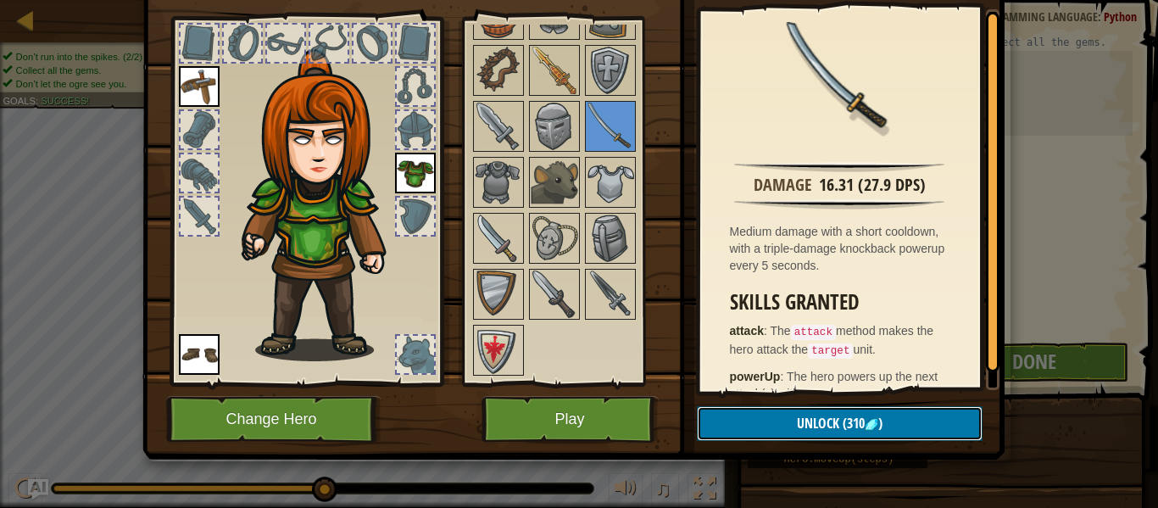
click at [821, 437] on button "Unlock (310 )" at bounding box center [840, 423] width 286 height 35
click at [814, 428] on button "Confirm" at bounding box center [840, 423] width 286 height 35
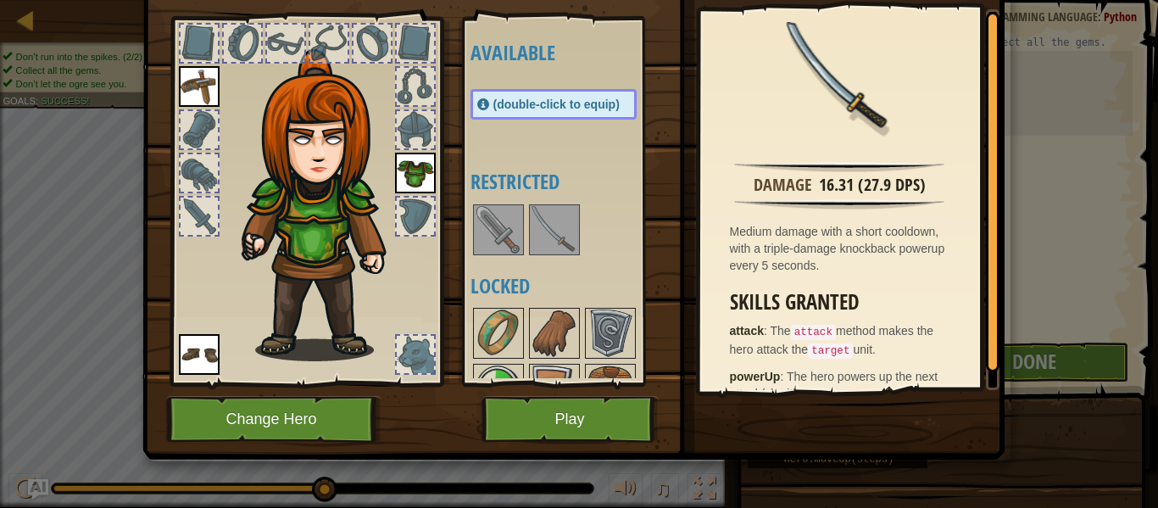
click at [495, 228] on img at bounding box center [498, 229] width 47 height 47
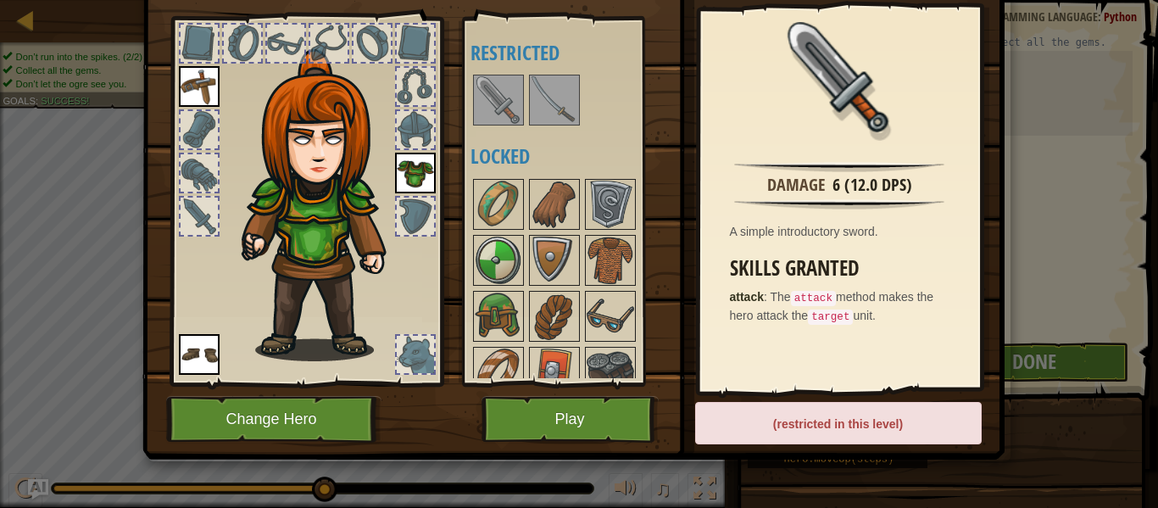
click at [477, 95] on img at bounding box center [498, 99] width 47 height 47
click at [513, 116] on img at bounding box center [498, 99] width 47 height 47
click at [593, 428] on button "Play" at bounding box center [570, 419] width 177 height 47
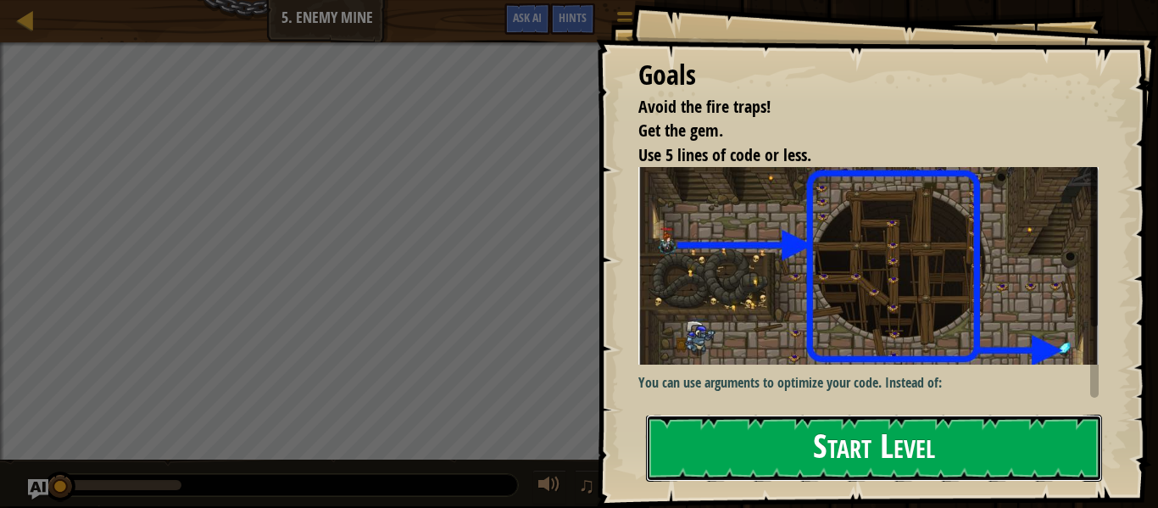
click at [929, 437] on button "Start Level" at bounding box center [874, 448] width 456 height 67
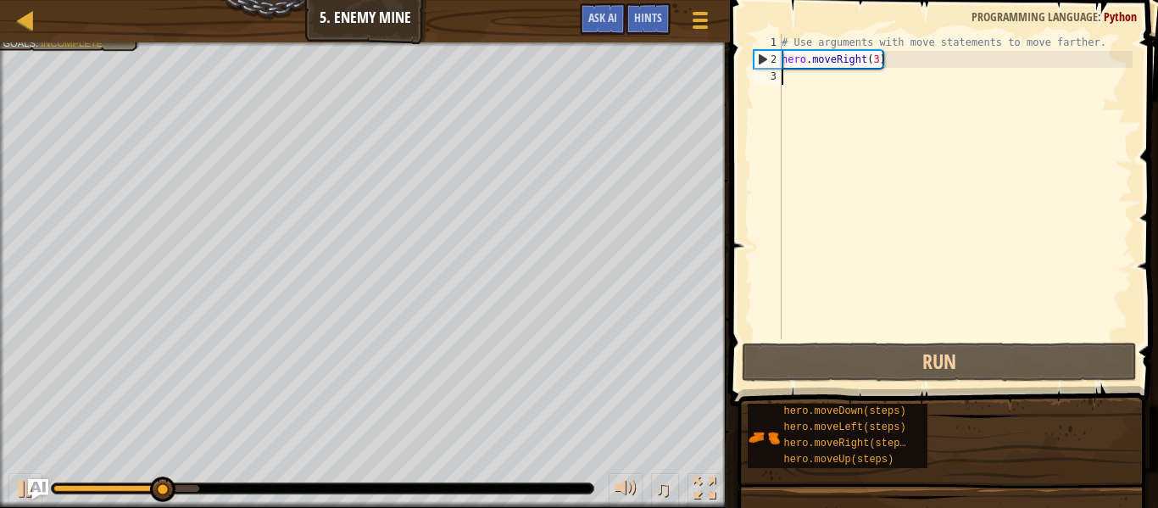
type textarea "["
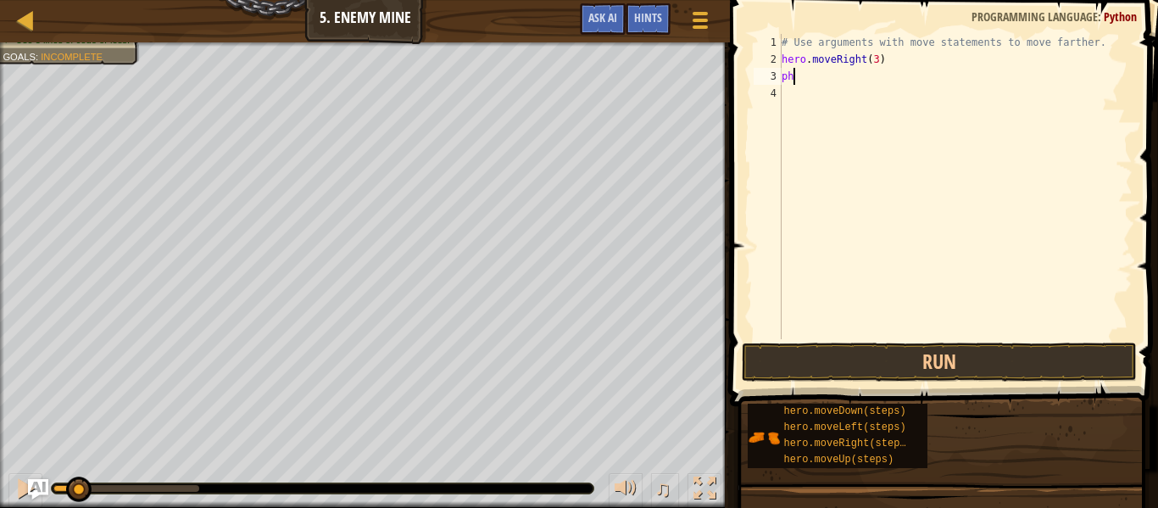
scroll to position [8, 1]
type textarea "p"
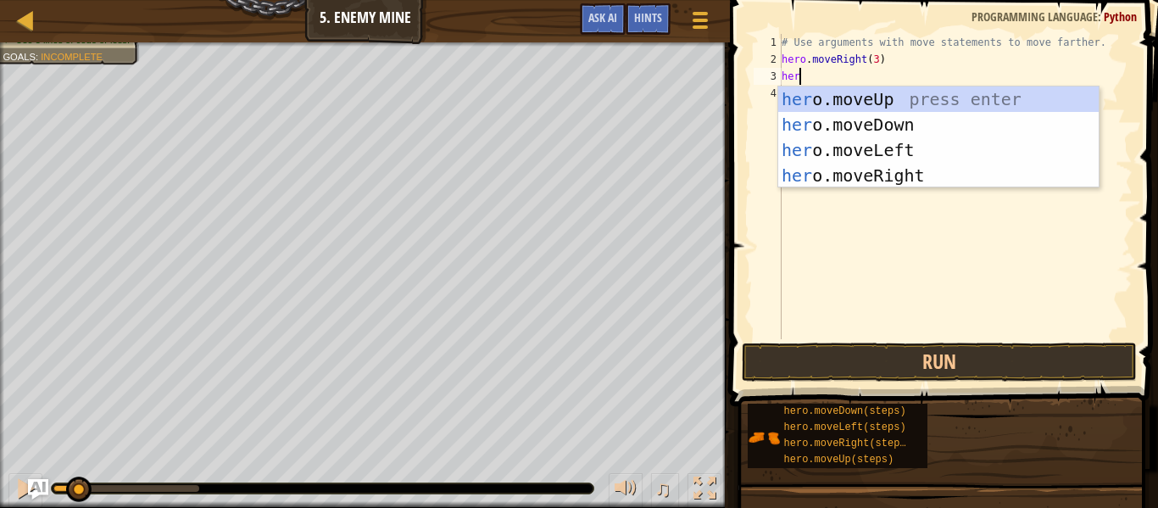
type textarea "hero"
click at [840, 98] on div "hero .moveUp press enter hero .moveDown press enter hero .moveLeft press enter …" at bounding box center [938, 162] width 320 height 153
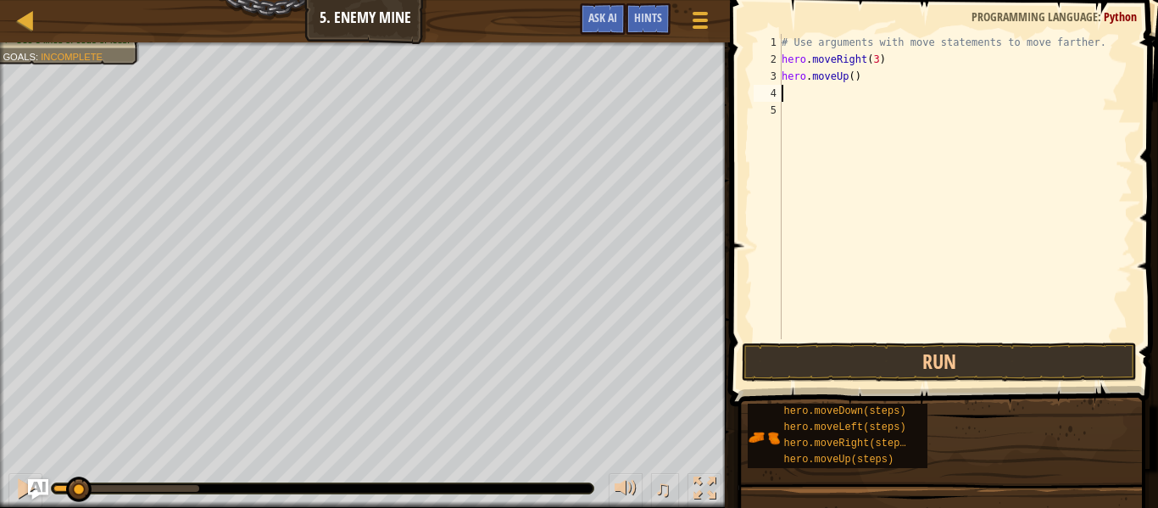
type textarea "h"
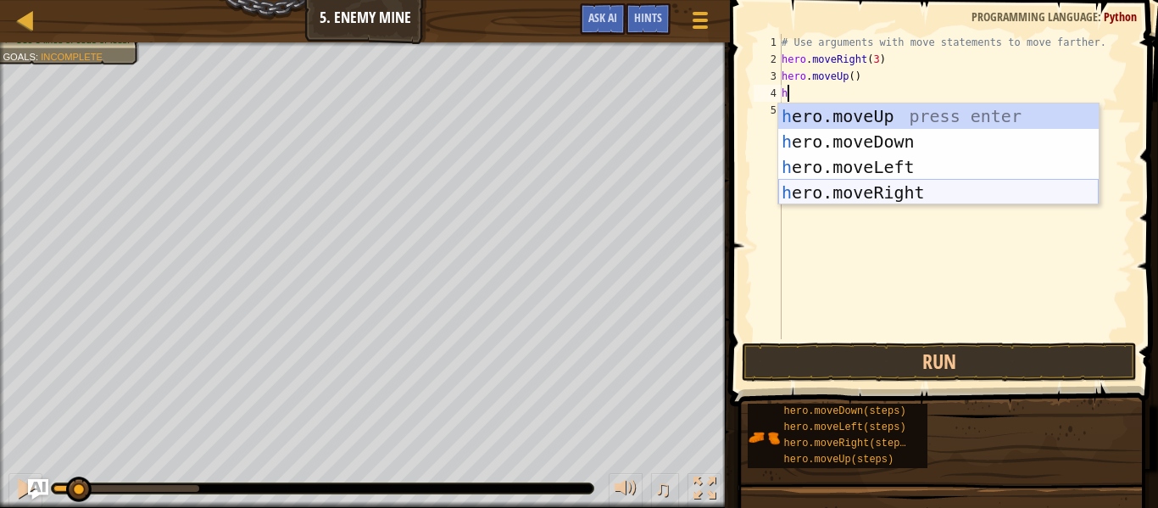
click at [860, 195] on div "h ero.moveUp press enter h ero.moveDown press enter h ero.moveLeft press enter …" at bounding box center [938, 179] width 320 height 153
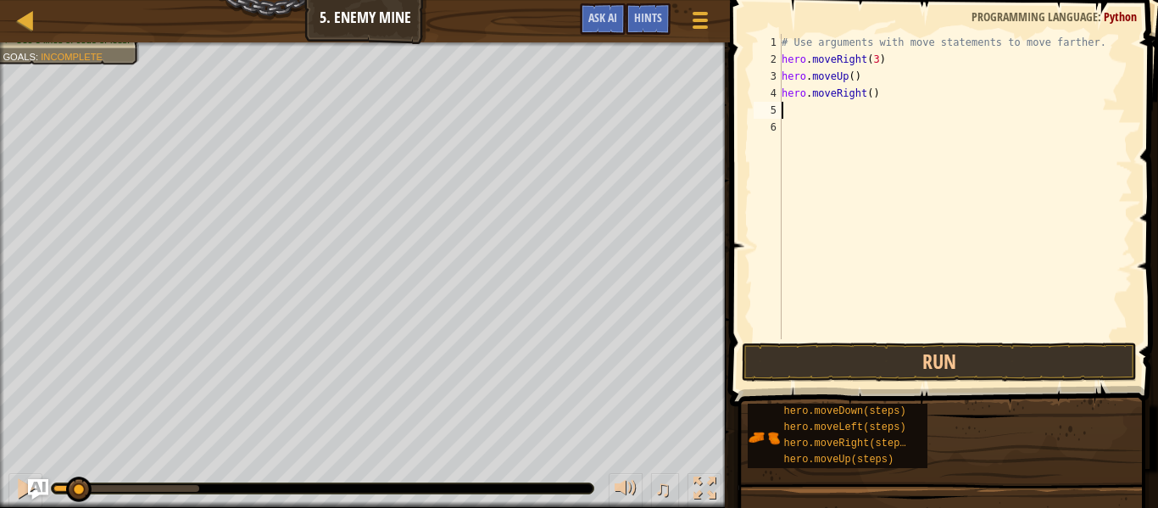
type textarea "h"
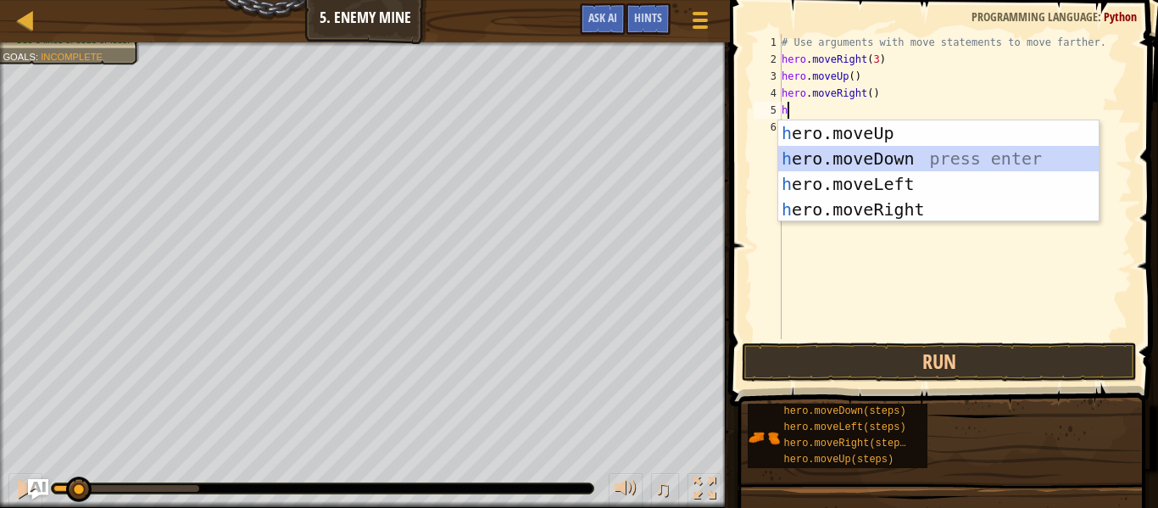
click at [892, 156] on div "h ero.moveUp press enter h ero.moveDown press enter h ero.moveLeft press enter …" at bounding box center [938, 196] width 320 height 153
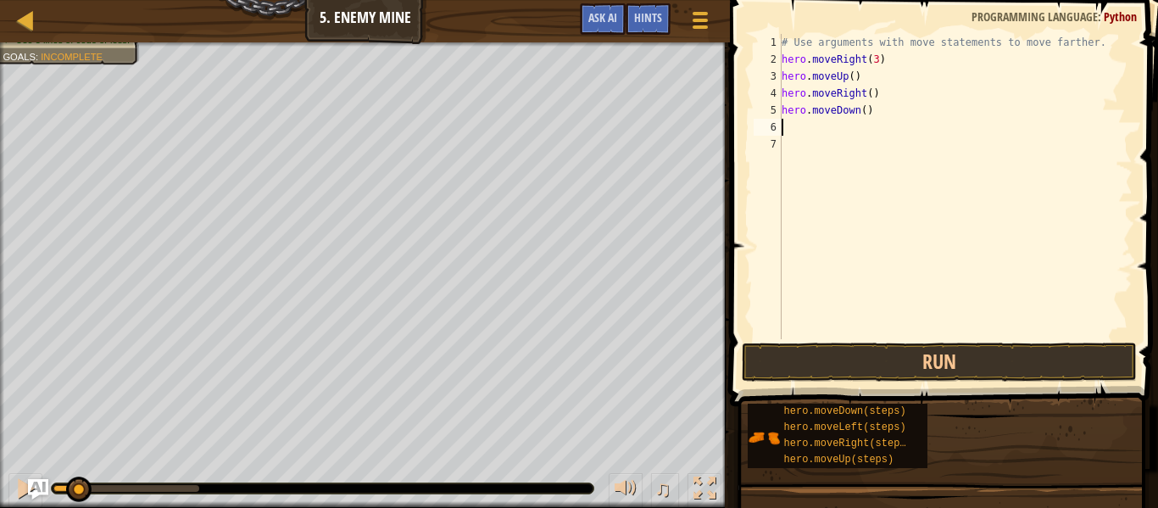
type textarea "h"
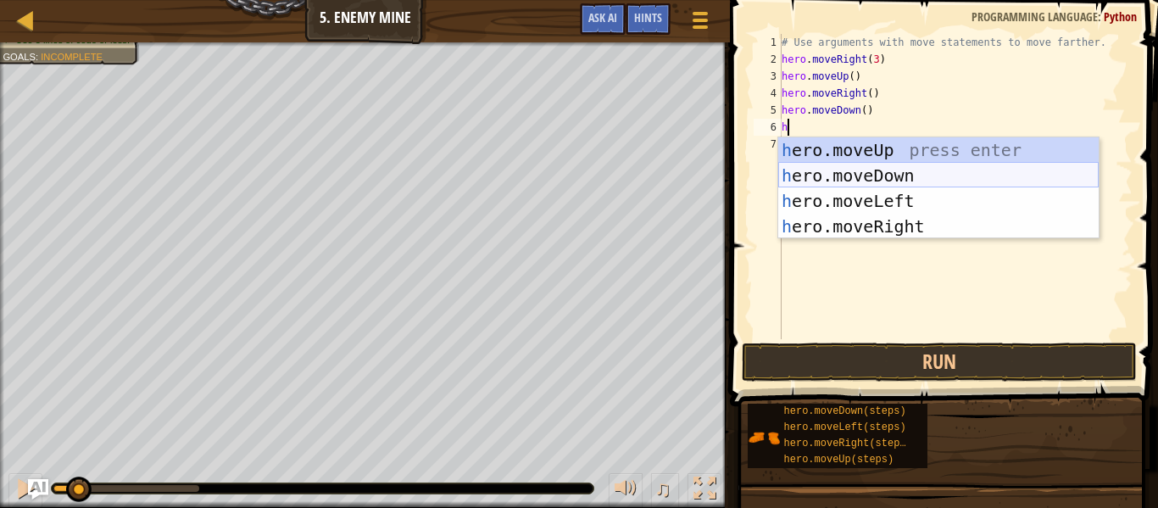
click at [899, 174] on div "h ero.moveUp press enter h ero.moveDown press enter h ero.moveLeft press enter …" at bounding box center [938, 213] width 320 height 153
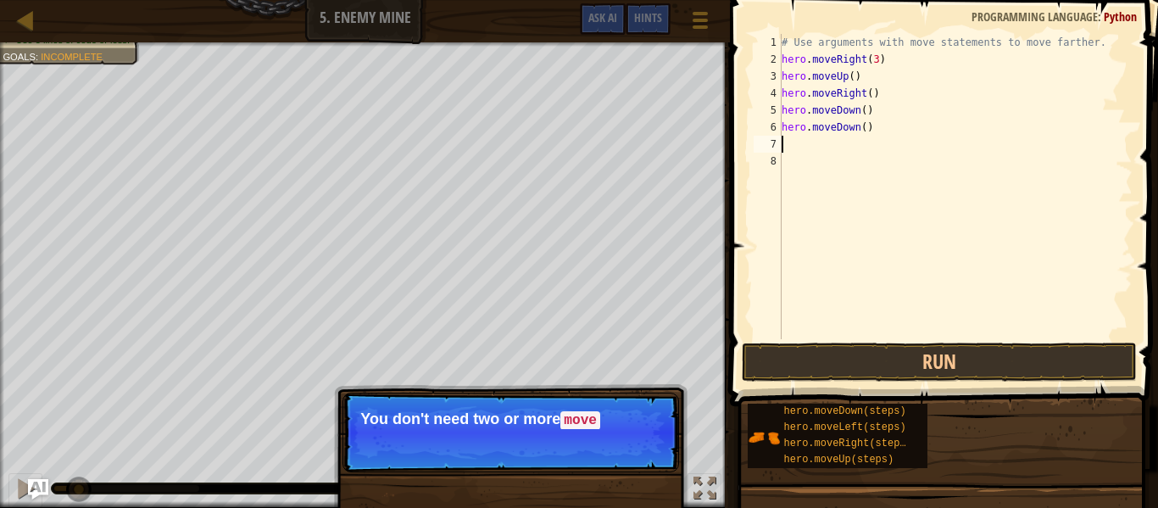
type textarea "h"
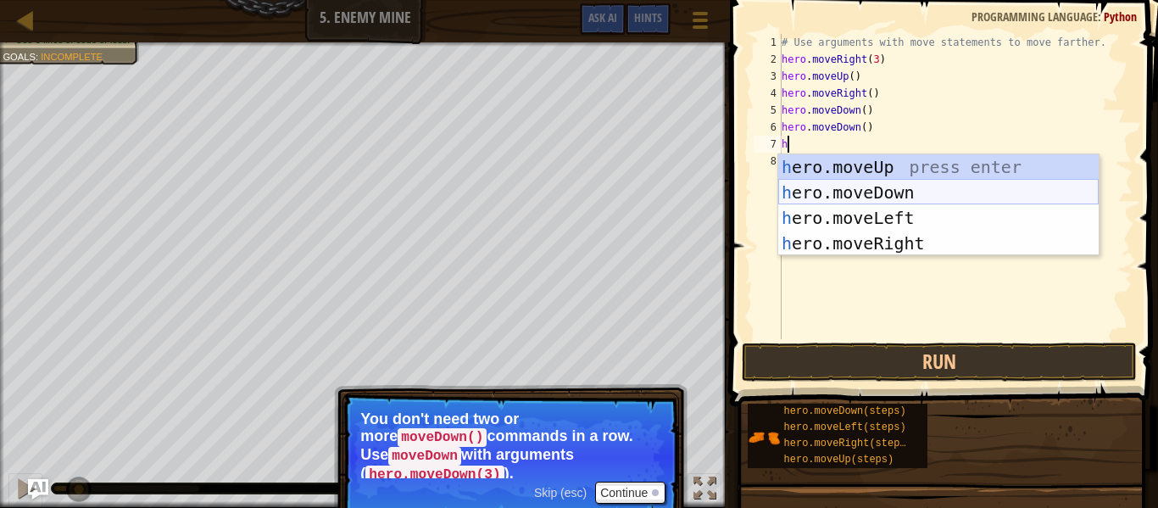
click at [882, 192] on div "h ero.moveUp press enter h ero.moveDown press enter h ero.moveLeft press enter …" at bounding box center [938, 230] width 320 height 153
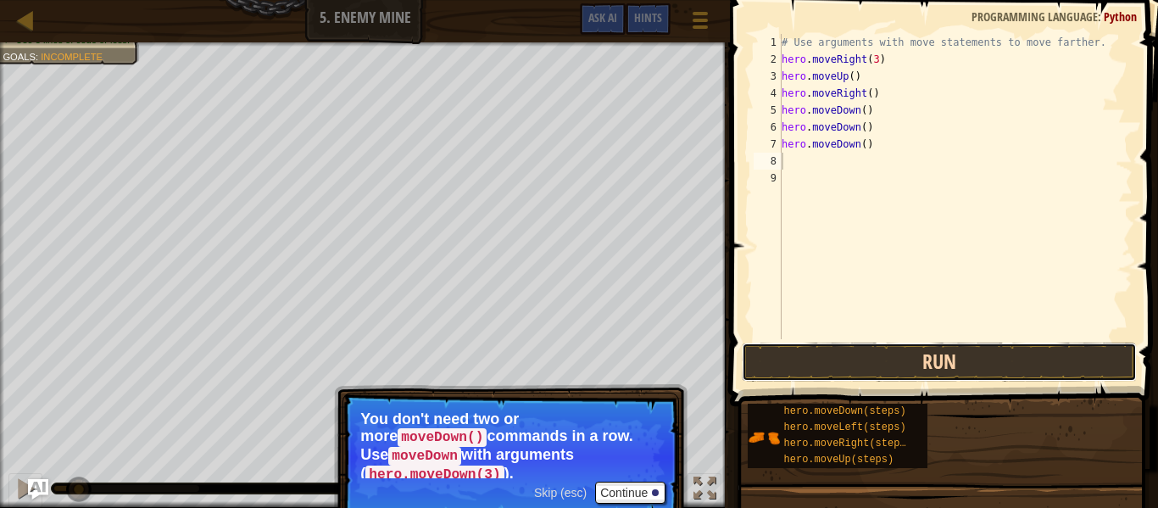
click at [875, 358] on button "Run" at bounding box center [939, 361] width 395 height 39
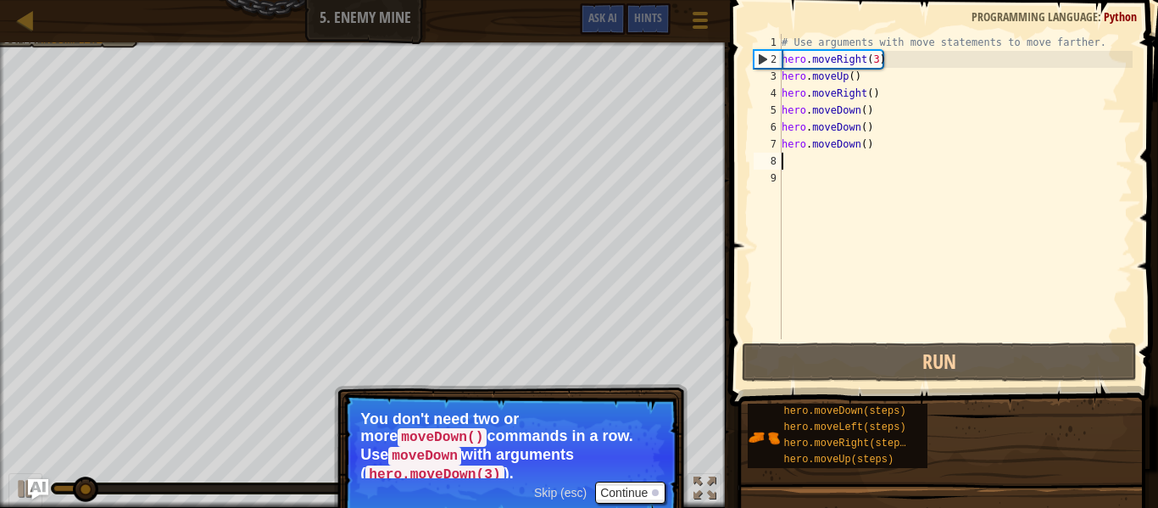
click at [882, 142] on div "# Use arguments with move statements to move farther. hero . moveRight ( 3 ) he…" at bounding box center [955, 203] width 354 height 339
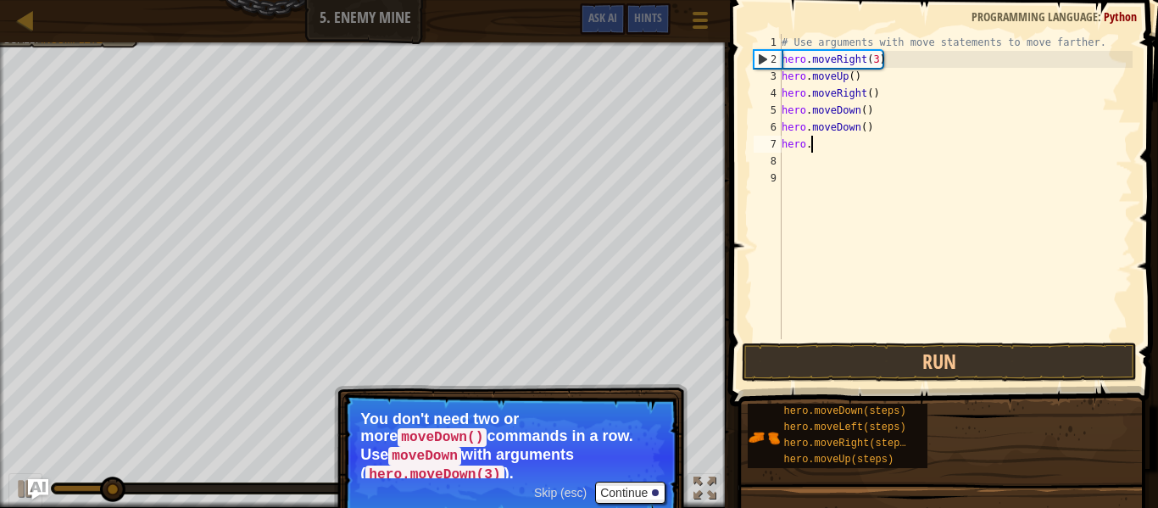
type textarea "h"
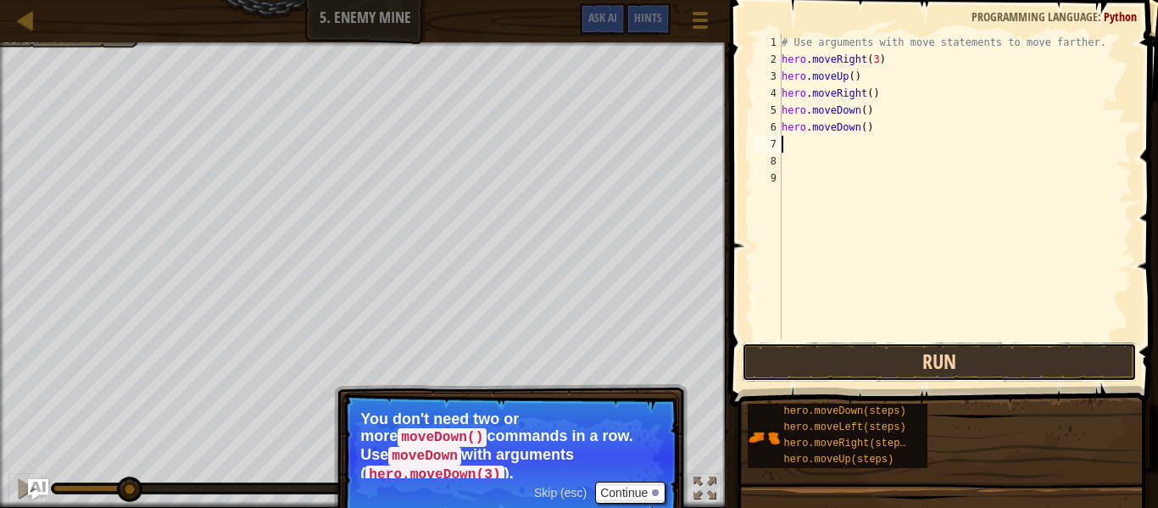
click at [882, 359] on button "Run" at bounding box center [939, 361] width 395 height 39
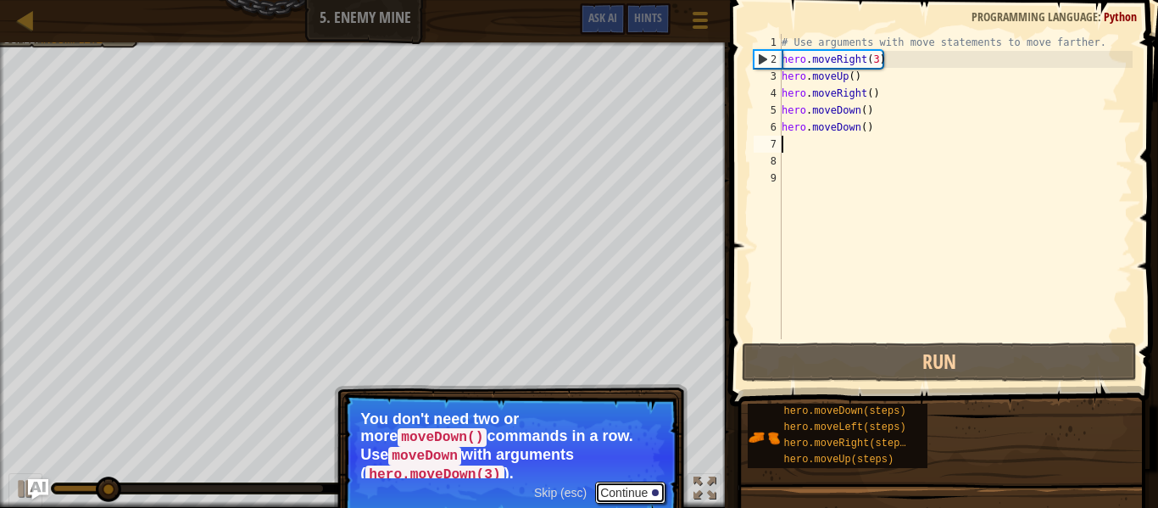
click at [645, 482] on button "Continue" at bounding box center [630, 493] width 70 height 22
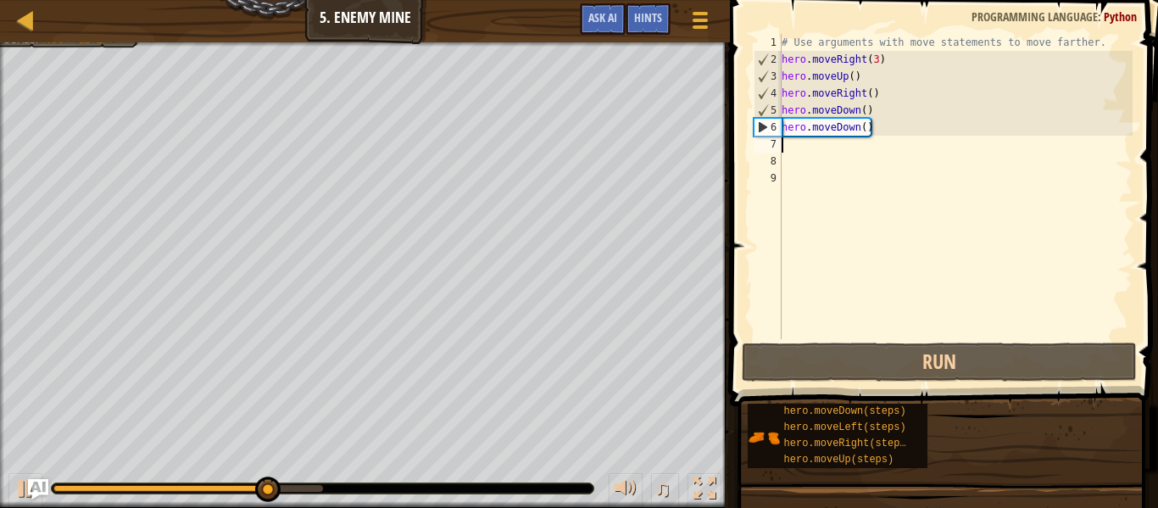
type textarea "h"
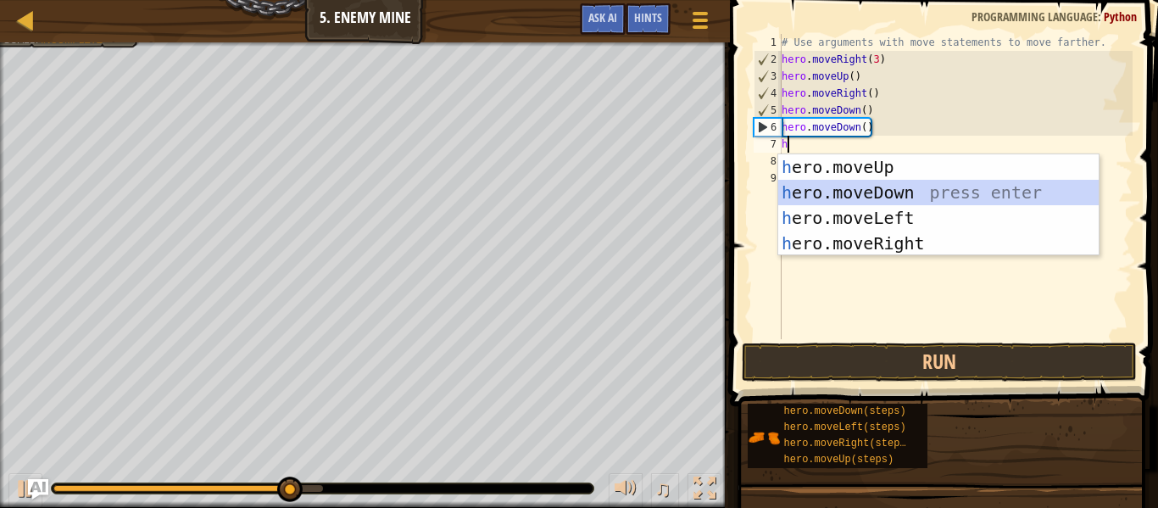
click at [904, 195] on div "h ero.moveUp press enter h ero.moveDown press enter h ero.moveLeft press enter …" at bounding box center [938, 230] width 320 height 153
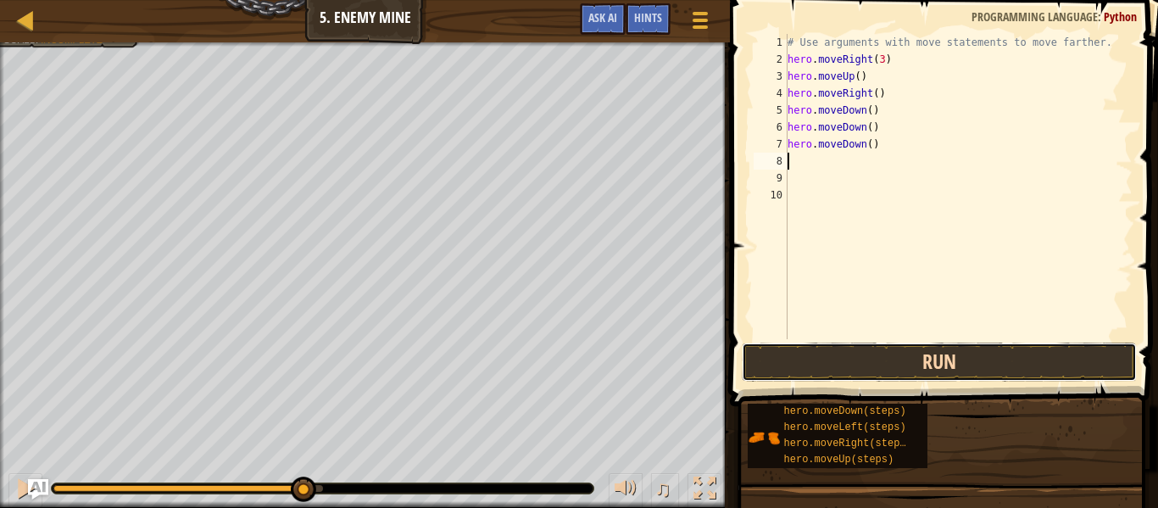
click at [888, 366] on button "Run" at bounding box center [939, 361] width 395 height 39
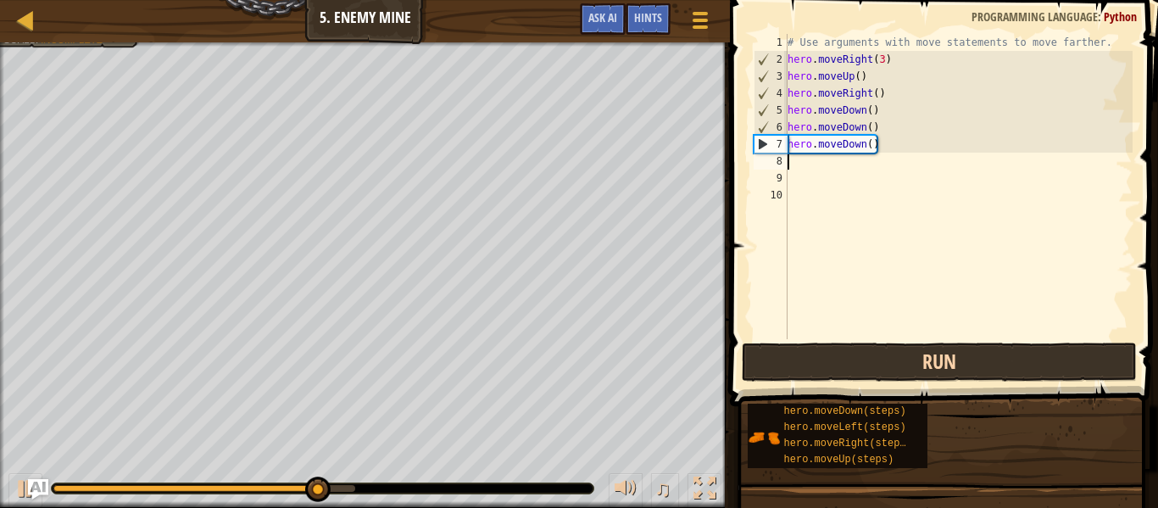
type textarea "h"
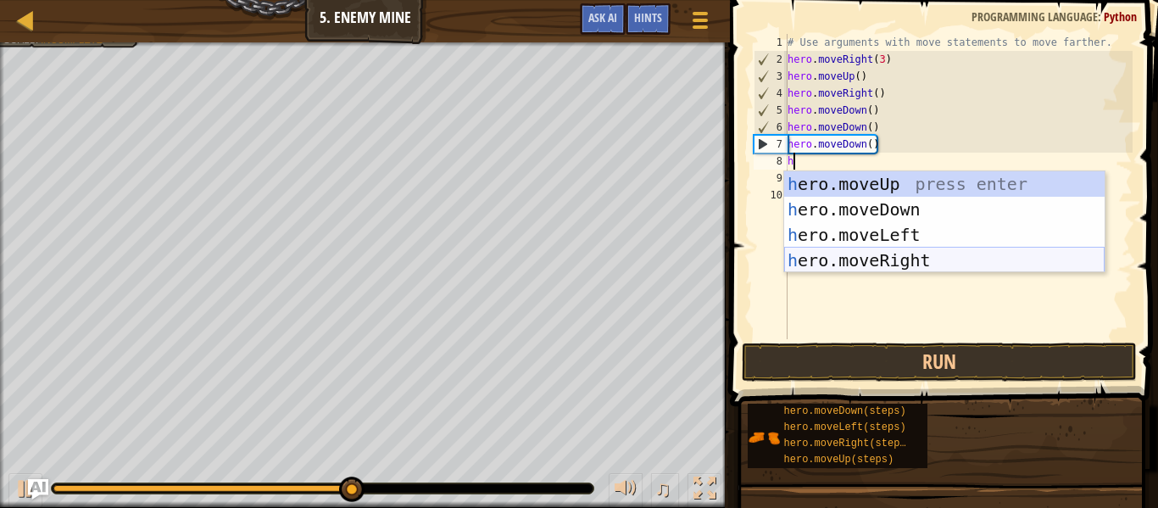
click at [909, 255] on div "h ero.moveUp press enter h ero.moveDown press enter h ero.moveLeft press enter …" at bounding box center [944, 247] width 320 height 153
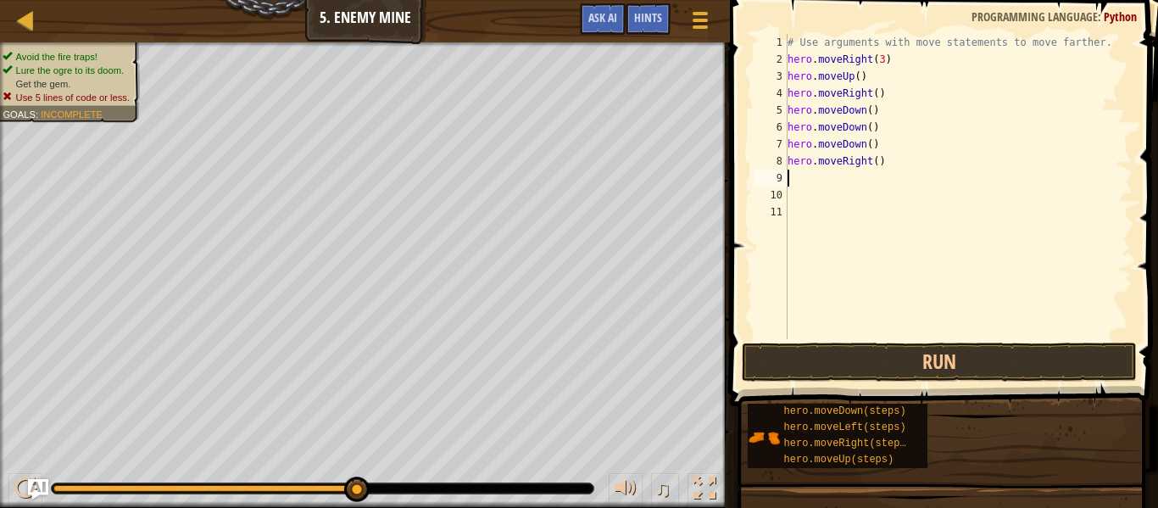
type textarea "h"
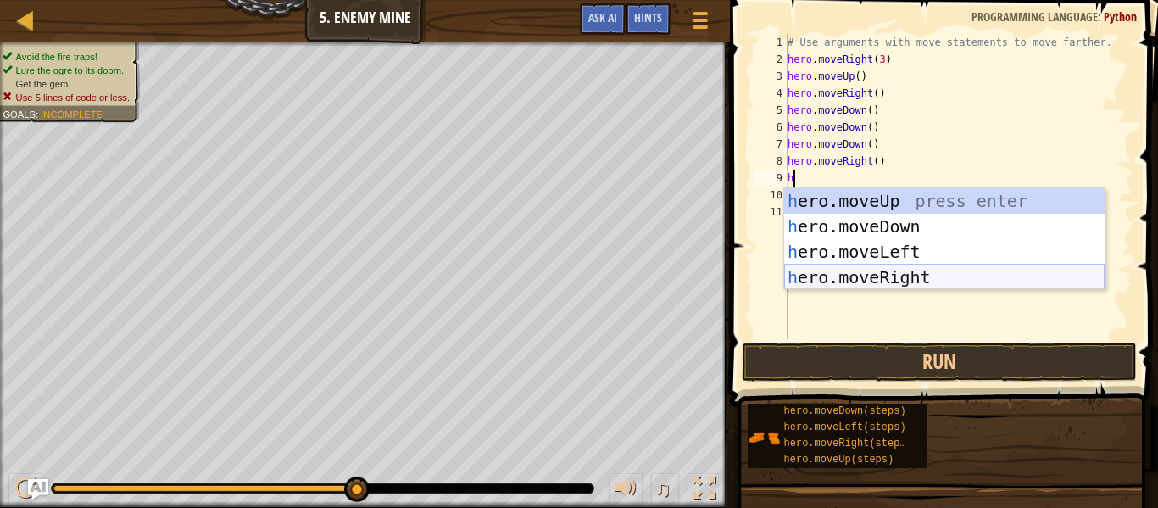
click at [879, 270] on div "h ero.moveUp press enter h ero.moveDown press enter h ero.moveLeft press enter …" at bounding box center [944, 264] width 320 height 153
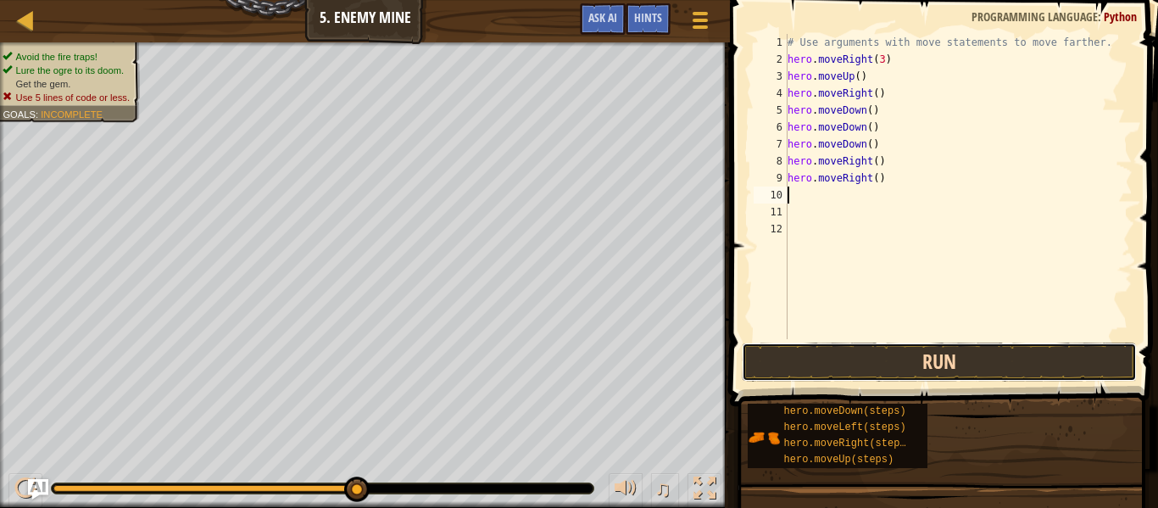
click at [890, 355] on button "Run" at bounding box center [939, 361] width 395 height 39
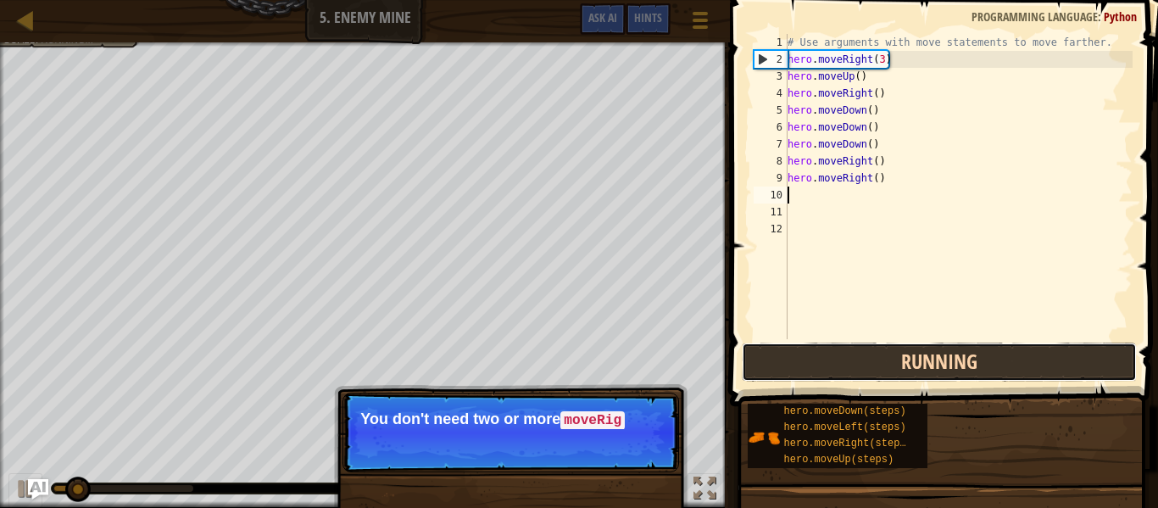
click at [890, 355] on button "Running" at bounding box center [939, 361] width 395 height 39
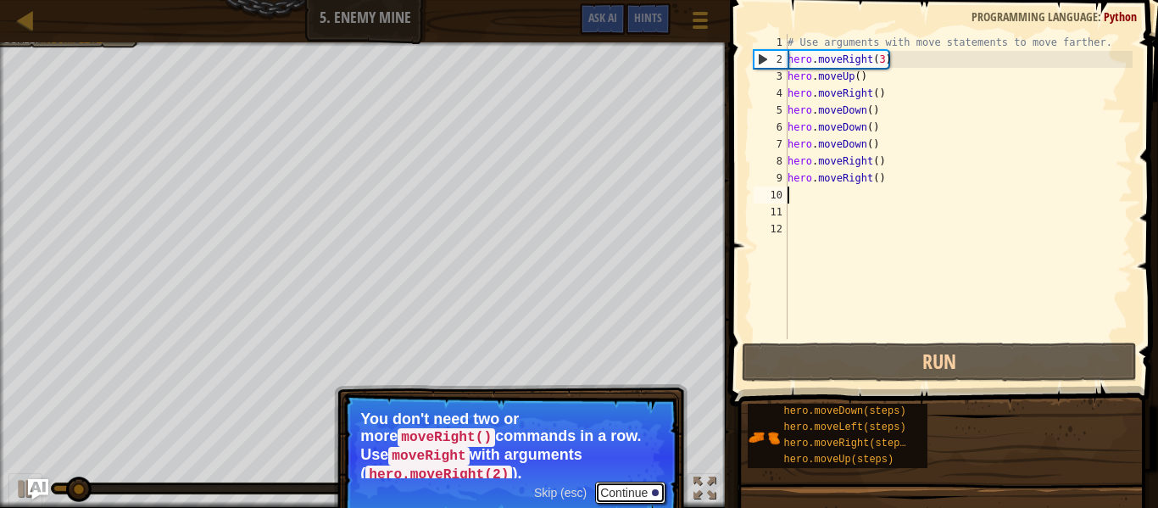
click at [621, 483] on button "Continue" at bounding box center [630, 493] width 70 height 22
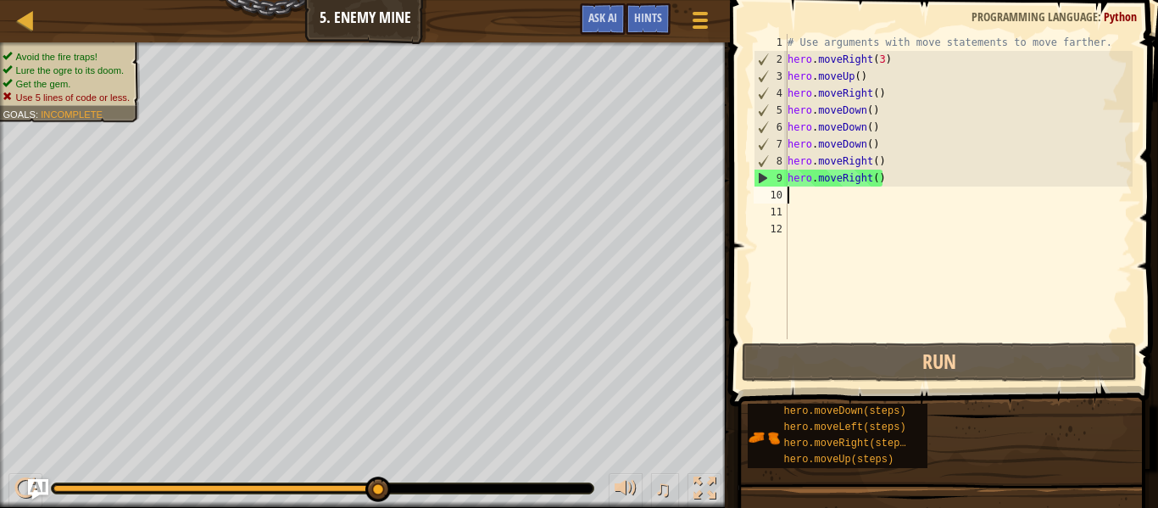
click at [765, 170] on div "9" at bounding box center [770, 178] width 33 height 17
click at [760, 178] on div "9" at bounding box center [770, 178] width 33 height 17
click at [871, 174] on div "# Use arguments with move statements to move farther. hero . moveRight ( 3 ) he…" at bounding box center [958, 203] width 348 height 339
click at [886, 175] on div "# Use arguments with move statements to move farther. hero . moveRight ( 3 ) he…" at bounding box center [958, 203] width 348 height 339
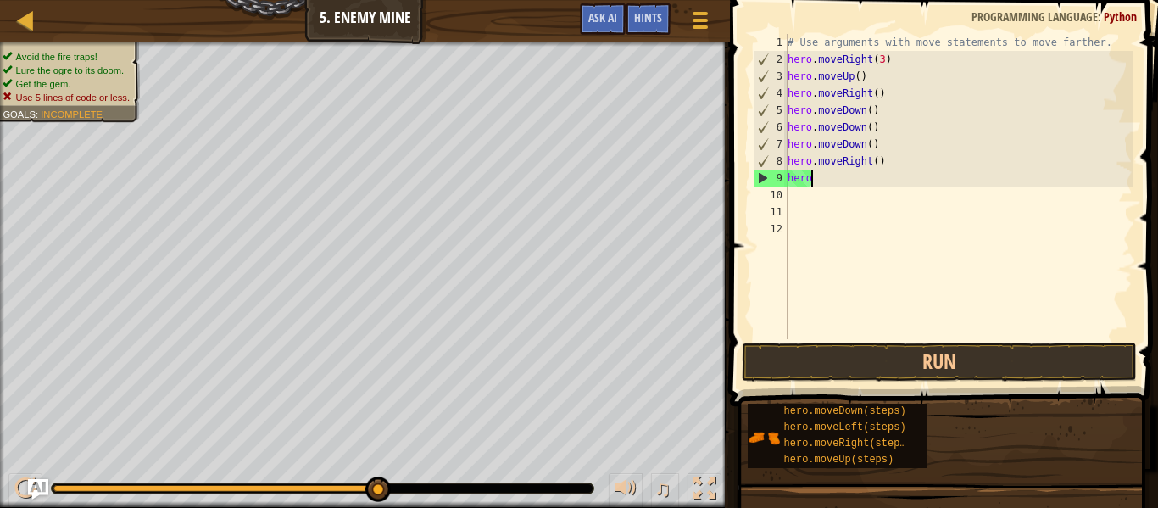
scroll to position [8, 3]
type textarea "h"
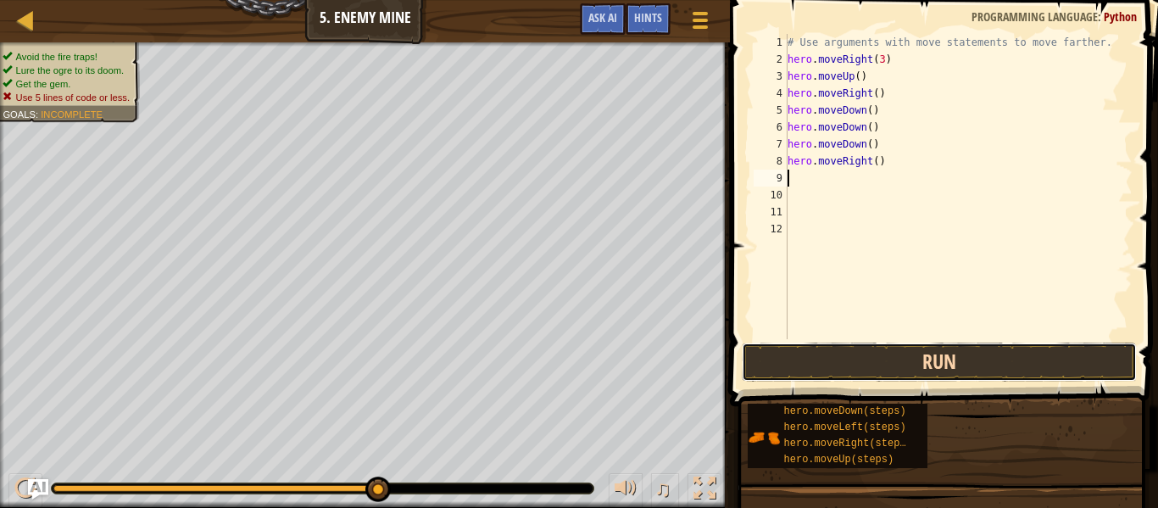
click at [959, 360] on button "Run" at bounding box center [939, 361] width 395 height 39
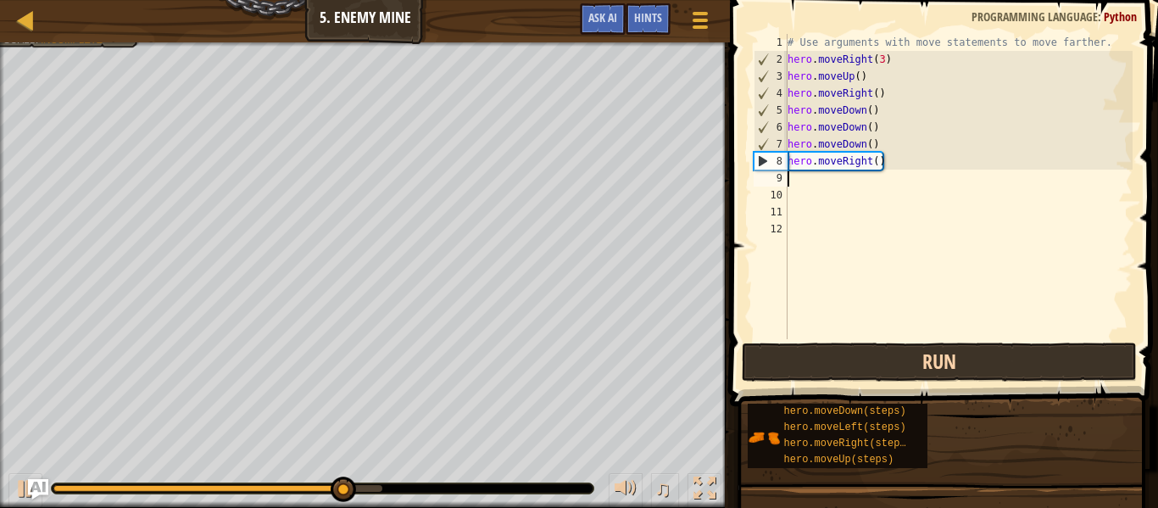
type textarea "h"
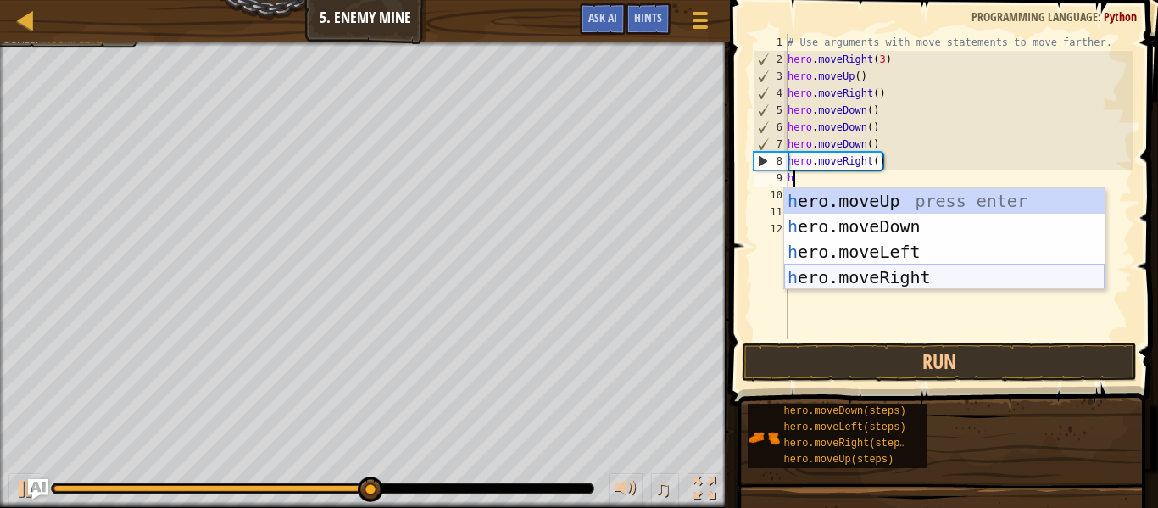
click at [924, 272] on div "h ero.moveUp press enter h ero.moveDown press enter h ero.moveLeft press enter …" at bounding box center [944, 264] width 320 height 153
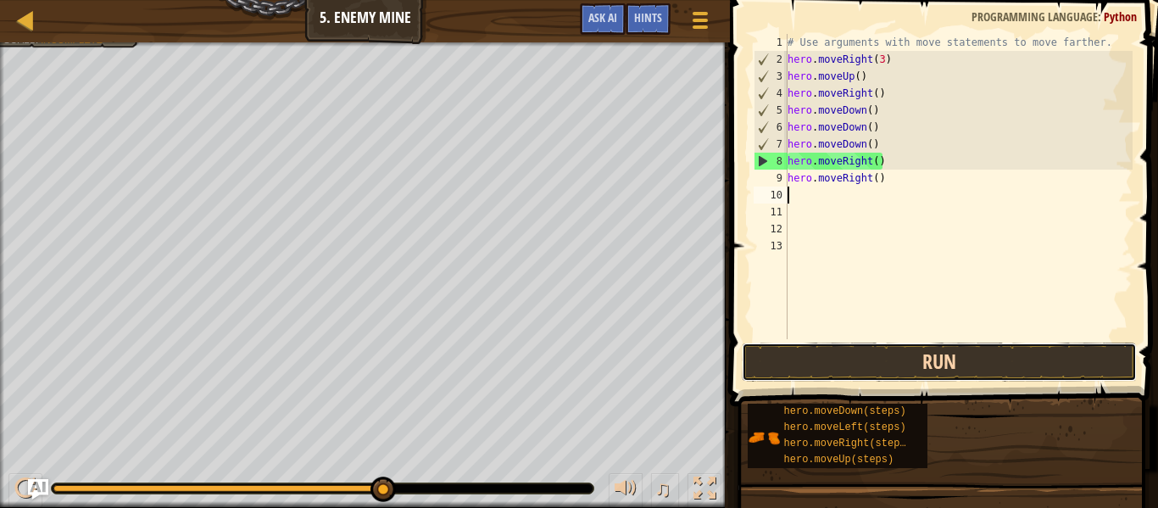
click at [907, 368] on button "Run" at bounding box center [939, 361] width 395 height 39
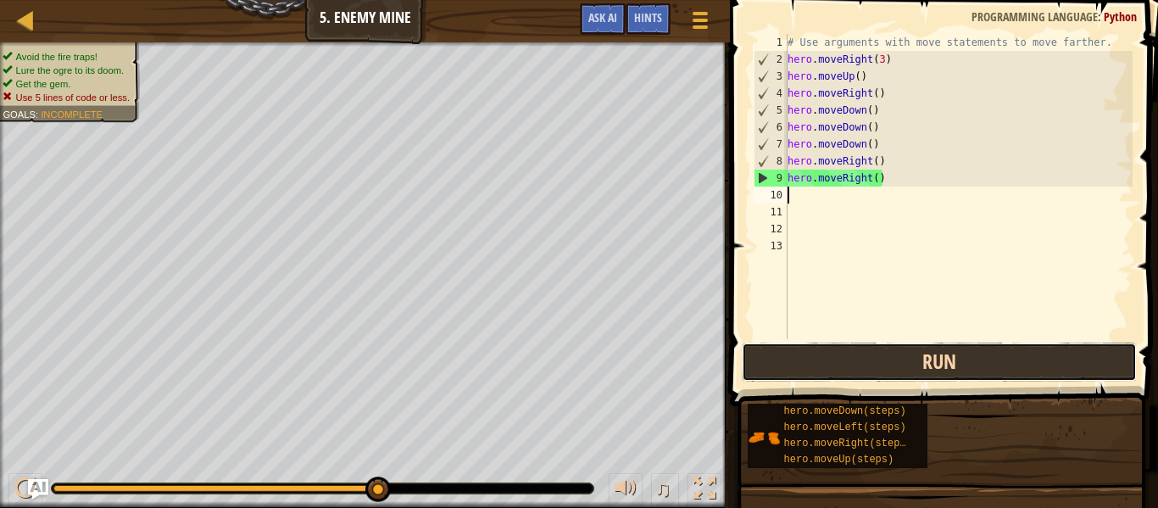
click at [907, 368] on button "Run" at bounding box center [939, 361] width 395 height 39
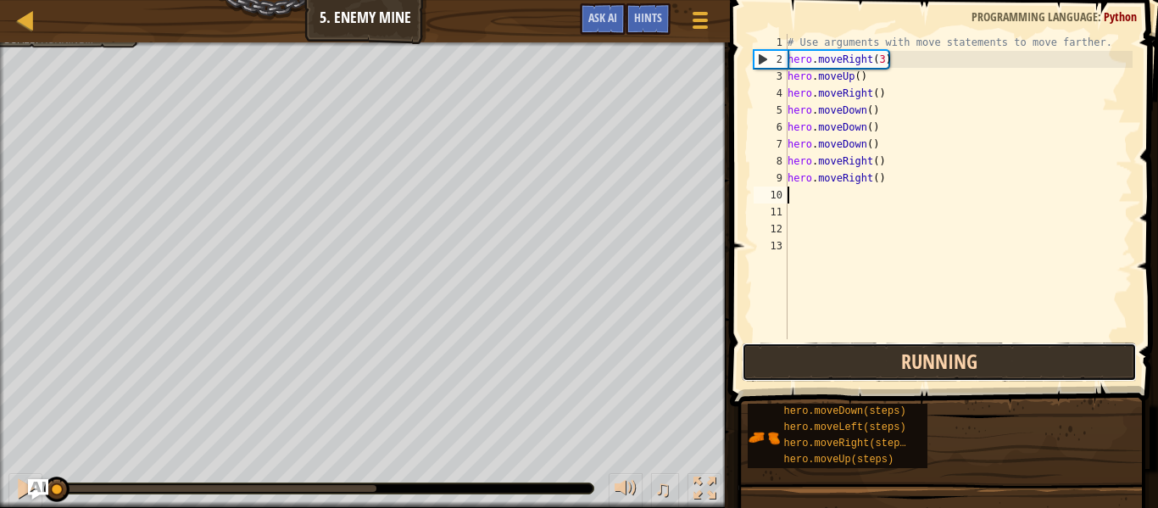
click at [907, 368] on button "Running" at bounding box center [939, 361] width 395 height 39
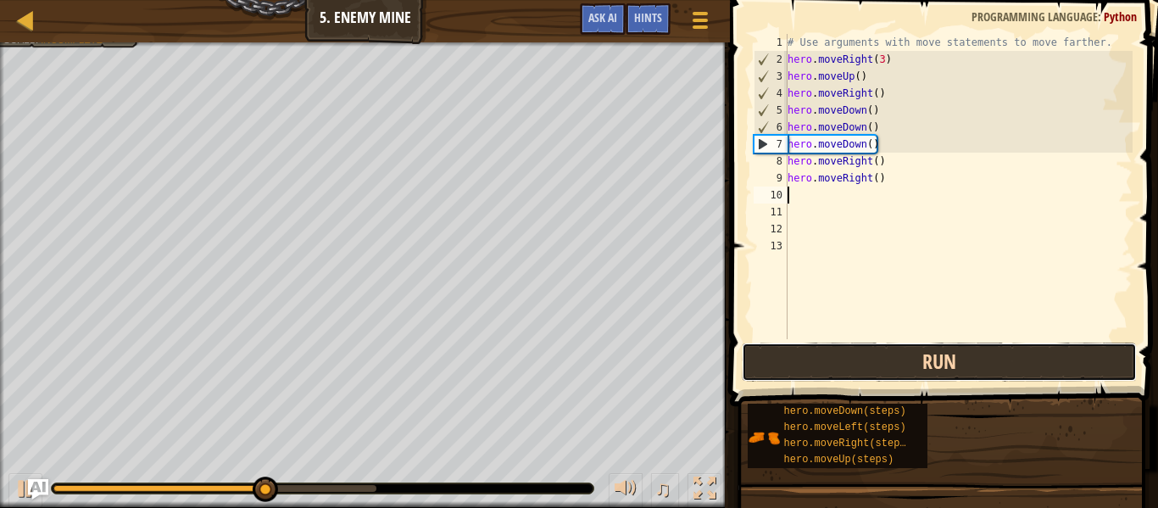
click at [907, 368] on button "Run" at bounding box center [939, 361] width 395 height 39
